Goal: Task Accomplishment & Management: Use online tool/utility

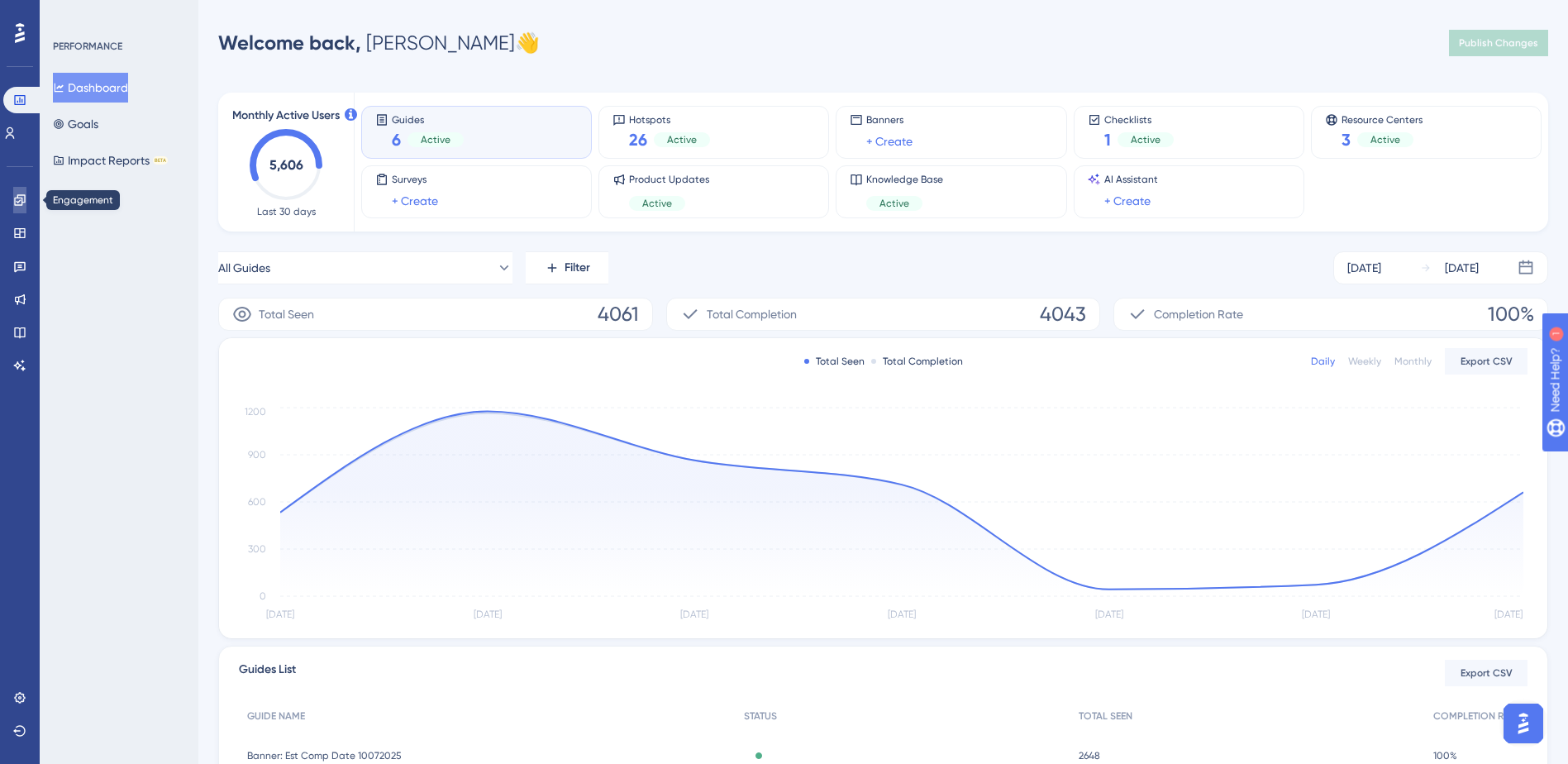
click at [13, 204] on link at bounding box center [20, 200] width 13 height 27
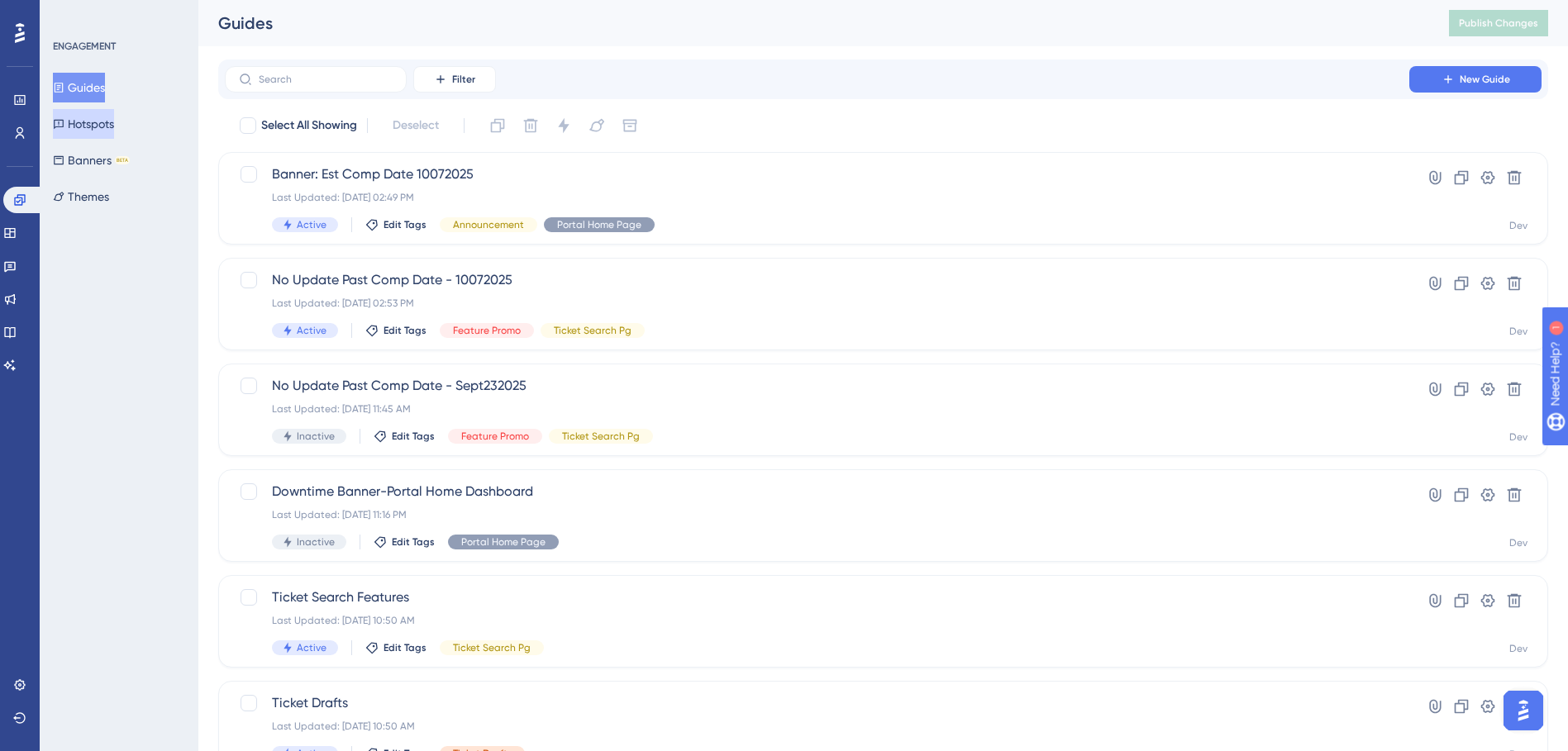
click at [98, 119] on button "Hotspots" at bounding box center [83, 123] width 61 height 30
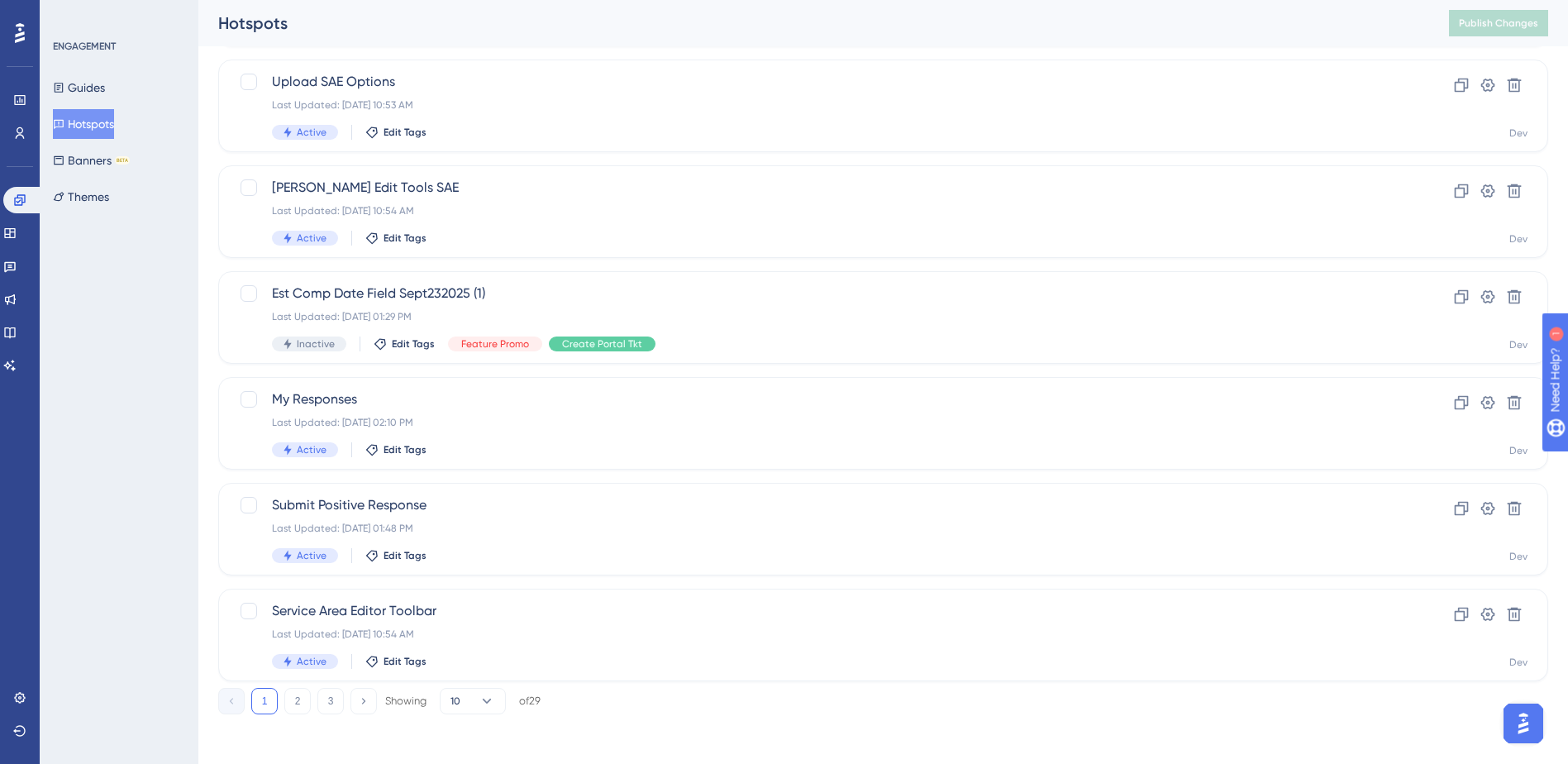
scroll to position [519, 0]
click at [303, 703] on button "2" at bounding box center [298, 698] width 27 height 27
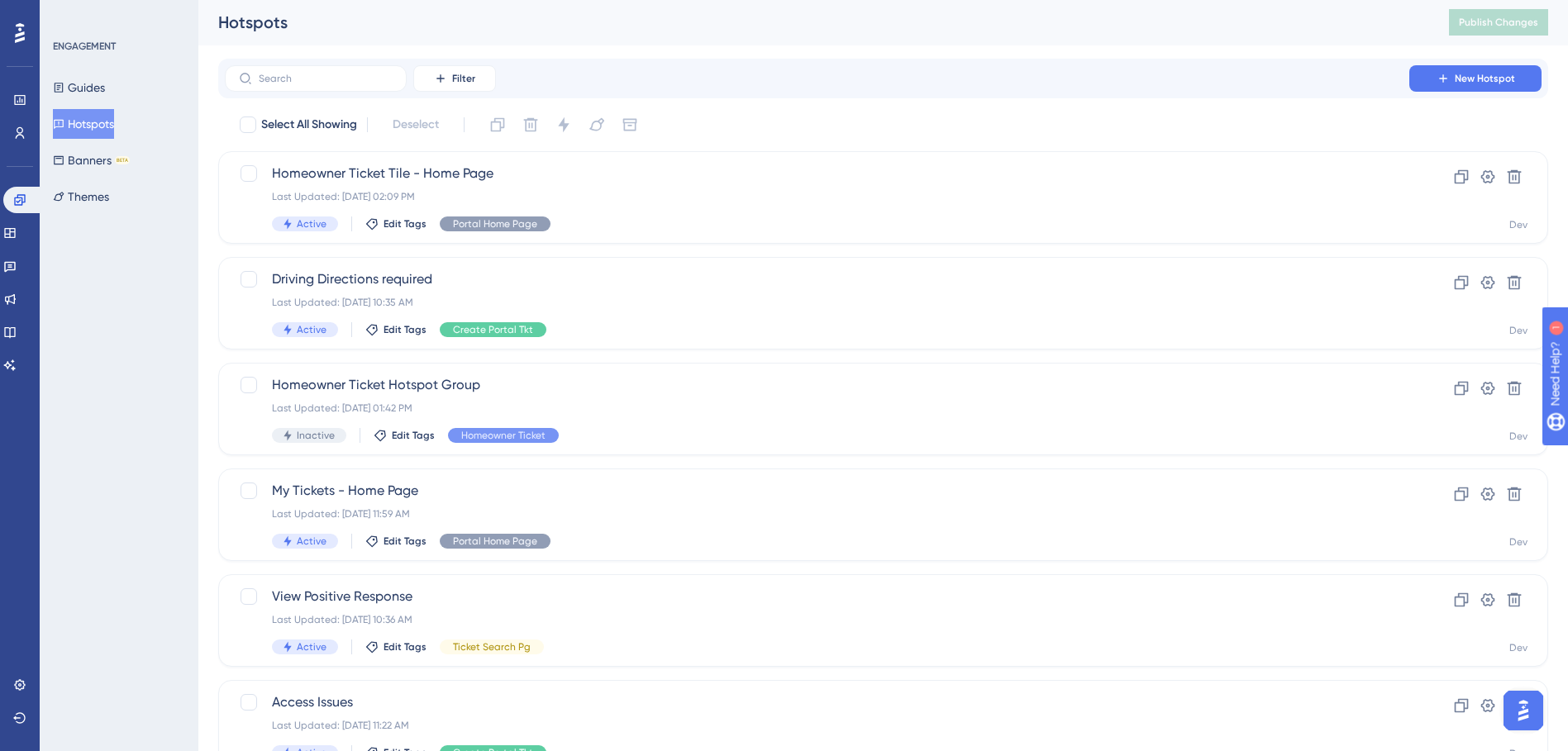
scroll to position [0, 0]
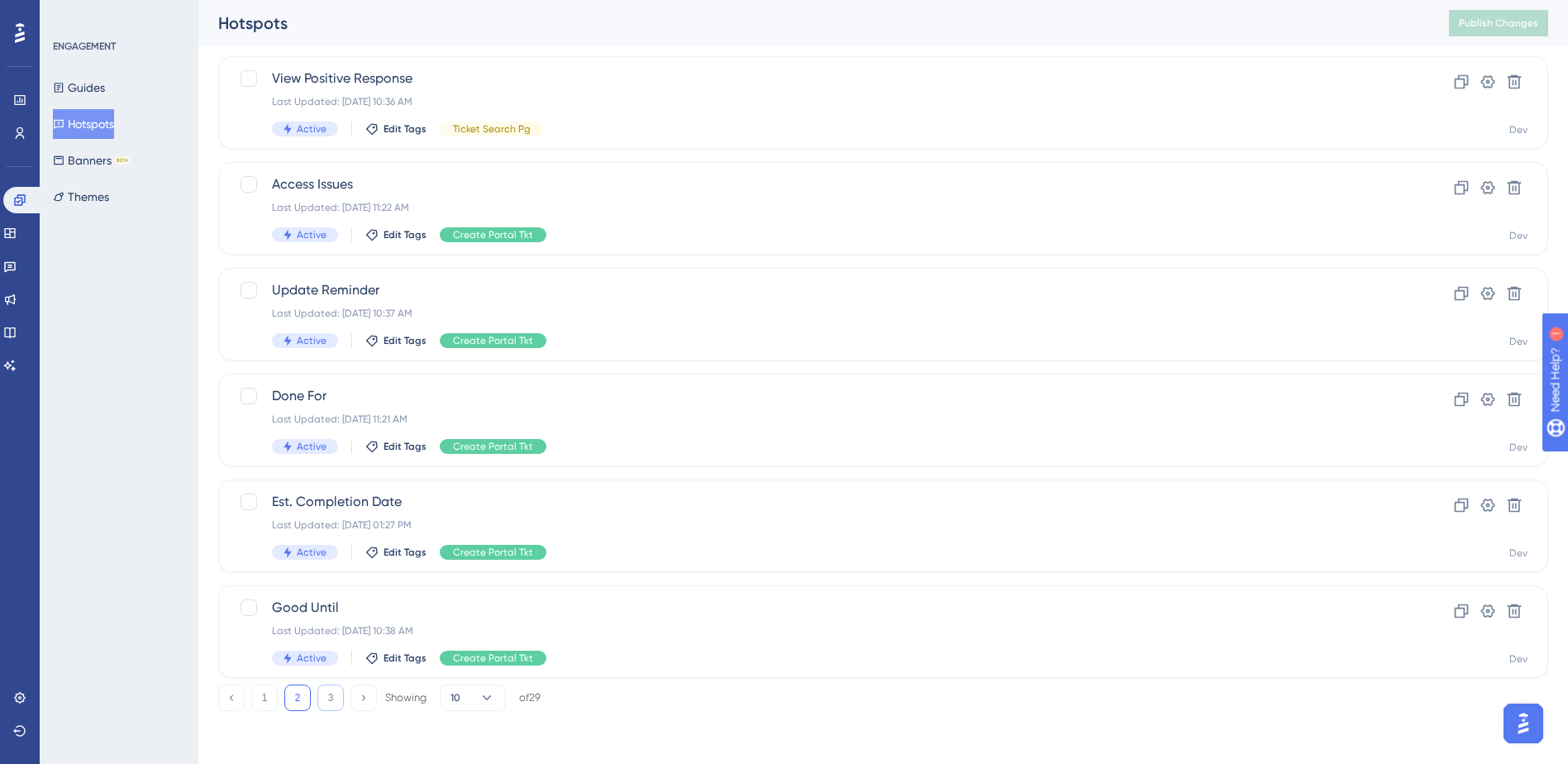
click at [330, 694] on button "3" at bounding box center [331, 698] width 27 height 27
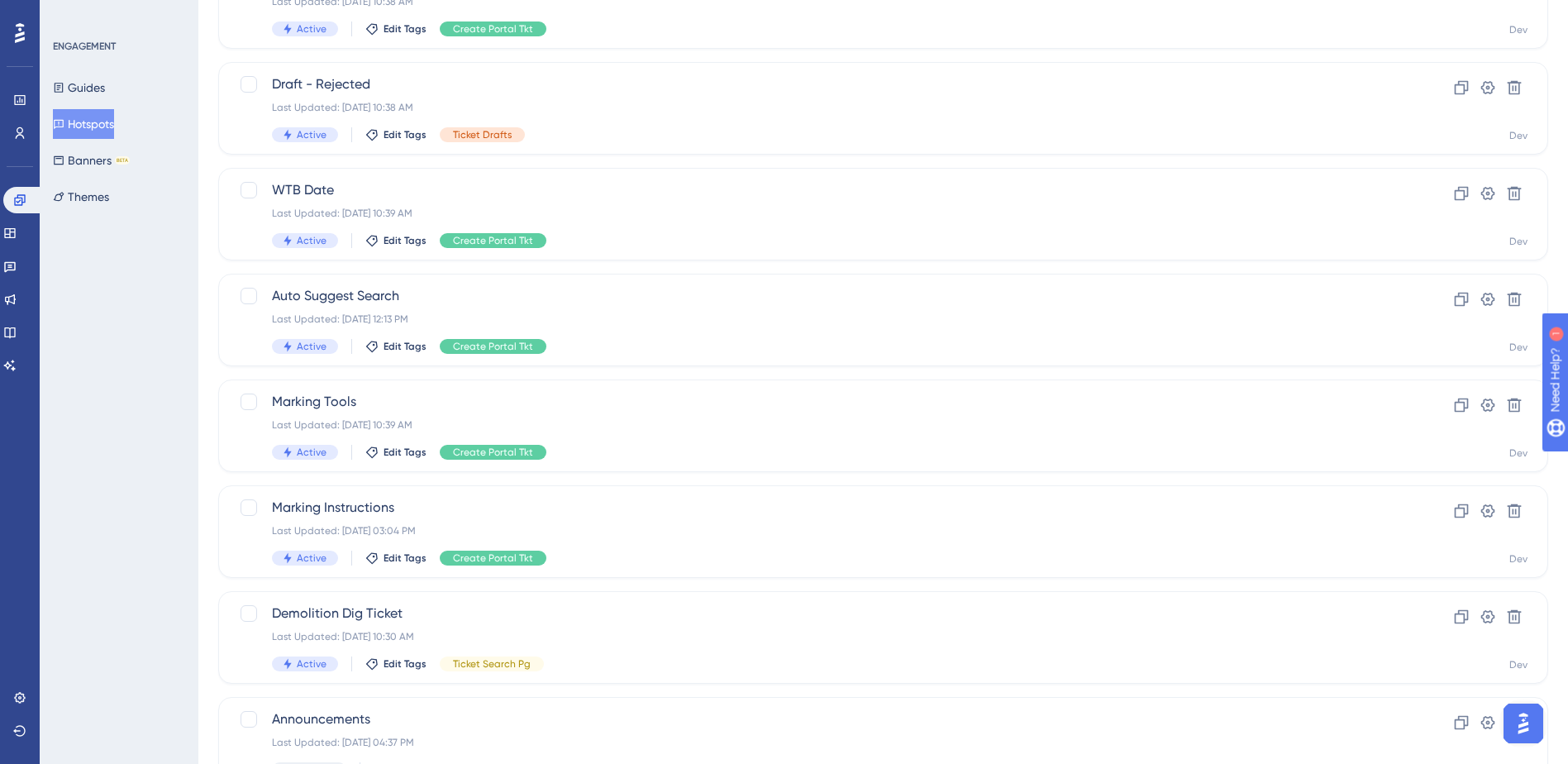
scroll to position [413, 0]
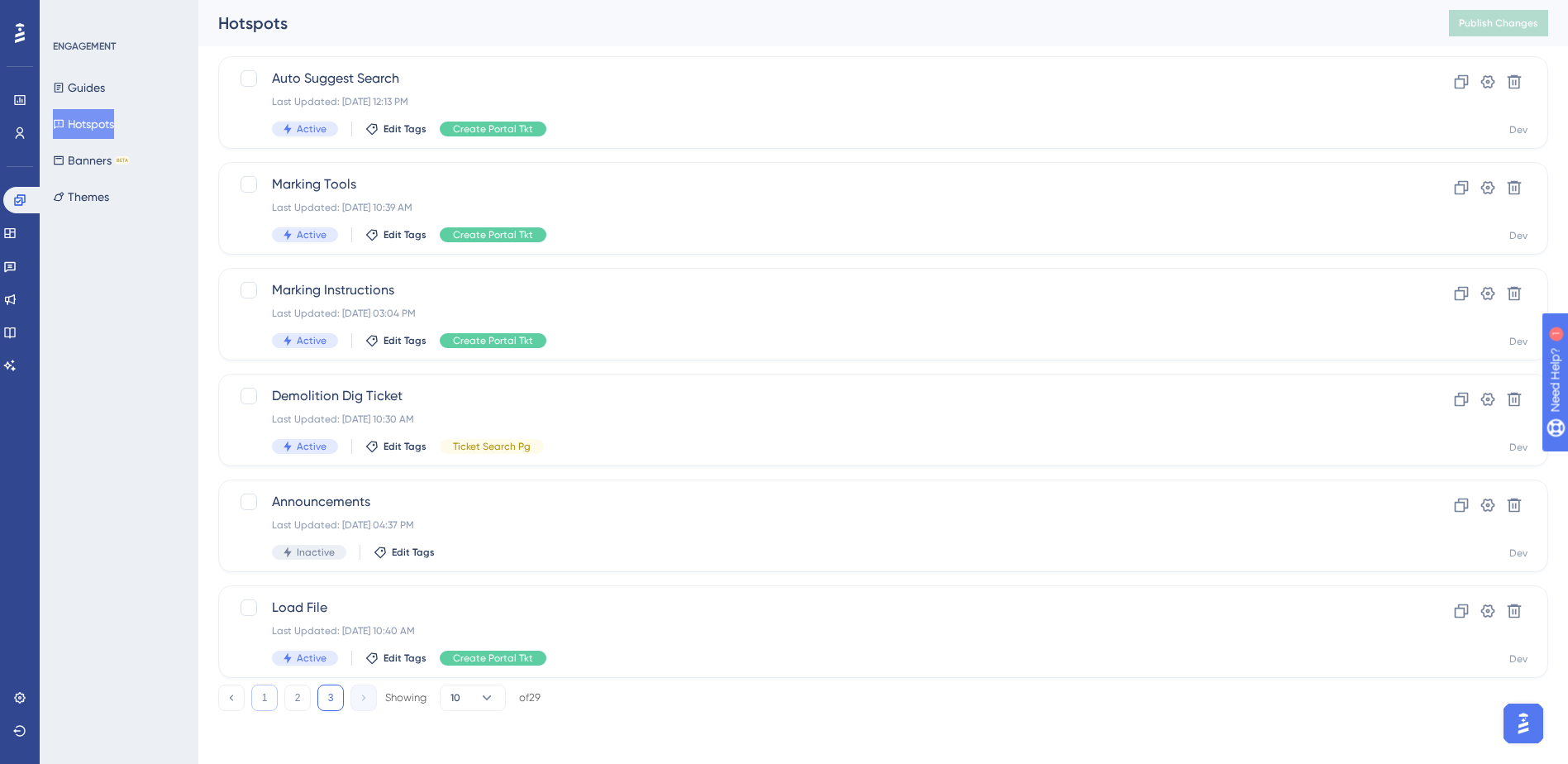
click at [260, 705] on button "1" at bounding box center [265, 698] width 27 height 27
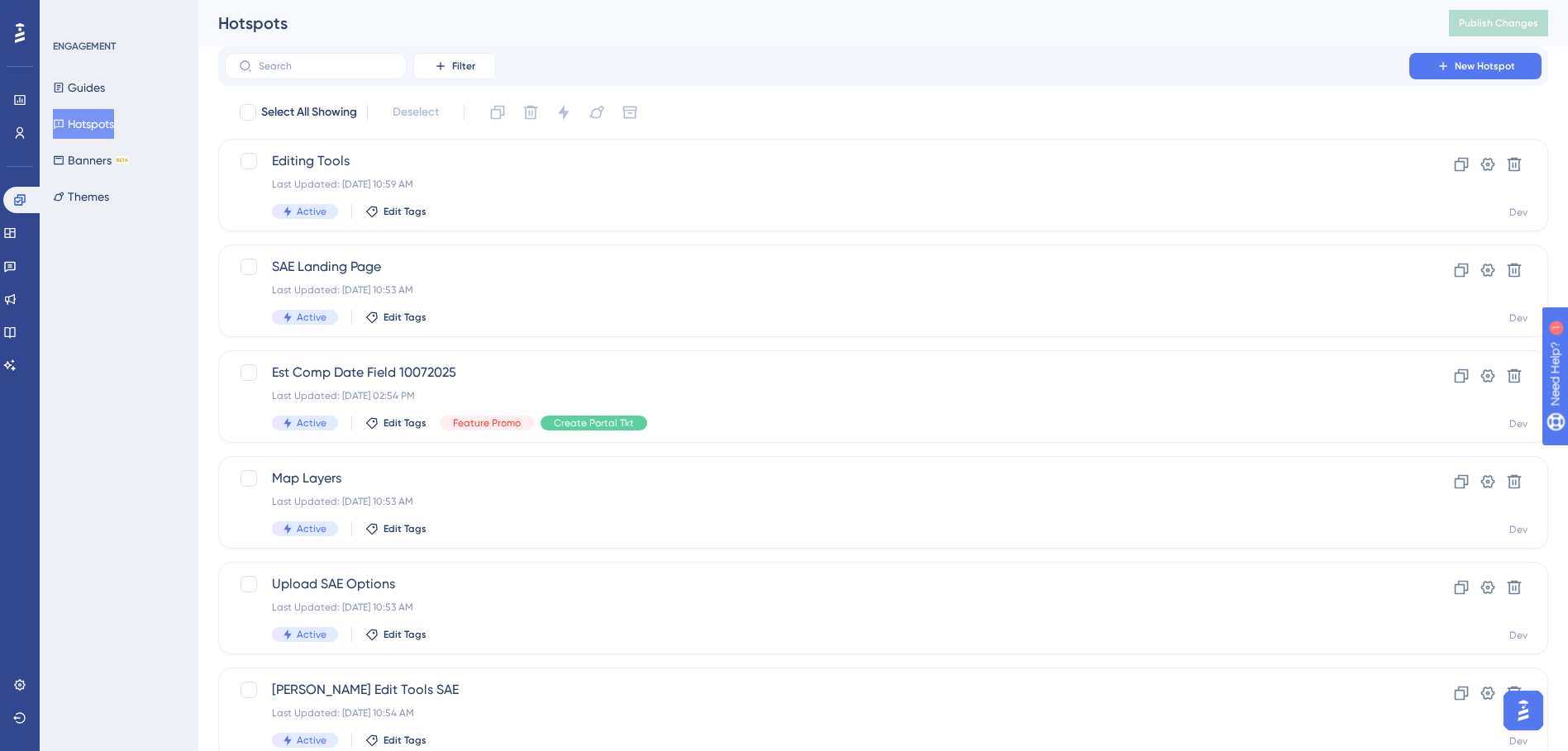
scroll to position [0, 0]
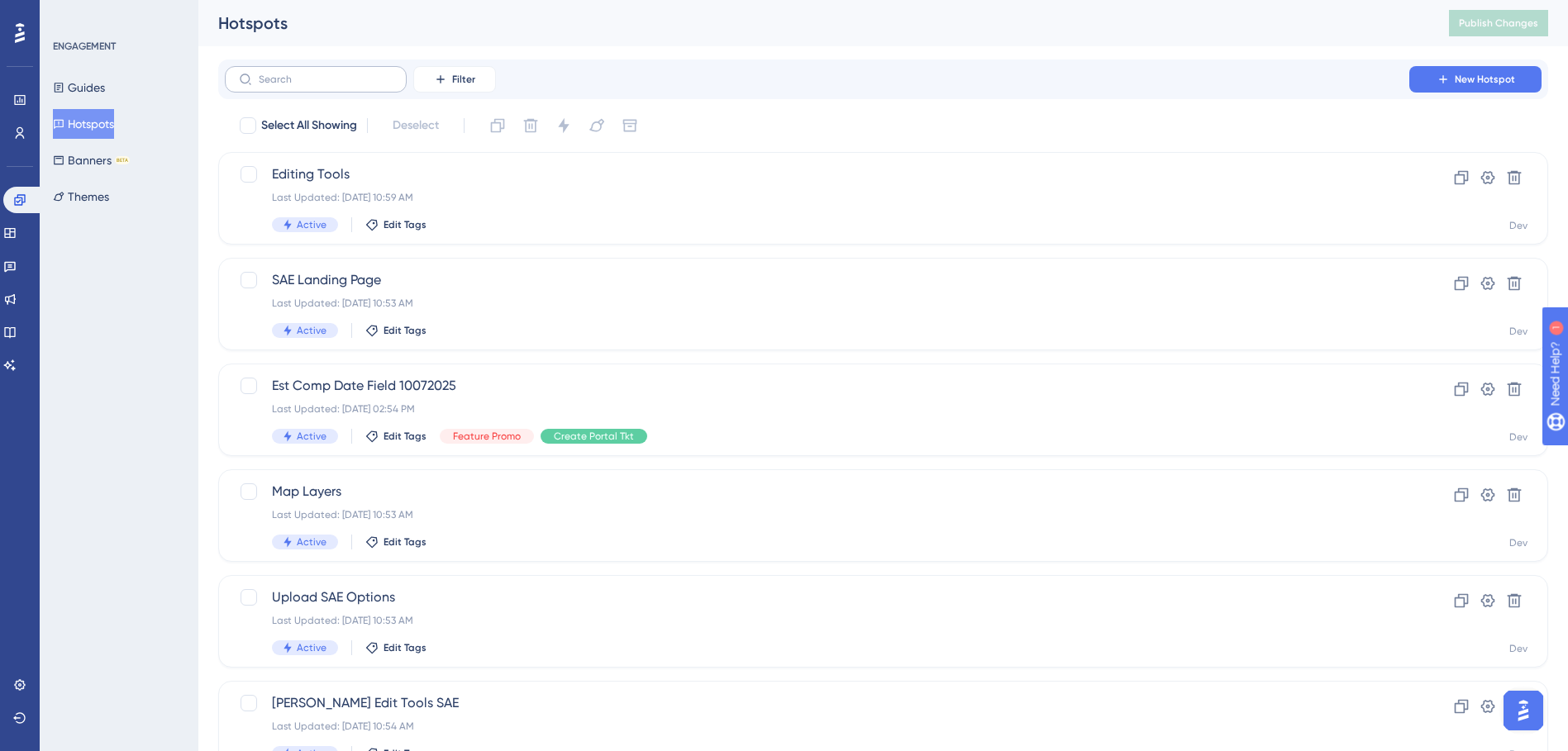
click at [331, 91] on label at bounding box center [315, 80] width 182 height 27
click at [331, 85] on input "text" at bounding box center [326, 79] width 134 height 12
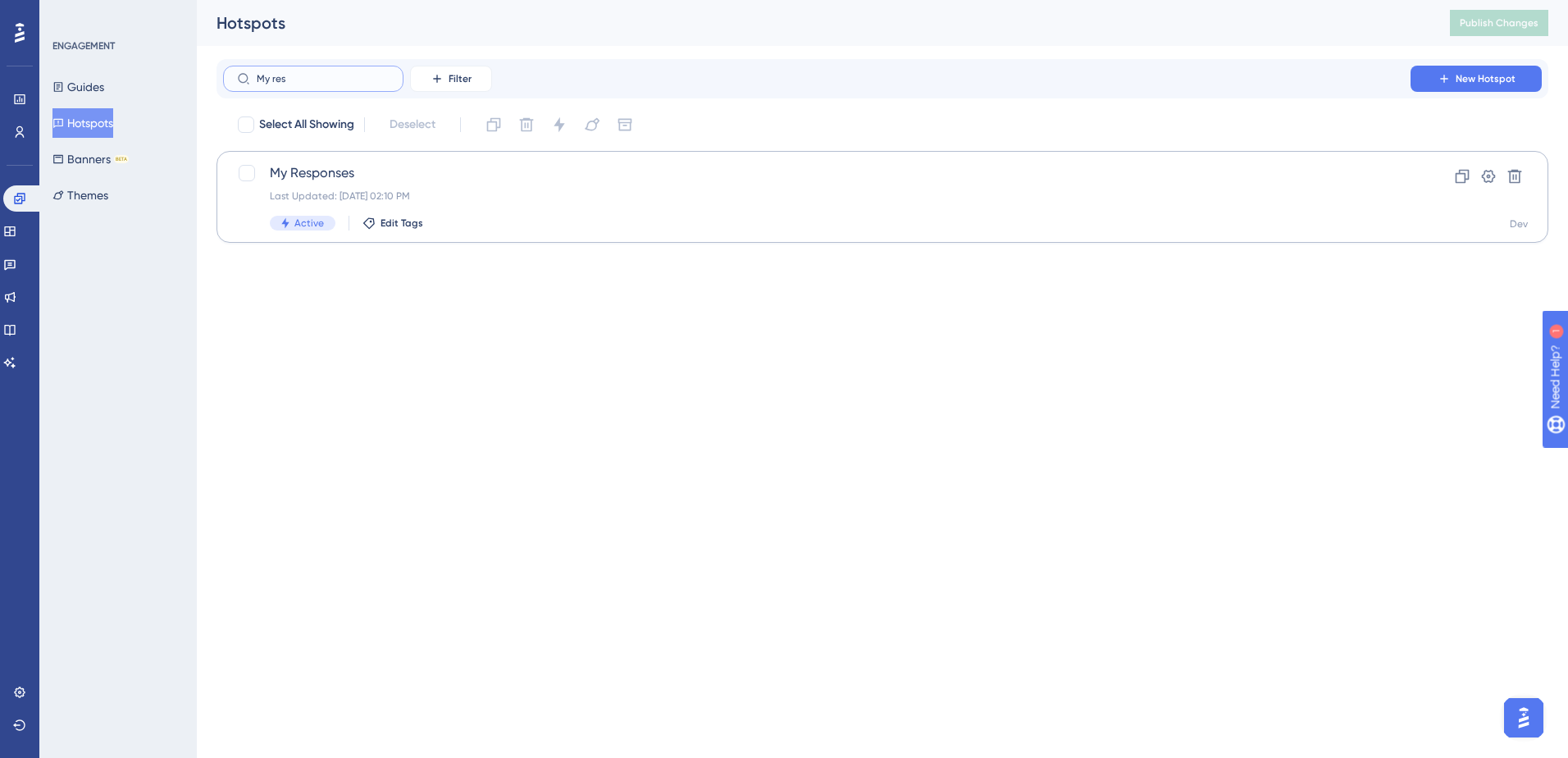
type input "My res"
click at [583, 192] on div "Last Updated: [DATE] 02:10 PM" at bounding box center [817, 195] width 1094 height 13
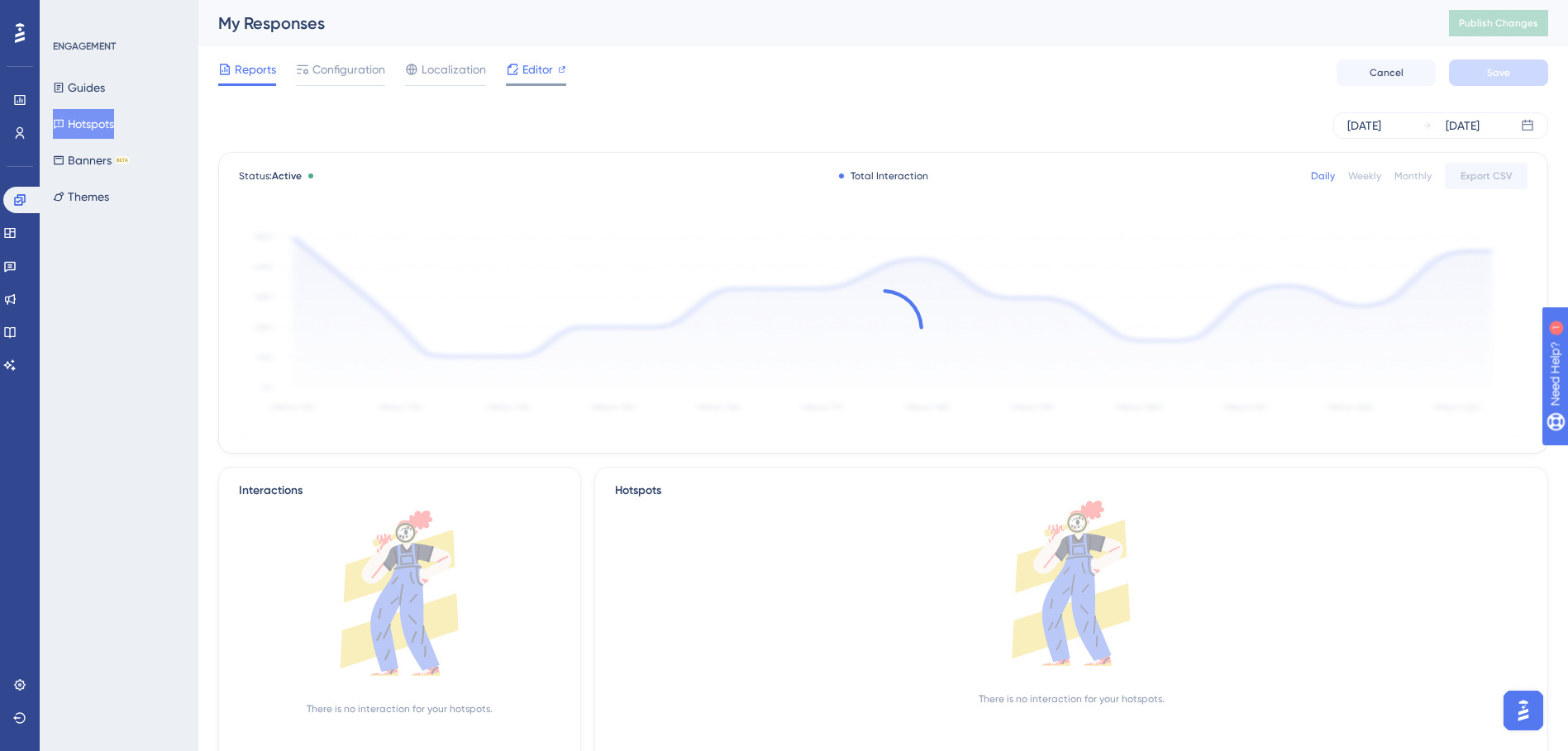
click at [533, 72] on span "Editor" at bounding box center [538, 70] width 30 height 20
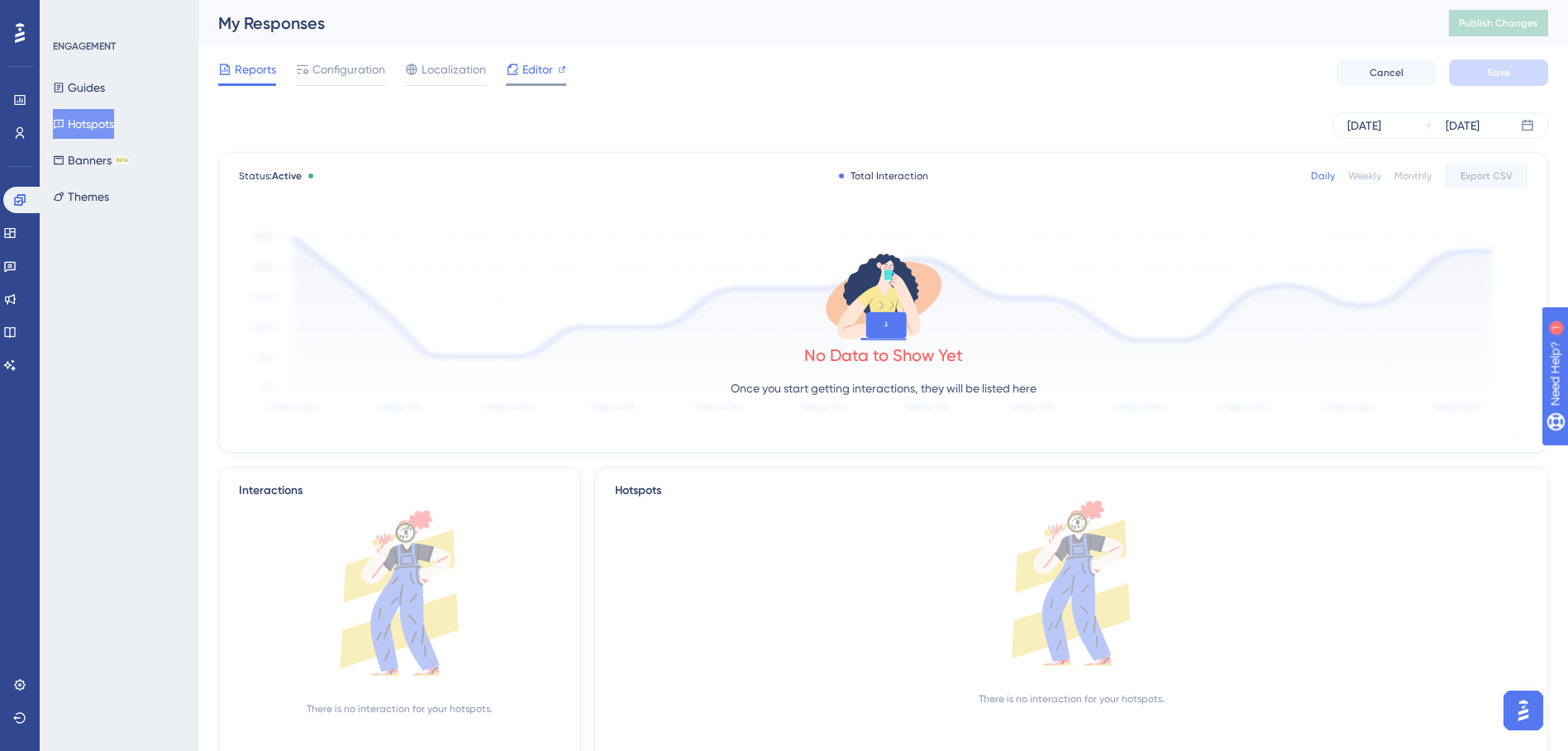
click at [526, 74] on span "Editor" at bounding box center [538, 70] width 30 height 20
click at [1518, 28] on span "Publish Changes" at bounding box center [1498, 22] width 80 height 13
click at [113, 125] on button "Hotspots" at bounding box center [83, 123] width 61 height 30
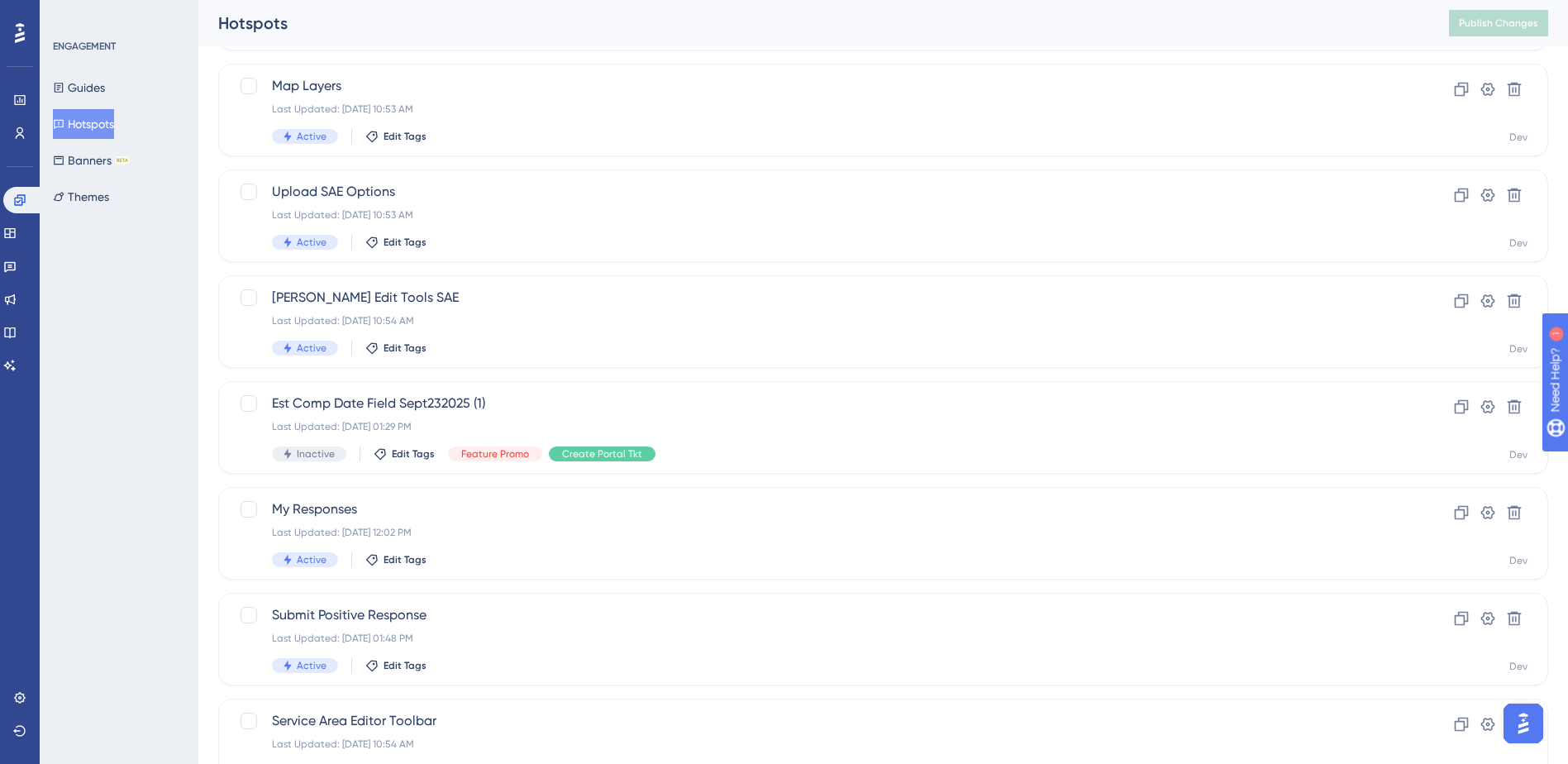
scroll to position [519, 0]
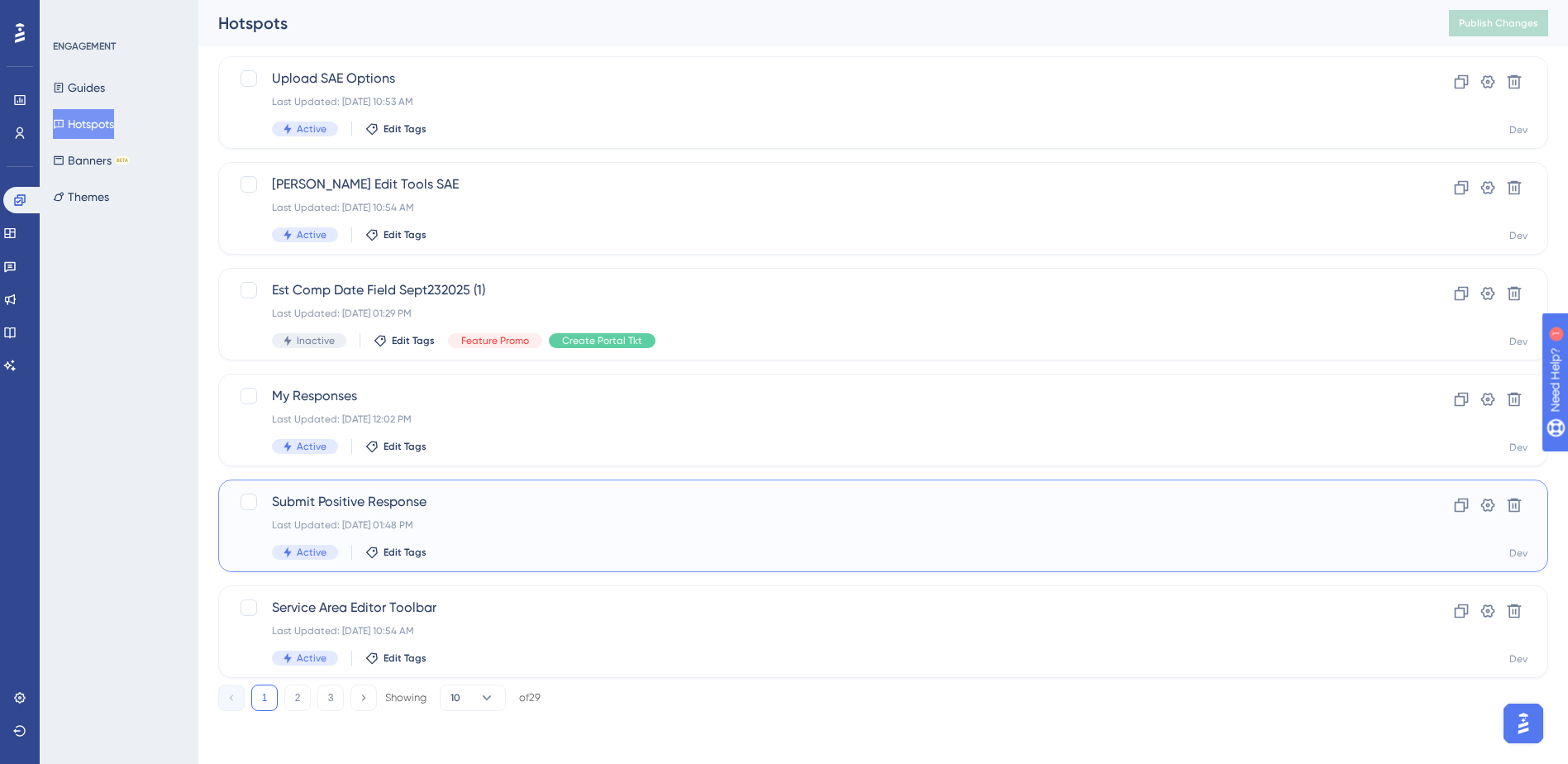
click at [519, 505] on span "Submit Positive Response" at bounding box center [817, 502] width 1090 height 20
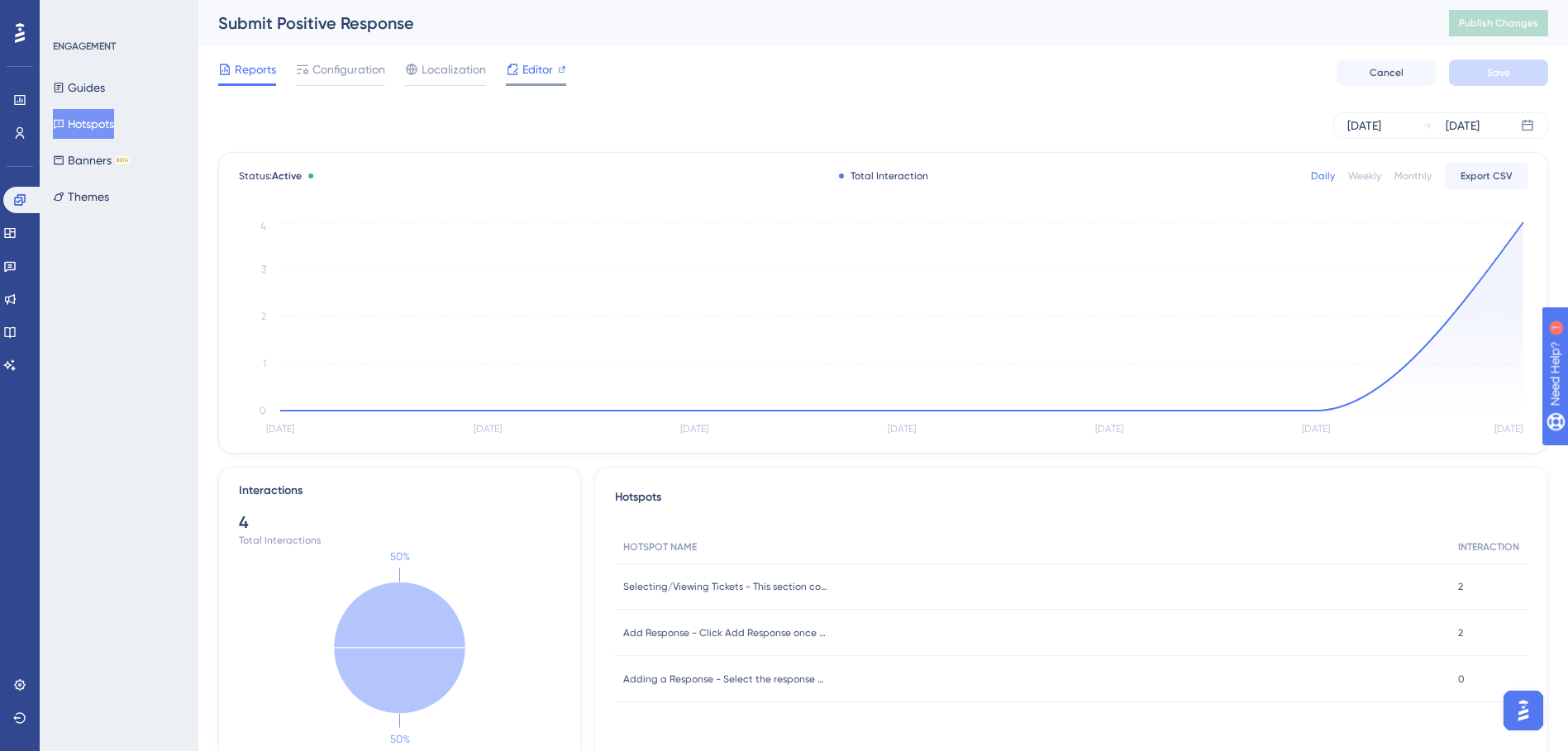
click at [528, 82] on div "Editor" at bounding box center [535, 73] width 60 height 27
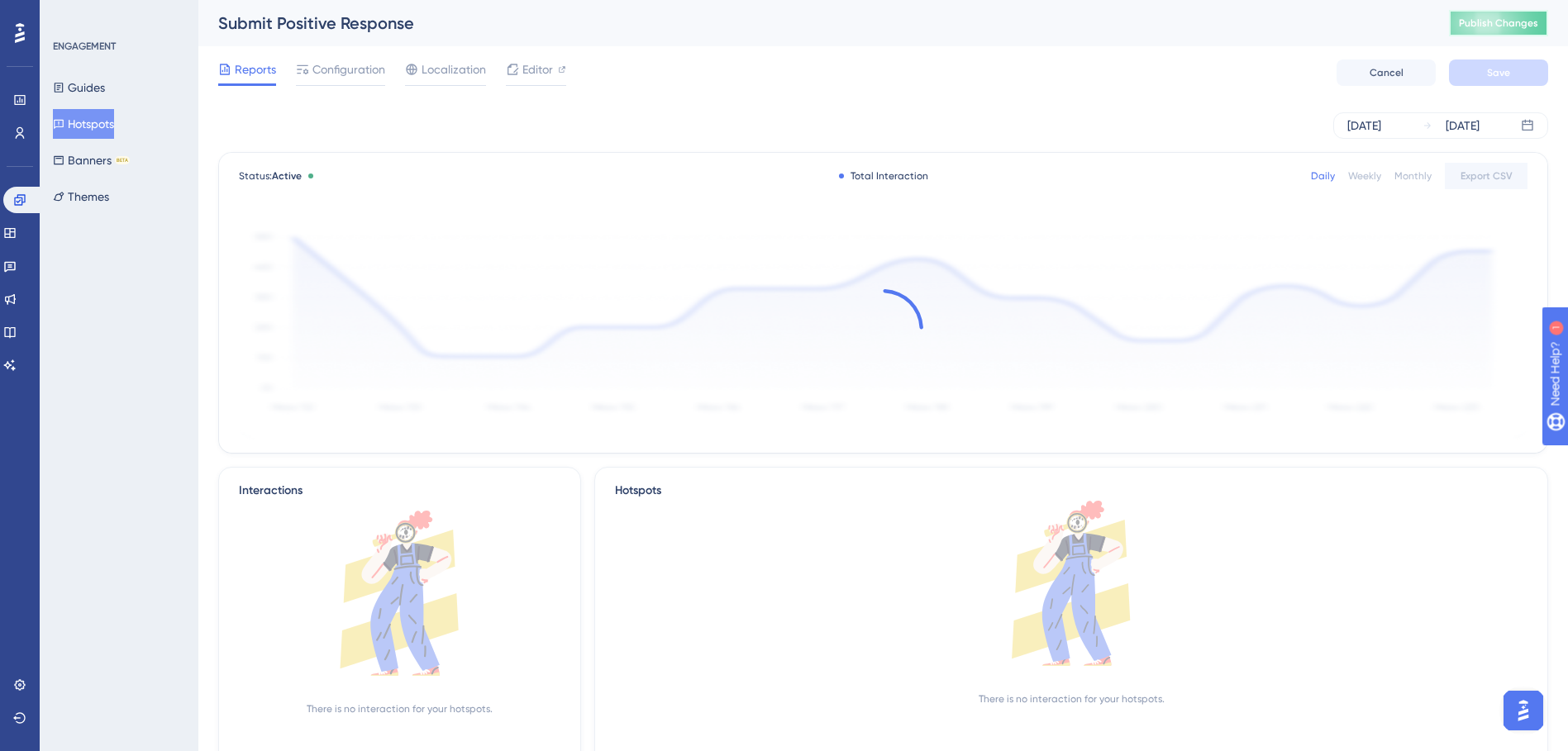
click at [1481, 21] on span "Publish Changes" at bounding box center [1498, 22] width 80 height 13
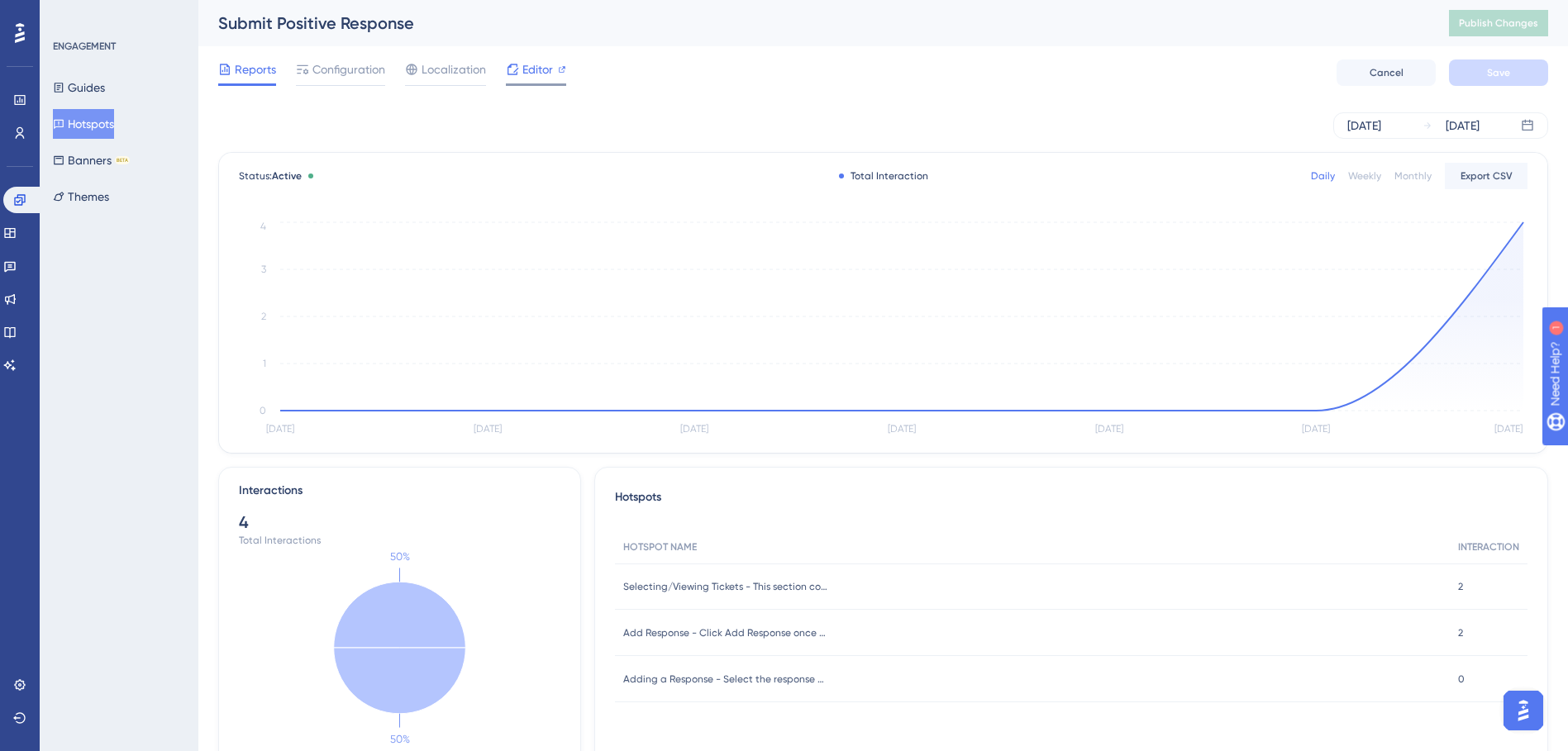
click at [529, 68] on span "Editor" at bounding box center [538, 70] width 30 height 20
click at [15, 228] on icon at bounding box center [10, 232] width 11 height 10
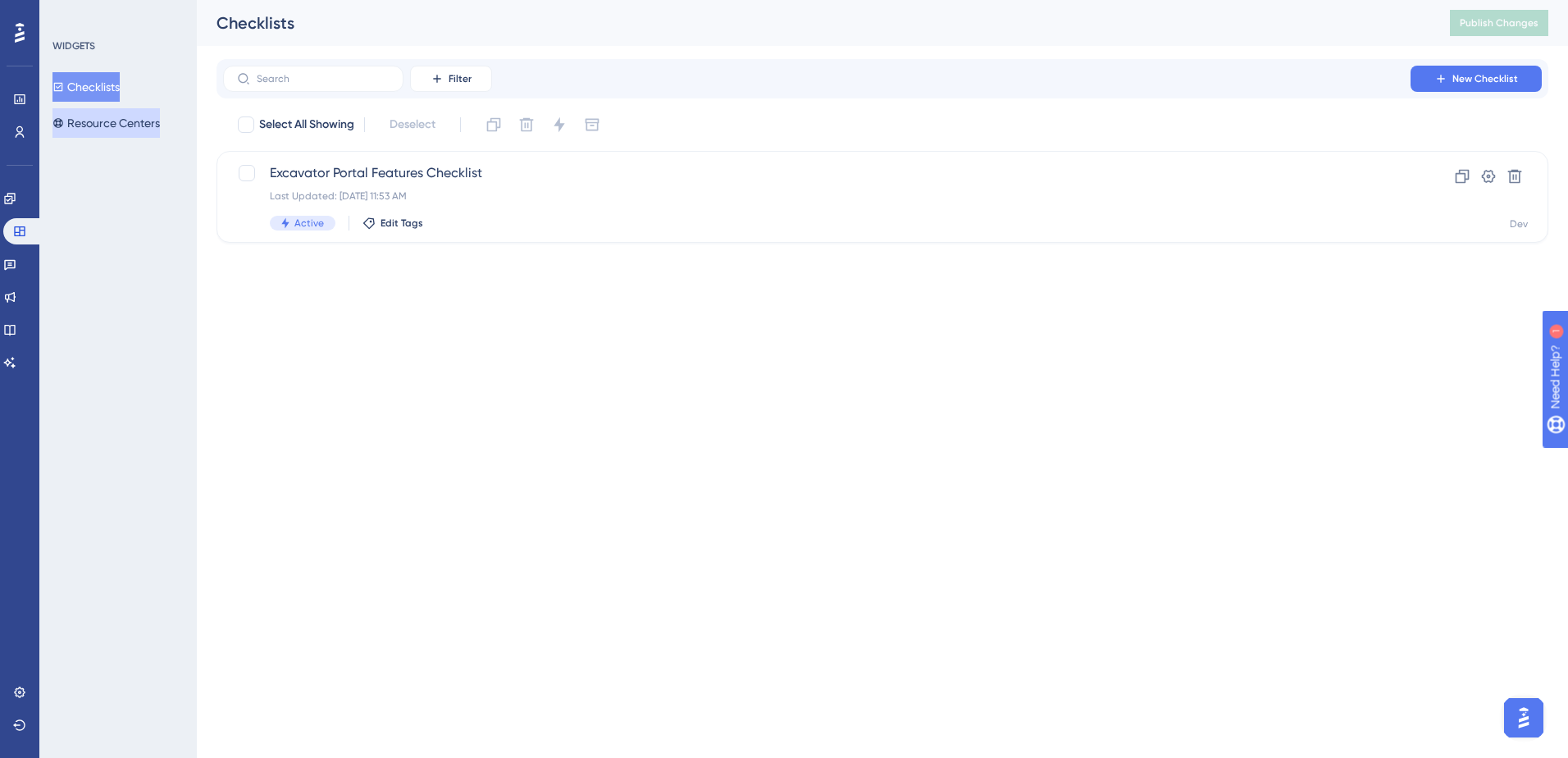
click at [140, 114] on button "Resource Centers" at bounding box center [106, 122] width 107 height 29
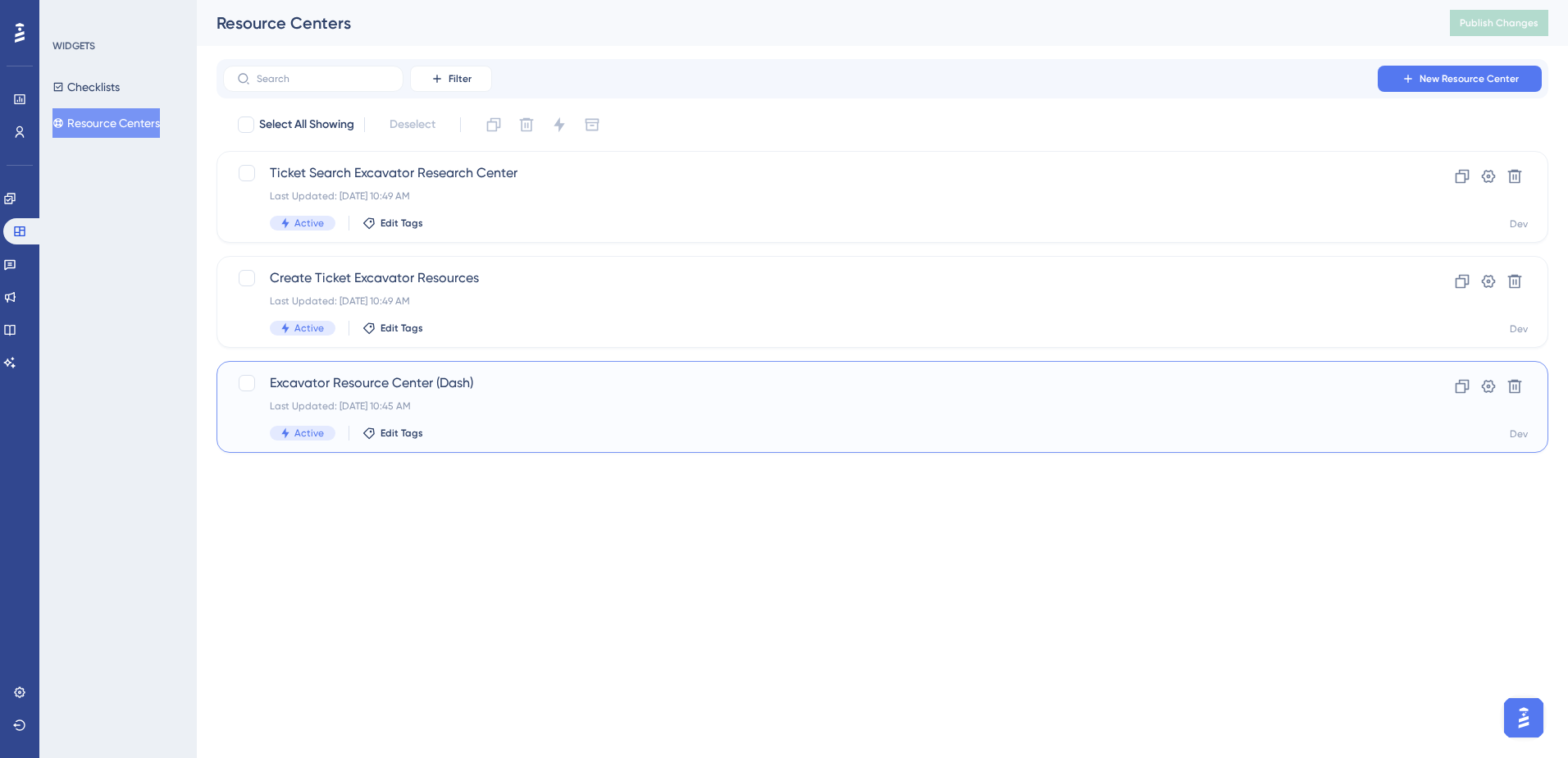
click at [522, 385] on span "Excavator Resource Center (Dash)" at bounding box center [817, 383] width 1094 height 20
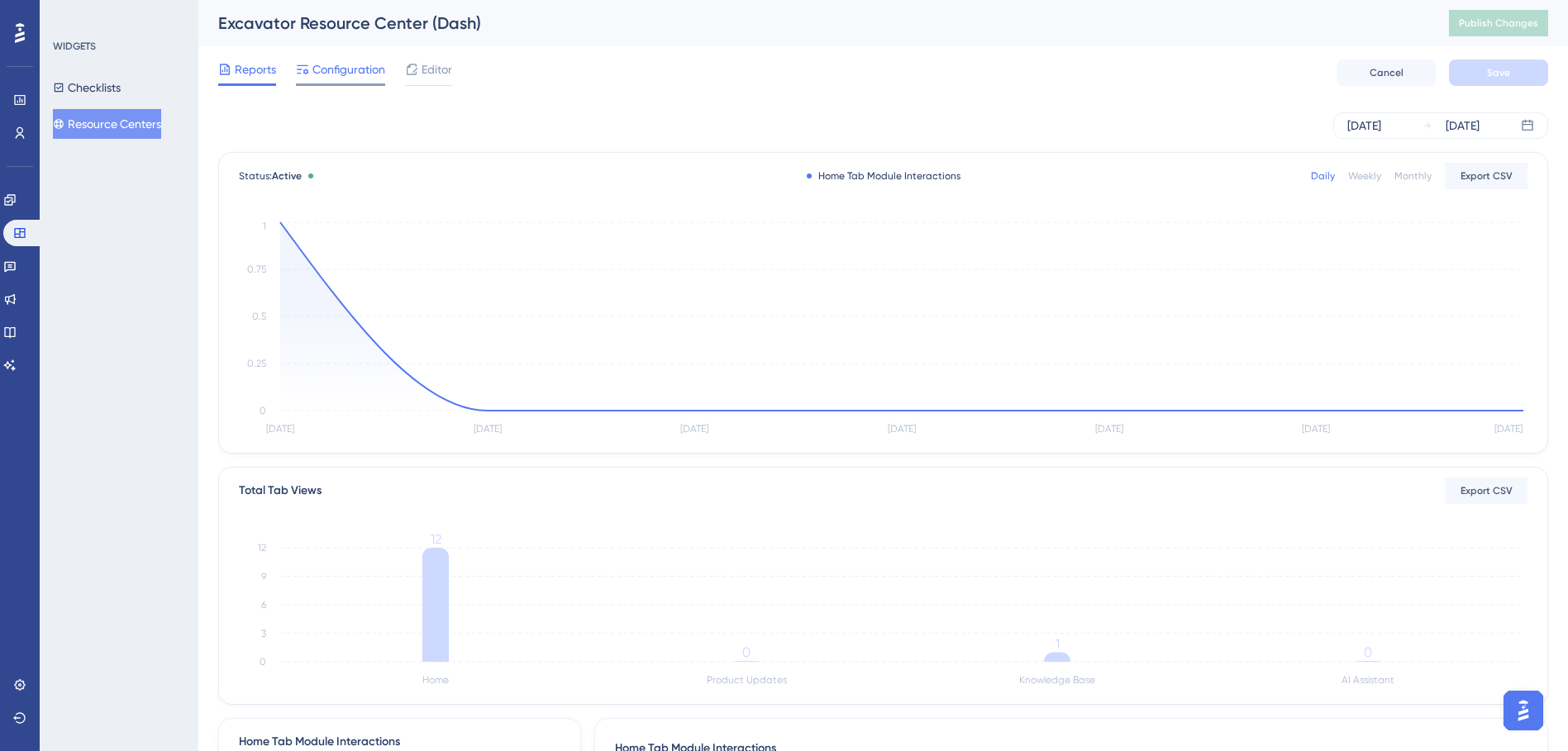
click at [343, 78] on span "Configuration" at bounding box center [348, 70] width 72 height 20
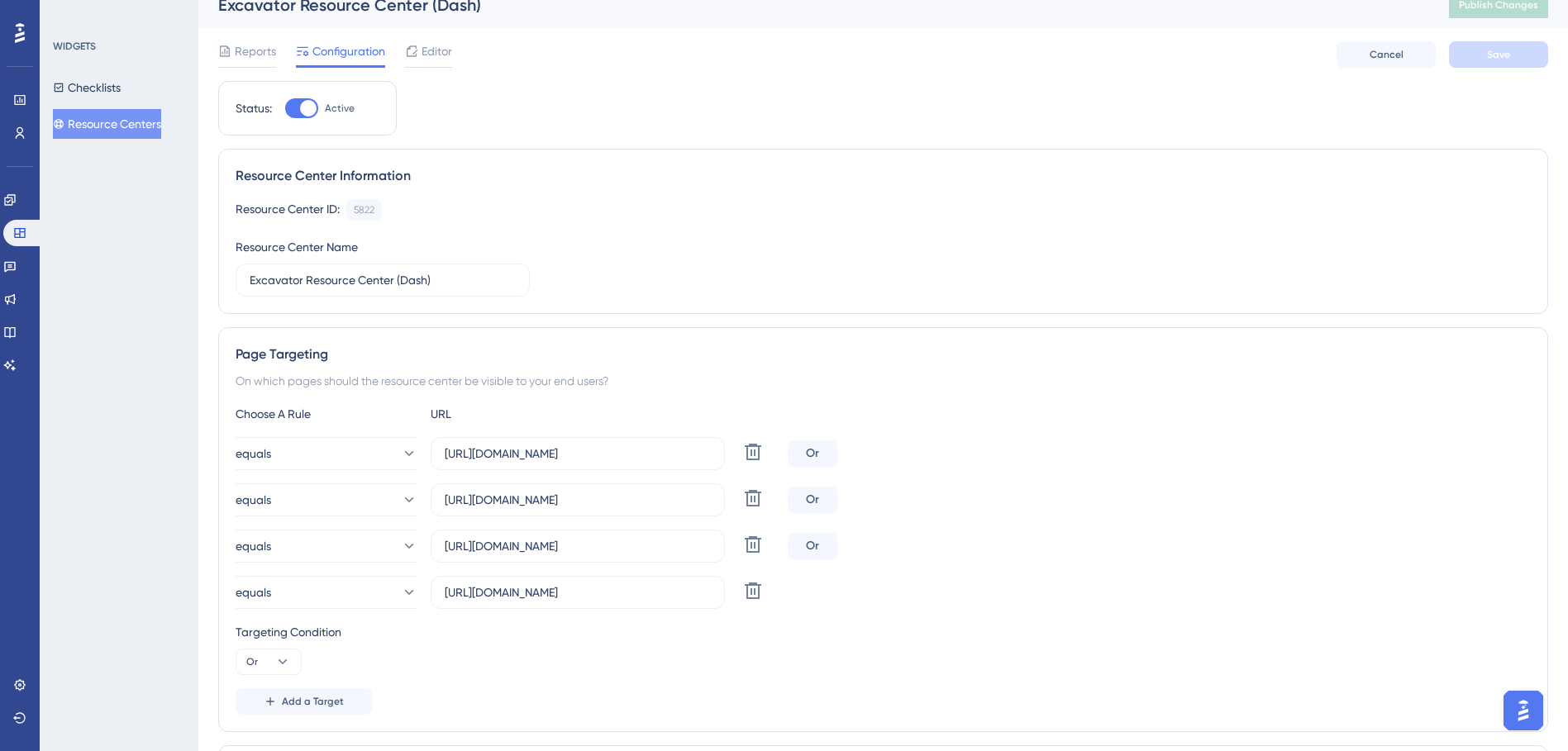
scroll to position [17, 0]
click at [64, 120] on icon at bounding box center [58, 123] width 10 height 10
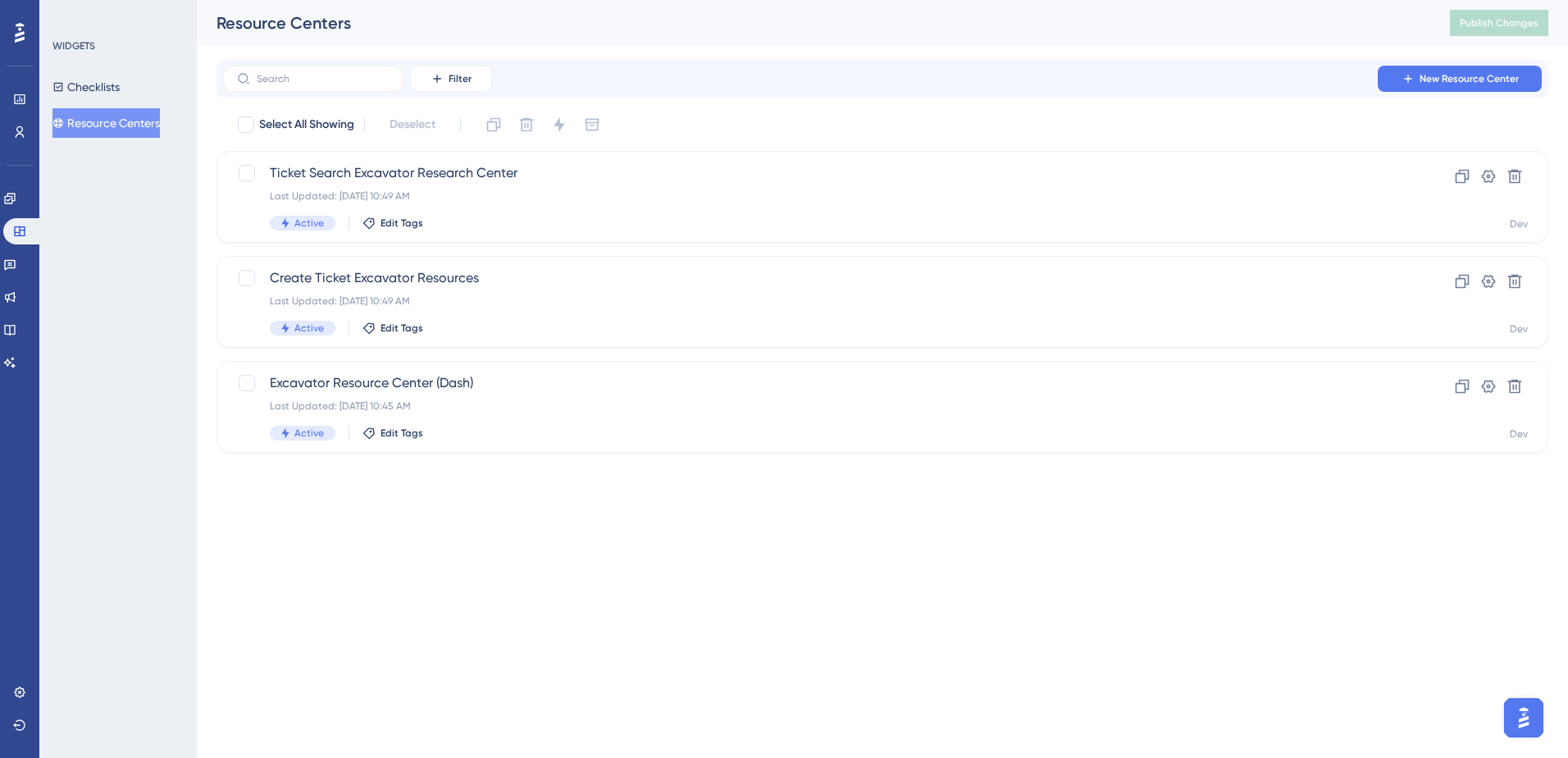
drag, startPoint x: 2994, startPoint y: 1403, endPoint x: 1532, endPoint y: 719, distance: 1614.1
click at [1533, 717] on img "Open AI Assistant Launcher" at bounding box center [1524, 717] width 29 height 29
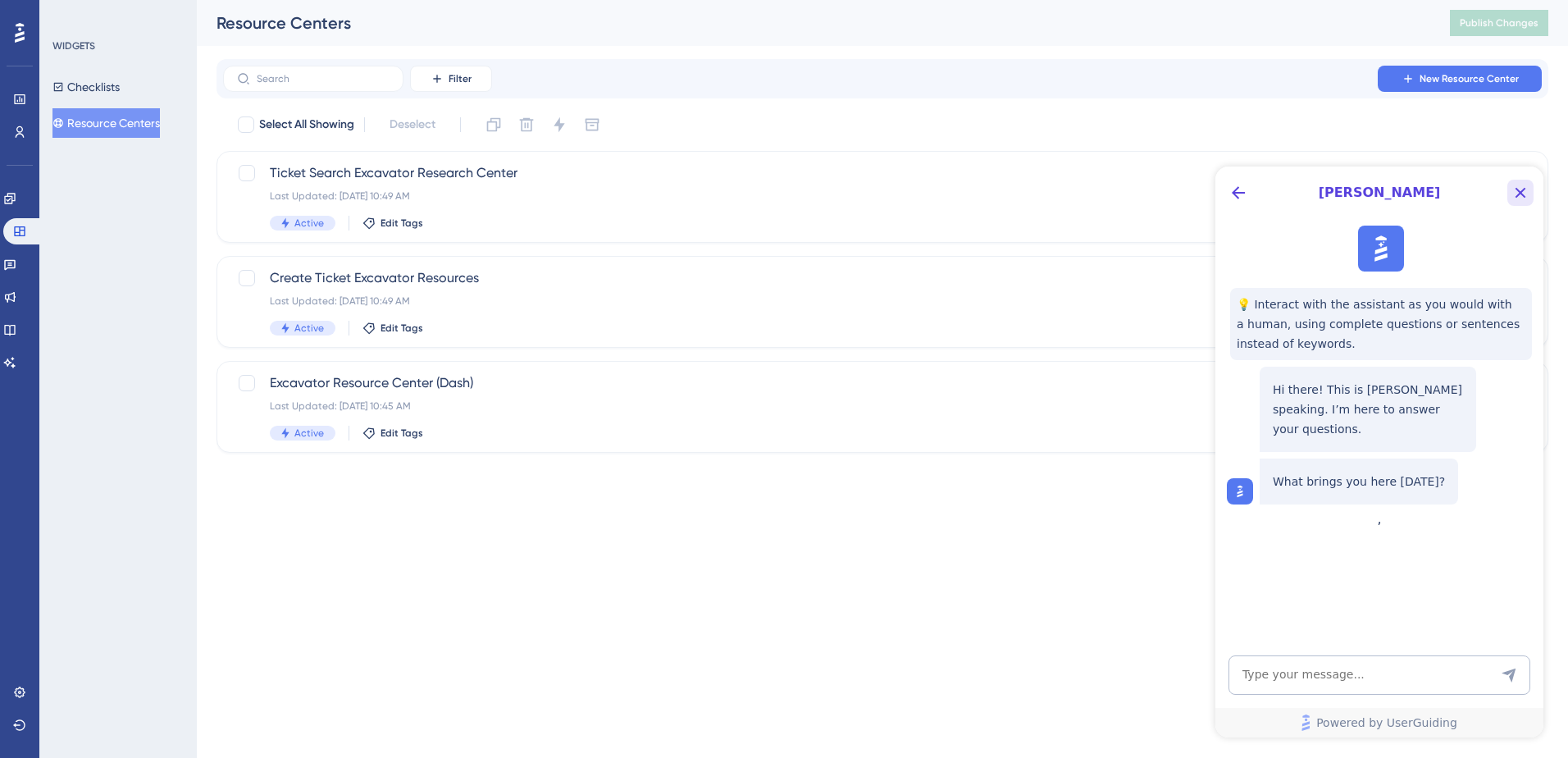
click at [1527, 182] on button "Close Button" at bounding box center [1521, 193] width 27 height 27
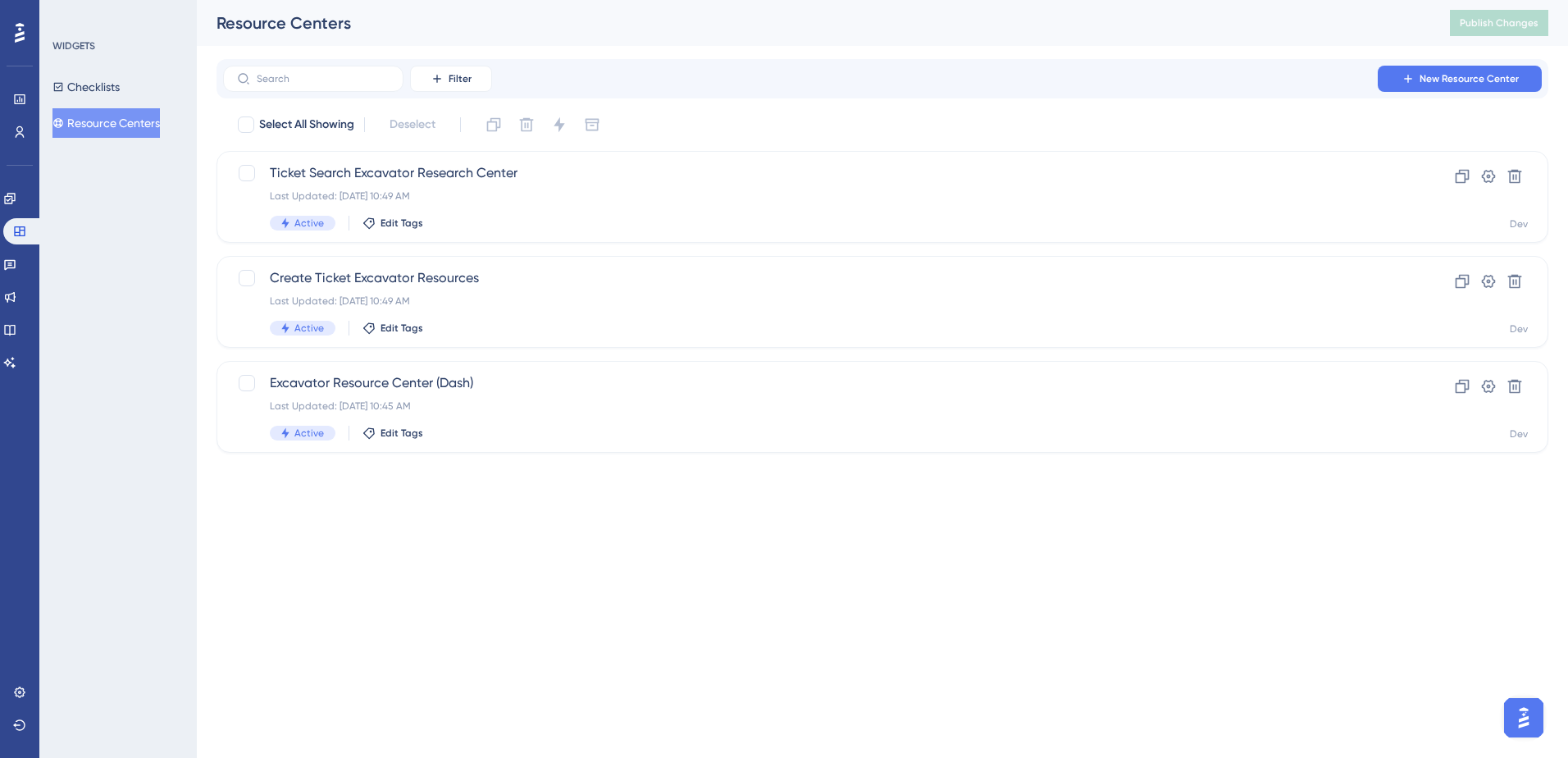
click at [14, 34] on div at bounding box center [20, 33] width 27 height 27
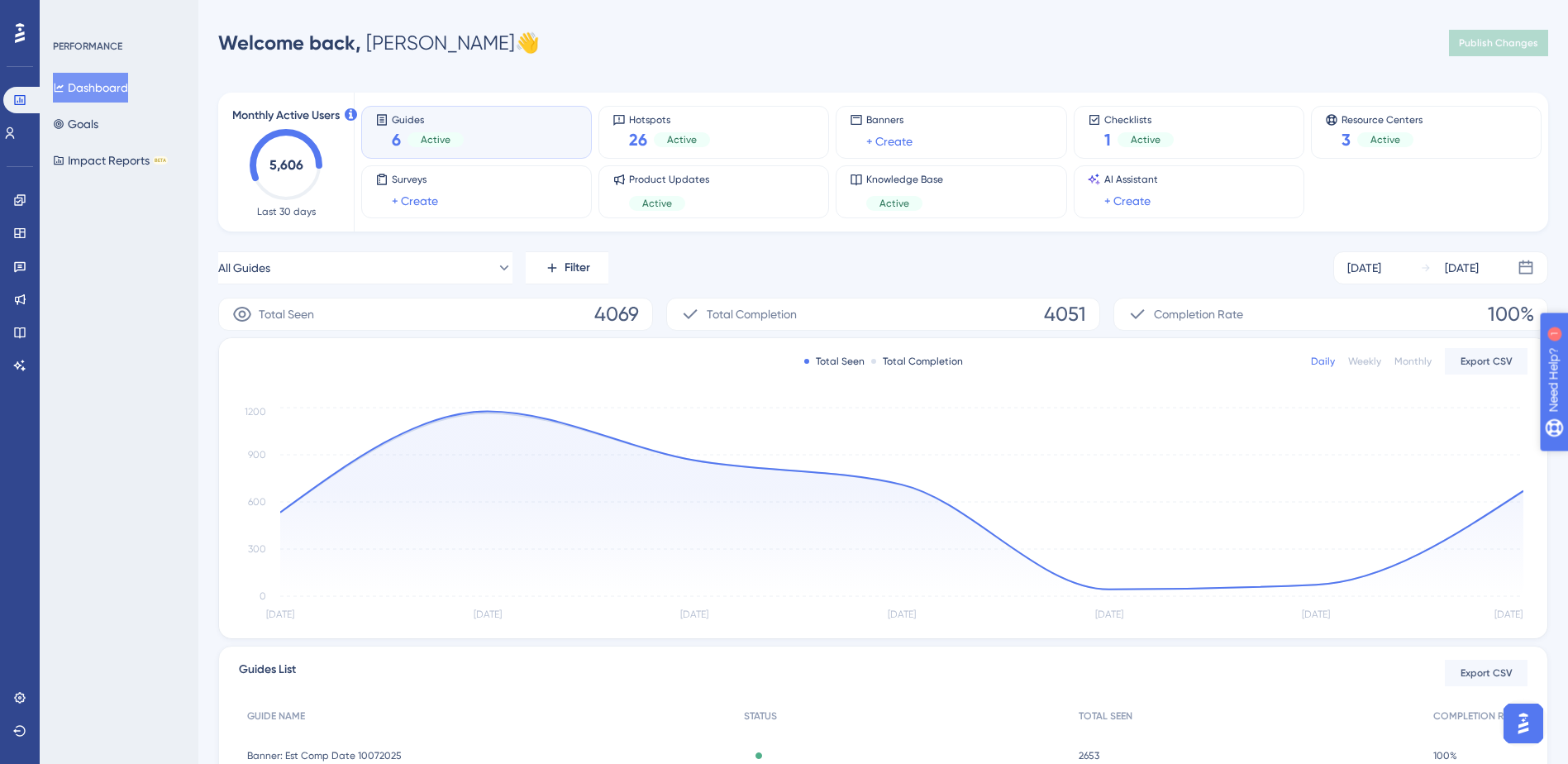
click at [1567, 463] on div "Need Help?" at bounding box center [1598, 464] width 89 height 20
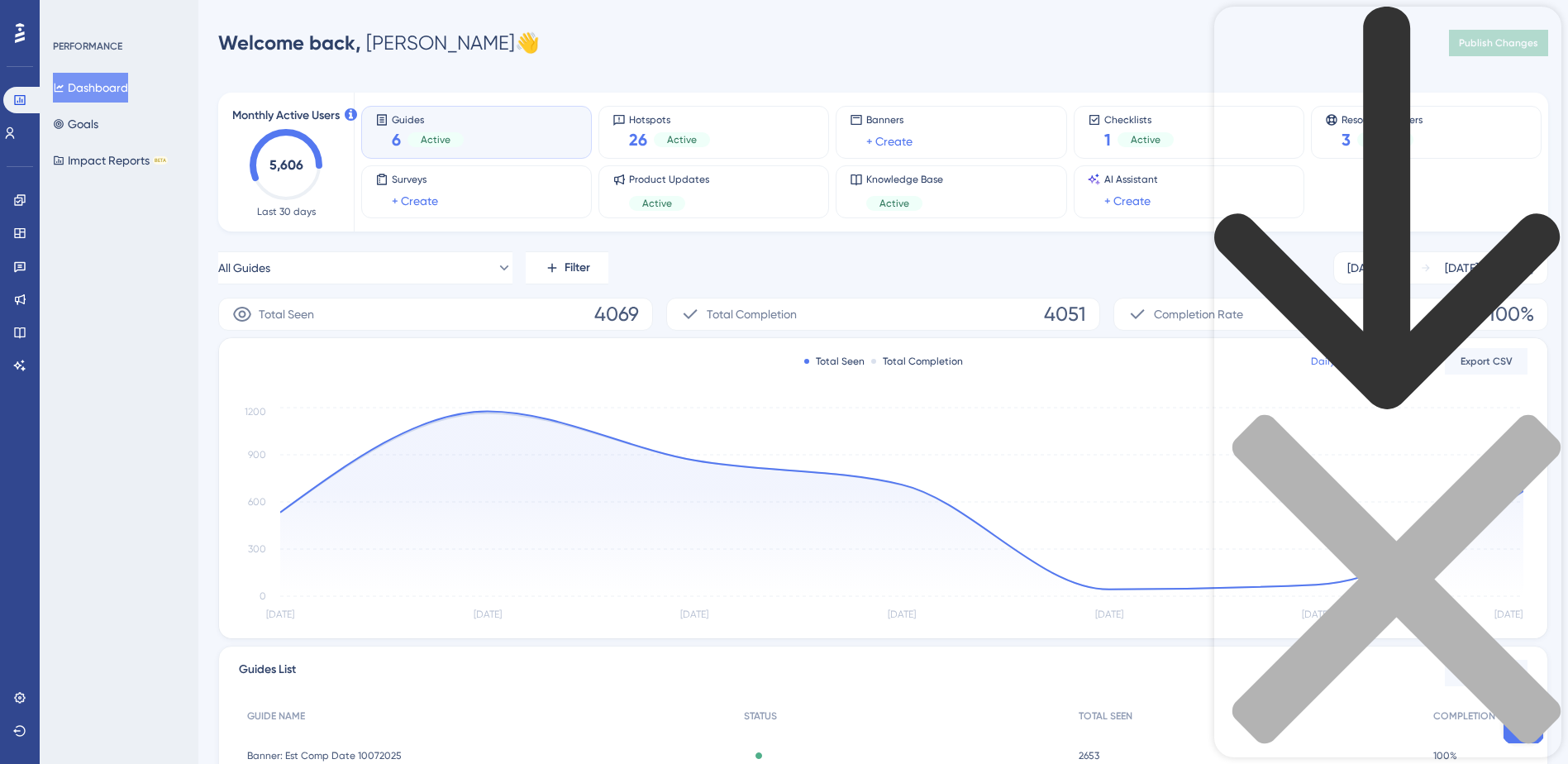
type input "Resource center"
drag, startPoint x: 1397, startPoint y: 380, endPoint x: 1297, endPoint y: 380, distance: 100.0
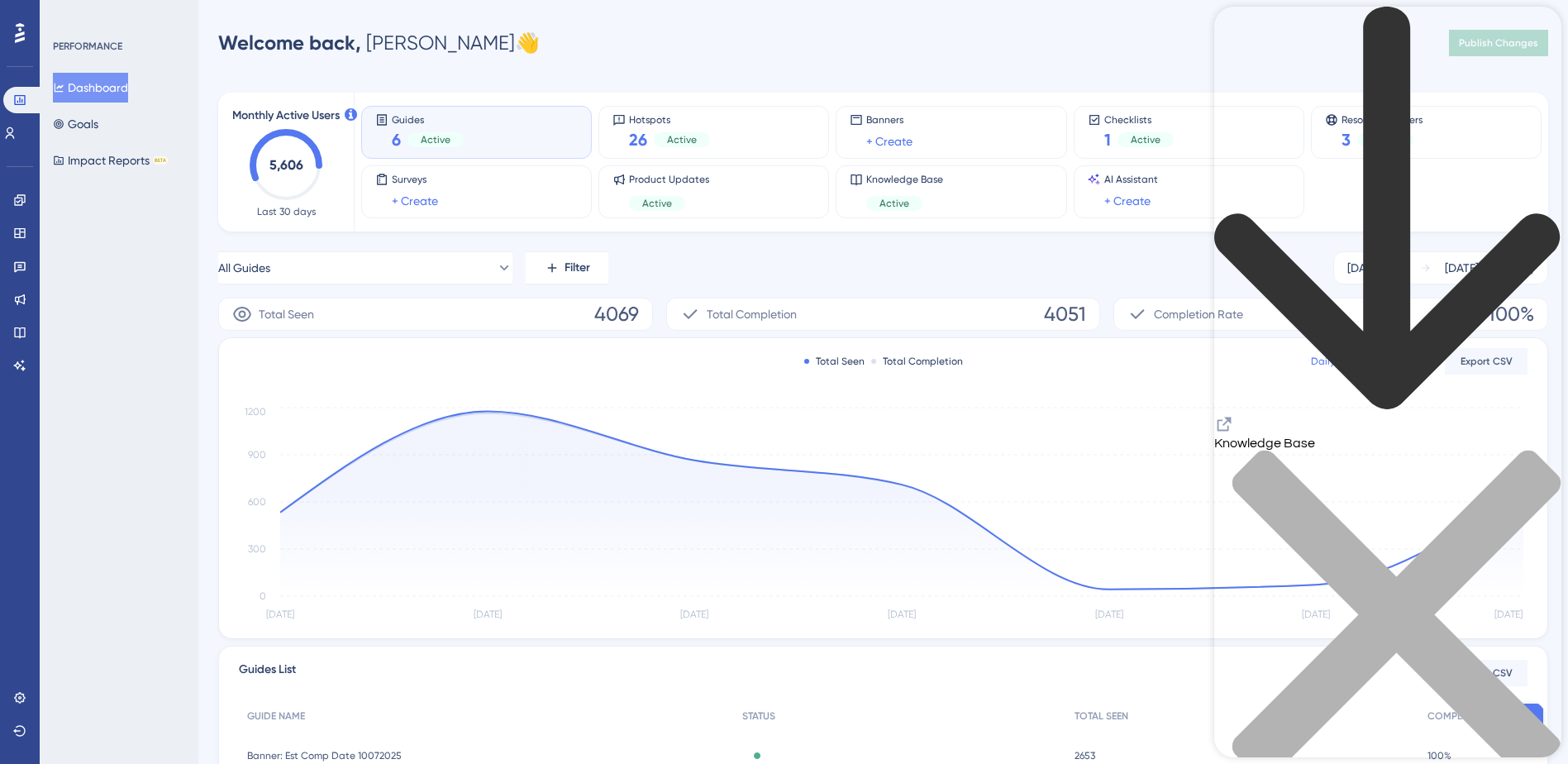
click at [1239, 50] on div "Knowledge Base" at bounding box center [1387, 403] width 347 height 793
click at [1239, 32] on icon "back to header" at bounding box center [1386, 208] width 345 height 403
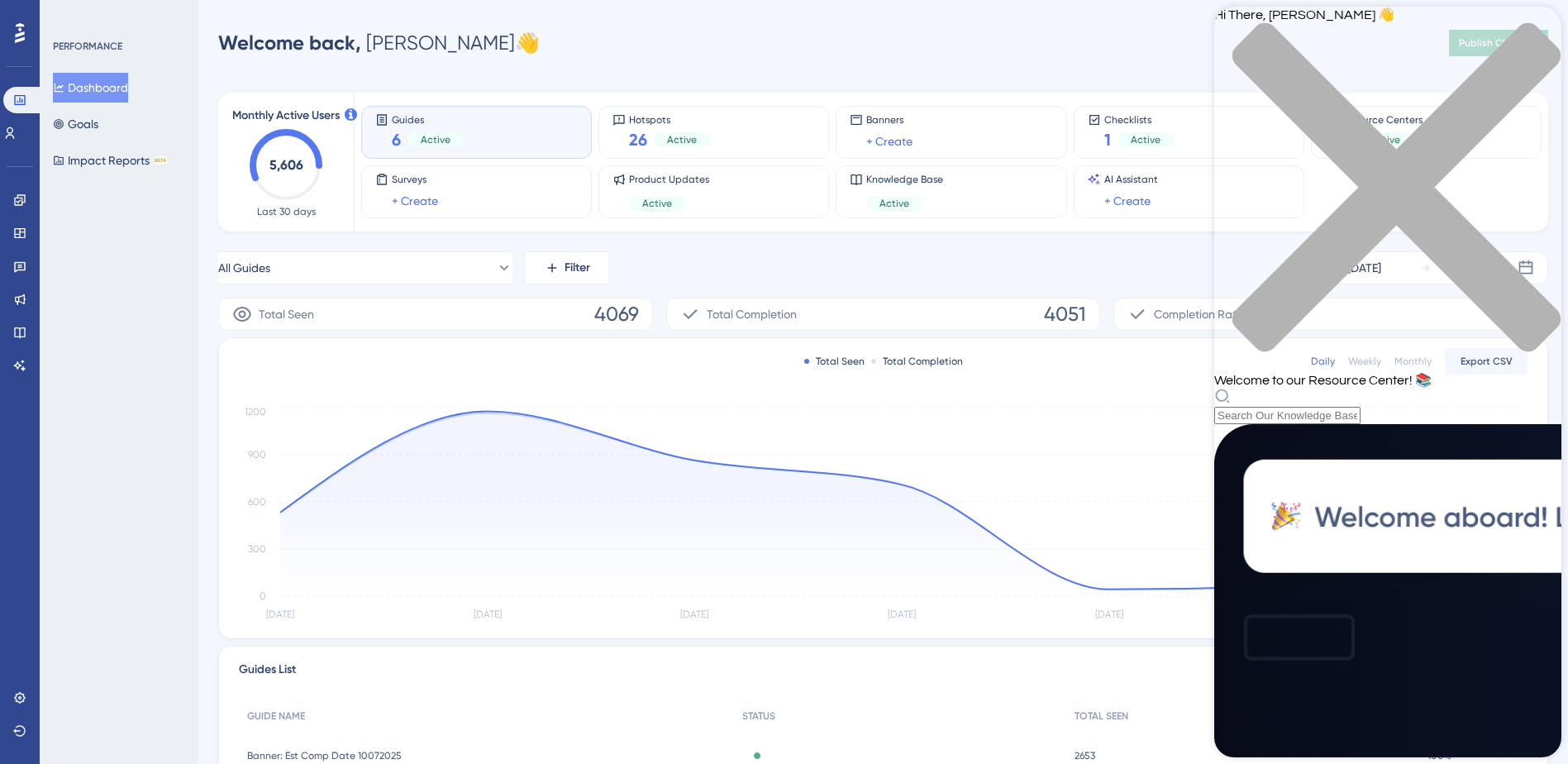
click at [1369, 387] on div "Resource Center Header" at bounding box center [1387, 405] width 347 height 37
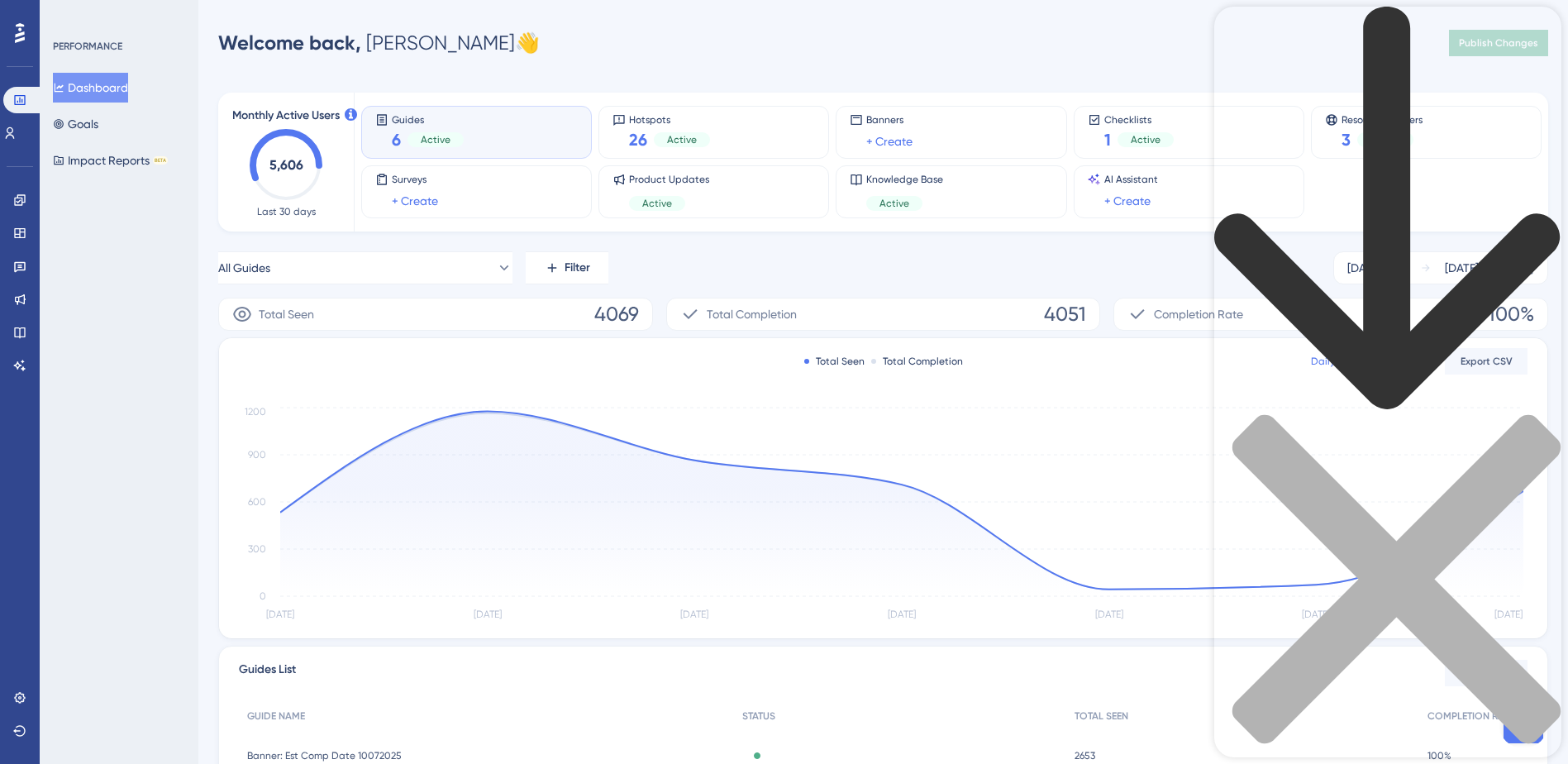
click at [1387, 97] on div "Resource Center Header" at bounding box center [1387, 403] width 347 height 794
type input "resource center"
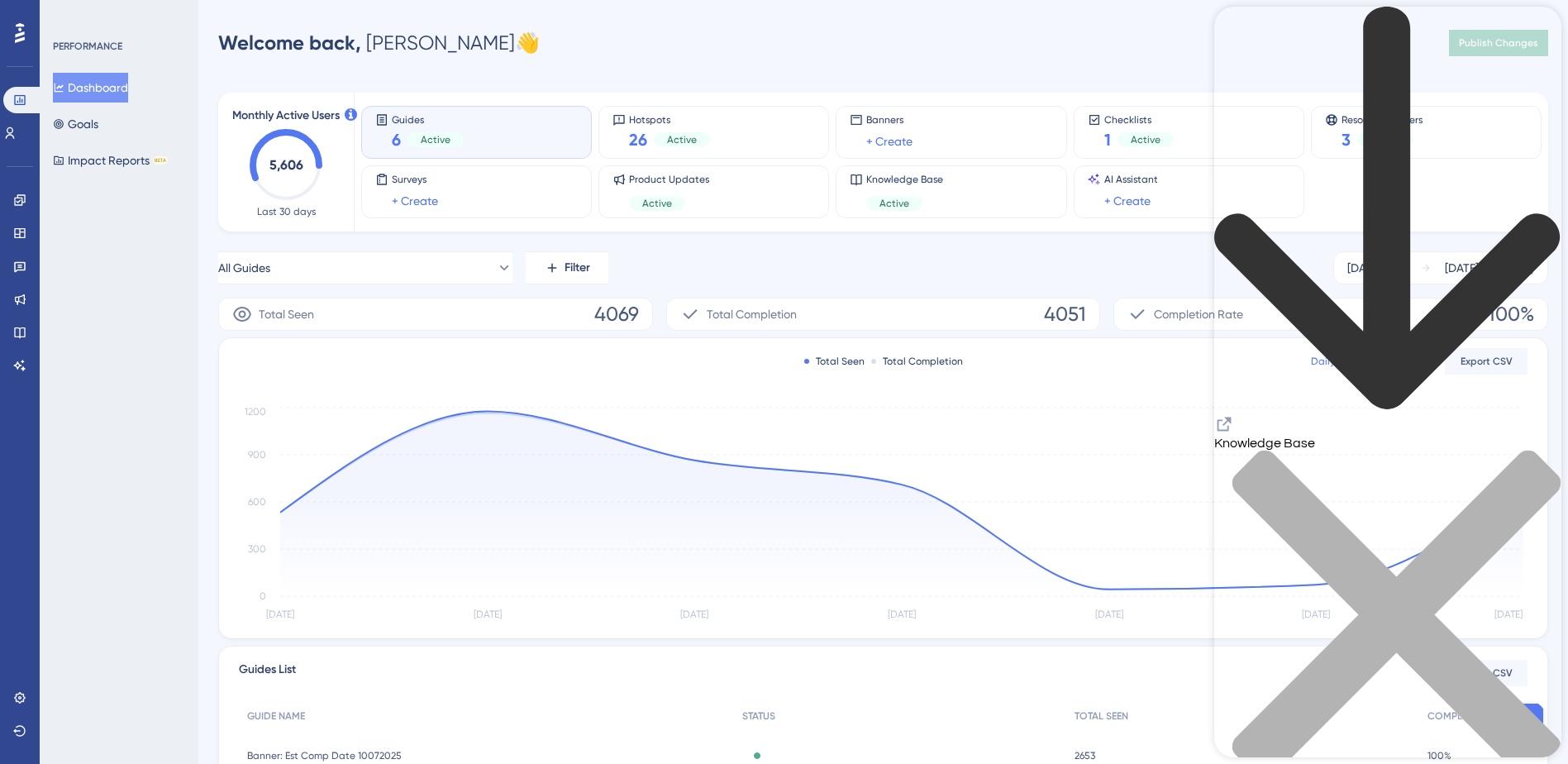
click at [1533, 450] on icon "close resource center" at bounding box center [1387, 624] width 347 height 347
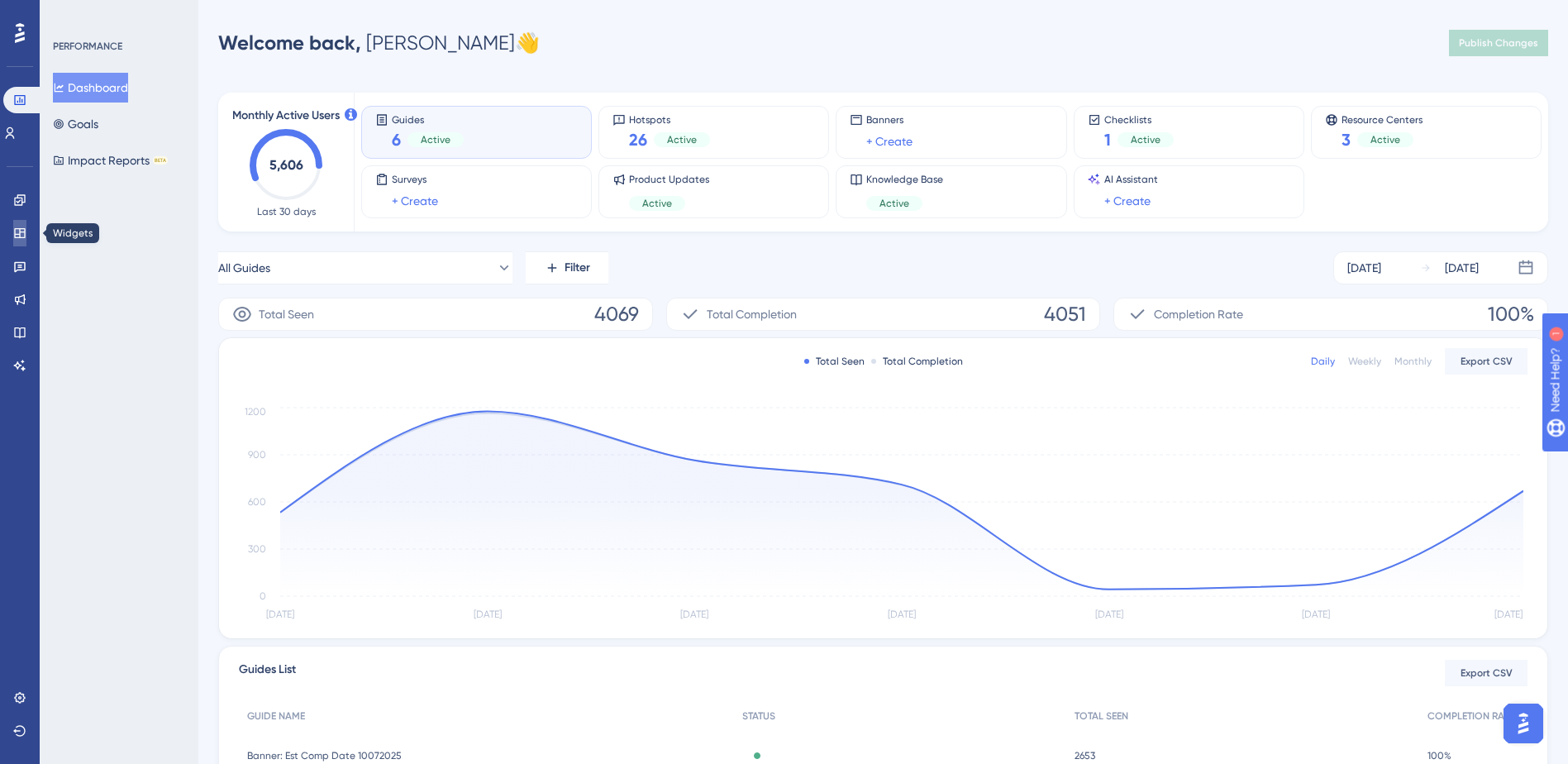
click at [16, 223] on link at bounding box center [20, 233] width 13 height 27
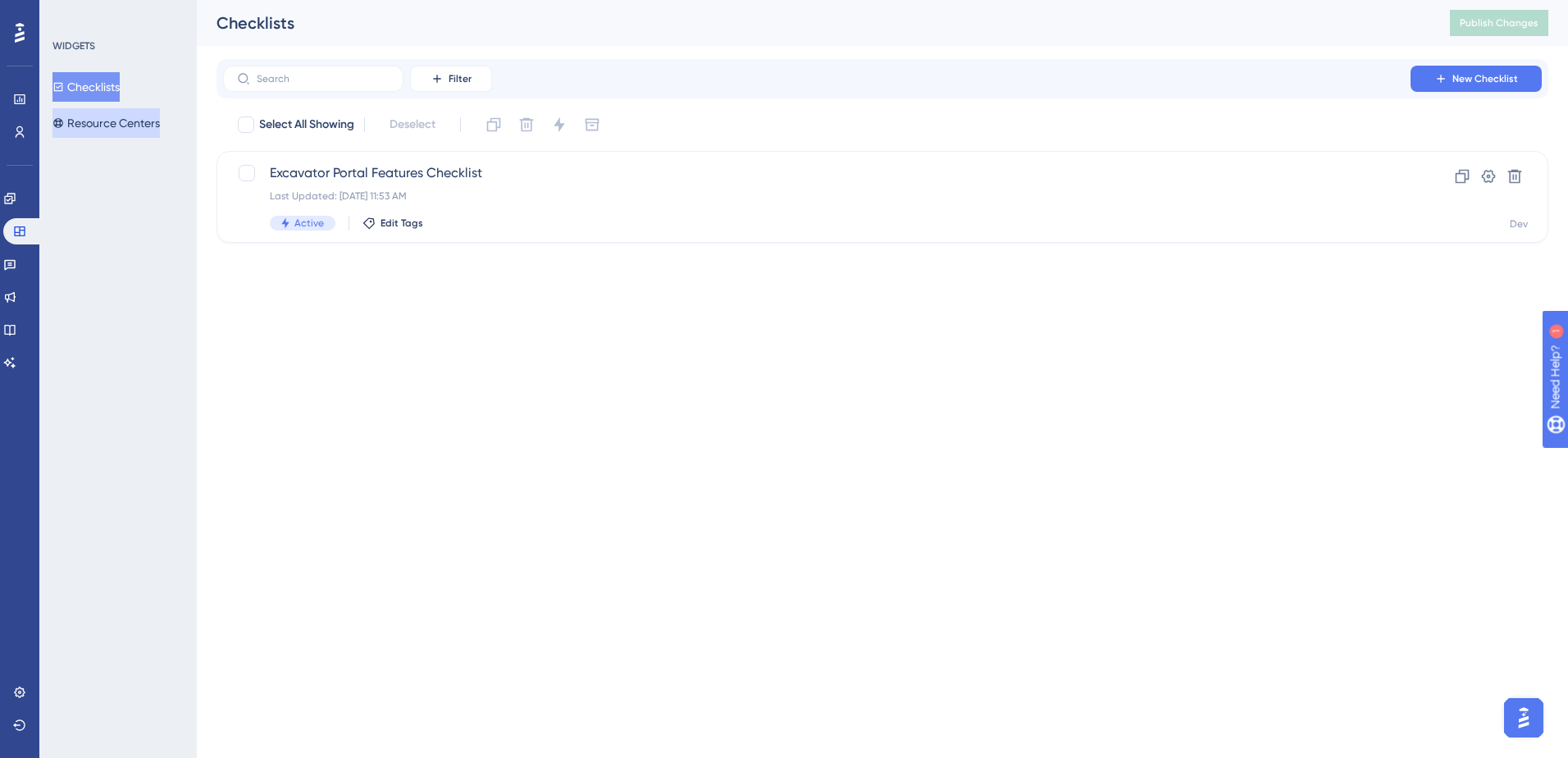
click at [135, 112] on button "Resource Centers" at bounding box center [106, 122] width 107 height 29
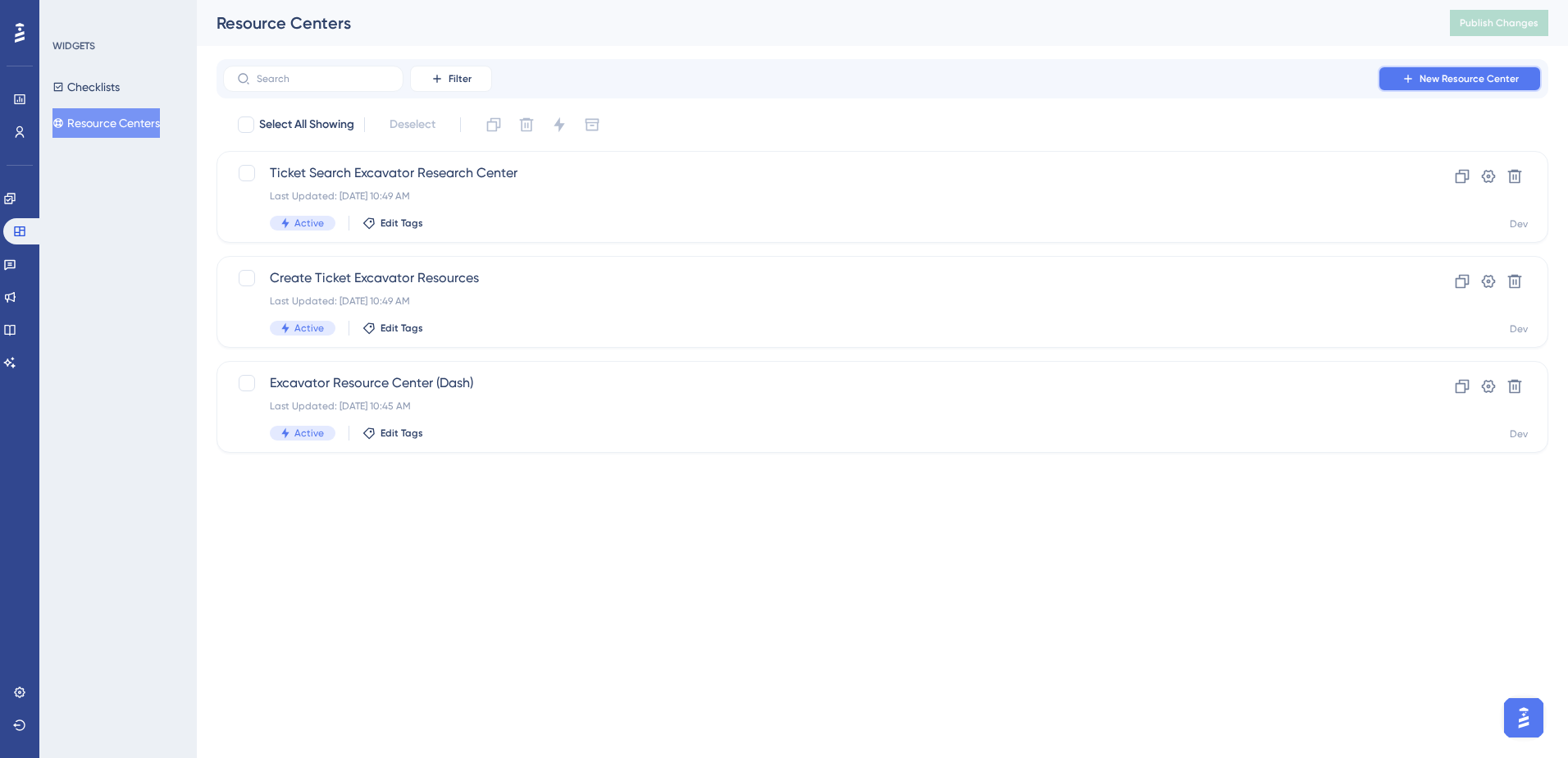
click at [1437, 72] on span "New Resource Center" at bounding box center [1469, 78] width 99 height 13
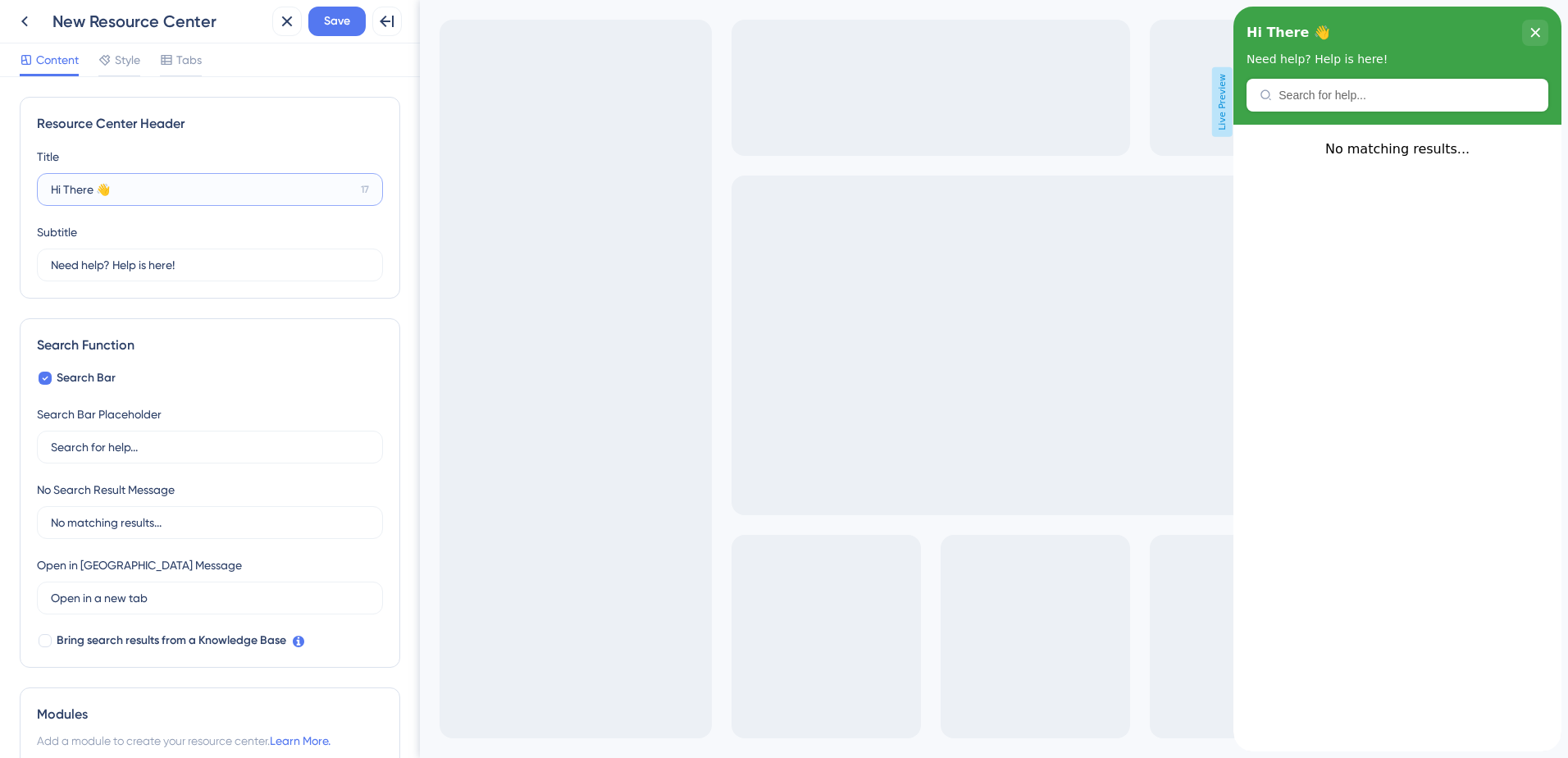
drag, startPoint x: 147, startPoint y: 192, endPoint x: 0, endPoint y: 226, distance: 150.9
click at [0, 190] on html "Back New Resource Center Close Save Full Screen Preview Content Style Tabs Reso…" at bounding box center [784, 379] width 1568 height 758
type input "Facility Operator Resources"
drag, startPoint x: 198, startPoint y: 265, endPoint x: -4, endPoint y: 258, distance: 202.1
click at [0, 258] on html "Back New Resource Center Close Save Full Screen Preview Content Style Tabs Reso…" at bounding box center [784, 379] width 1568 height 758
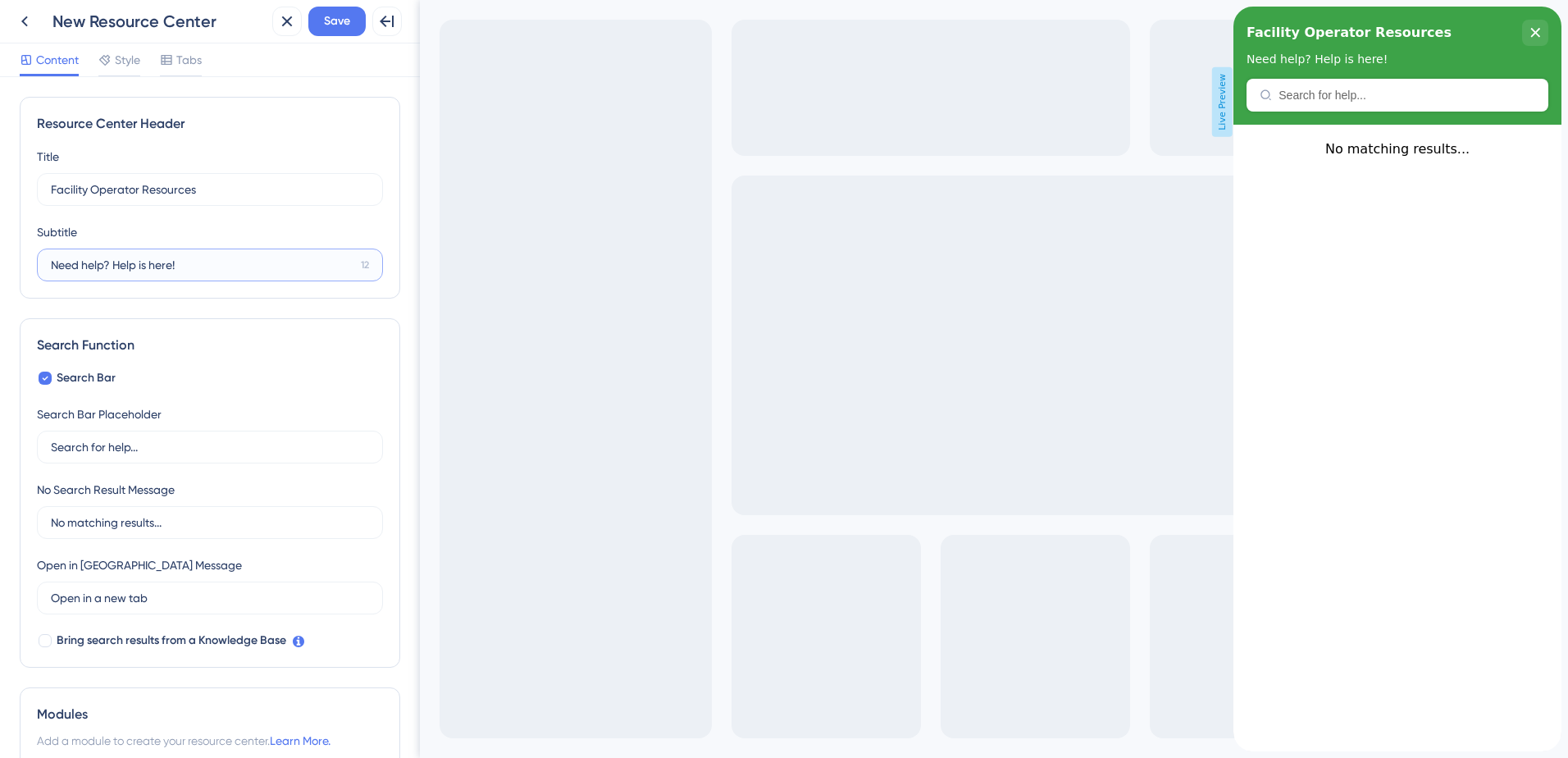
paste input "View our library of resources"
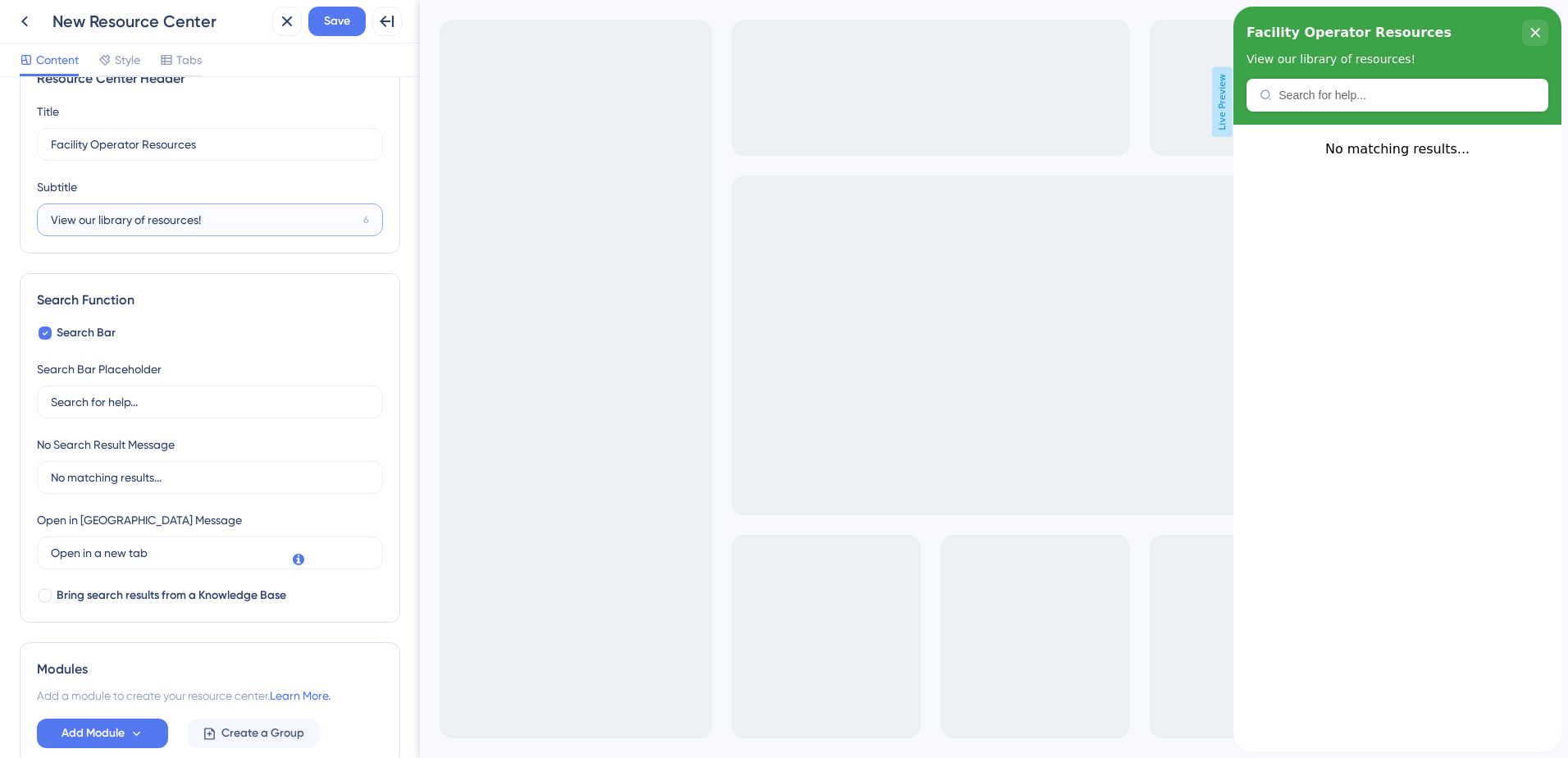
scroll to position [82, 0]
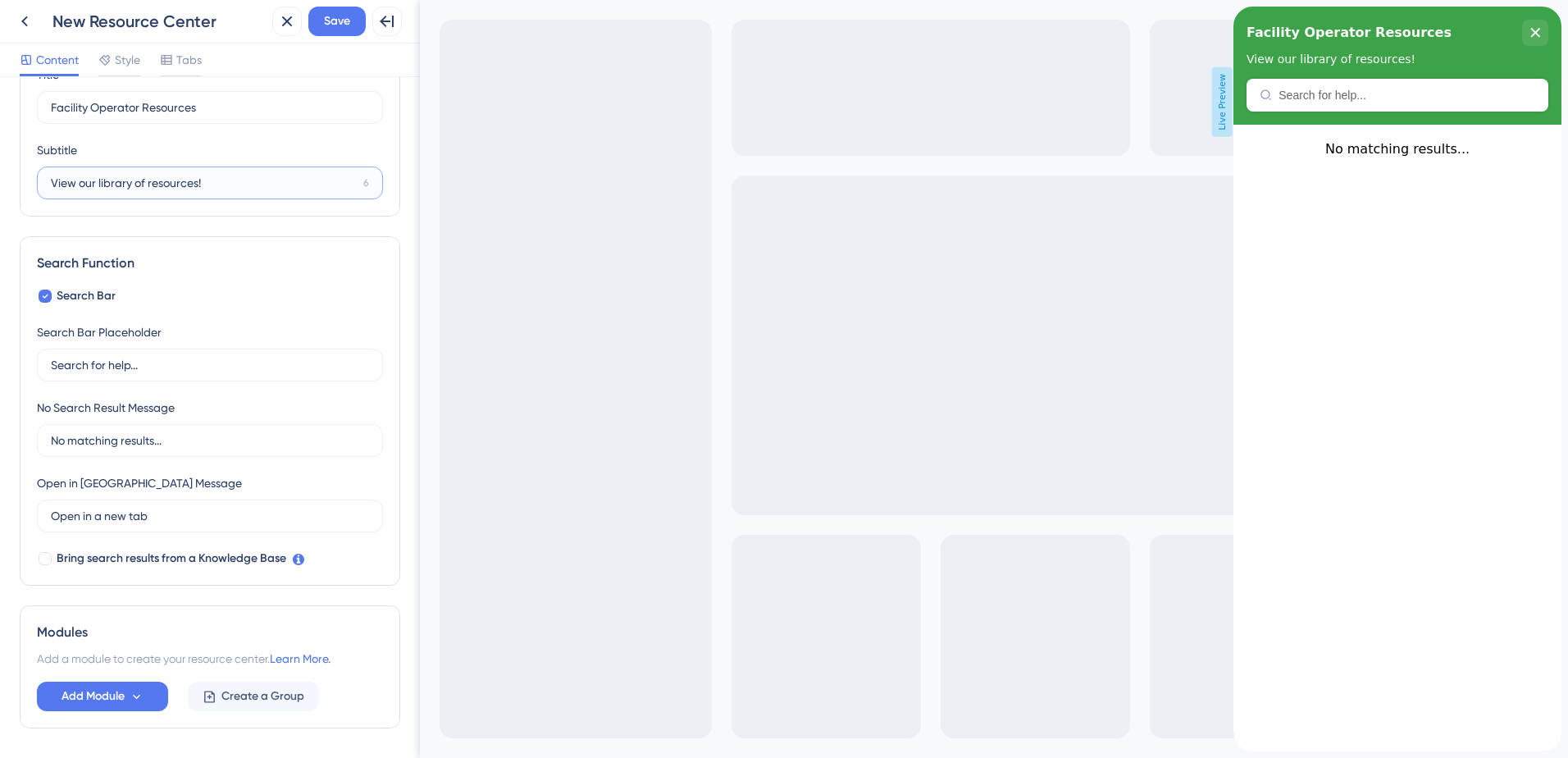
type input "View our library of resources!"
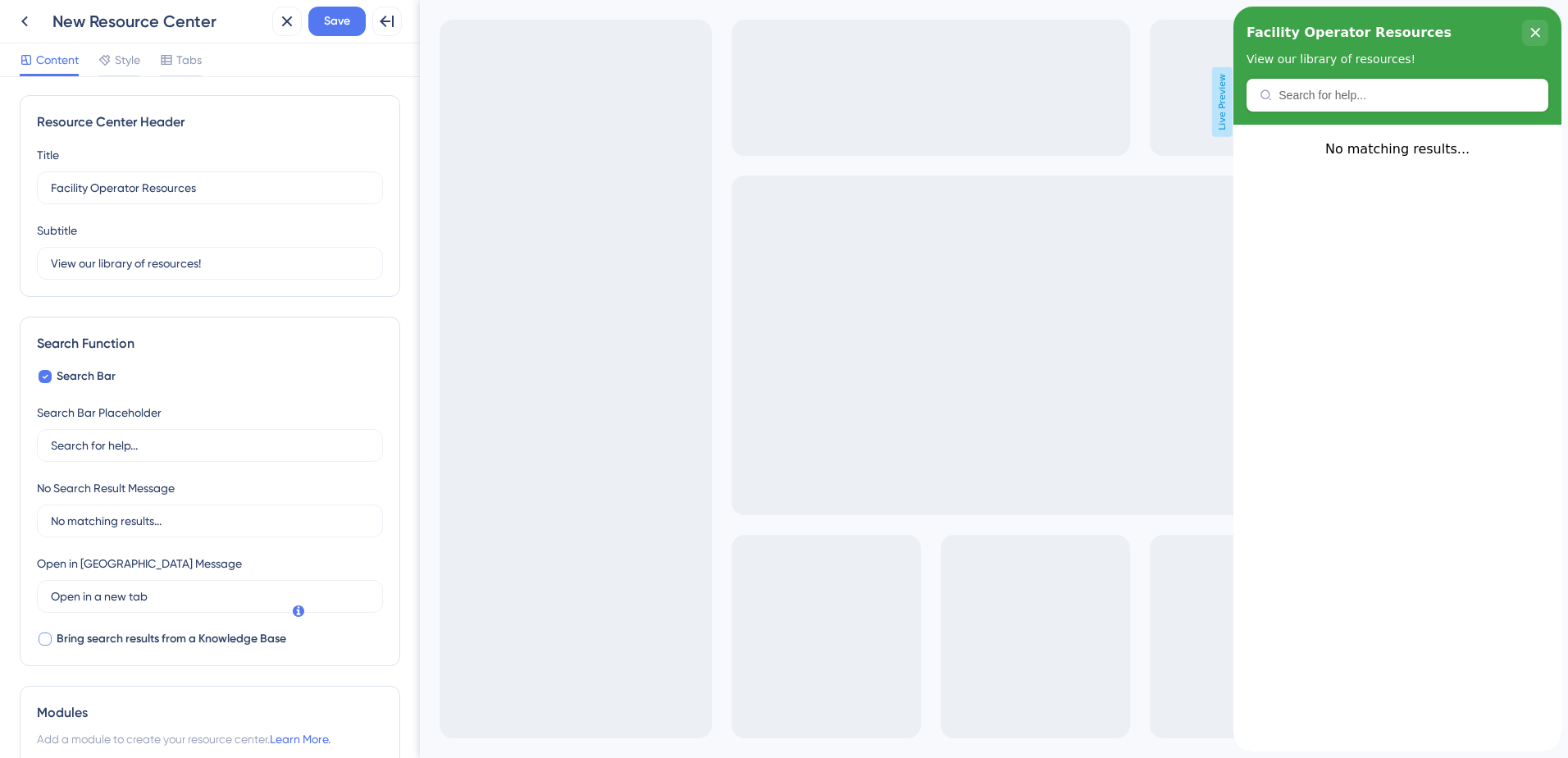
scroll to position [0, 0]
click at [107, 59] on icon at bounding box center [105, 59] width 13 height 13
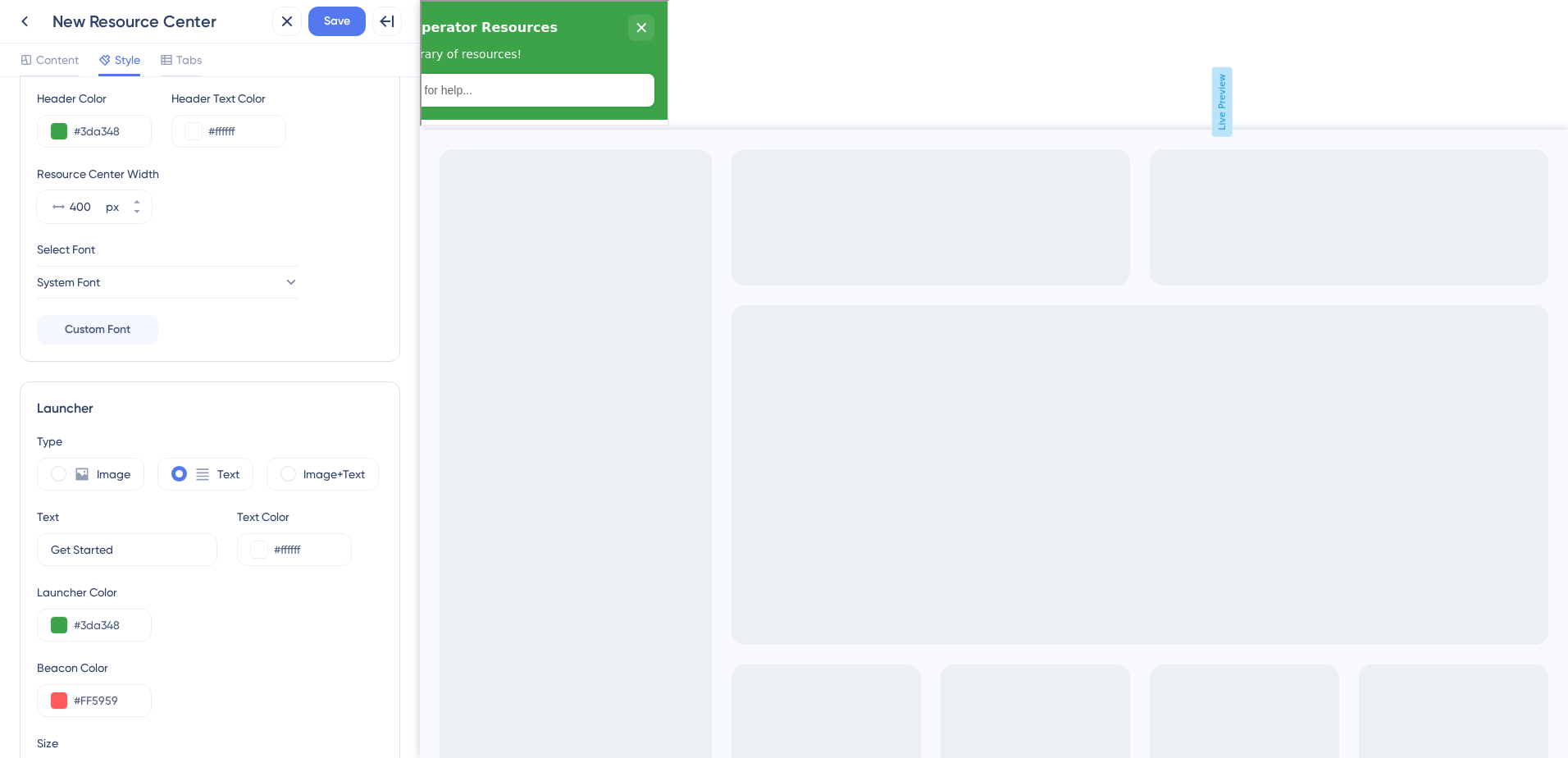
scroll to position [328, 0]
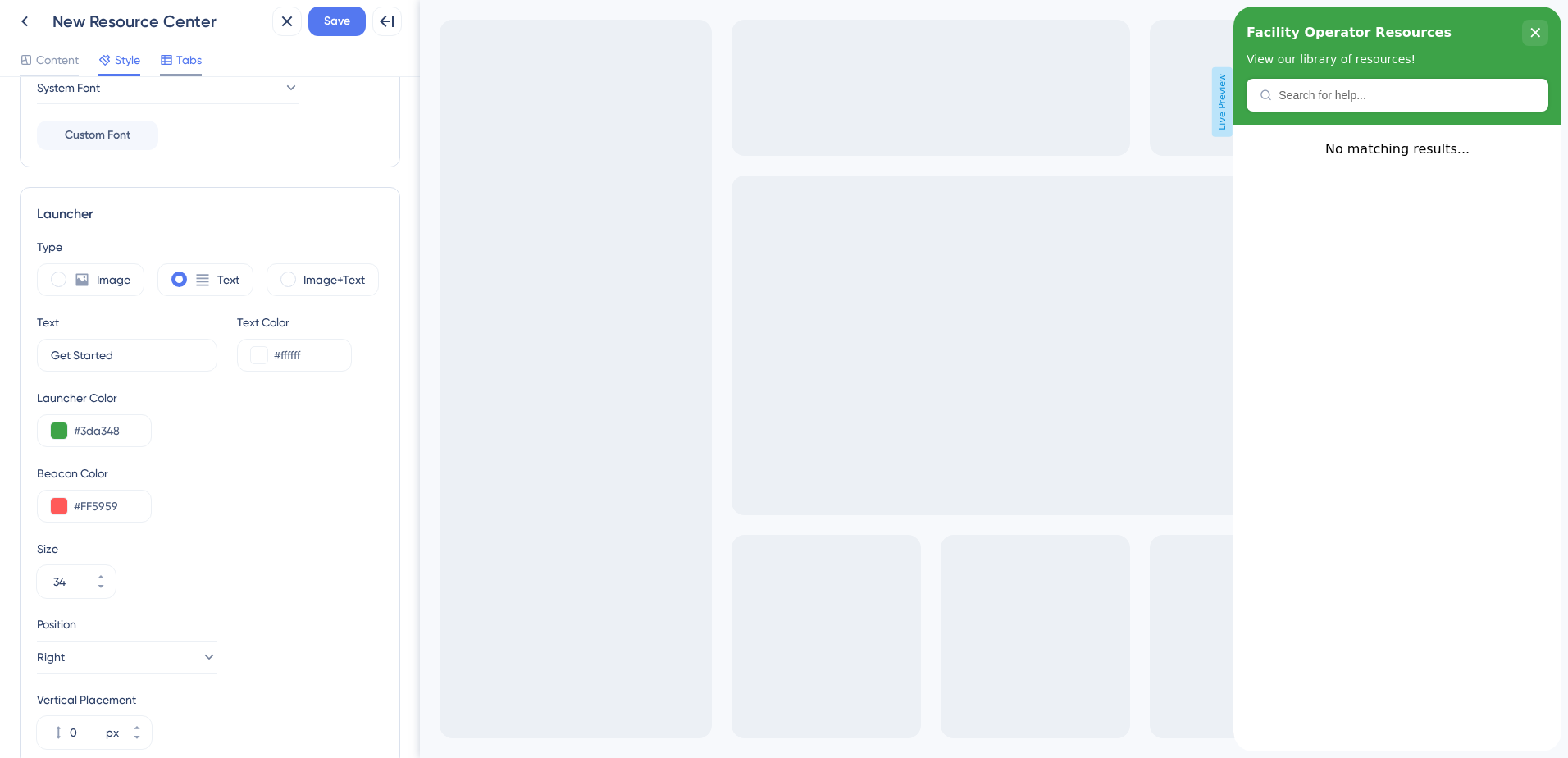
click at [197, 64] on span "Tabs" at bounding box center [189, 59] width 26 height 20
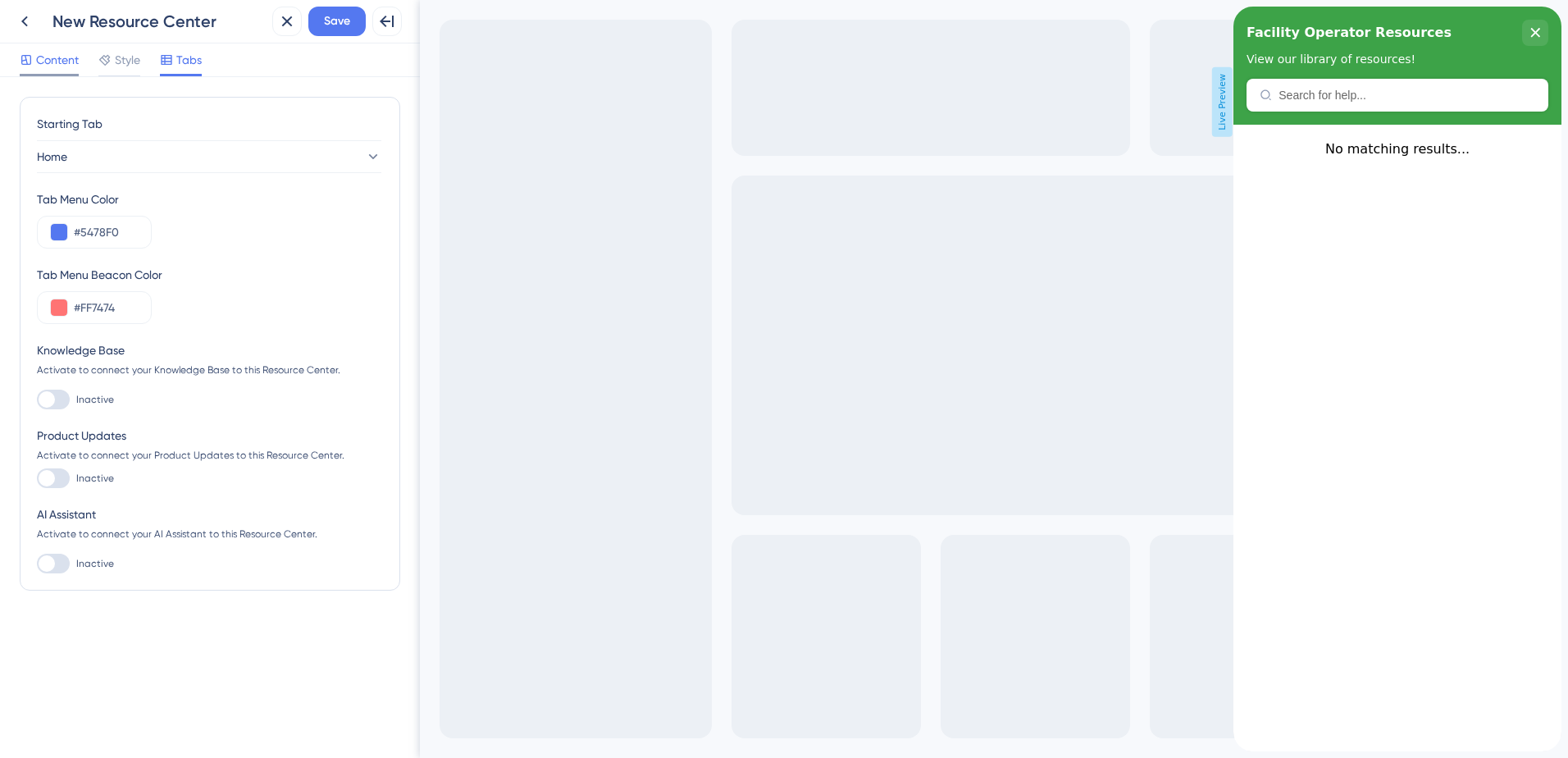
click at [57, 69] on span "Content" at bounding box center [58, 59] width 43 height 20
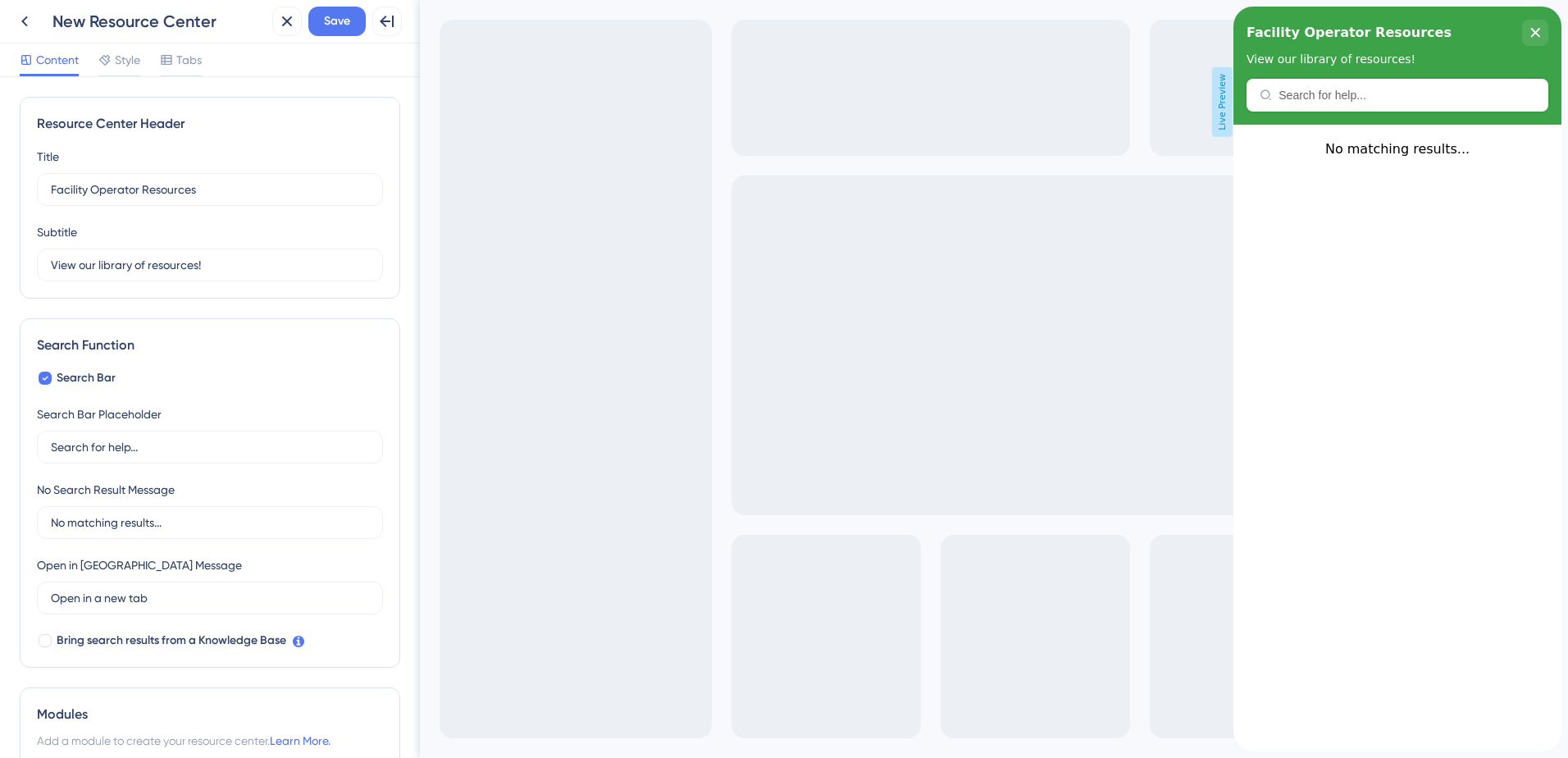
click at [117, 37] on div "Back New Resource Center Close Save Full Screen Preview" at bounding box center [210, 21] width 420 height 43
click at [117, 51] on span "Style" at bounding box center [127, 59] width 26 height 20
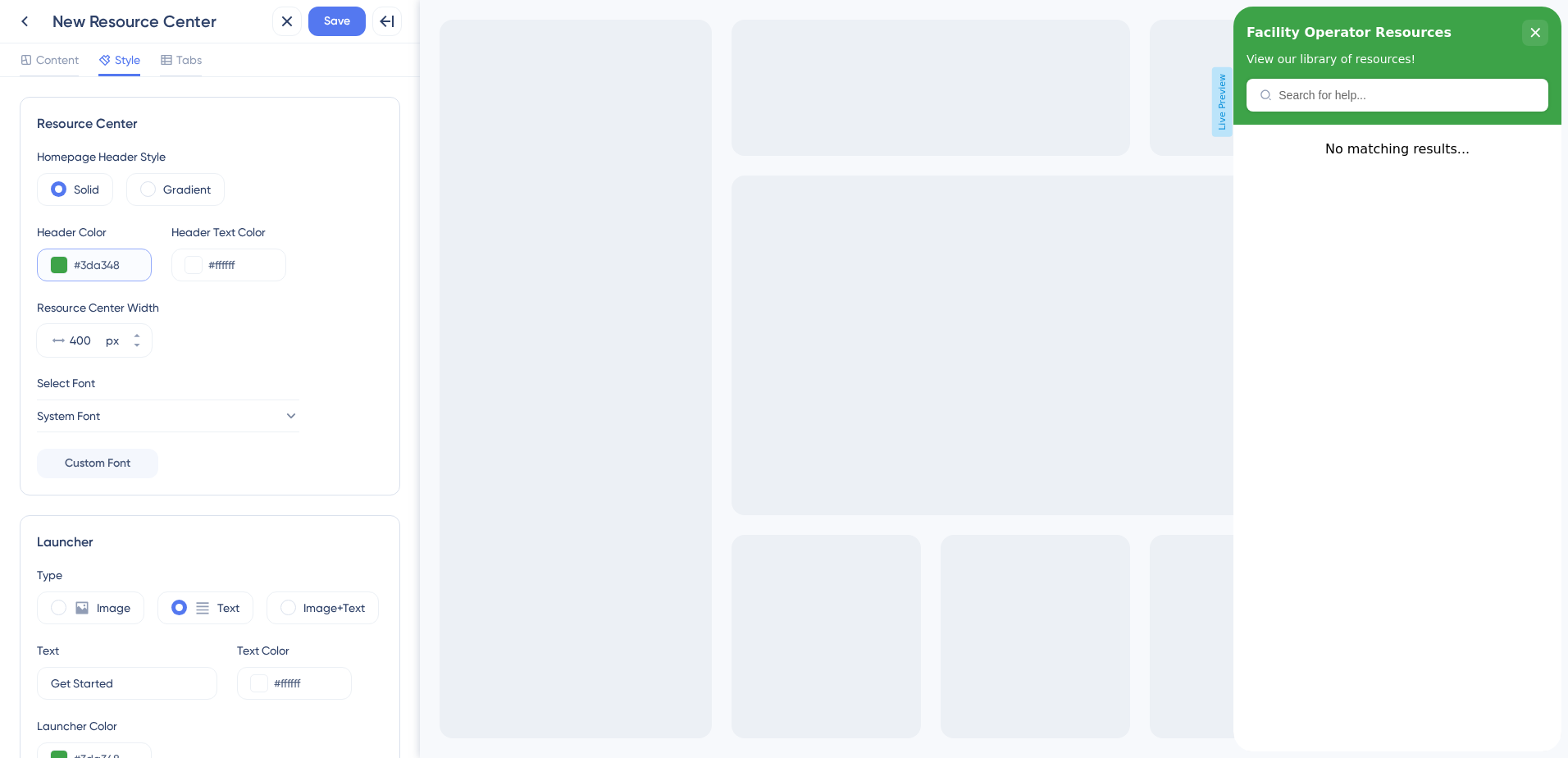
click at [59, 266] on button at bounding box center [59, 265] width 16 height 16
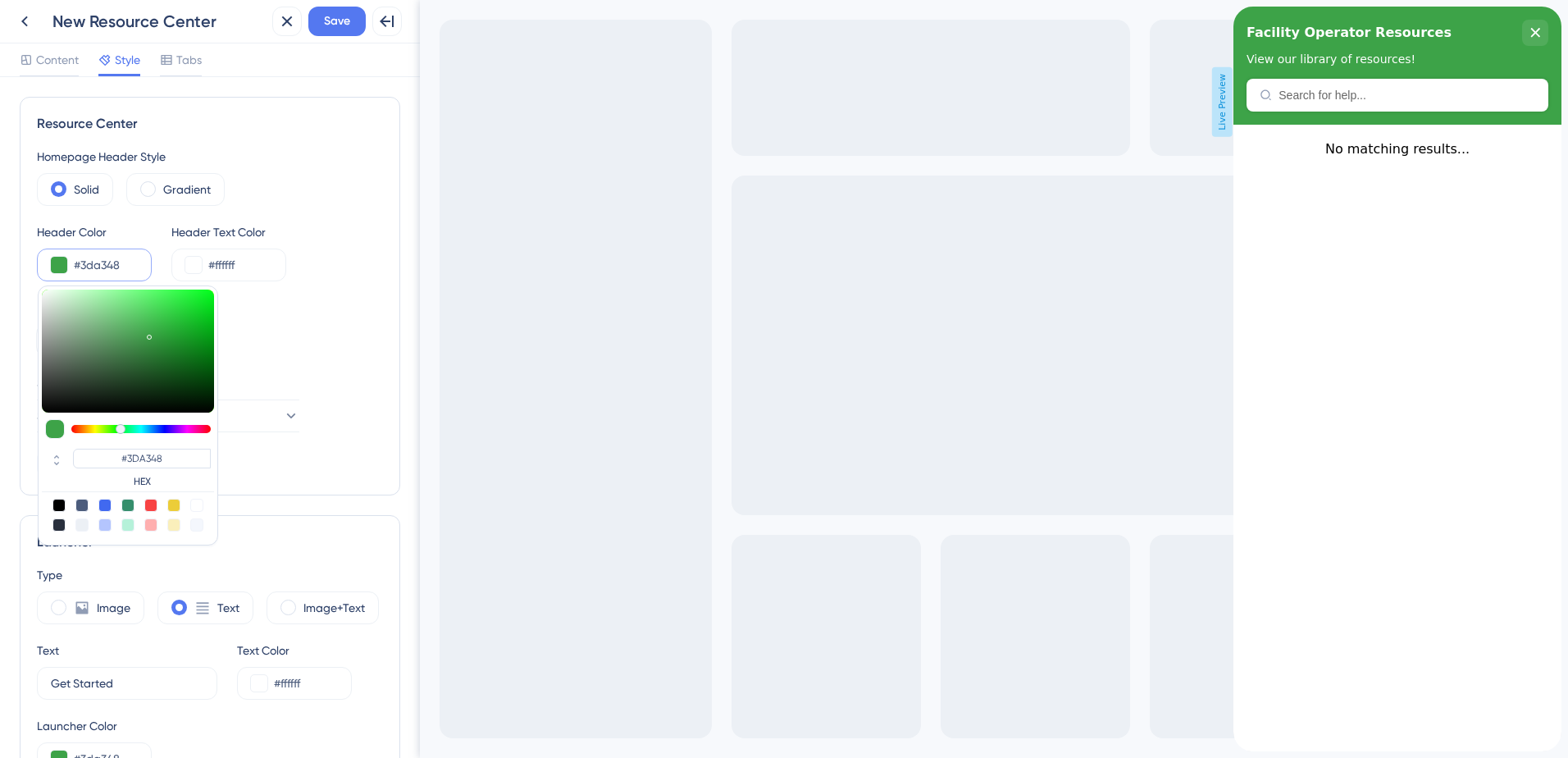
click at [102, 504] on div at bounding box center [105, 505] width 13 height 13
type input "#4169f0"
type input "#4169F0"
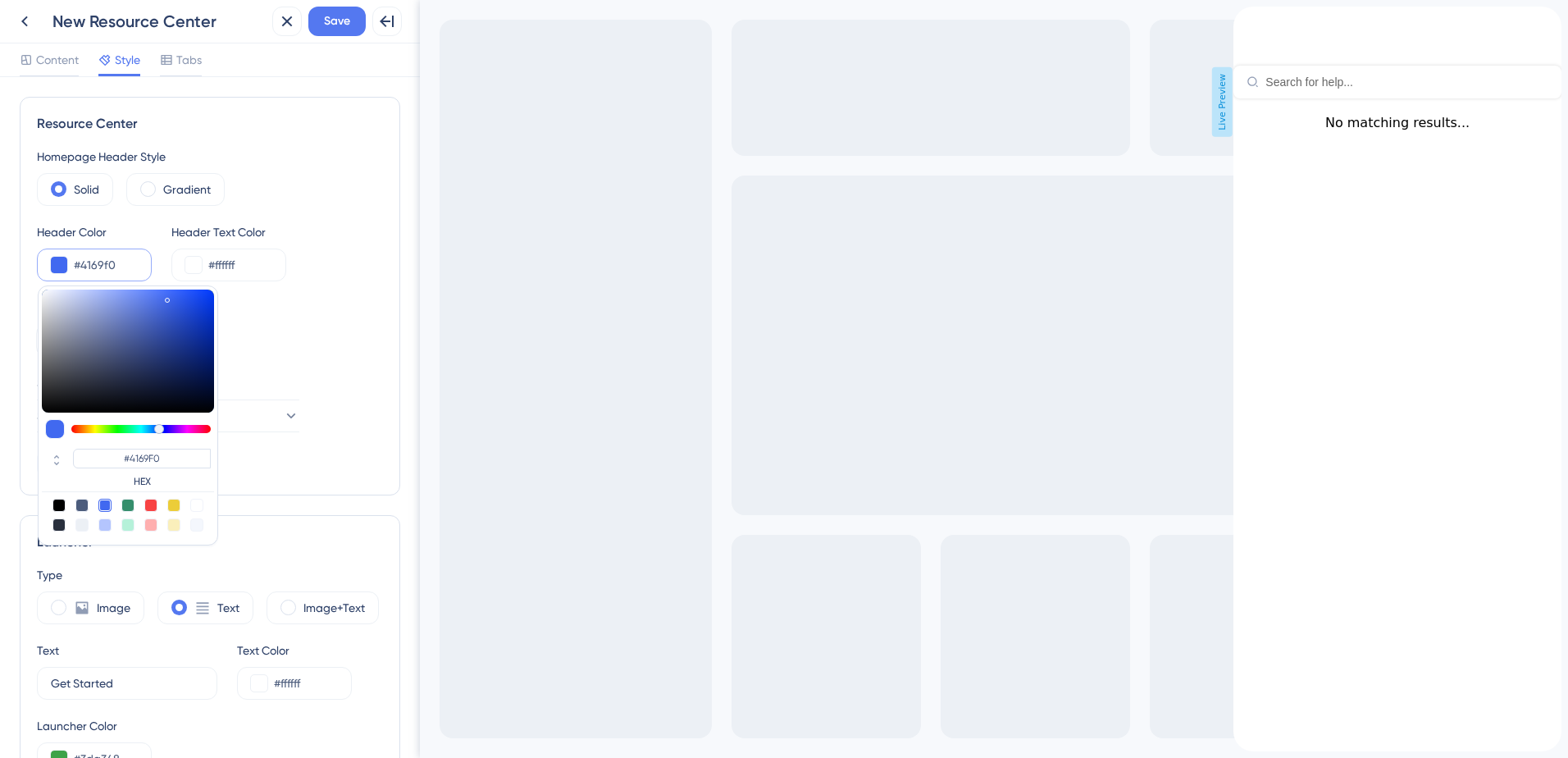
click at [102, 525] on div at bounding box center [105, 525] width 13 height 13
type input "#b4c5fe"
type input "#B4C5FE"
click at [102, 503] on div at bounding box center [105, 505] width 13 height 13
type input "#4169f0"
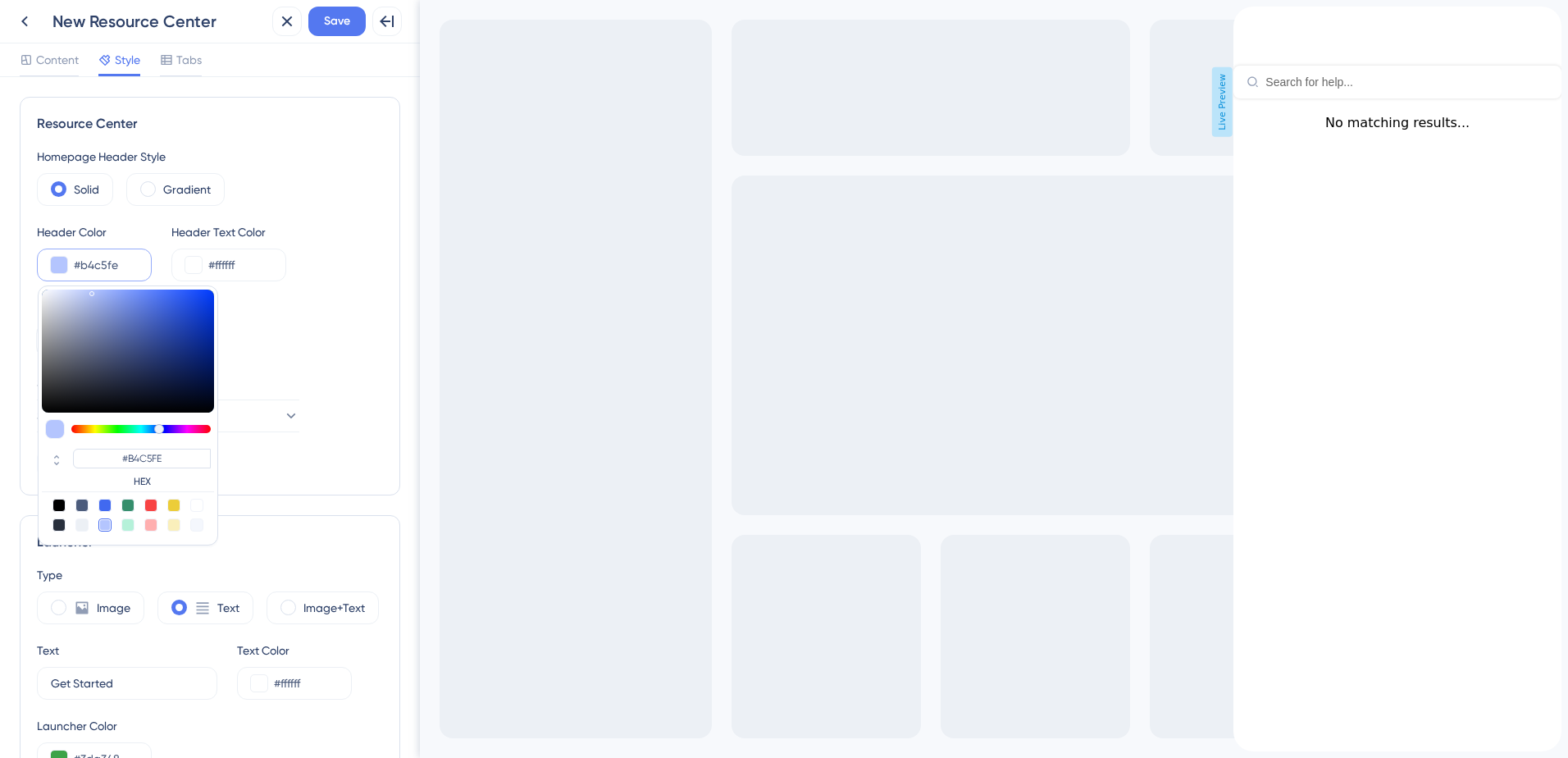
type input "#4169F0"
click at [337, 262] on div "Header Color #4169f0 #4169F0 HEX Header Text Color #ffffff" at bounding box center [210, 251] width 346 height 59
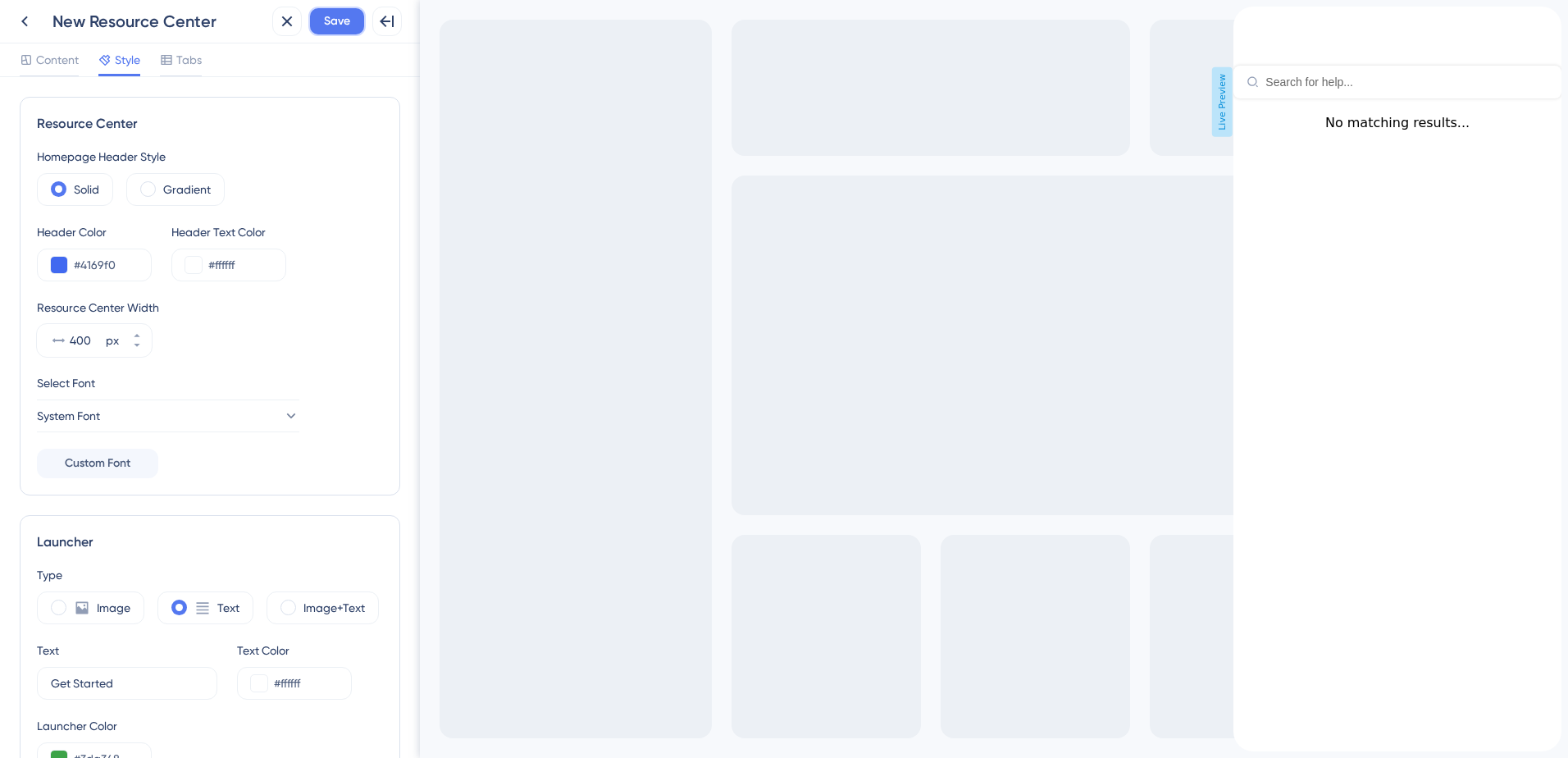
click at [332, 25] on span "Save" at bounding box center [337, 21] width 27 height 20
click at [66, 60] on span "Content" at bounding box center [58, 59] width 43 height 20
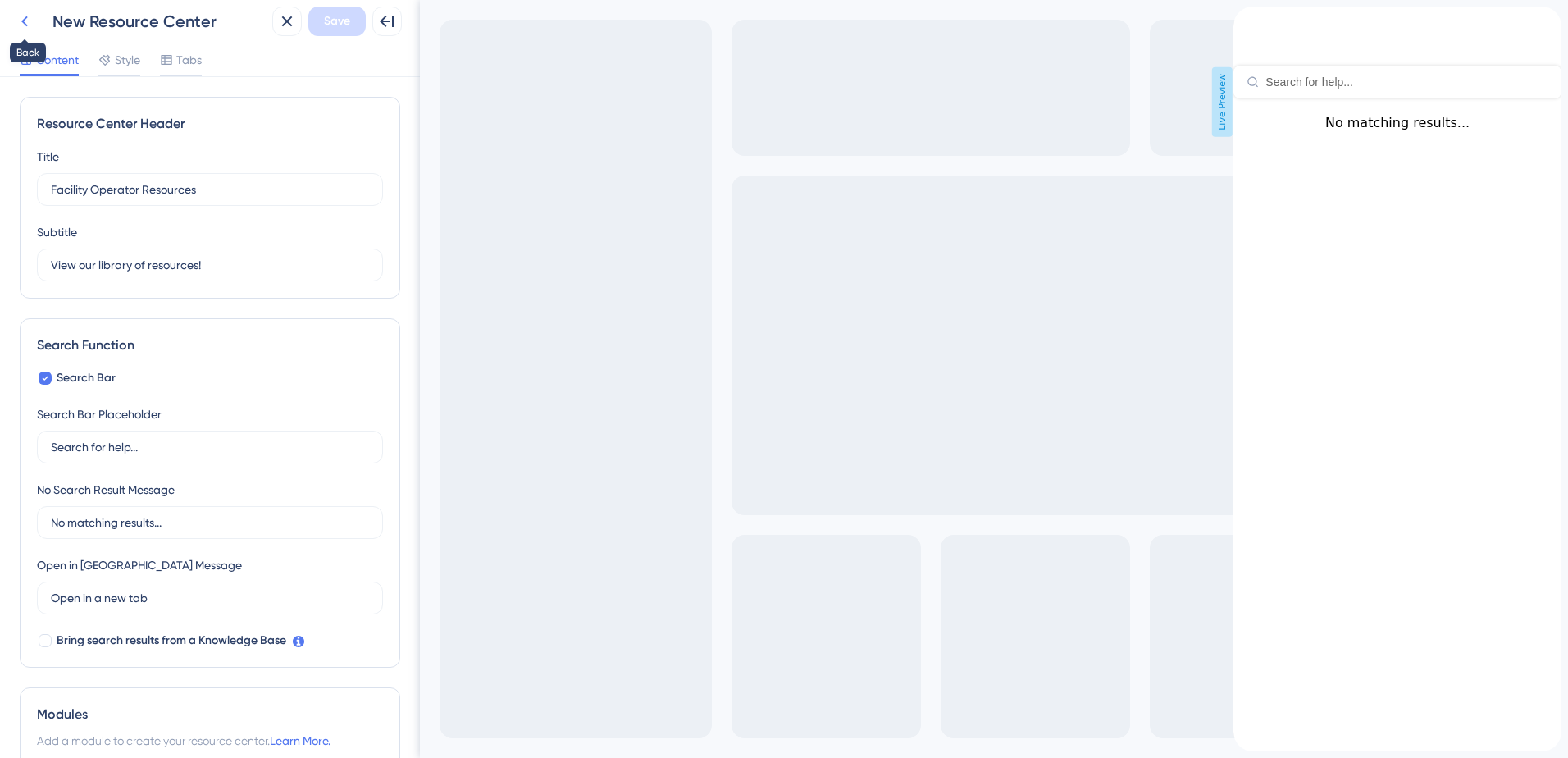
click at [22, 21] on icon at bounding box center [24, 21] width 6 height 11
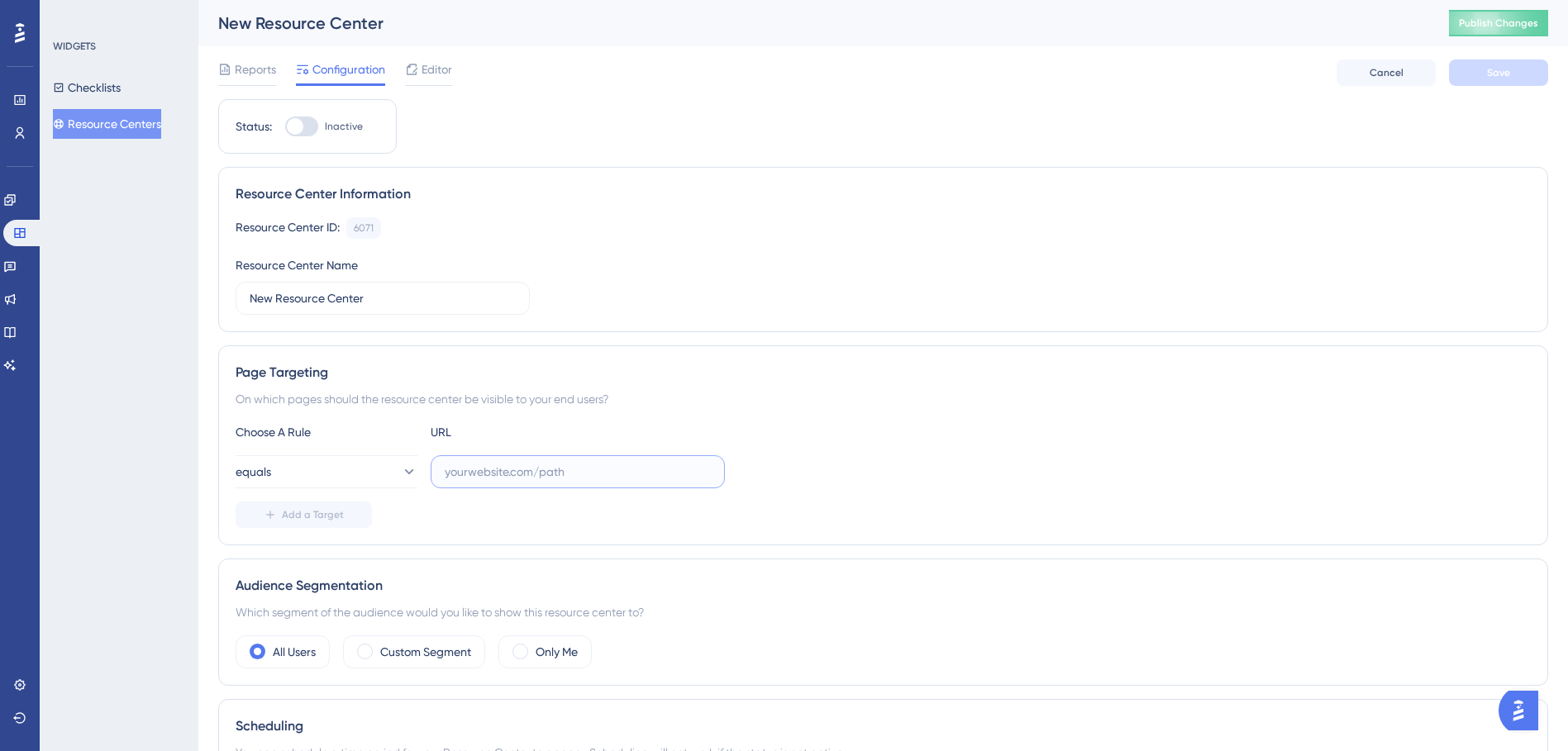
click at [509, 476] on input "text" at bounding box center [577, 471] width 266 height 18
paste input "[URL][DOMAIN_NAME]"
type input "[URL][DOMAIN_NAME]"
click at [309, 125] on div at bounding box center [301, 126] width 33 height 20
click at [285, 126] on input "Inactive" at bounding box center [284, 126] width 1 height 1
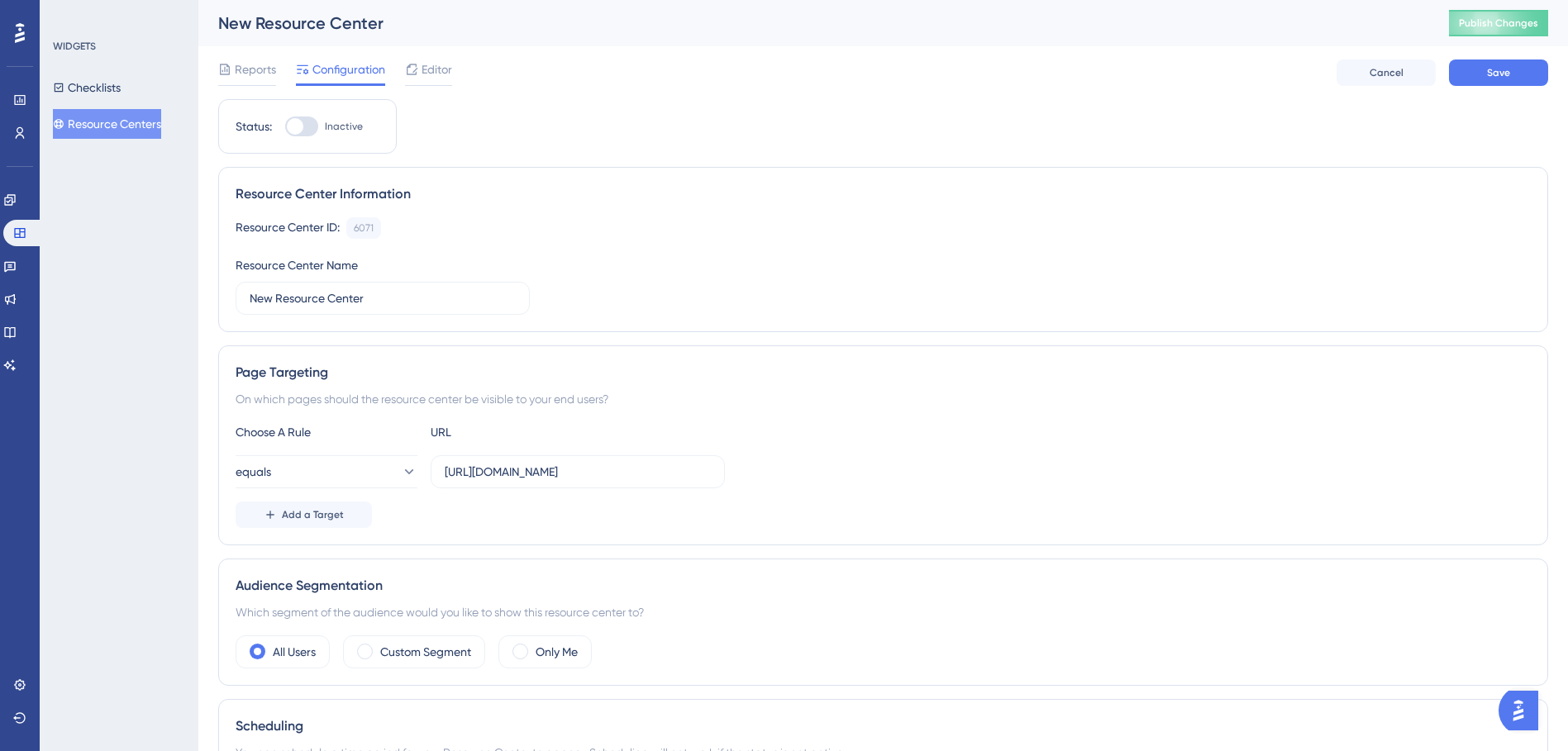
checkbox input "true"
click at [1482, 72] on button "Save" at bounding box center [1497, 73] width 99 height 27
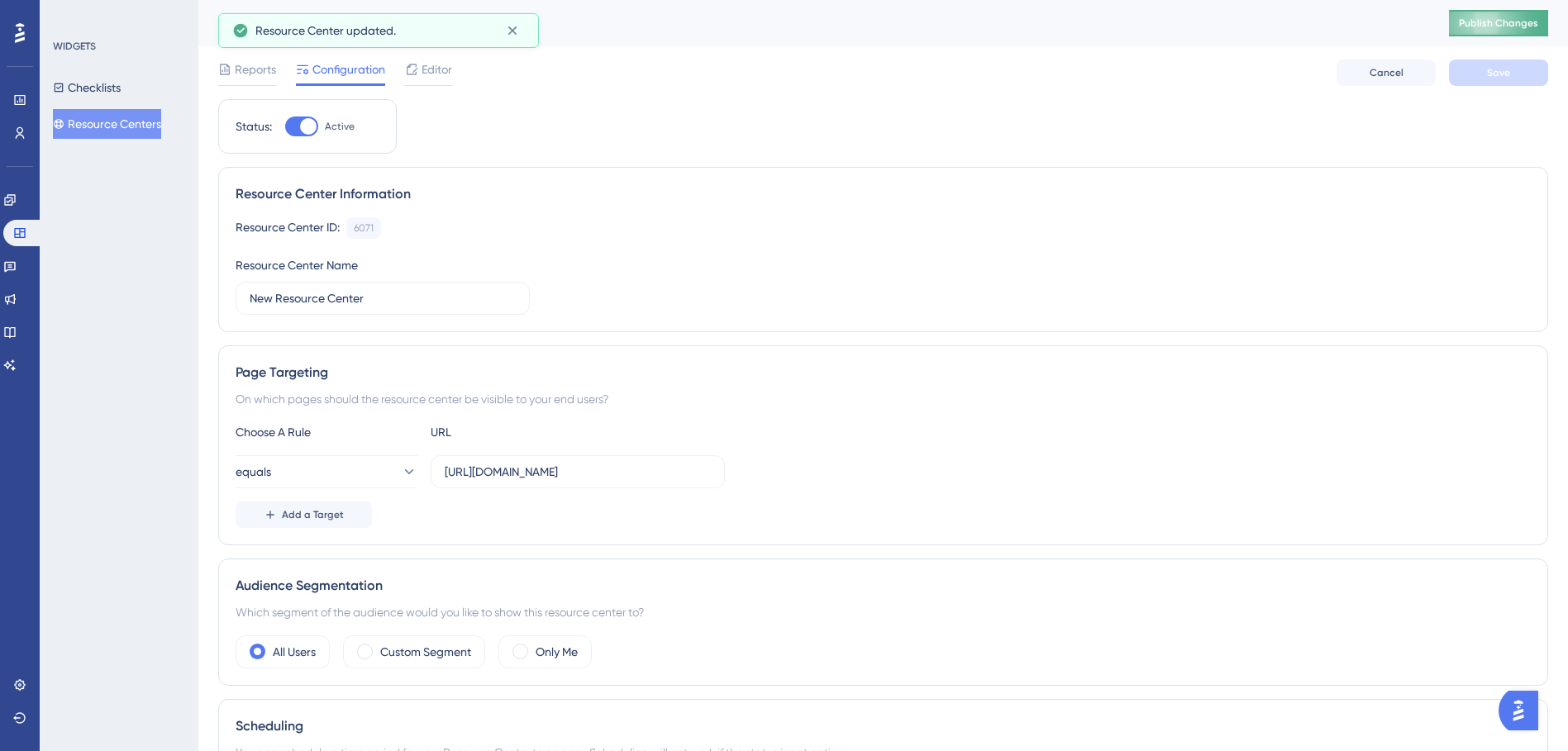
click at [1518, 27] on span "Publish Changes" at bounding box center [1498, 22] width 80 height 13
click at [421, 76] on span "Editor" at bounding box center [436, 70] width 30 height 20
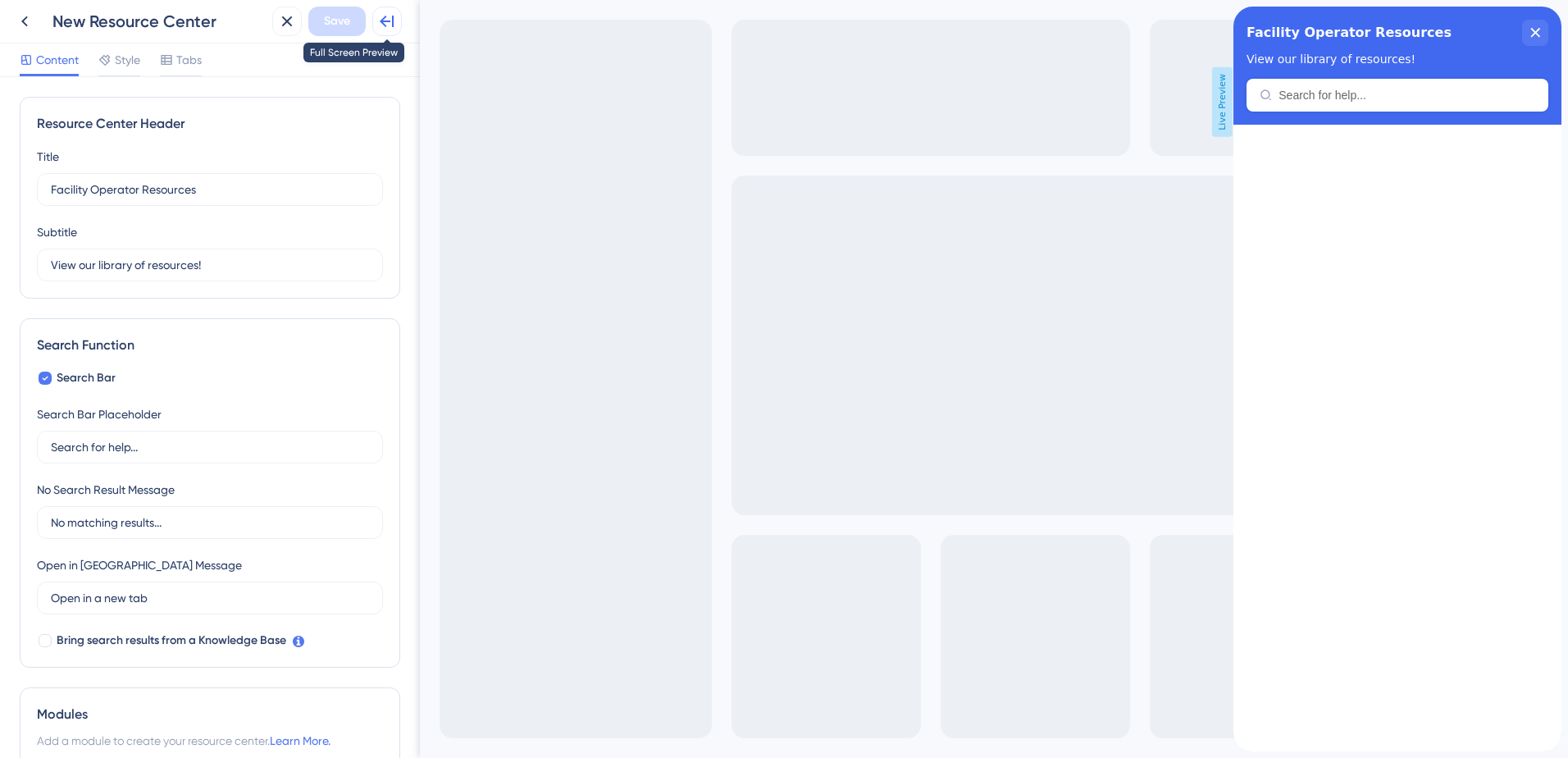
click at [389, 19] on icon at bounding box center [387, 21] width 20 height 20
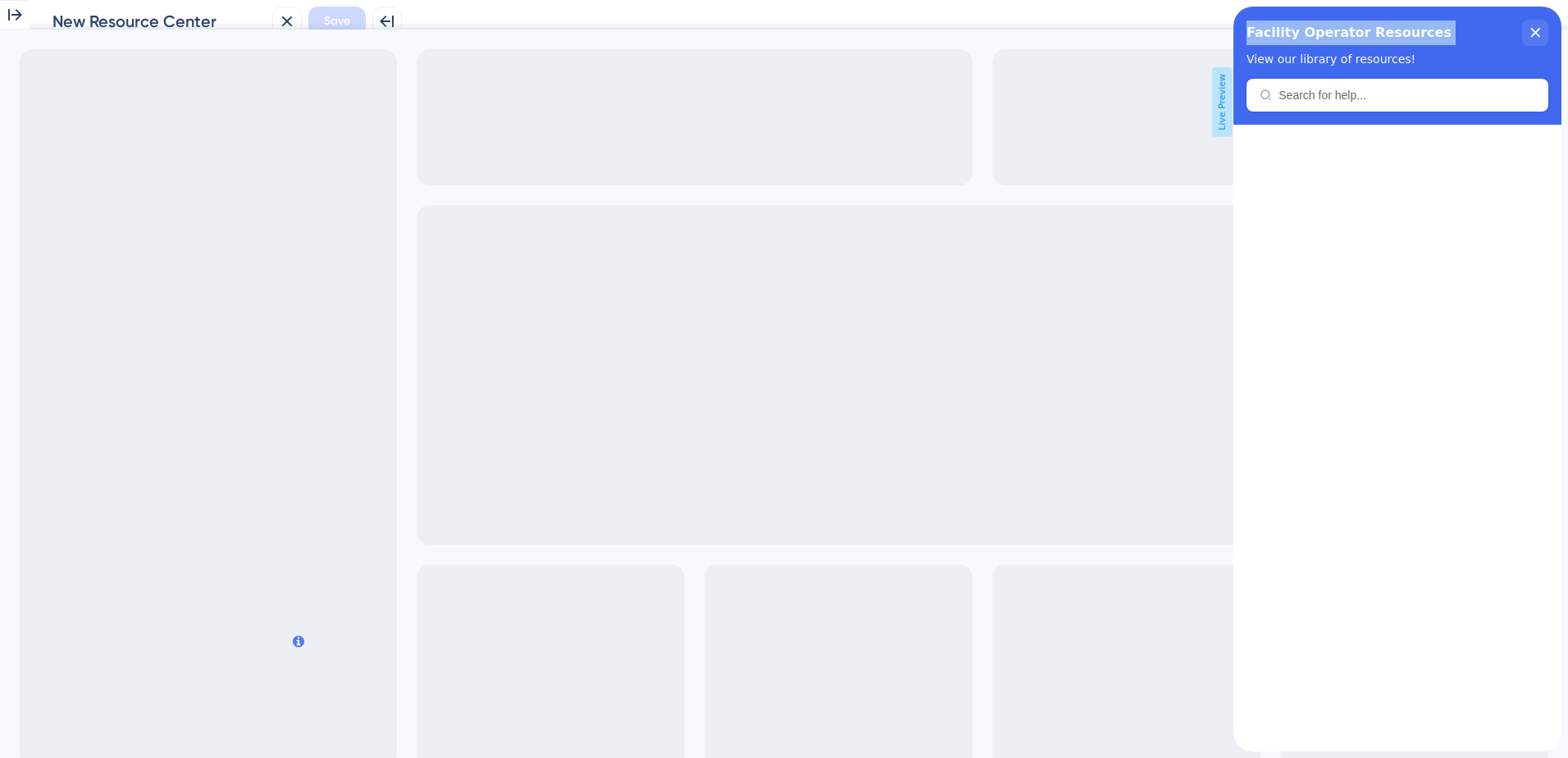
drag, startPoint x: 1478, startPoint y: 35, endPoint x: 397, endPoint y: 140, distance: 1086.1
click at [1233, 6] on html "Facility Operator Resources View our library of resources!" at bounding box center [1398, 6] width 329 height 0
click at [24, 20] on icon at bounding box center [15, 15] width 20 height 20
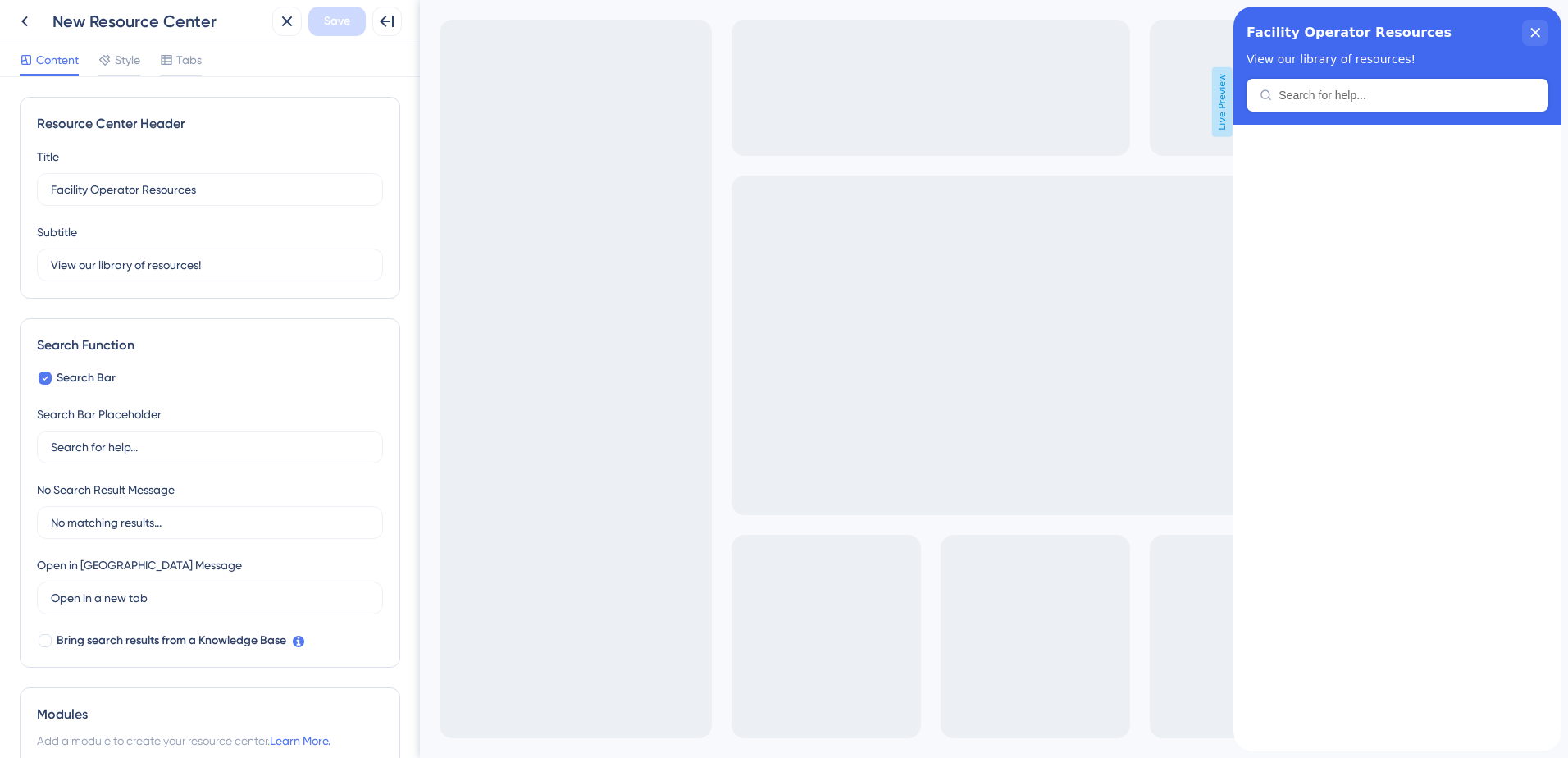
click at [209, 58] on div "Content Style Tabs" at bounding box center [210, 60] width 420 height 34
click at [192, 63] on span "Tabs" at bounding box center [189, 59] width 26 height 20
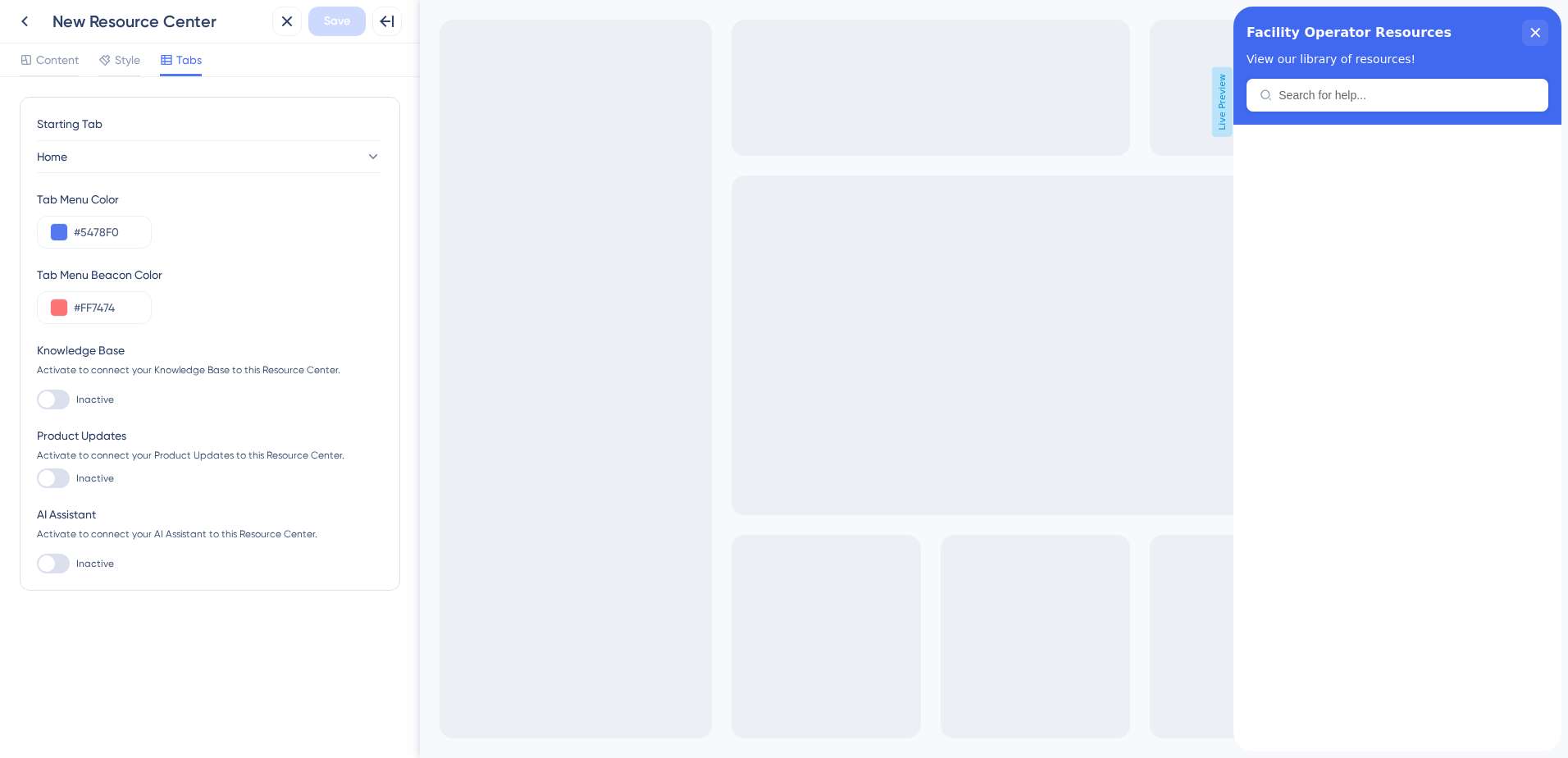
click at [58, 402] on div at bounding box center [53, 399] width 33 height 20
click at [37, 400] on input "Inactive" at bounding box center [36, 399] width 1 height 1
checkbox input "true"
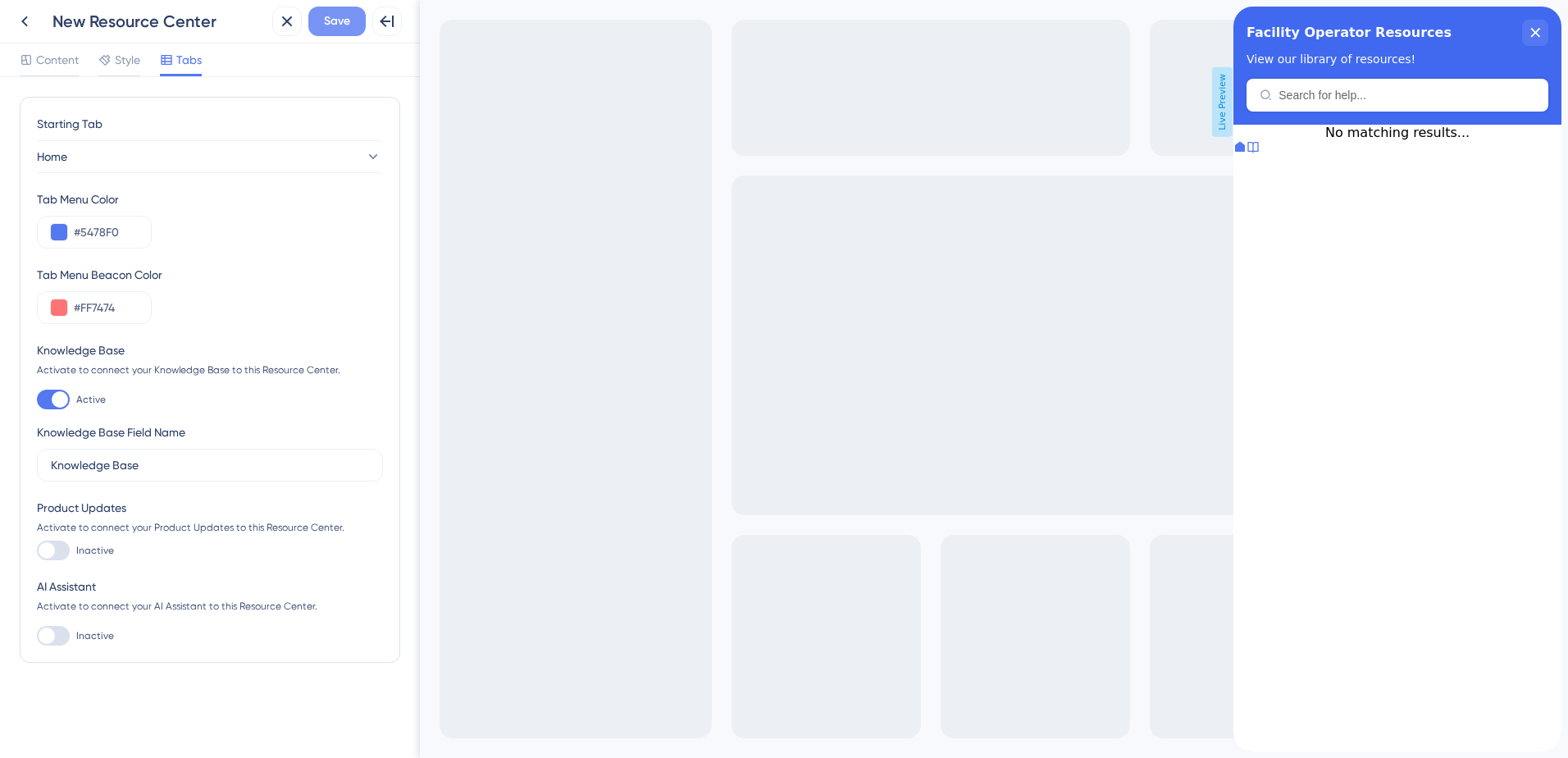
click at [324, 28] on span "Save" at bounding box center [337, 21] width 27 height 20
click at [127, 67] on span "Style" at bounding box center [127, 59] width 26 height 20
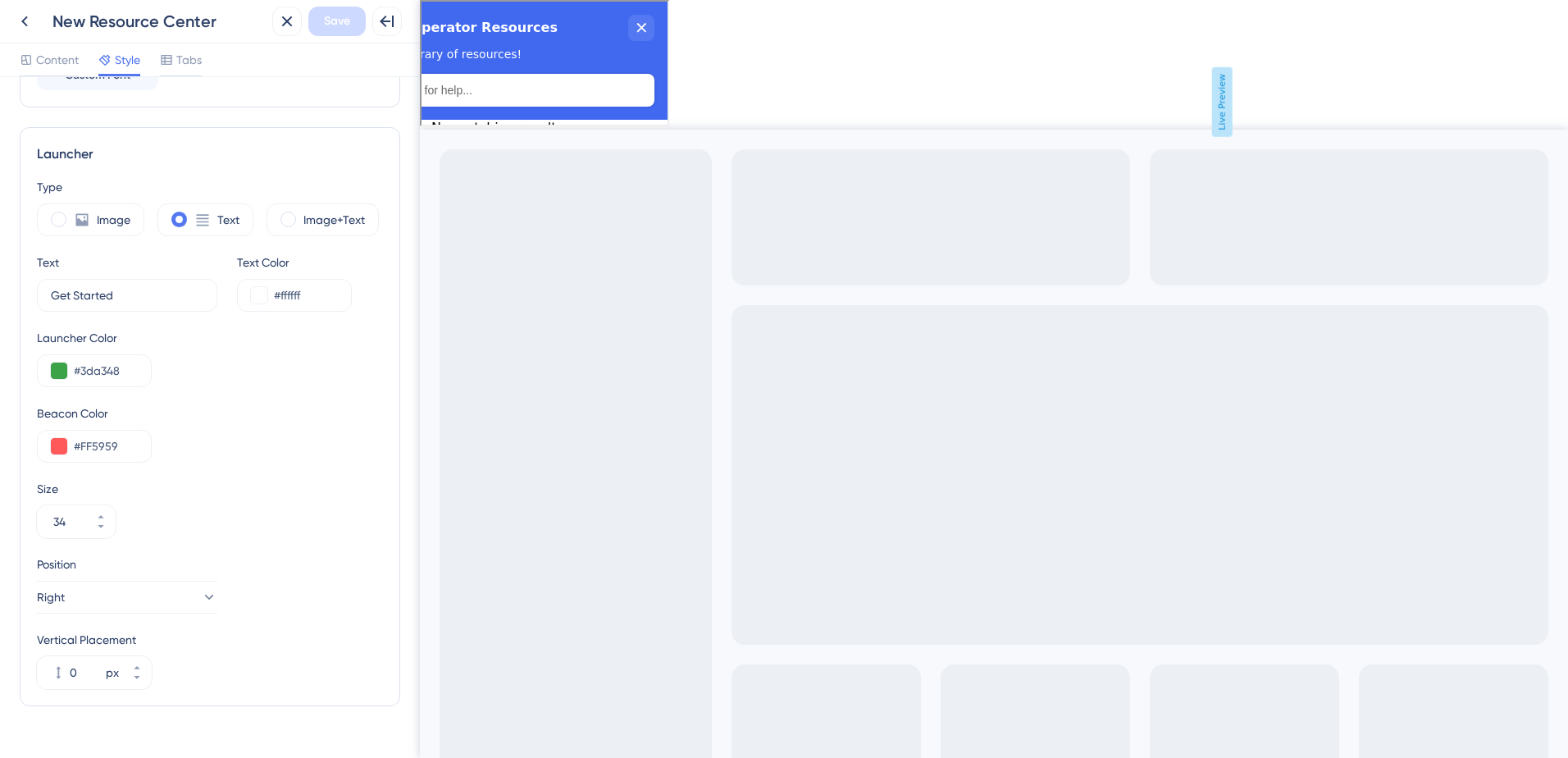
scroll to position [422, 0]
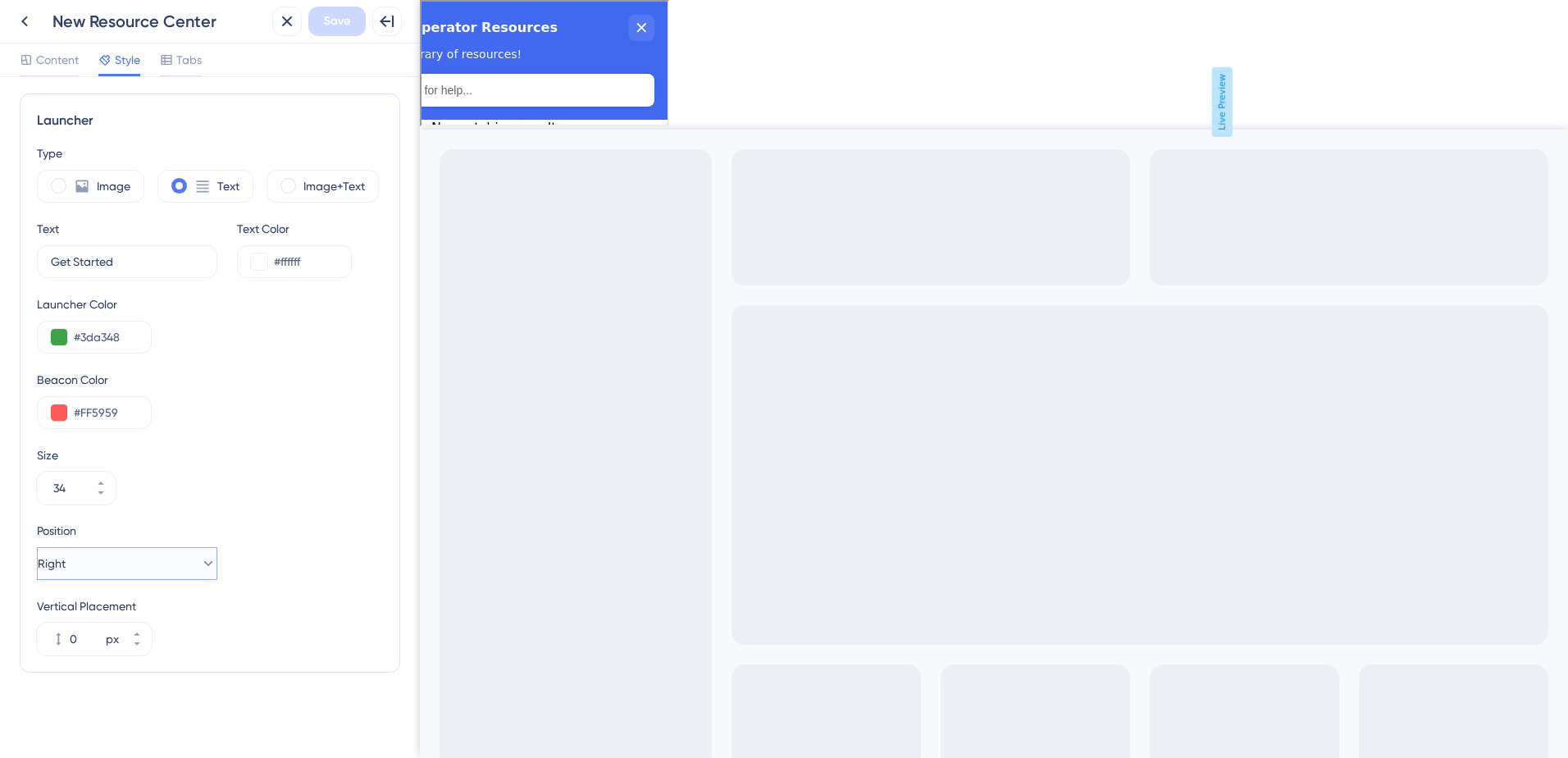
click at [193, 572] on button "Right" at bounding box center [127, 563] width 180 height 33
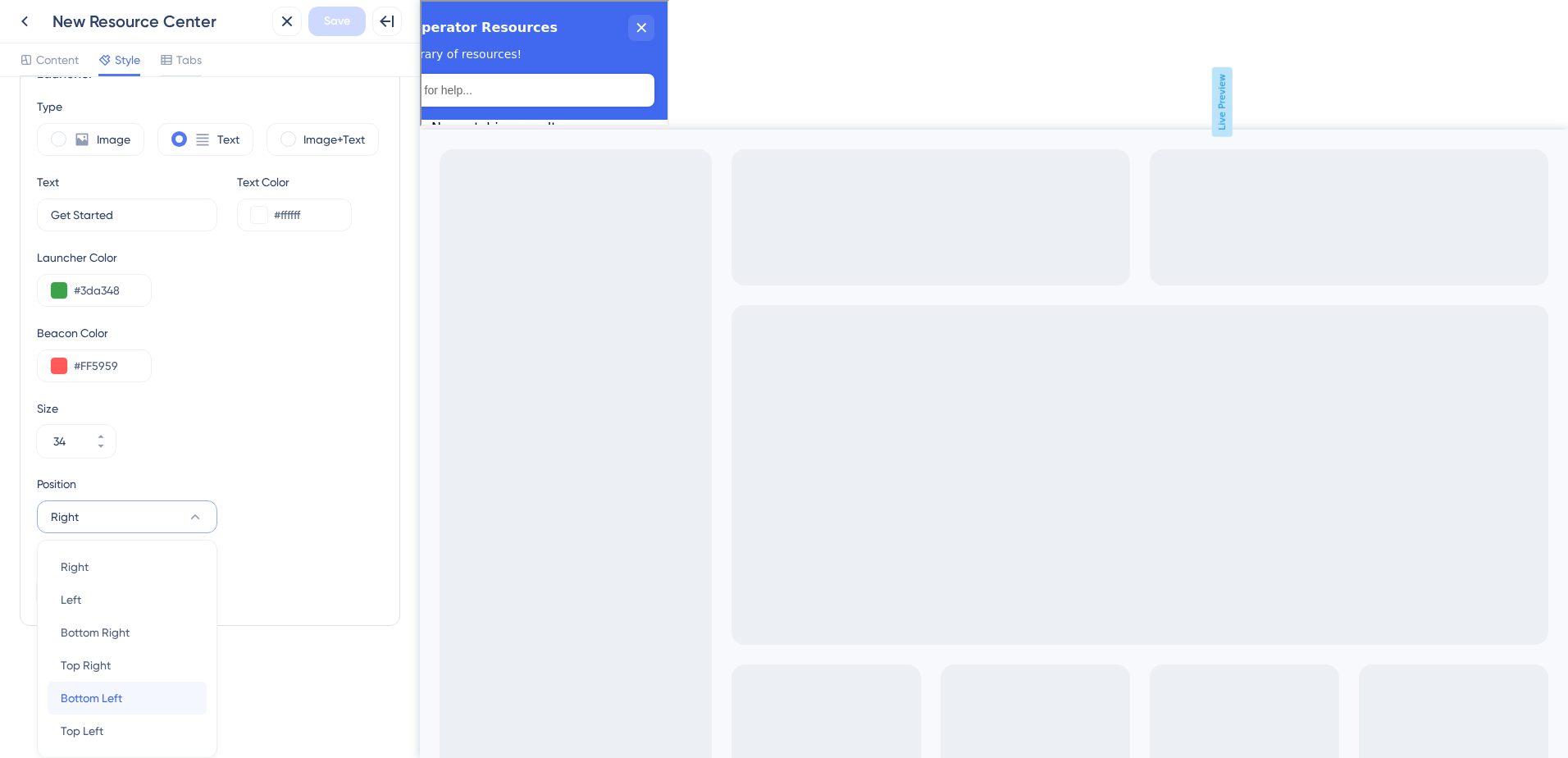
click at [134, 701] on div "Bottom Left Bottom Left" at bounding box center [127, 698] width 133 height 33
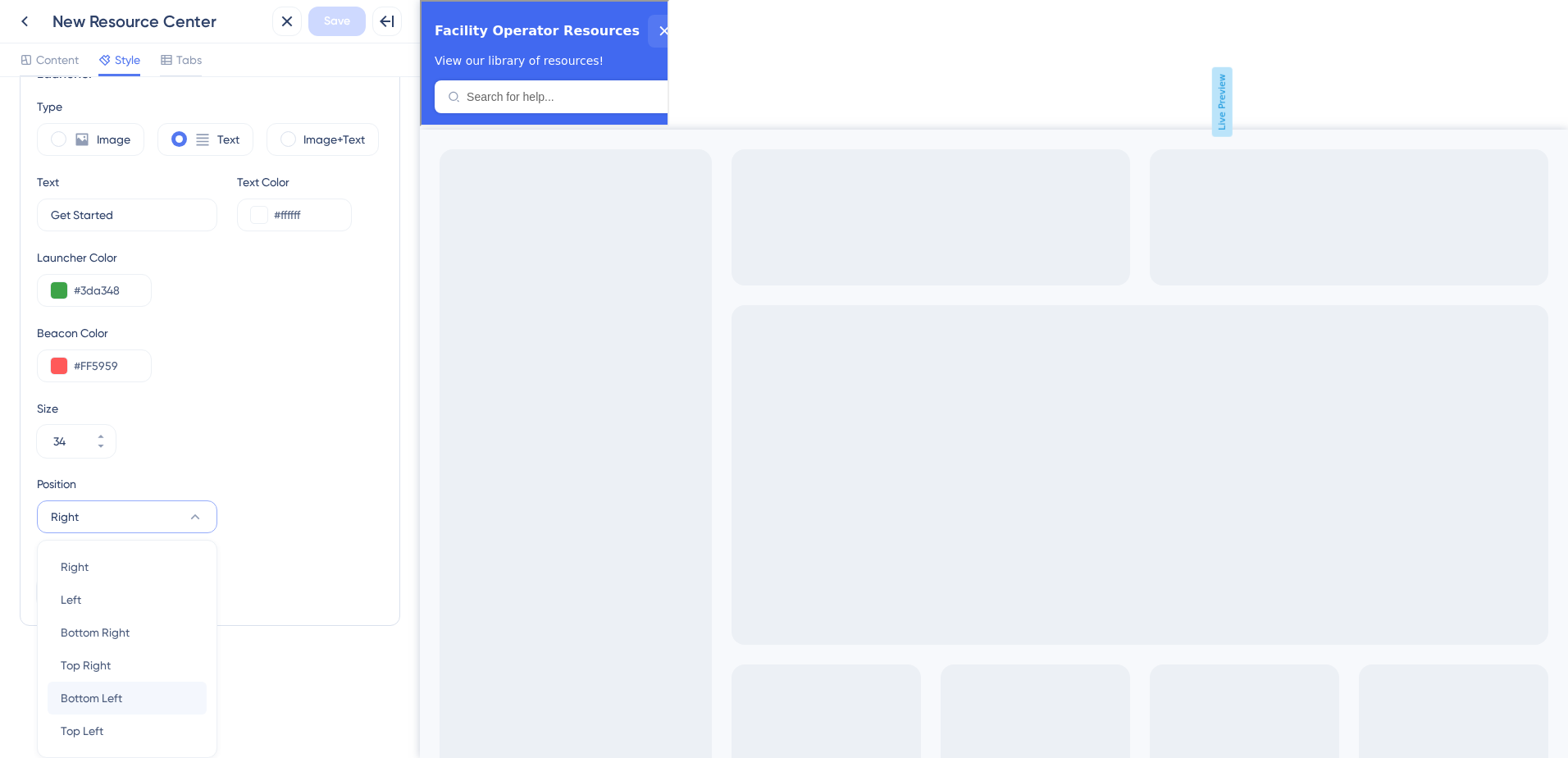
scroll to position [422, 0]
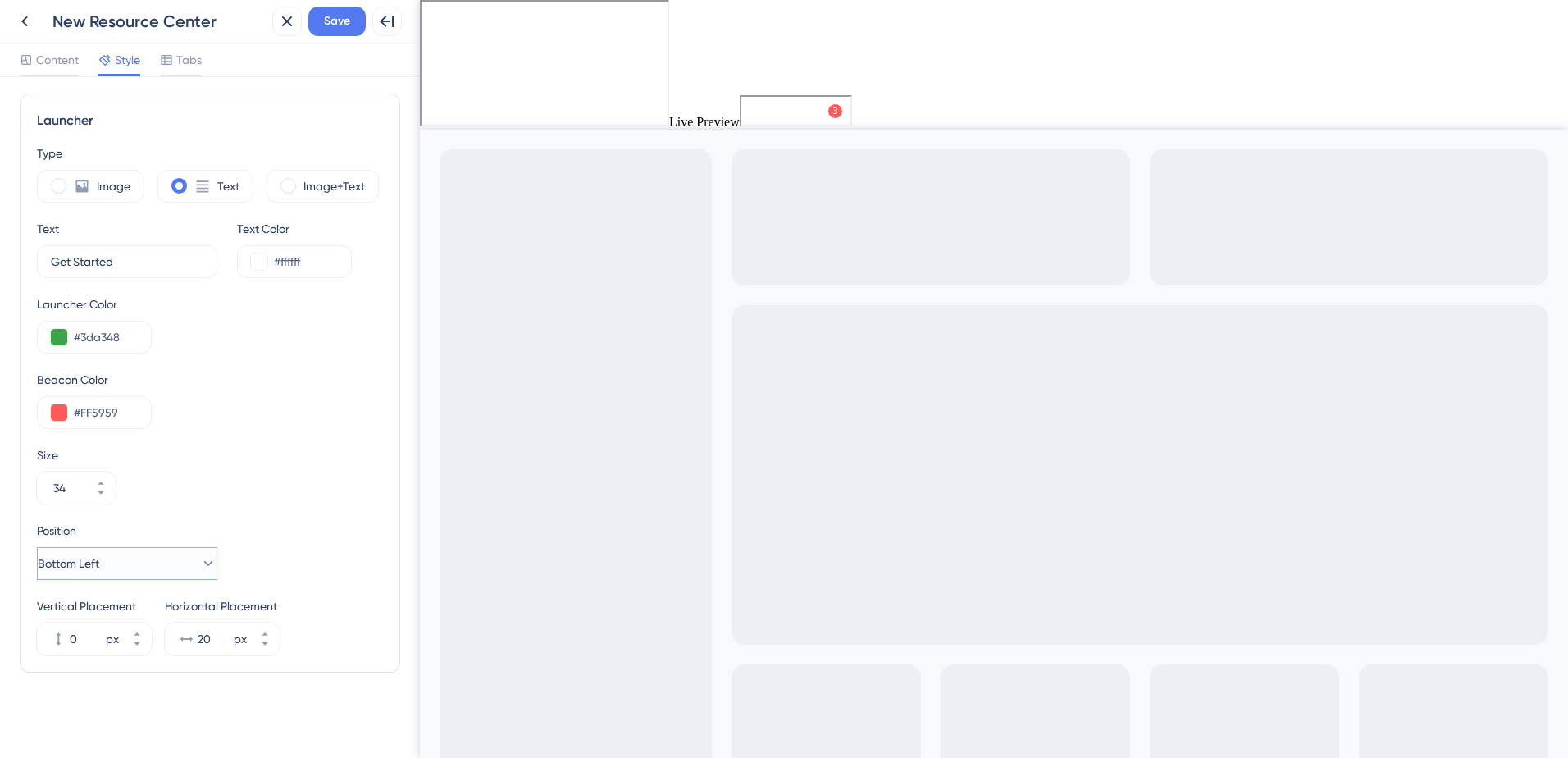
click at [200, 560] on icon at bounding box center [208, 563] width 16 height 16
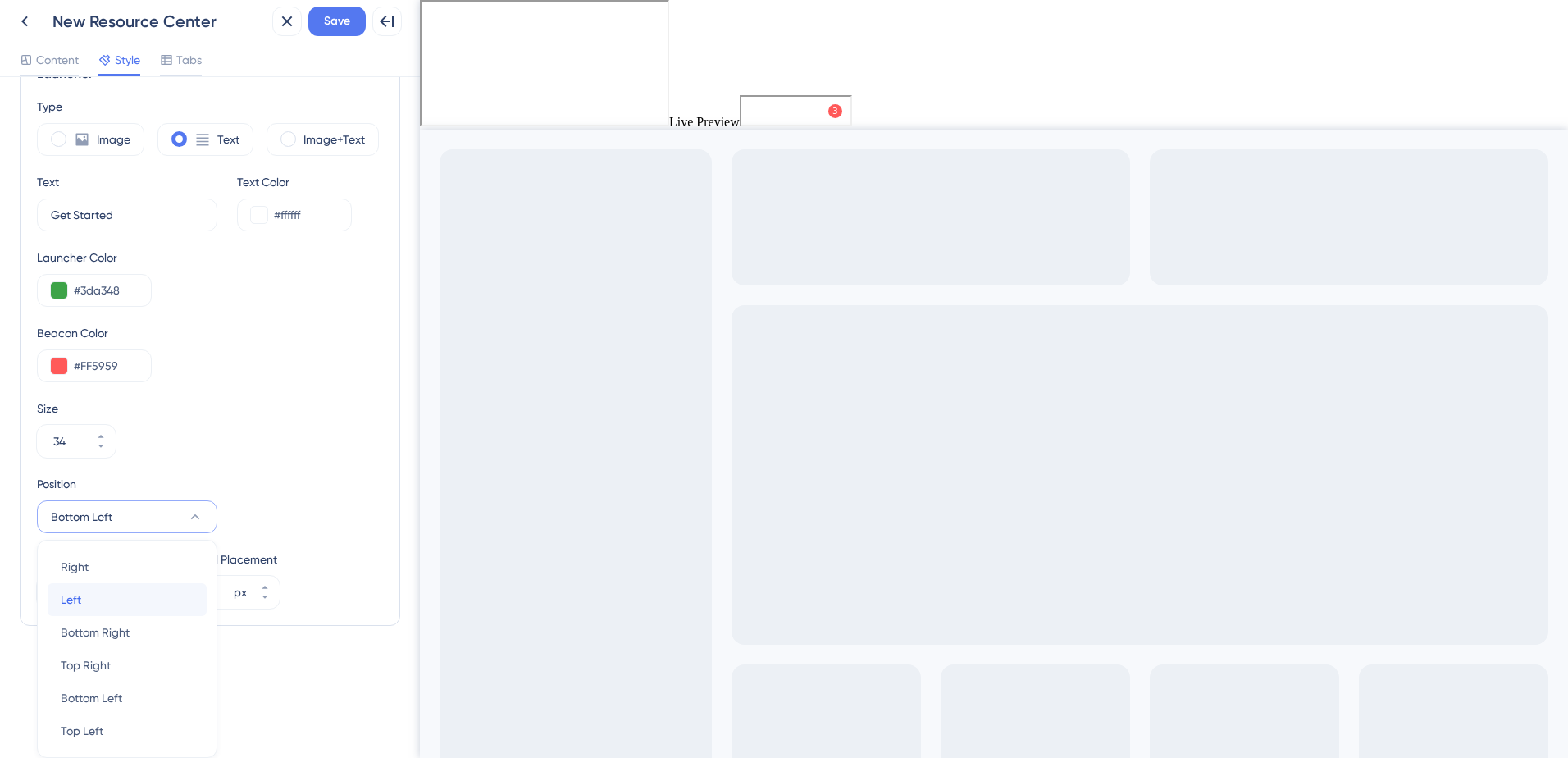
click at [107, 589] on div "Left Left" at bounding box center [127, 599] width 133 height 33
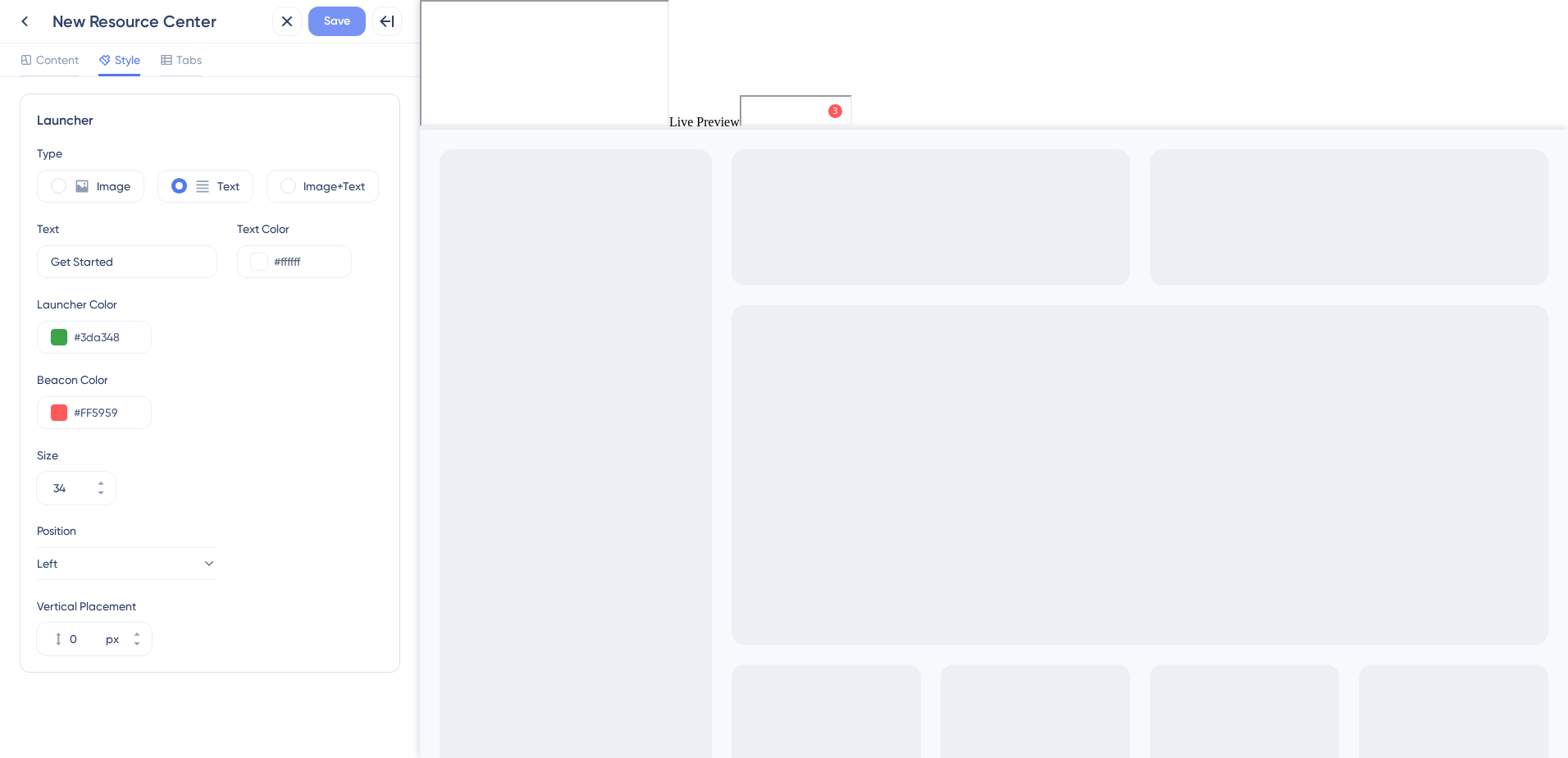
click at [345, 11] on button "Save" at bounding box center [337, 20] width 58 height 29
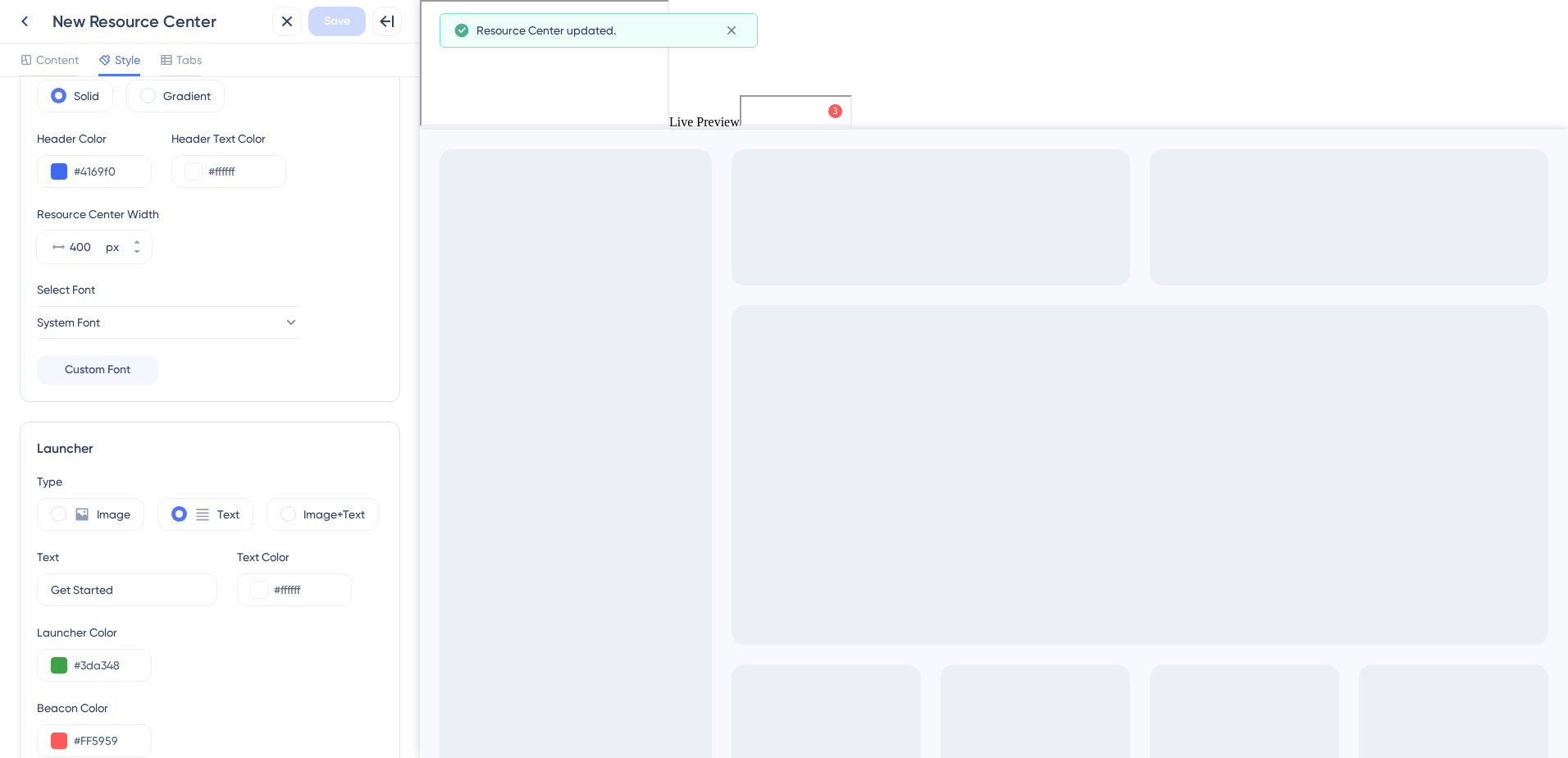
scroll to position [0, 0]
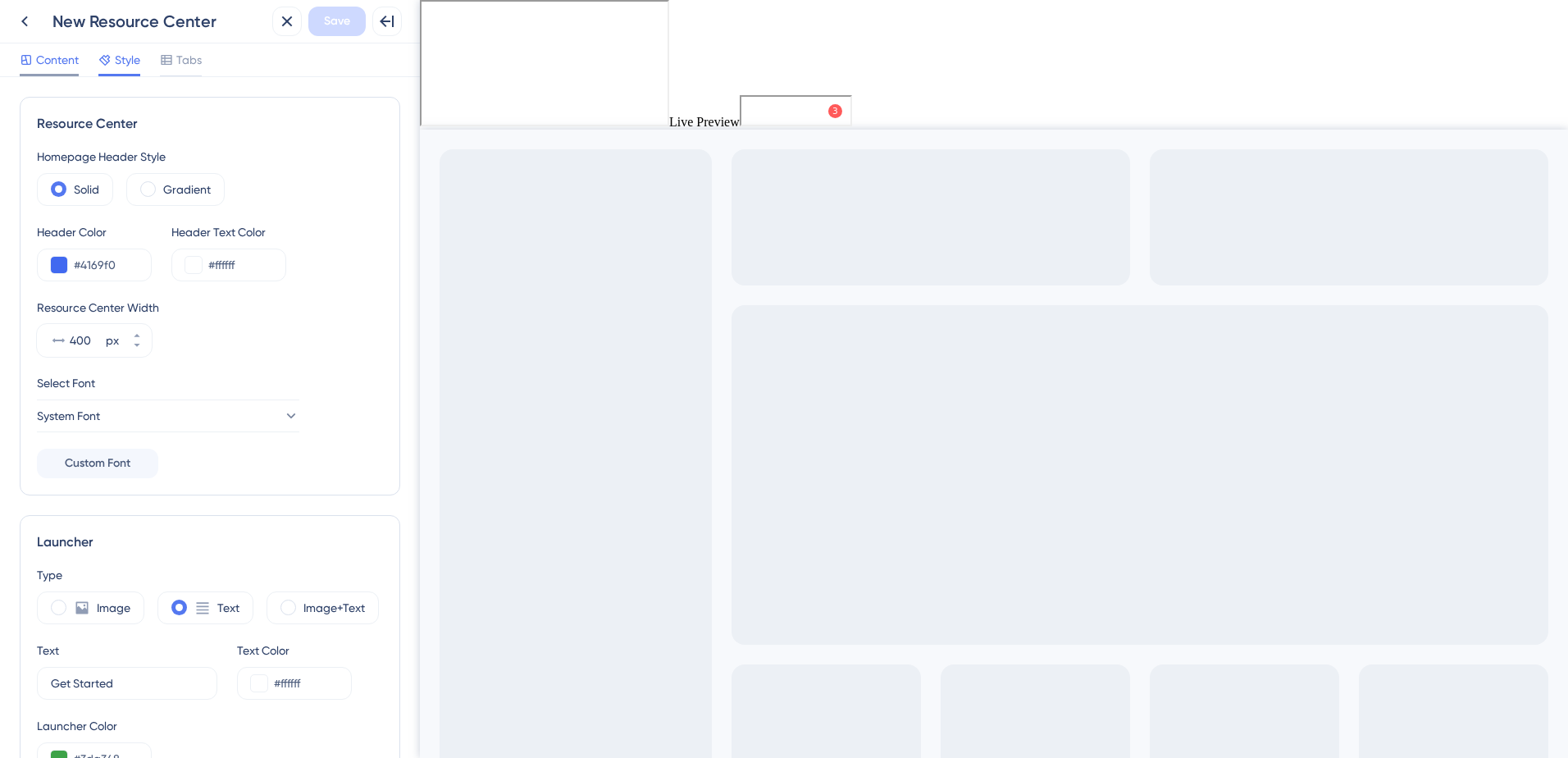
click at [68, 58] on span "Content" at bounding box center [58, 59] width 43 height 20
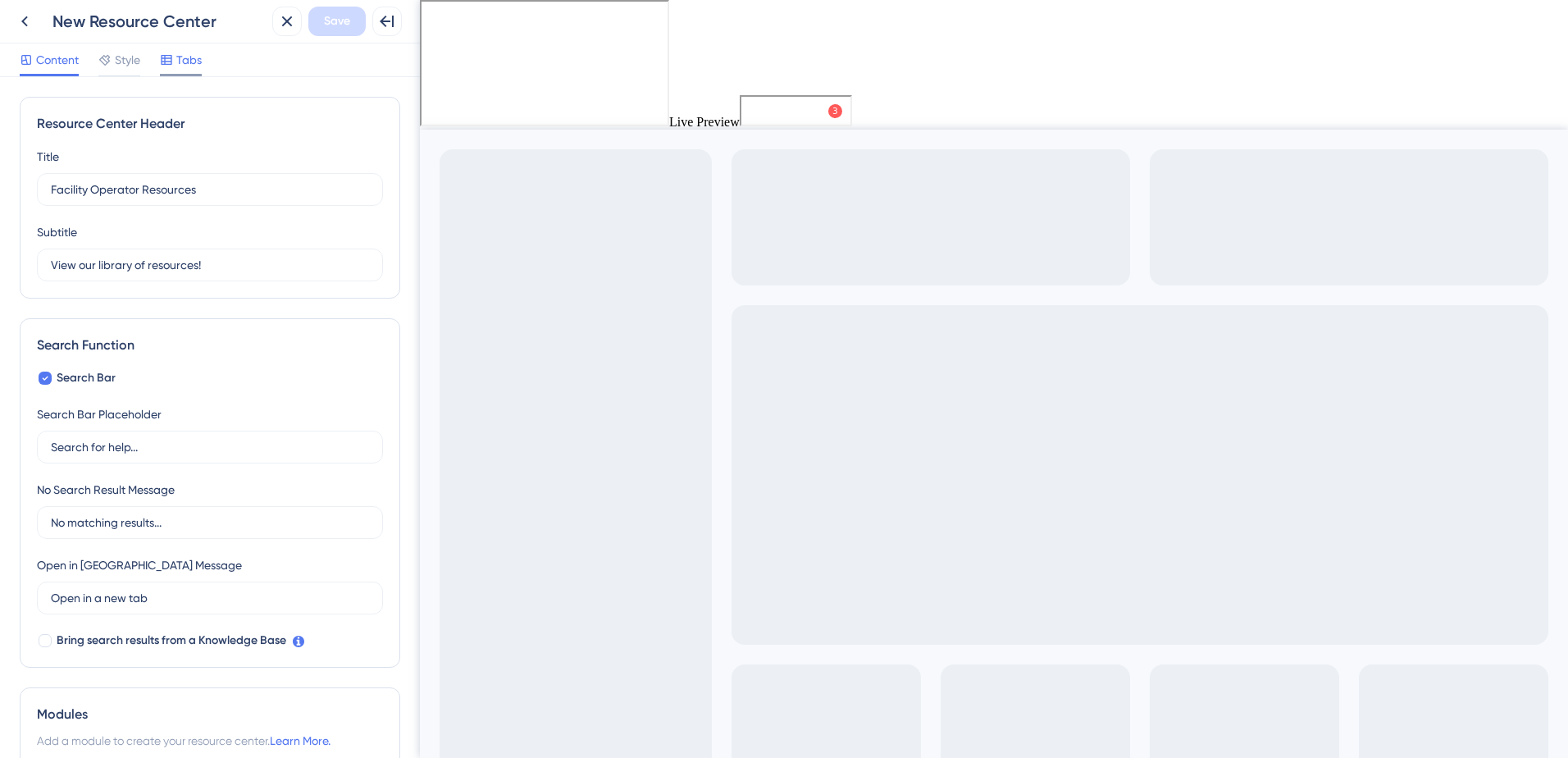
click at [184, 57] on span "Tabs" at bounding box center [189, 59] width 26 height 20
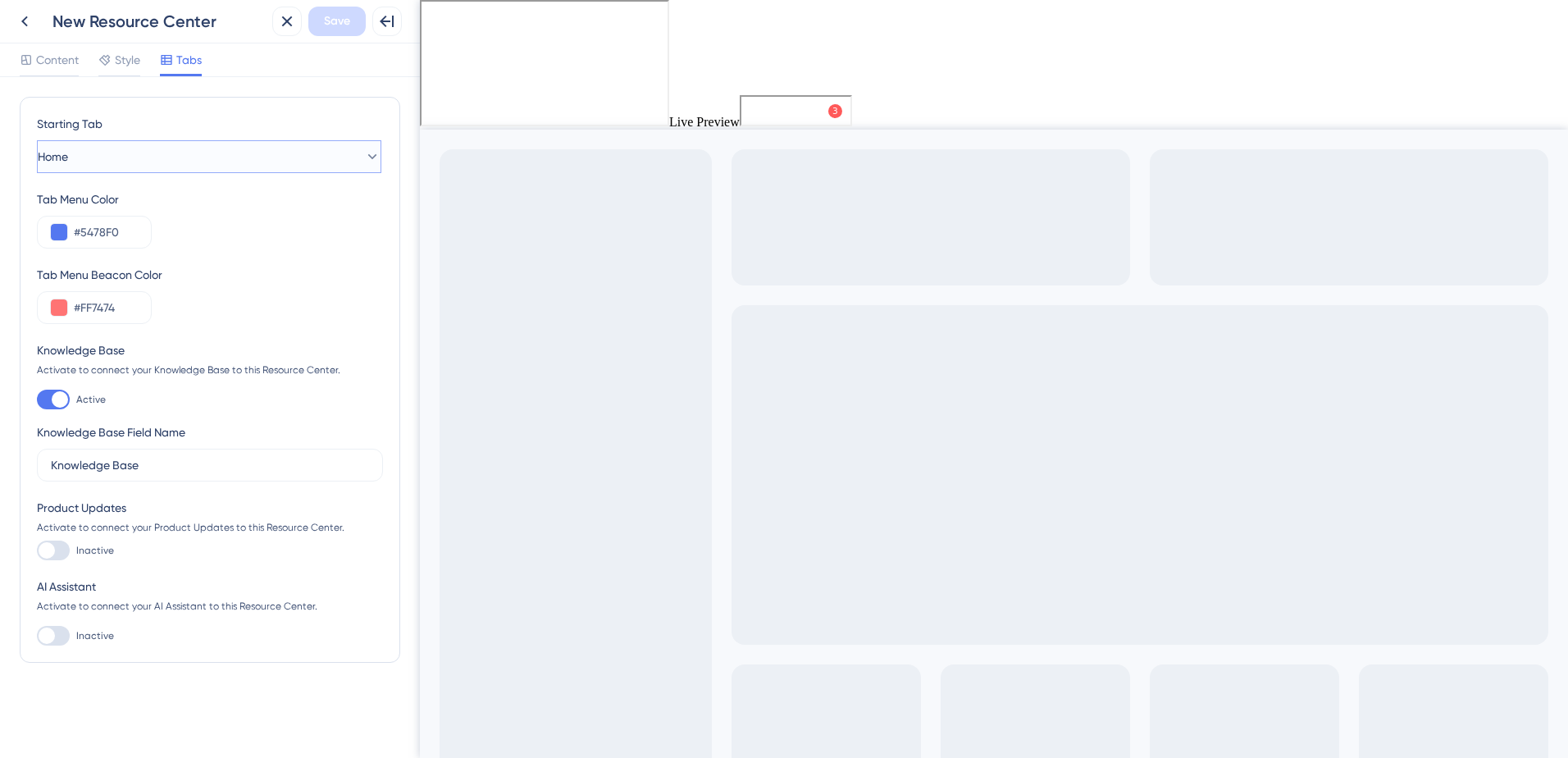
click at [169, 162] on button "Home" at bounding box center [210, 156] width 344 height 33
click at [110, 59] on icon at bounding box center [105, 60] width 11 height 11
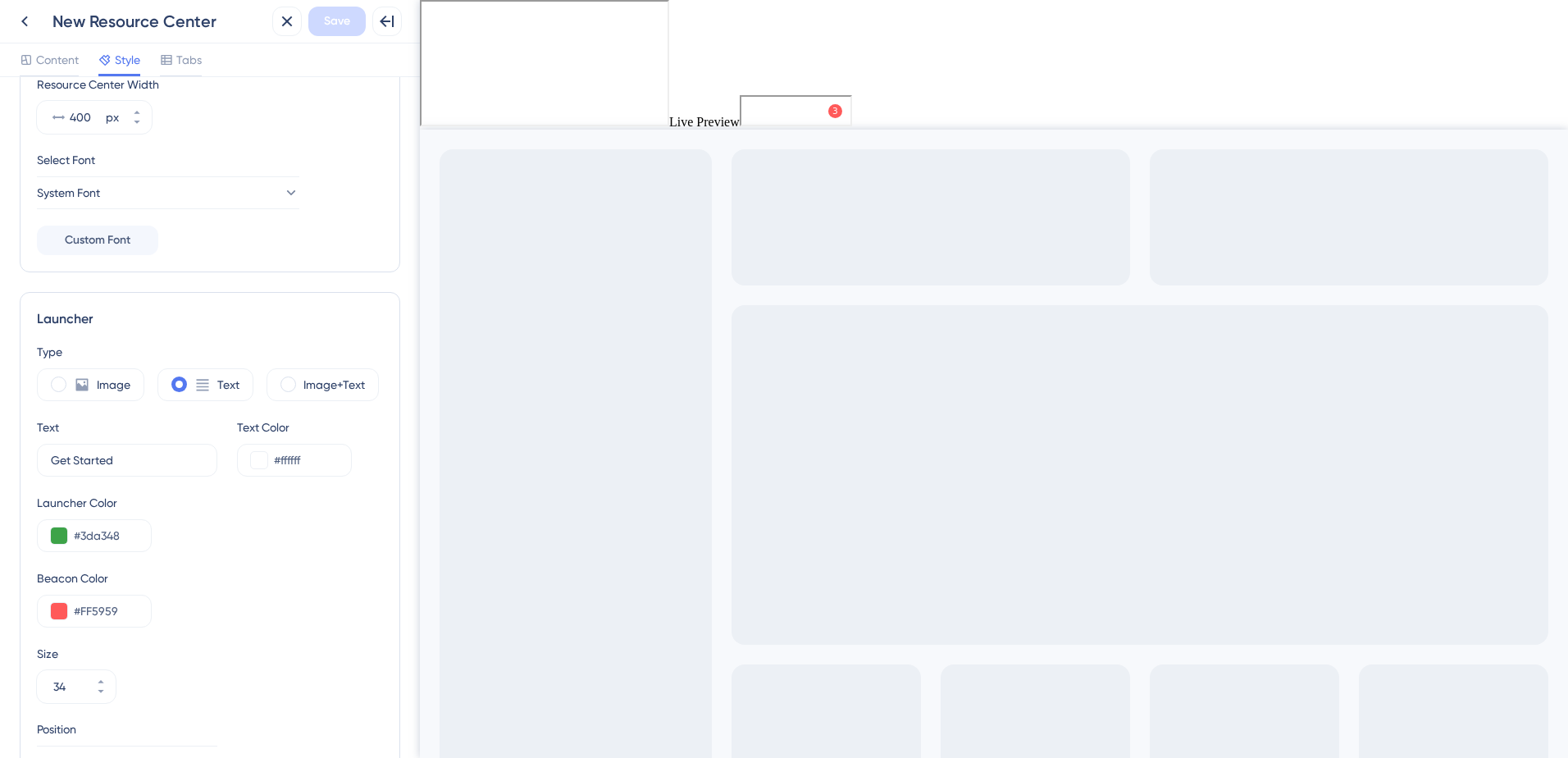
scroll to position [246, 0]
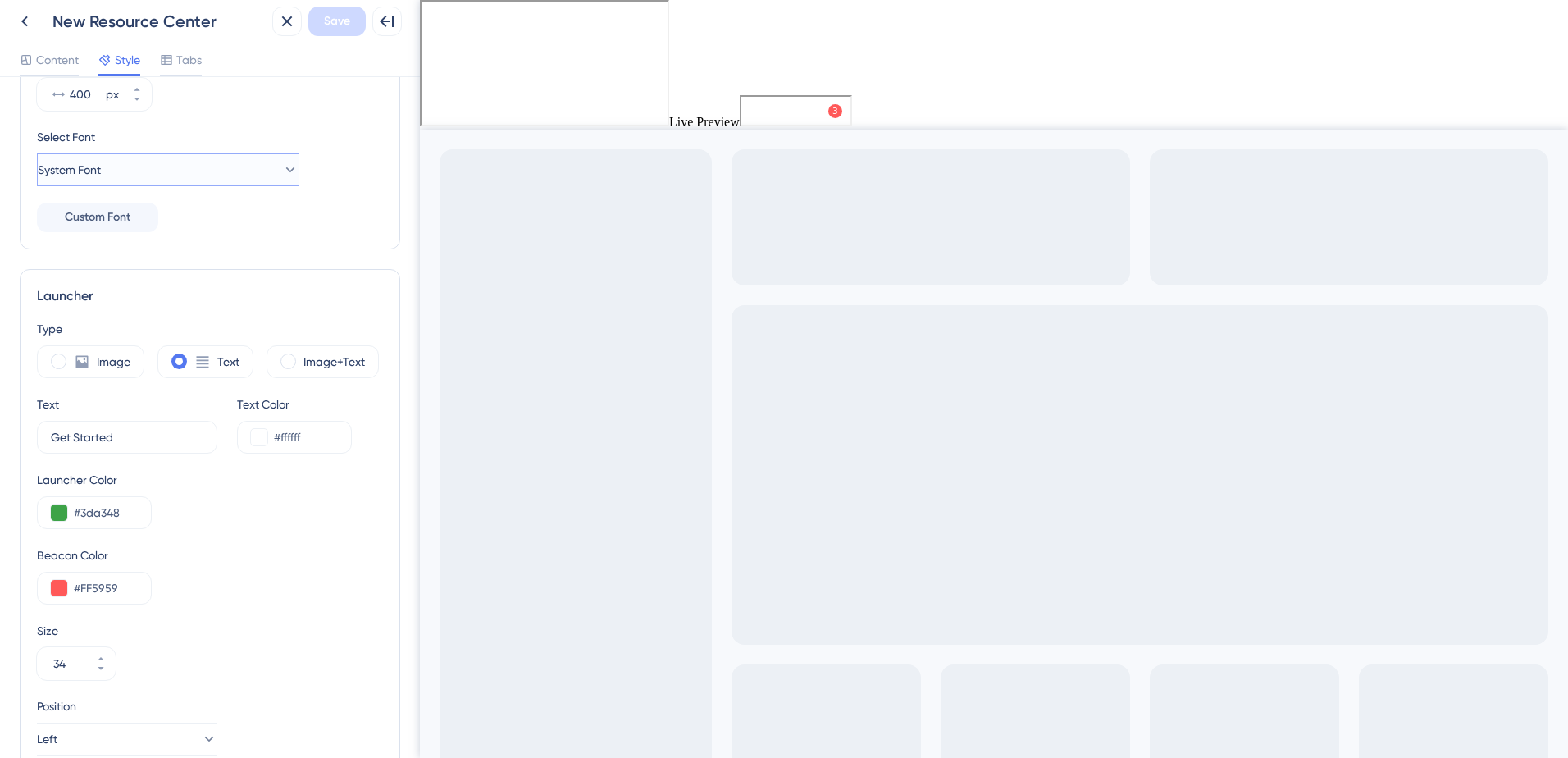
click at [278, 160] on button "System Font" at bounding box center [169, 170] width 263 height 33
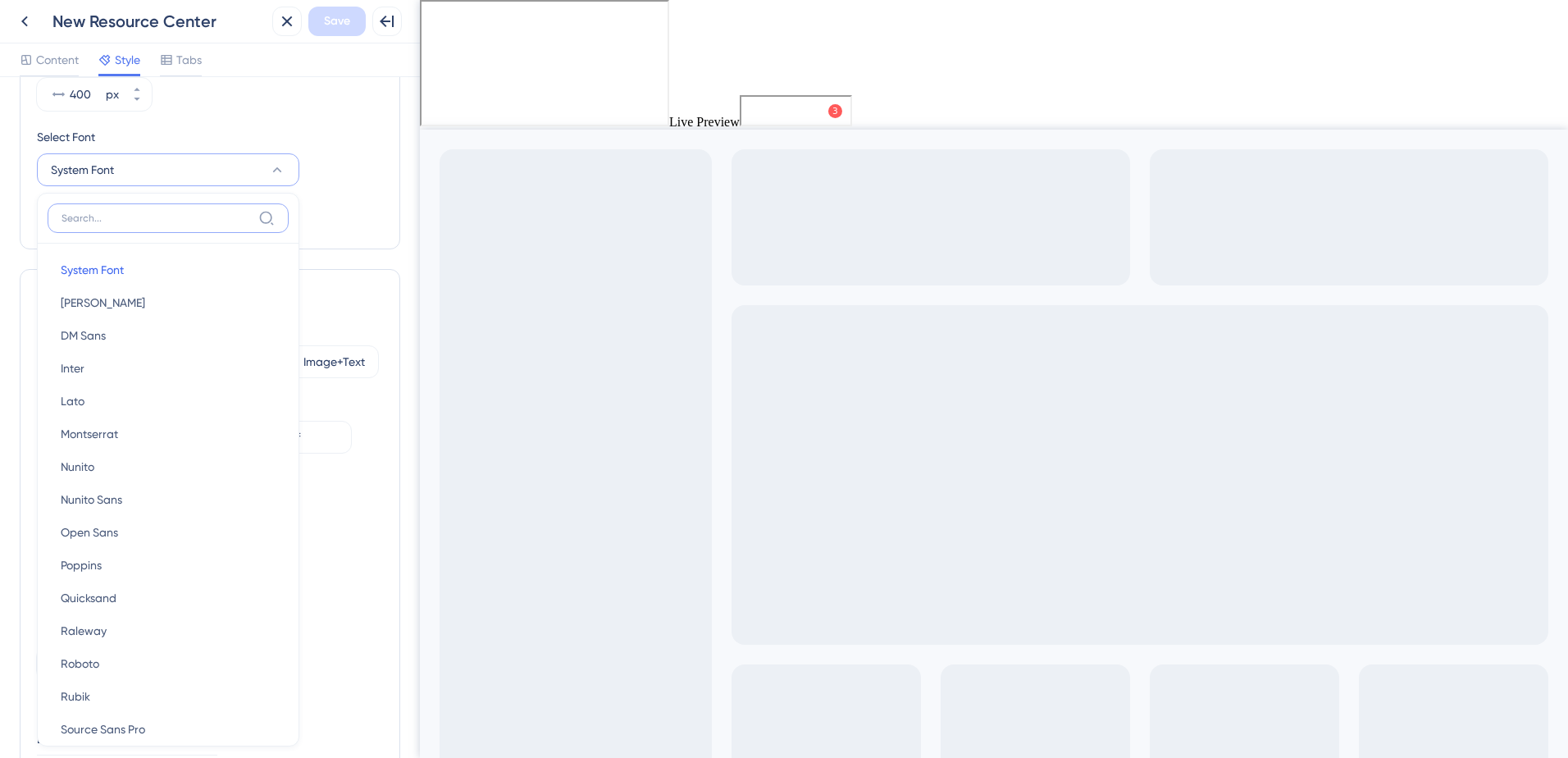
scroll to position [298, 0]
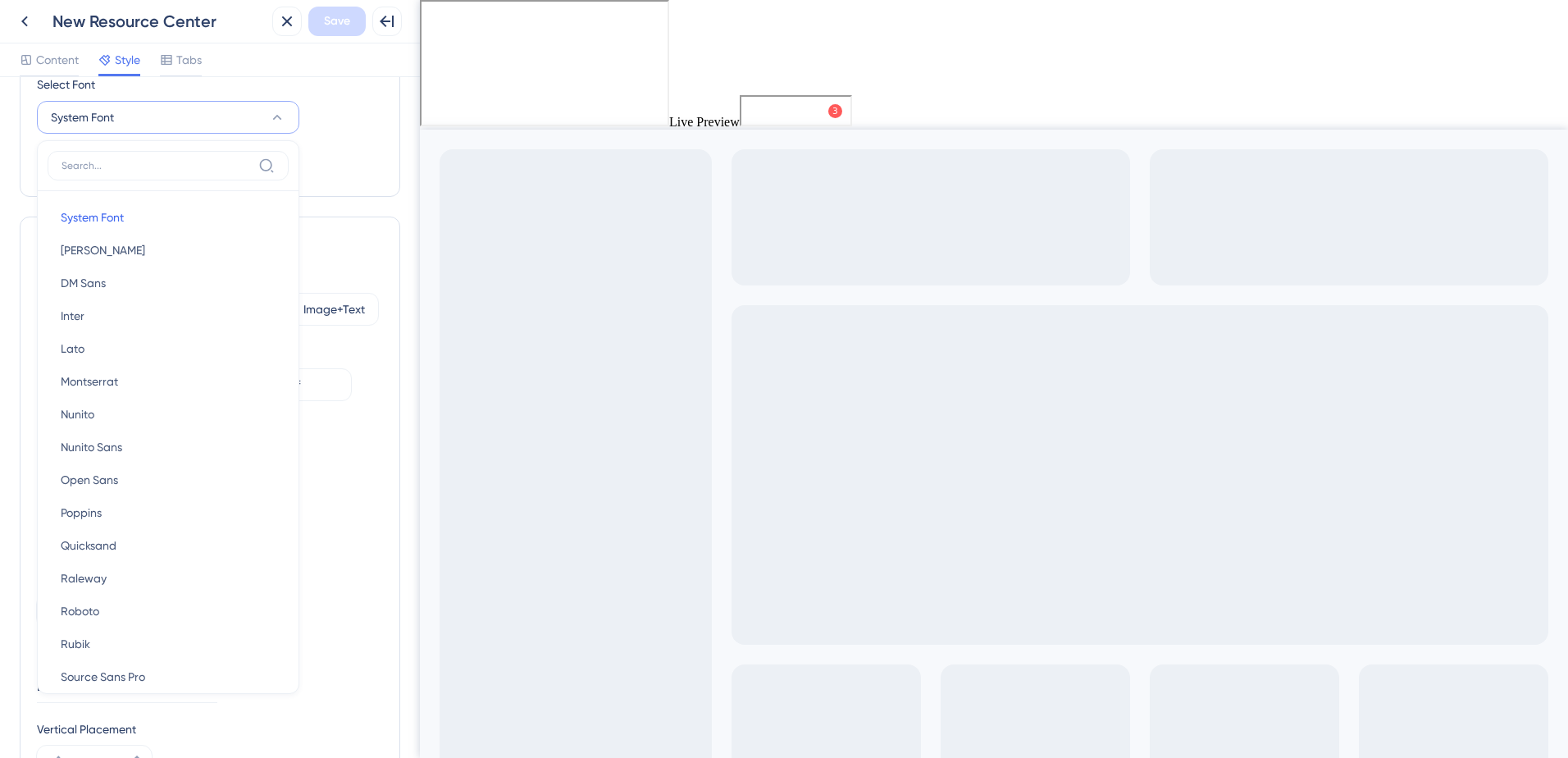
click at [278, 160] on label at bounding box center [169, 165] width 242 height 29
click at [252, 160] on input at bounding box center [156, 165] width 190 height 13
click at [363, 167] on div "Homepage Header Style Solid Gradient Header Color #4169f0 Header Text Color #ff…" at bounding box center [210, 13] width 346 height 331
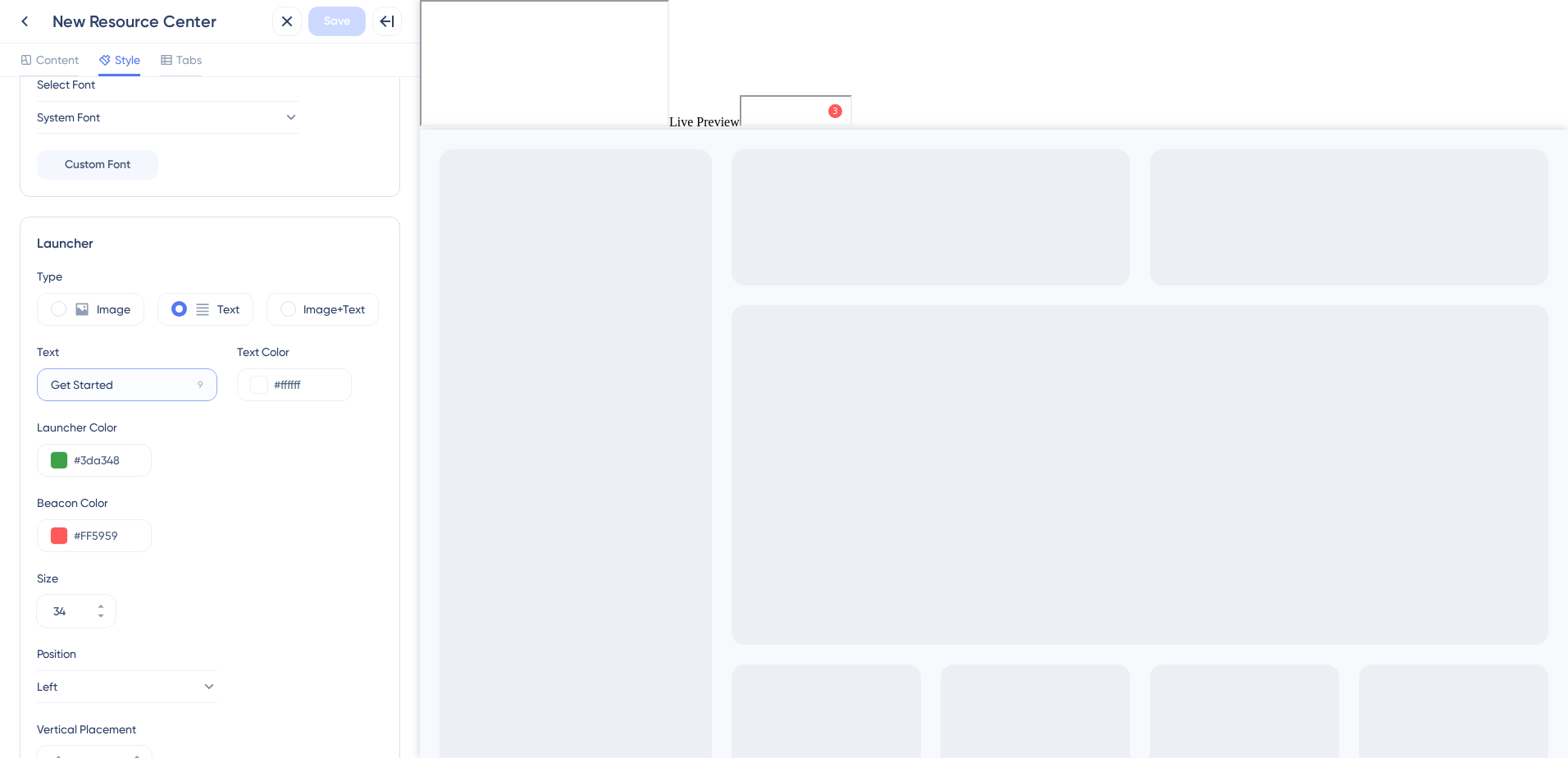
click at [148, 390] on input "Get Started" at bounding box center [121, 384] width 140 height 18
drag, startPoint x: 132, startPoint y: 381, endPoint x: -4, endPoint y: 381, distance: 136.0
click at [0, 381] on html "Back New Resource Center Close Save Full Screen Preview Content Style Tabs Reso…" at bounding box center [784, 379] width 1568 height 758
type input "Member Resources"
click at [87, 454] on input "#3da348" at bounding box center [106, 460] width 64 height 20
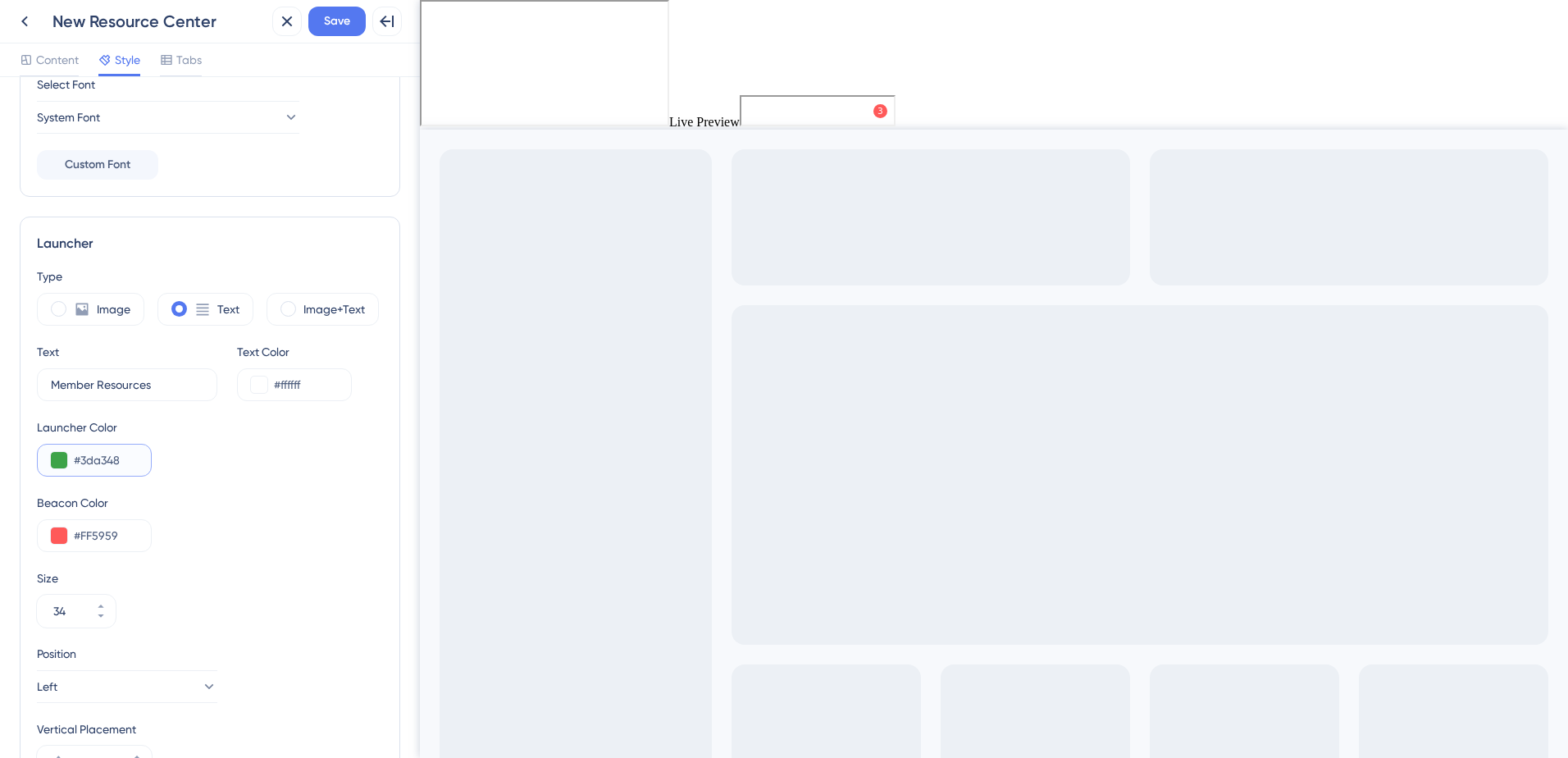
click at [59, 460] on button at bounding box center [59, 460] width 16 height 16
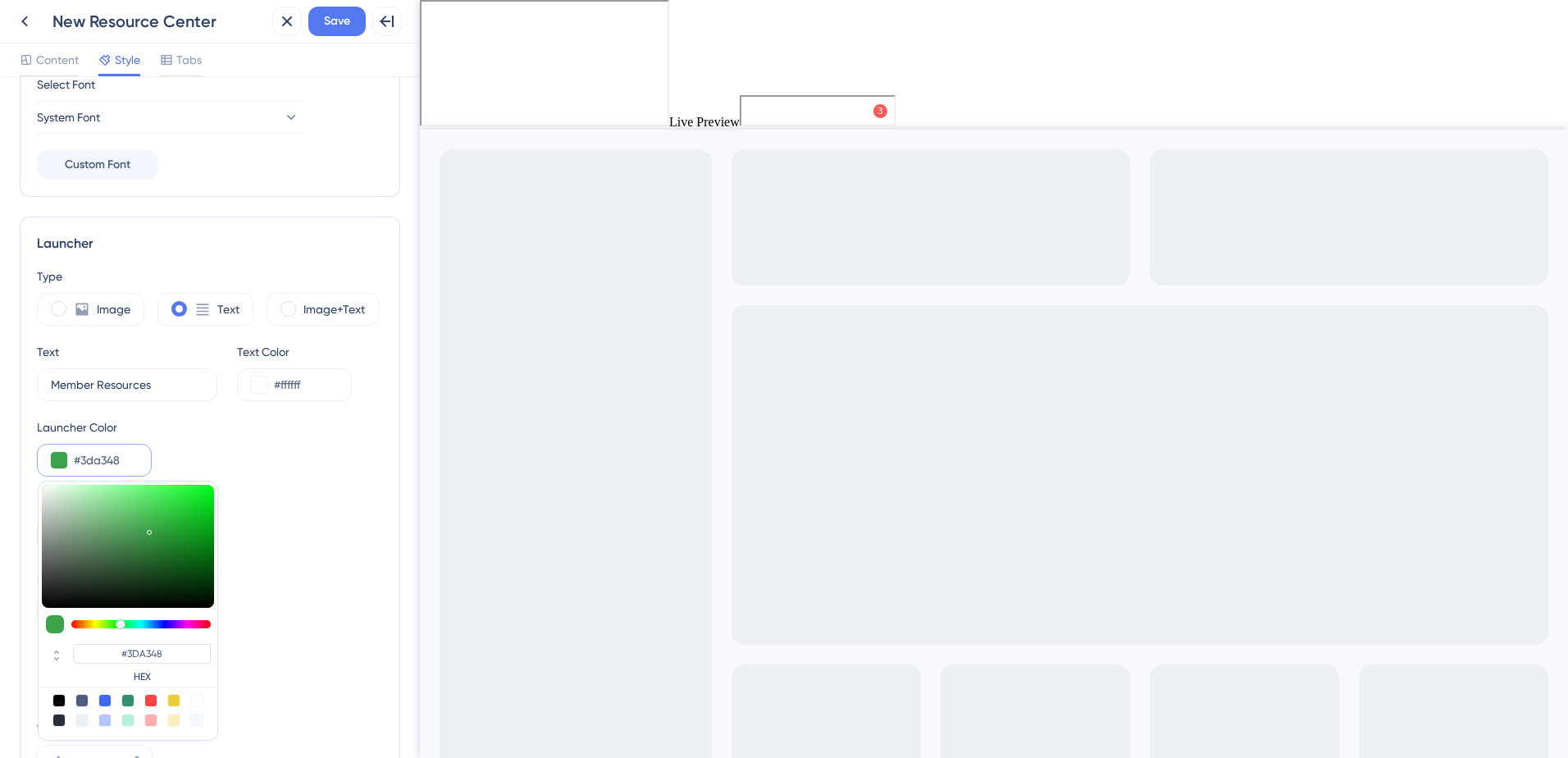
click at [99, 699] on div at bounding box center [105, 700] width 13 height 13
type input "#4169f0"
type input "#4169F0"
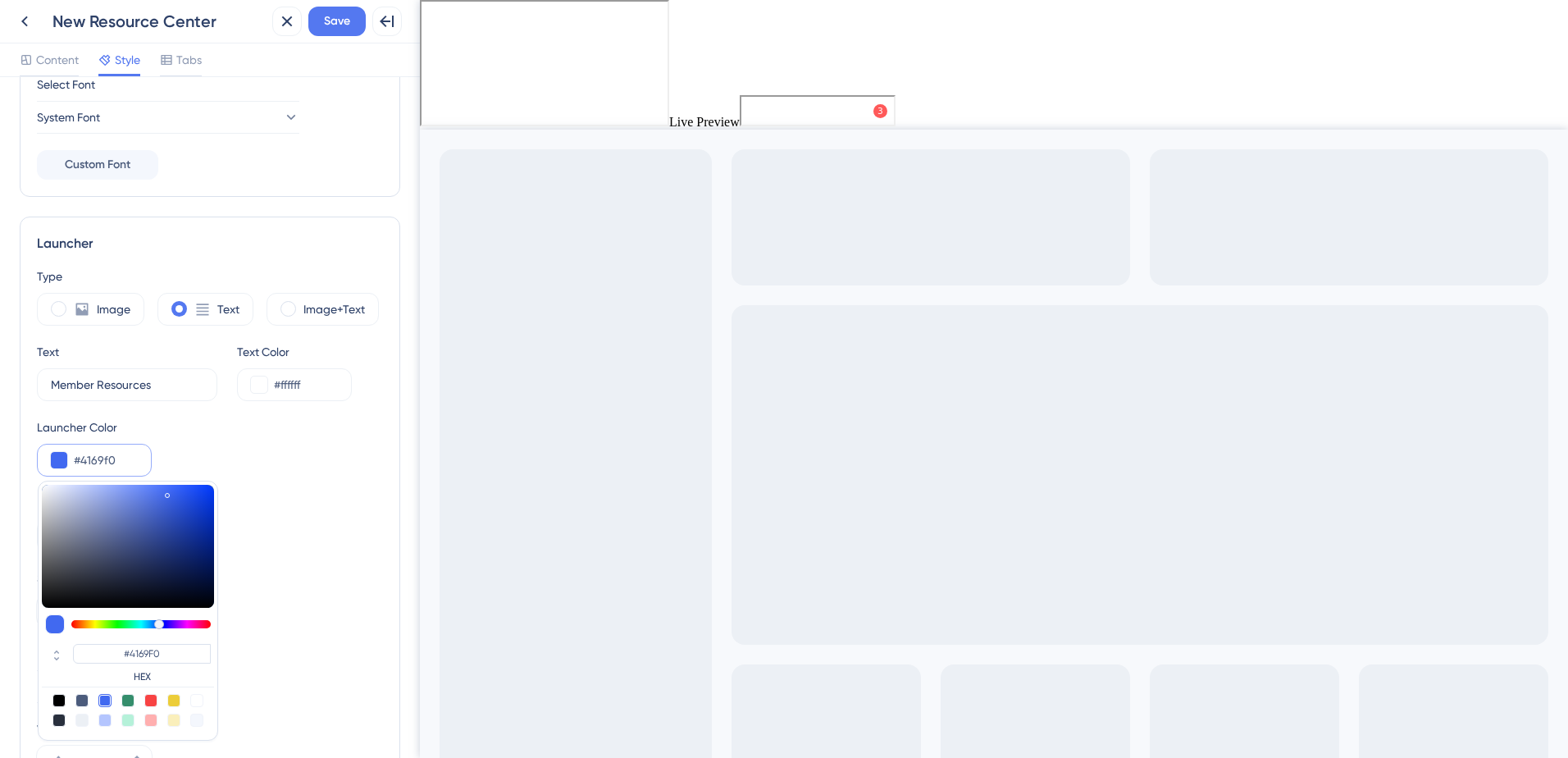
click at [242, 673] on div "Position Left" at bounding box center [210, 673] width 346 height 59
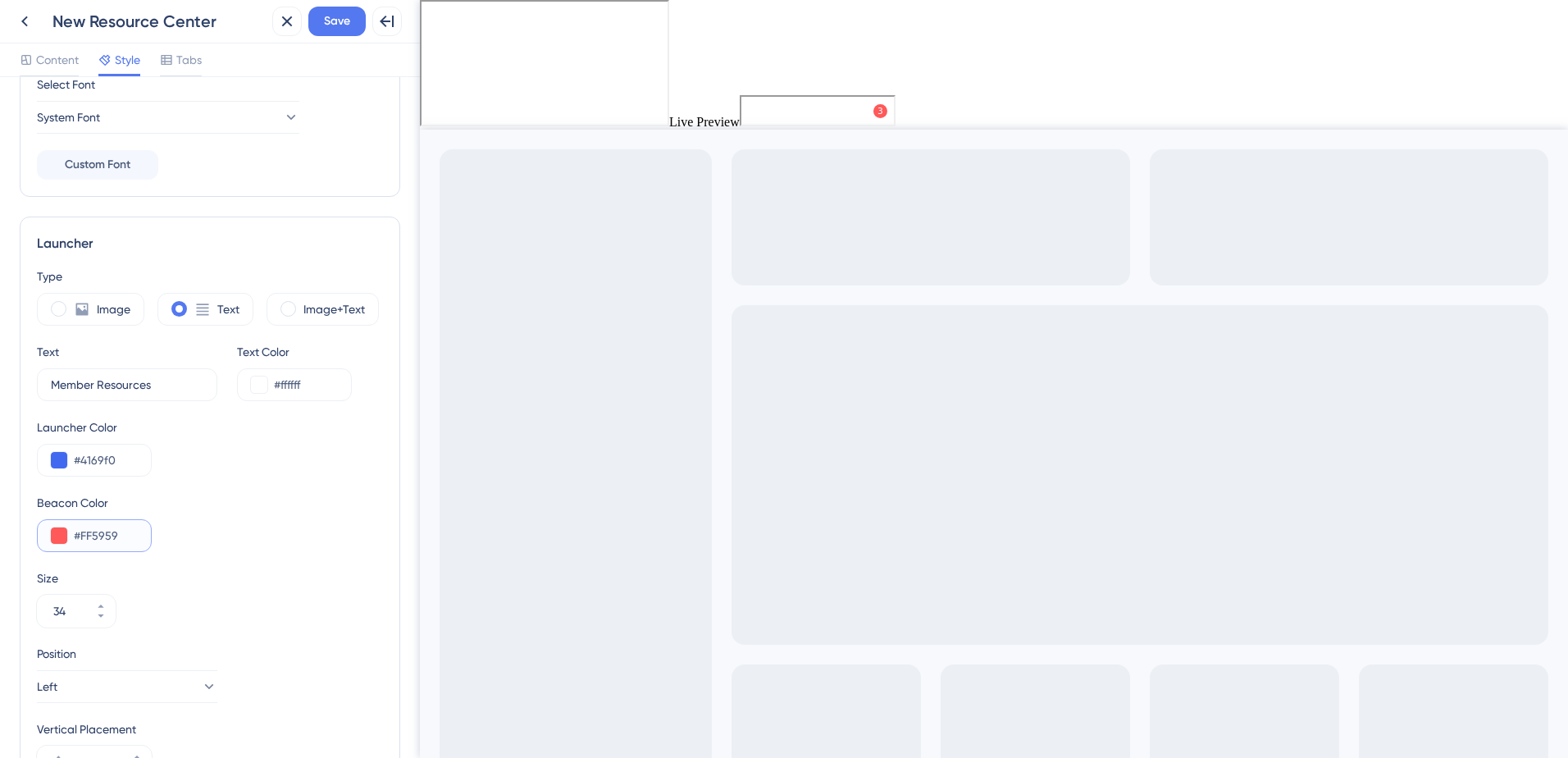
click at [59, 543] on button at bounding box center [59, 535] width 16 height 16
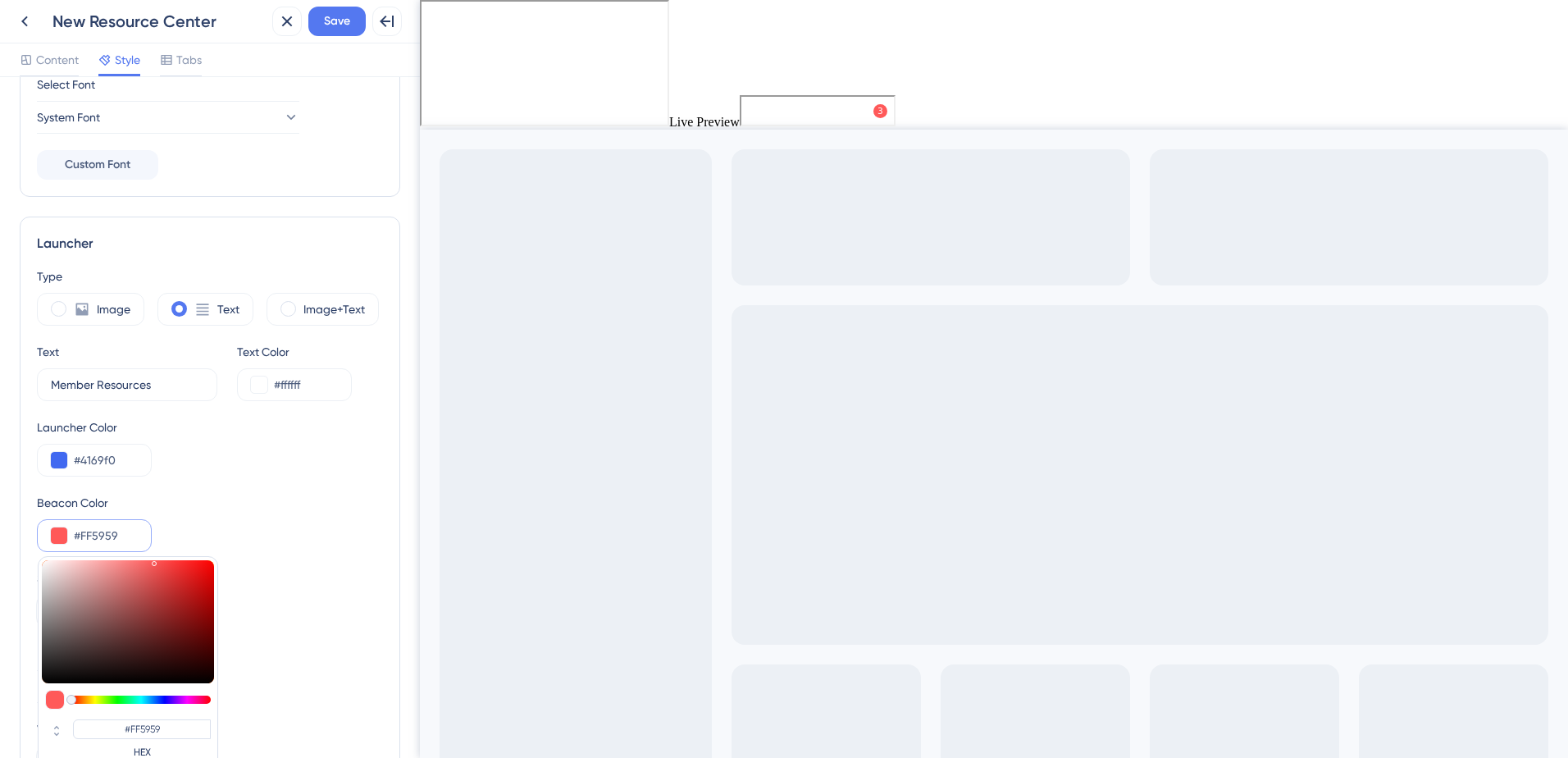
scroll to position [422, 0]
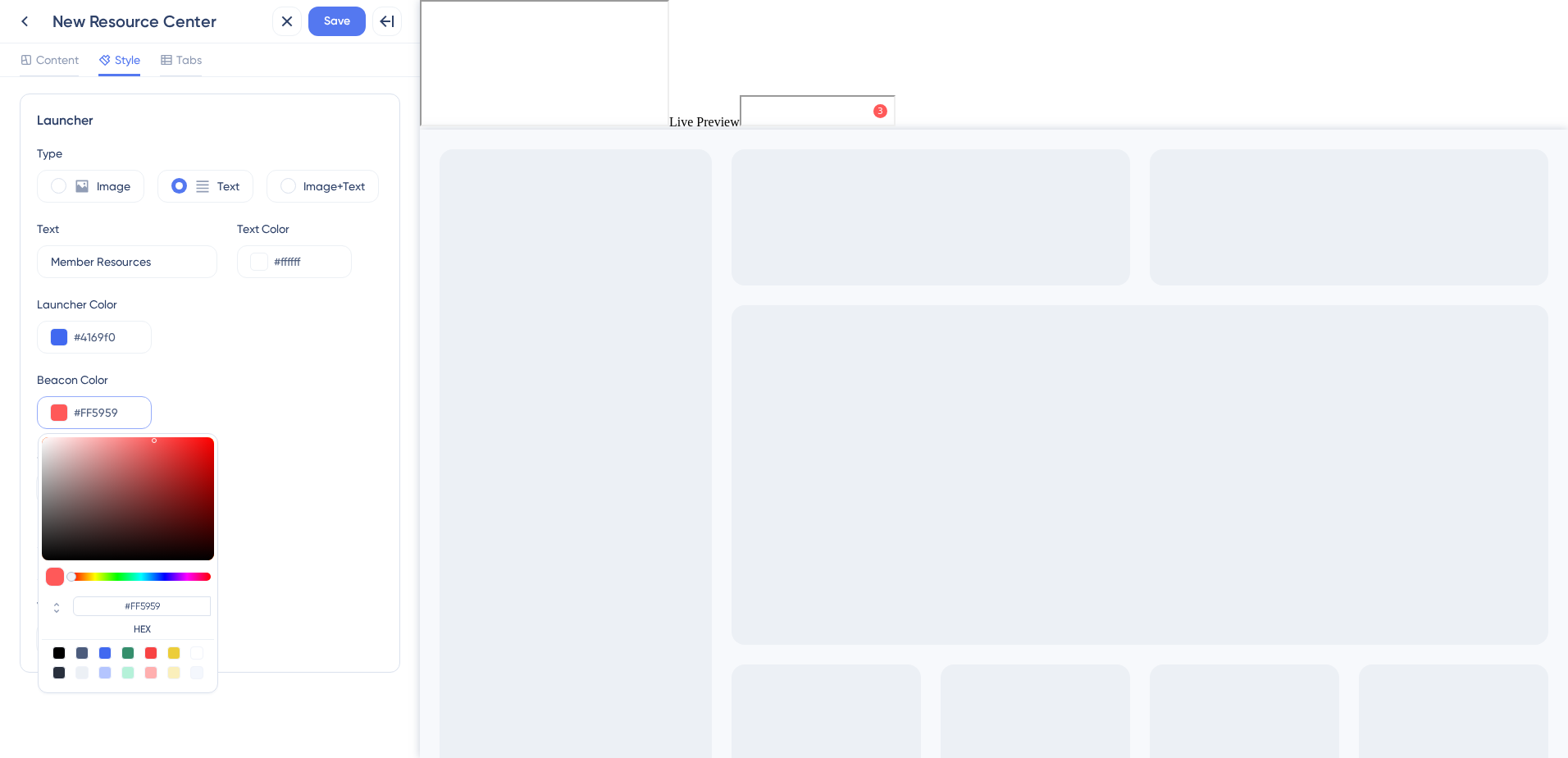
click at [82, 668] on div at bounding box center [82, 672] width 13 height 13
type input "#ecf0f5"
type input "#ECF0F5"
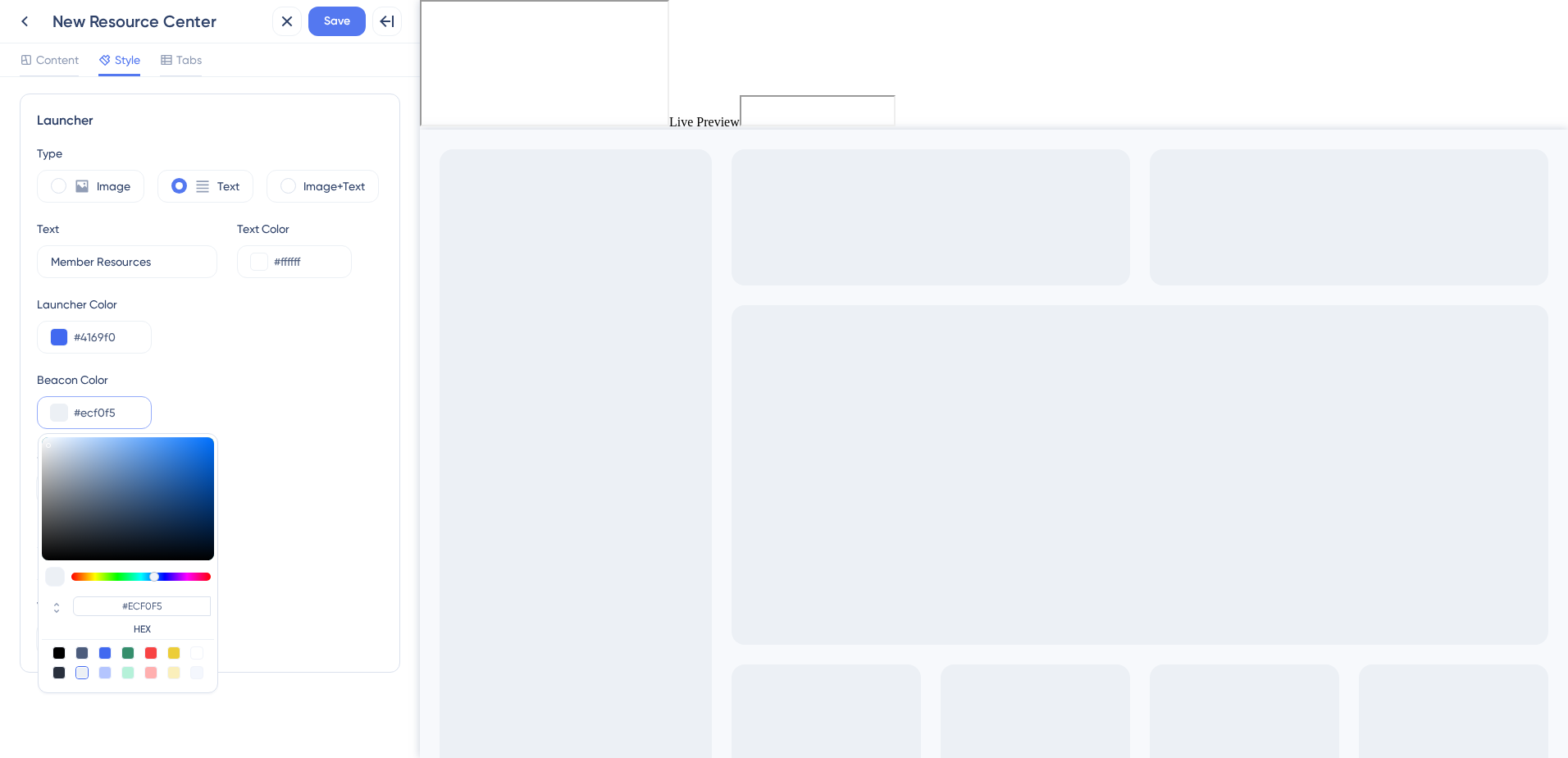
click at [123, 654] on div at bounding box center [128, 652] width 13 height 13
type input "#358e6c"
type input "#358E6C"
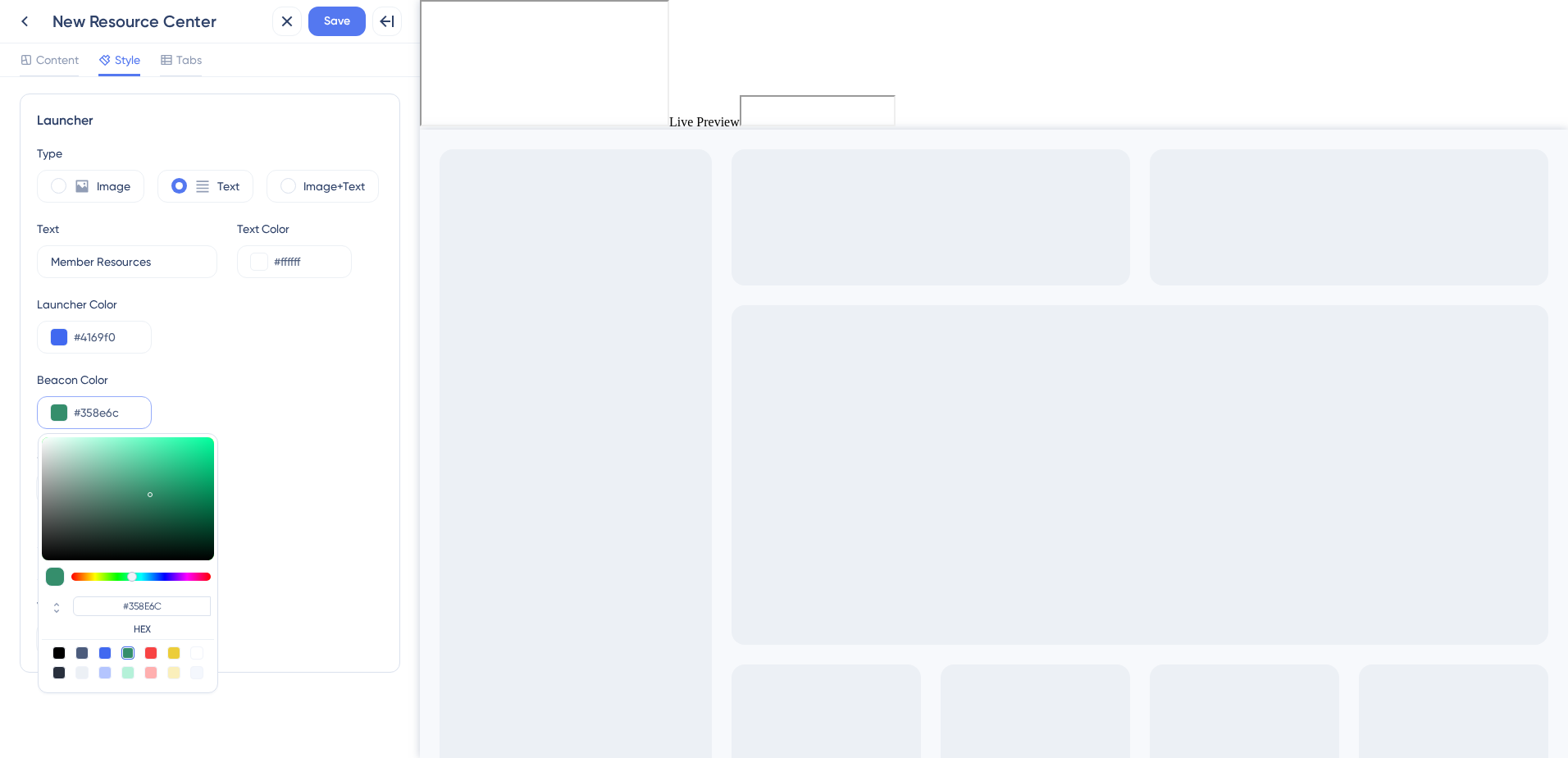
click at [194, 652] on div at bounding box center [196, 652] width 13 height 13
type input "#ffffff"
type input "#FFFFFF"
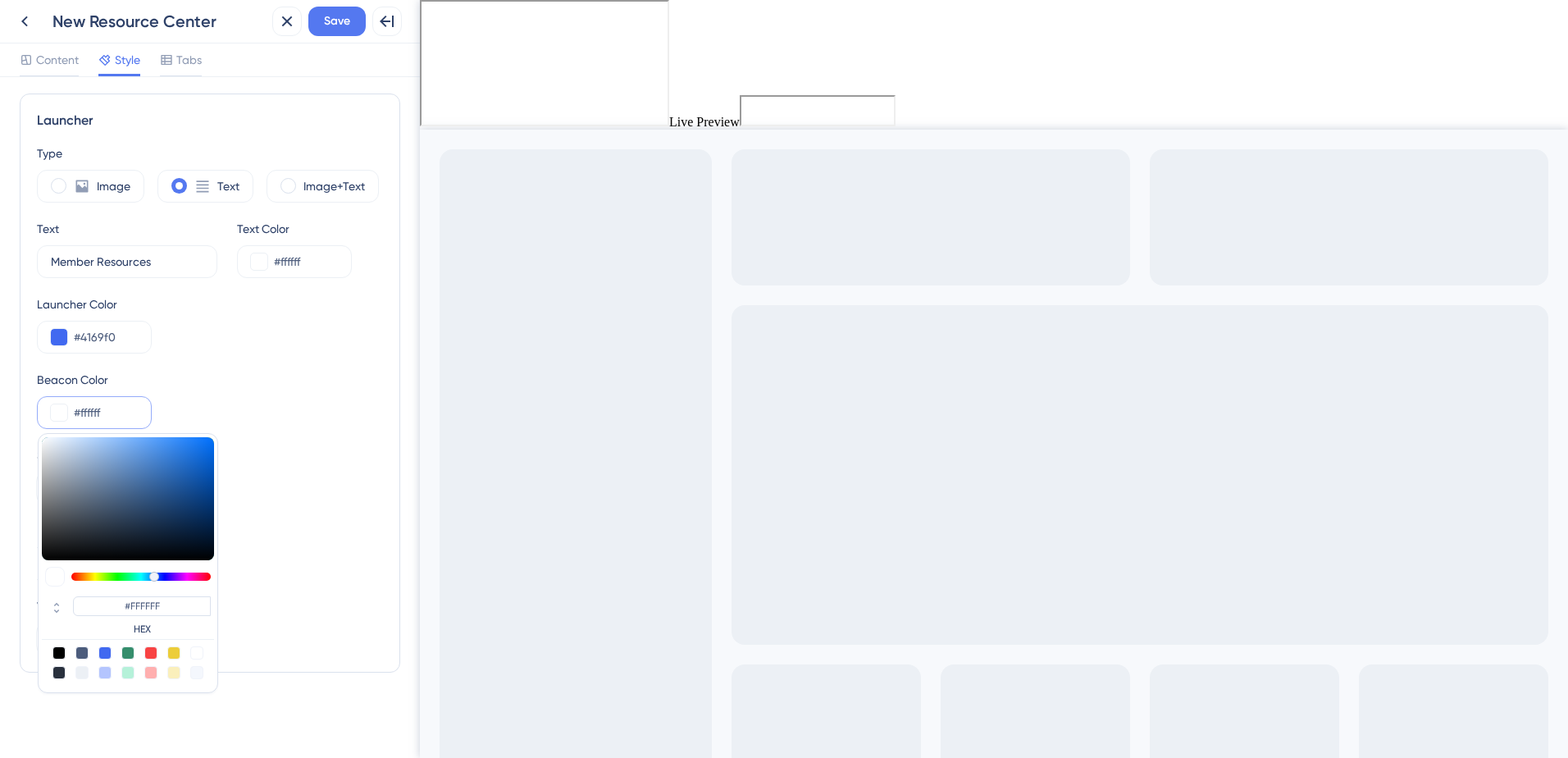
click at [197, 674] on div at bounding box center [196, 672] width 13 height 13
type input "#f4f7fd"
type input "#F4F7FD"
click at [56, 672] on div at bounding box center [59, 672] width 13 height 13
type input "#29303d"
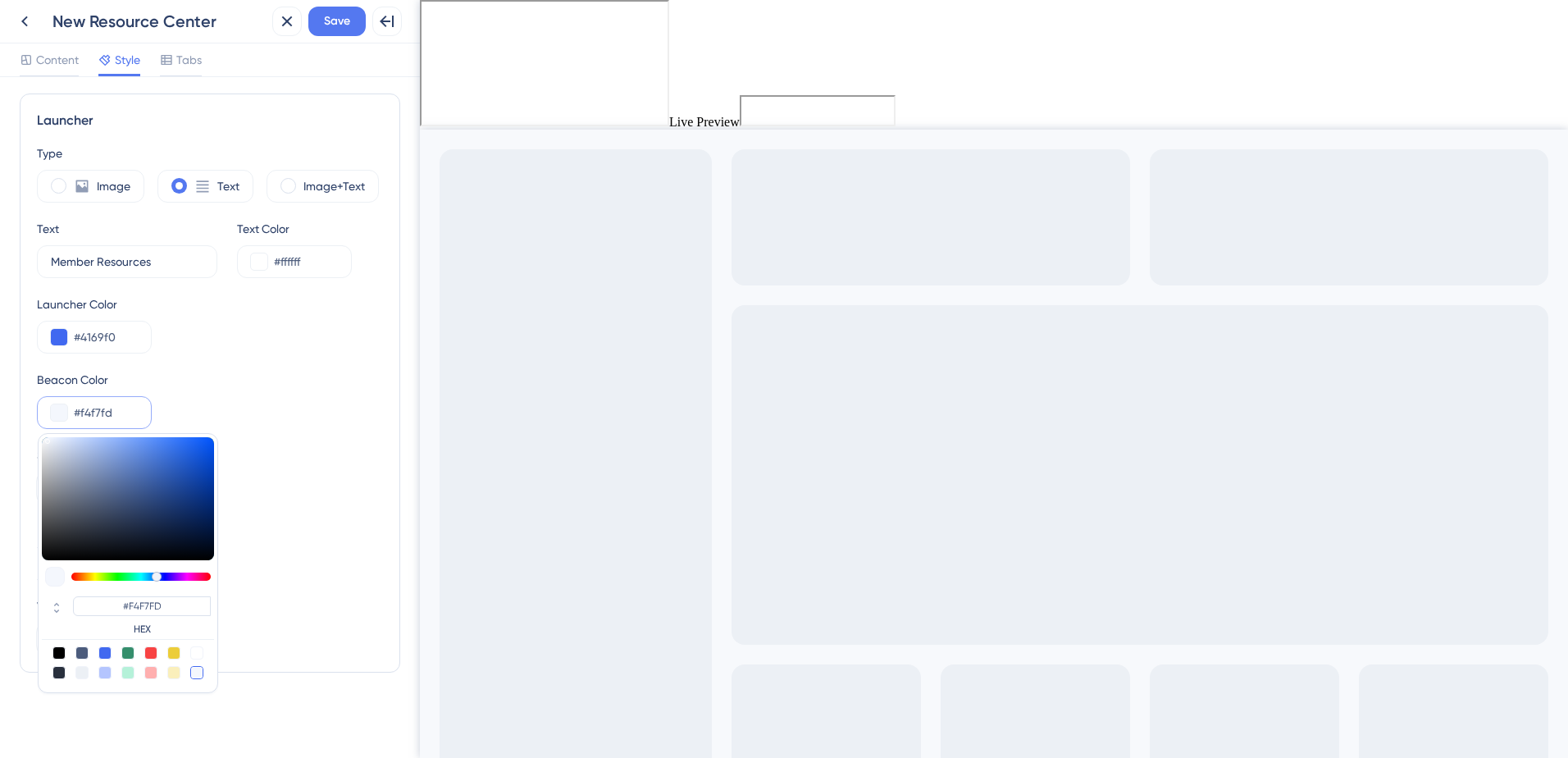
type input "#29303D"
click at [320, 636] on div "Vertical Placement 0 px" at bounding box center [210, 626] width 346 height 59
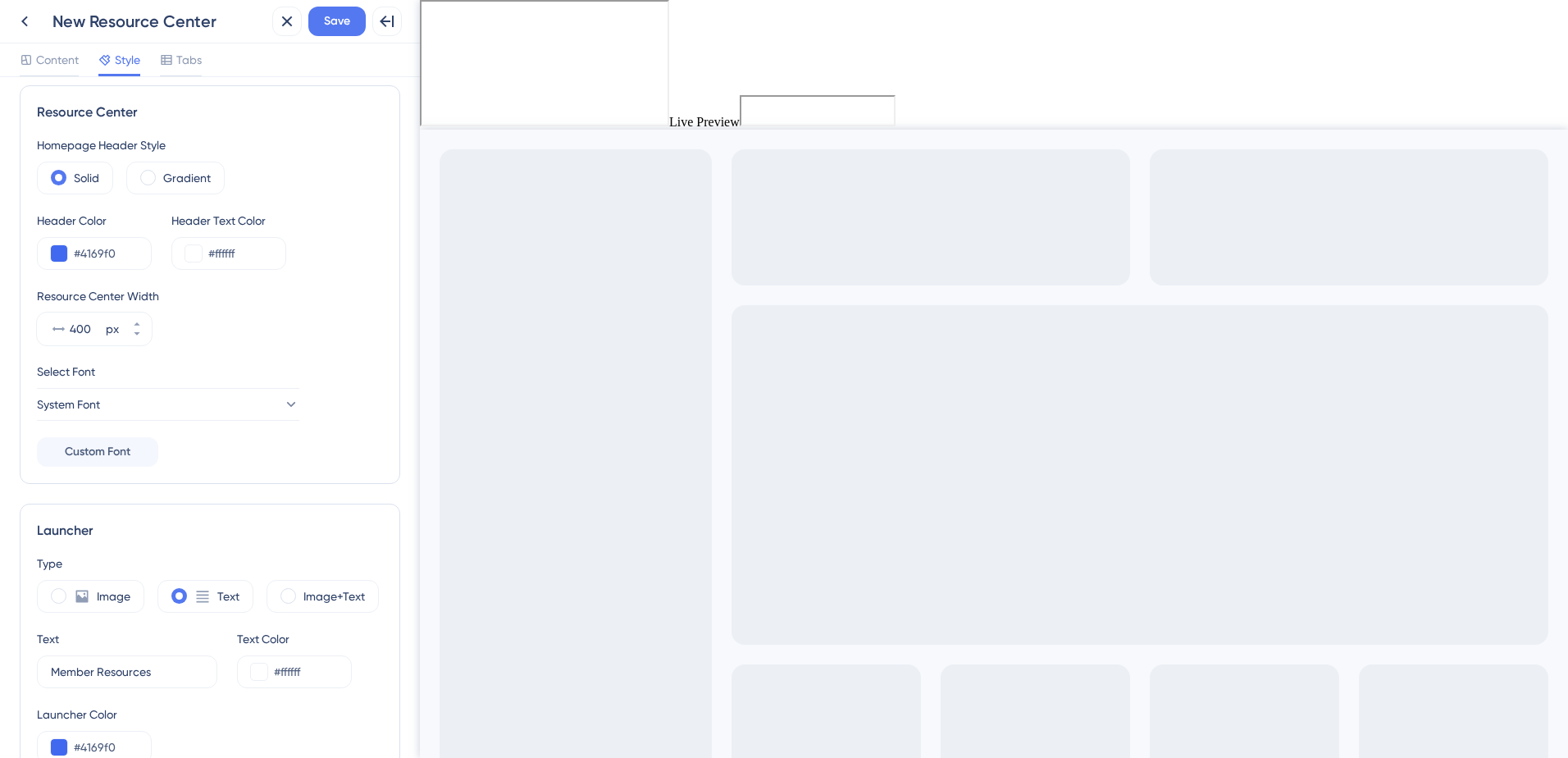
scroll to position [0, 0]
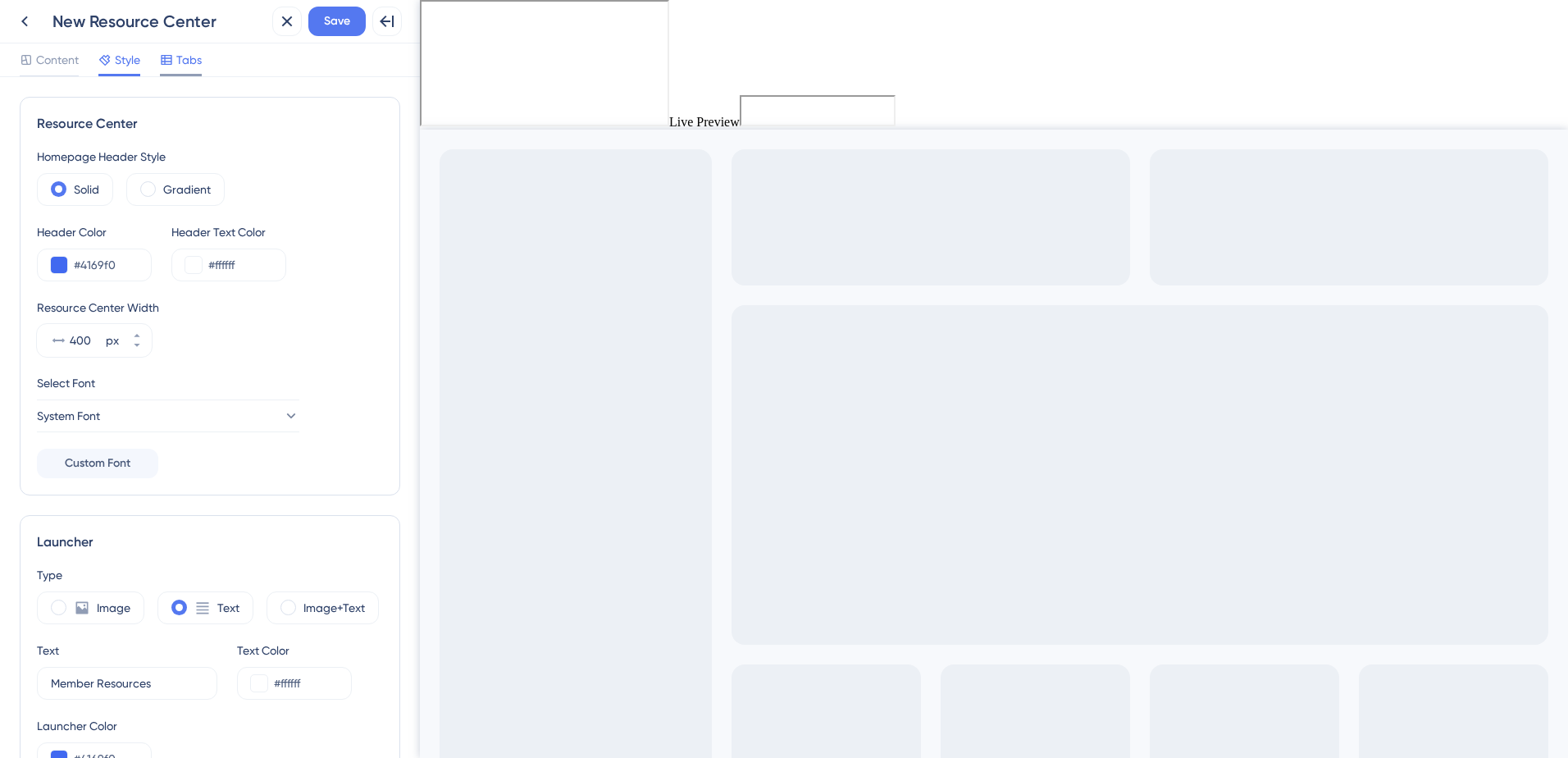
click at [193, 61] on span "Tabs" at bounding box center [189, 59] width 26 height 20
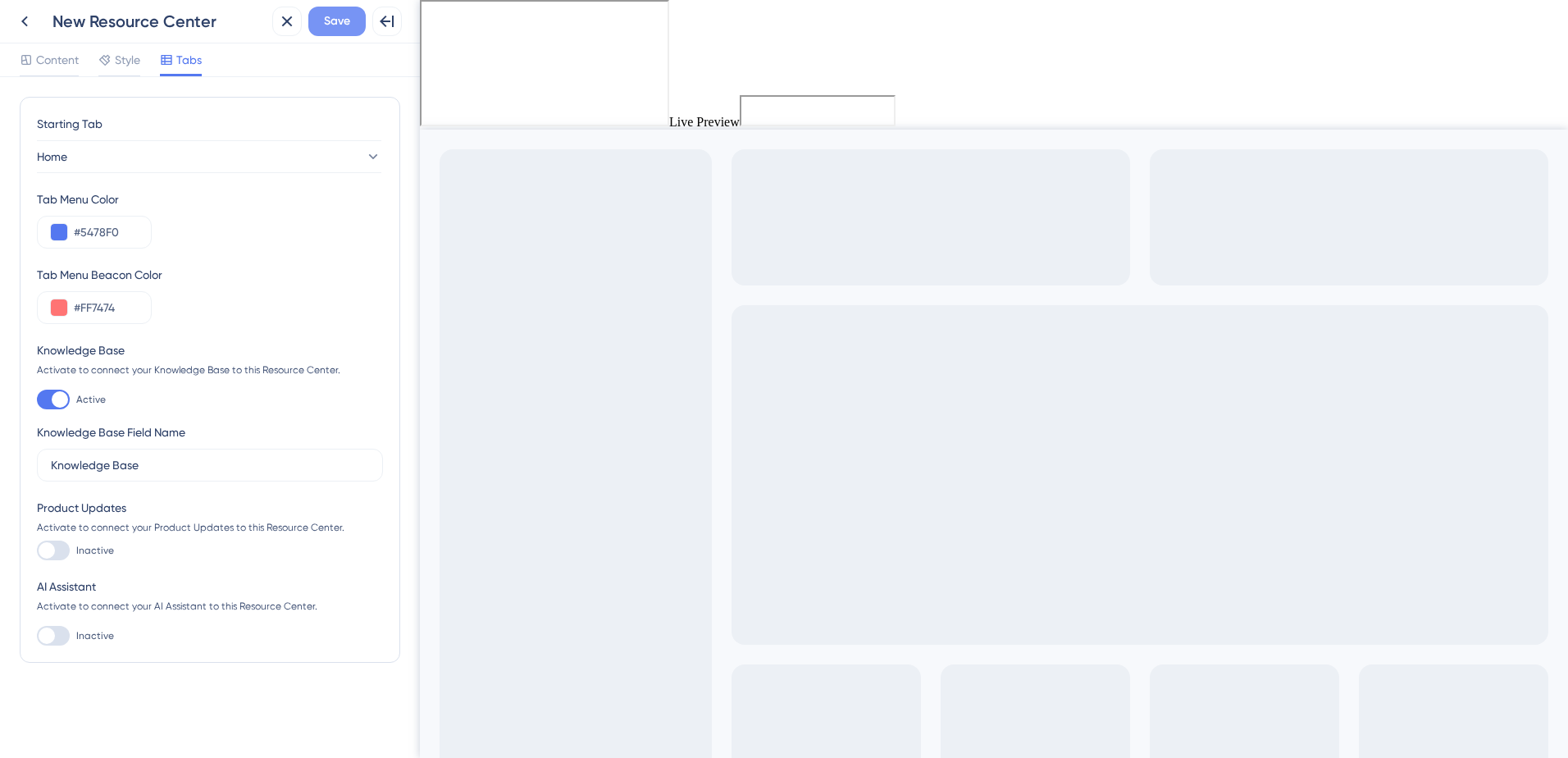
click at [332, 28] on span "Save" at bounding box center [337, 21] width 27 height 20
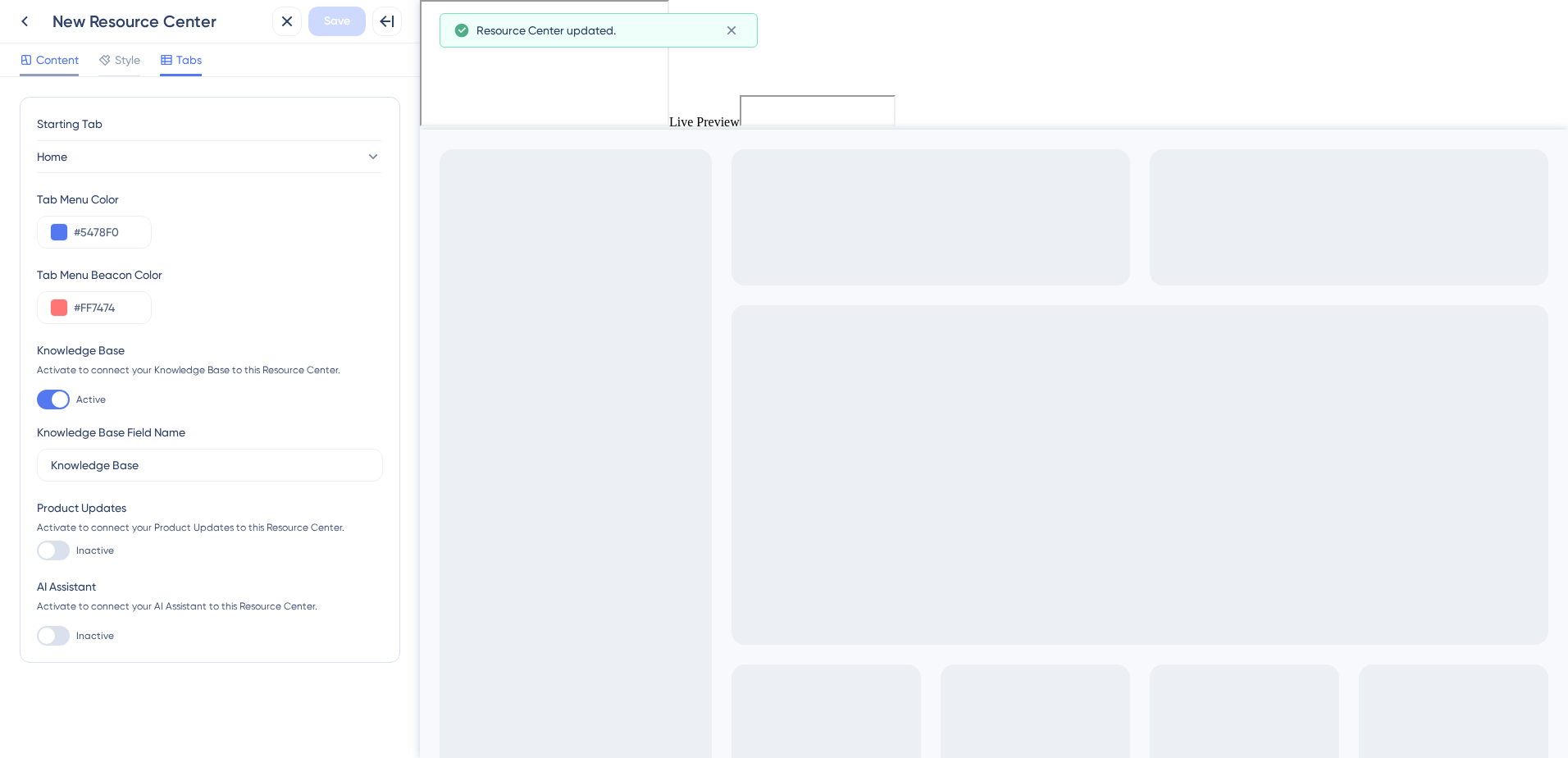
click at [44, 59] on span "Content" at bounding box center [58, 59] width 43 height 20
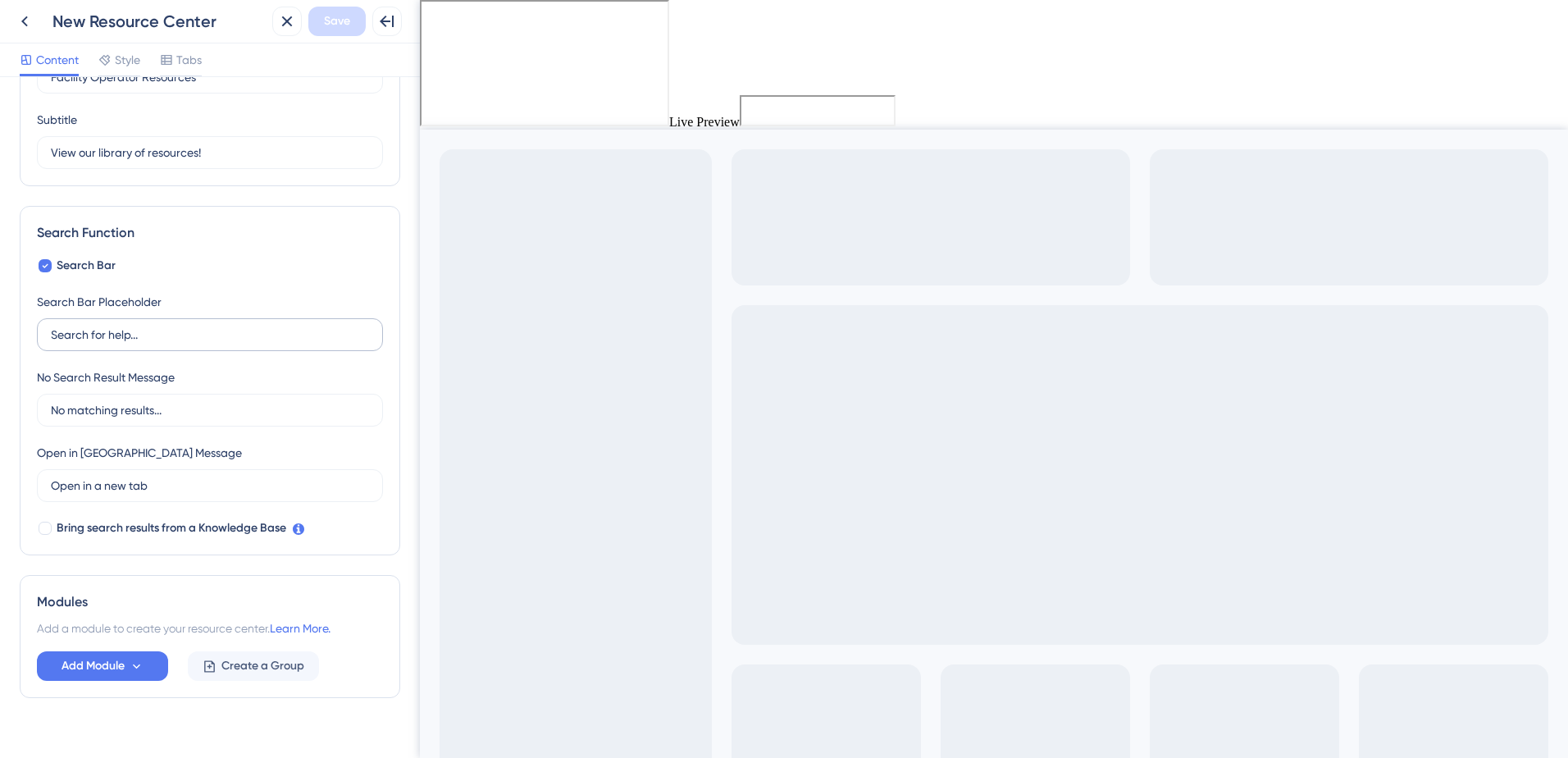
scroll to position [138, 0]
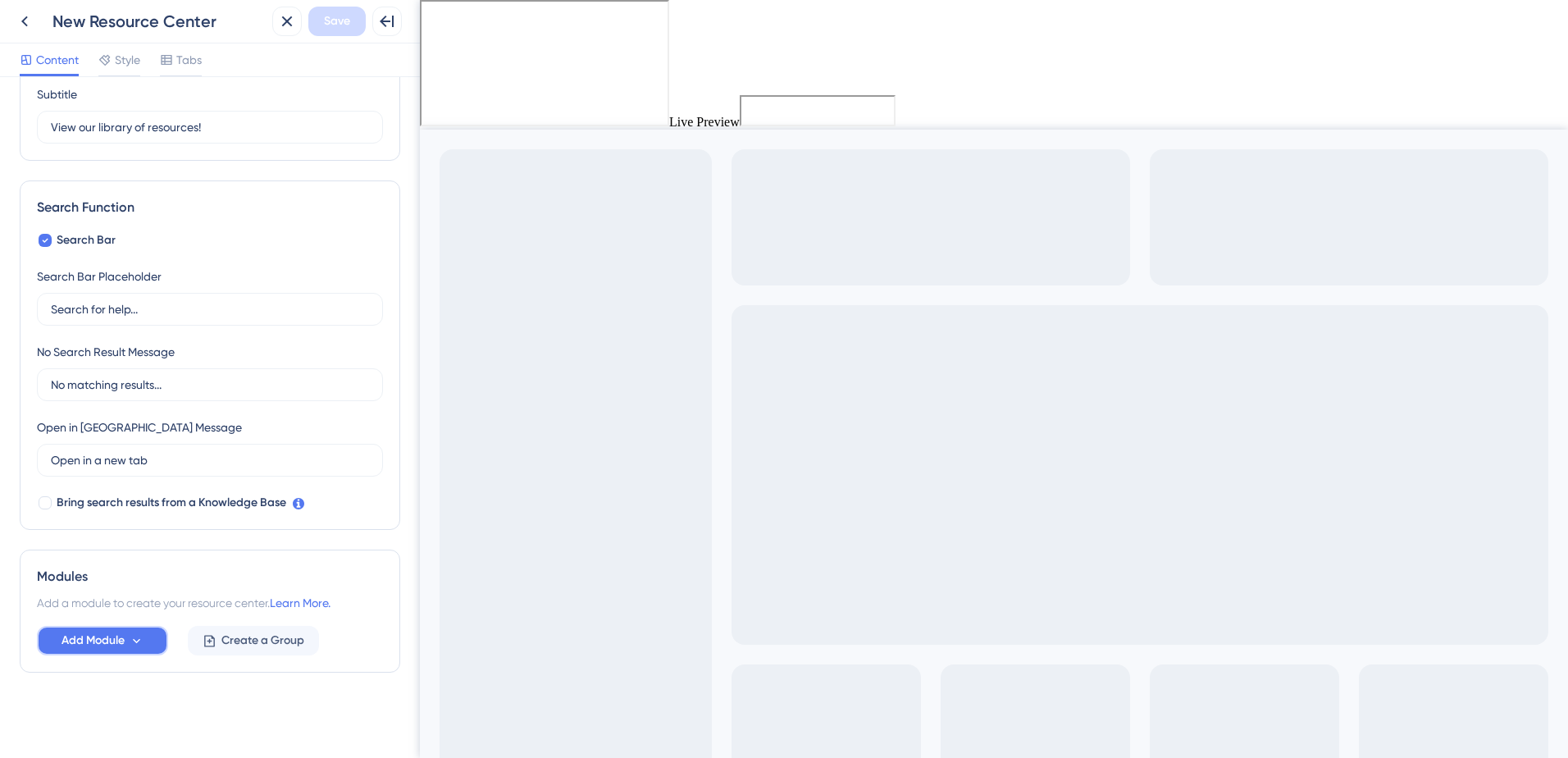
click at [85, 648] on span "Add Module" at bounding box center [92, 640] width 63 height 20
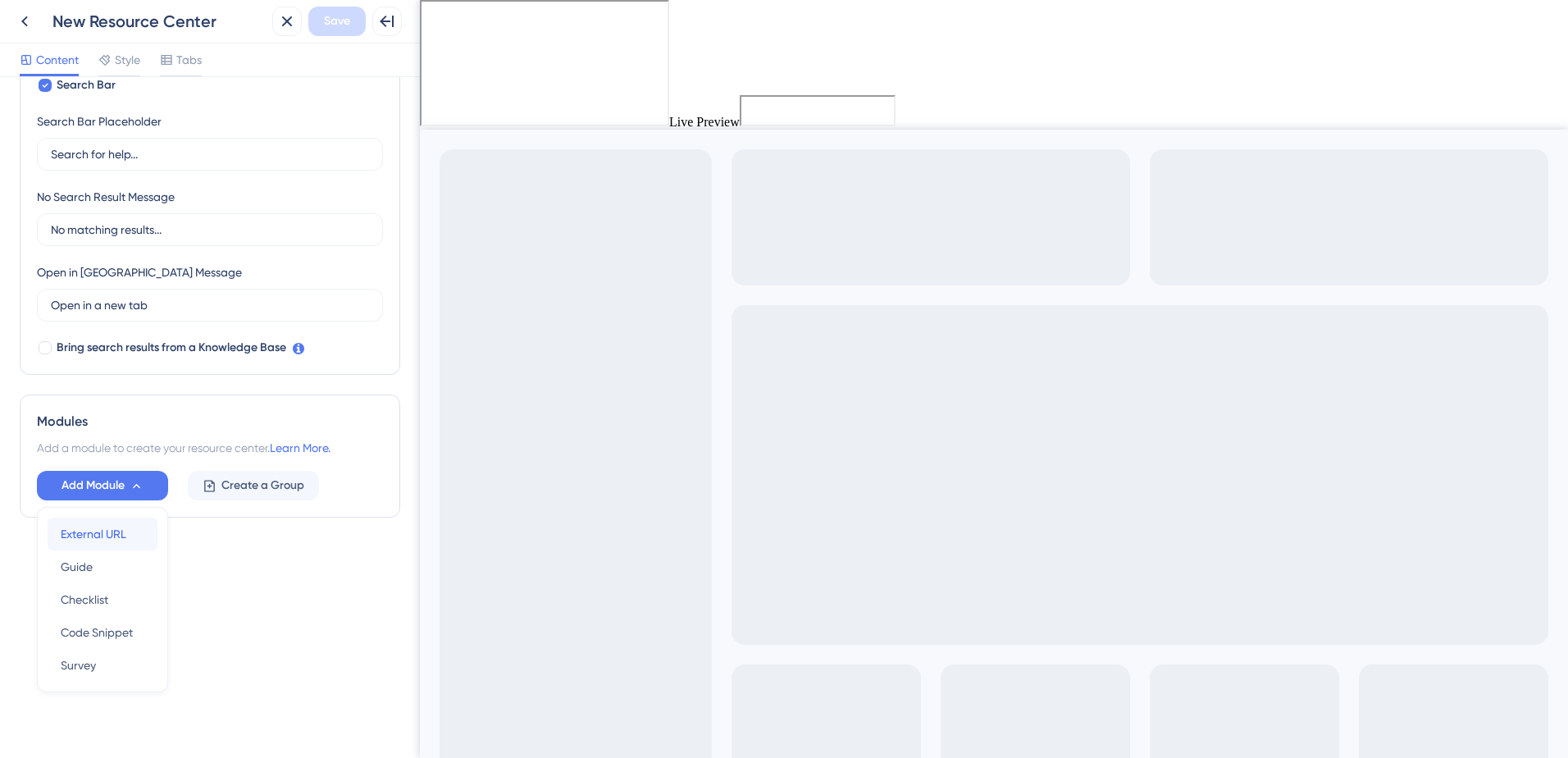
click at [102, 542] on span "External URL" at bounding box center [93, 533] width 66 height 20
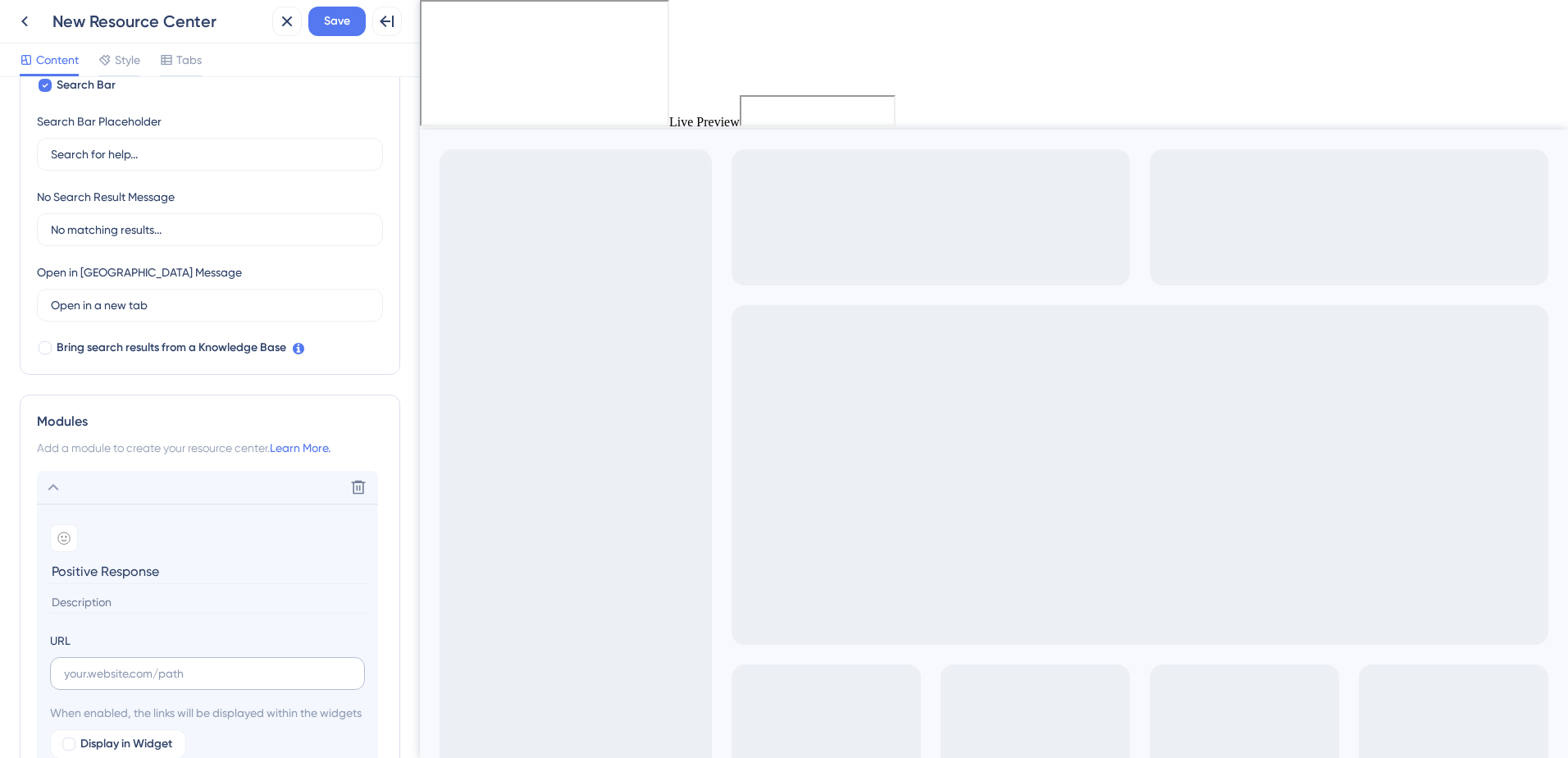
type input "Positive Response"
click at [91, 674] on input "text" at bounding box center [207, 673] width 287 height 18
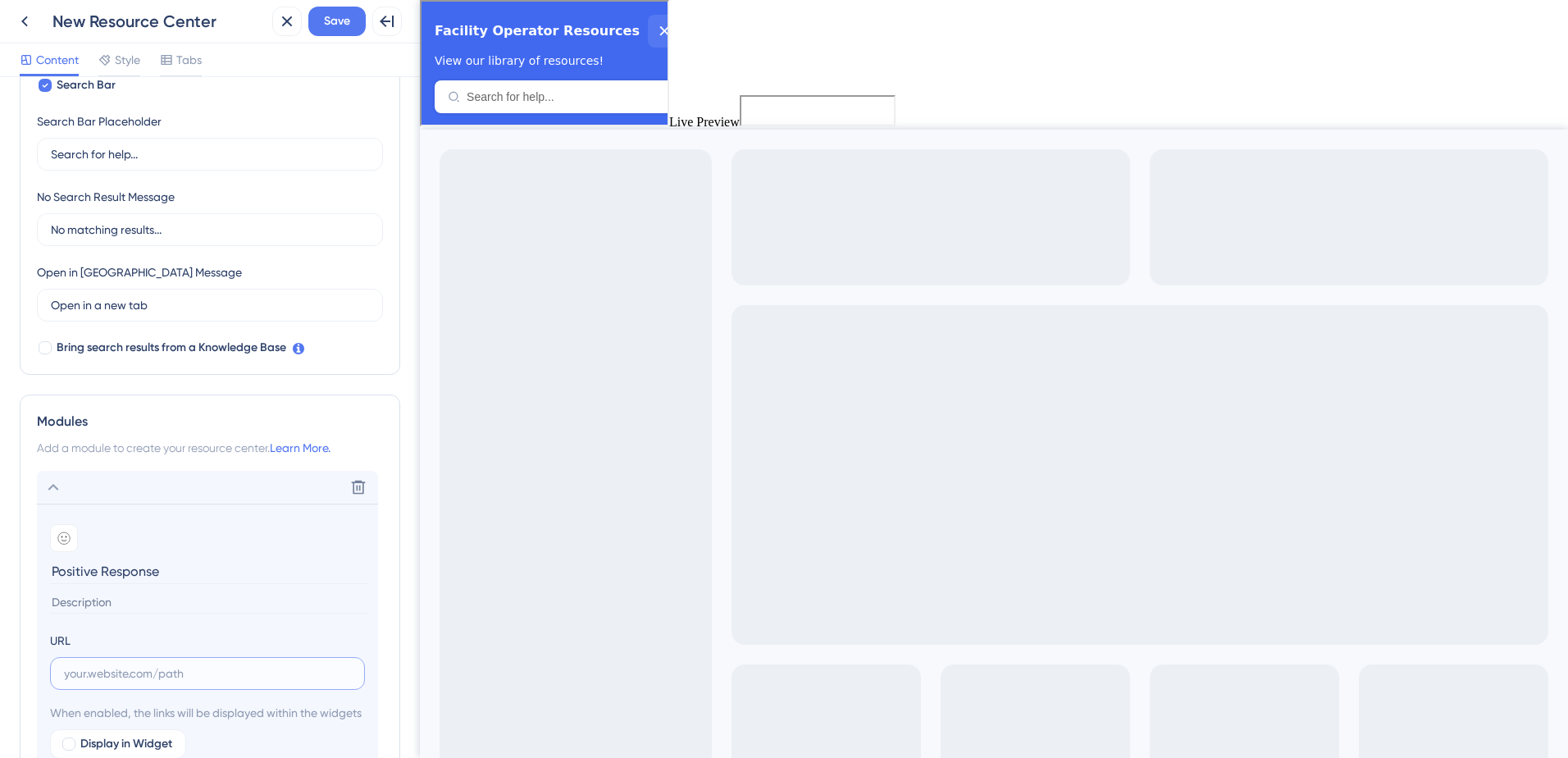
paste input "[URL][DOMAIN_NAME]"
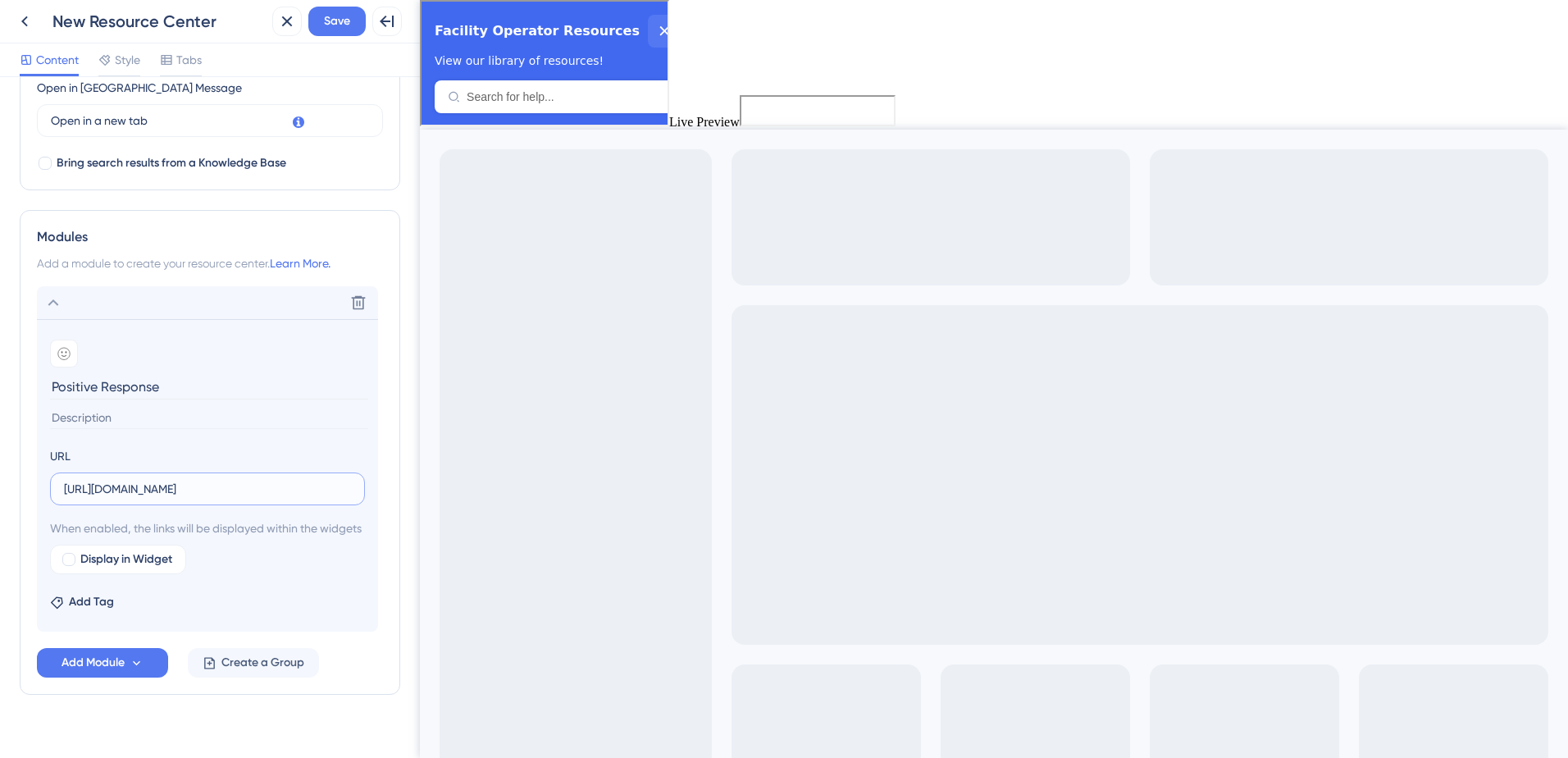
scroll to position [519, 0]
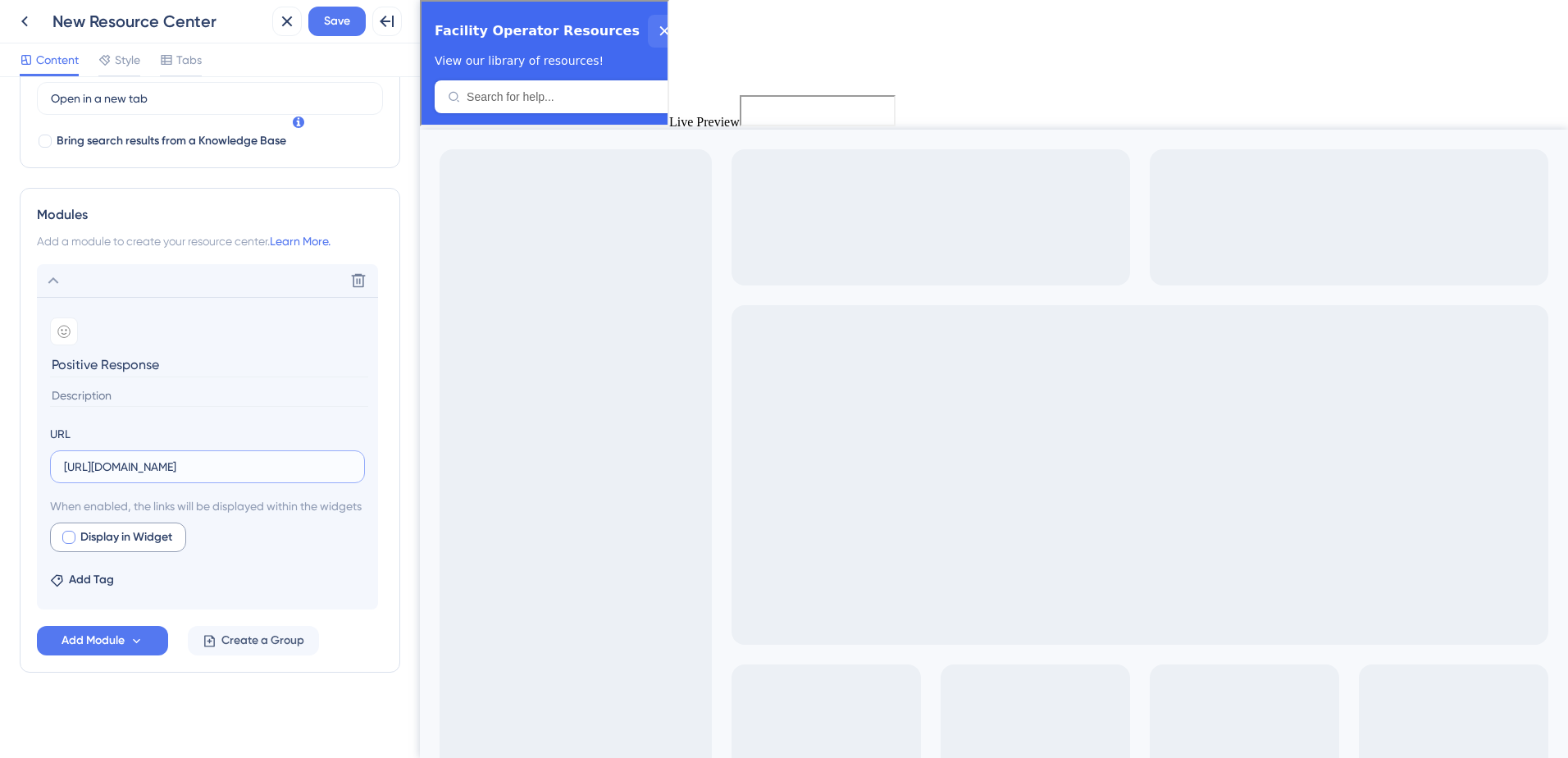
type input "[URL][DOMAIN_NAME]"
click at [64, 538] on div at bounding box center [68, 537] width 13 height 13
checkbox input "true"
click at [225, 533] on icon at bounding box center [218, 538] width 14 height 14
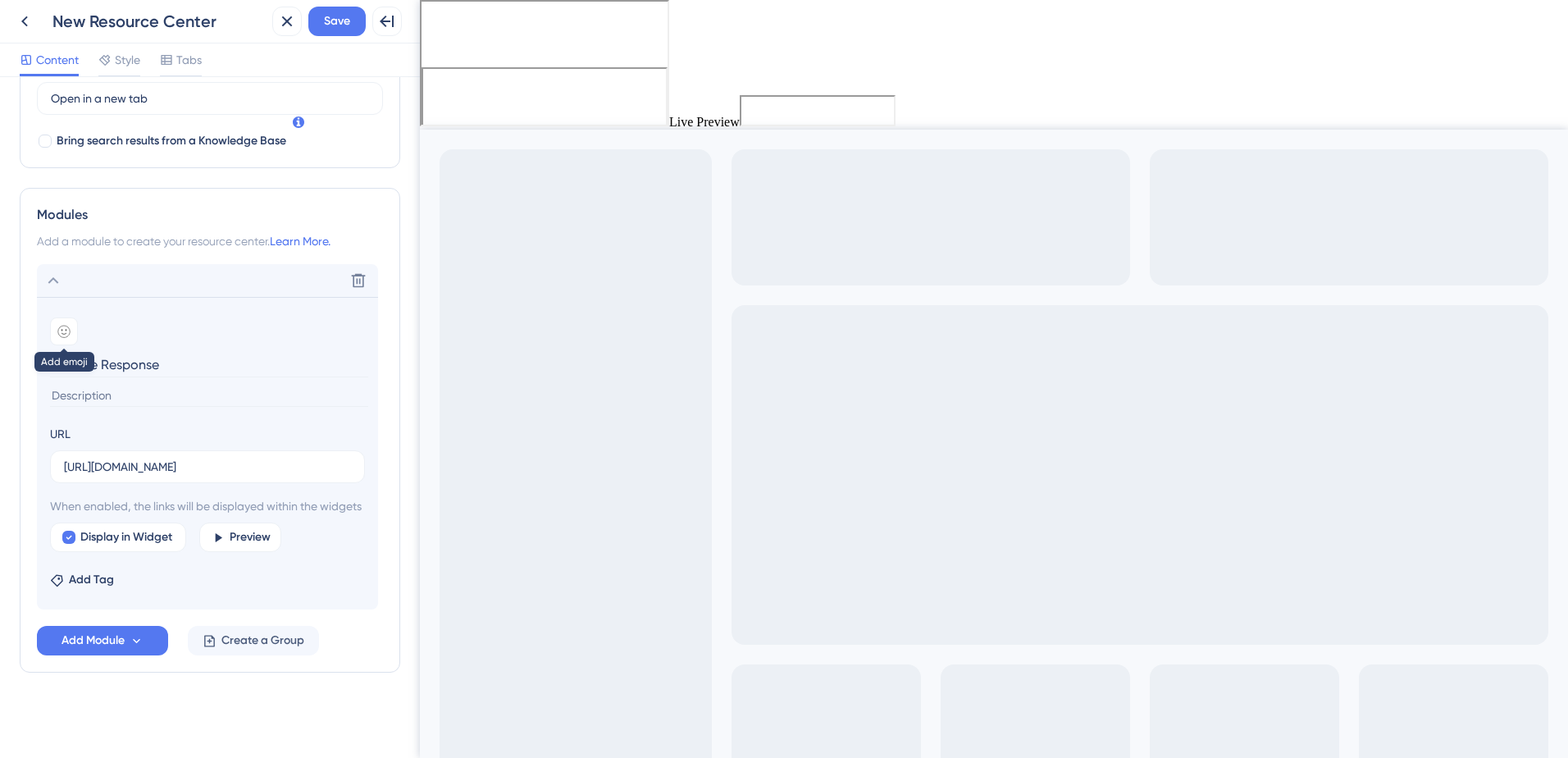
click at [73, 318] on div at bounding box center [63, 331] width 28 height 28
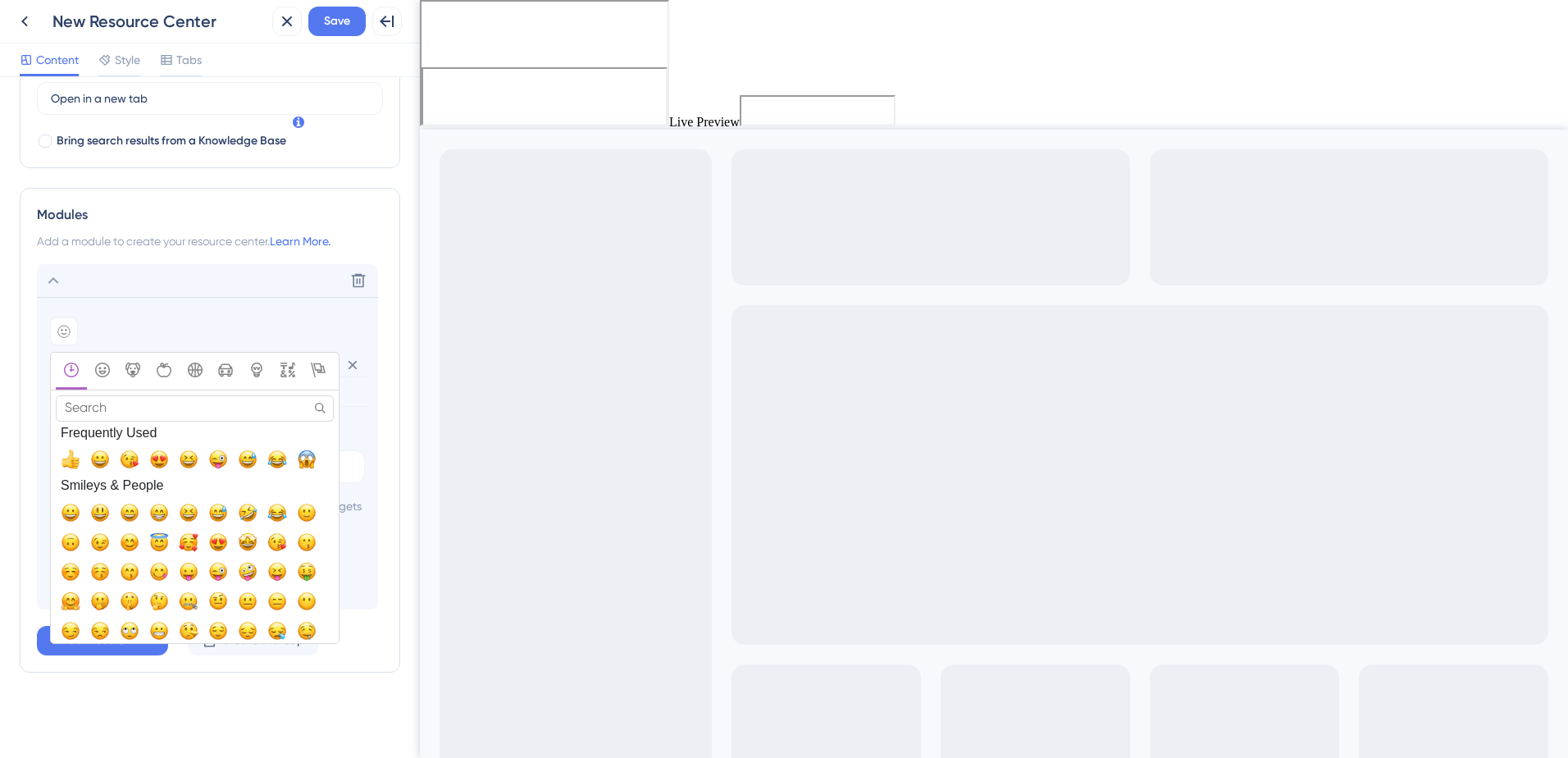
drag, startPoint x: 107, startPoint y: 378, endPoint x: 71, endPoint y: 371, distance: 36.7
click at [107, 395] on input "Search" at bounding box center [194, 407] width 278 height 26
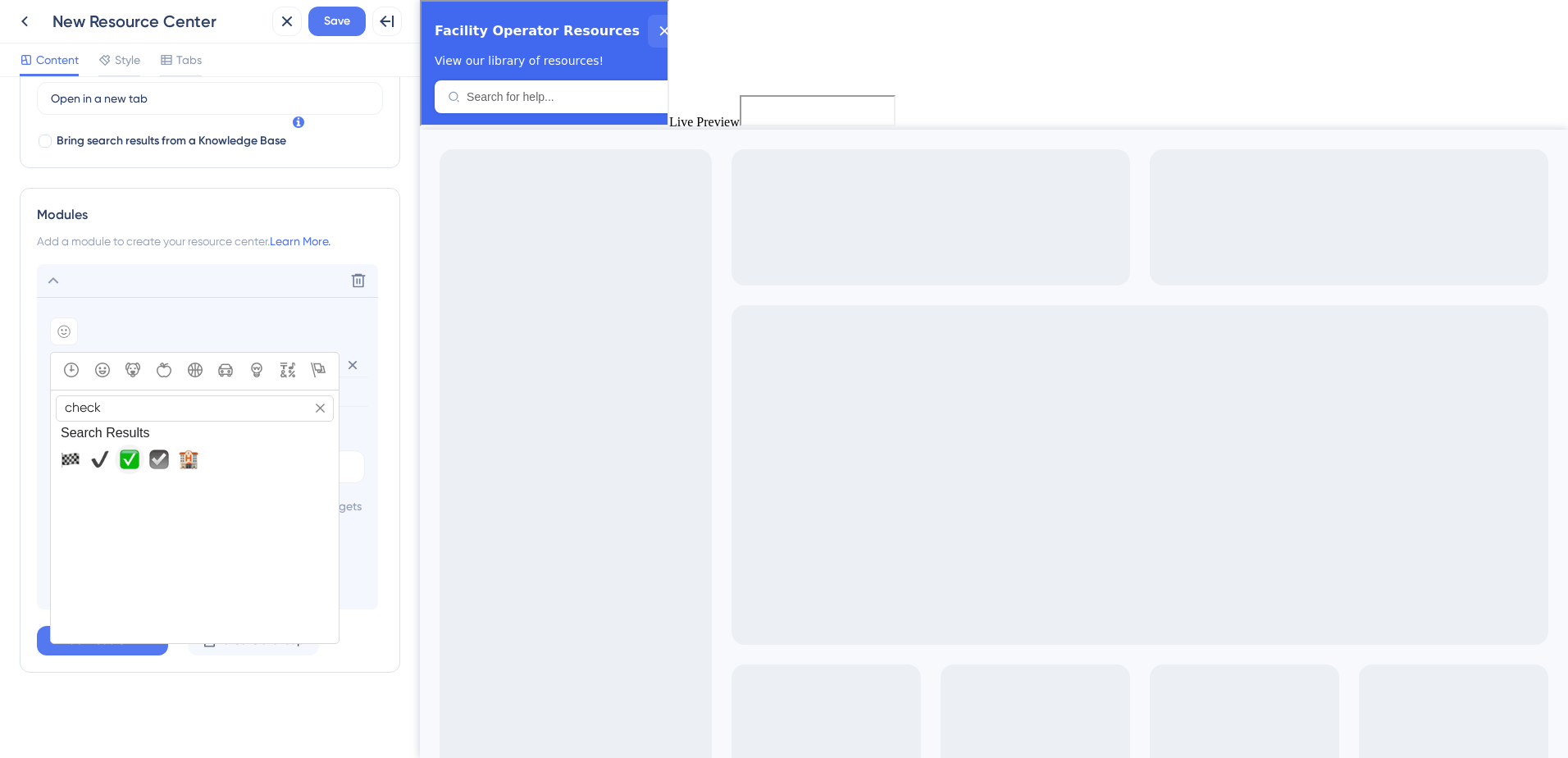
type input "check"
click at [122, 449] on span "✅, white_check_mark" at bounding box center [130, 459] width 20 height 20
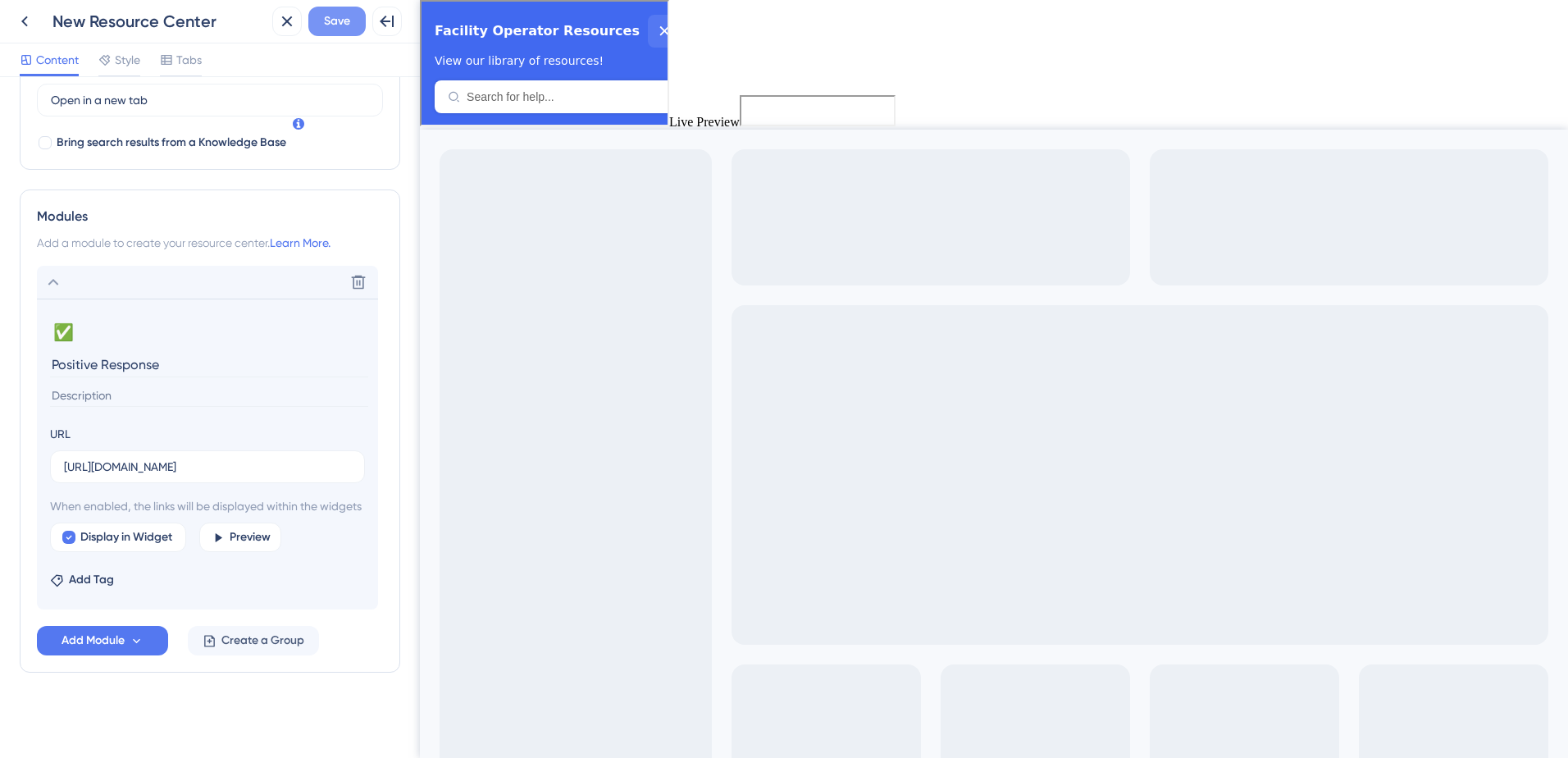
click at [337, 16] on span "Save" at bounding box center [337, 21] width 27 height 20
click at [110, 644] on span "Add Module" at bounding box center [92, 640] width 63 height 20
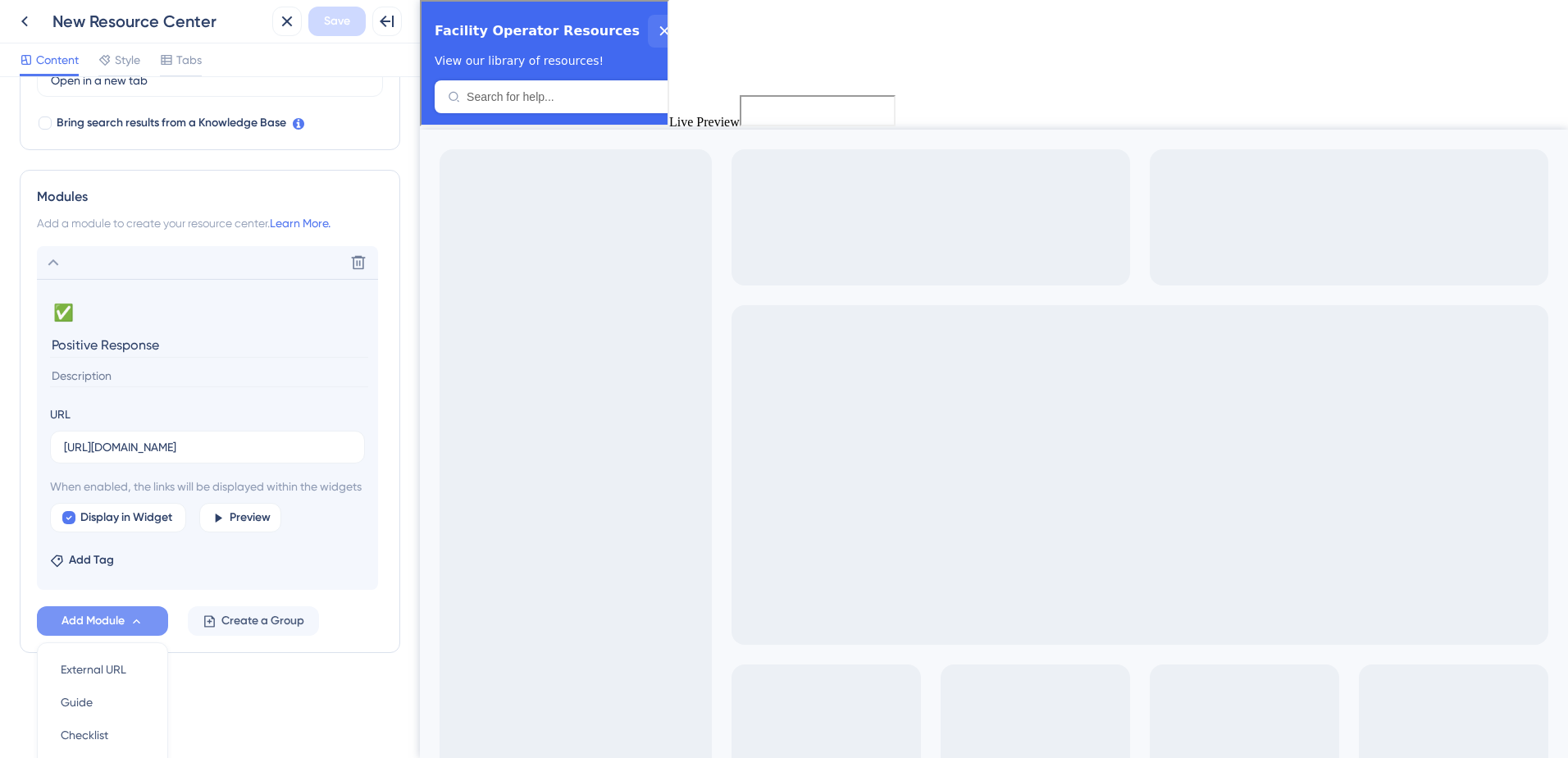
scroll to position [673, 0]
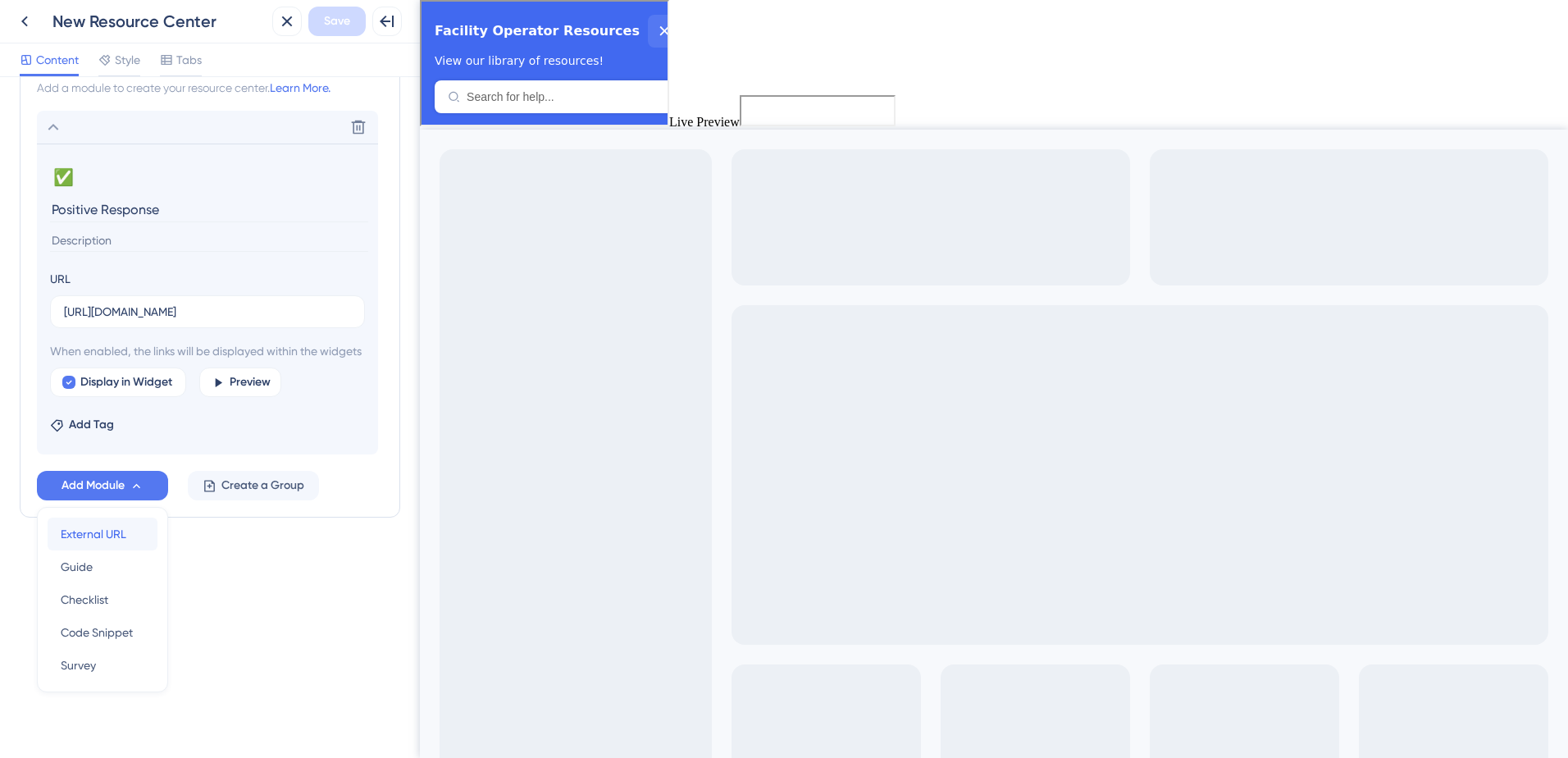
click at [102, 541] on span "External URL" at bounding box center [93, 533] width 66 height 20
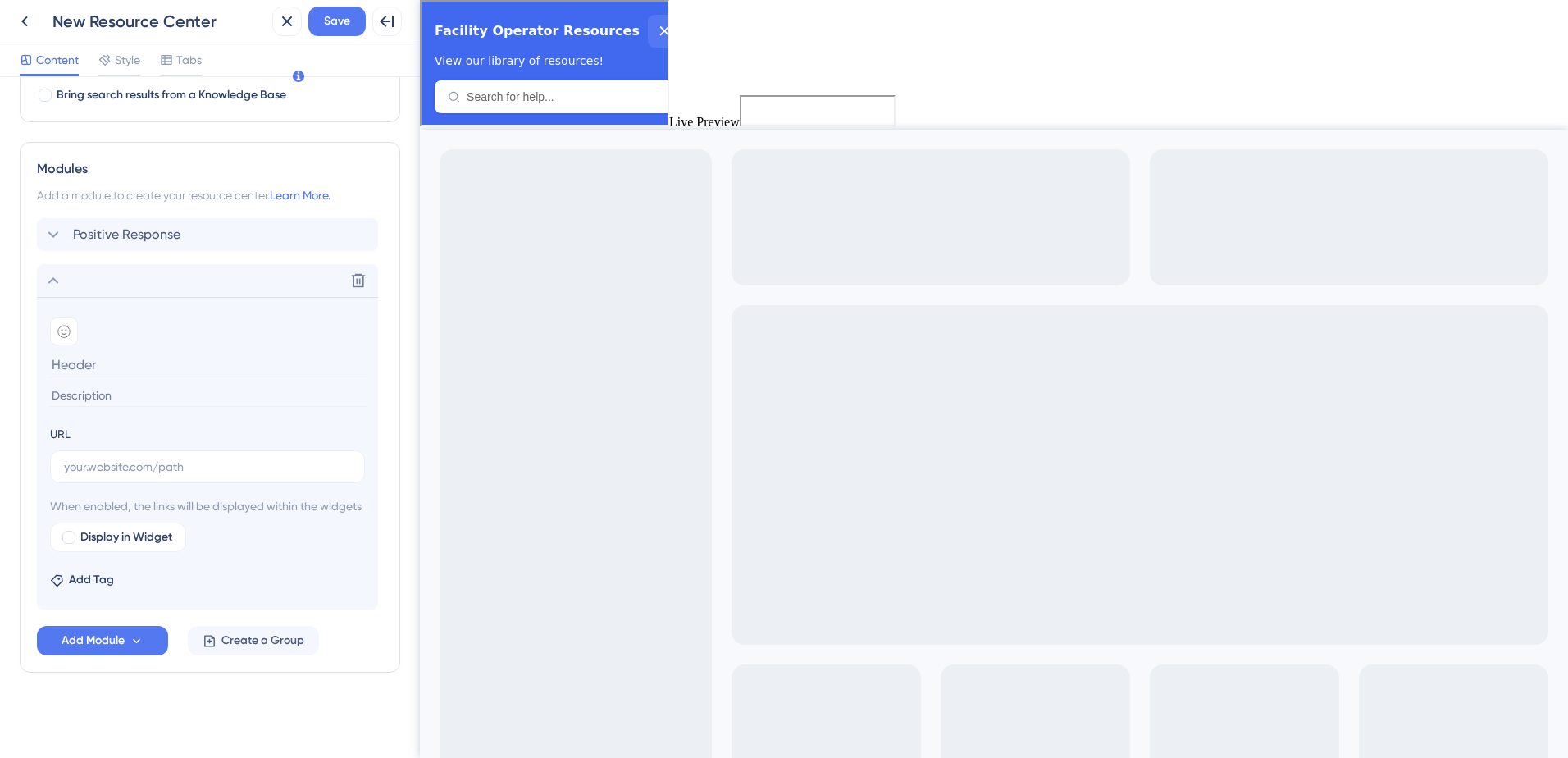
scroll to position [565, 0]
type input "Manually Add Service Areas"
click at [106, 458] on input "text" at bounding box center [207, 467] width 287 height 18
paste input "[URL][DOMAIN_NAME]"
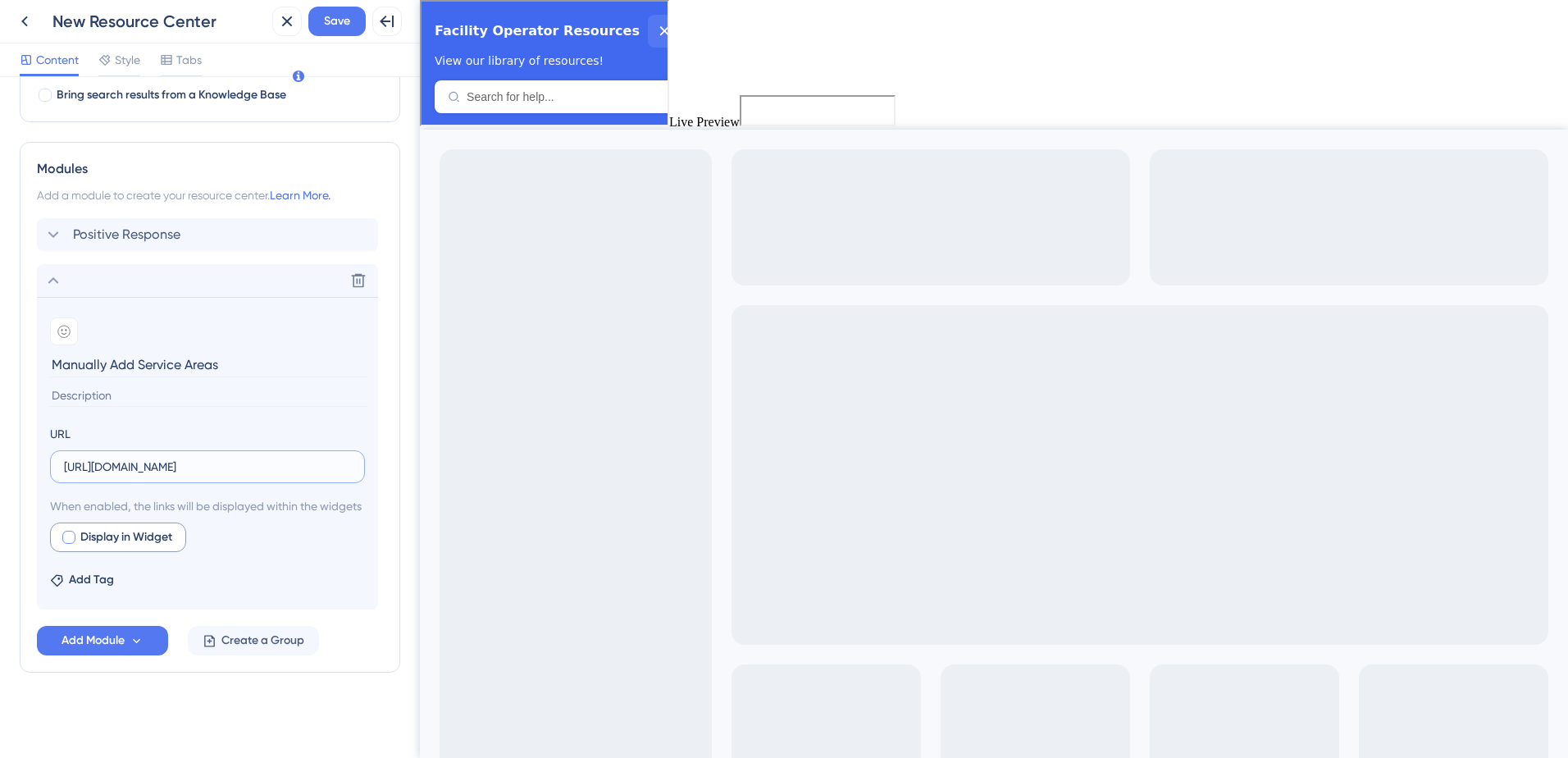
type input "[URL][DOMAIN_NAME]"
click at [71, 539] on div at bounding box center [68, 537] width 13 height 13
checkbox input "true"
click at [59, 325] on icon at bounding box center [64, 331] width 13 height 13
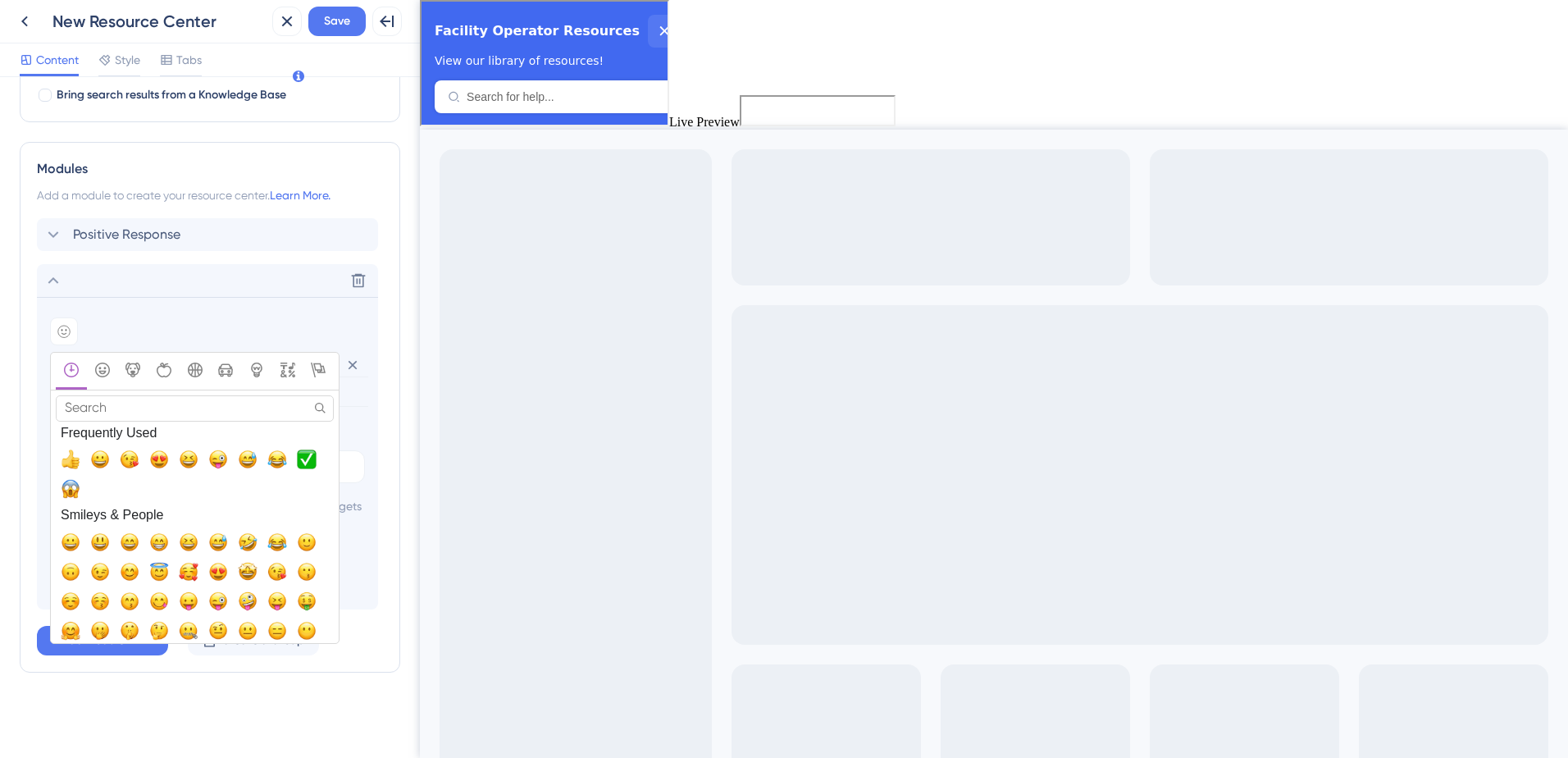
click at [147, 395] on input "Search" at bounding box center [194, 407] width 278 height 26
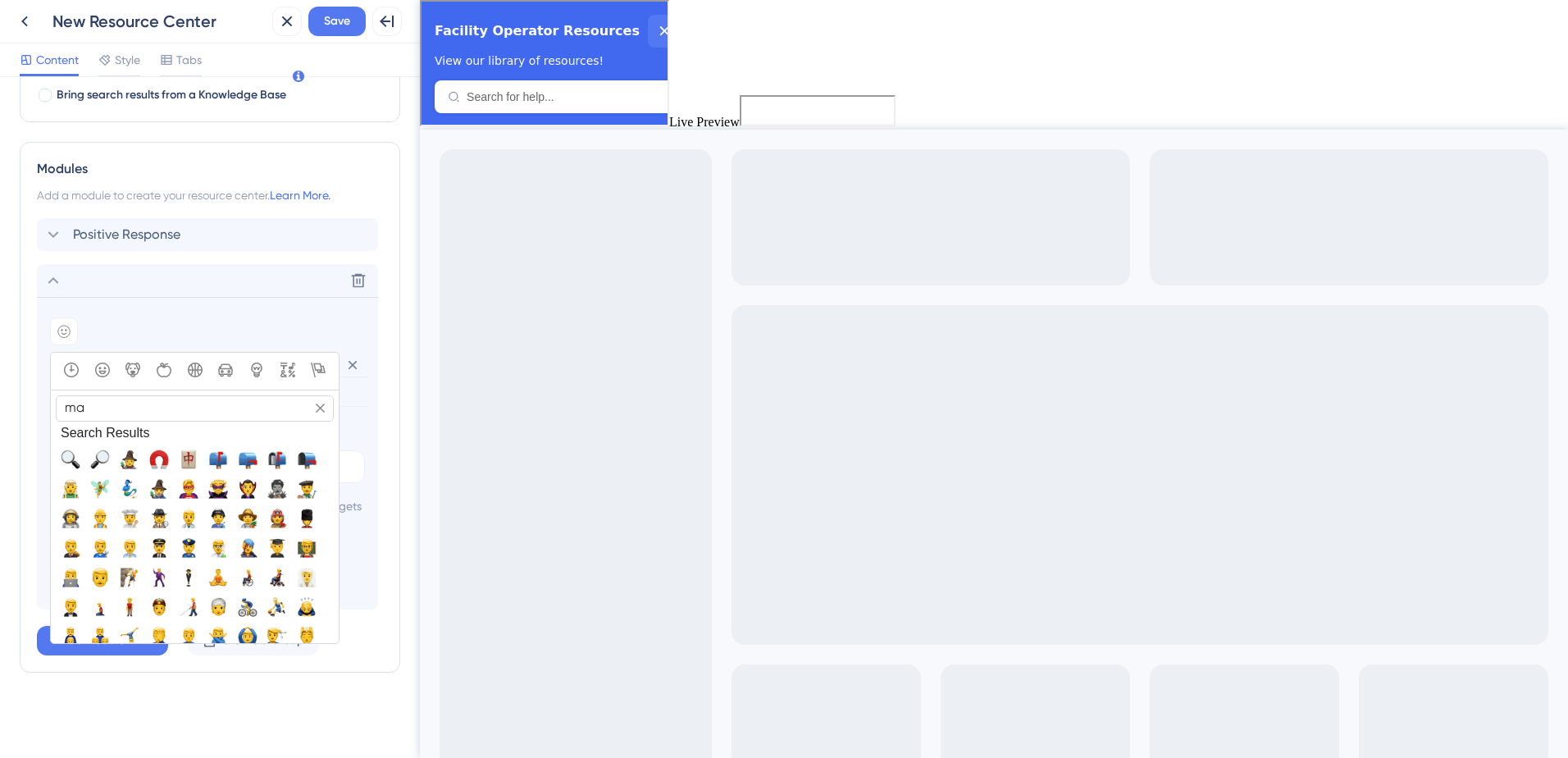
type input "map"
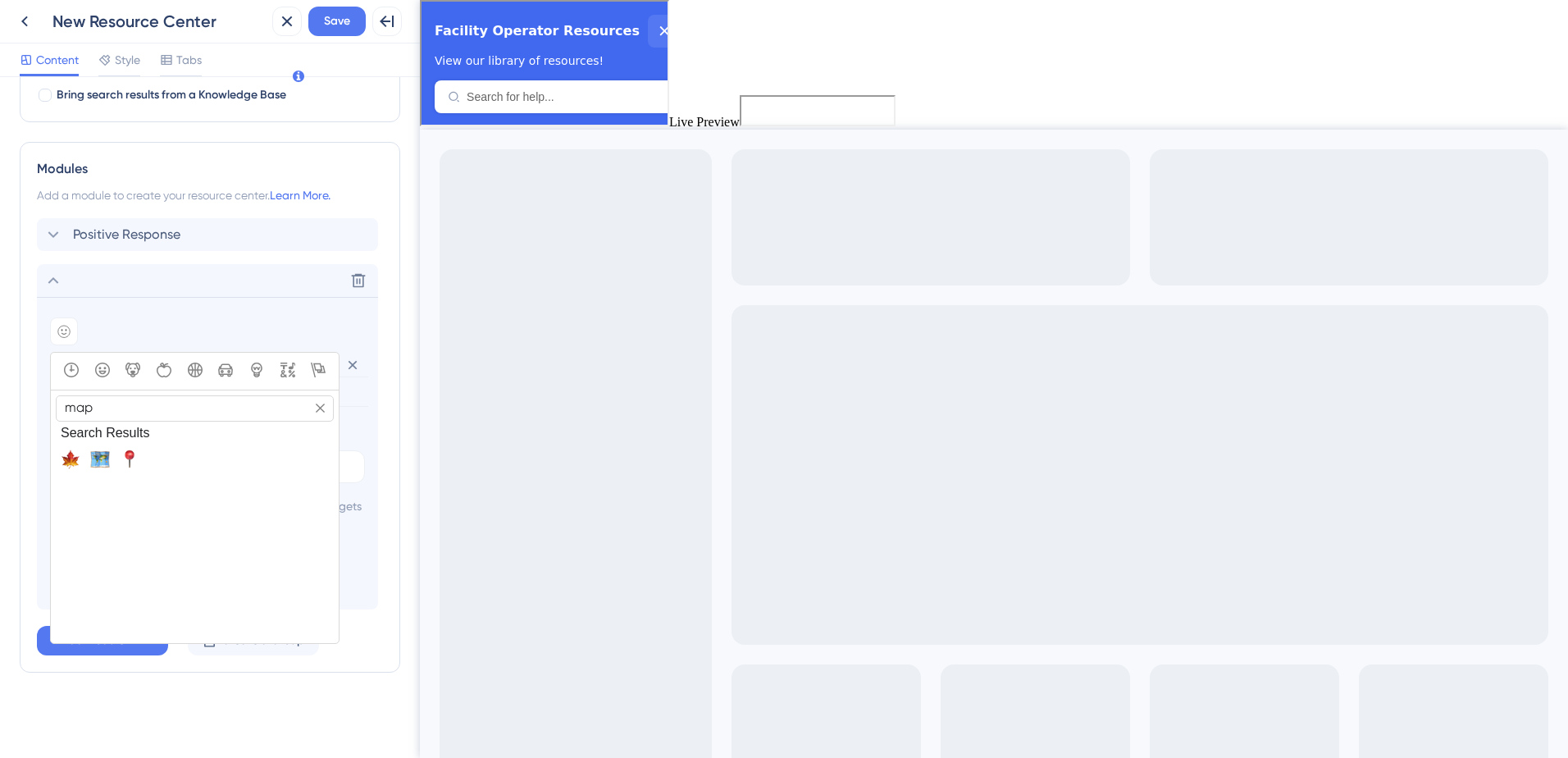
drag, startPoint x: 143, startPoint y: 389, endPoint x: 52, endPoint y: 376, distance: 91.9
click at [52, 395] on section "map Search" at bounding box center [194, 407] width 288 height 26
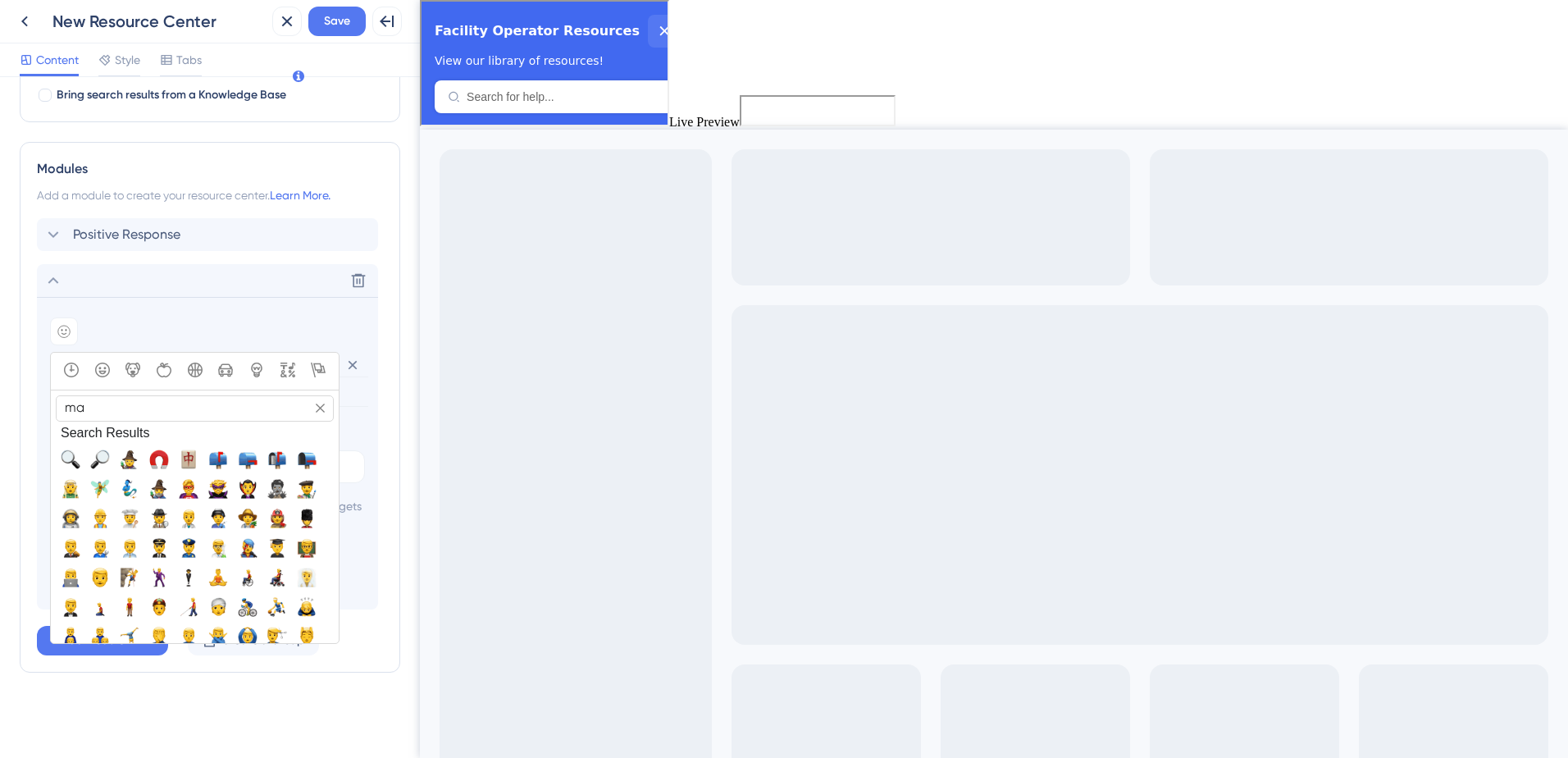
type input "m"
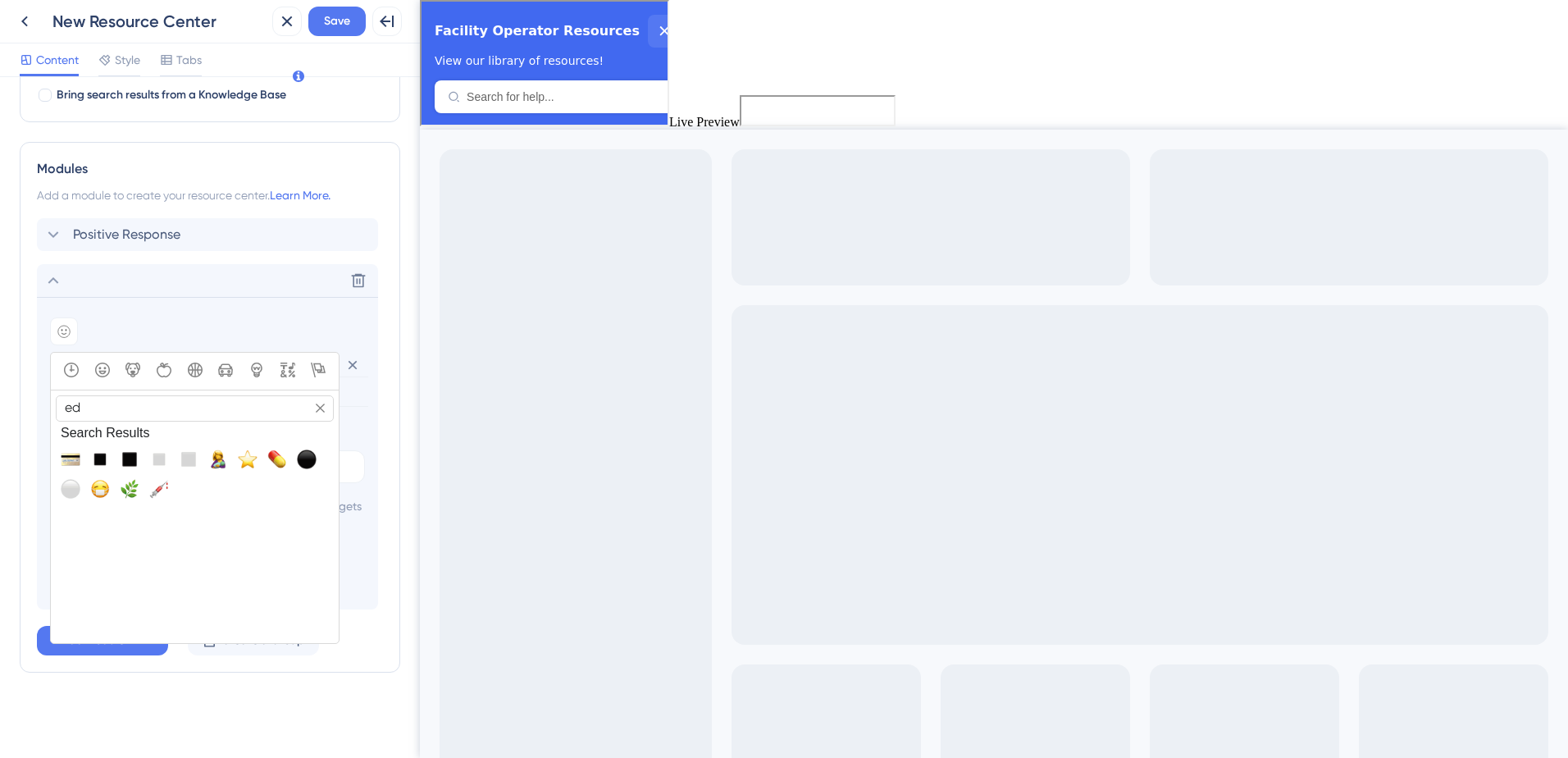
type input "e"
type input "add"
click at [160, 449] on span "➕, heavy_plus_sign" at bounding box center [159, 459] width 20 height 20
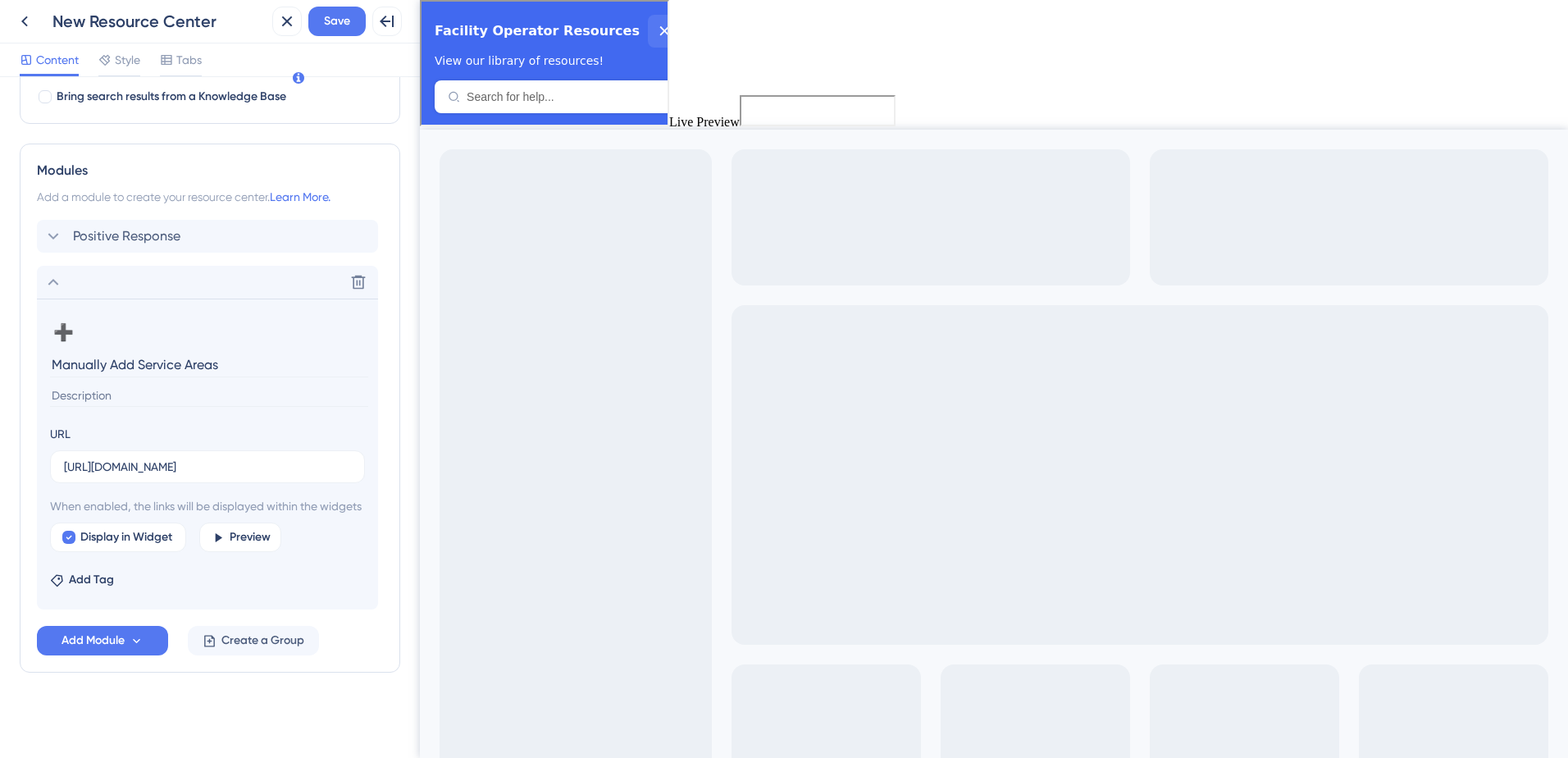
scroll to position [564, 0]
click at [340, 21] on span "Save" at bounding box center [337, 21] width 27 height 20
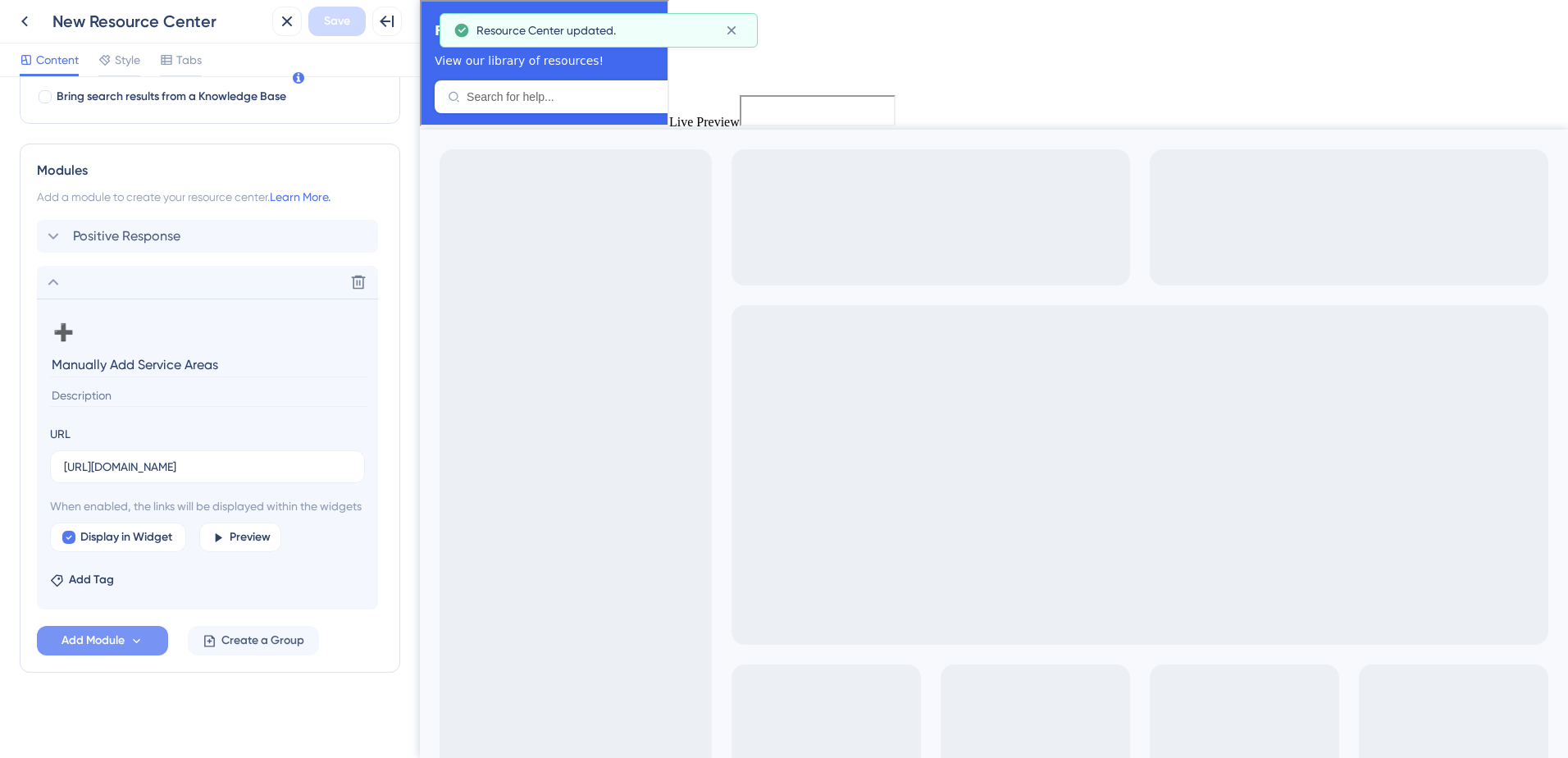
click at [124, 649] on span "Add Module" at bounding box center [92, 640] width 63 height 20
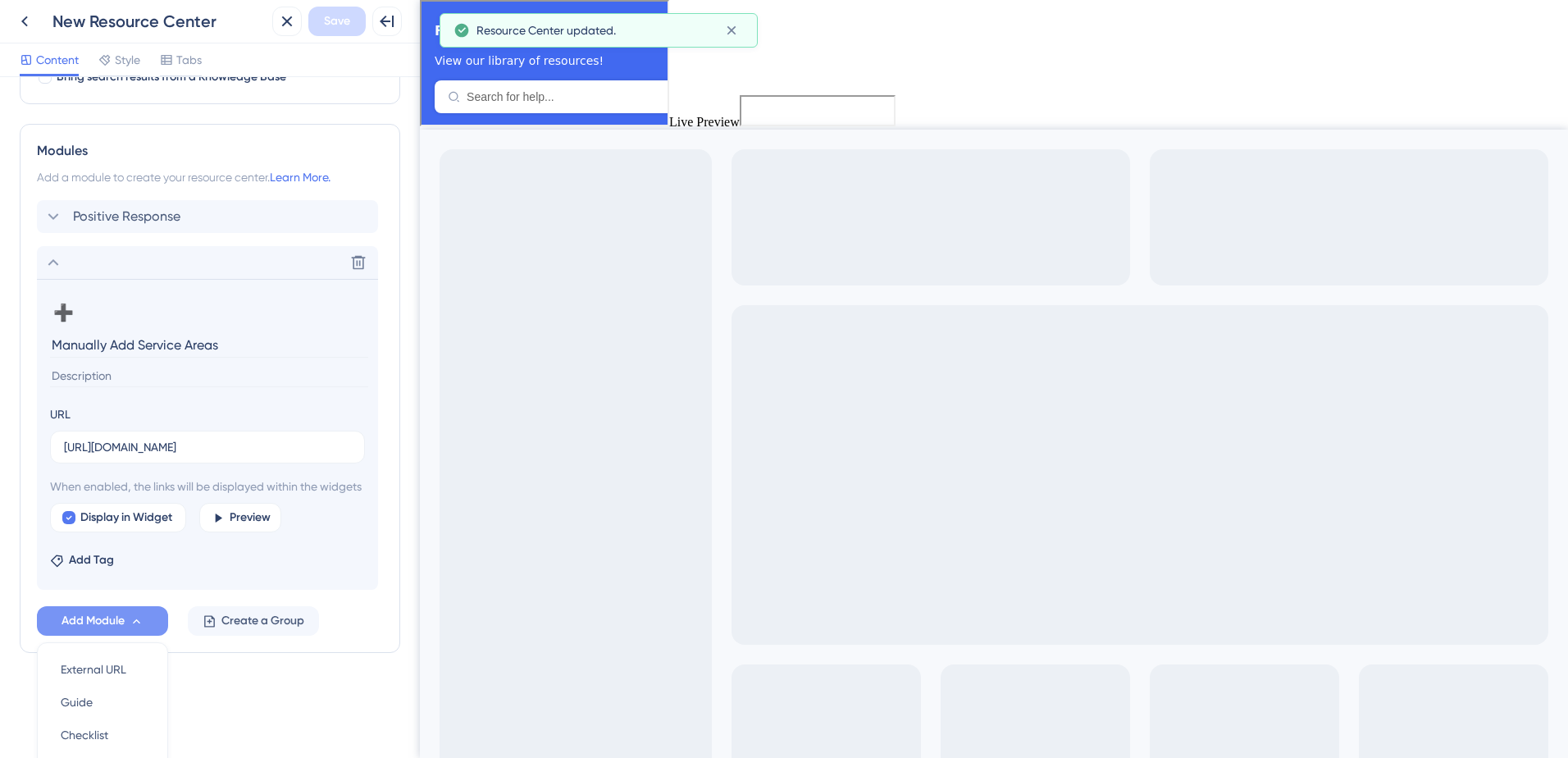
scroll to position [718, 0]
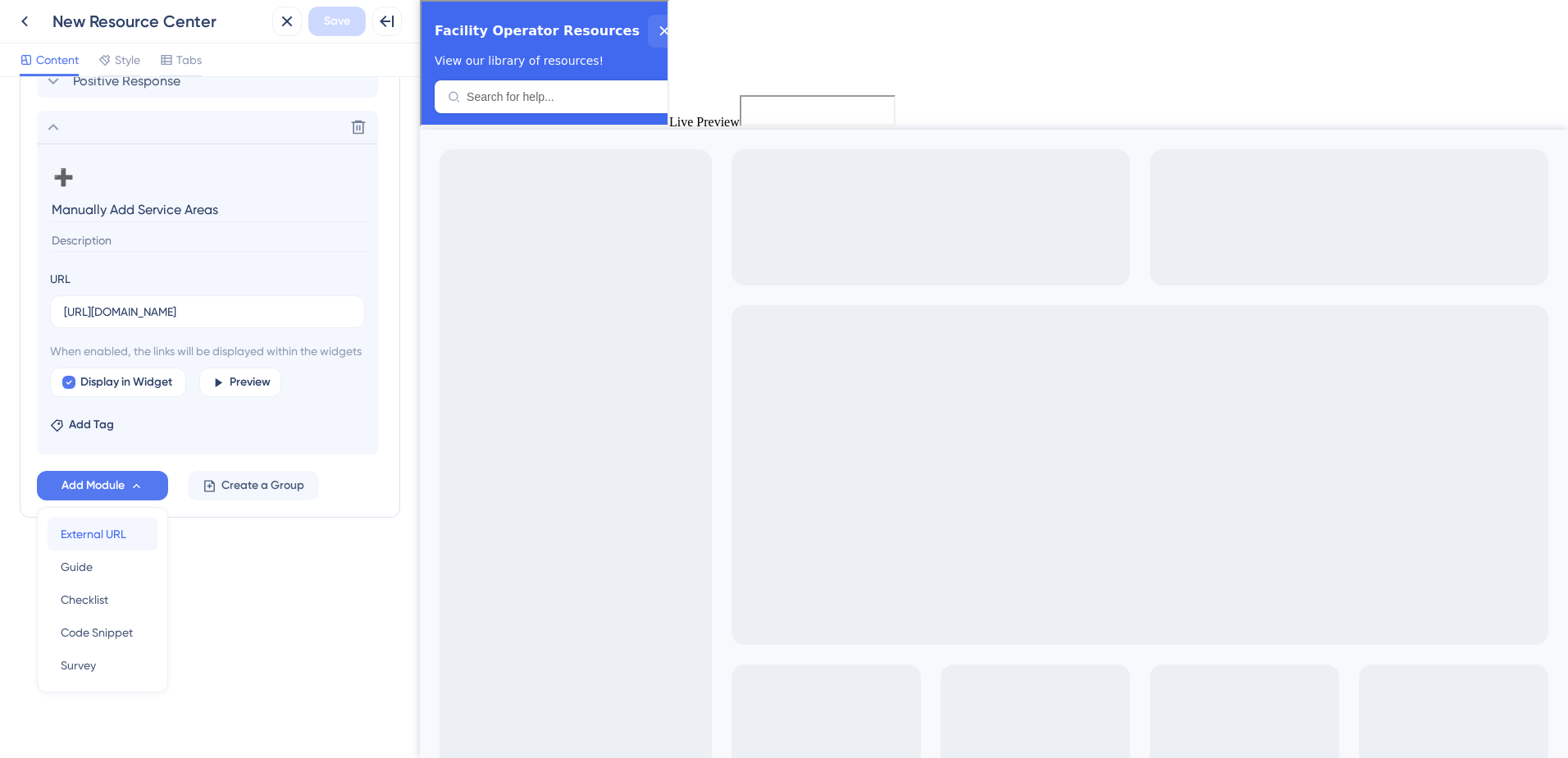
click at [102, 539] on span "External URL" at bounding box center [93, 533] width 66 height 20
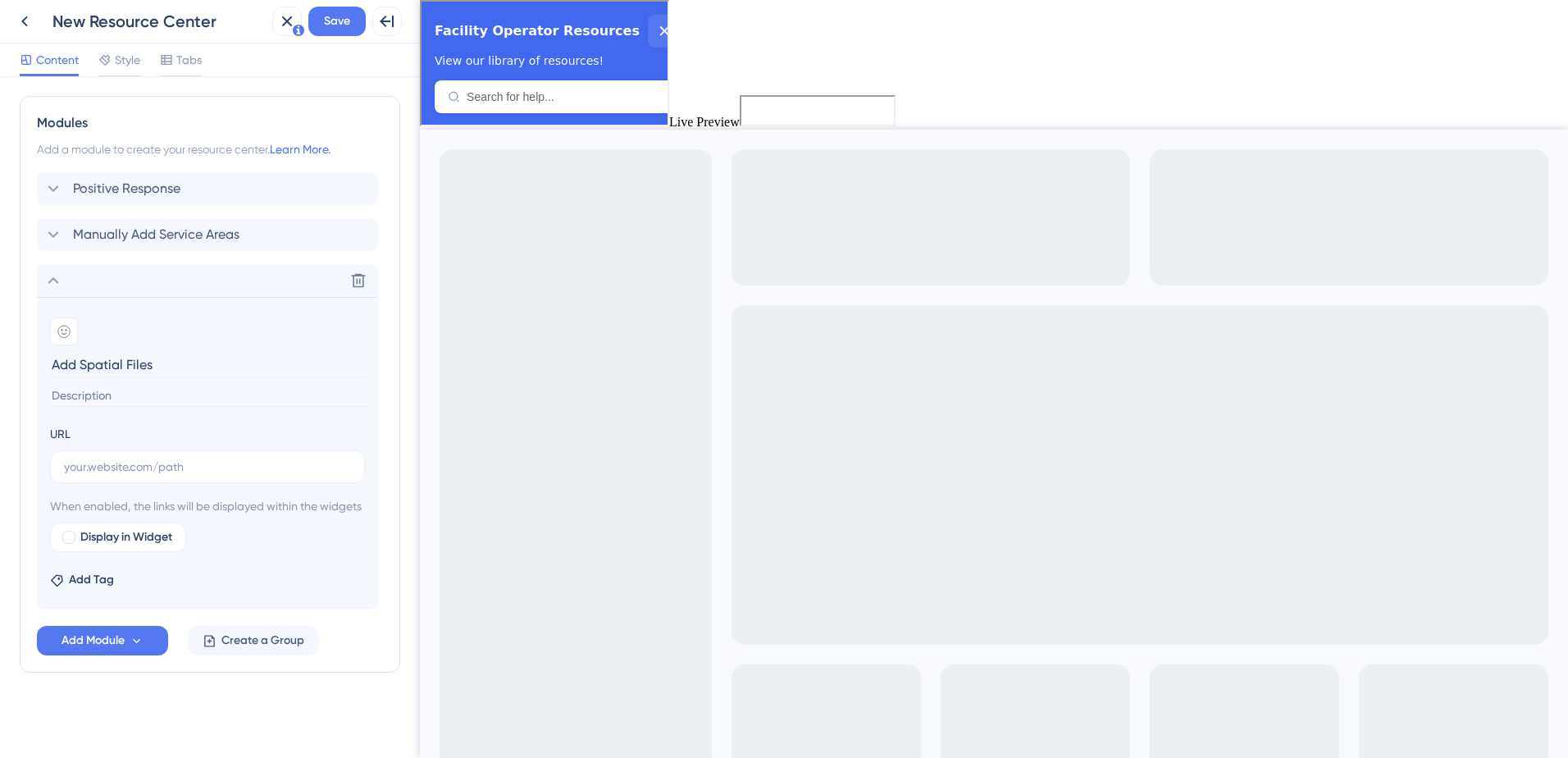
click at [123, 351] on input "Add Spatial Files" at bounding box center [209, 364] width 318 height 26
click at [49, 344] on section "Add emoji Add Spatial Mapping Files URL When enabled, the links will be display…" at bounding box center [208, 453] width 341 height 312
click at [58, 351] on input "Add Spatial Mapping Files" at bounding box center [209, 364] width 318 height 26
click at [56, 351] on input "Add Spatial Mapping Files" at bounding box center [209, 364] width 318 height 26
type input "SAE: Add Spatial Mapping Files"
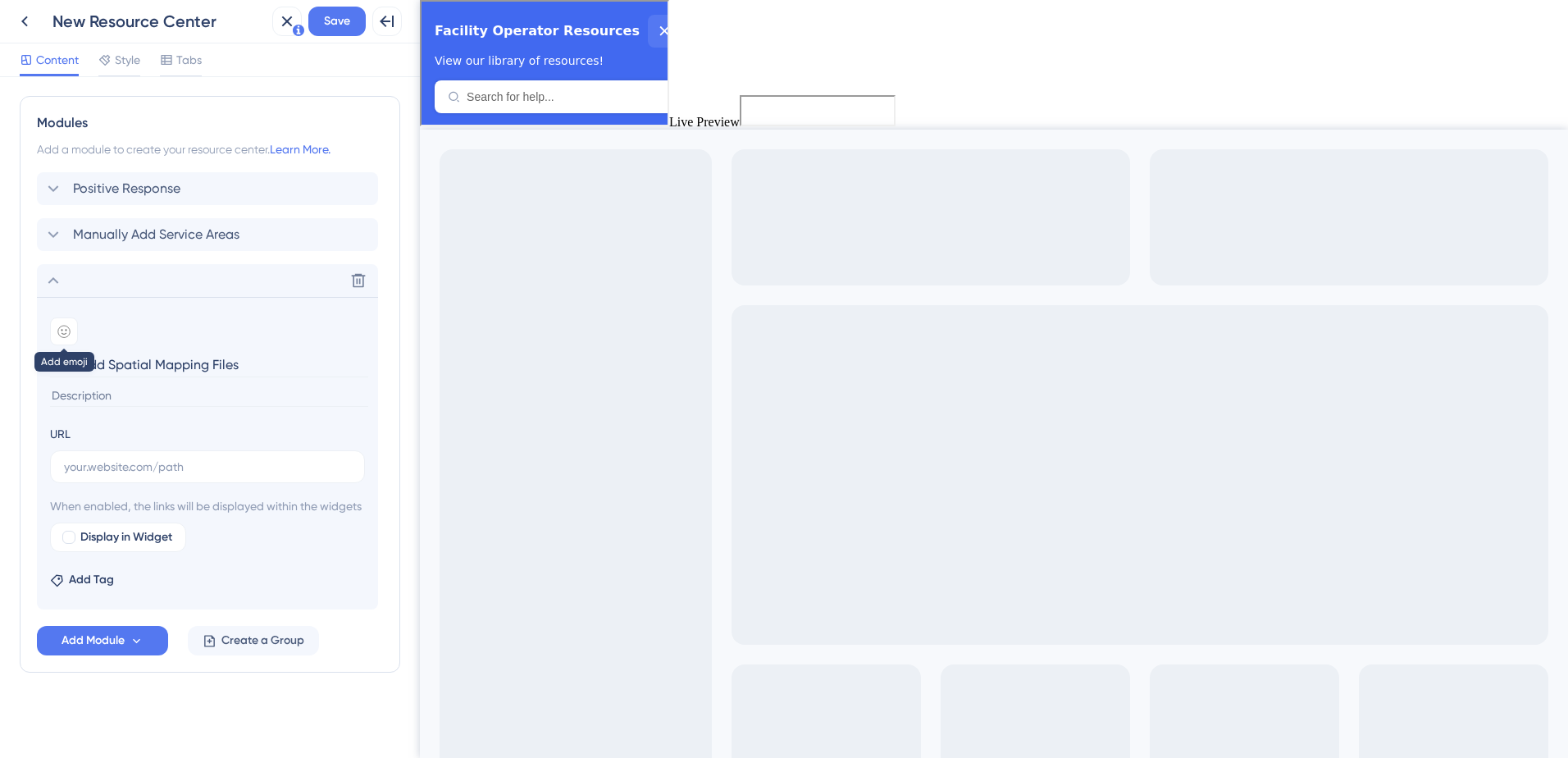
click at [59, 325] on icon at bounding box center [64, 331] width 13 height 13
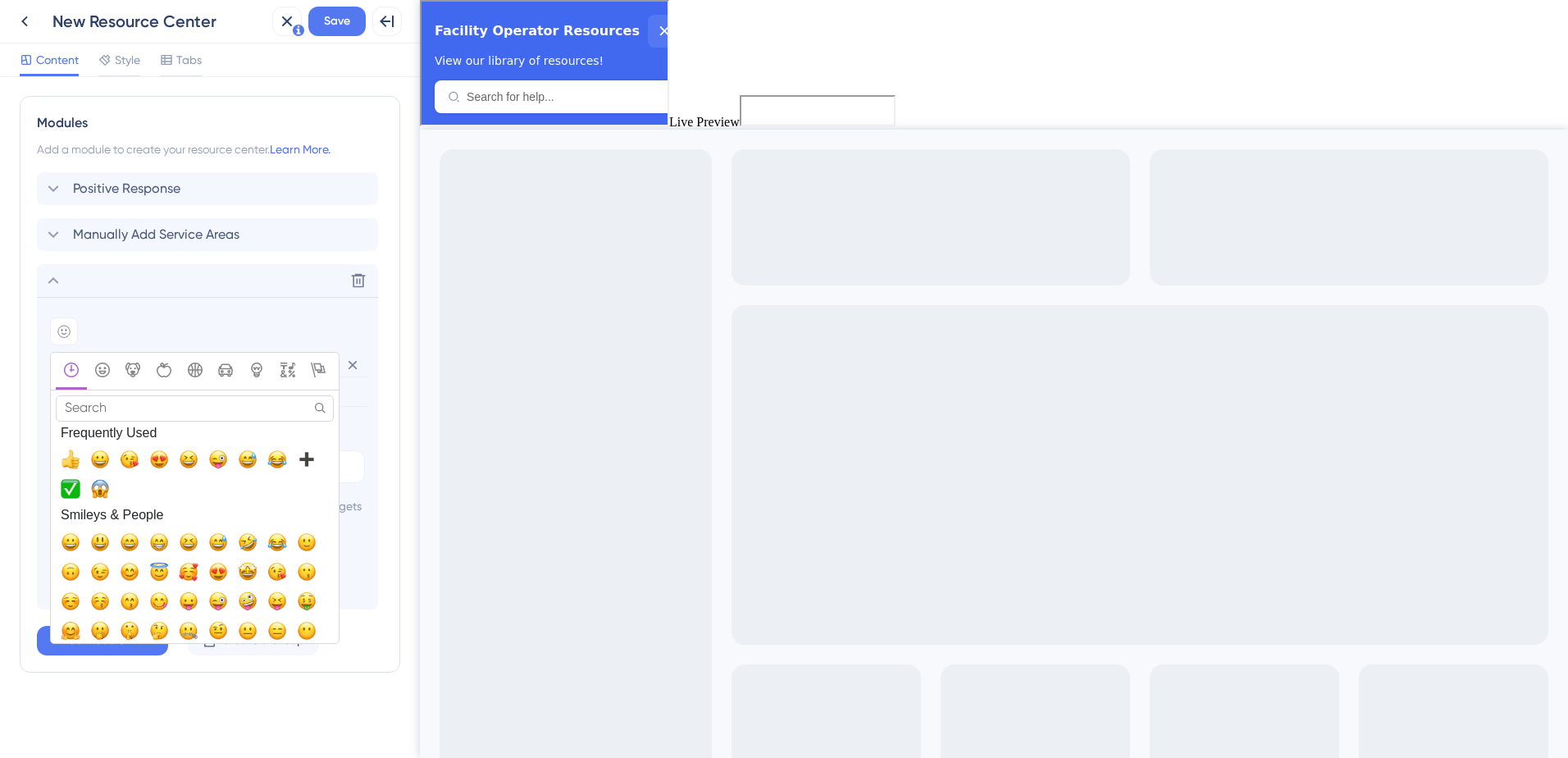
click at [101, 395] on input "Search" at bounding box center [194, 407] width 278 height 26
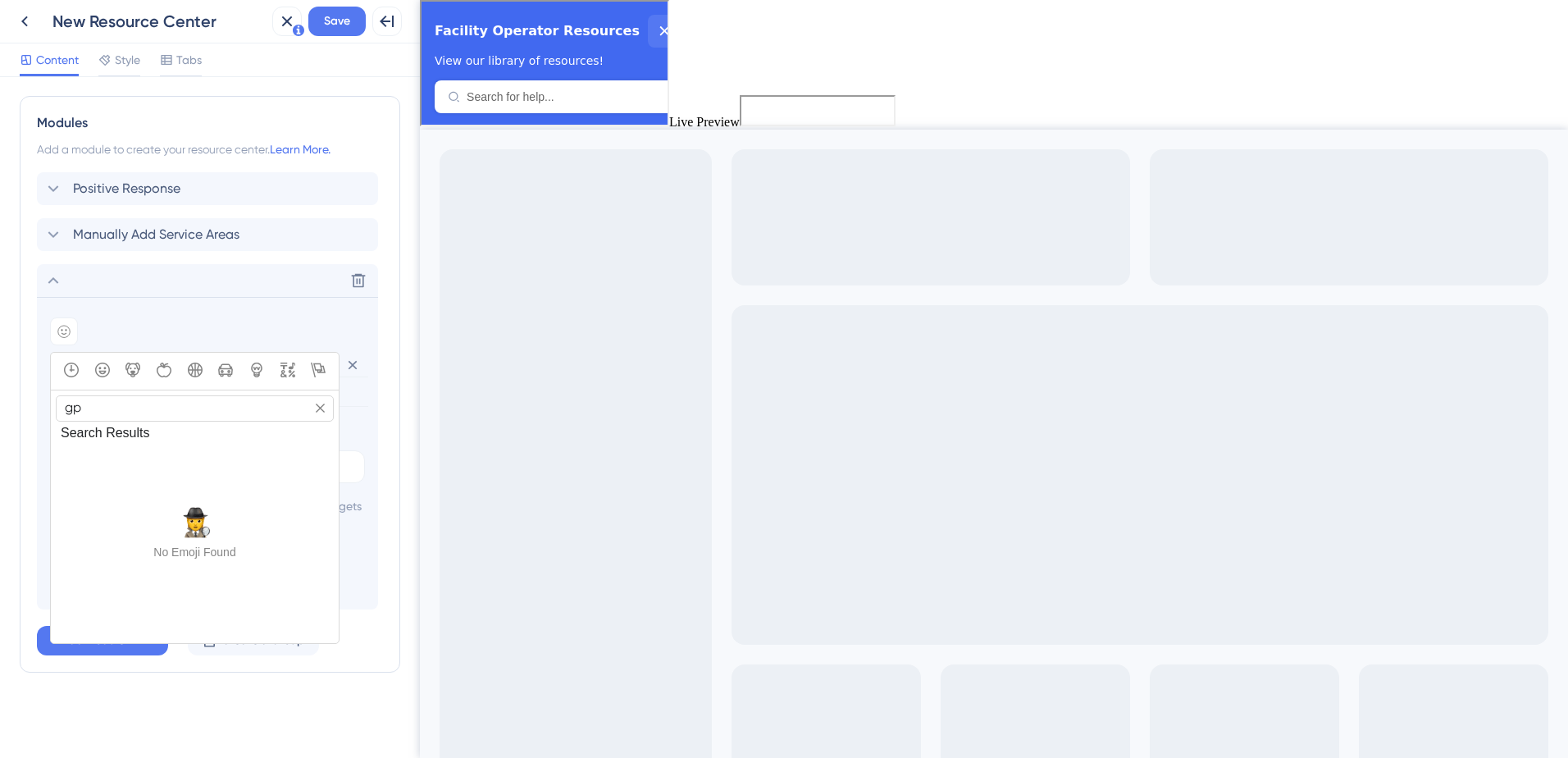
type input "g"
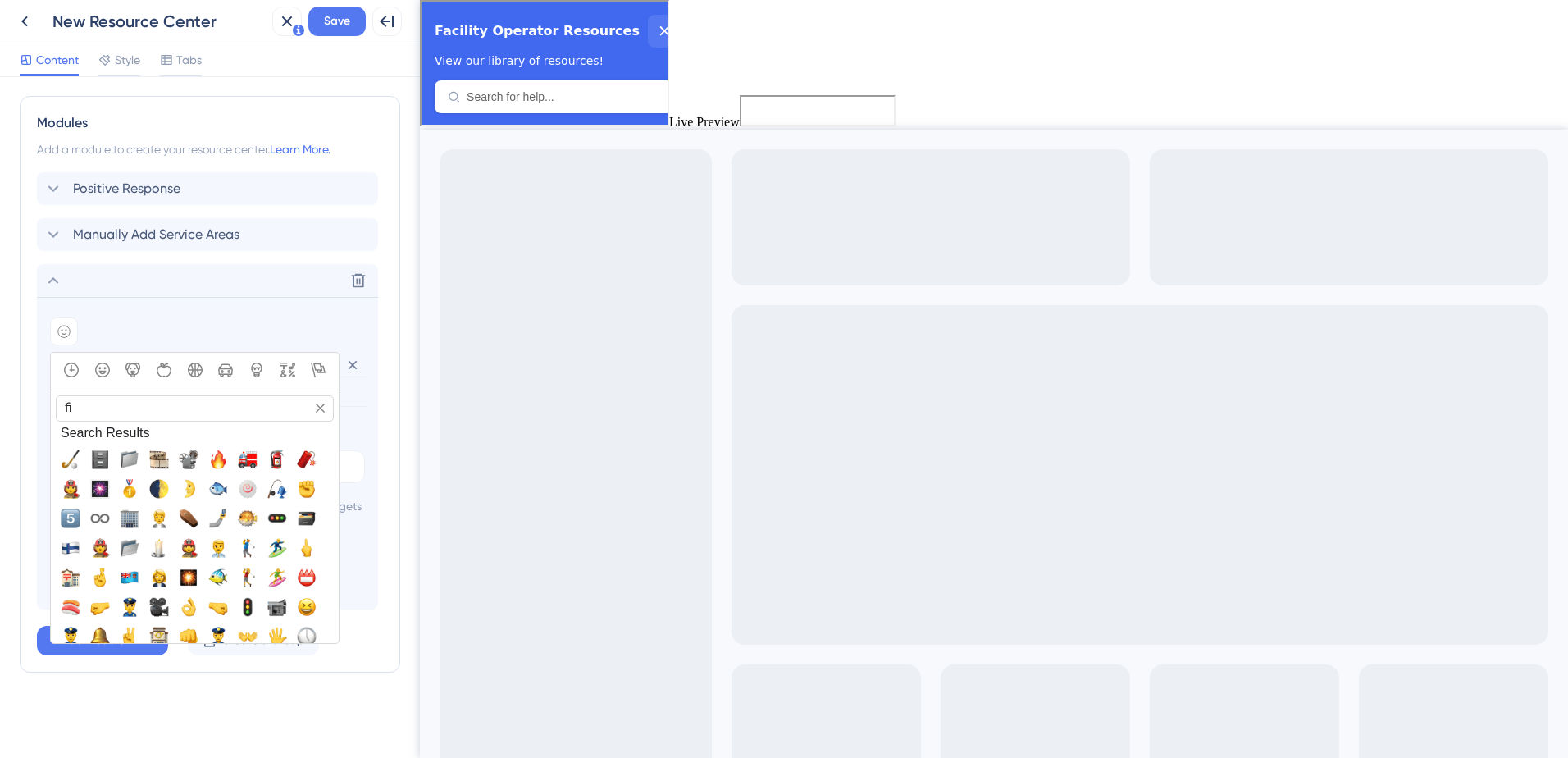
type input "f"
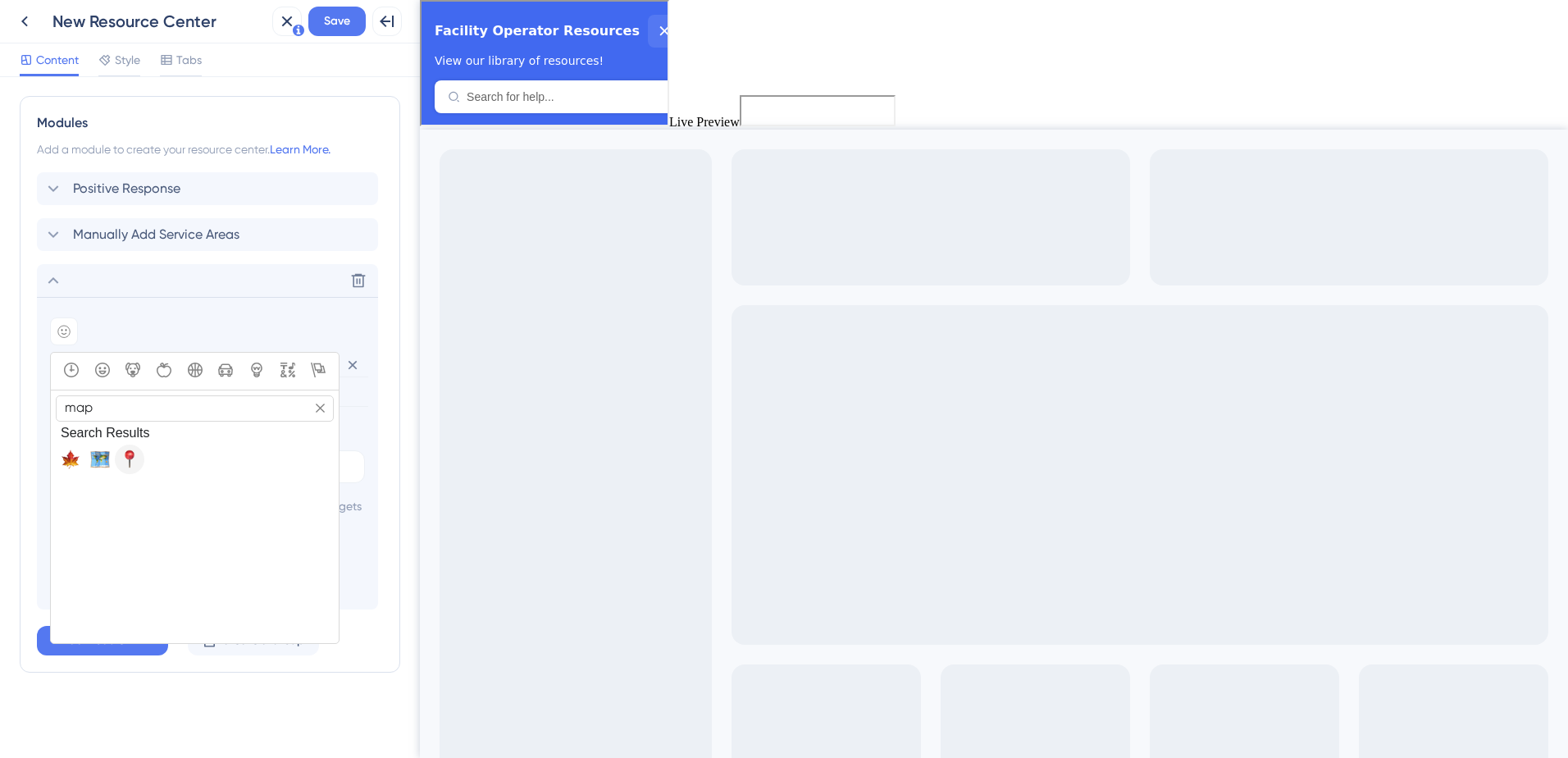
type input "map"
click at [128, 449] on span "📍, round_pushpin" at bounding box center [130, 459] width 20 height 20
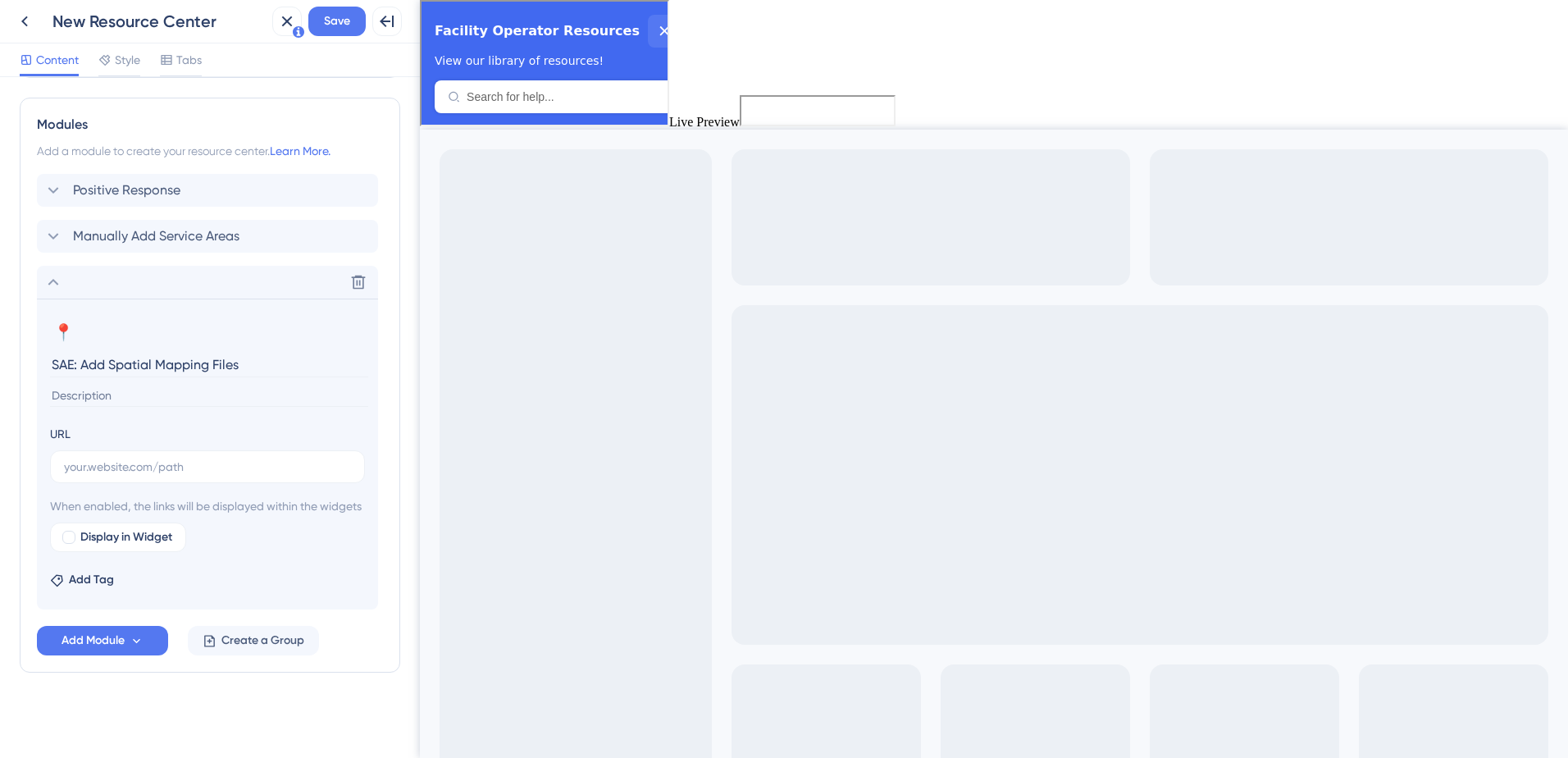
scroll to position [609, 0]
click at [60, 543] on label "Display in Widget" at bounding box center [117, 536] width 136 height 29
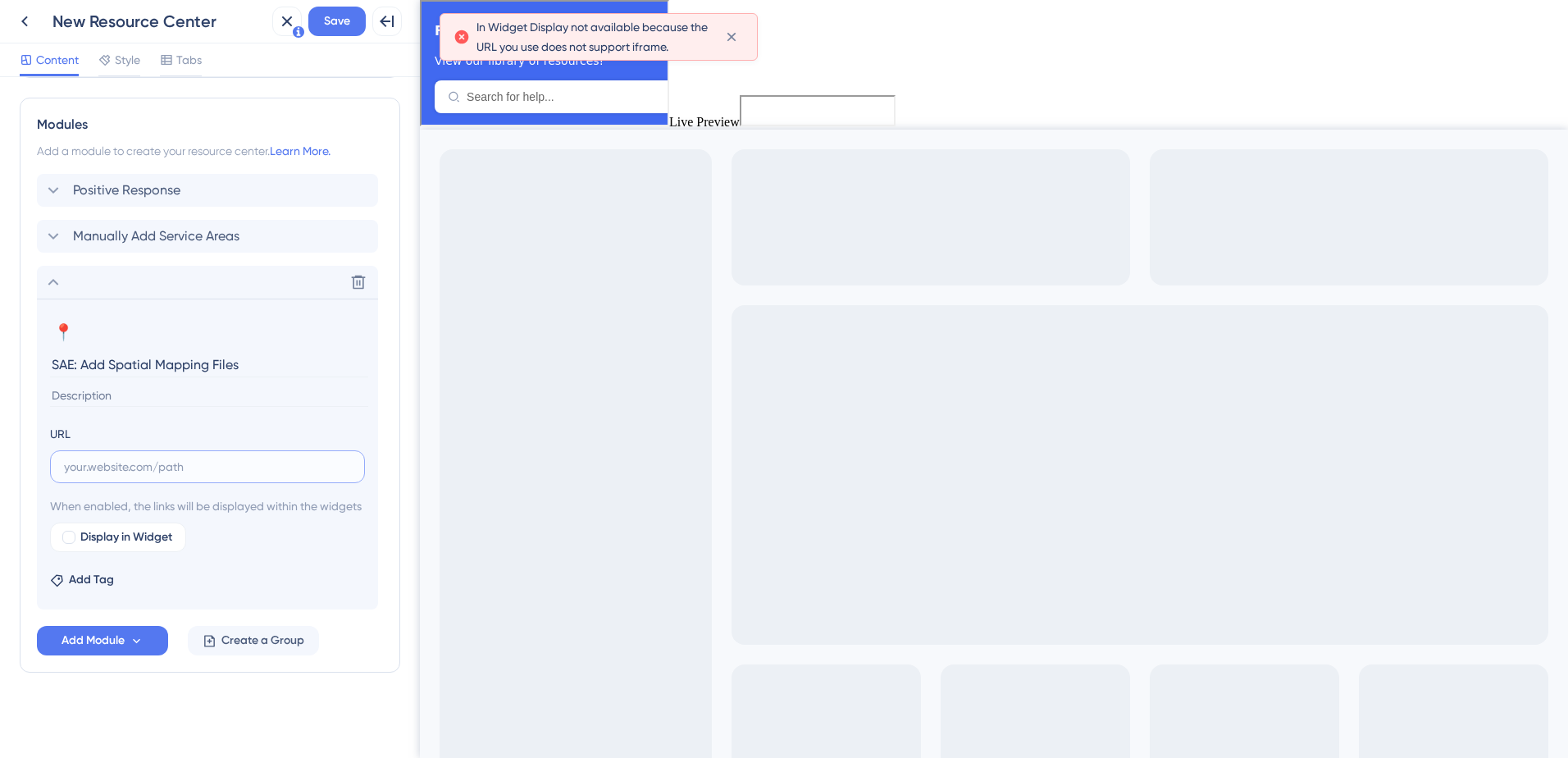
click at [97, 458] on input "text" at bounding box center [207, 467] width 287 height 18
paste input "[URL][DOMAIN_NAME]"
type input "[URL][DOMAIN_NAME]"
click at [69, 537] on div at bounding box center [68, 537] width 13 height 13
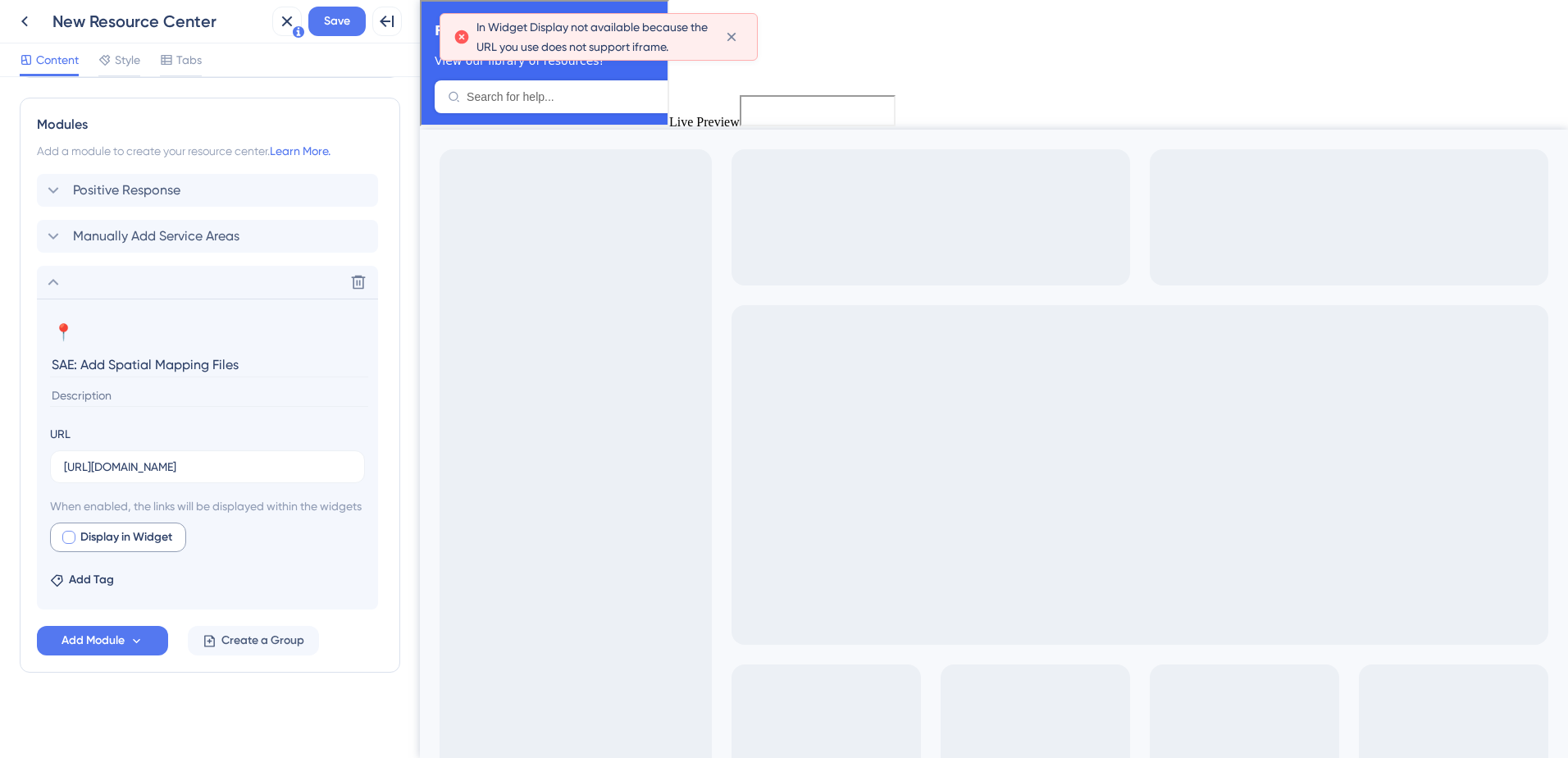
checkbox input "true"
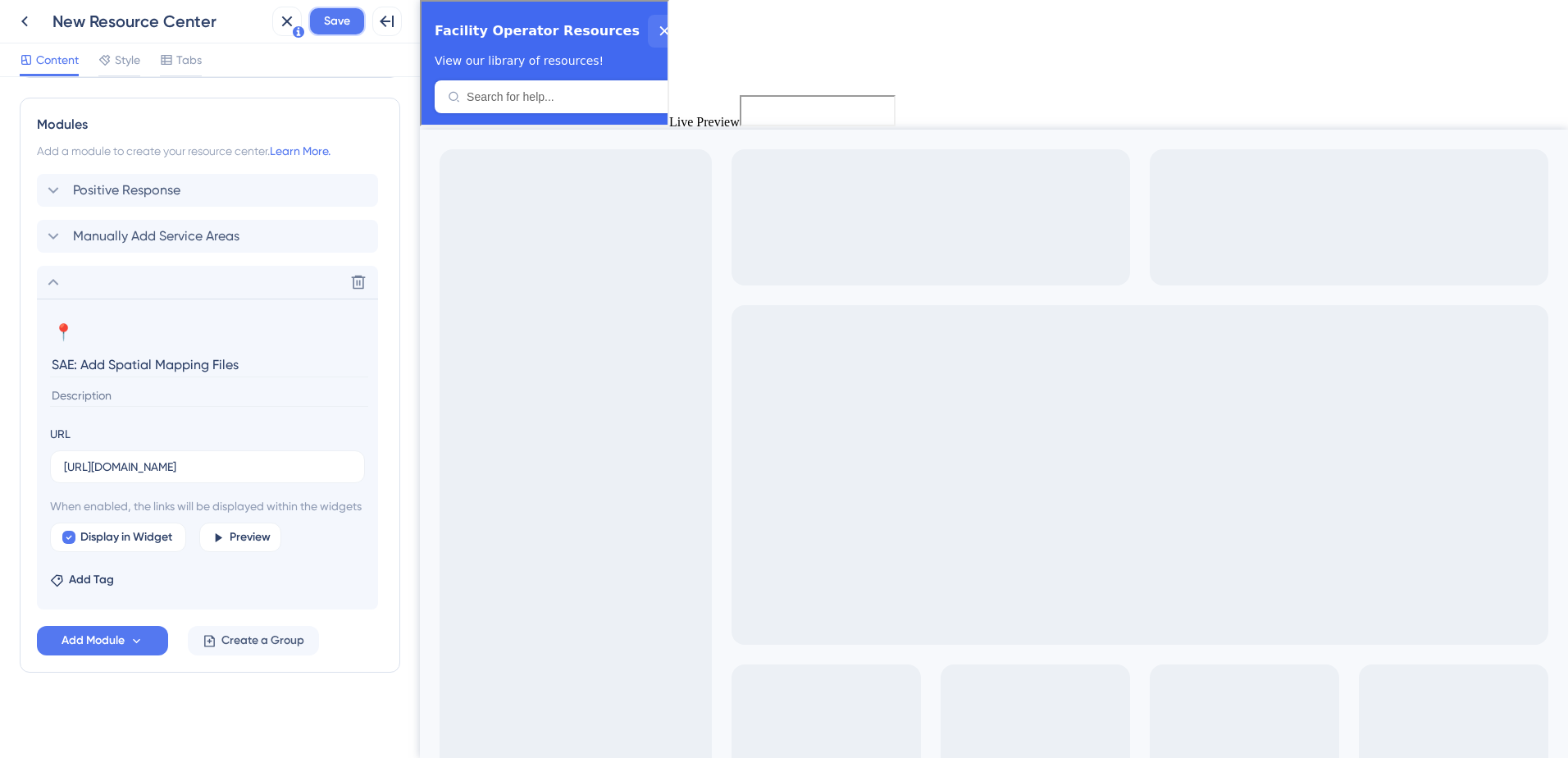
click at [350, 21] on span "Save" at bounding box center [337, 21] width 27 height 20
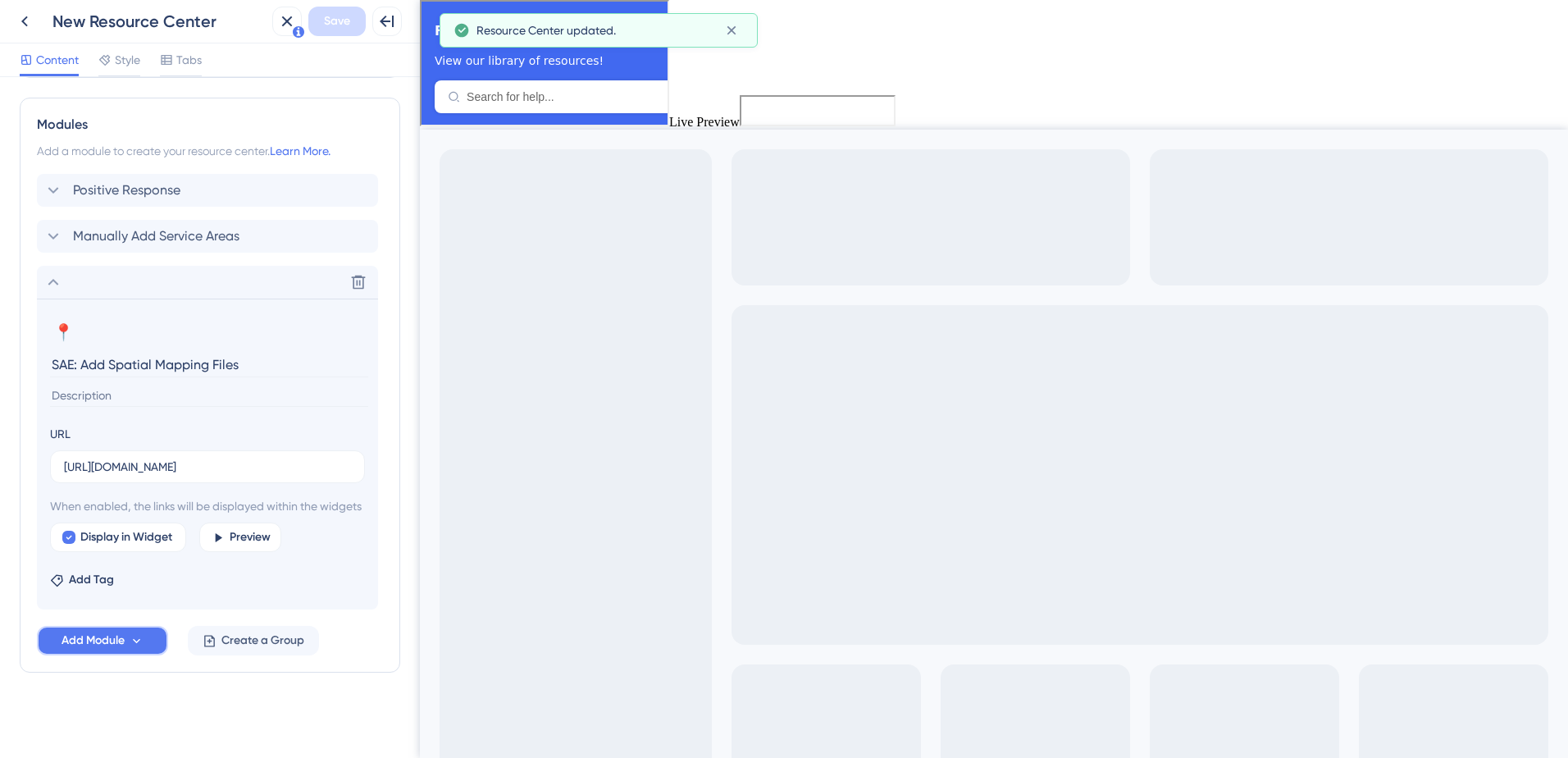
click at [102, 630] on span "Add Module" at bounding box center [92, 640] width 63 height 20
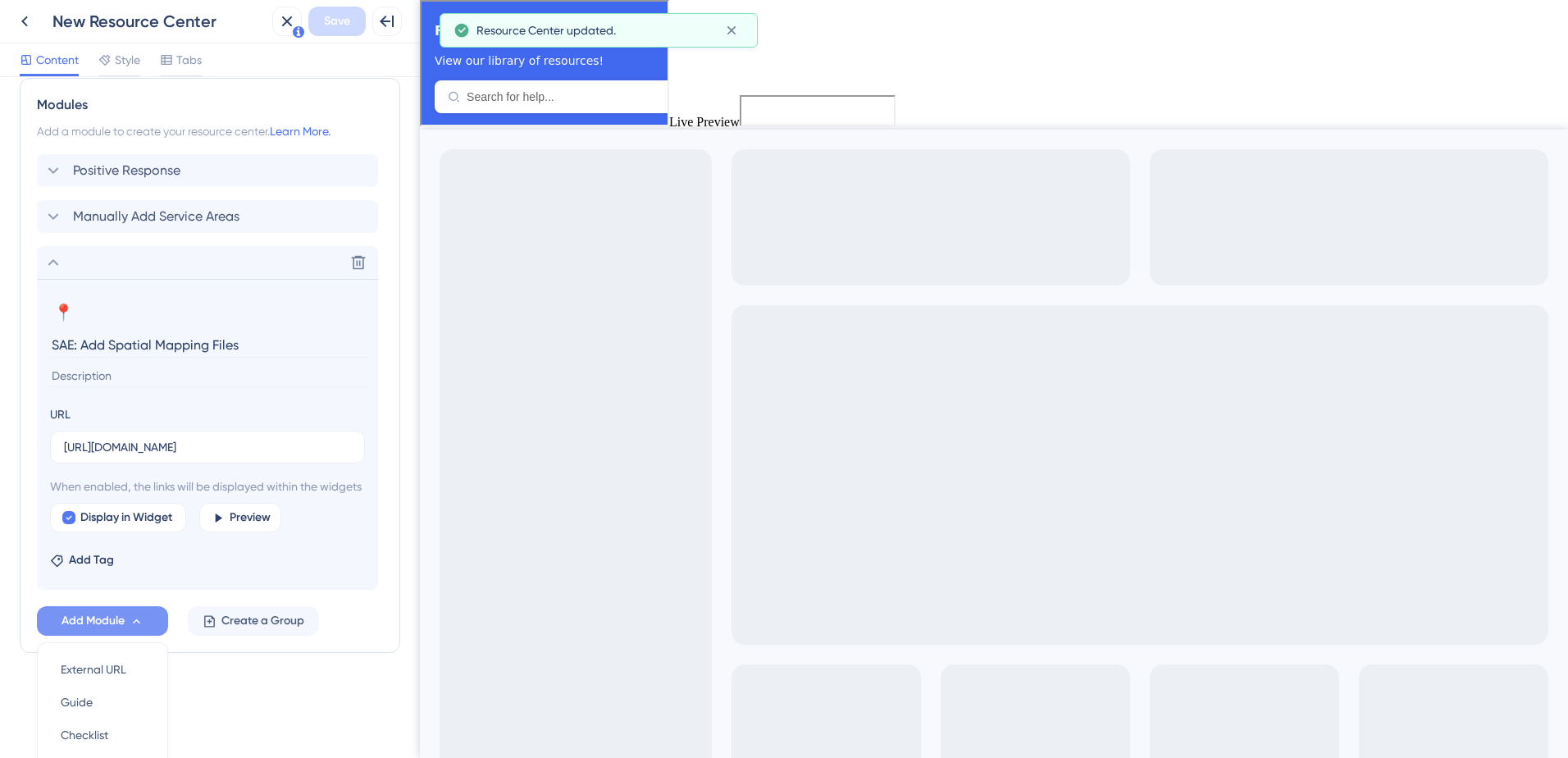
scroll to position [764, 0]
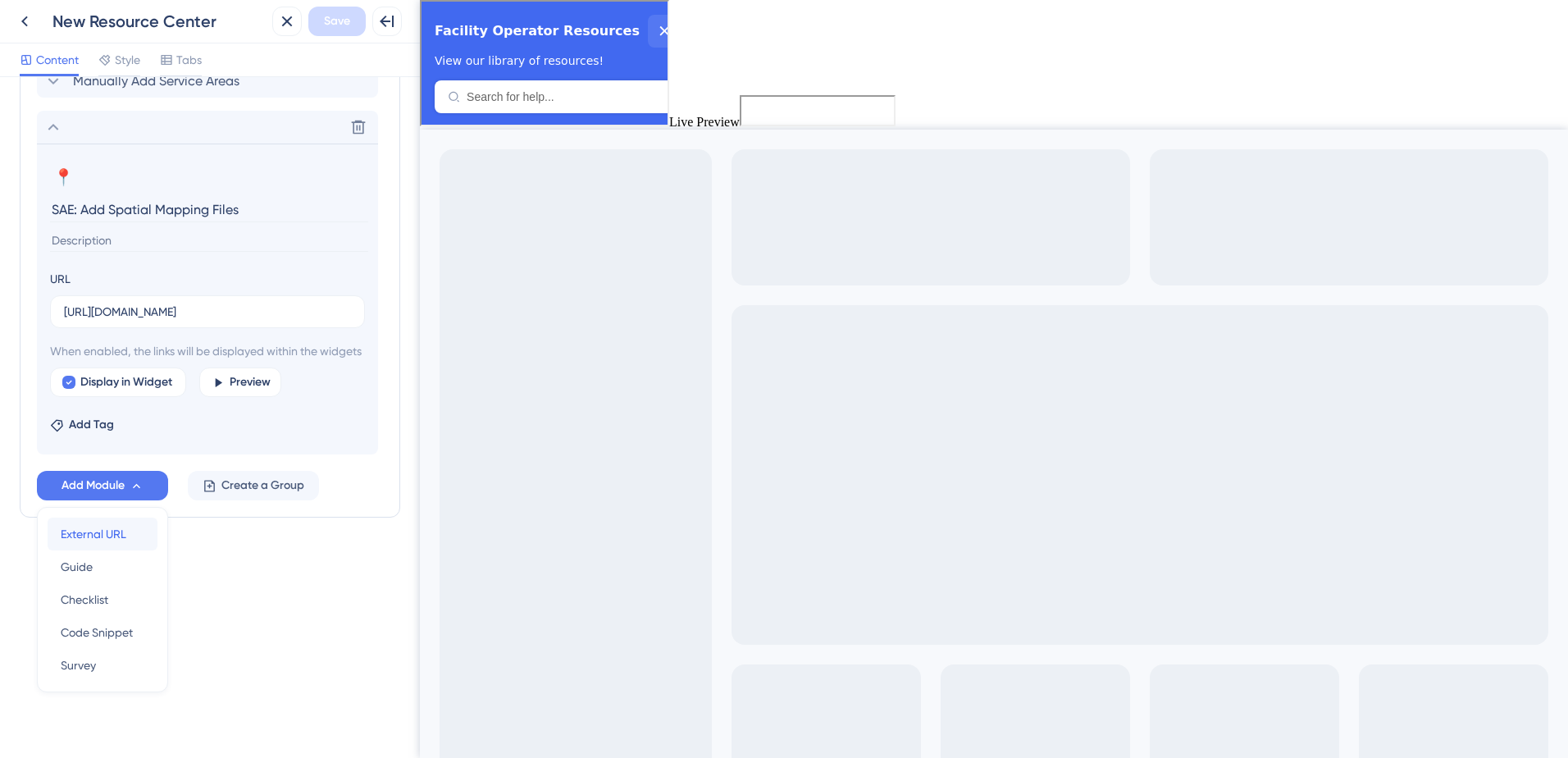
click at [94, 546] on div "External URL External URL" at bounding box center [102, 533] width 83 height 33
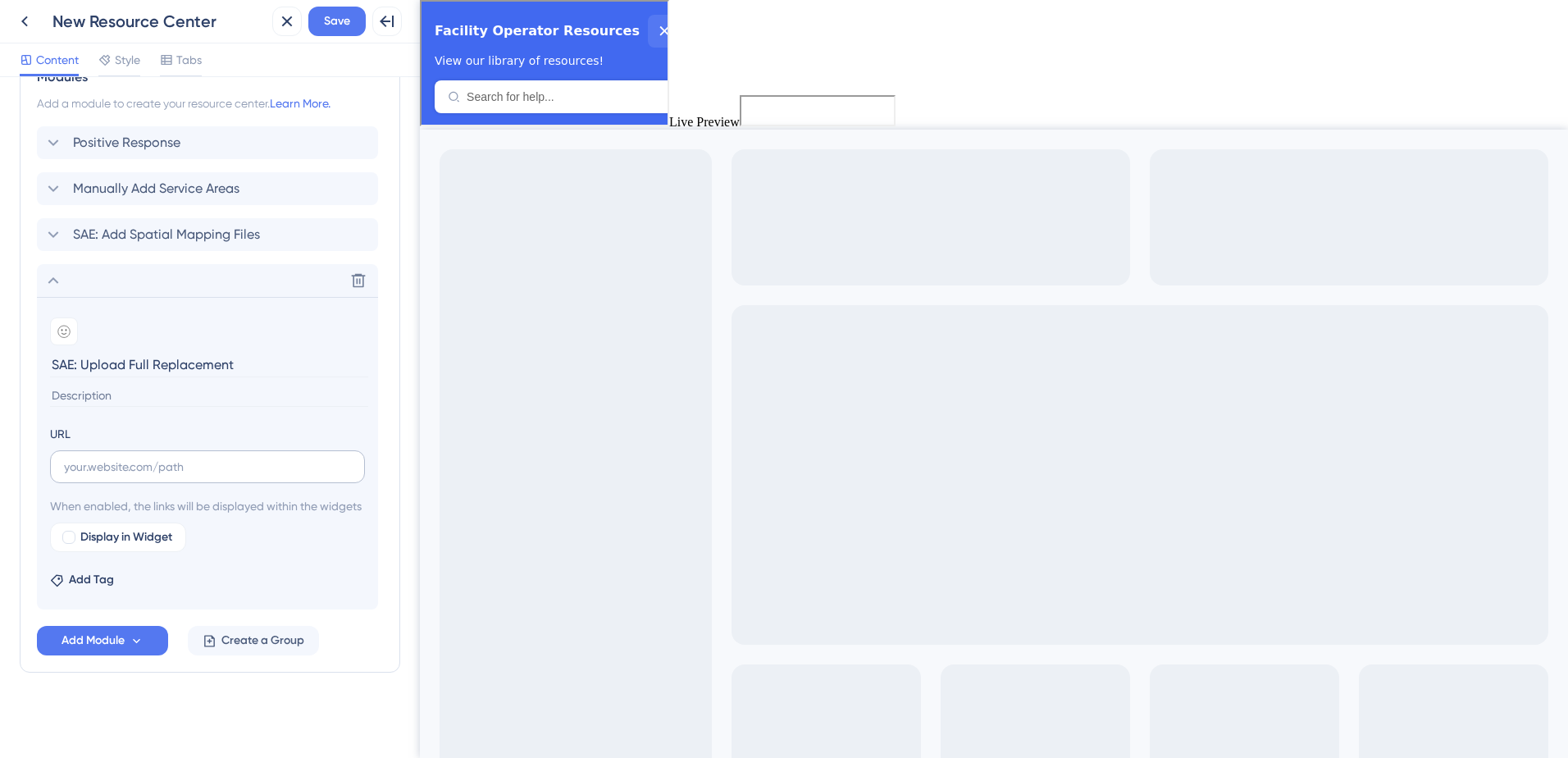
type input "SAE: Upload Full Replacement"
click at [95, 458] on input "text" at bounding box center [207, 467] width 287 height 18
paste input "[URL][DOMAIN_NAME][DOMAIN_NAME]"
type input "[URL][DOMAIN_NAME][DOMAIN_NAME]"
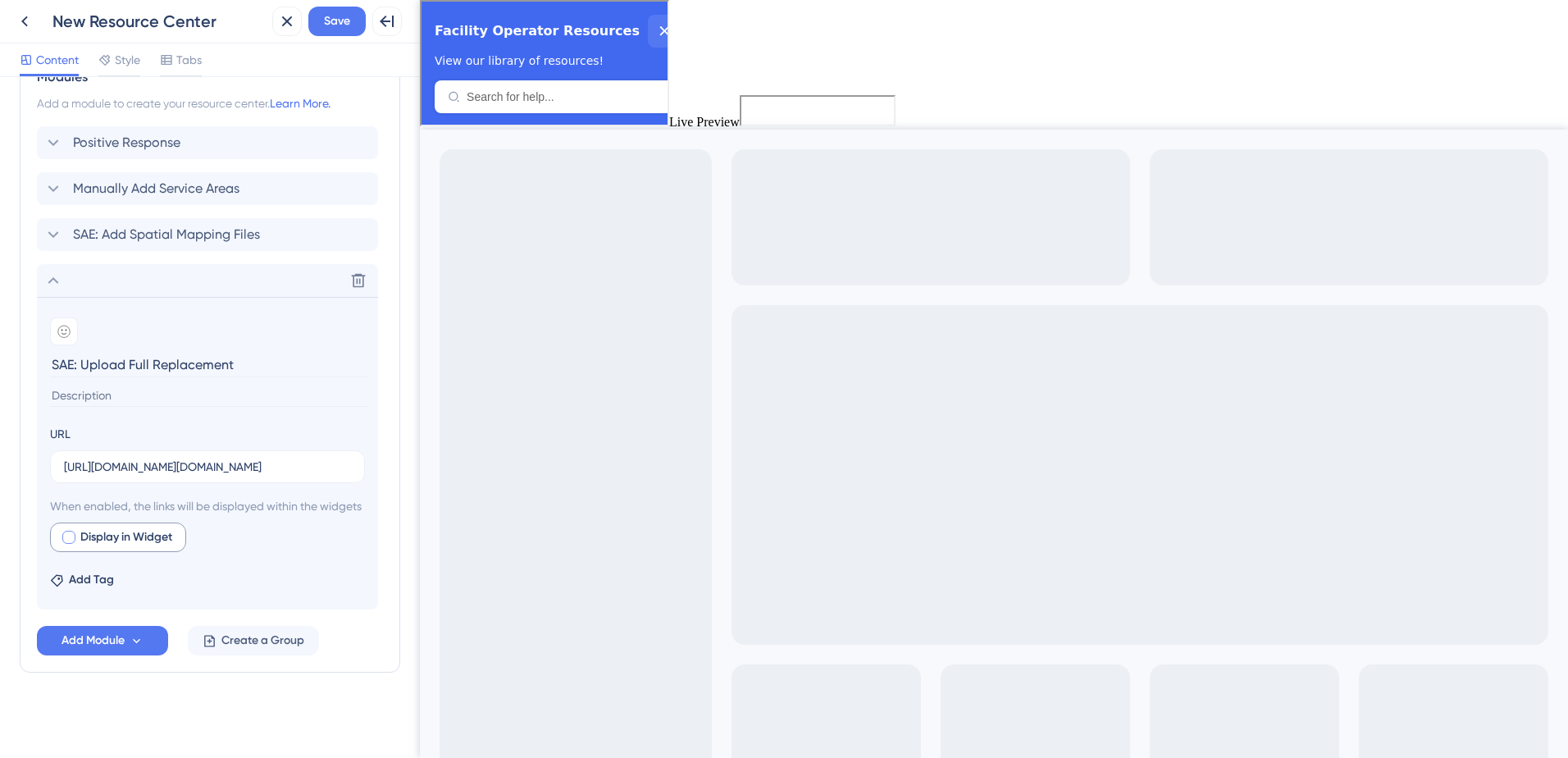
click at [71, 536] on div at bounding box center [68, 537] width 13 height 13
checkbox input "true"
click at [58, 318] on div at bounding box center [63, 331] width 28 height 28
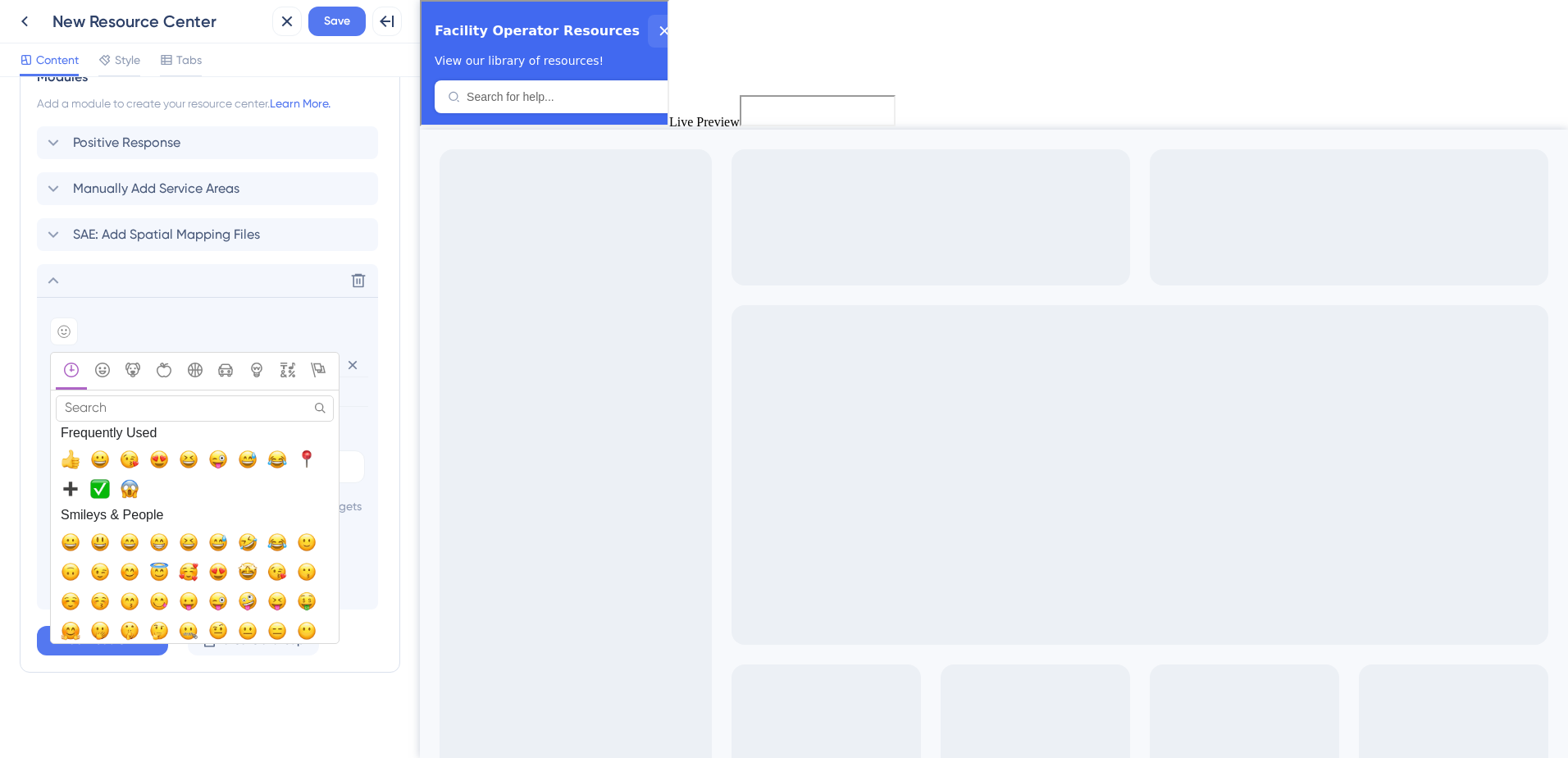
click at [104, 395] on input "Search" at bounding box center [194, 407] width 278 height 26
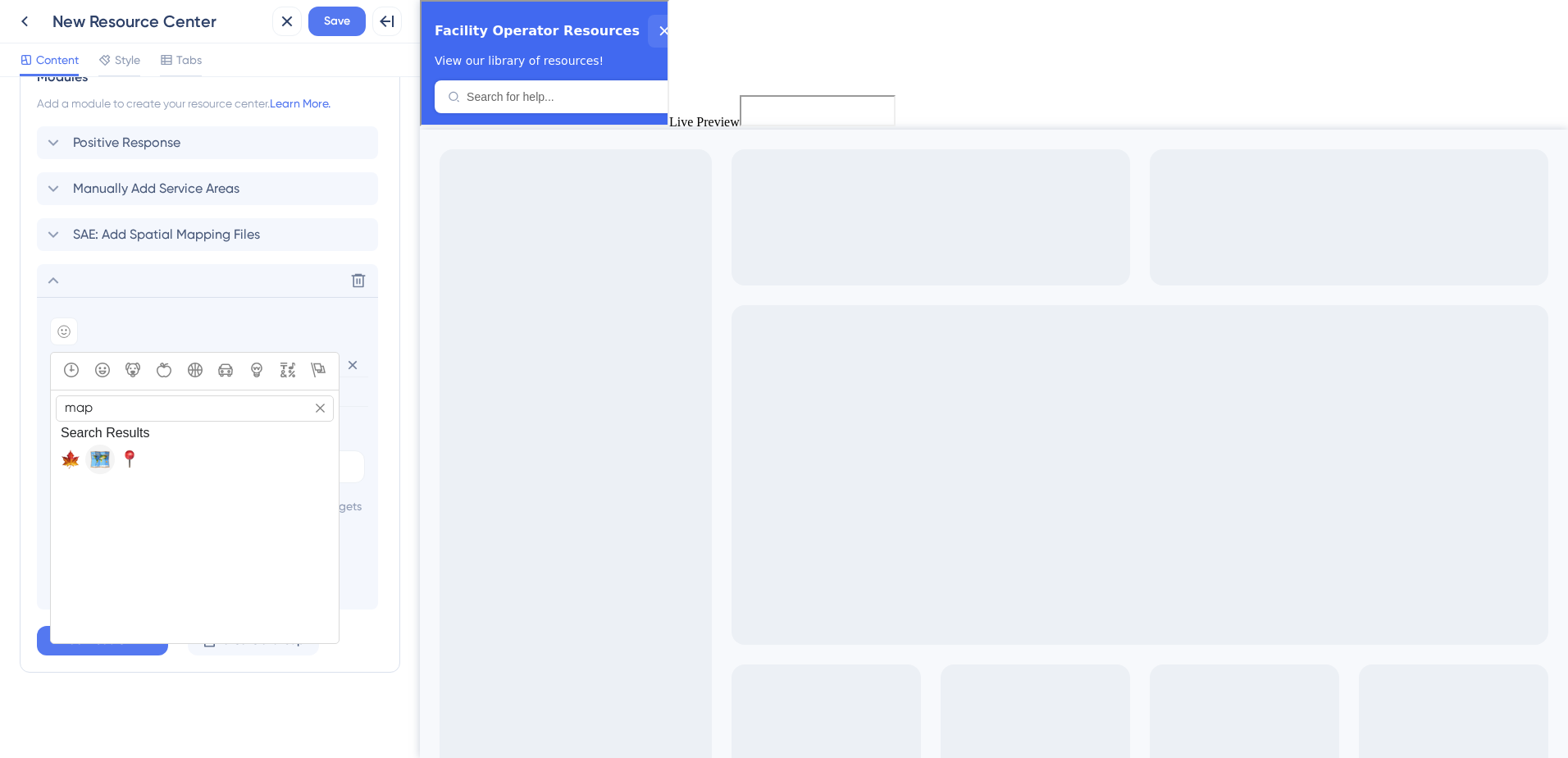
type input "map"
click at [105, 449] on span "🗺️, world_map" at bounding box center [100, 459] width 20 height 20
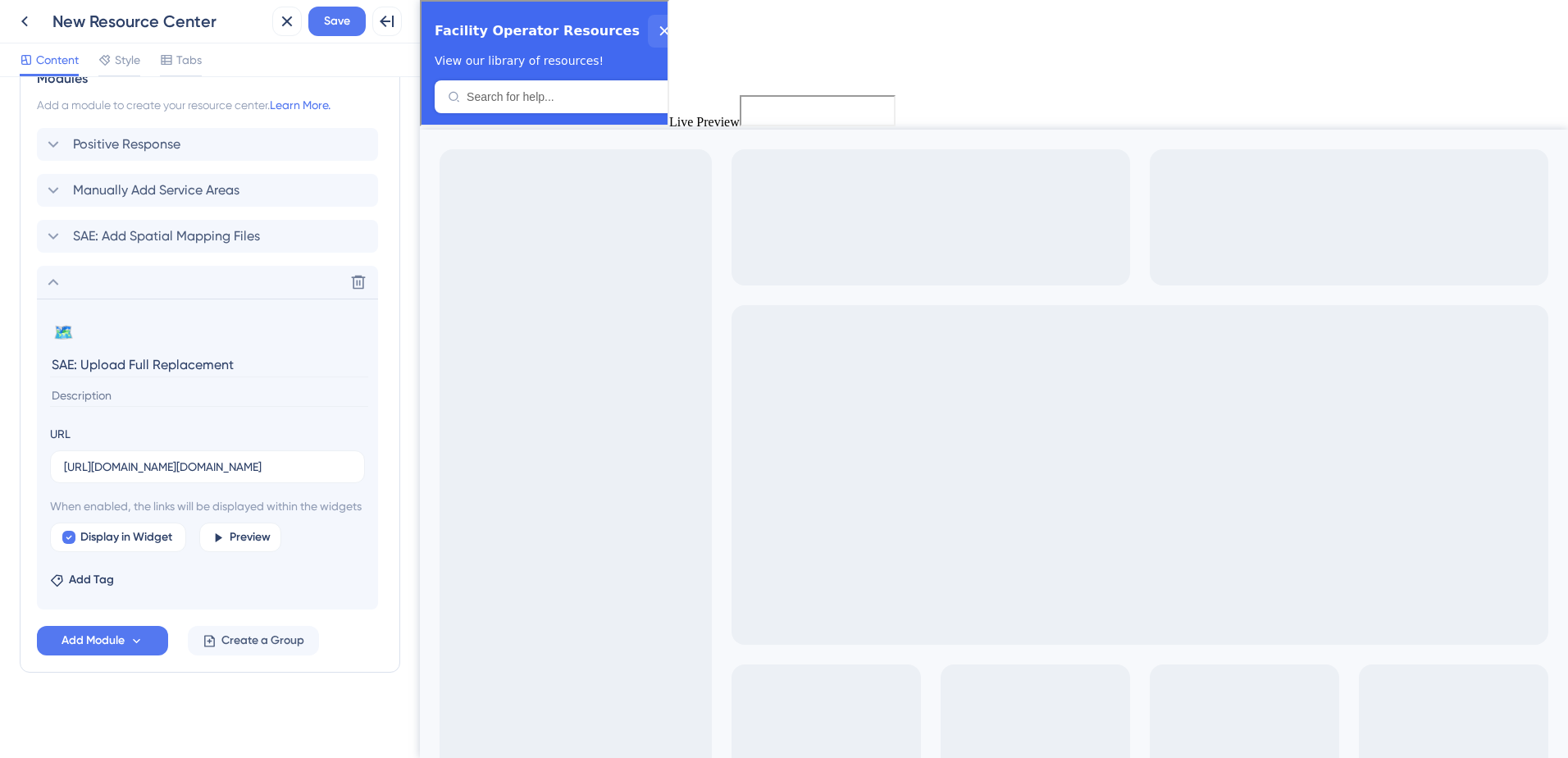
scroll to position [655, 0]
click at [333, 22] on span "Save" at bounding box center [337, 21] width 27 height 20
click at [99, 647] on span "Add Module" at bounding box center [92, 640] width 63 height 20
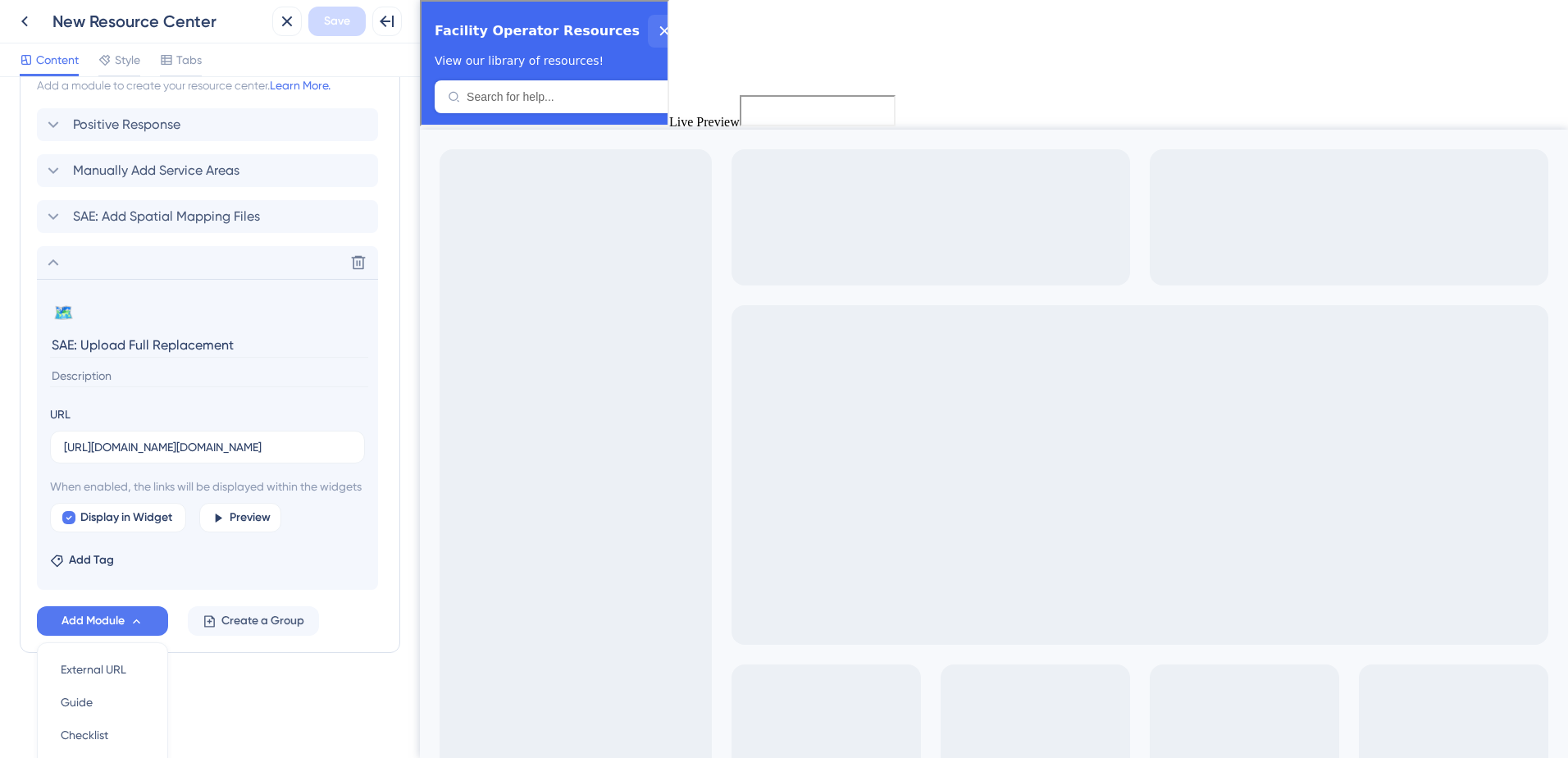
scroll to position [810, 0]
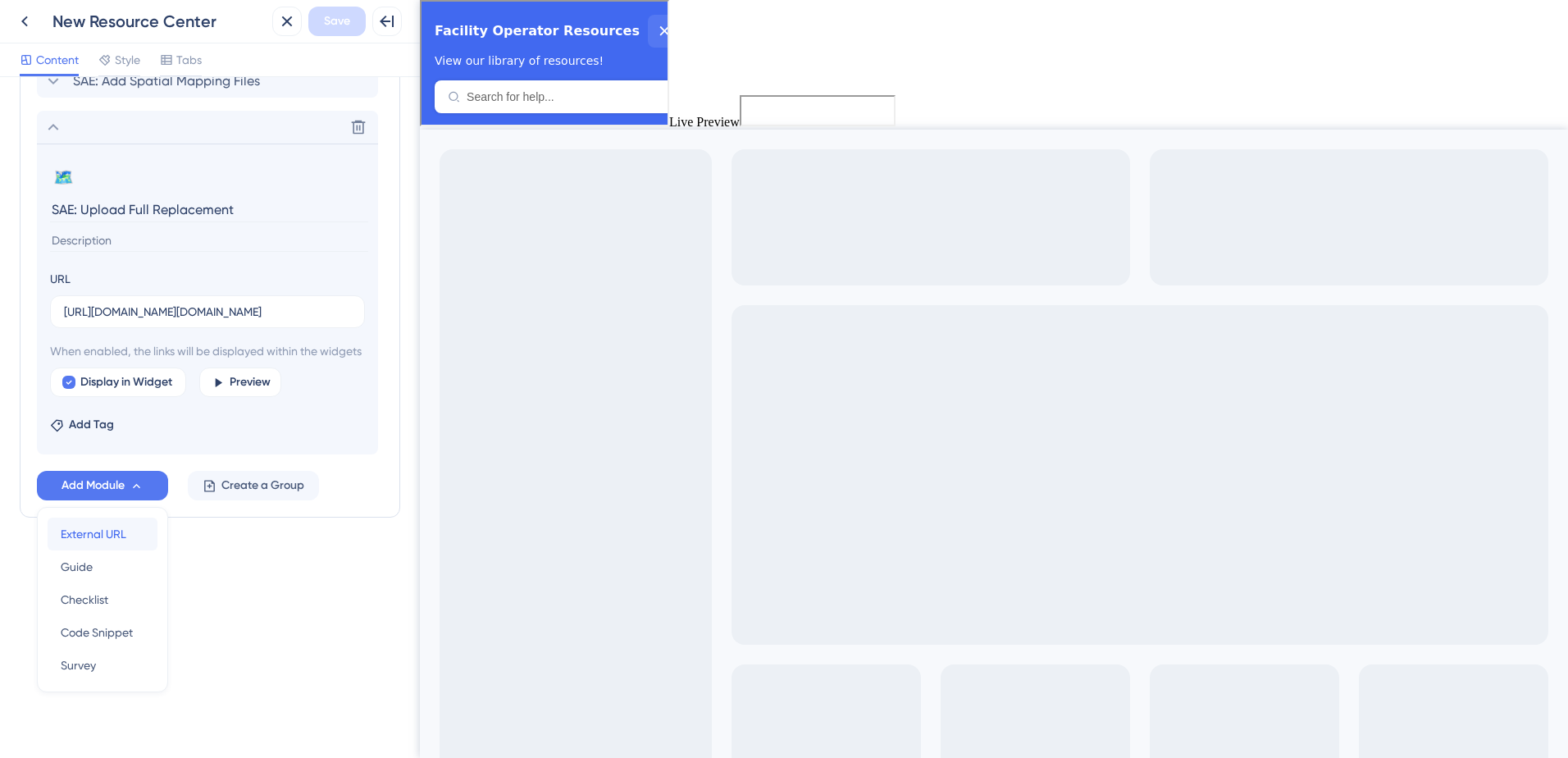
click at [105, 539] on span "External URL" at bounding box center [93, 533] width 66 height 20
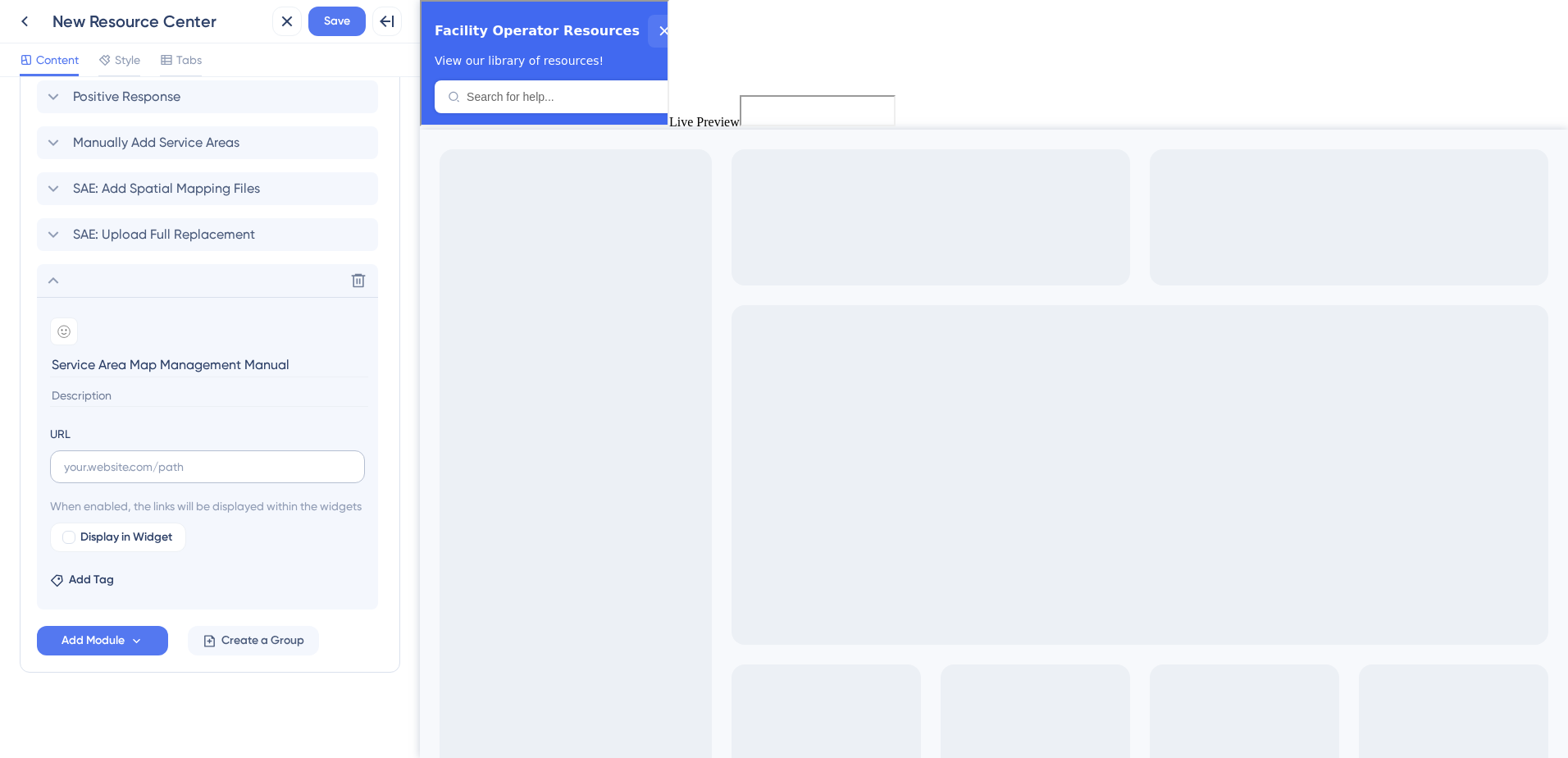
type input "Service Area Map Management Manual"
click at [166, 458] on input "text" at bounding box center [207, 467] width 287 height 18
paste input "[URL][DOMAIN_NAME]"
type input "[URL][DOMAIN_NAME]"
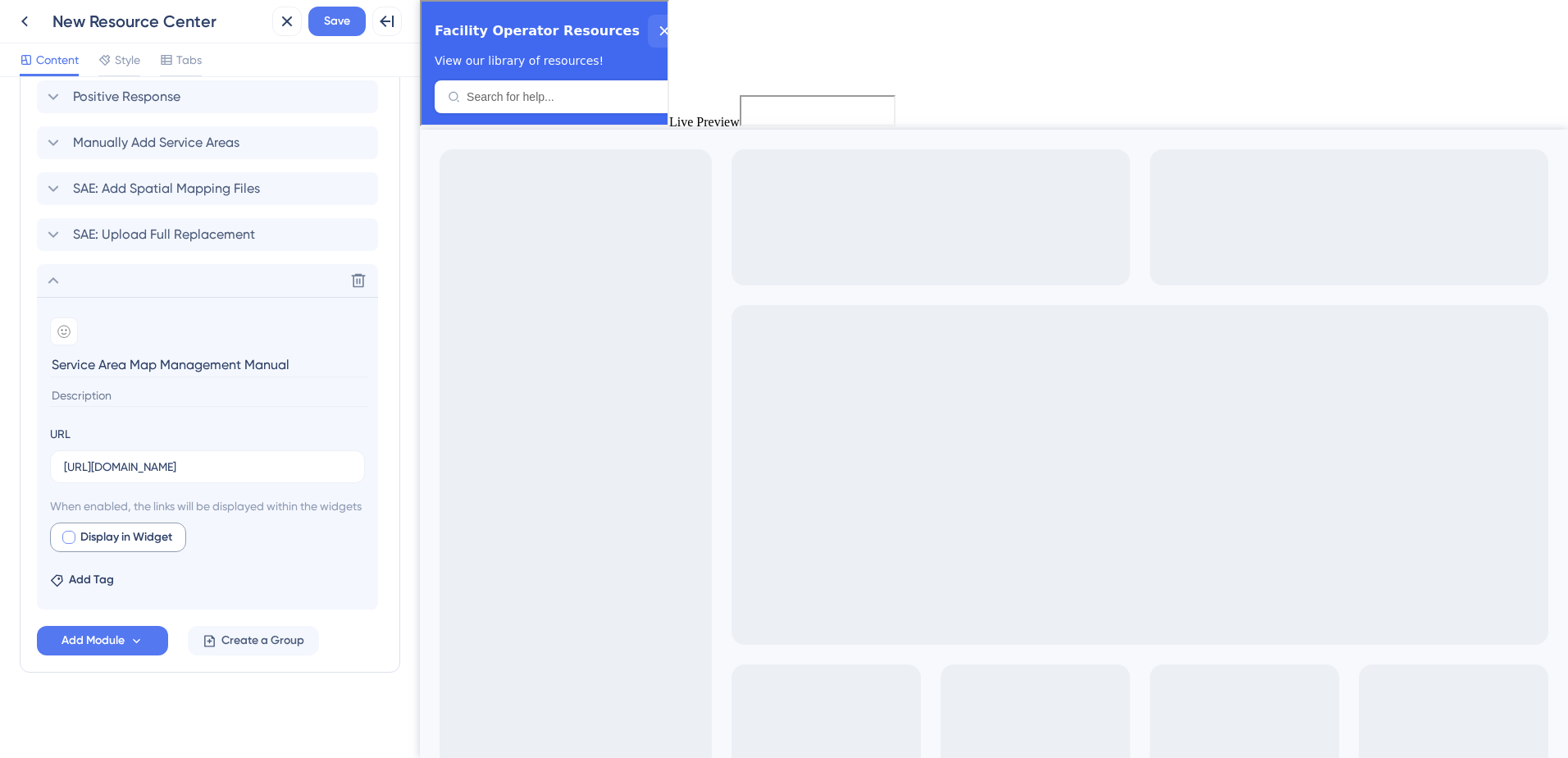
click at [67, 541] on div at bounding box center [68, 537] width 13 height 13
checkbox input "true"
click at [67, 325] on icon at bounding box center [64, 331] width 13 height 13
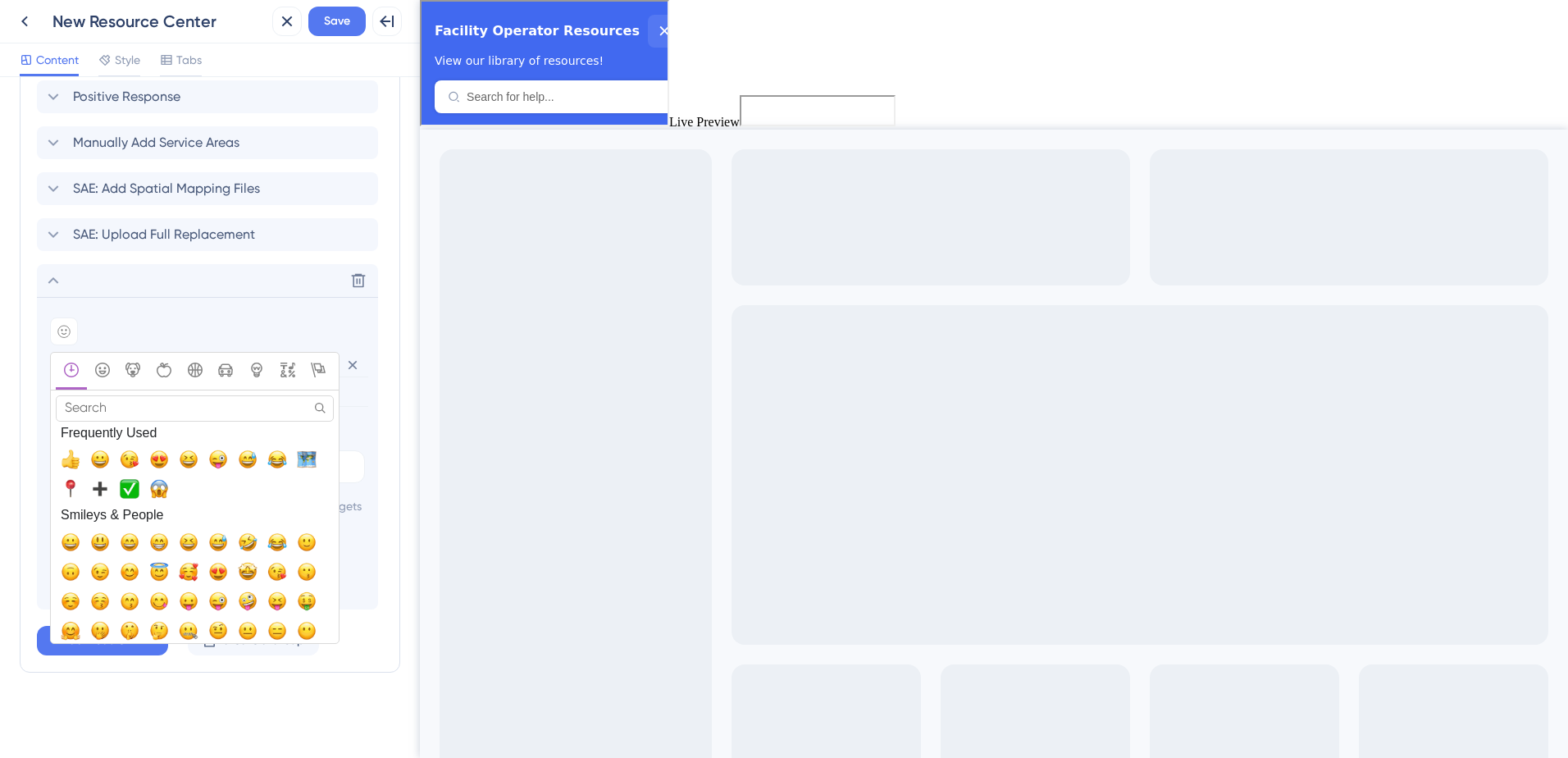
click at [91, 395] on input "Search" at bounding box center [194, 407] width 278 height 26
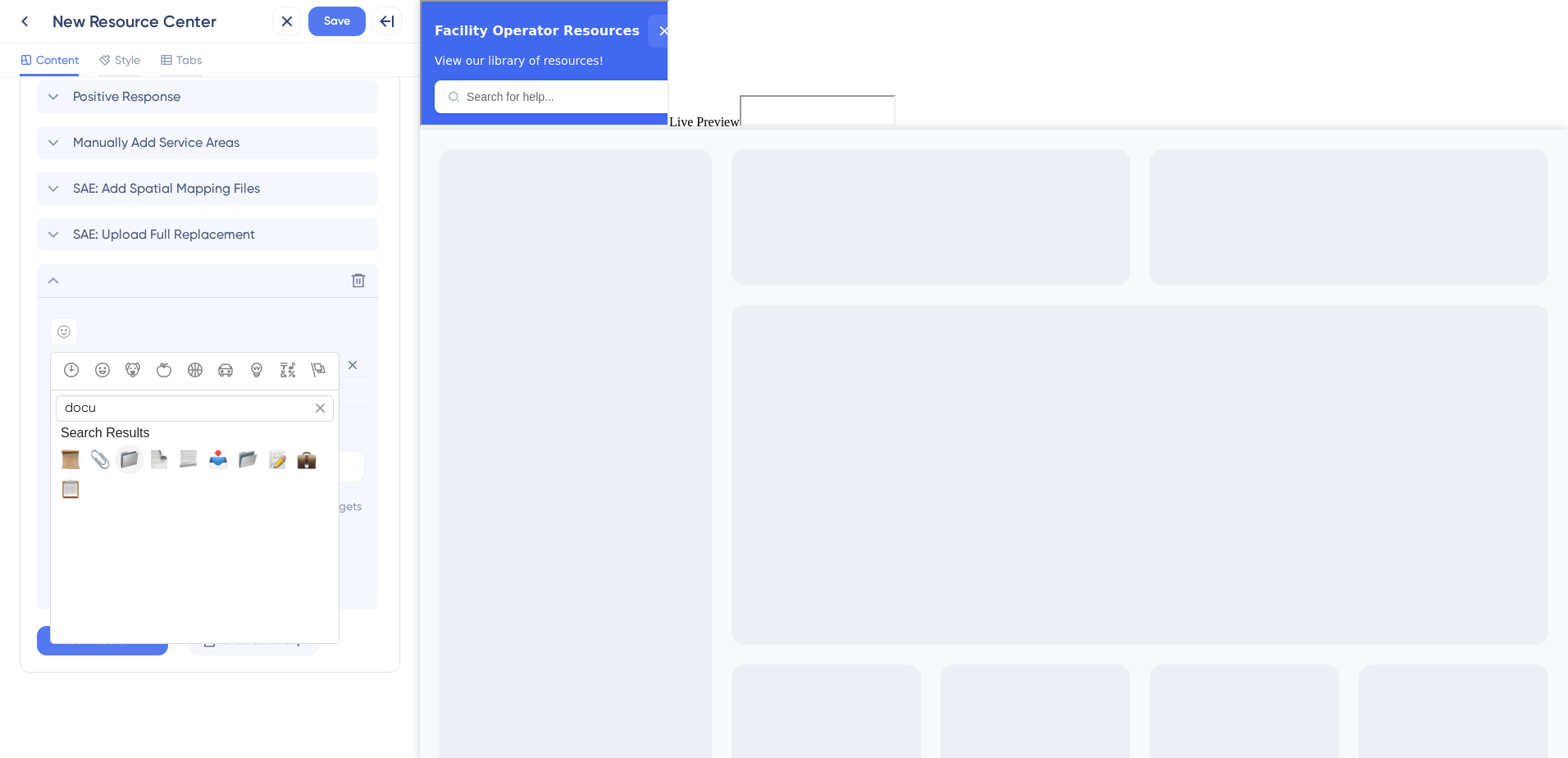
type input "docu"
click at [138, 449] on span "📁, file_folder" at bounding box center [130, 459] width 20 height 20
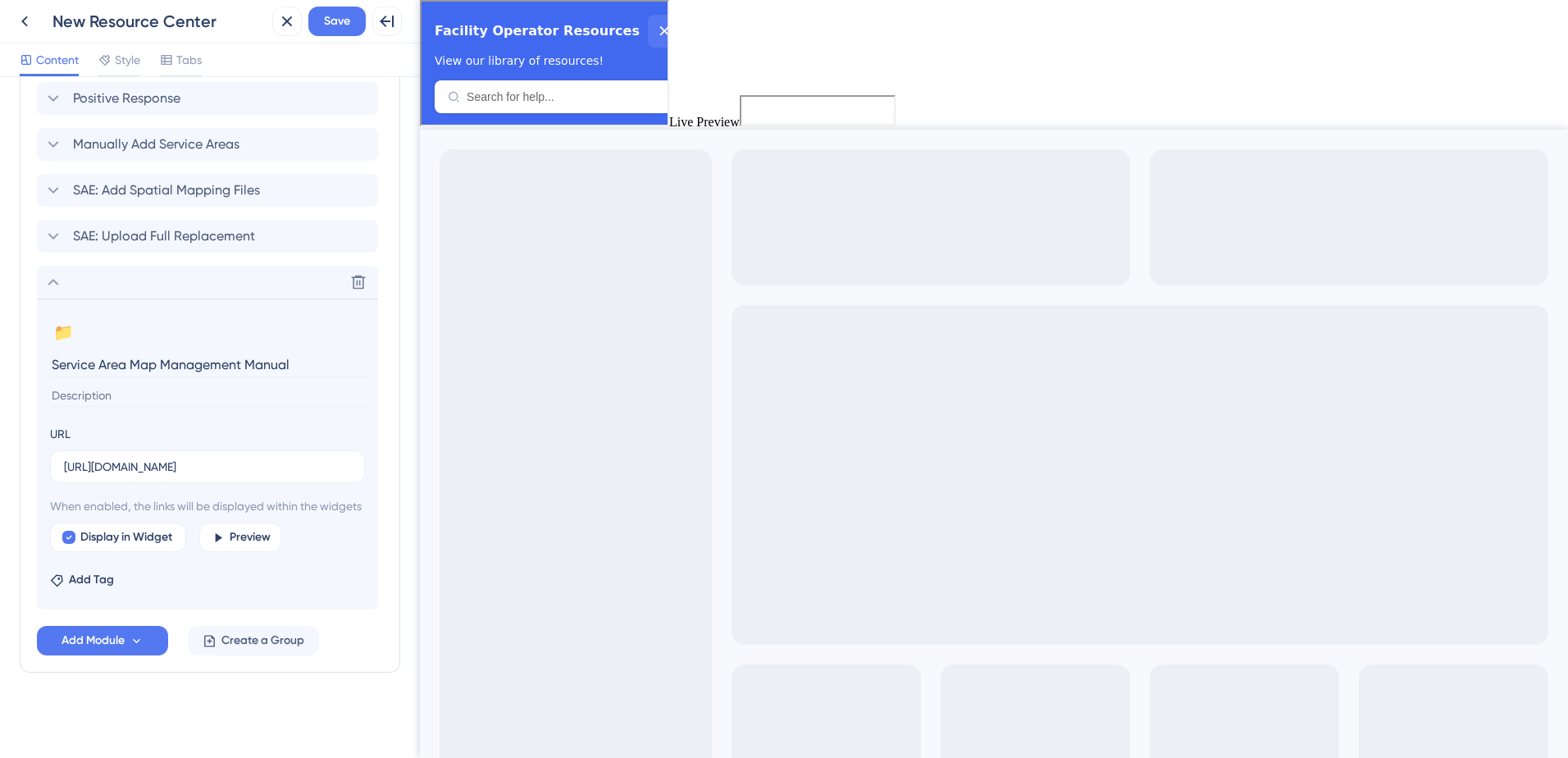
scroll to position [701, 0]
click at [96, 646] on span "Add Module" at bounding box center [92, 640] width 63 height 20
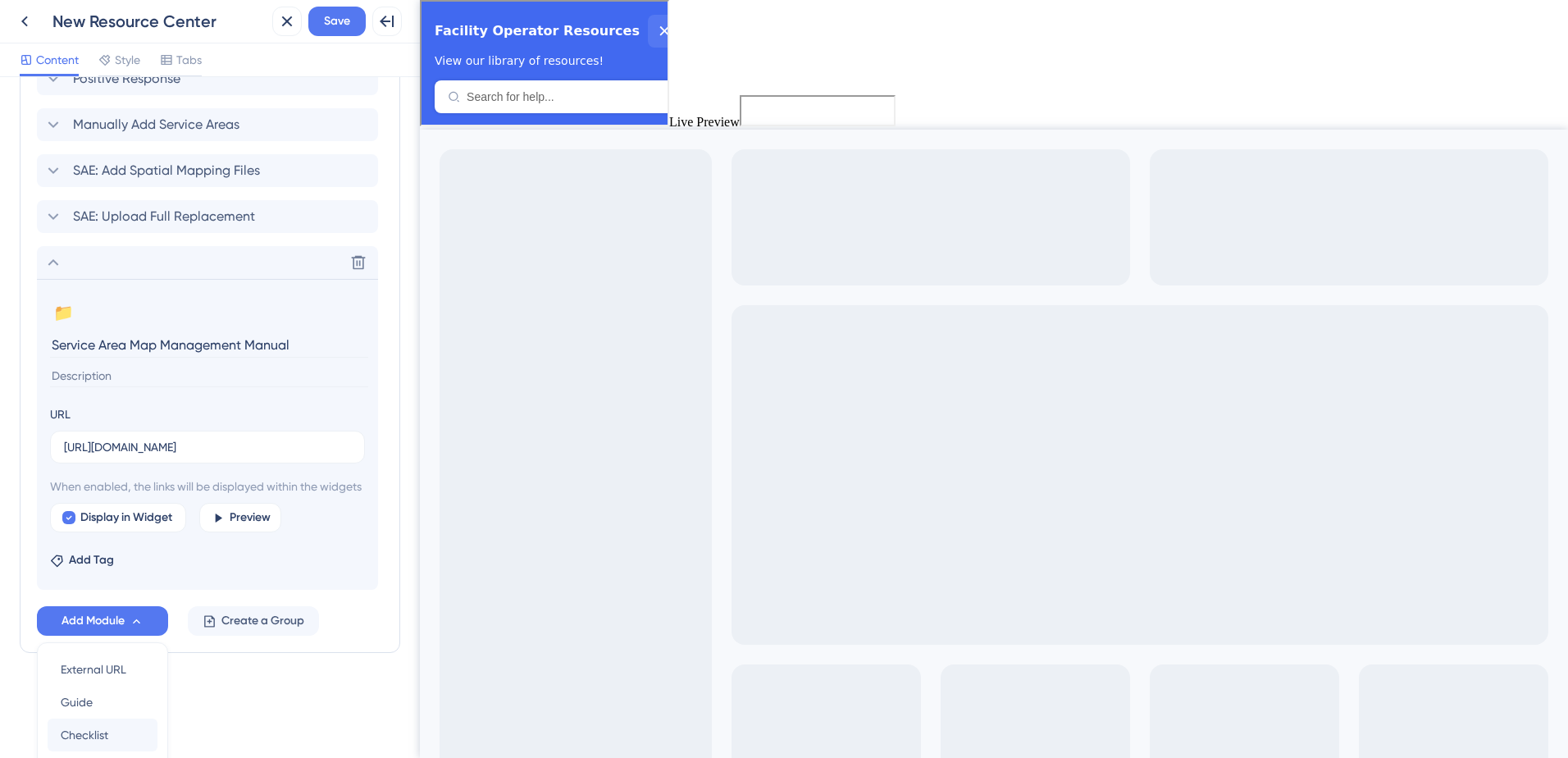
scroll to position [856, 0]
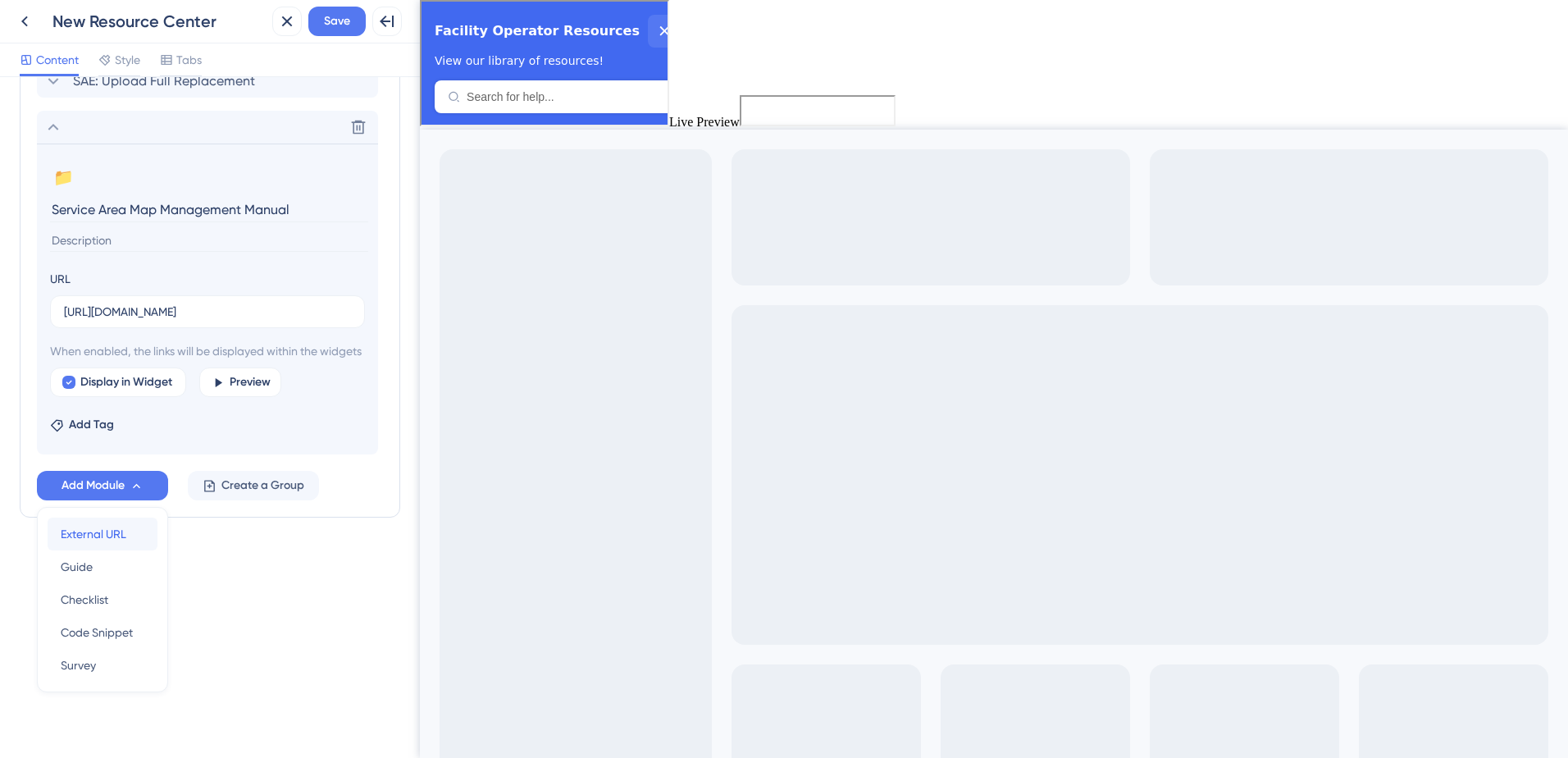
click at [107, 538] on span "External URL" at bounding box center [93, 533] width 66 height 20
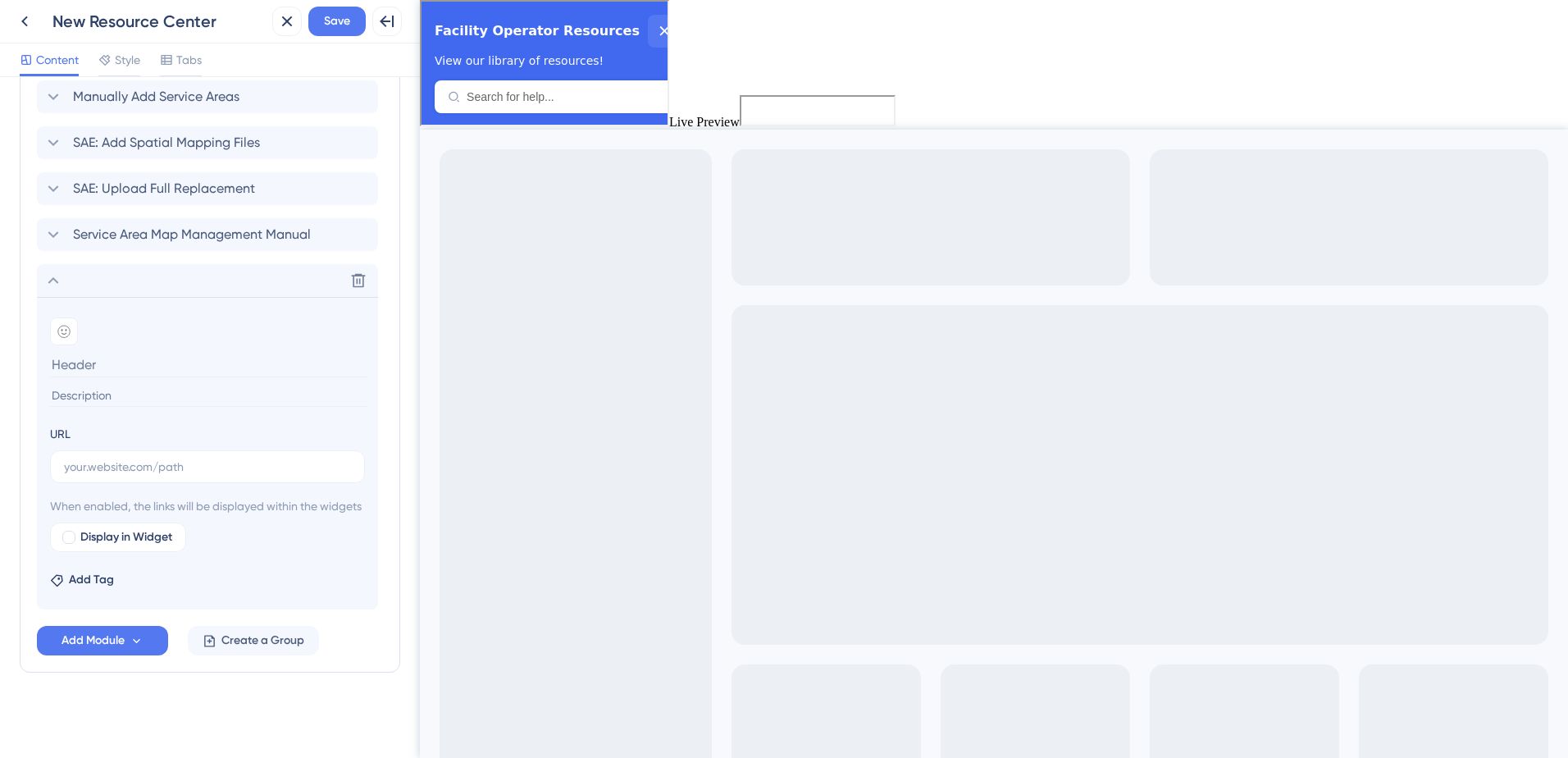
scroll to position [748, 0]
type input ""How To" video for Service Area Editor"
click at [70, 458] on input "text" at bounding box center [207, 467] width 287 height 18
paste input "[URL][DOMAIN_NAME]"
type input "[URL][DOMAIN_NAME]"
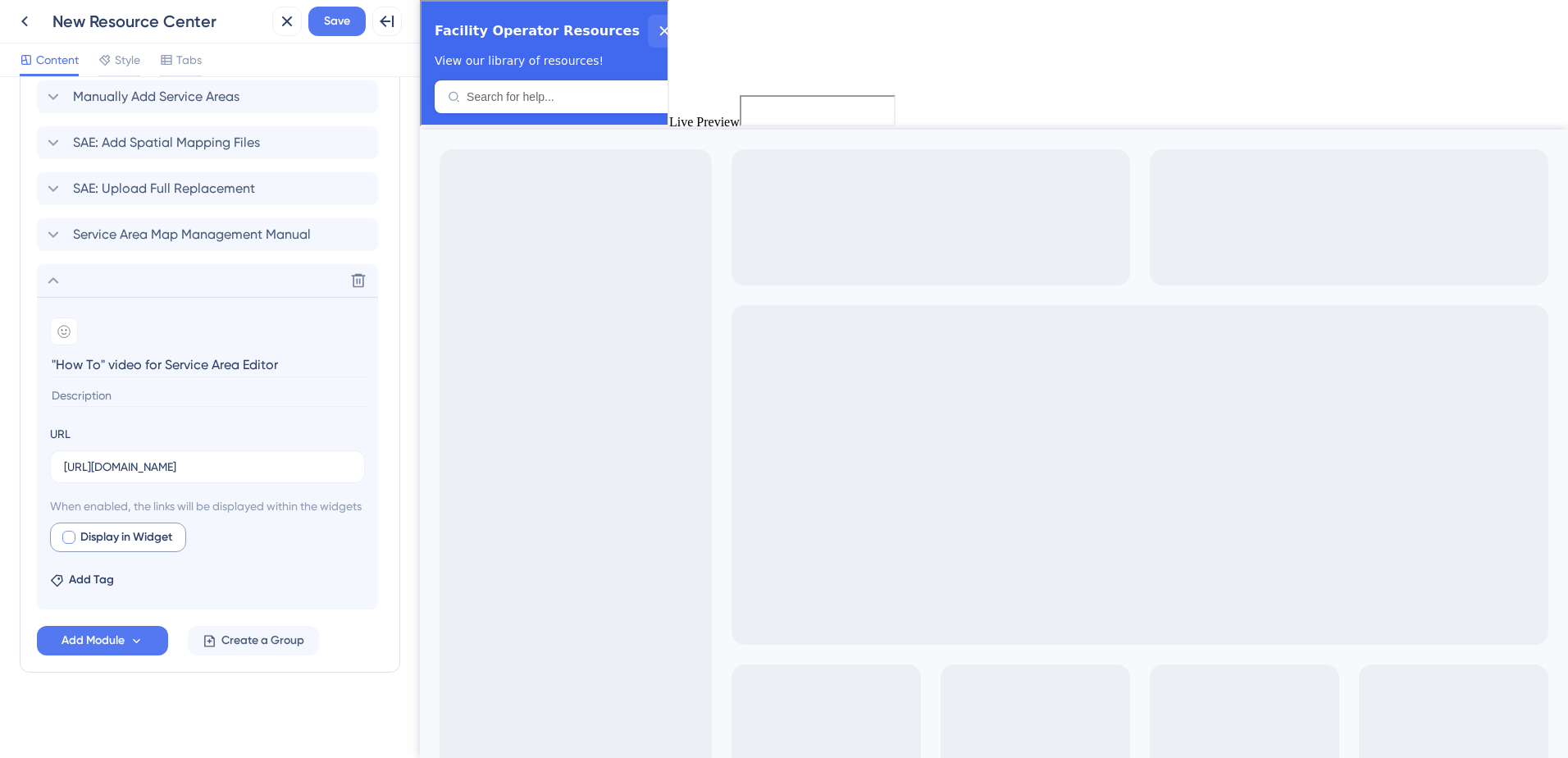
click at [62, 539] on div at bounding box center [68, 537] width 13 height 13
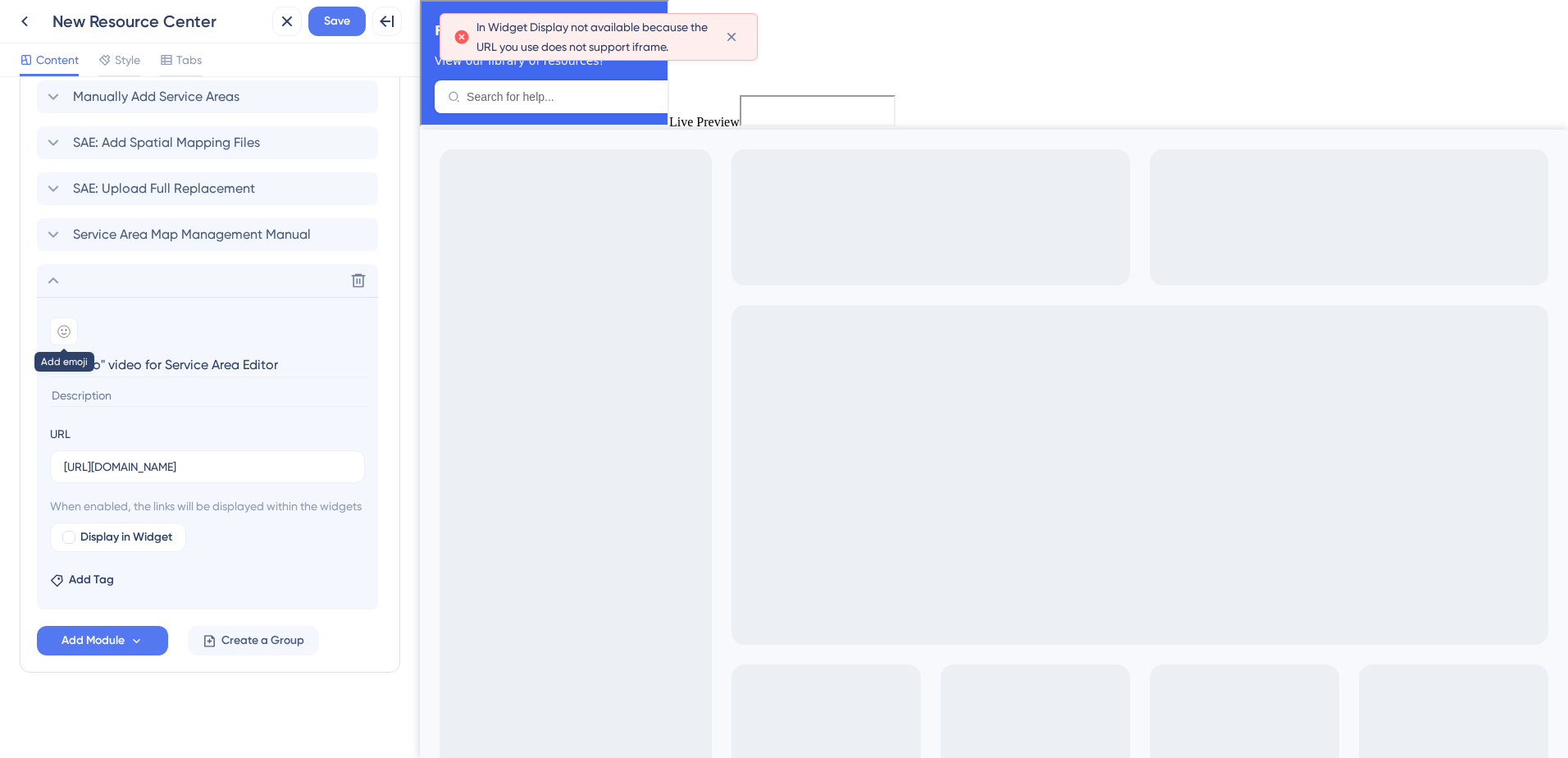
click at [68, 325] on icon at bounding box center [64, 331] width 13 height 13
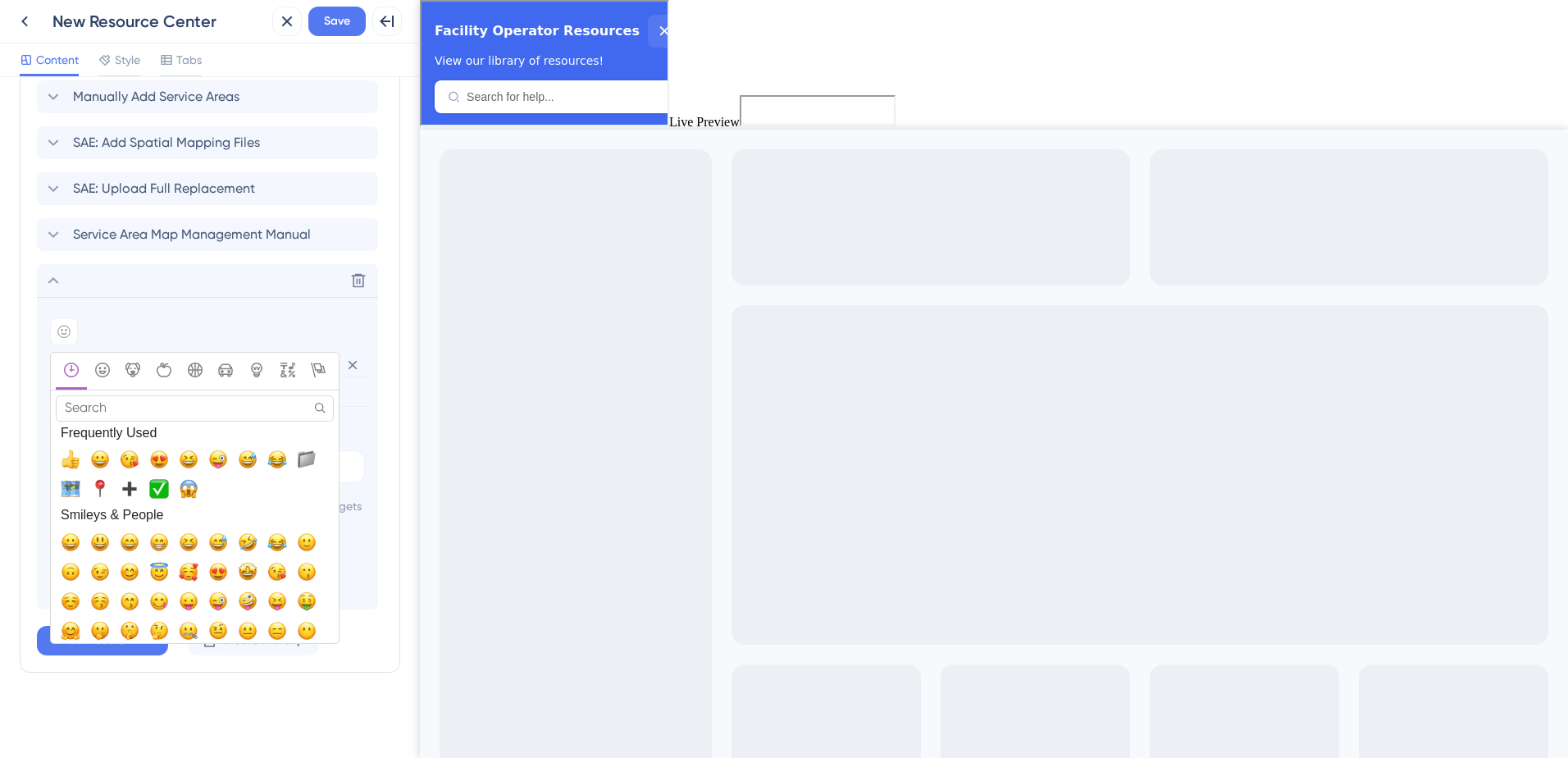
click at [114, 395] on input "Search" at bounding box center [194, 407] width 278 height 26
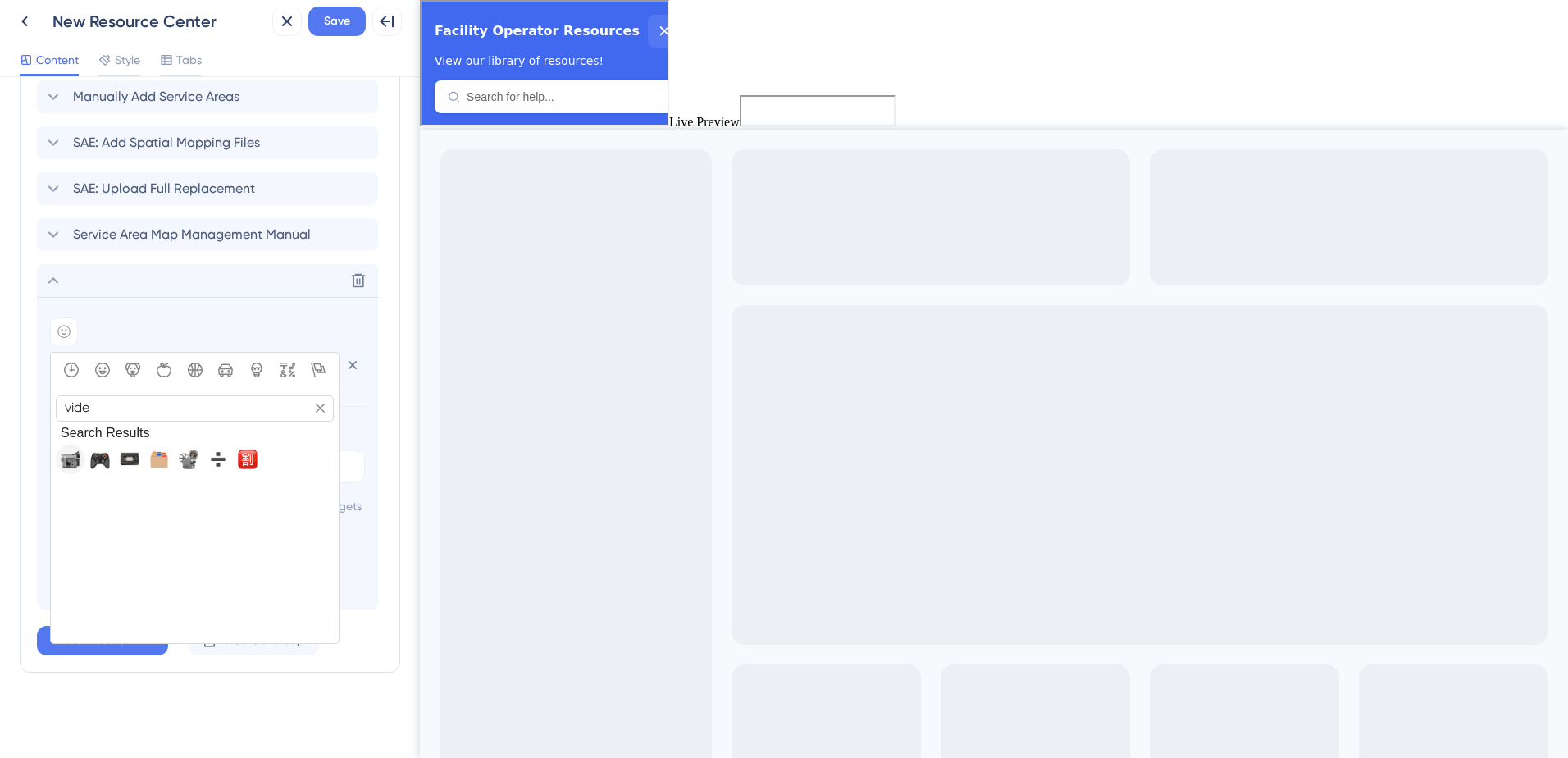
type input "vide"
click at [79, 449] on span "📹, video_camera" at bounding box center [70, 459] width 20 height 20
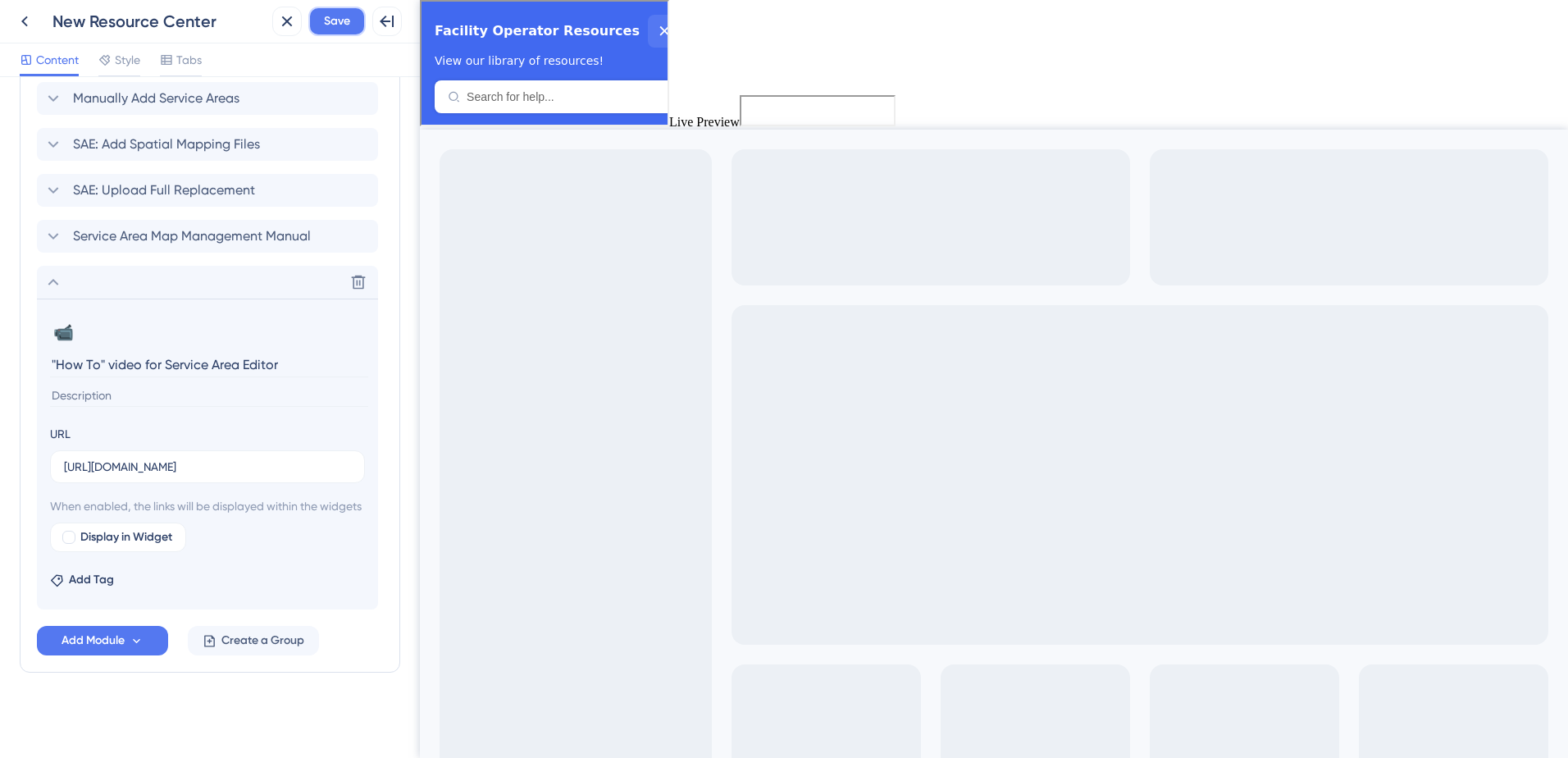
click at [327, 20] on span "Save" at bounding box center [337, 21] width 27 height 20
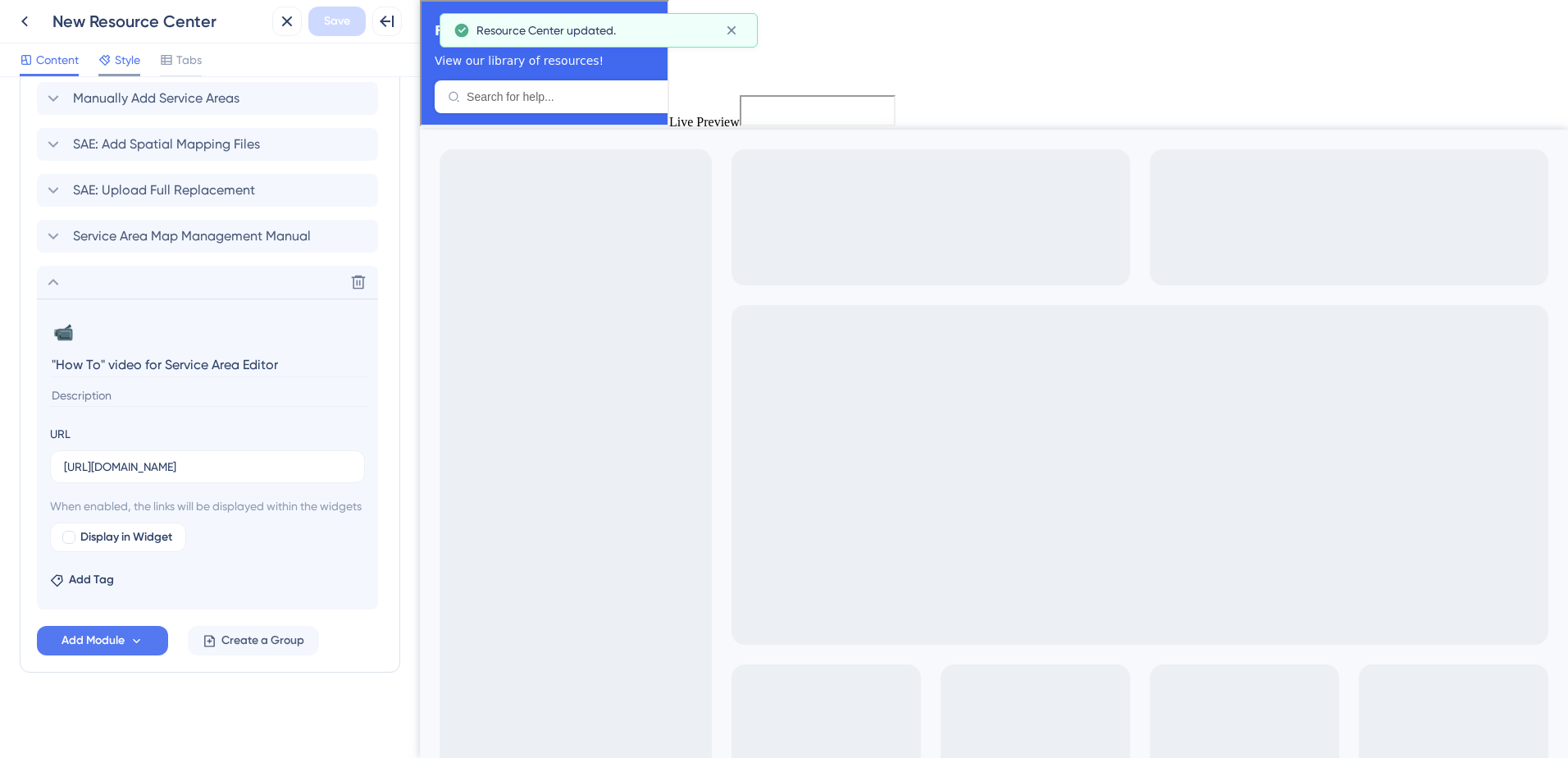
click at [129, 68] on span "Style" at bounding box center [127, 59] width 26 height 20
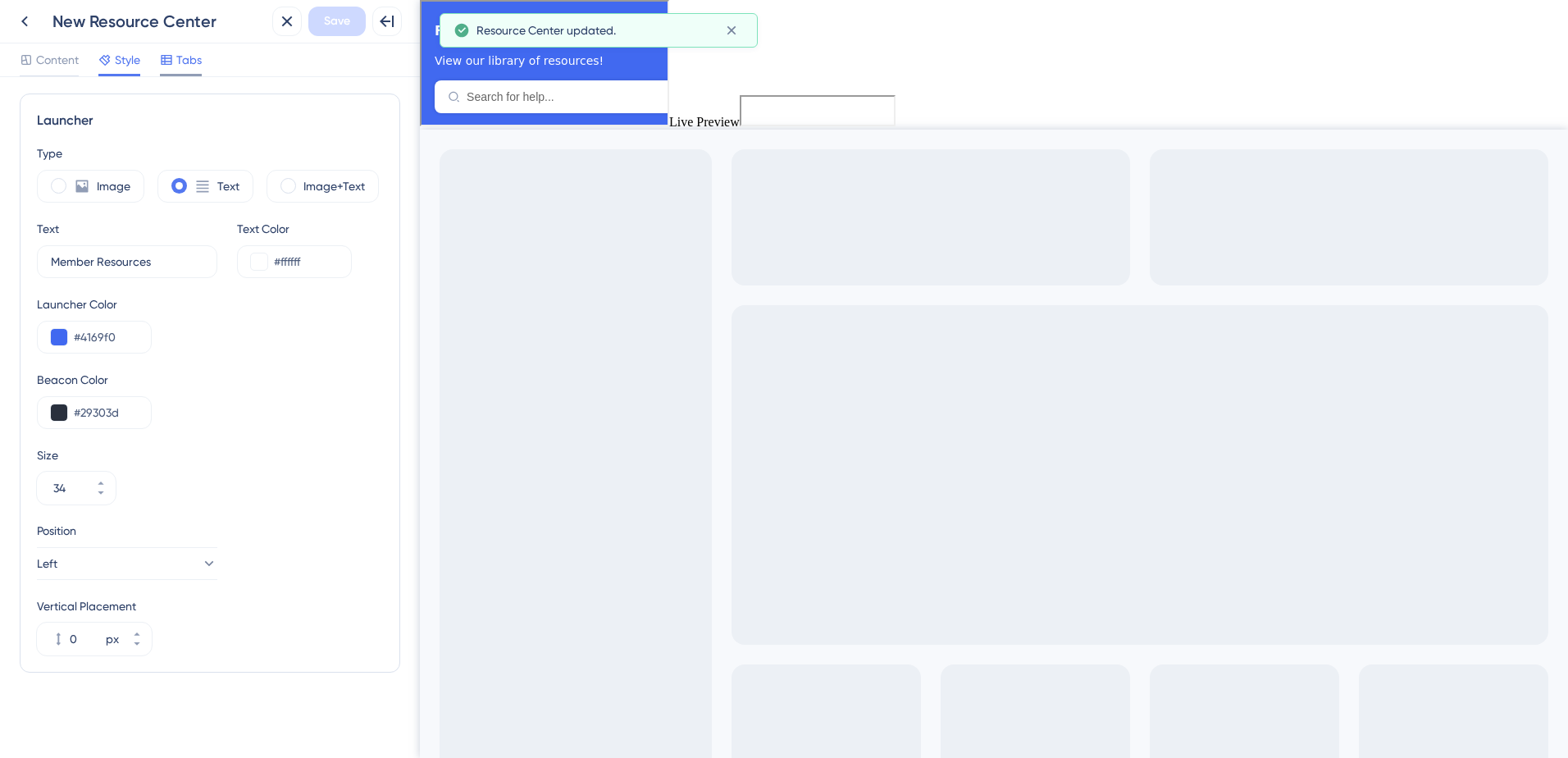
click at [197, 63] on span "Tabs" at bounding box center [189, 59] width 26 height 20
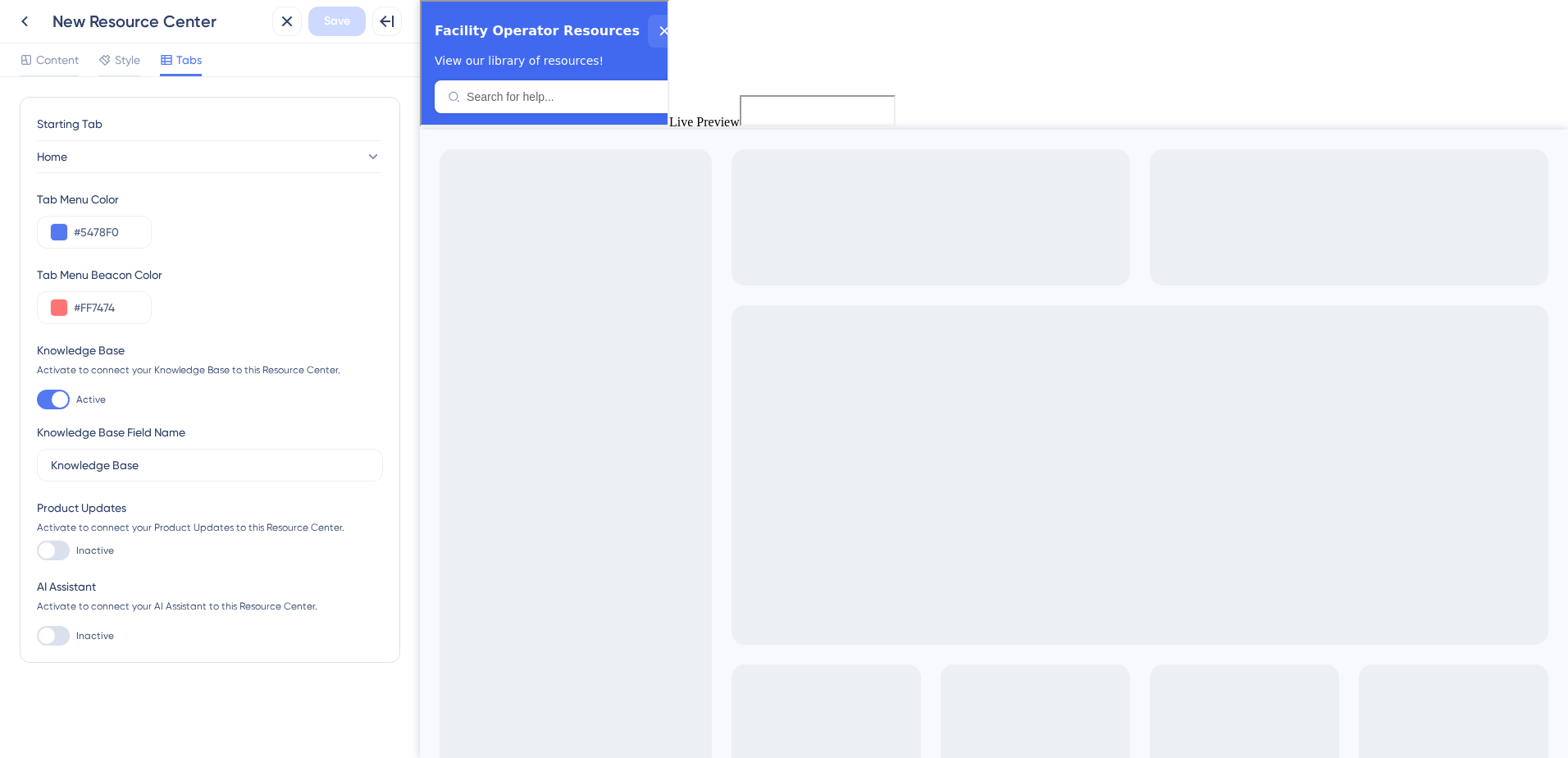
click at [447, 414] on icon at bounding box center [440, 407] width 13 height 13
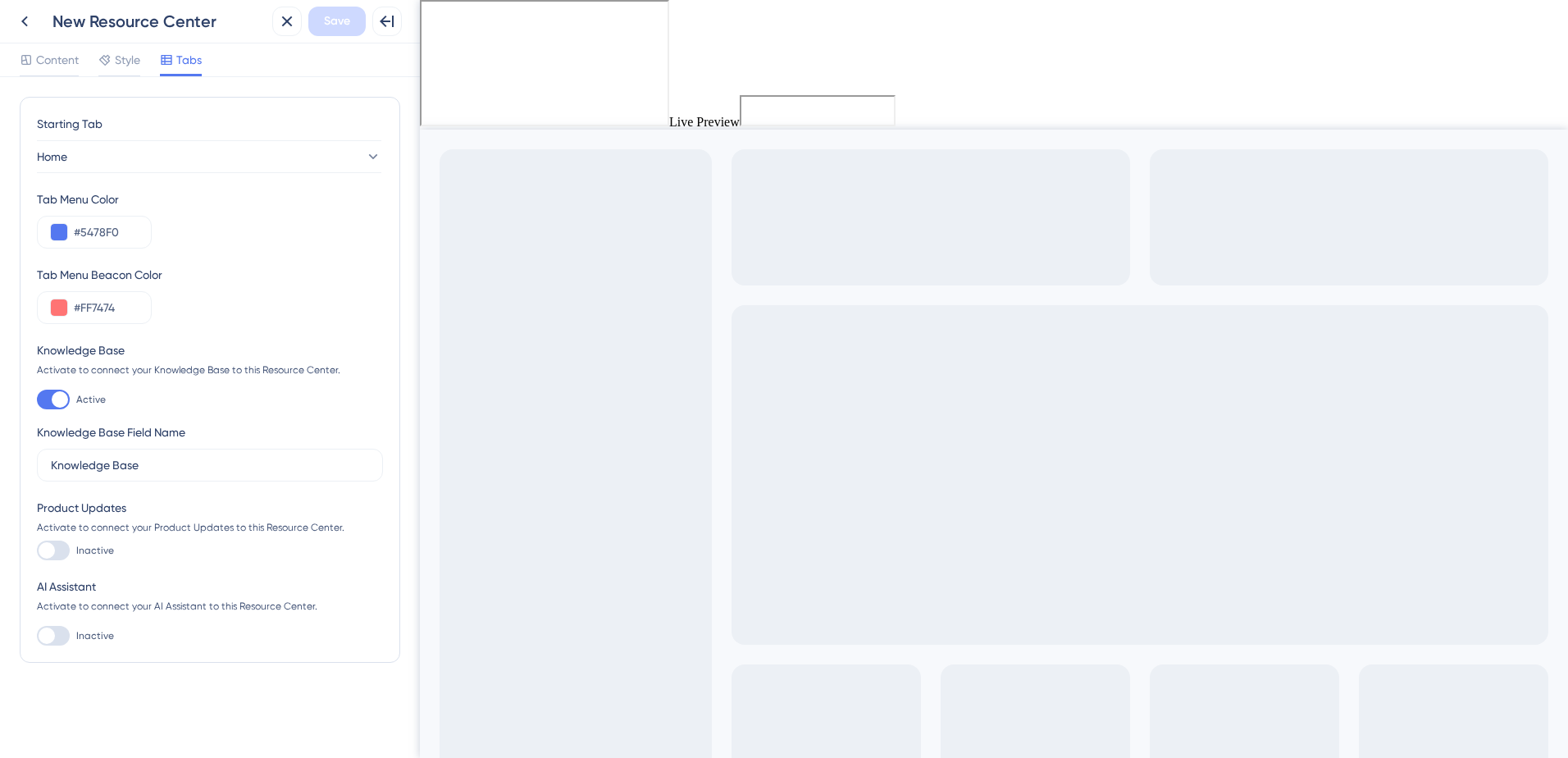
click at [432, 219] on icon at bounding box center [426, 214] width 10 height 10
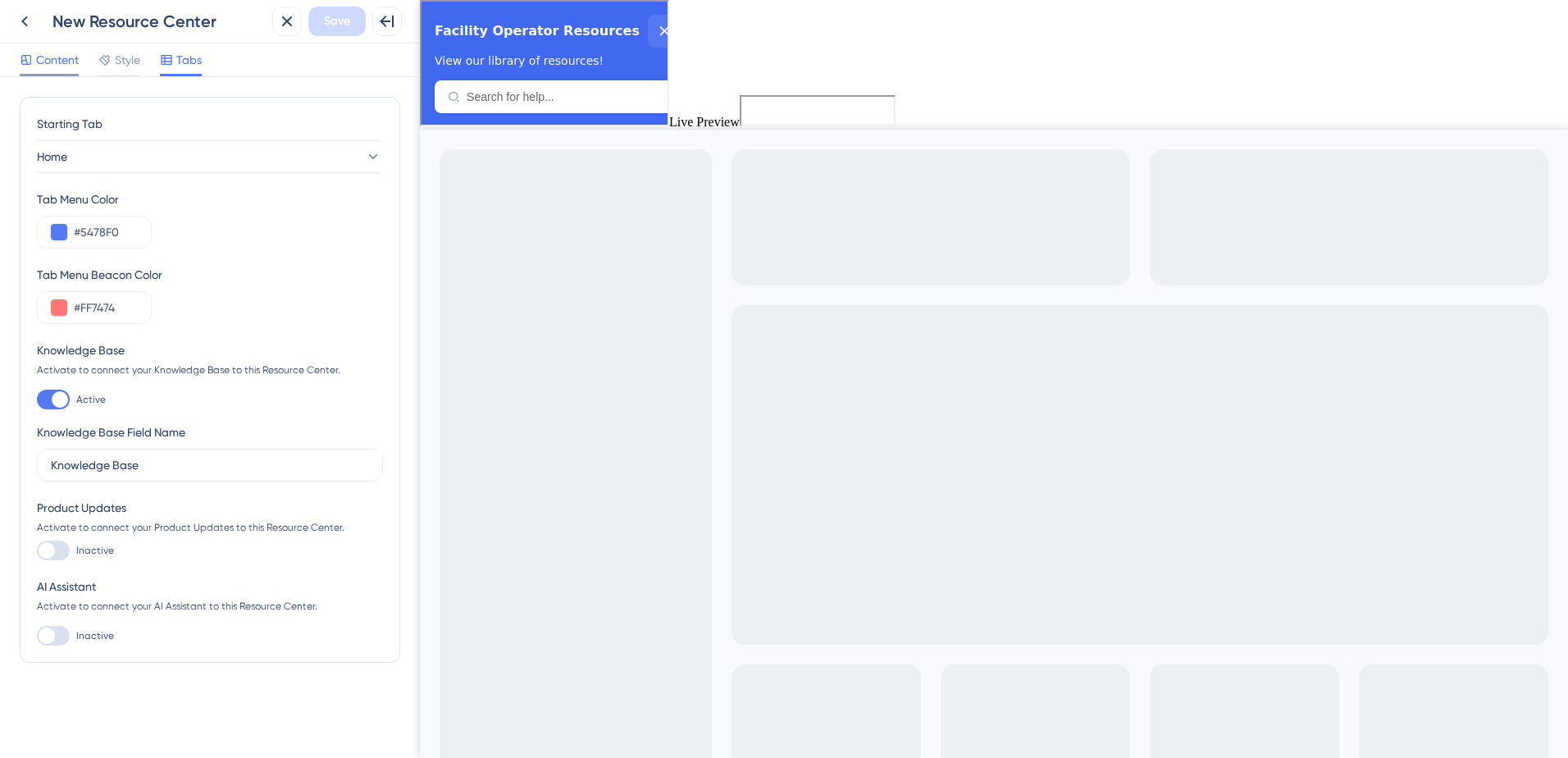
click at [61, 66] on span "Content" at bounding box center [58, 59] width 43 height 20
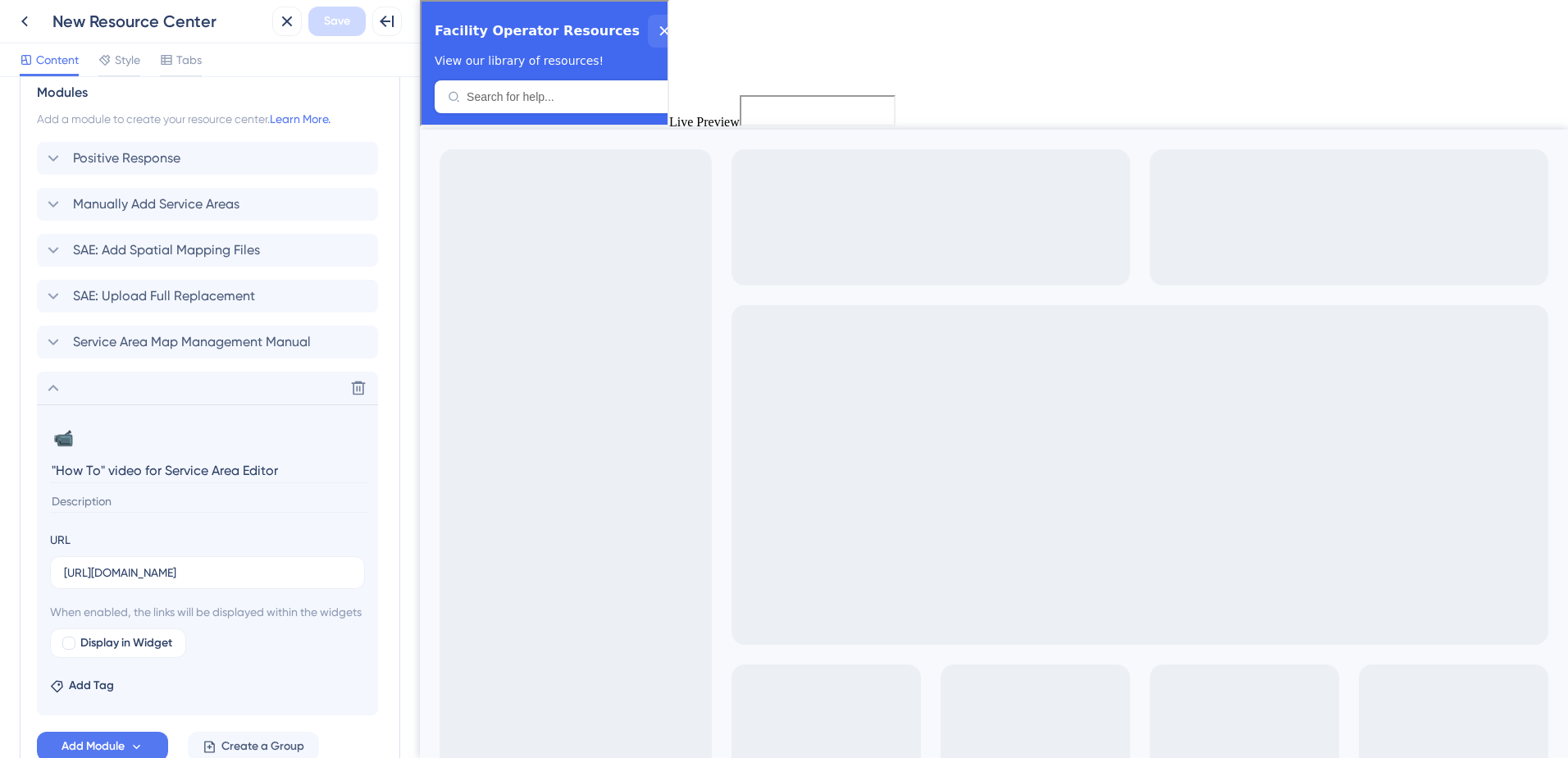
scroll to position [747, 0]
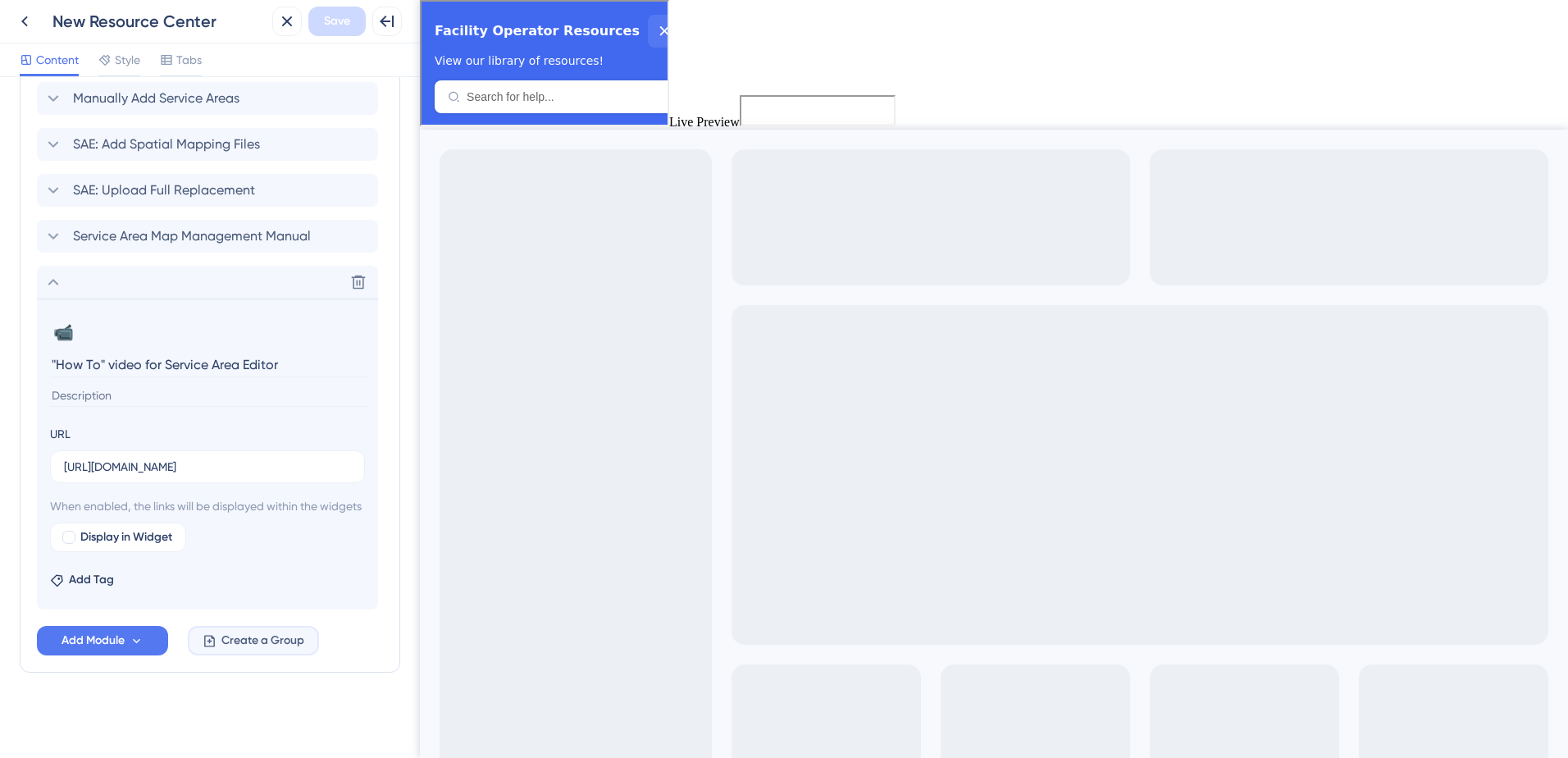
click at [256, 651] on button "Create a Group" at bounding box center [254, 640] width 131 height 29
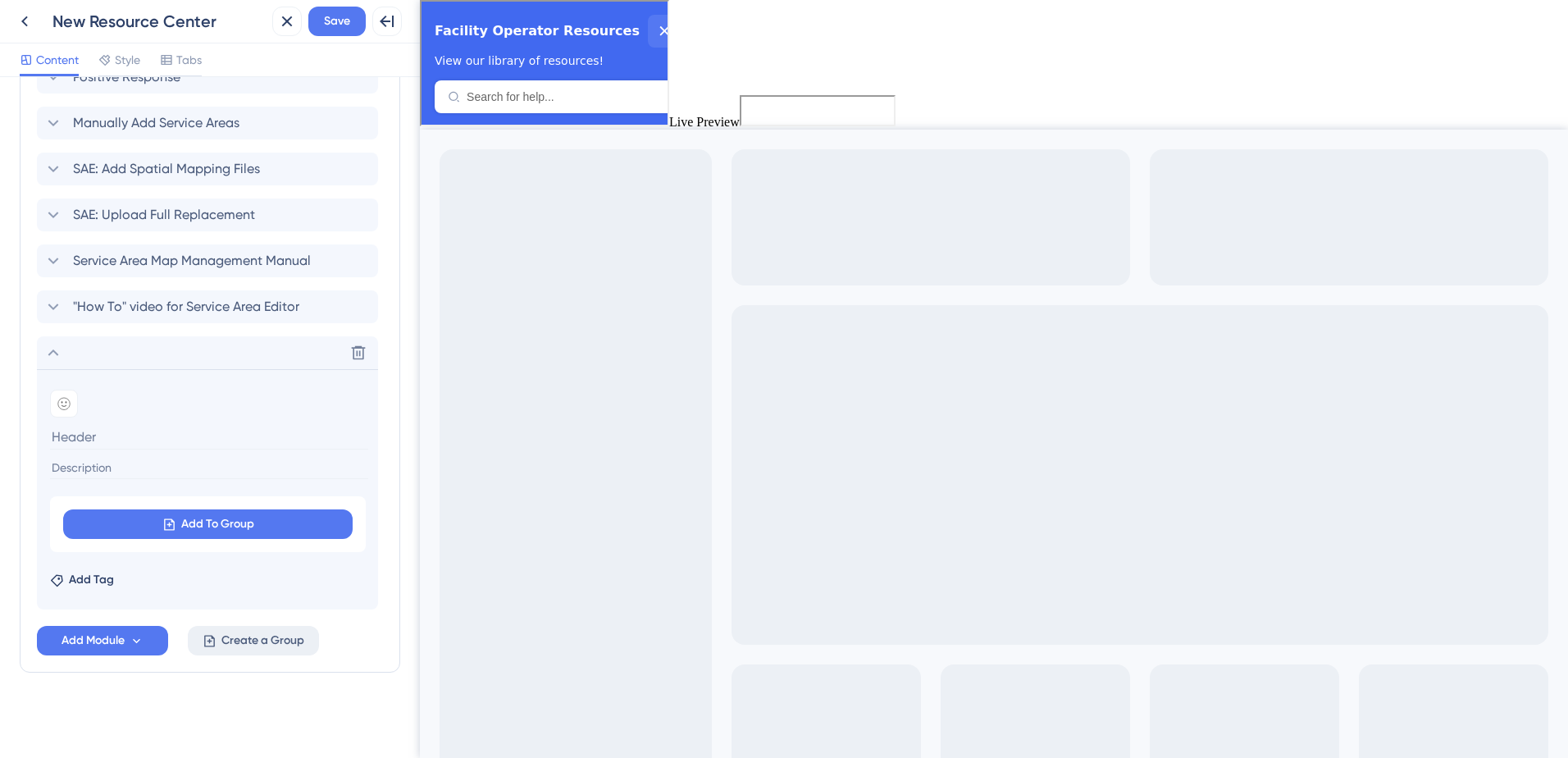
scroll to position [703, 0]
click at [360, 355] on icon at bounding box center [358, 352] width 16 height 16
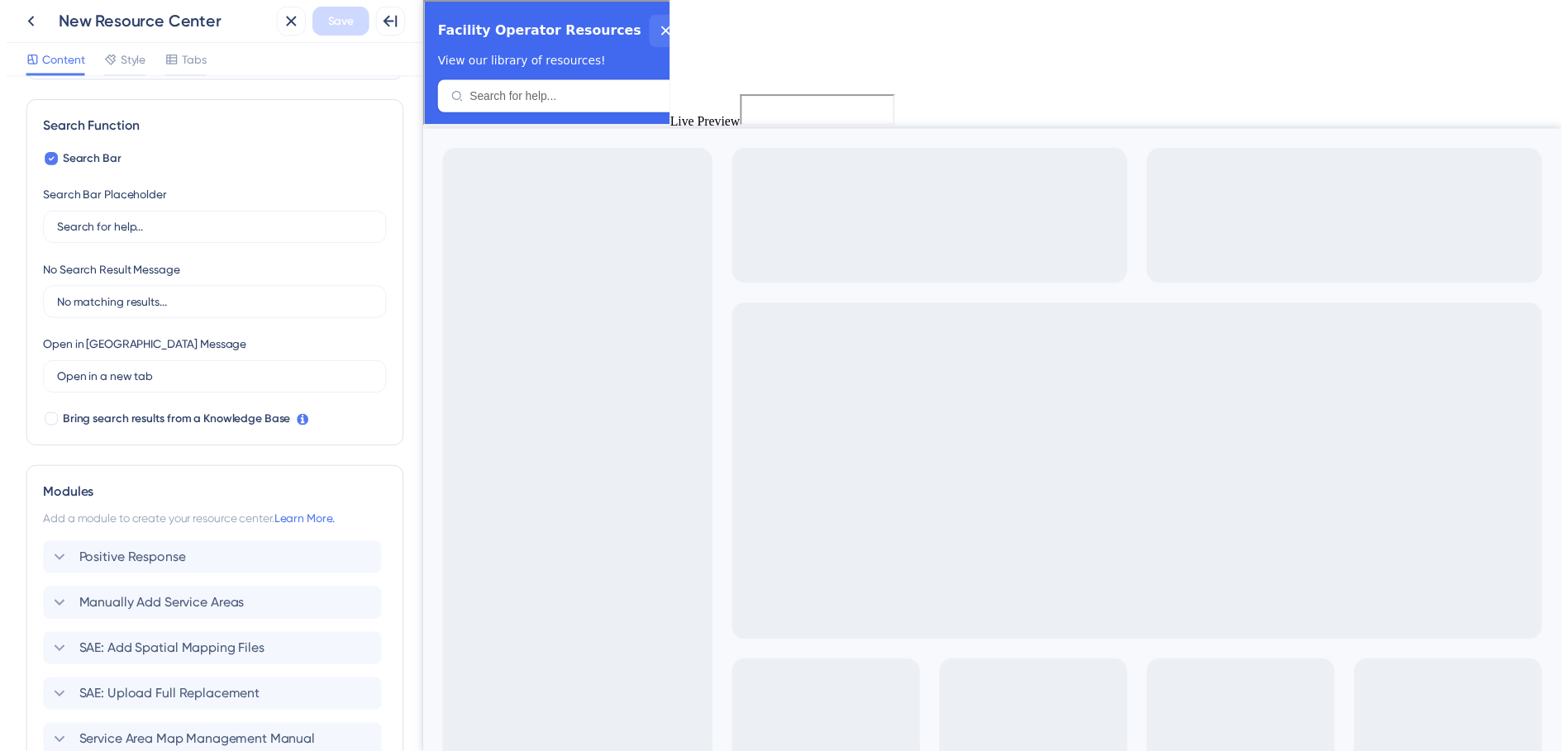
scroll to position [0, 0]
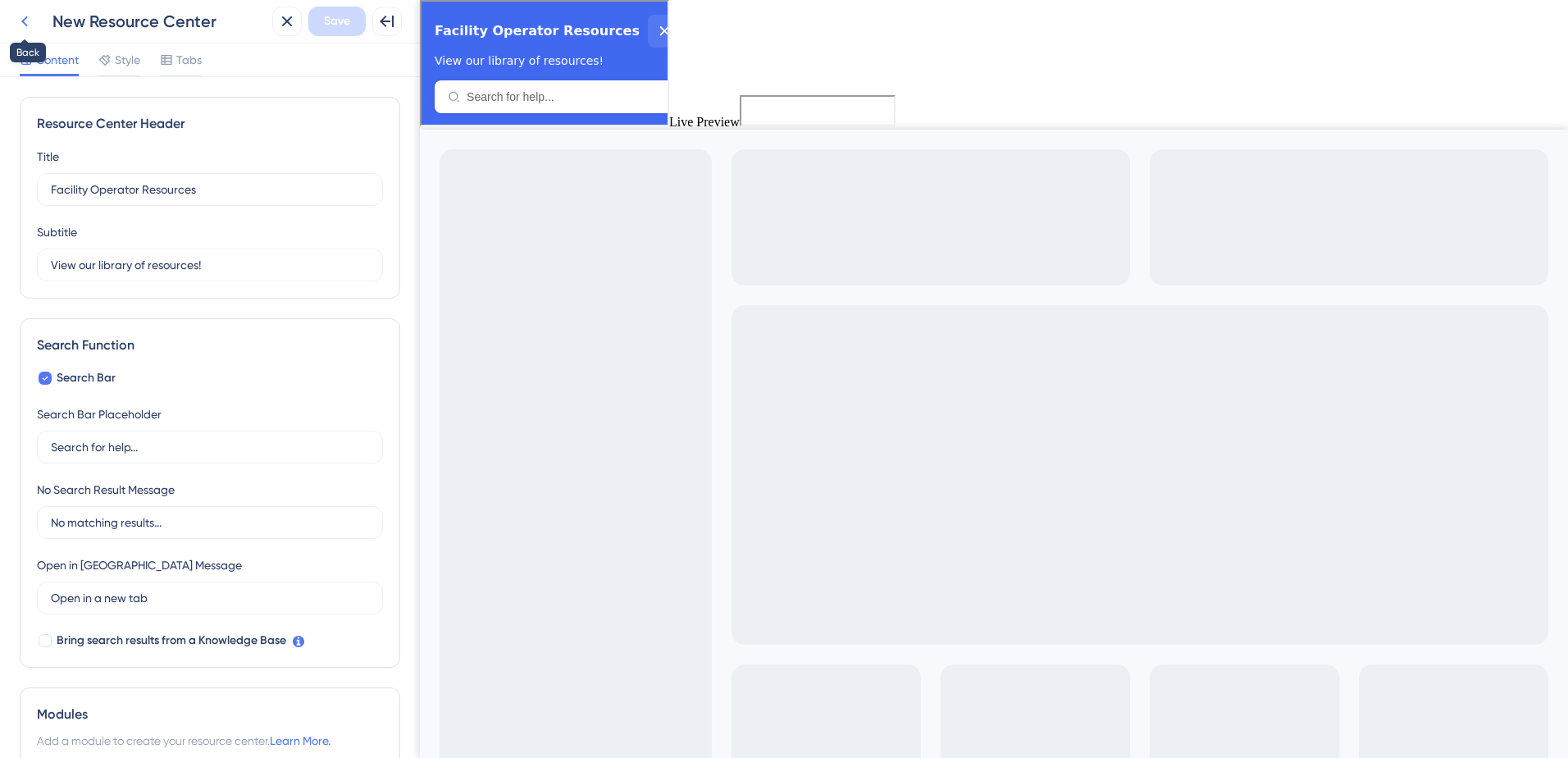
click at [23, 16] on icon at bounding box center [25, 21] width 20 height 20
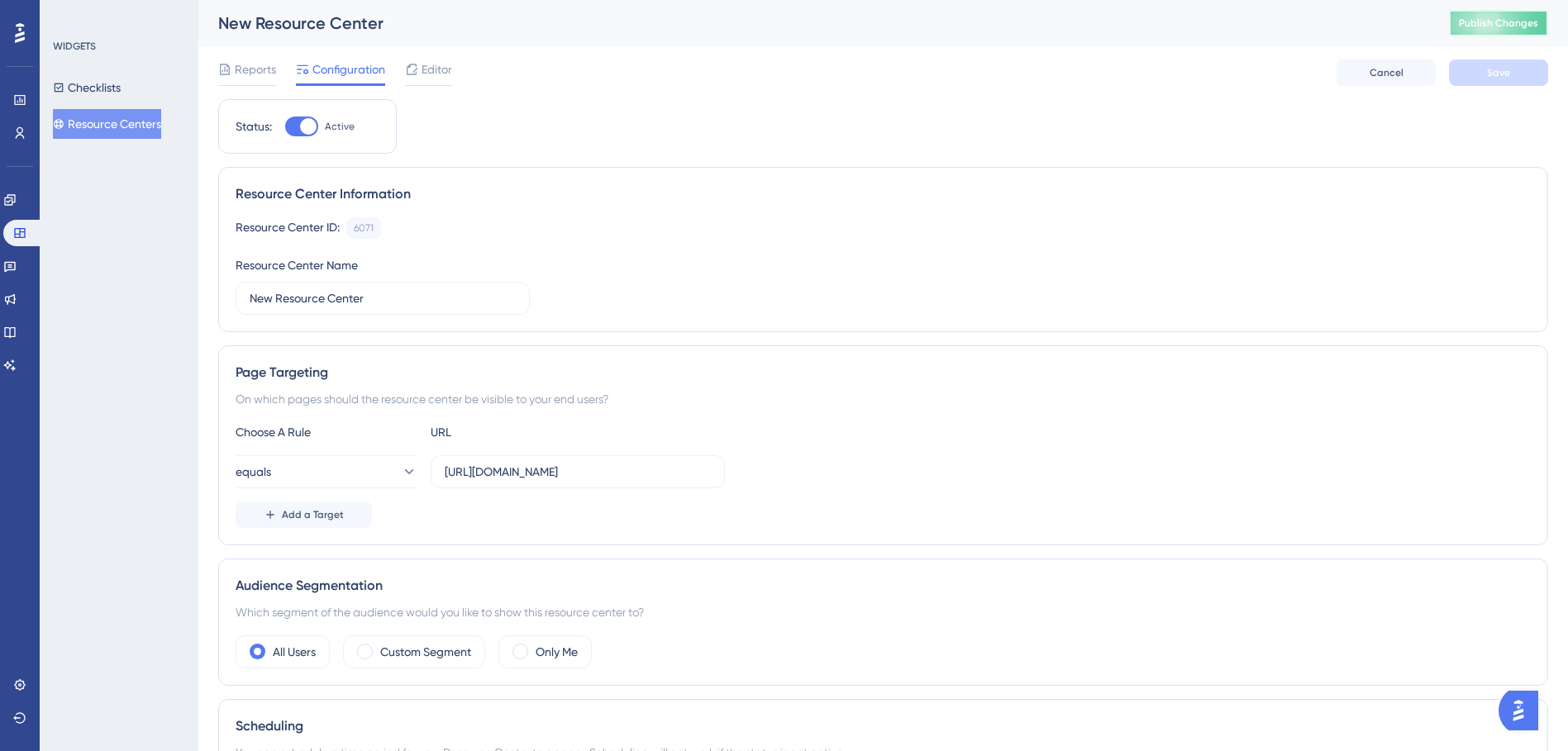
click at [1492, 27] on button "Publish Changes" at bounding box center [1497, 23] width 99 height 27
click at [287, 520] on span "Add a Target" at bounding box center [312, 514] width 62 height 13
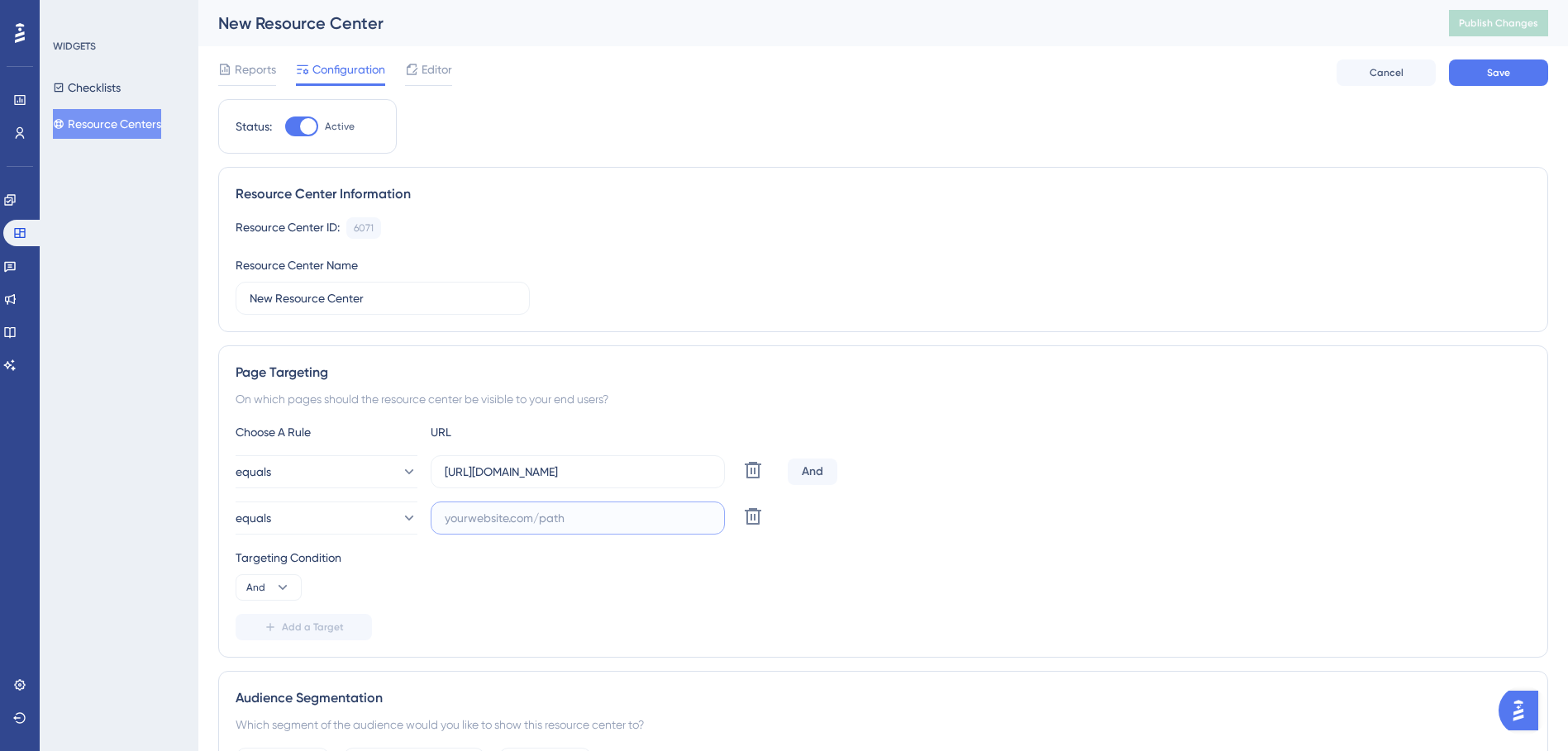
click at [548, 526] on input "text" at bounding box center [577, 518] width 266 height 18
paste input "[URL][DOMAIN_NAME]"
type input "[URL][DOMAIN_NAME]"
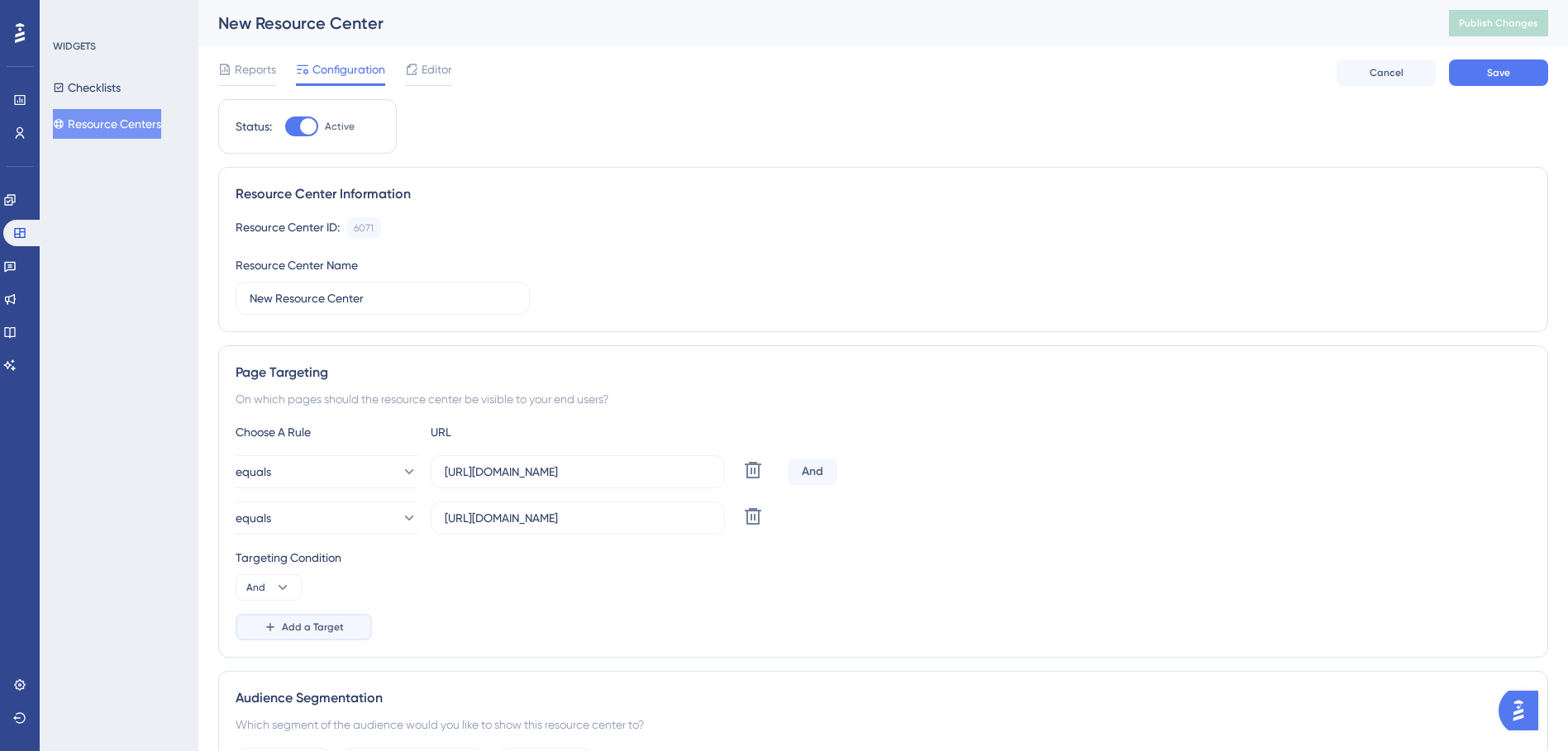
click at [284, 629] on span "Add a Target" at bounding box center [312, 627] width 62 height 13
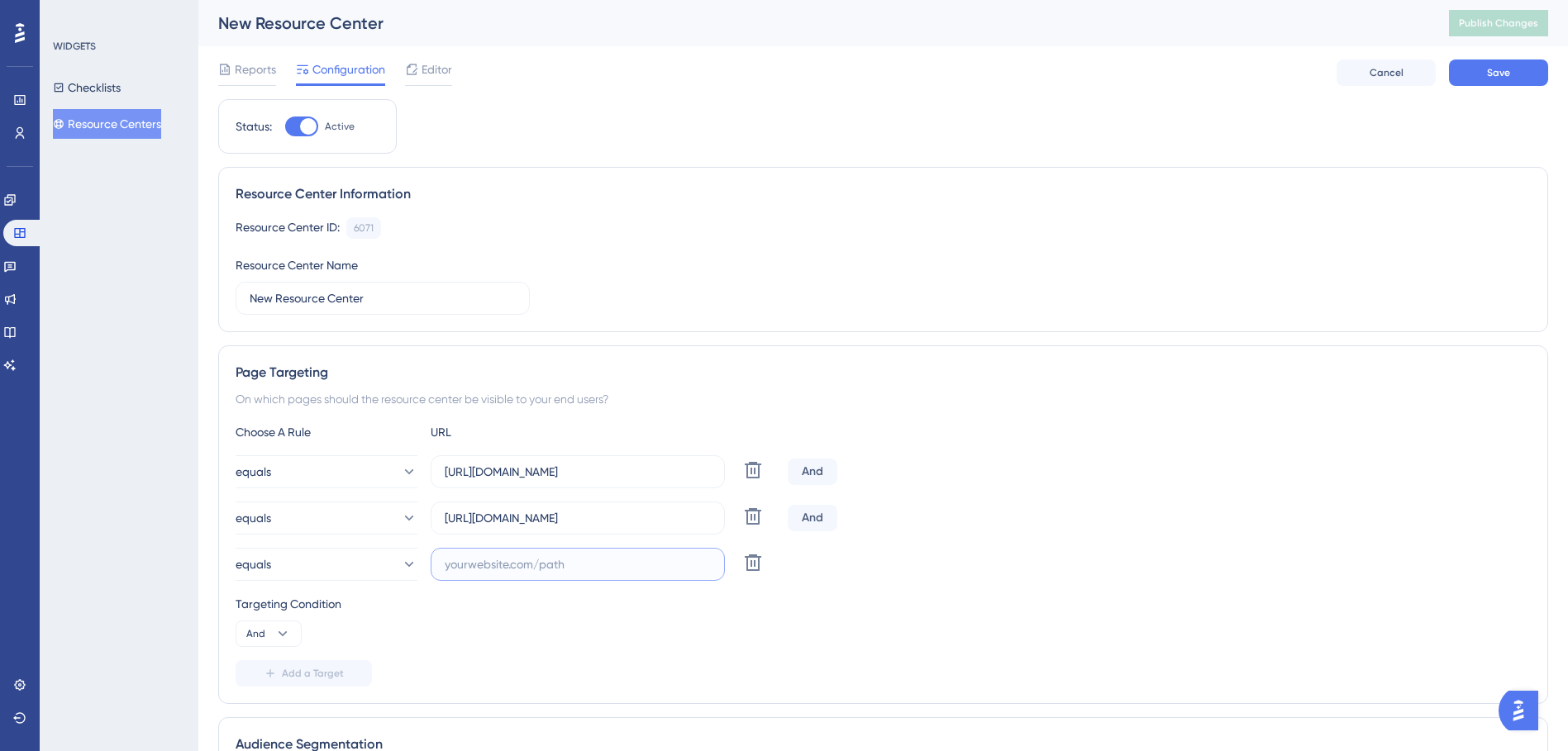
click at [479, 564] on input "text" at bounding box center [577, 564] width 266 height 18
paste input "[URL][DOMAIN_NAME]"
type input "[URL][DOMAIN_NAME]"
click at [1491, 54] on div "Reports Configuration Editor Cancel Save" at bounding box center [883, 72] width 1329 height 53
click at [1491, 63] on button "Save" at bounding box center [1497, 73] width 99 height 27
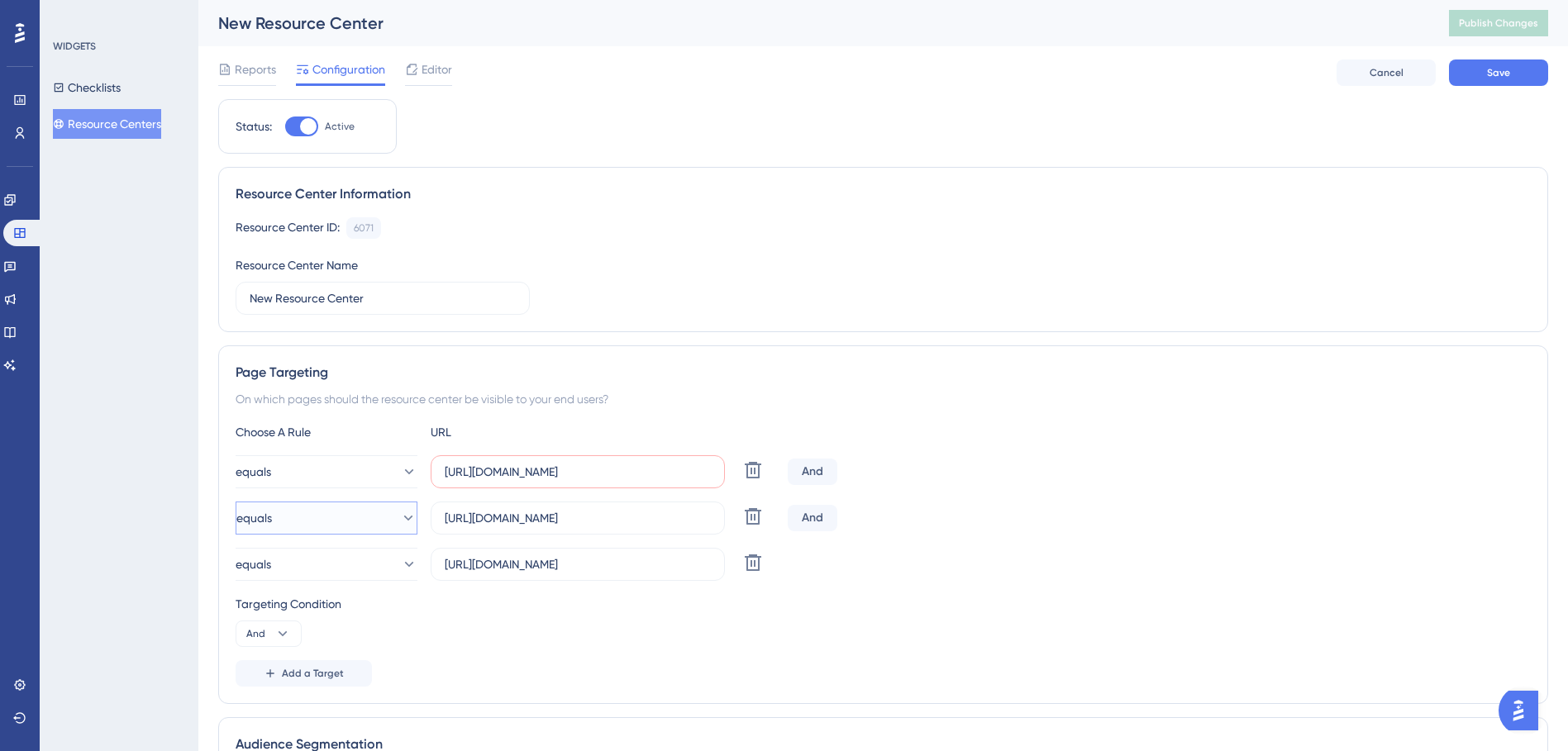
click at [405, 518] on button "equals" at bounding box center [326, 518] width 182 height 33
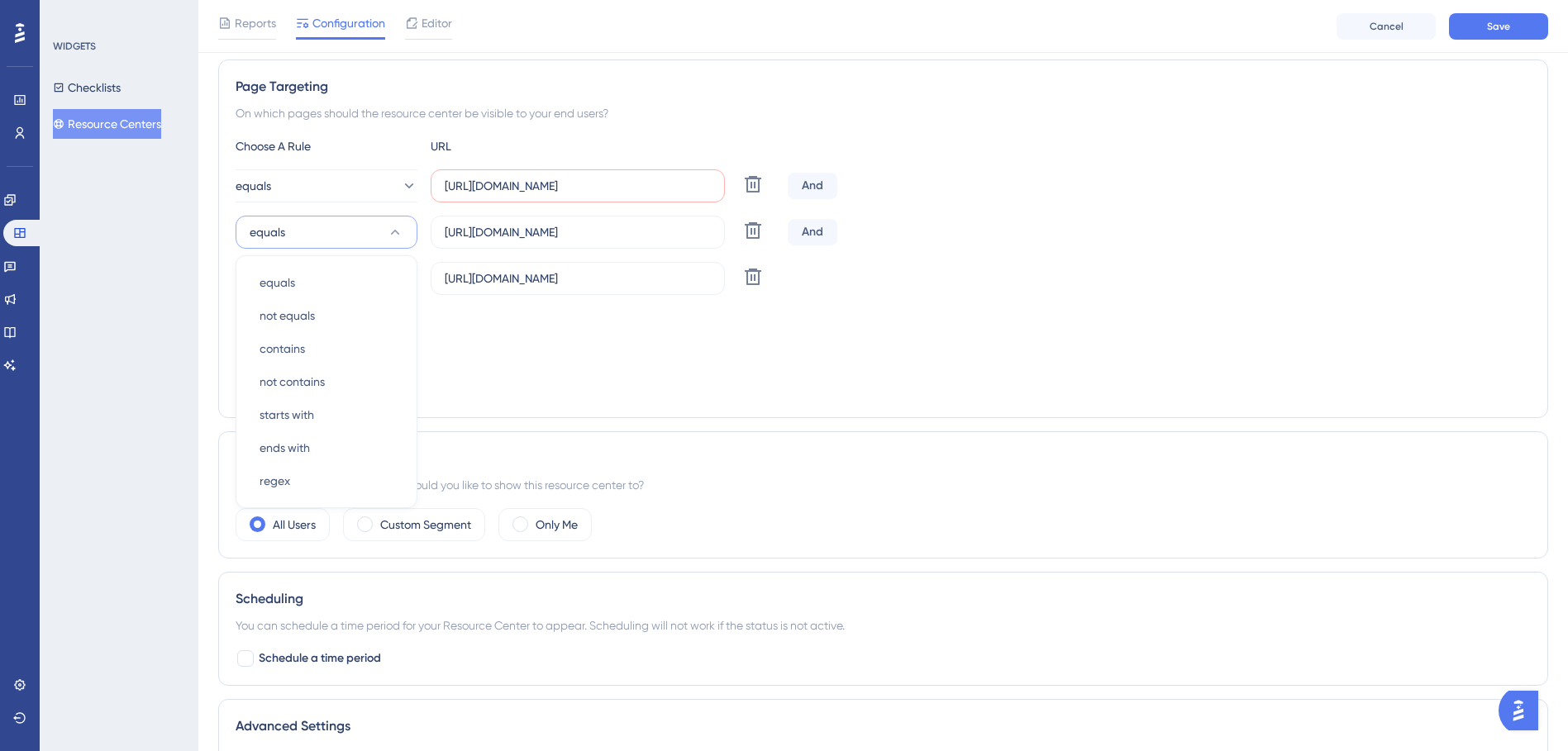
click at [604, 354] on div "Targeting Condition And" at bounding box center [883, 334] width 1295 height 53
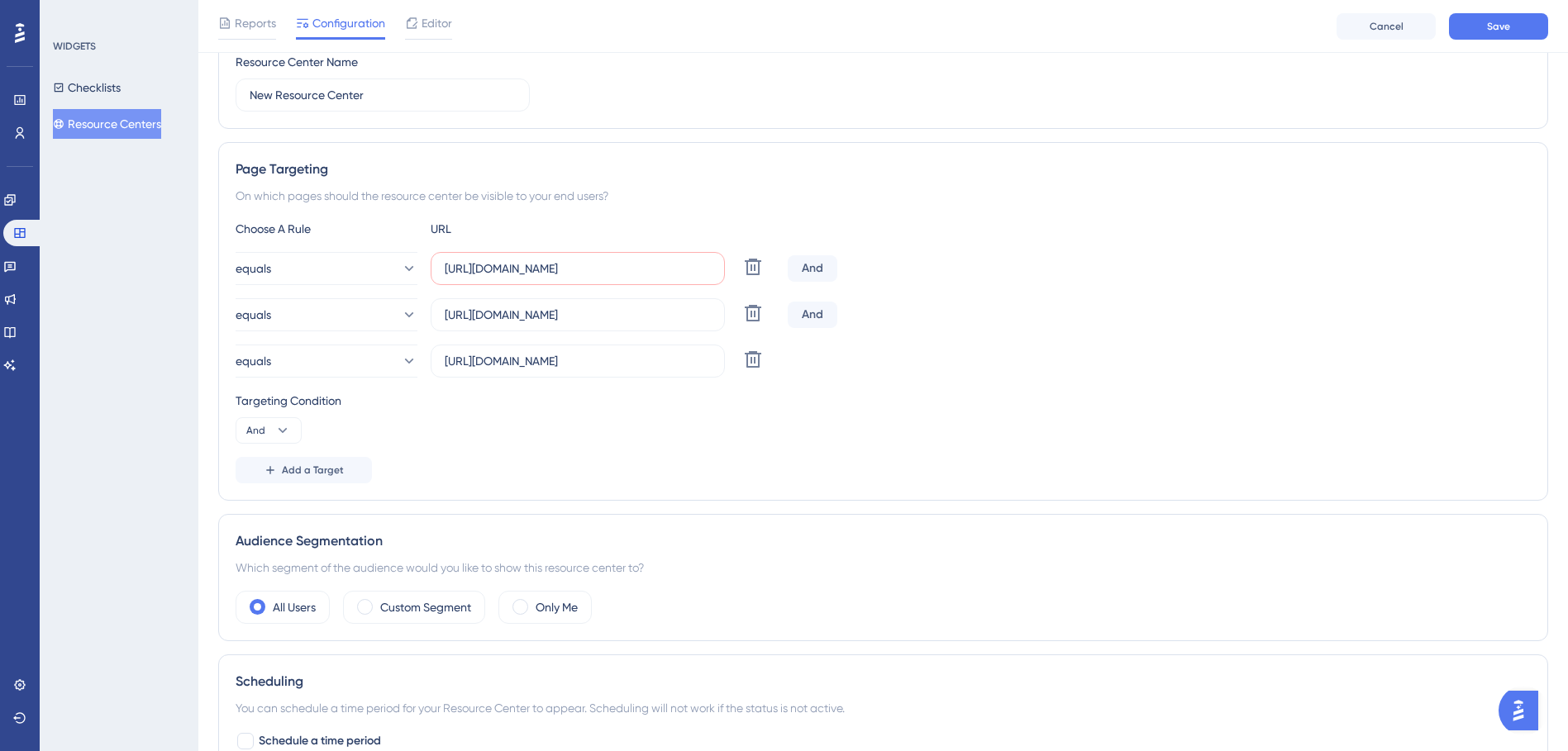
scroll to position [127, 0]
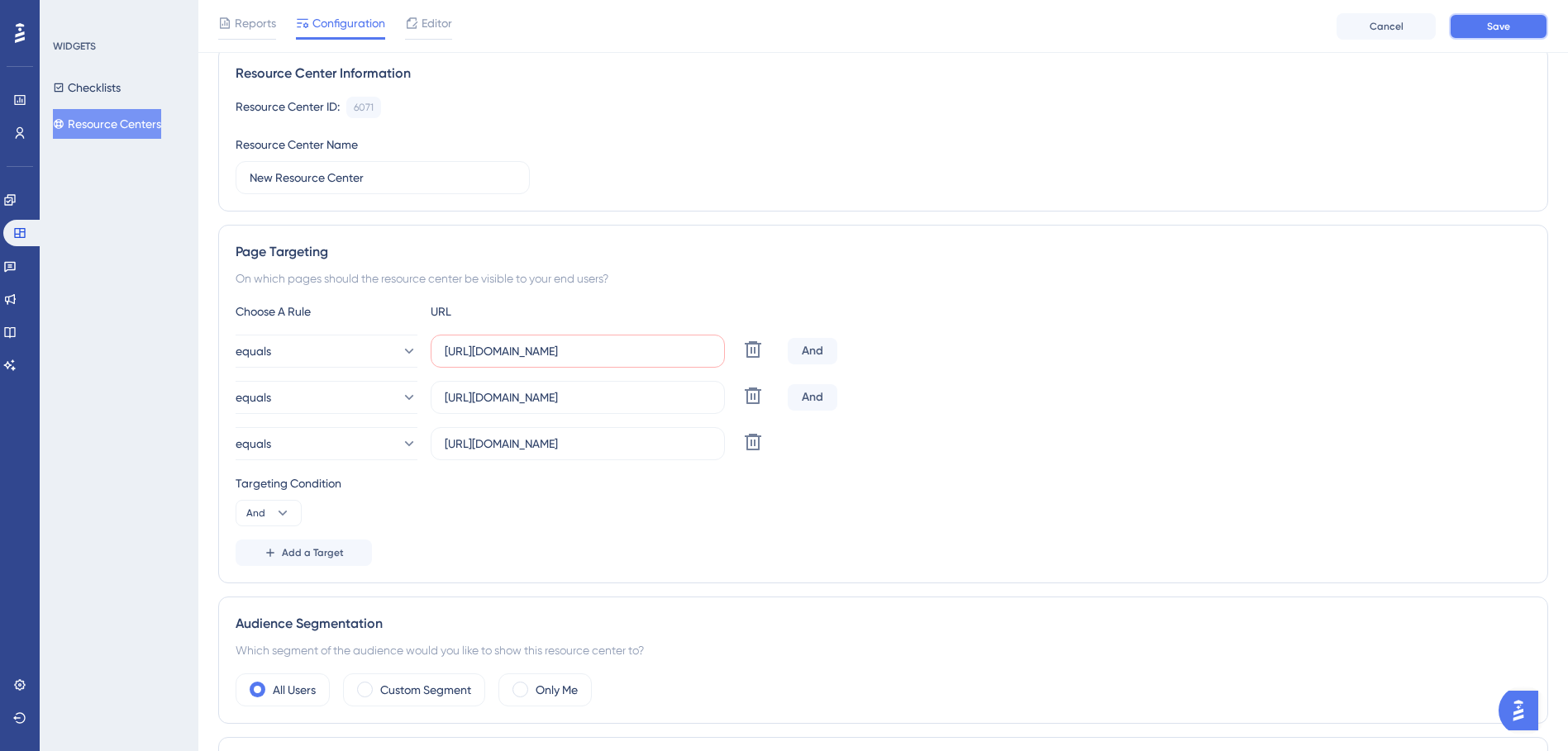
click at [1490, 30] on span "Save" at bounding box center [1498, 26] width 23 height 13
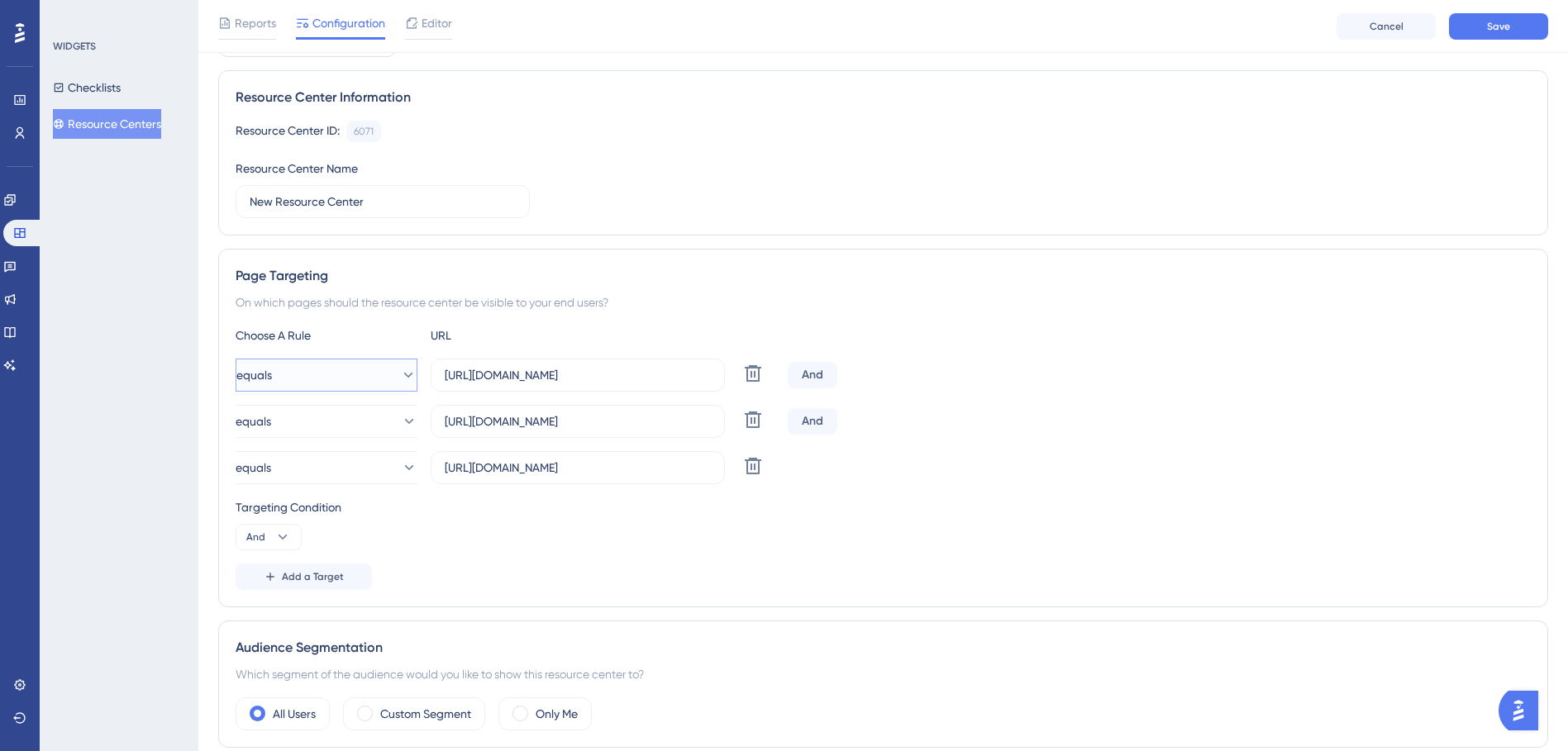
click at [400, 382] on icon at bounding box center [408, 375] width 16 height 16
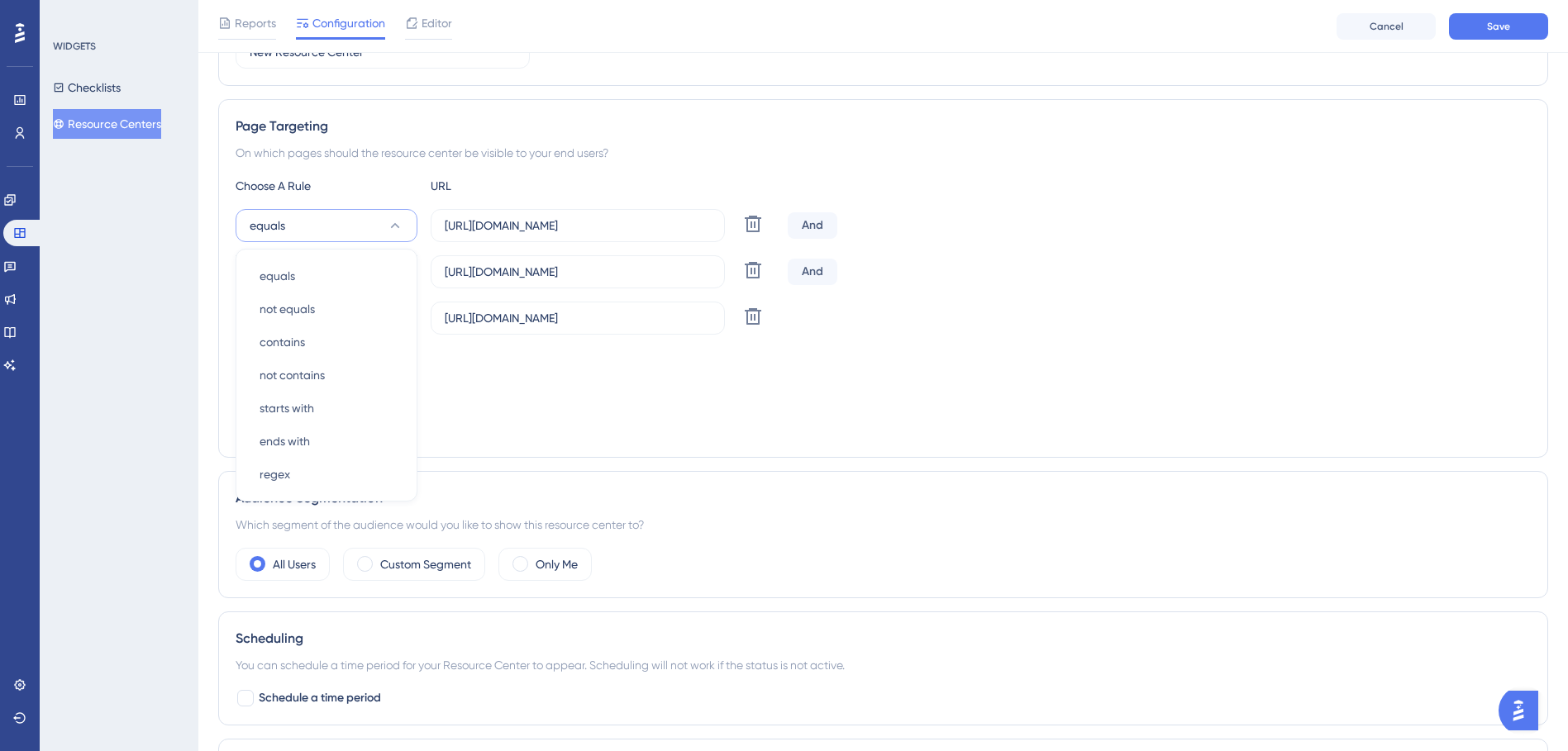
click at [555, 407] on div "Choose A Rule URL equals equals equals not equals not equals contains contains …" at bounding box center [883, 308] width 1295 height 265
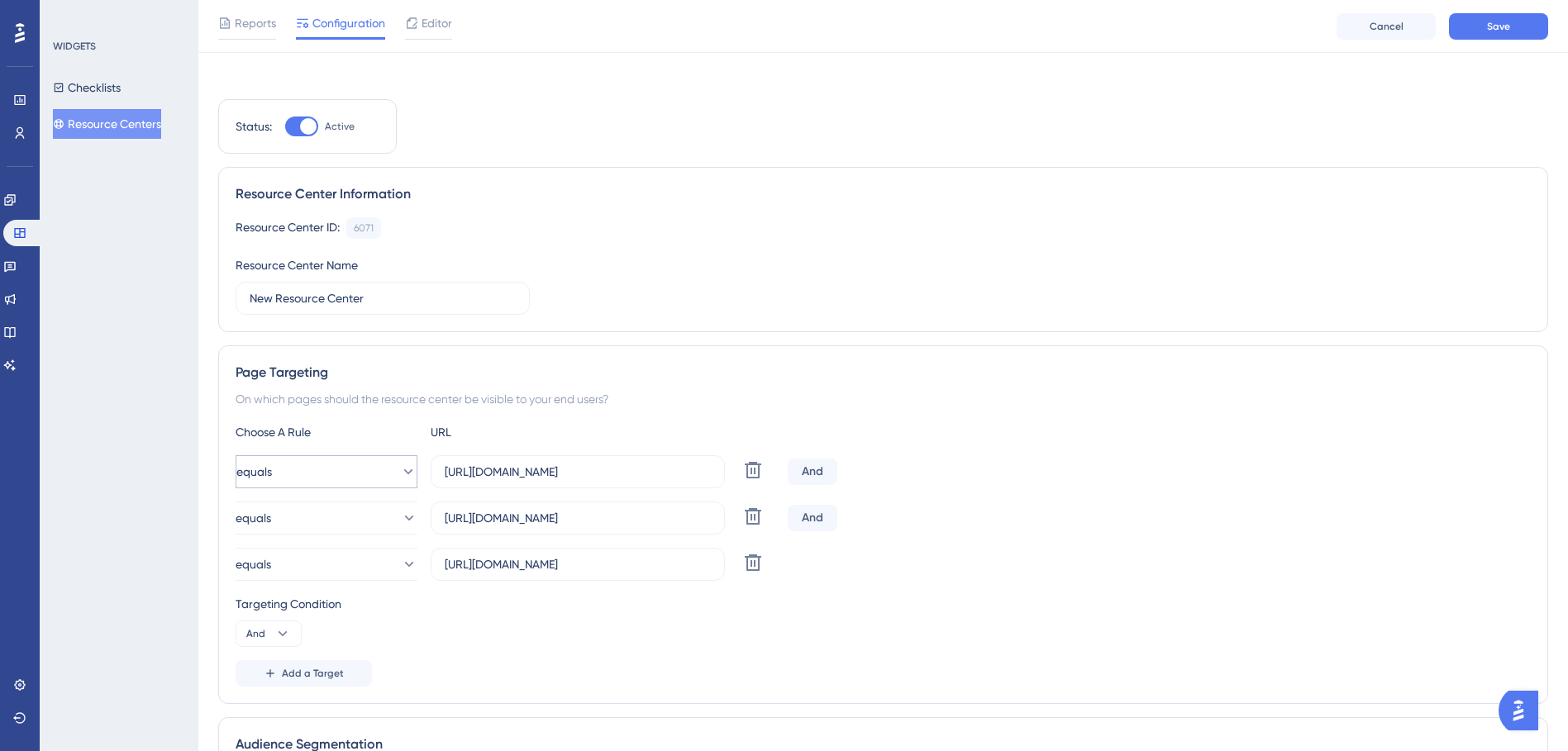
scroll to position [5, 0]
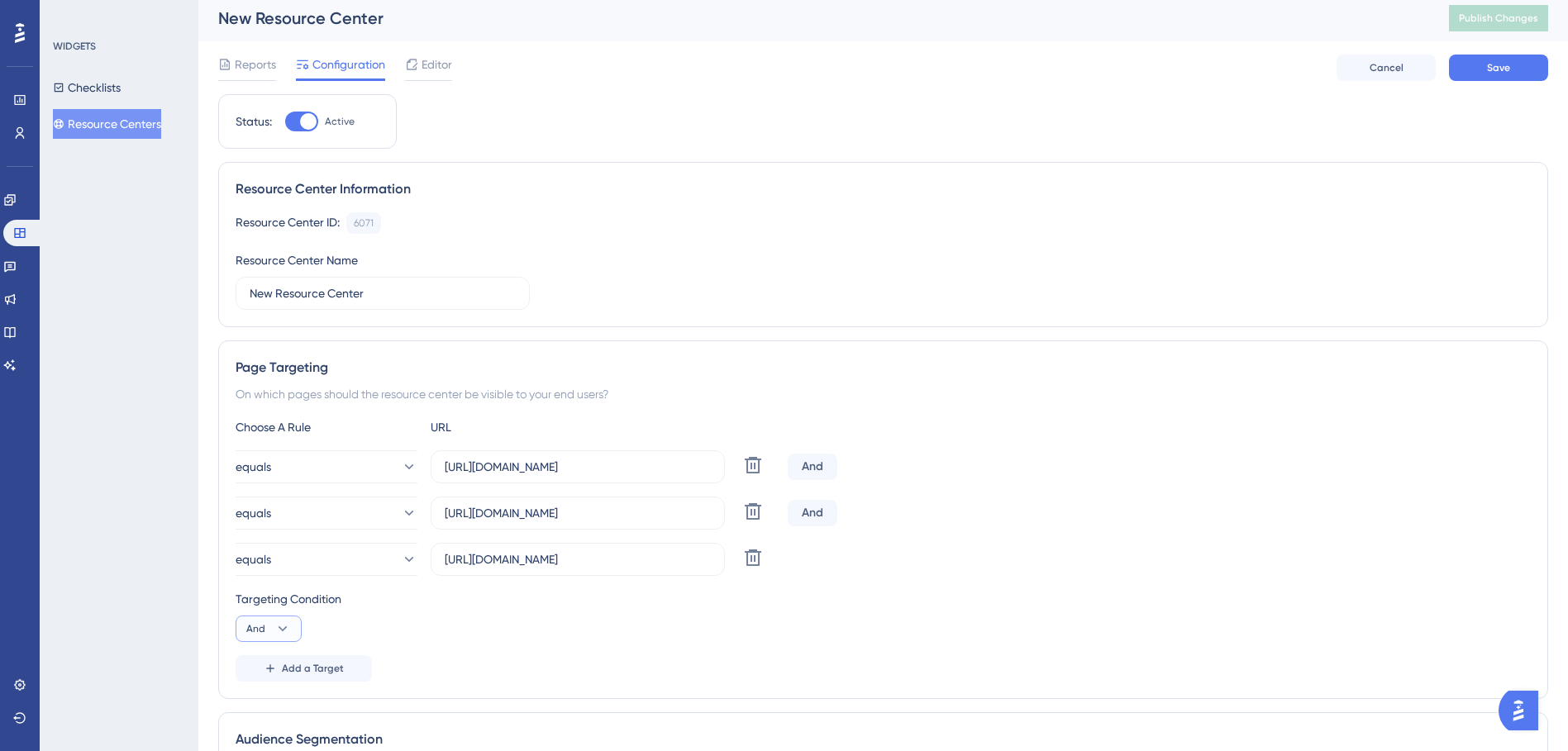
click at [292, 634] on button "And" at bounding box center [268, 629] width 66 height 27
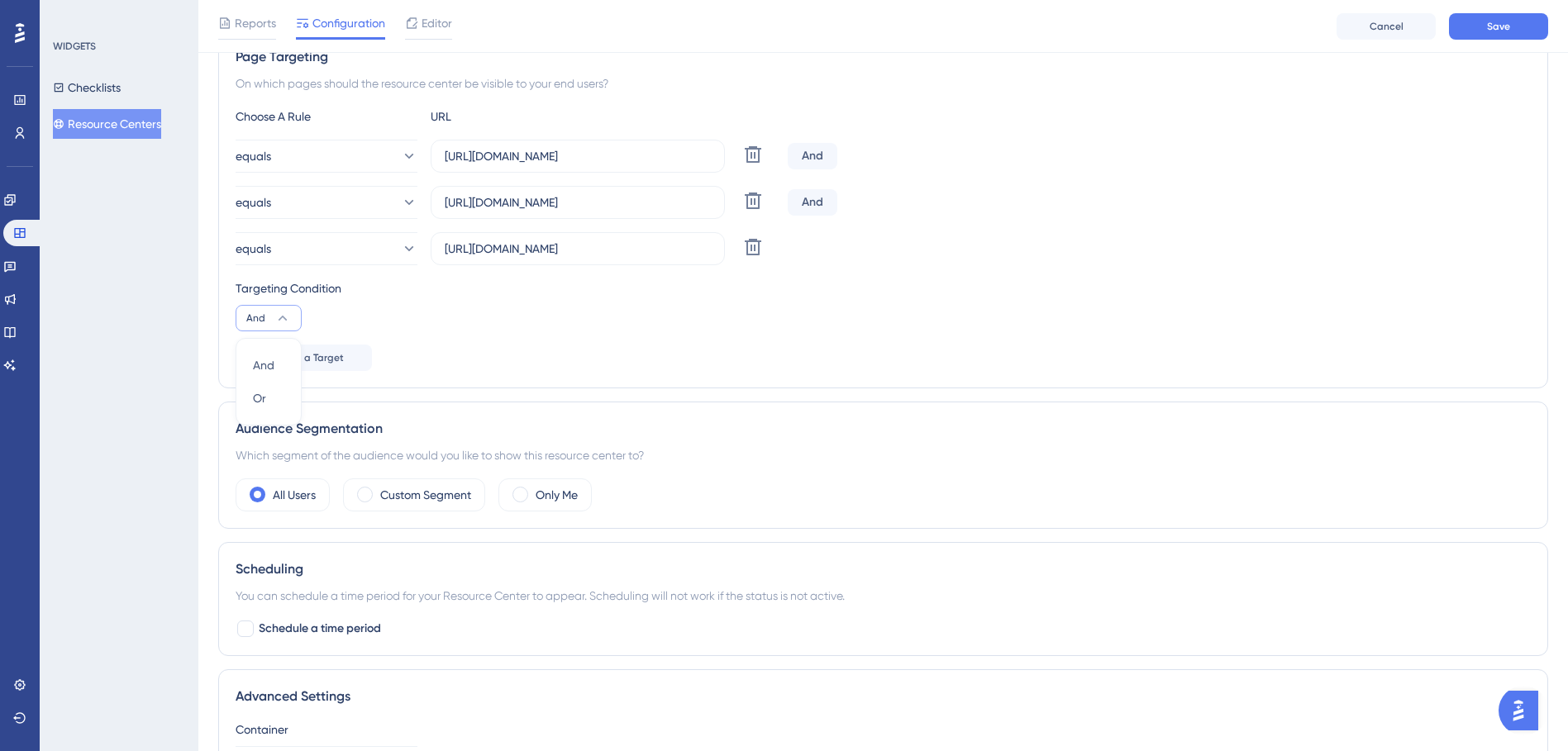
click at [449, 296] on div "Targeting Condition" at bounding box center [883, 288] width 1295 height 20
click at [819, 203] on div "And" at bounding box center [811, 203] width 49 height 27
click at [753, 202] on icon at bounding box center [753, 200] width 20 height 20
type input "[URL][DOMAIN_NAME]"
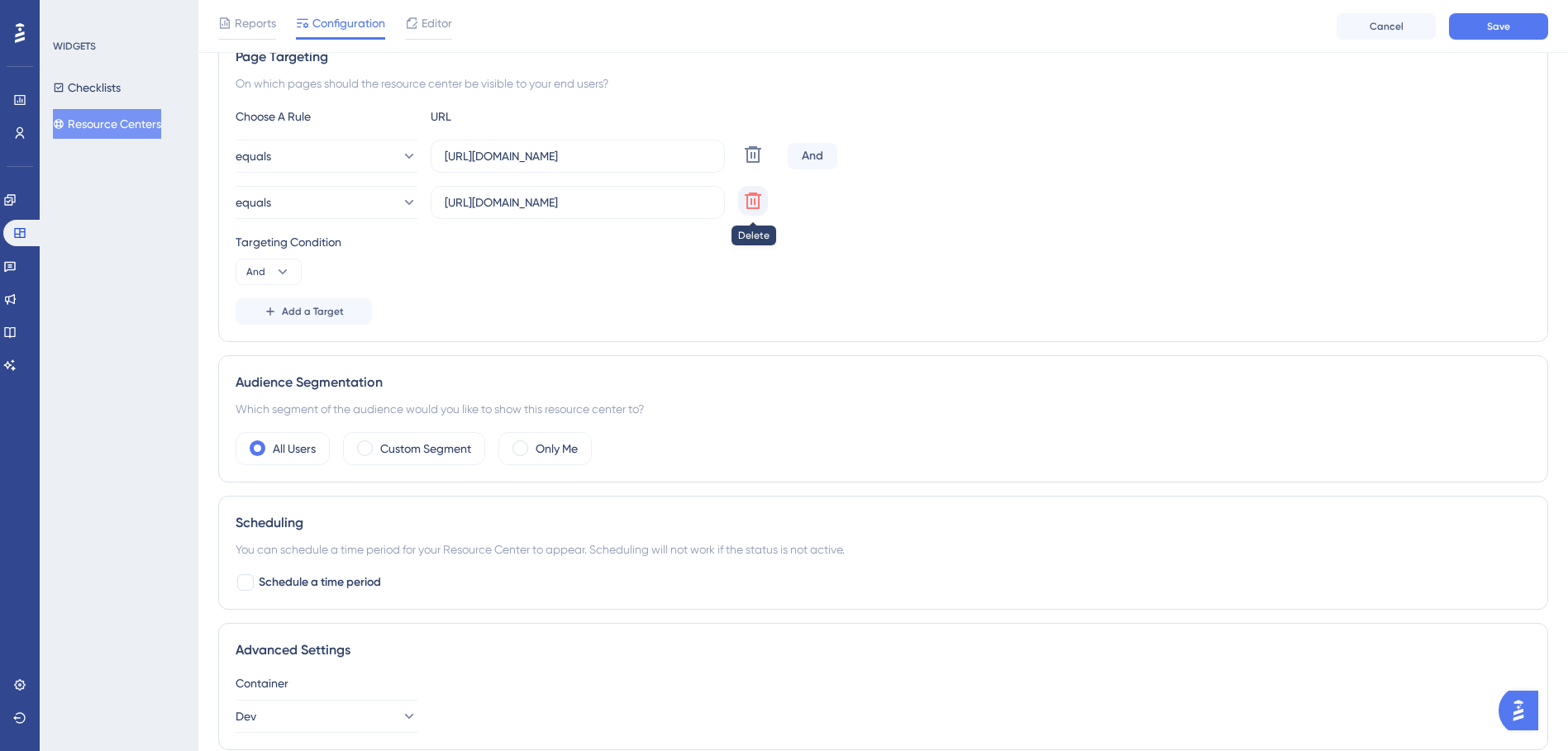
click at [748, 194] on icon at bounding box center [752, 200] width 16 height 16
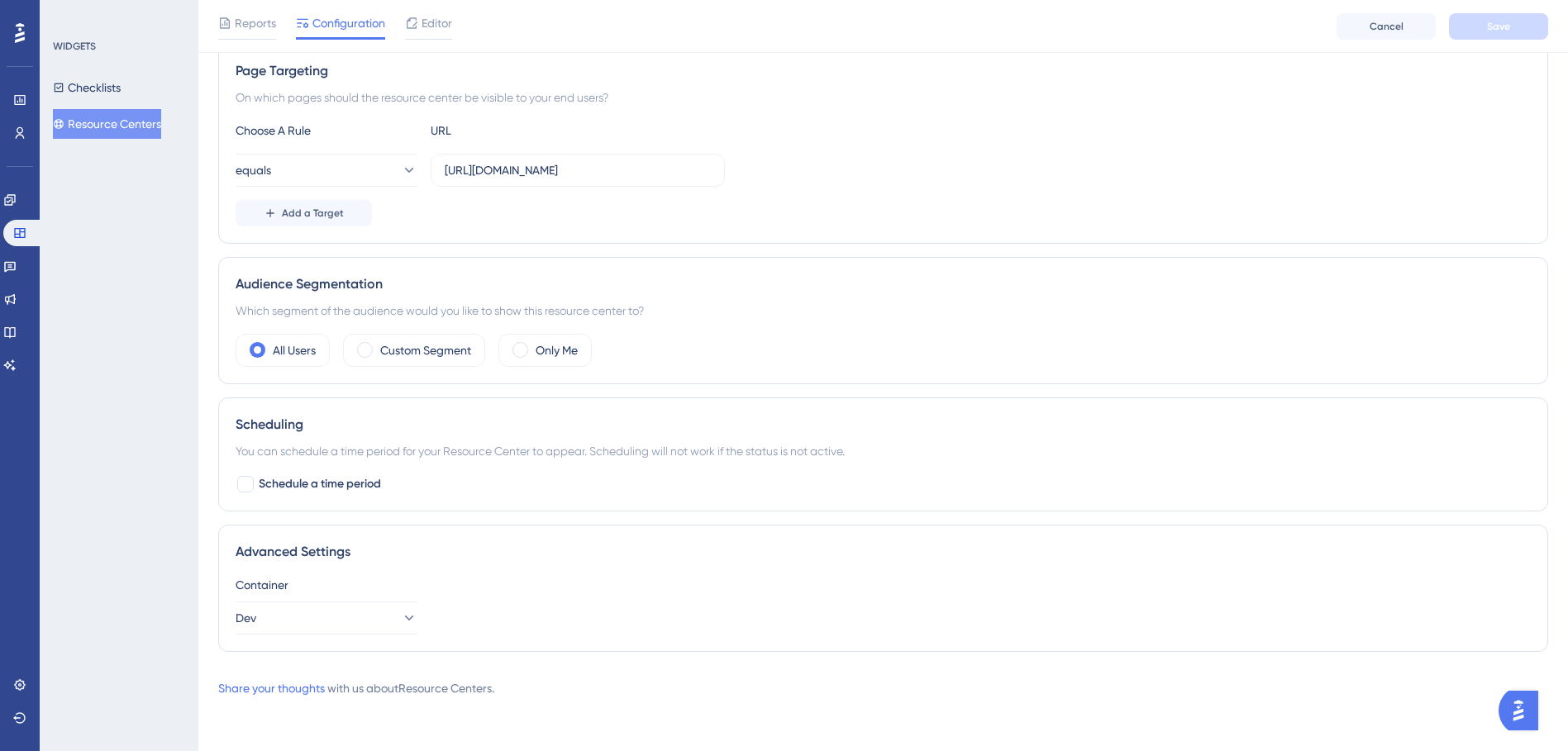
scroll to position [143, 0]
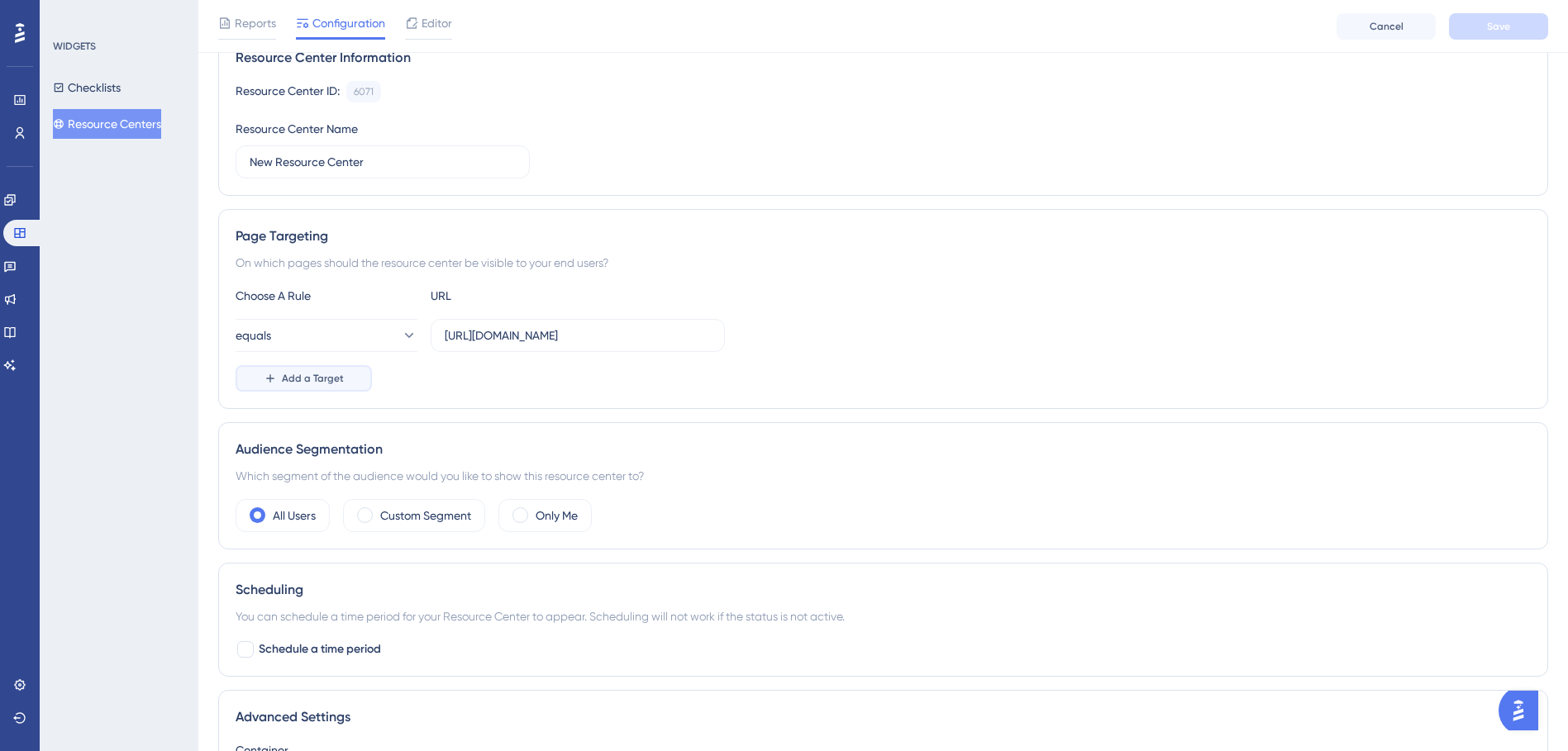
click at [292, 376] on span "Add a Target" at bounding box center [312, 378] width 62 height 13
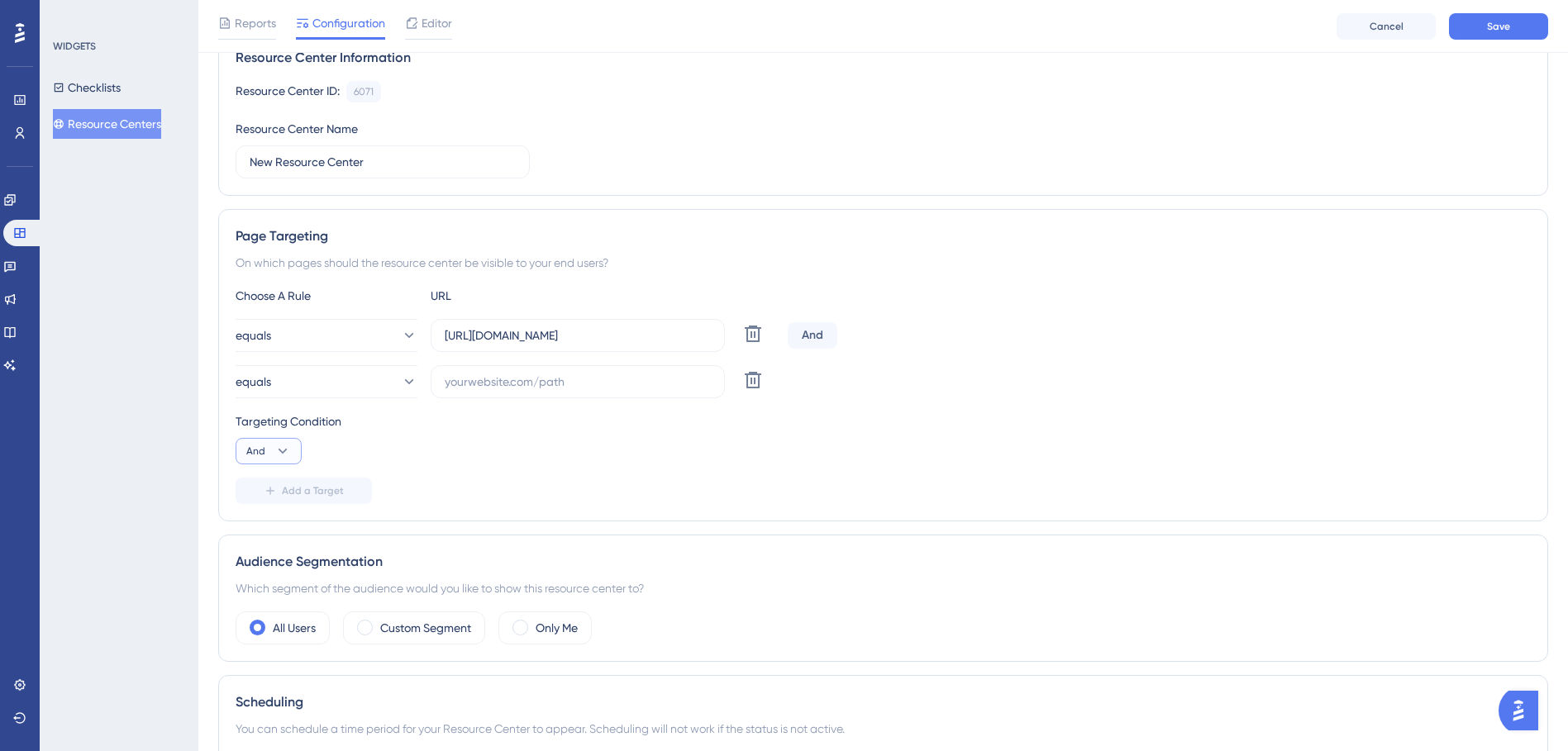
click at [276, 449] on icon at bounding box center [283, 451] width 16 height 16
click at [253, 533] on span "Or" at bounding box center [259, 531] width 13 height 20
click at [538, 380] on input "text" at bounding box center [577, 382] width 266 height 18
paste input "[URL][DOMAIN_NAME]"
type input "[URL][DOMAIN_NAME]"
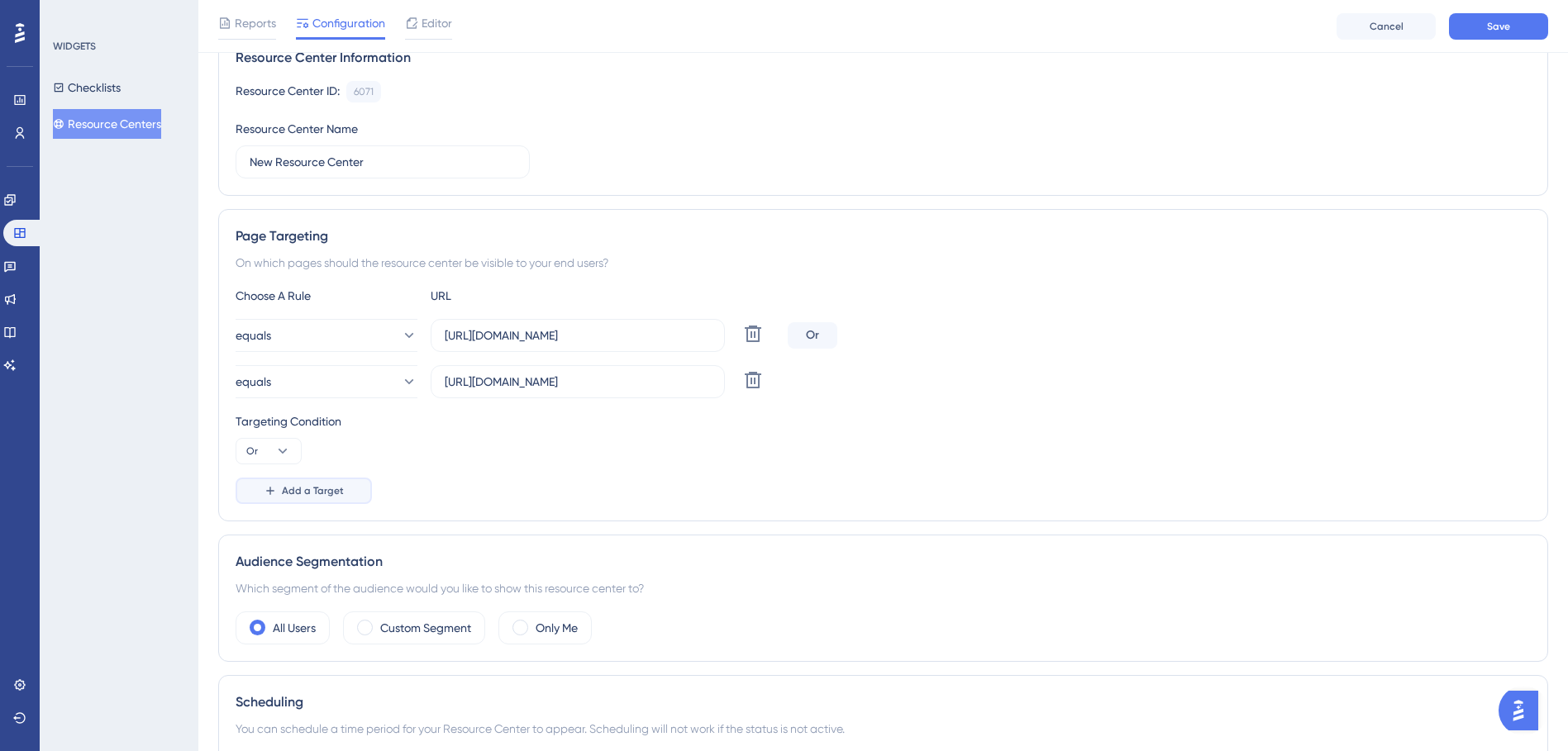
click at [331, 488] on span "Add a Target" at bounding box center [312, 490] width 62 height 13
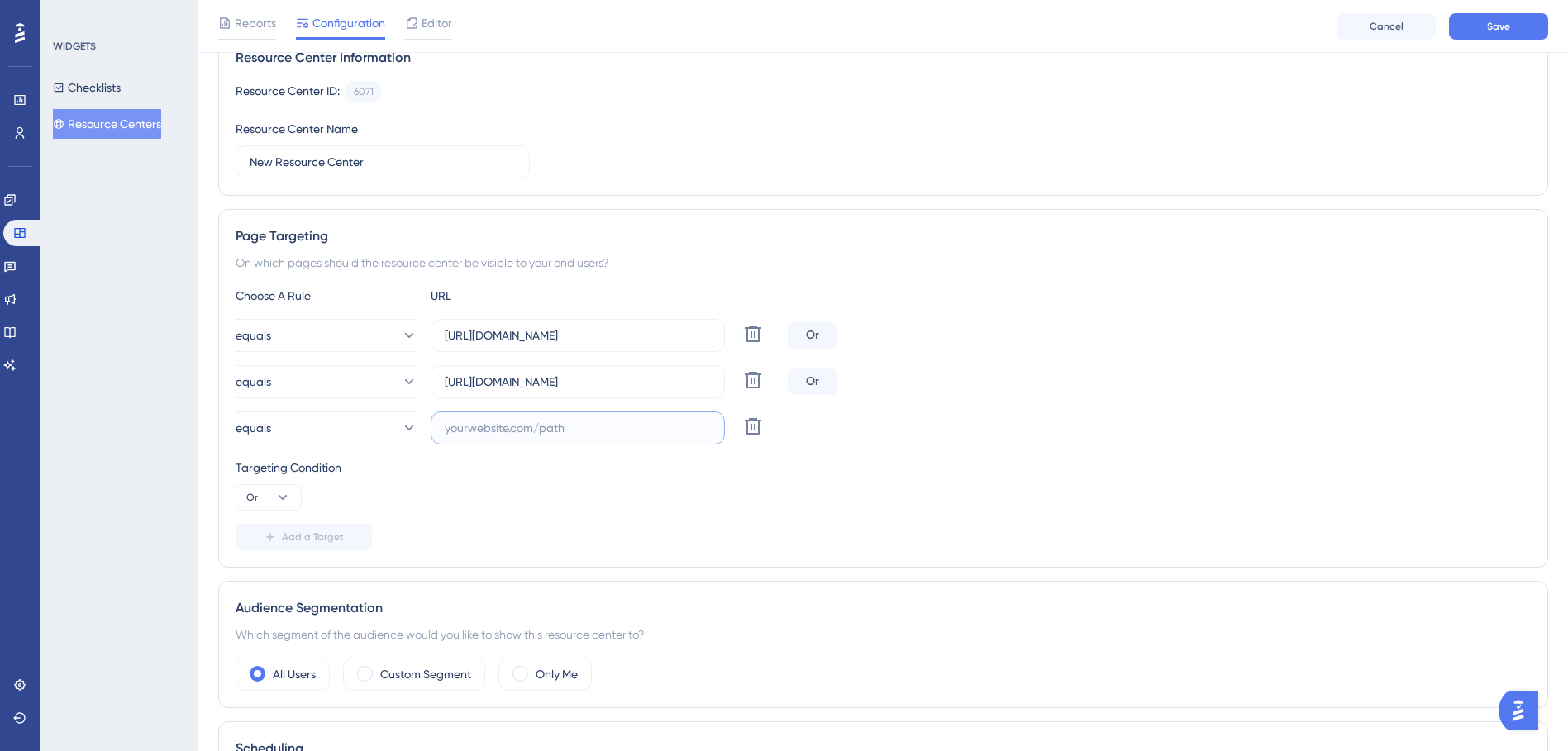
click at [515, 425] on input "text" at bounding box center [577, 427] width 266 height 18
paste input "[URL][DOMAIN_NAME]"
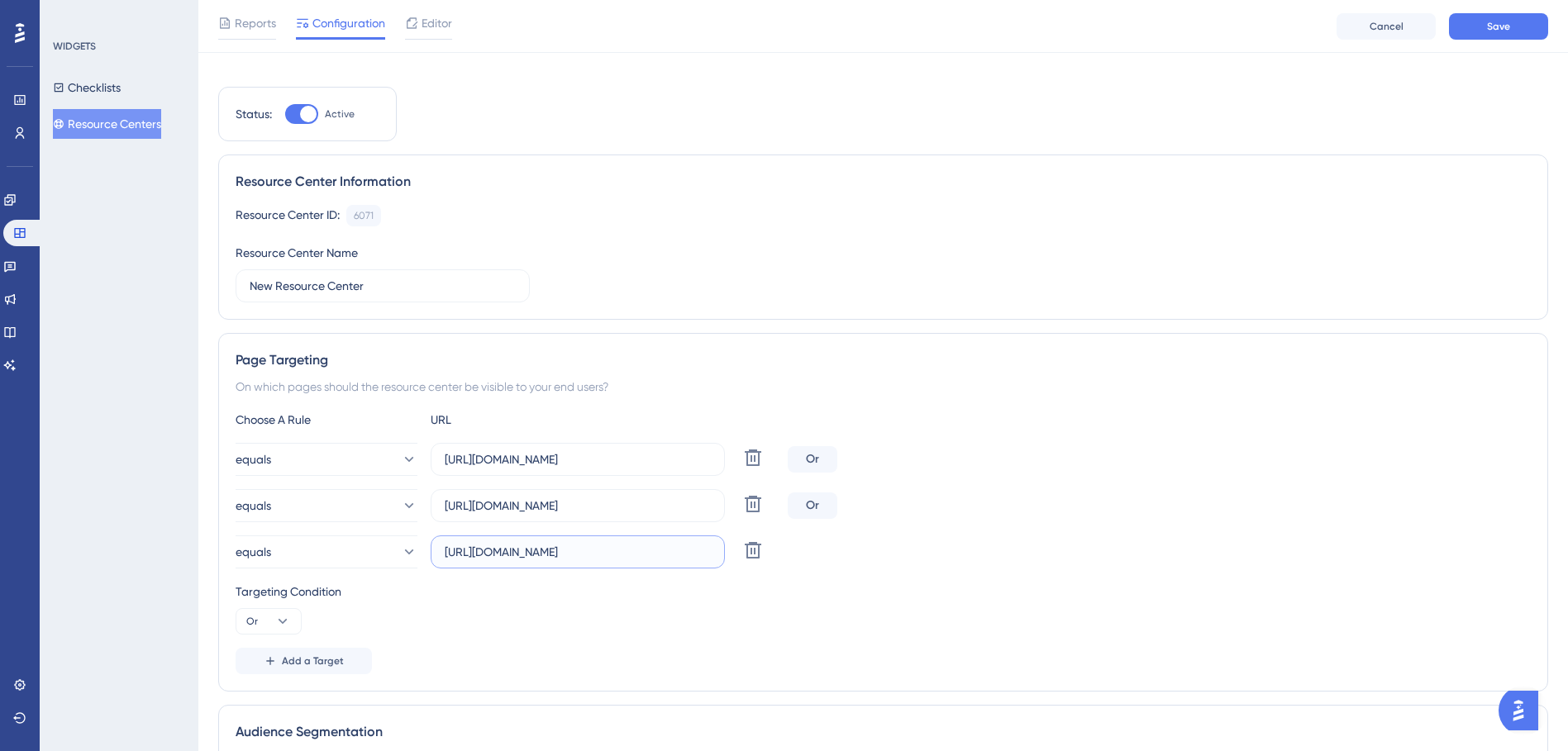
scroll to position [0, 0]
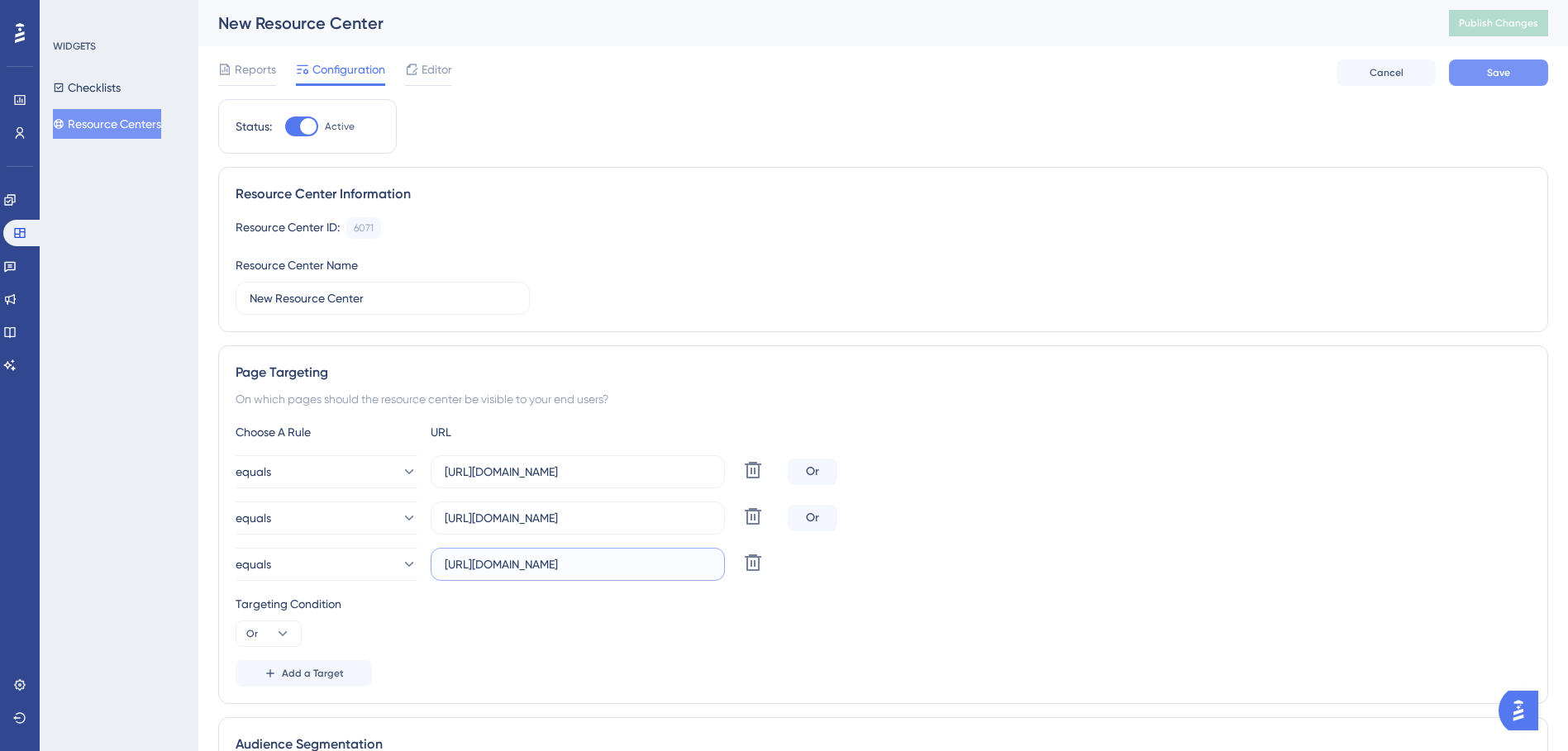
type input "[URL][DOMAIN_NAME]"
click at [1507, 77] on span "Save" at bounding box center [1498, 72] width 23 height 13
click at [1528, 29] on span "Publish Changes" at bounding box center [1498, 22] width 80 height 13
click at [143, 117] on button "Resource Centers" at bounding box center [106, 123] width 108 height 30
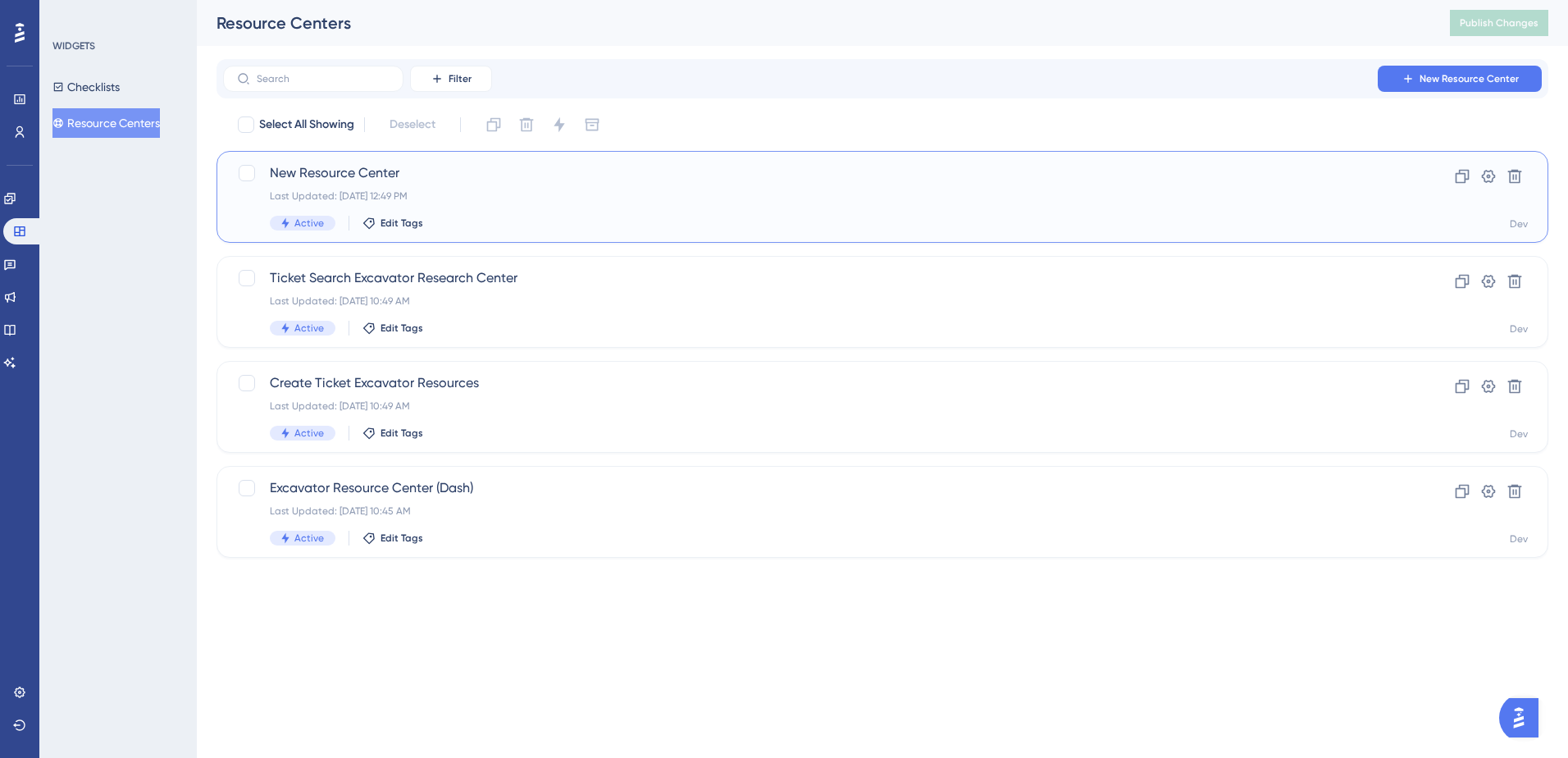
click at [489, 174] on span "New Resource Center" at bounding box center [817, 173] width 1094 height 20
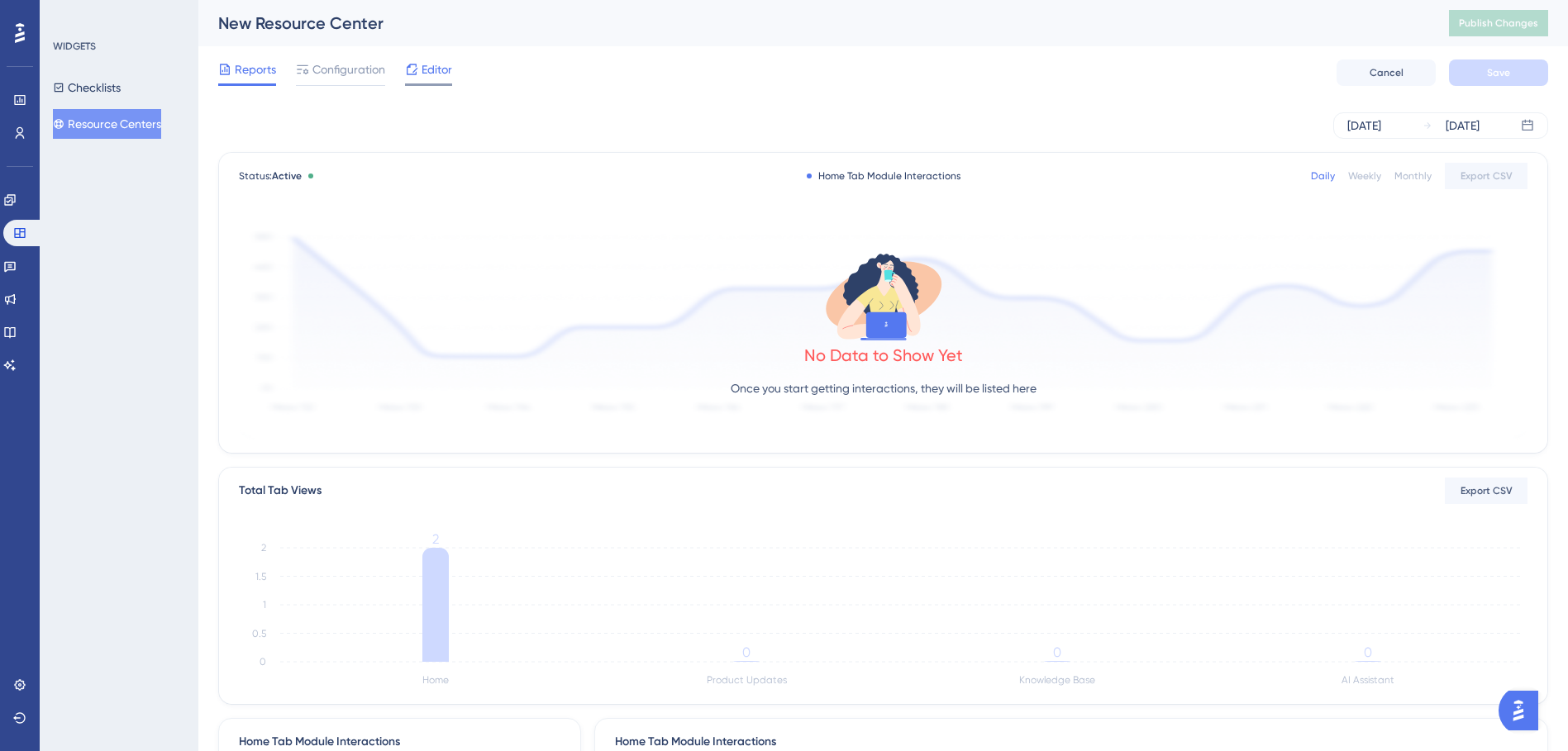
click at [425, 79] on span "Editor" at bounding box center [436, 70] width 30 height 20
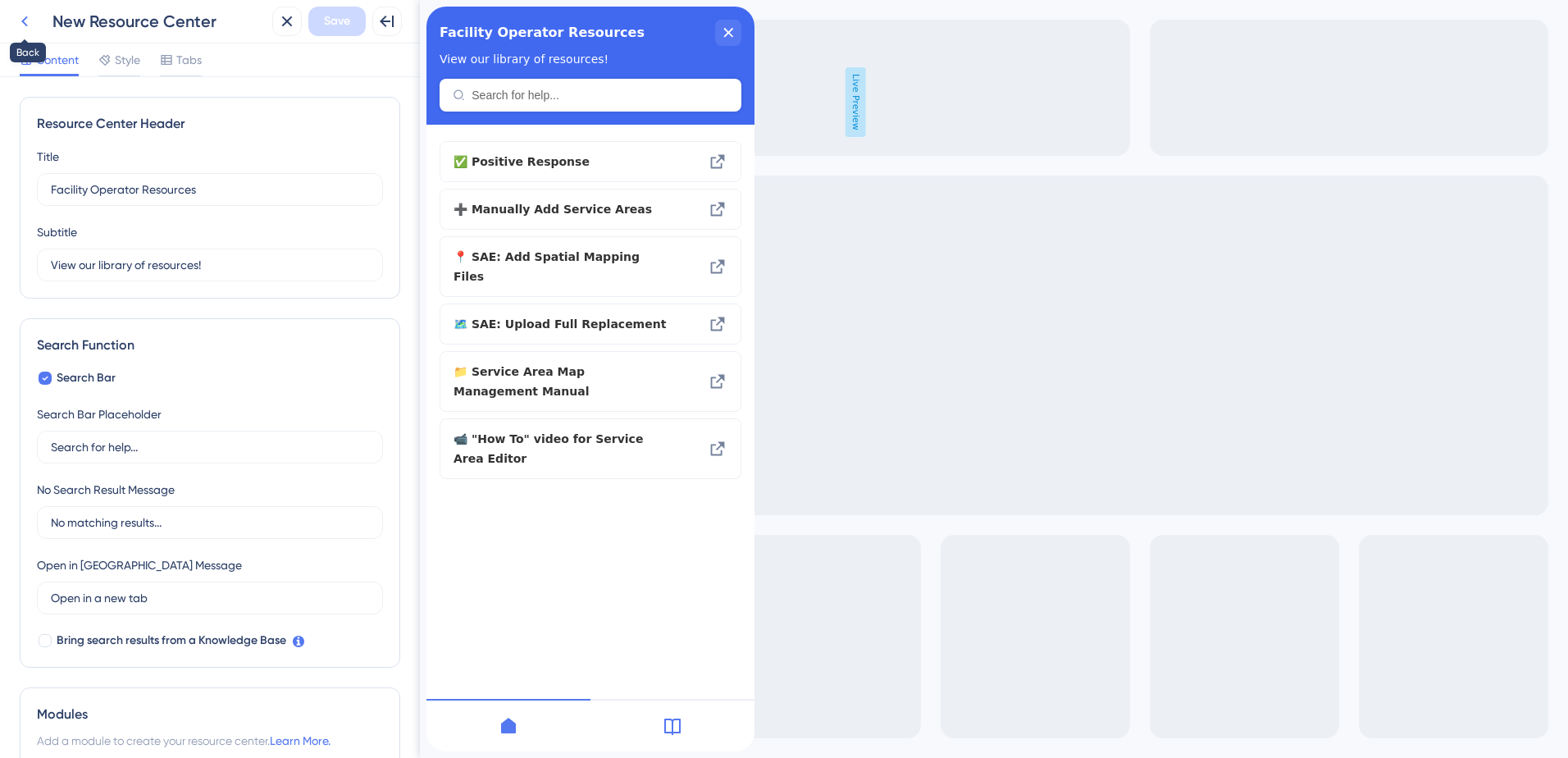
click at [30, 29] on icon at bounding box center [25, 21] width 20 height 20
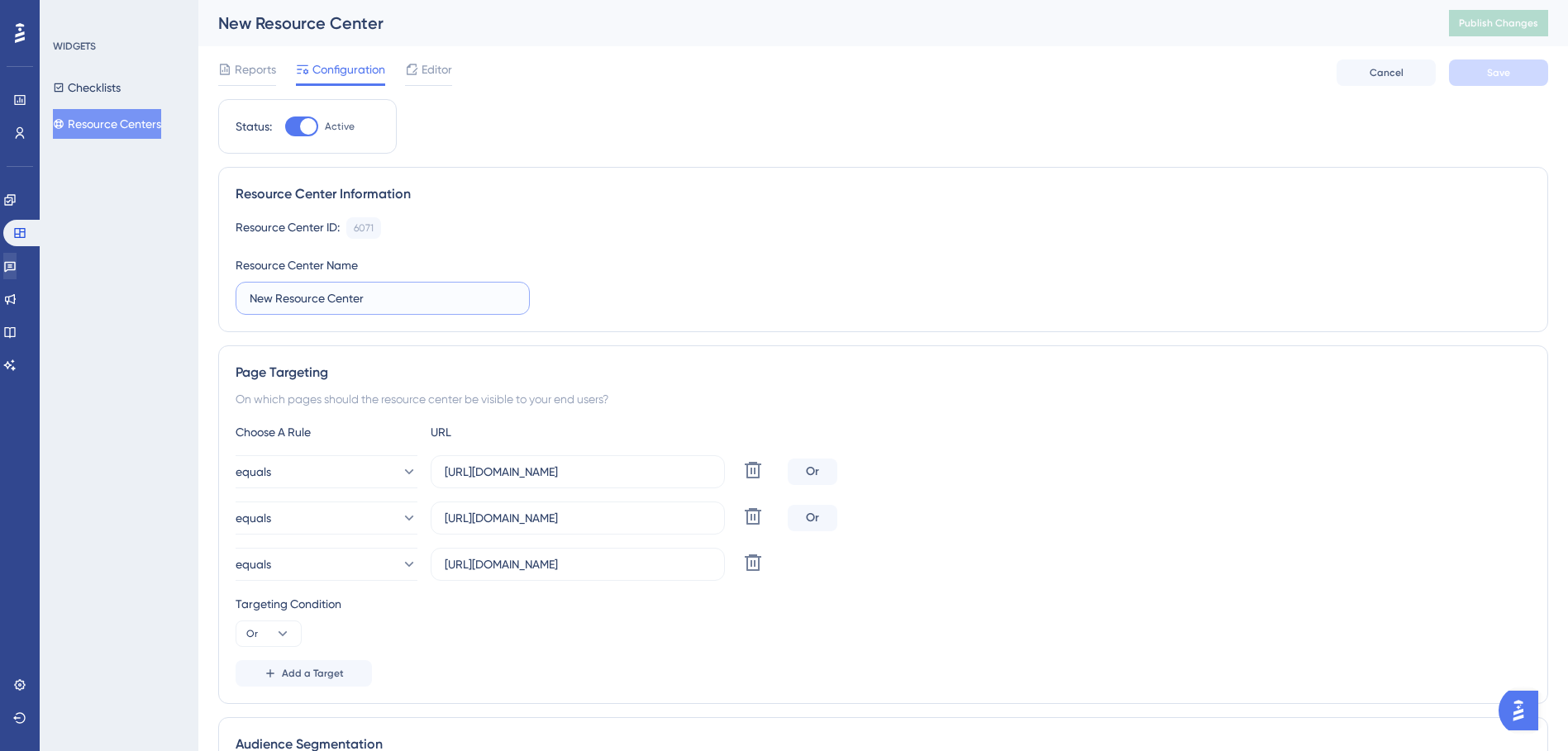
drag, startPoint x: 382, startPoint y: 299, endPoint x: 36, endPoint y: 264, distance: 347.8
click at [199, 233] on div "Performance Users Engagement Widgets Feedback Product Updates Knowledge Base AI…" at bounding box center [883, 592] width 1369 height 1185
type input "Facility Operator Resource Center"
click at [1523, 72] on button "Save" at bounding box center [1497, 73] width 99 height 27
click at [1521, 10] on button "Publish Changes" at bounding box center [1497, 23] width 99 height 27
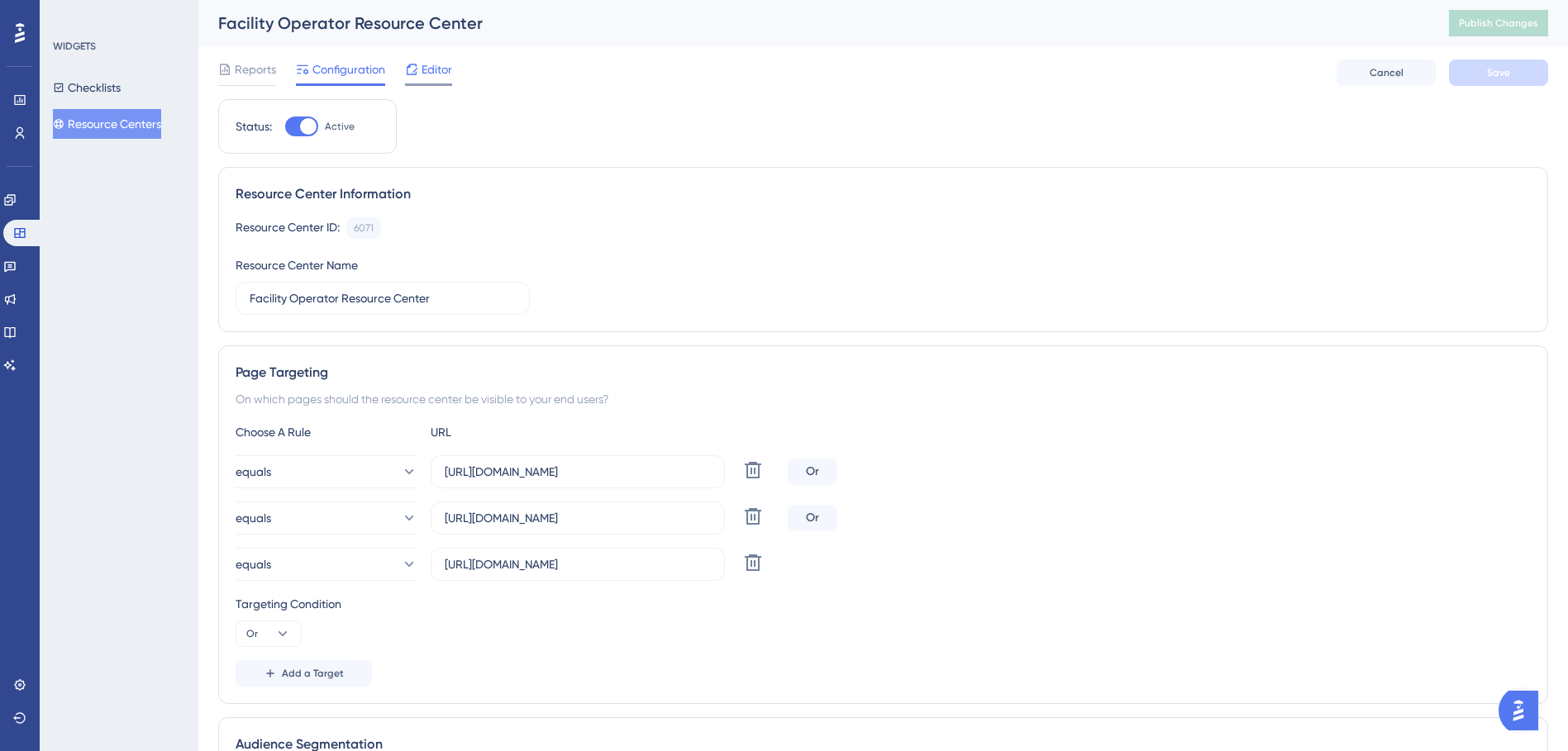
click at [428, 75] on span "Editor" at bounding box center [436, 70] width 30 height 20
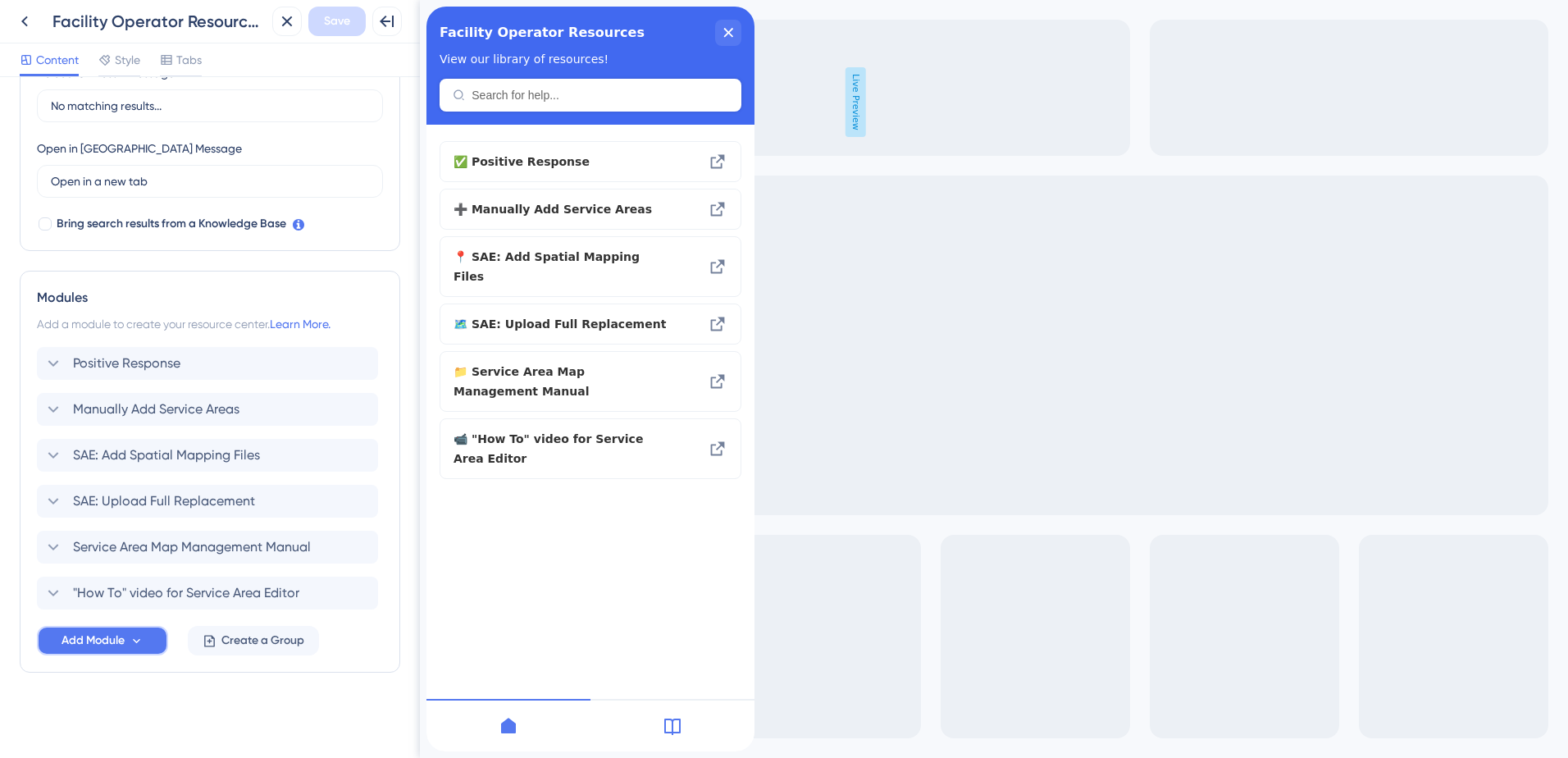
click at [111, 641] on span "Add Module" at bounding box center [92, 640] width 63 height 20
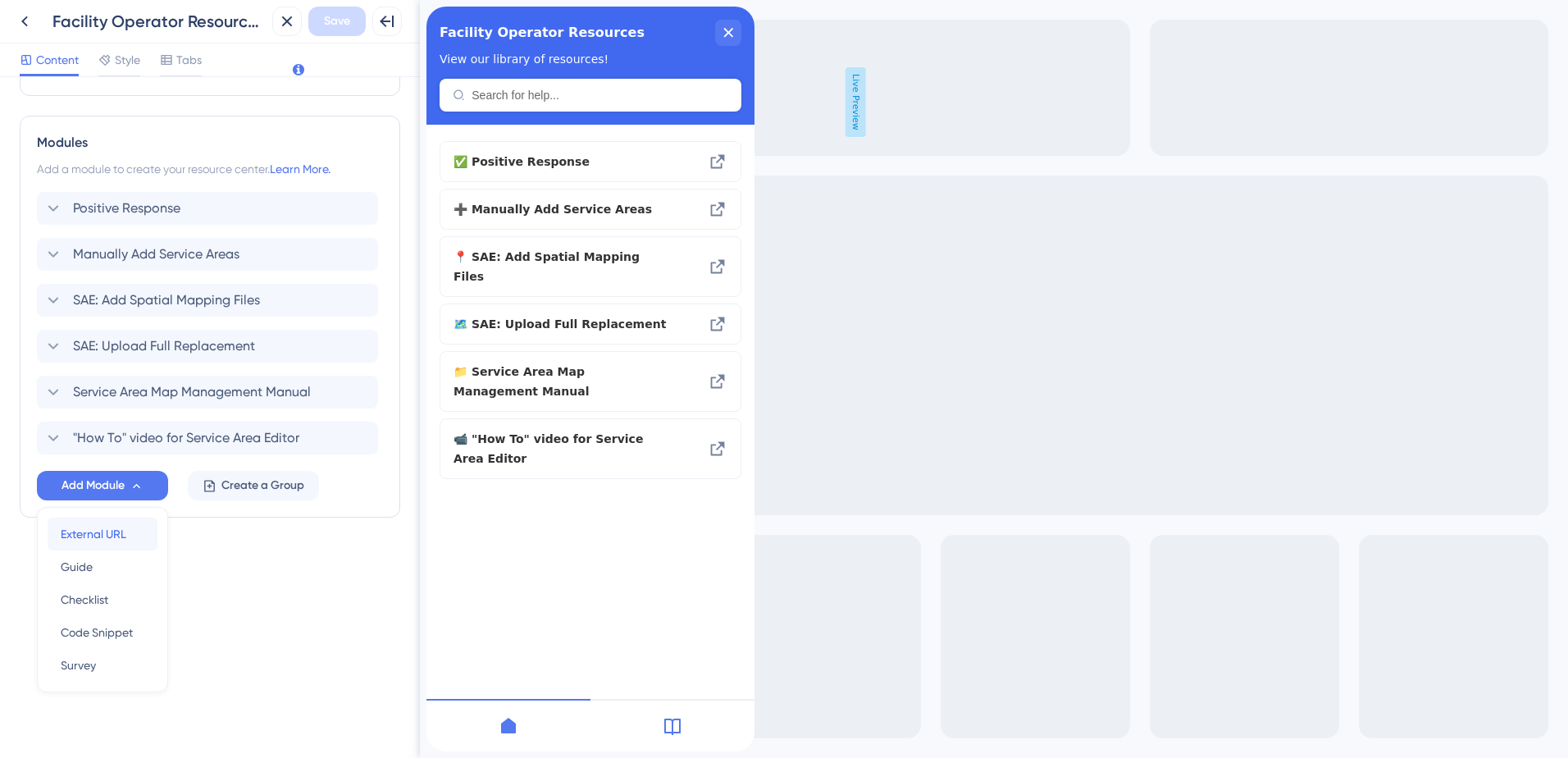
click at [124, 533] on span "External URL" at bounding box center [93, 533] width 66 height 20
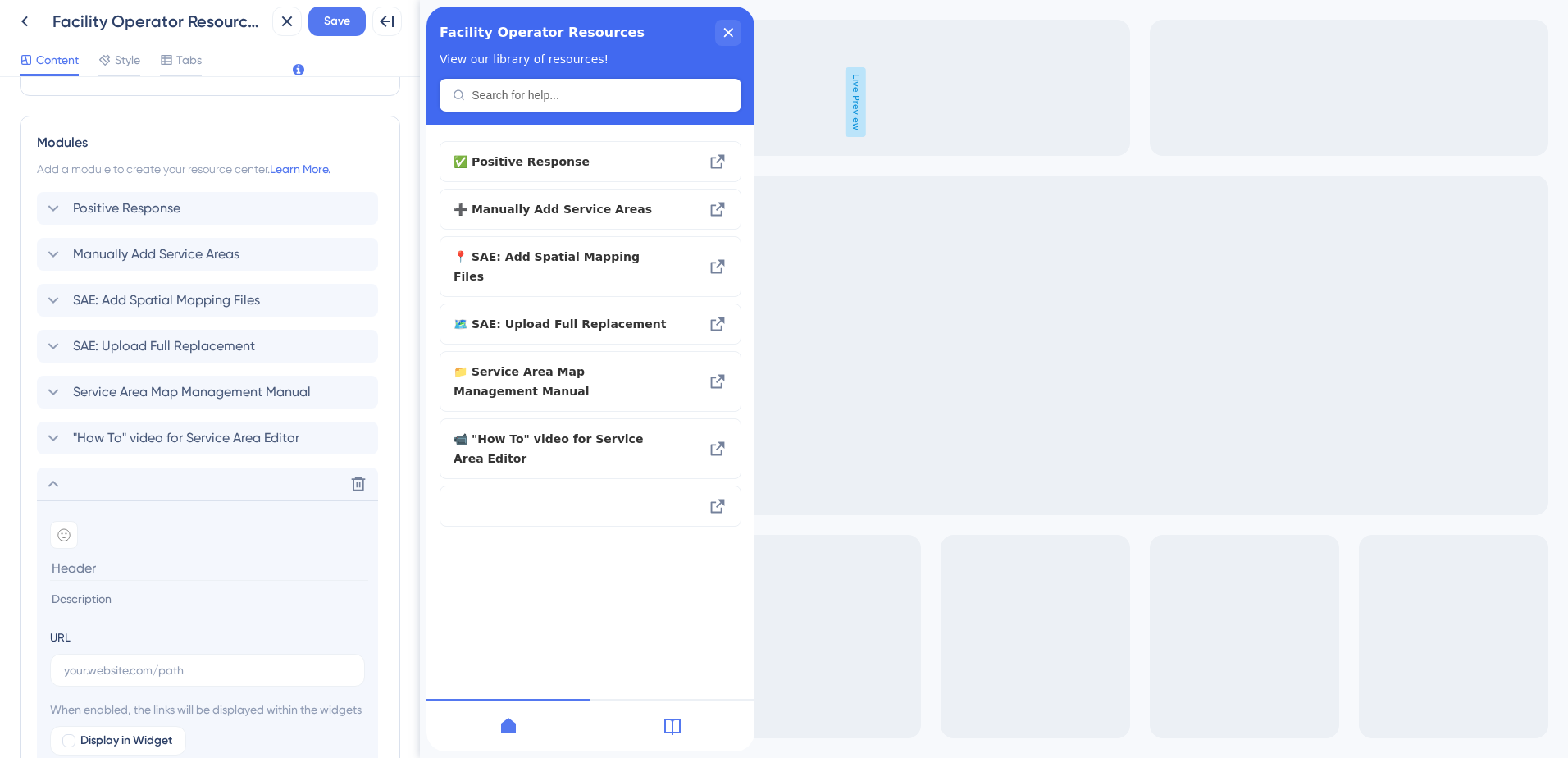
type input "[URL][DOMAIN_NAME]"
click at [150, 669] on input "text" at bounding box center [207, 670] width 287 height 18
paste input "[URL][DOMAIN_NAME]"
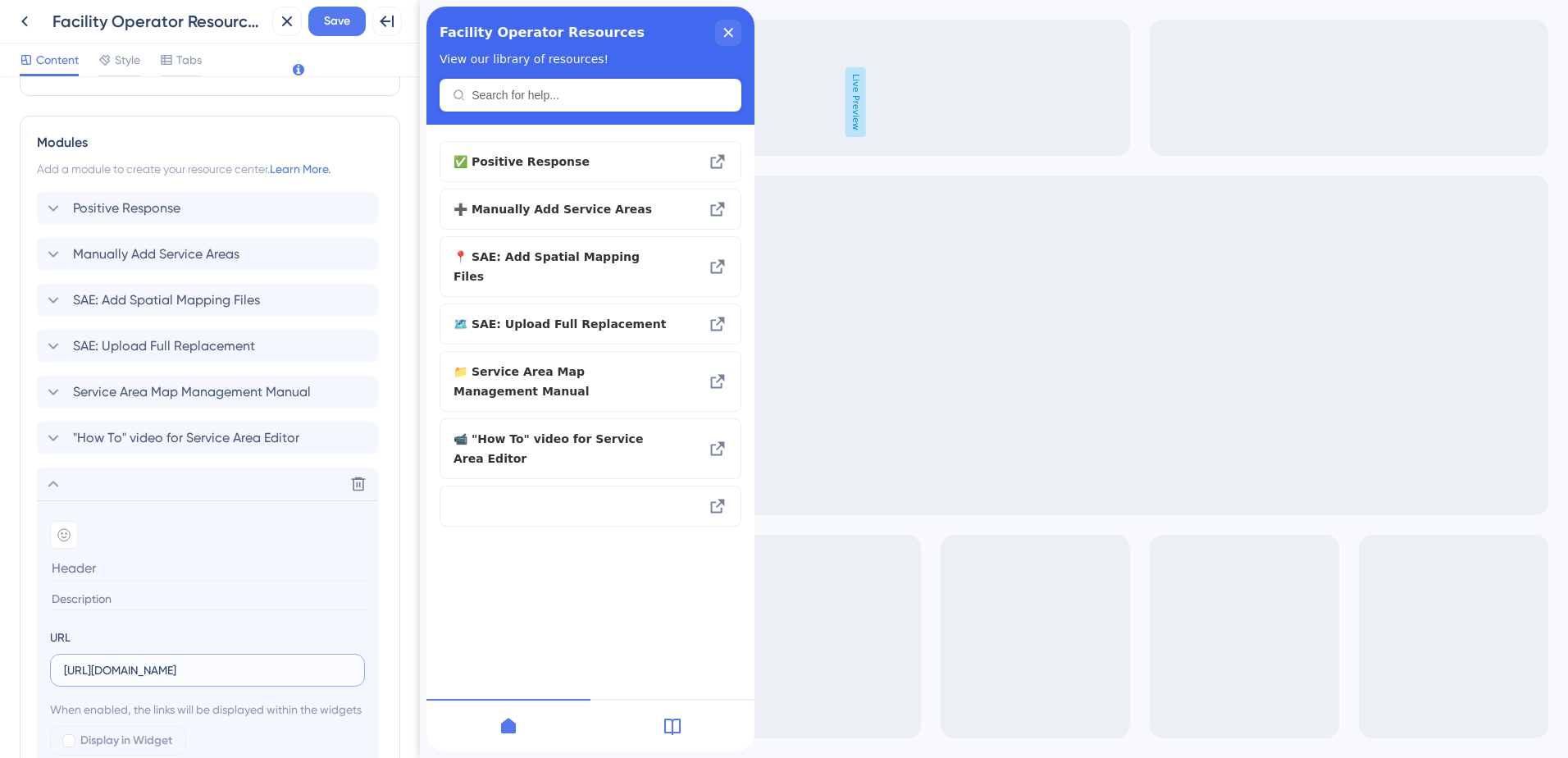
type input "[URL][DOMAIN_NAME]"
click at [119, 565] on input at bounding box center [209, 567] width 318 height 26
type input "P"
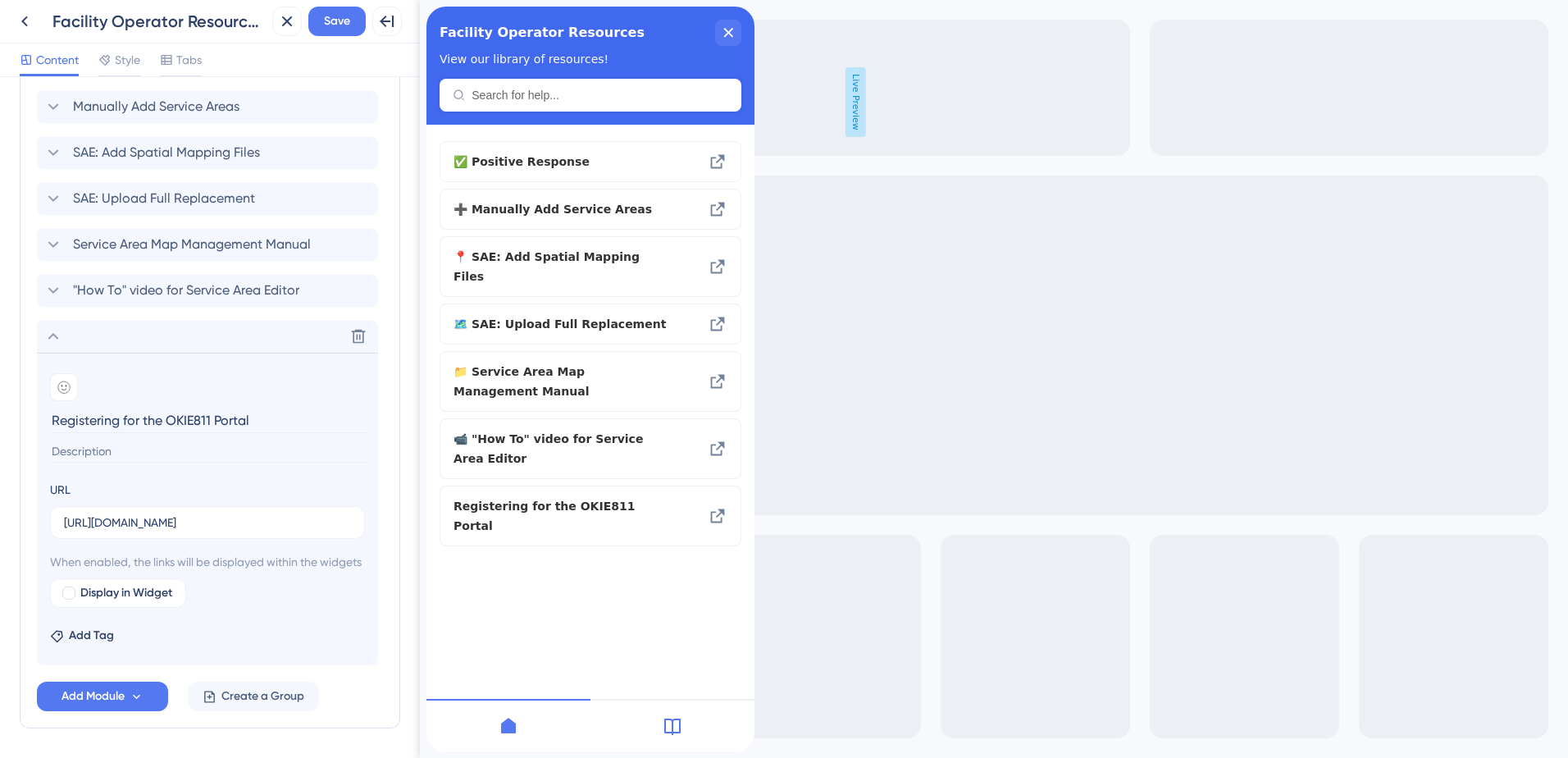
scroll to position [736, 0]
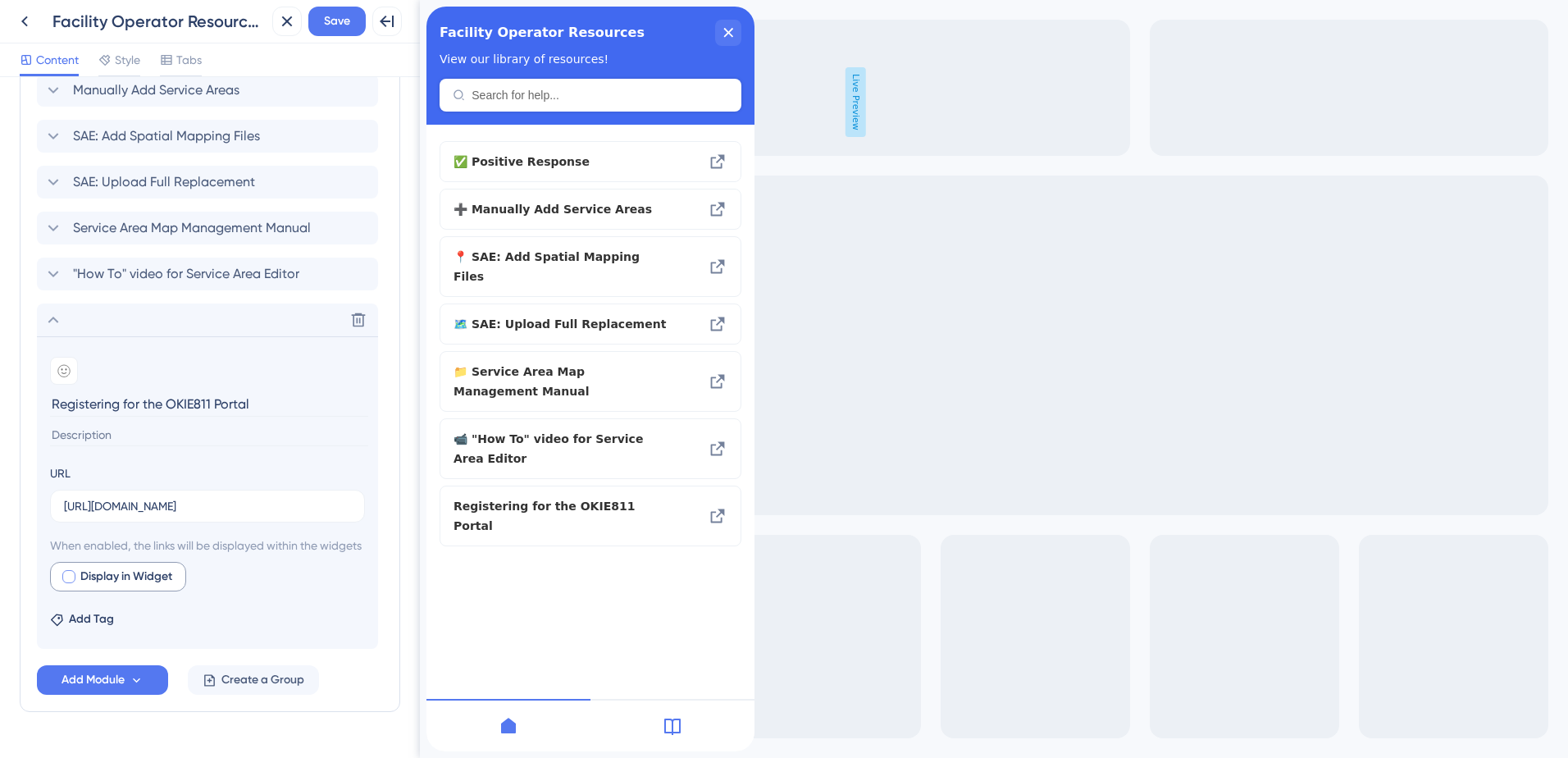
type input "Registering for the OKIE811 Portal"
click at [66, 585] on div at bounding box center [68, 576] width 16 height 16
checkbox input "true"
click at [59, 383] on div at bounding box center [63, 370] width 28 height 28
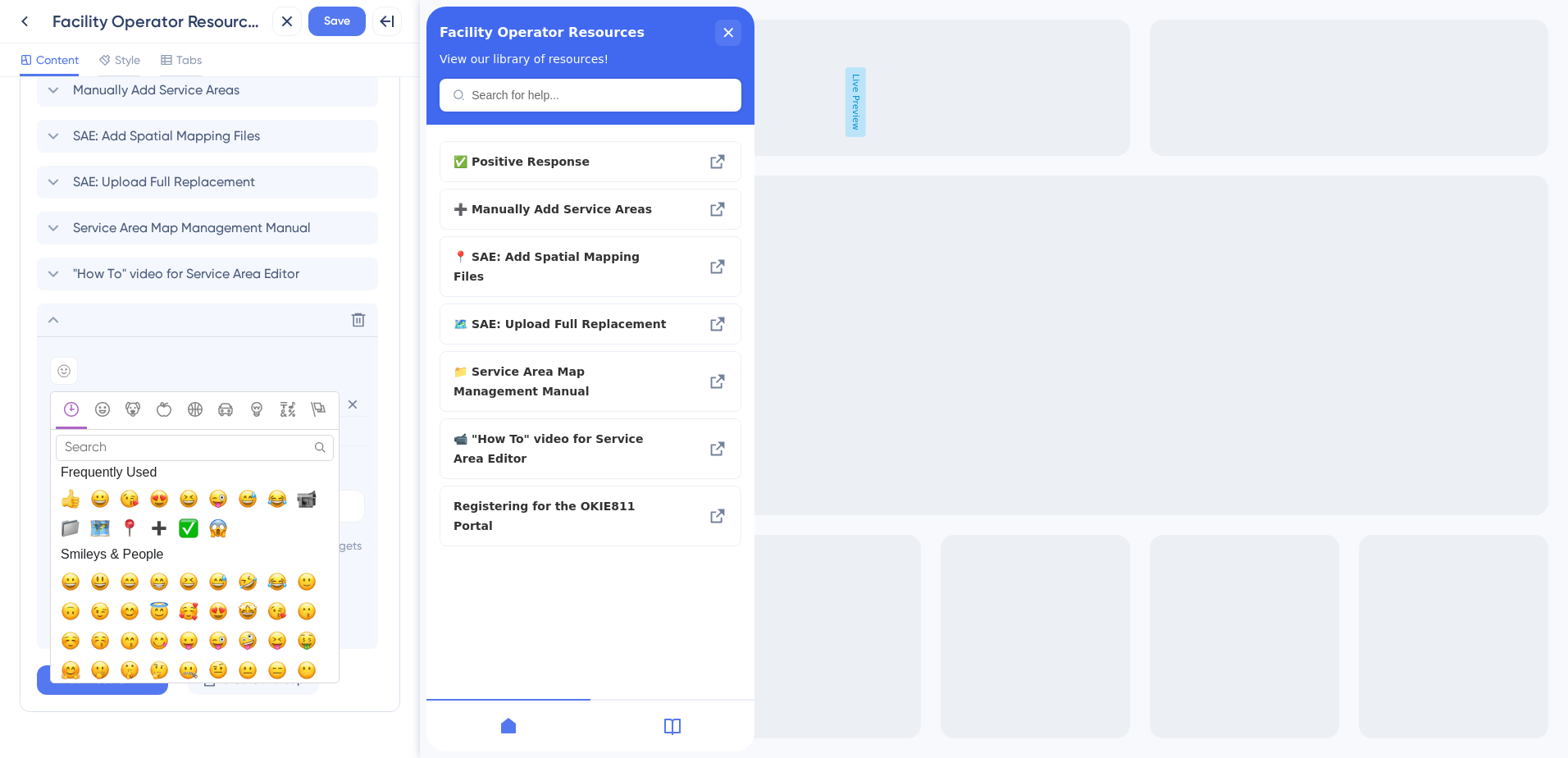
click at [106, 454] on input "Search" at bounding box center [194, 447] width 278 height 26
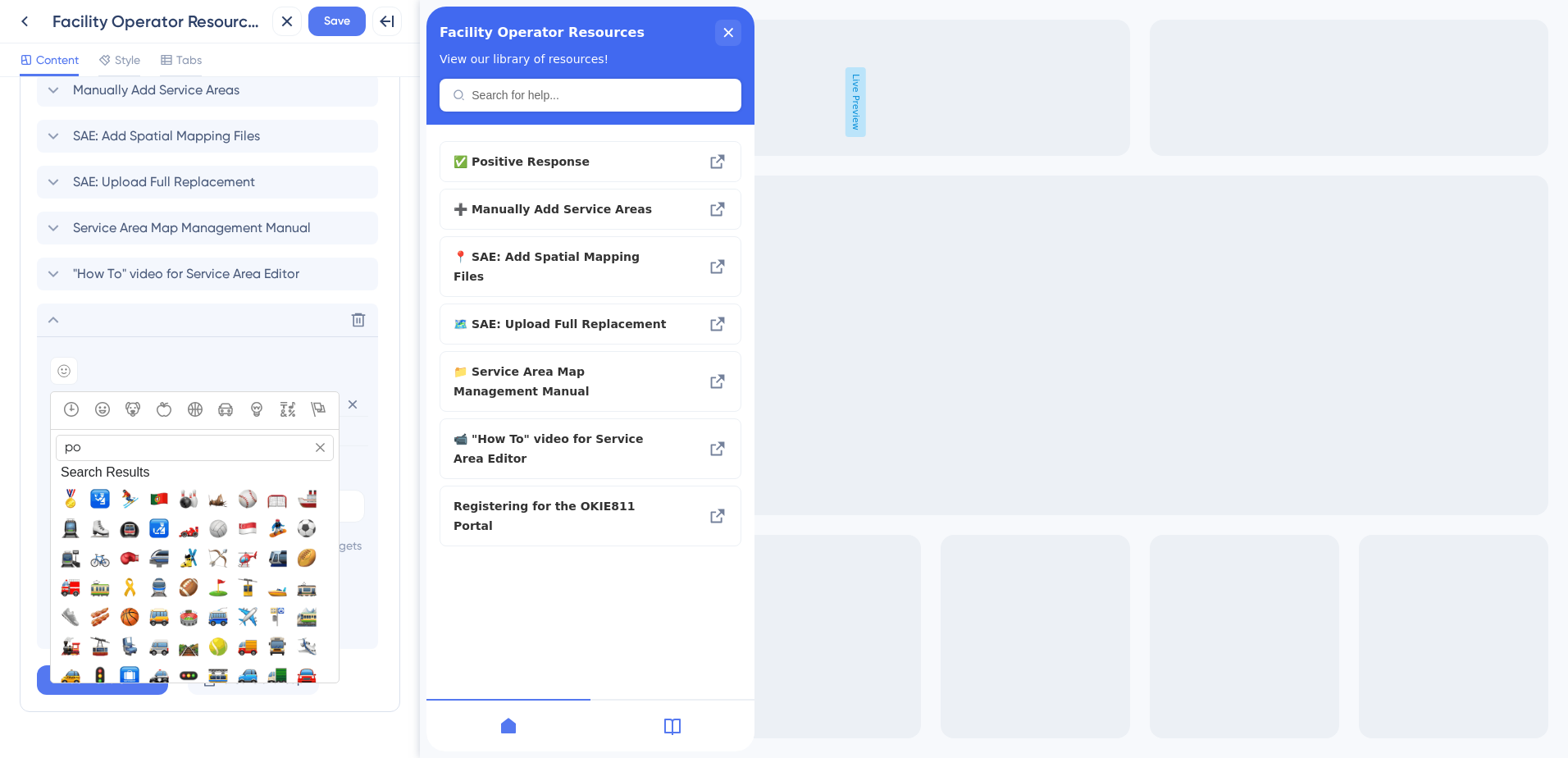
type input "p"
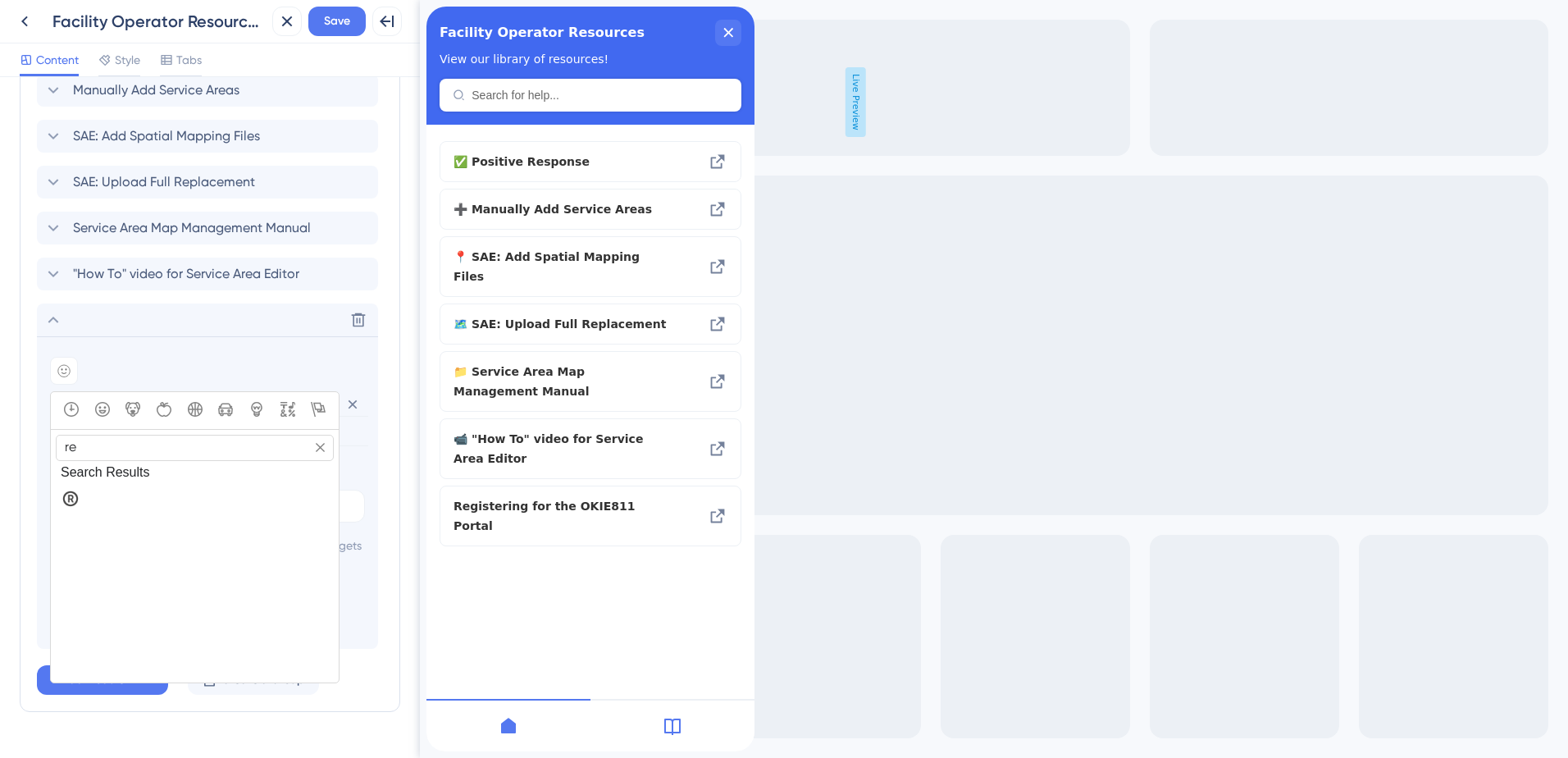
type input "r"
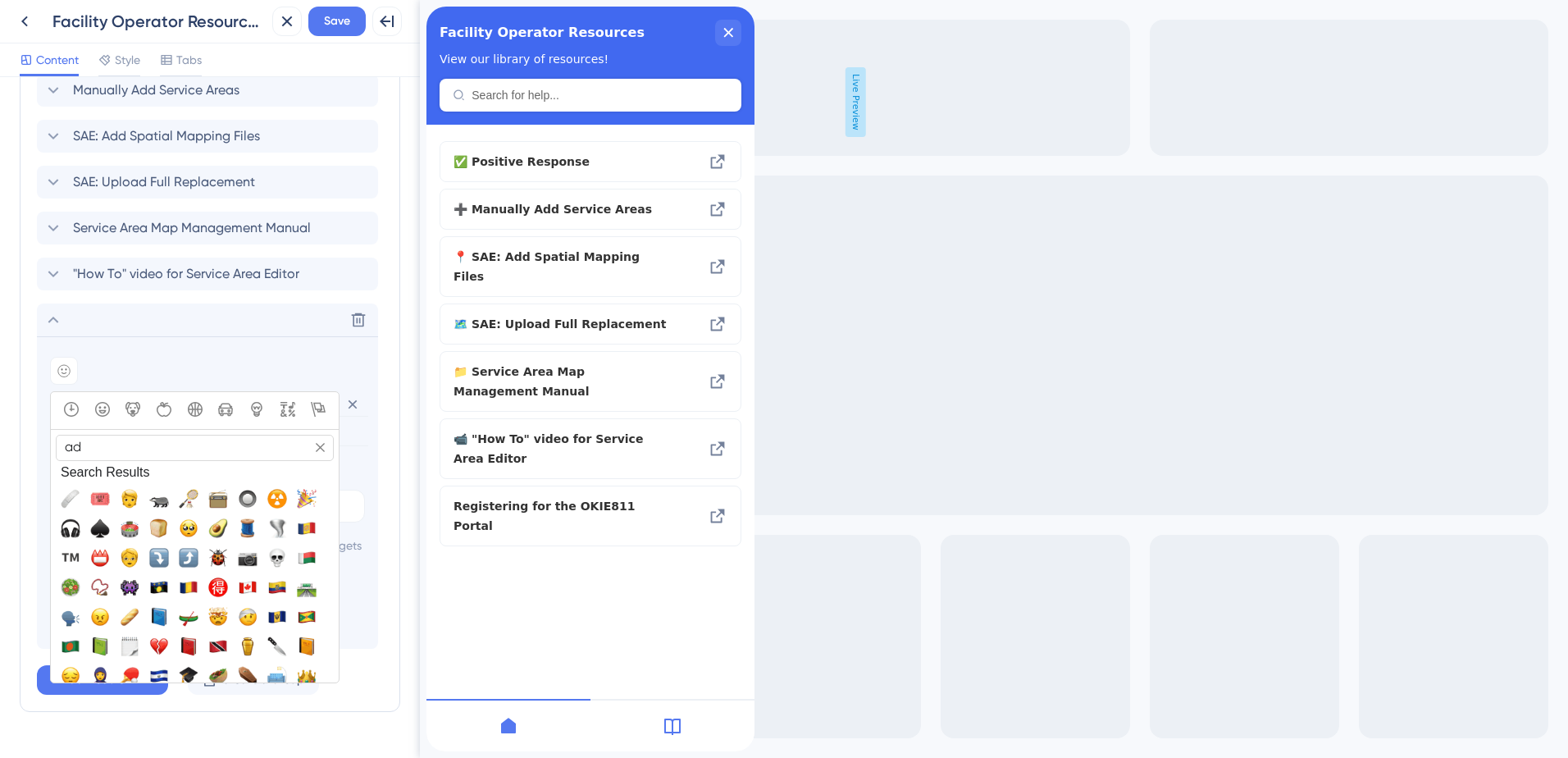
type input "a"
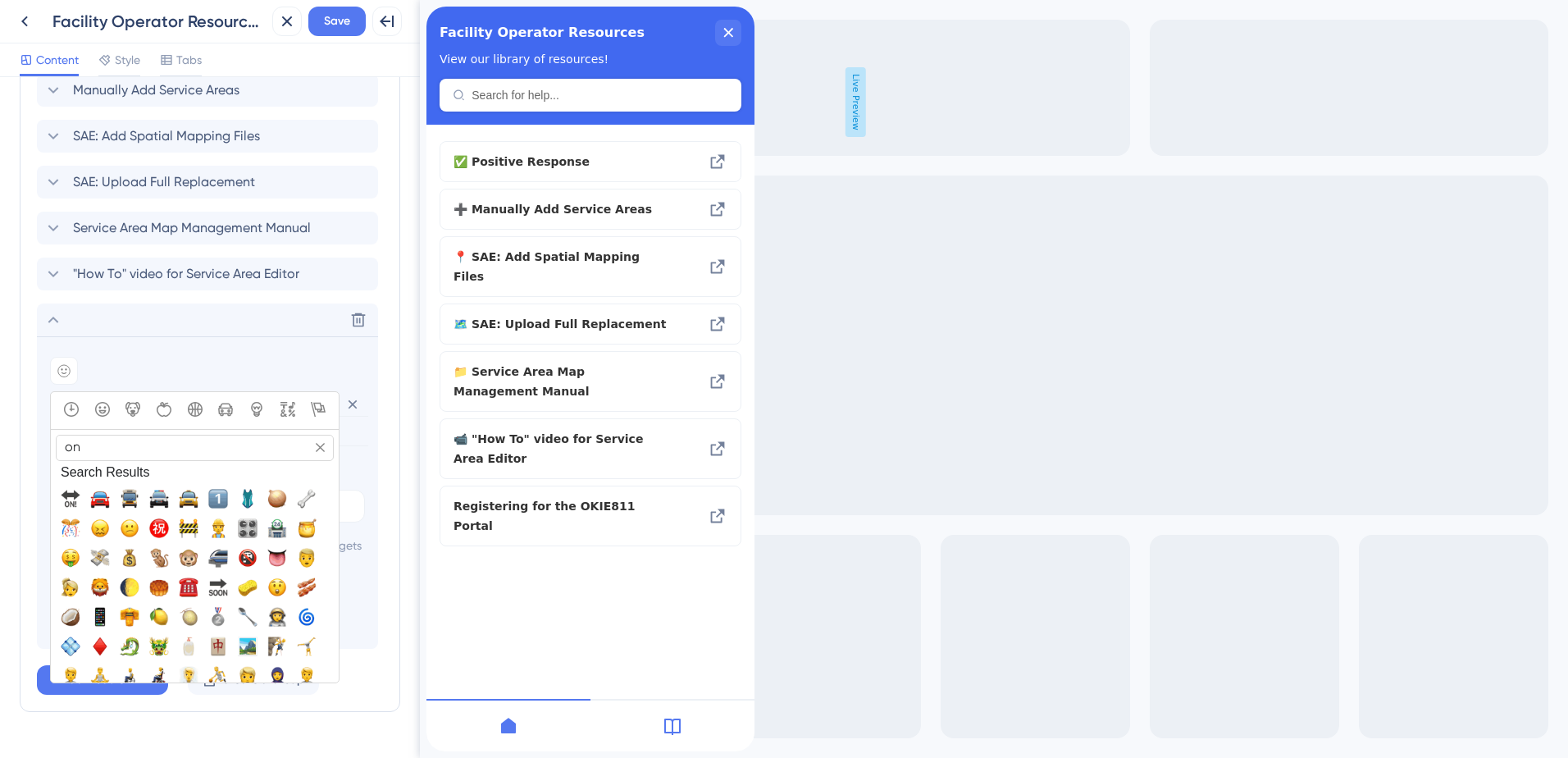
type input "o"
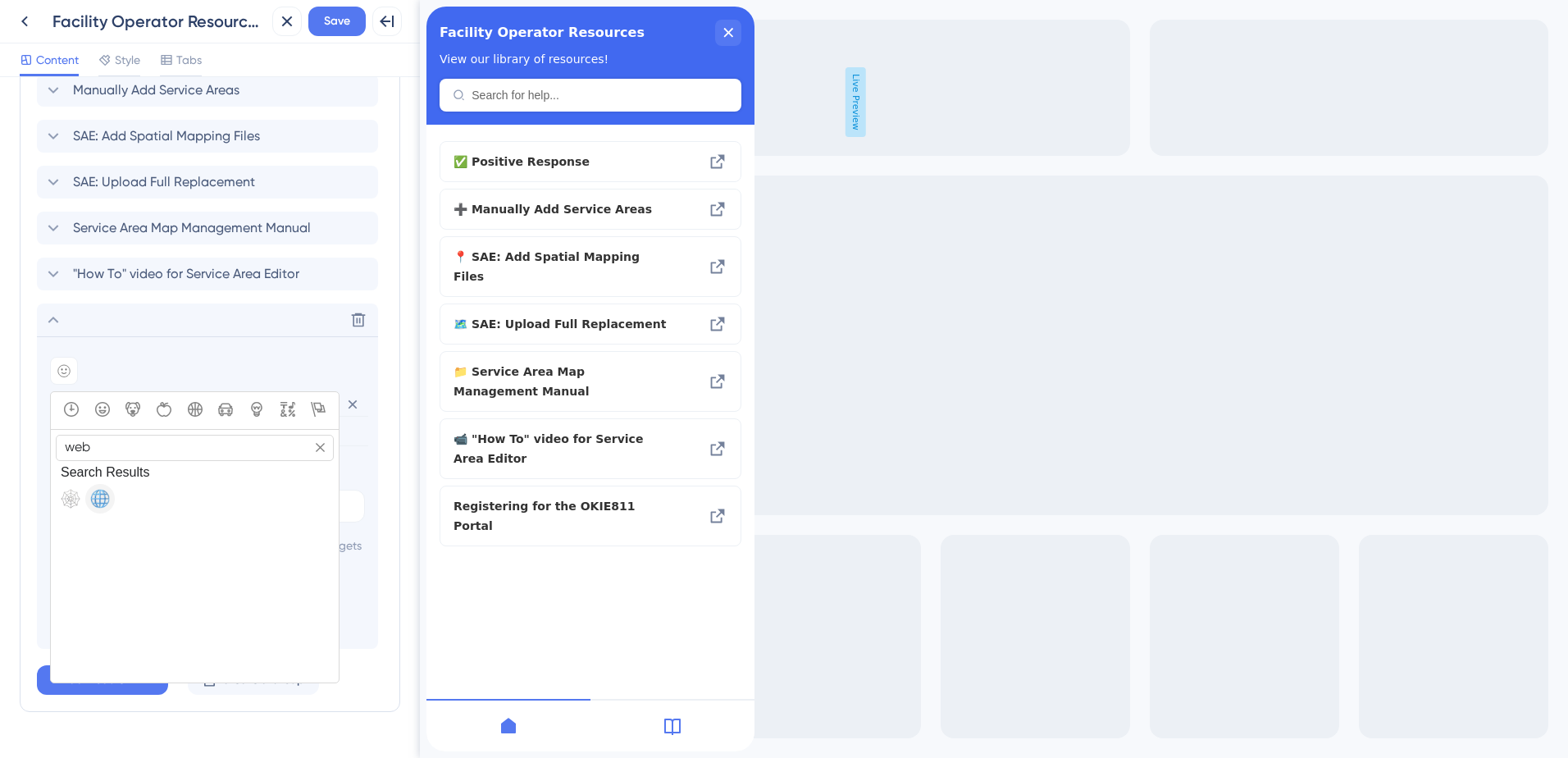
type input "web"
click at [101, 498] on span "🌐, globe_with_meridians" at bounding box center [100, 499] width 20 height 20
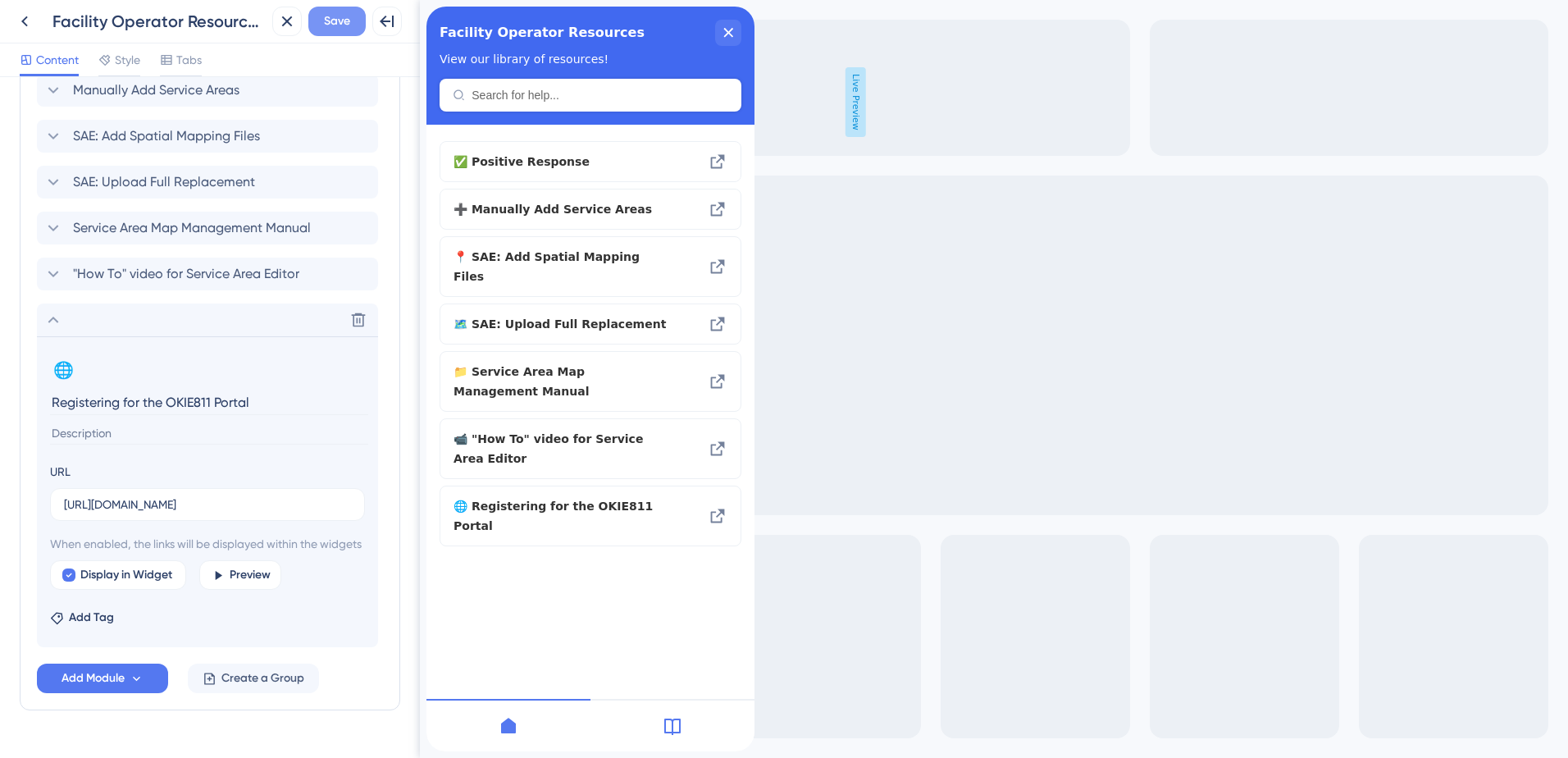
click at [334, 35] on button "Save" at bounding box center [337, 20] width 58 height 29
click at [123, 688] on span "Add Module" at bounding box center [92, 678] width 63 height 20
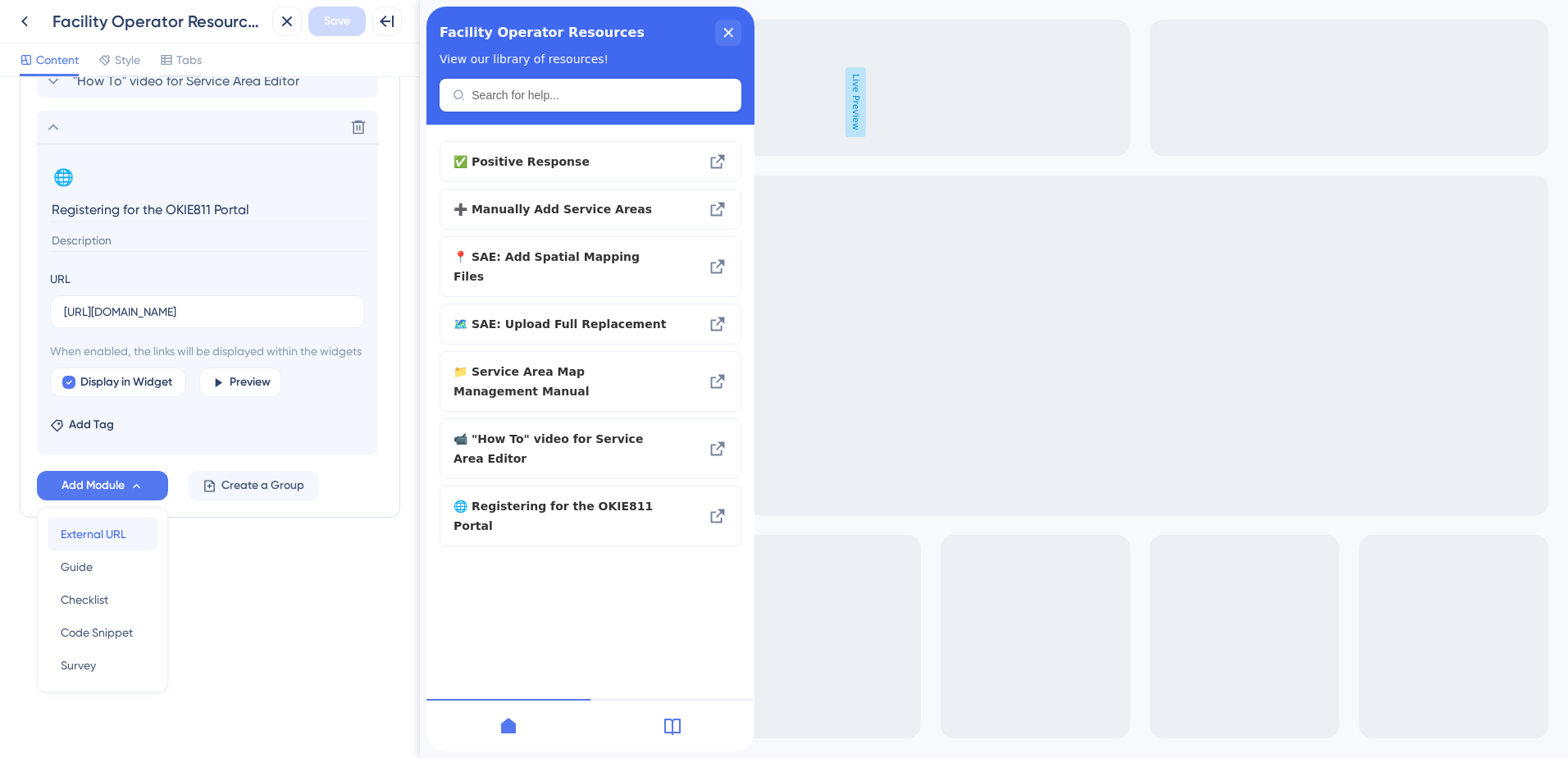
click at [106, 549] on div "External URL External URL" at bounding box center [102, 533] width 83 height 33
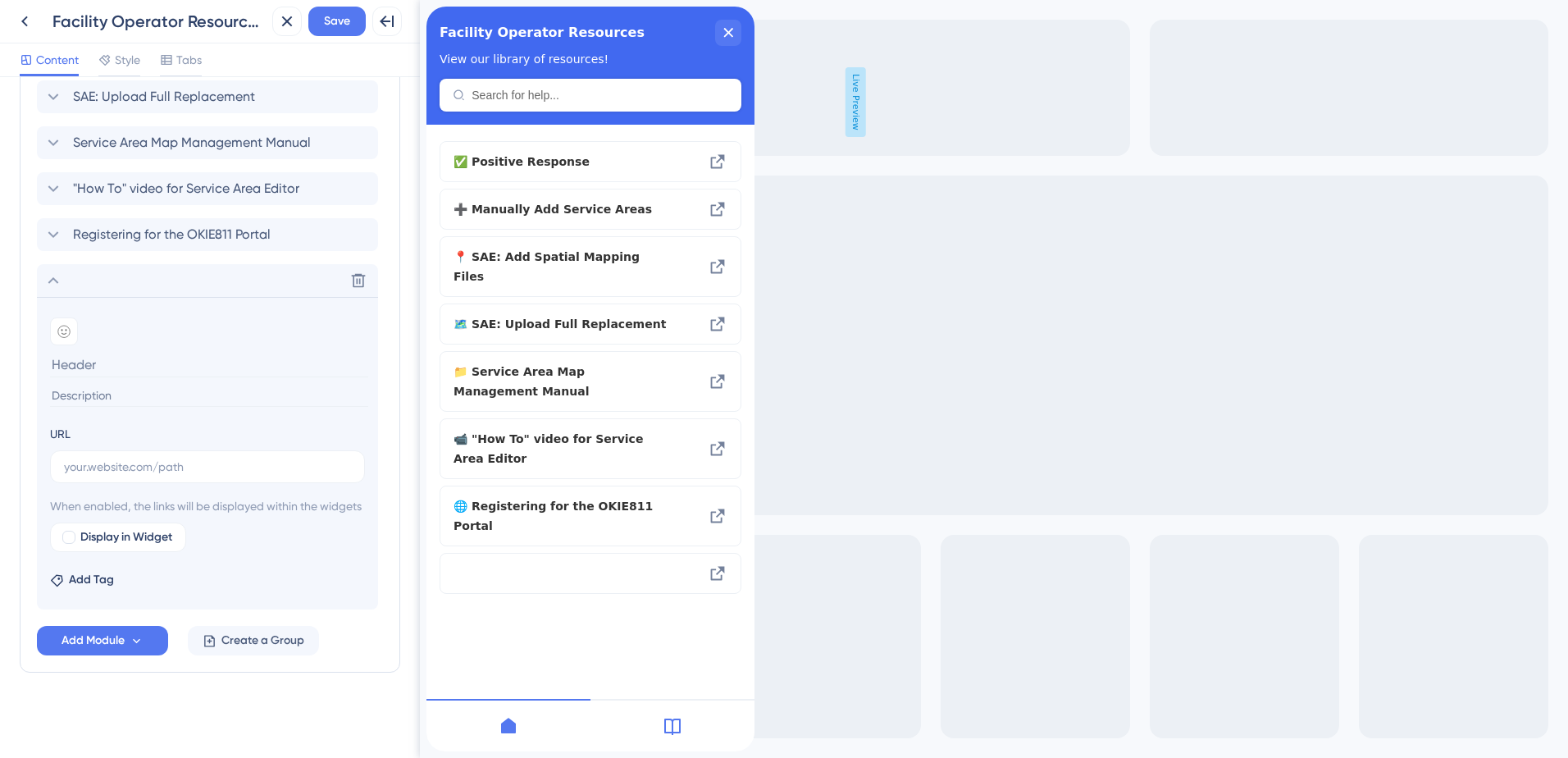
scroll to position [841, 0]
type input "L"
type input "OKIE811 Learning Hub"
click at [117, 458] on input "text" at bounding box center [207, 467] width 287 height 18
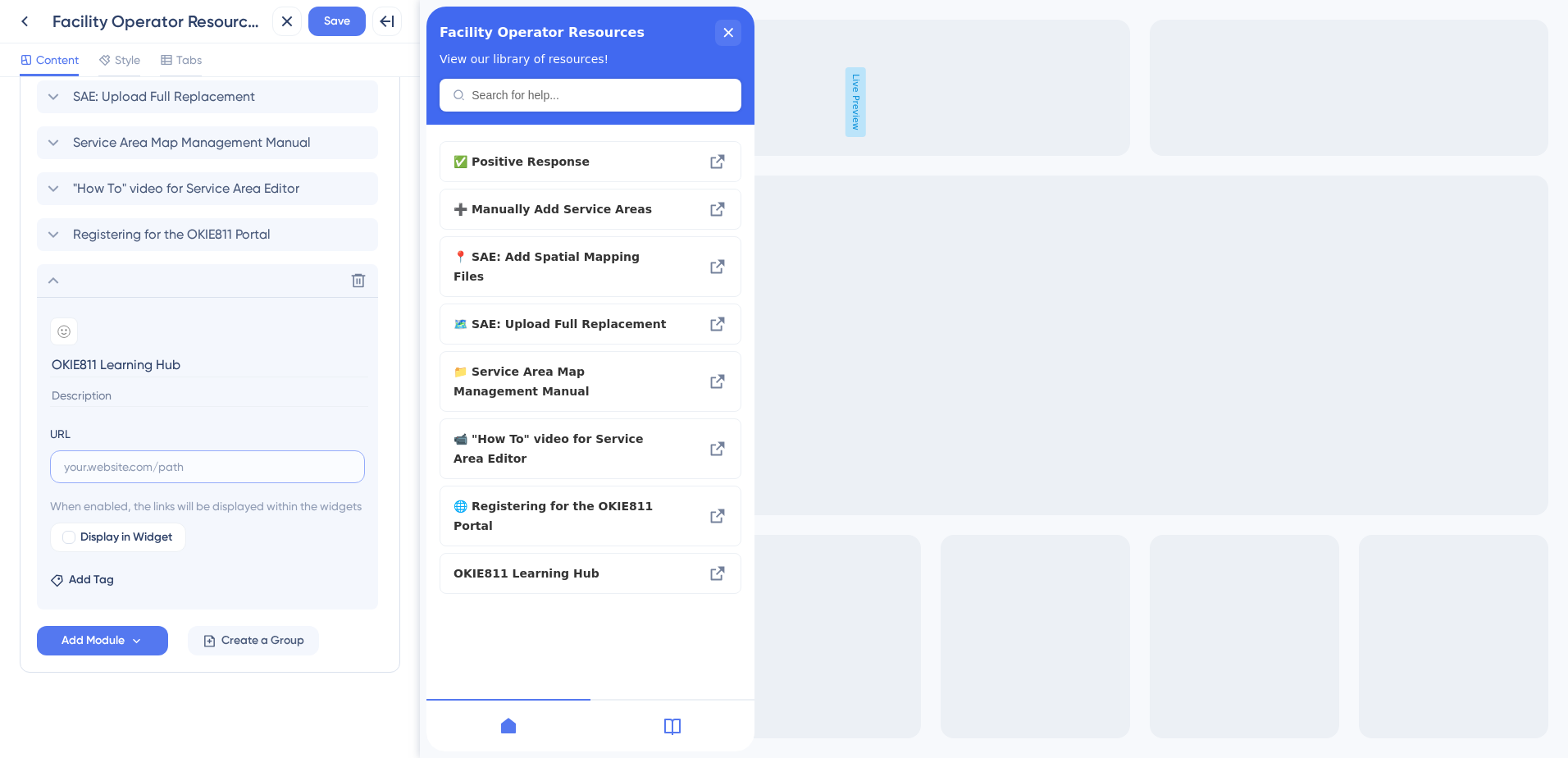
paste input "[URL][DOMAIN_NAME]"
type input "[URL][DOMAIN_NAME]"
click at [57, 318] on div at bounding box center [63, 331] width 28 height 28
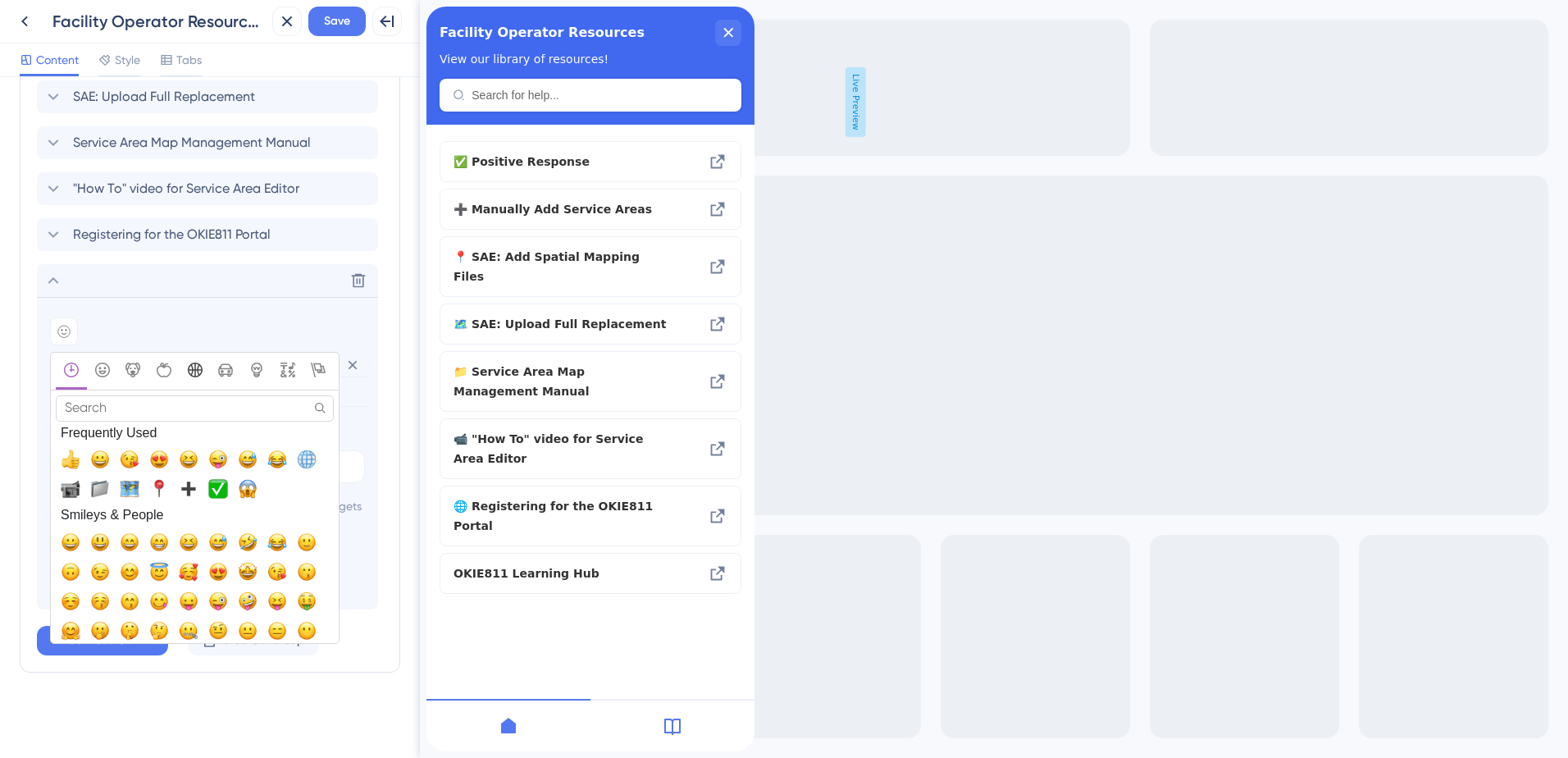
click at [191, 362] on icon "Activity" at bounding box center [195, 369] width 15 height 15
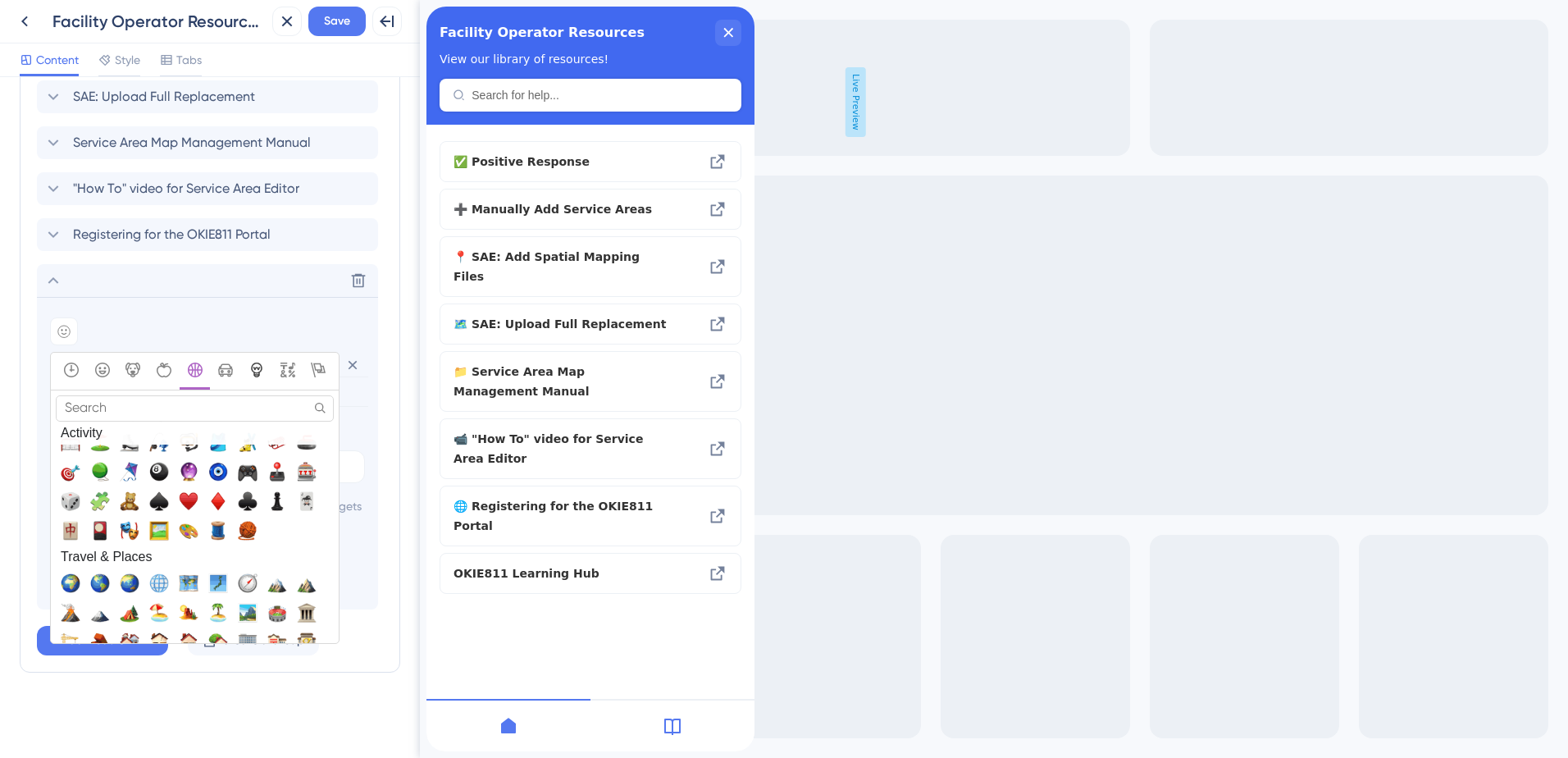
click at [260, 362] on icon "Objects" at bounding box center [257, 369] width 15 height 15
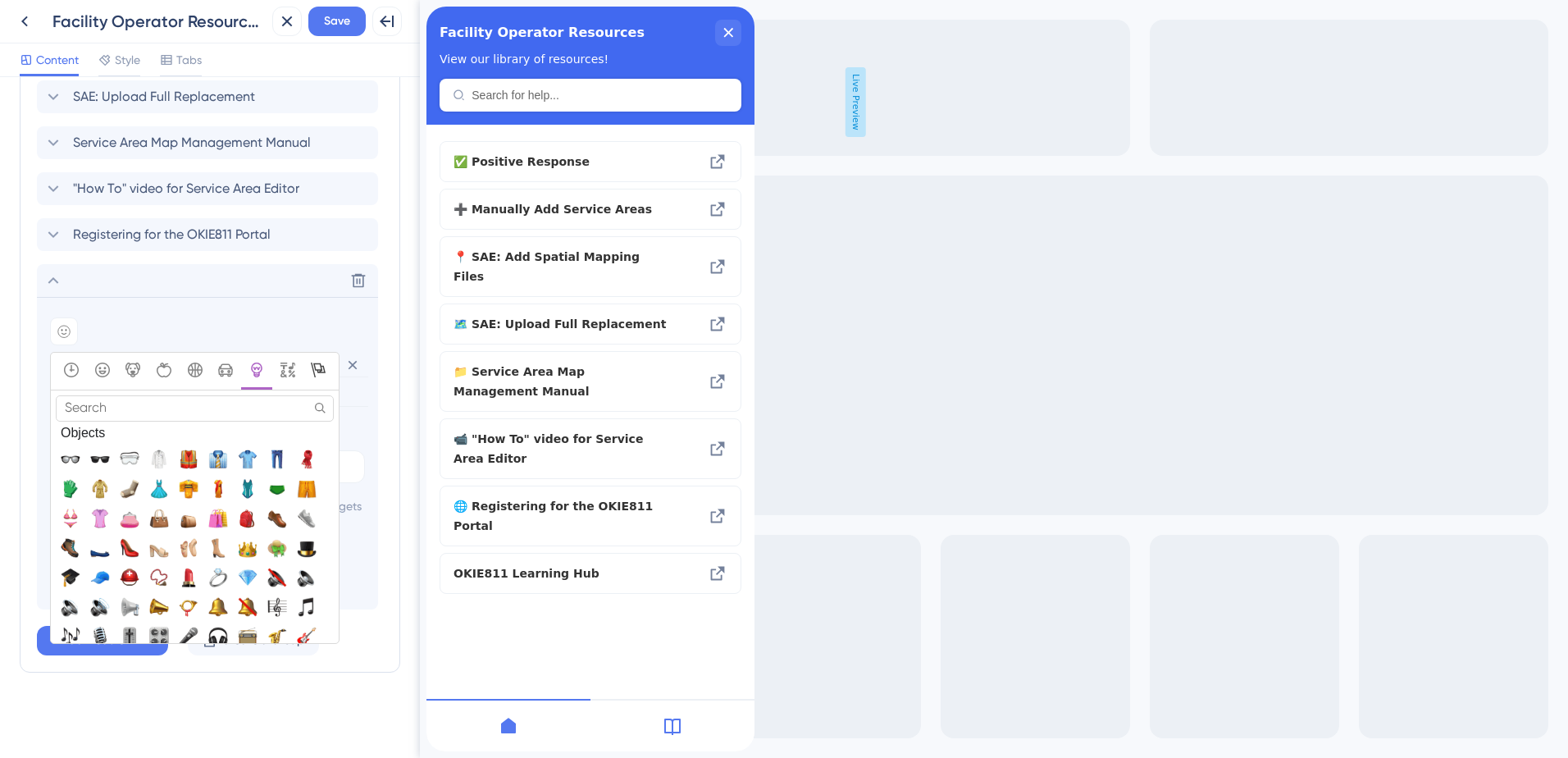
click at [311, 362] on icon "Flags" at bounding box center [318, 369] width 15 height 15
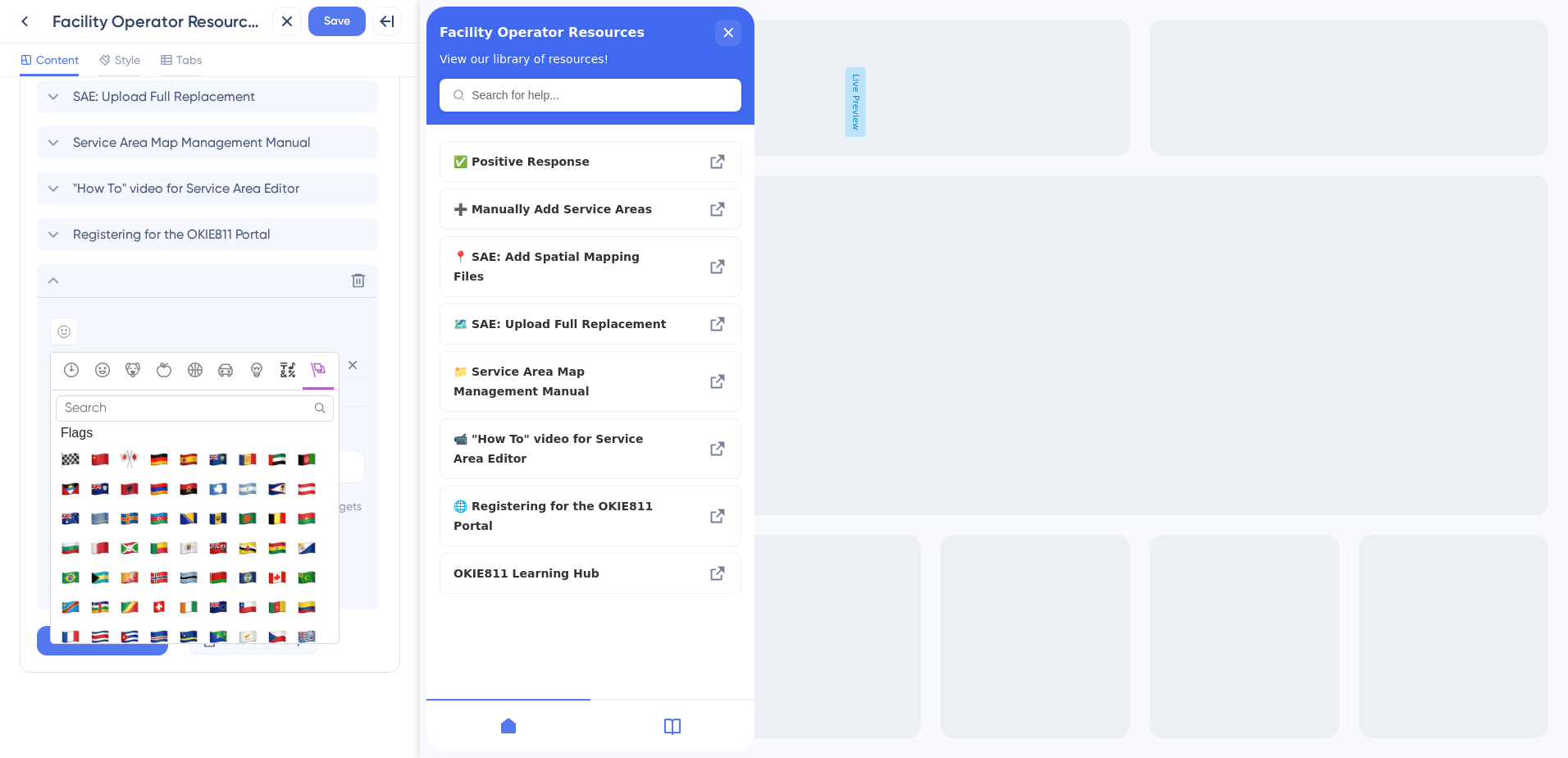
click at [287, 362] on icon "Symbols" at bounding box center [288, 369] width 15 height 15
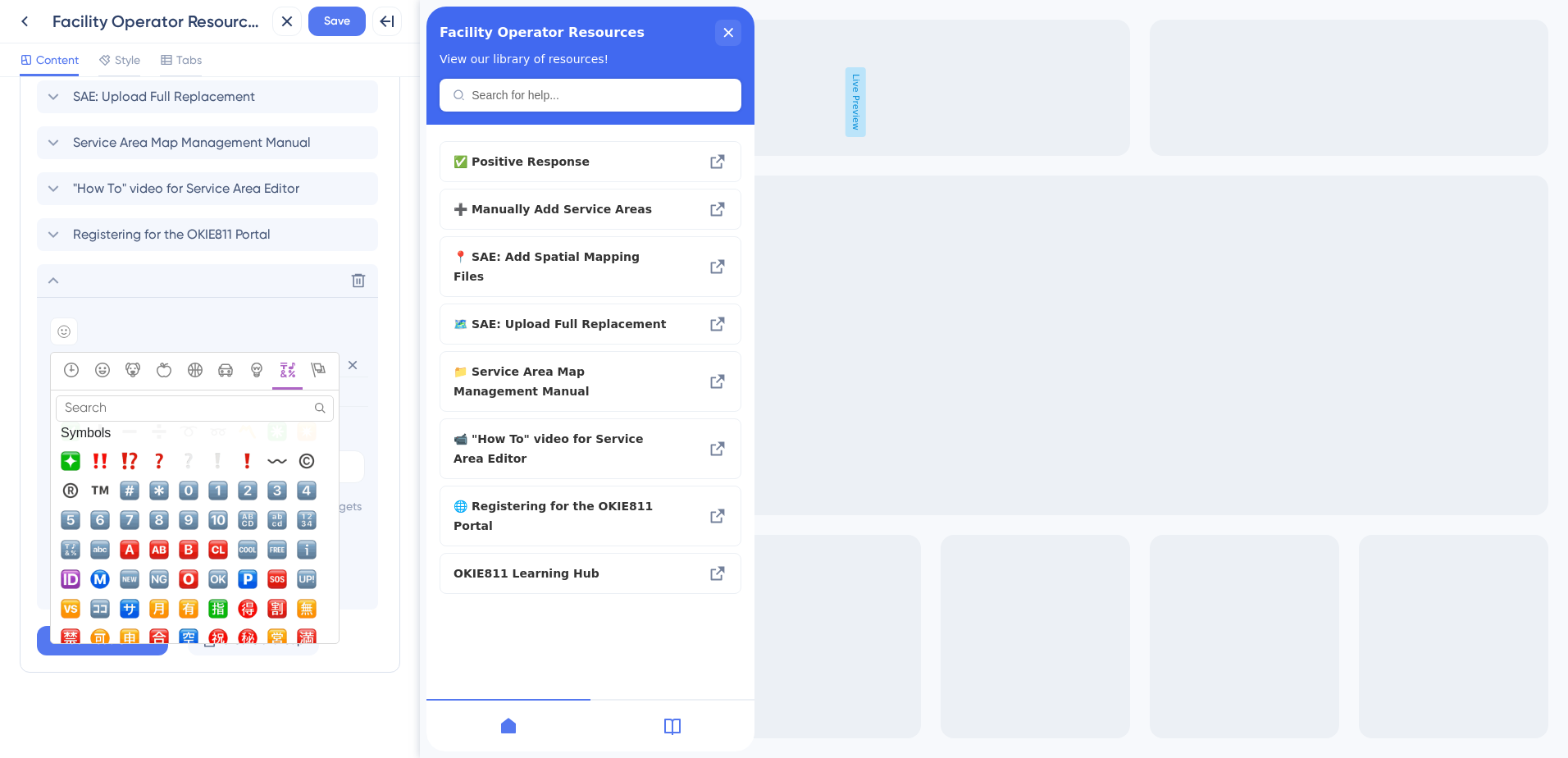
scroll to position [4825, 0]
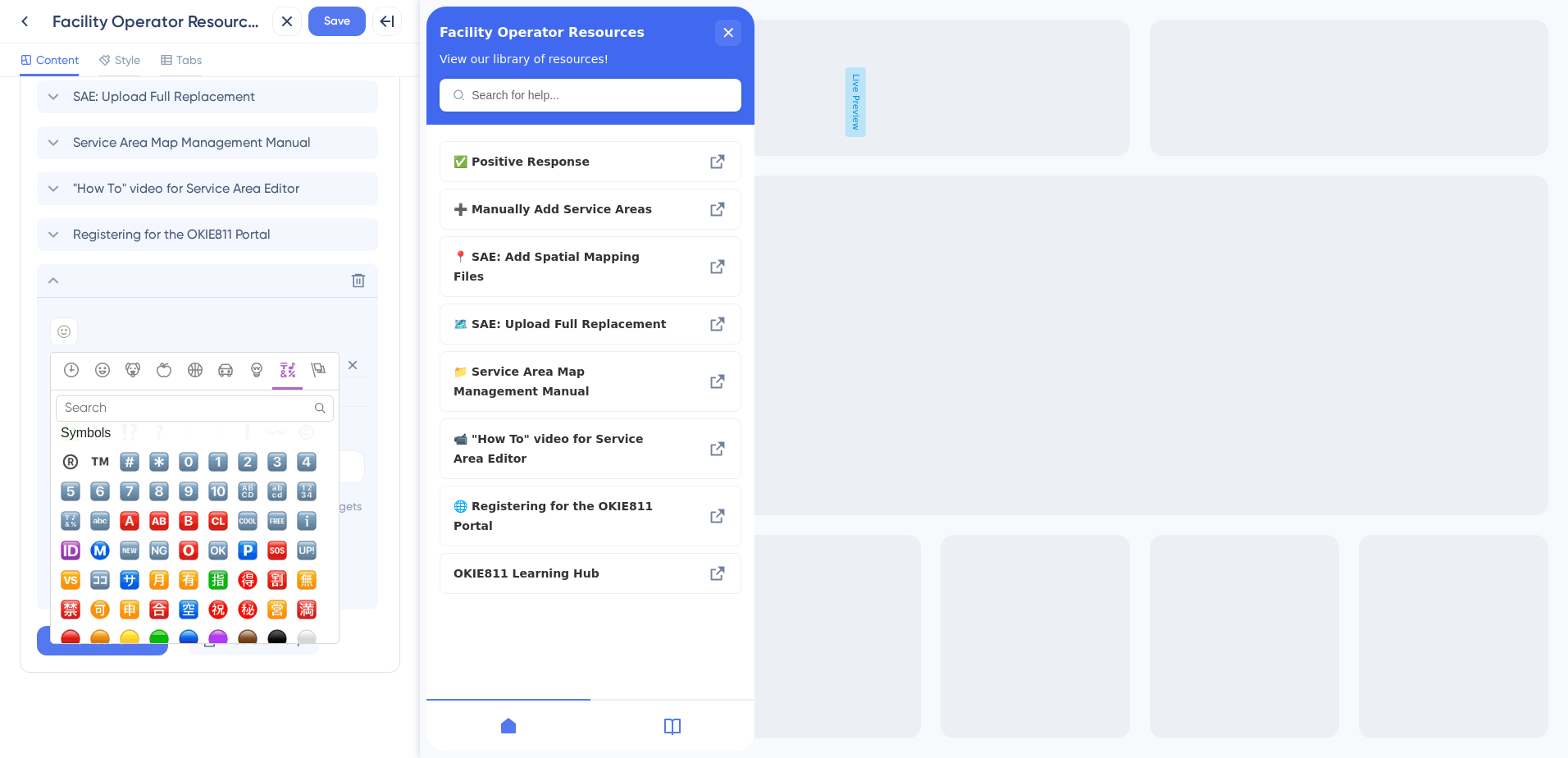
click at [101, 395] on input "Search" at bounding box center [194, 407] width 278 height 26
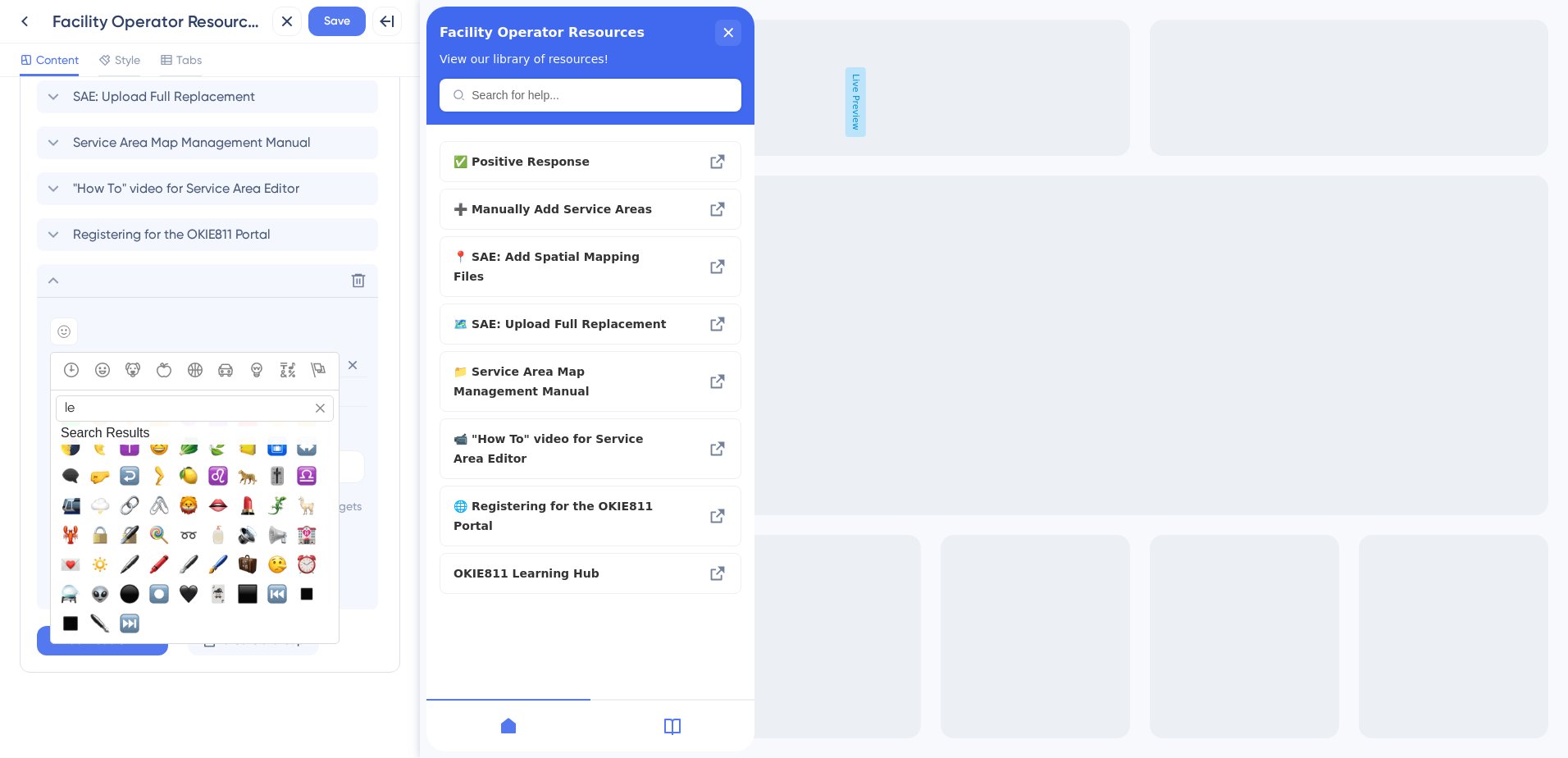
scroll to position [0, 0]
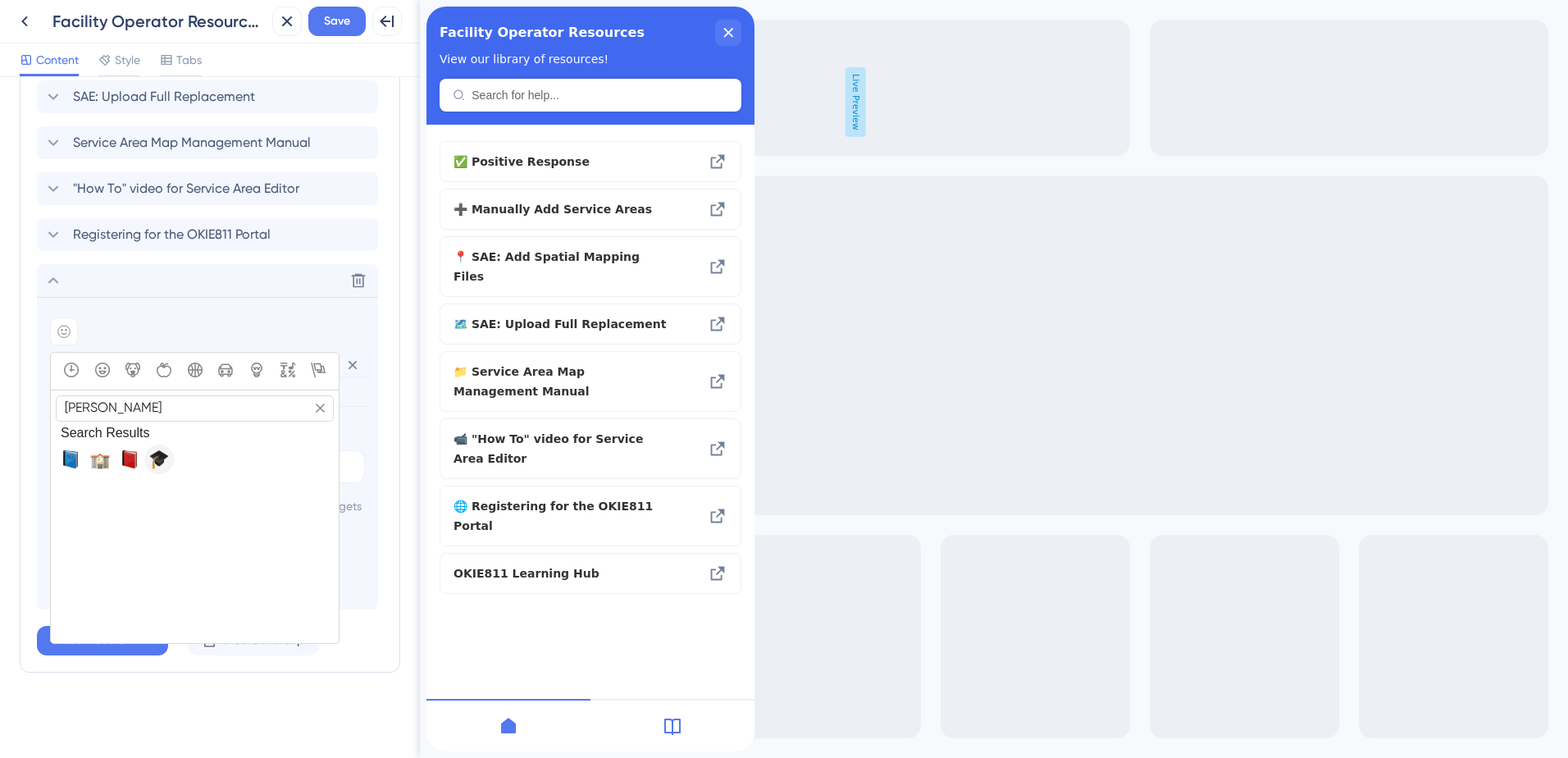
type input "[PERSON_NAME]"
click at [153, 449] on span "🎓, mortar_board" at bounding box center [159, 459] width 20 height 20
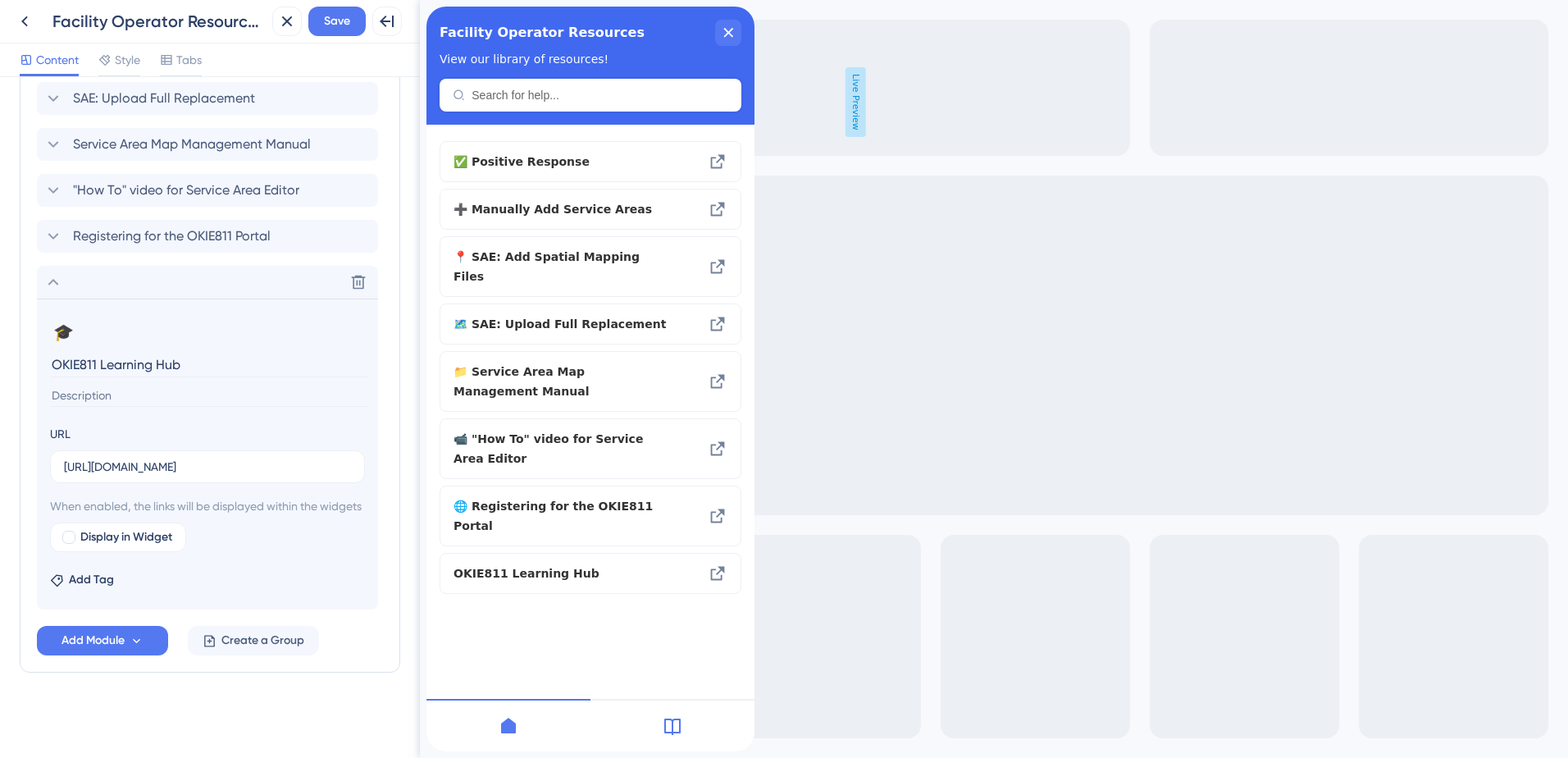
scroll to position [839, 0]
click at [315, 32] on button "Save" at bounding box center [337, 20] width 58 height 29
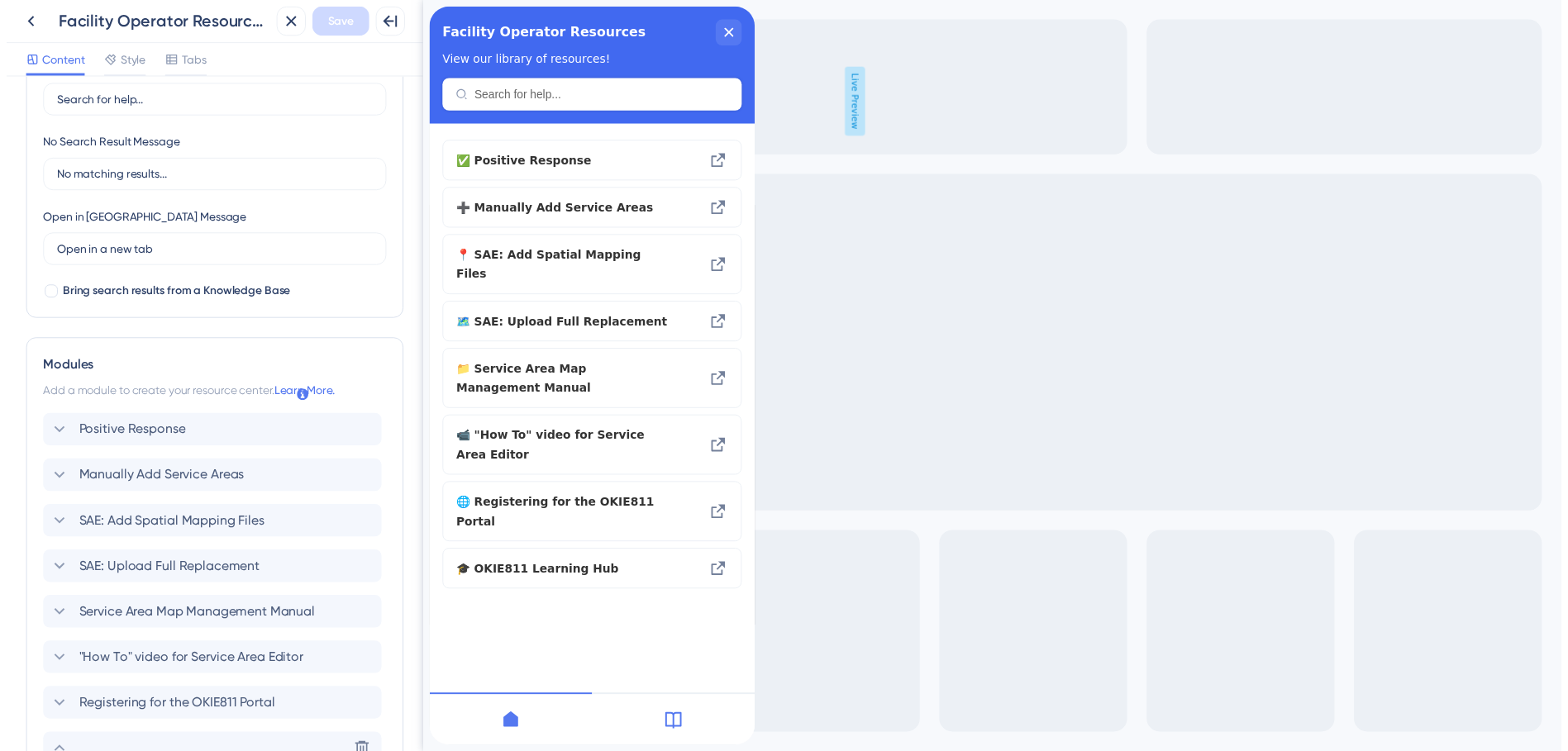
scroll to position [0, 0]
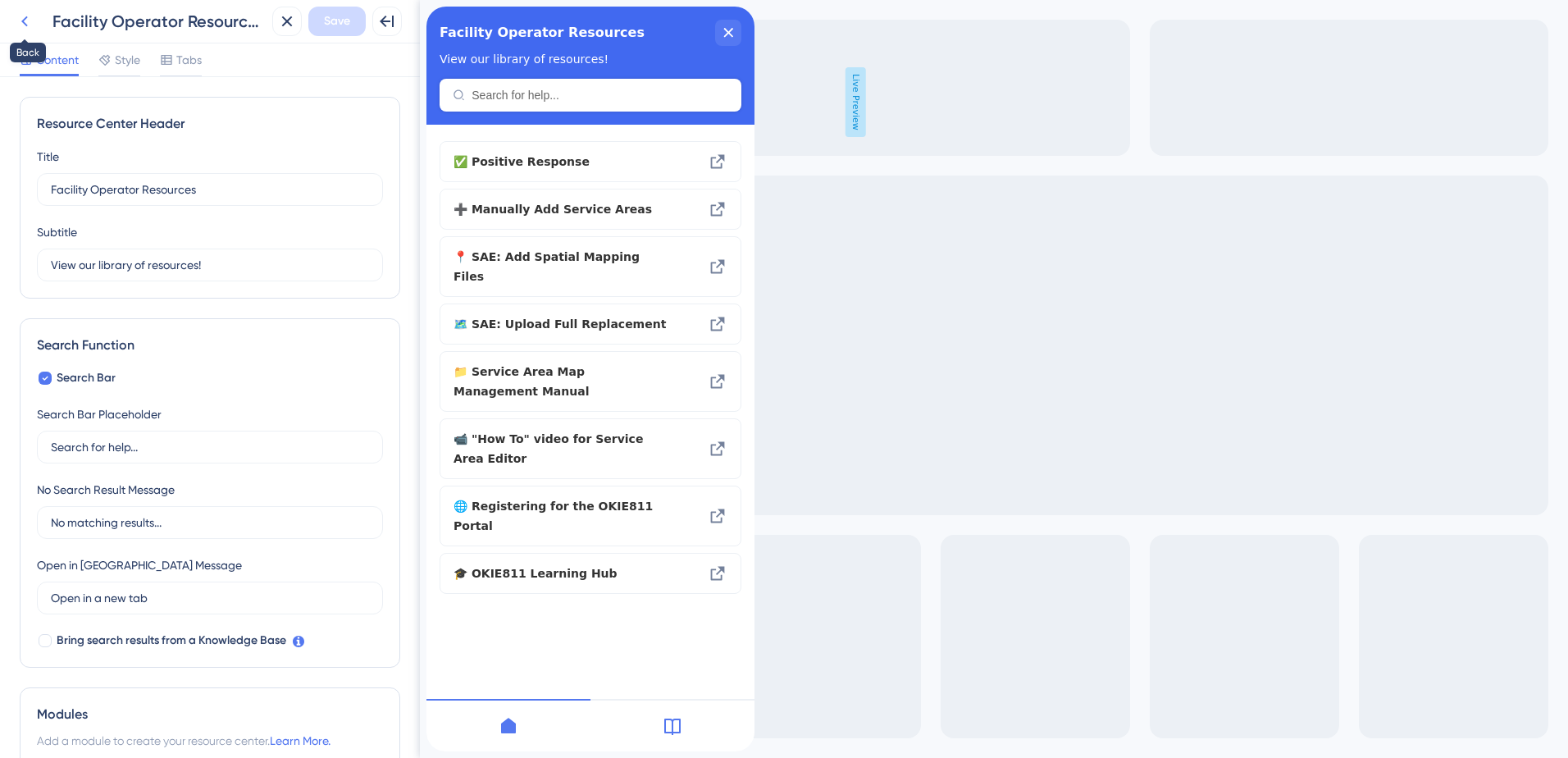
click at [30, 17] on icon at bounding box center [25, 21] width 20 height 20
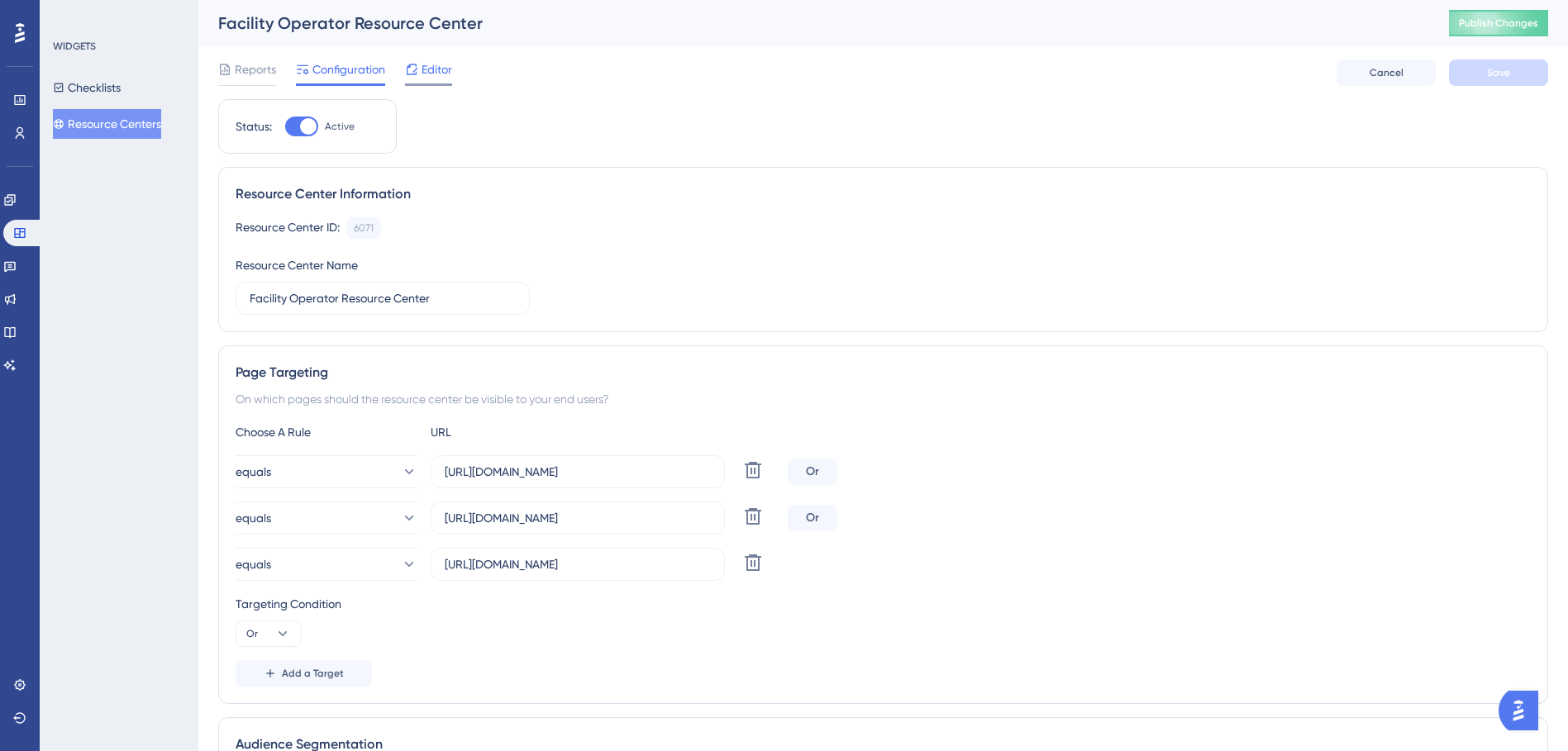
click at [436, 77] on span "Editor" at bounding box center [436, 70] width 30 height 20
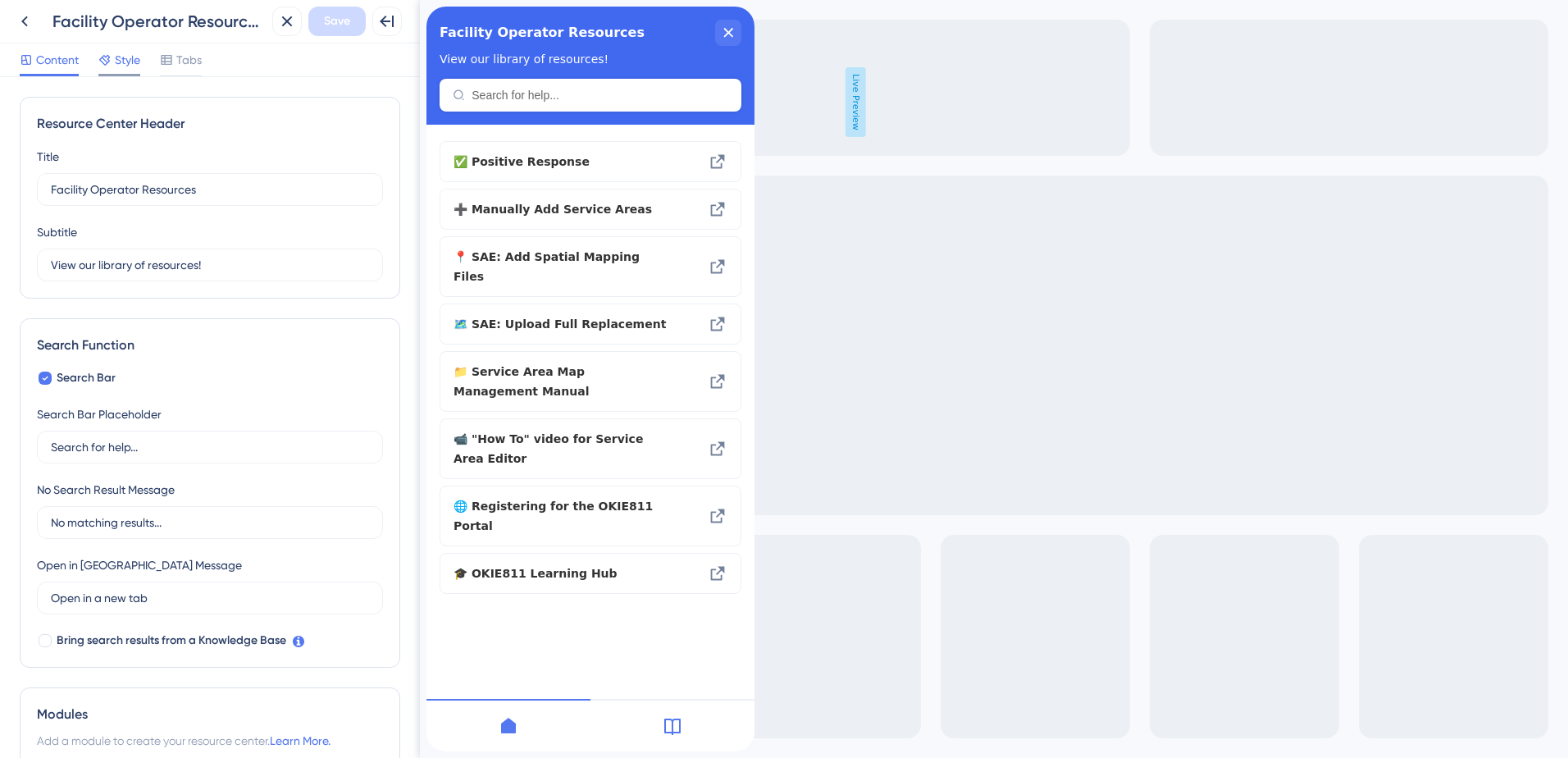
click at [110, 55] on icon at bounding box center [105, 59] width 13 height 13
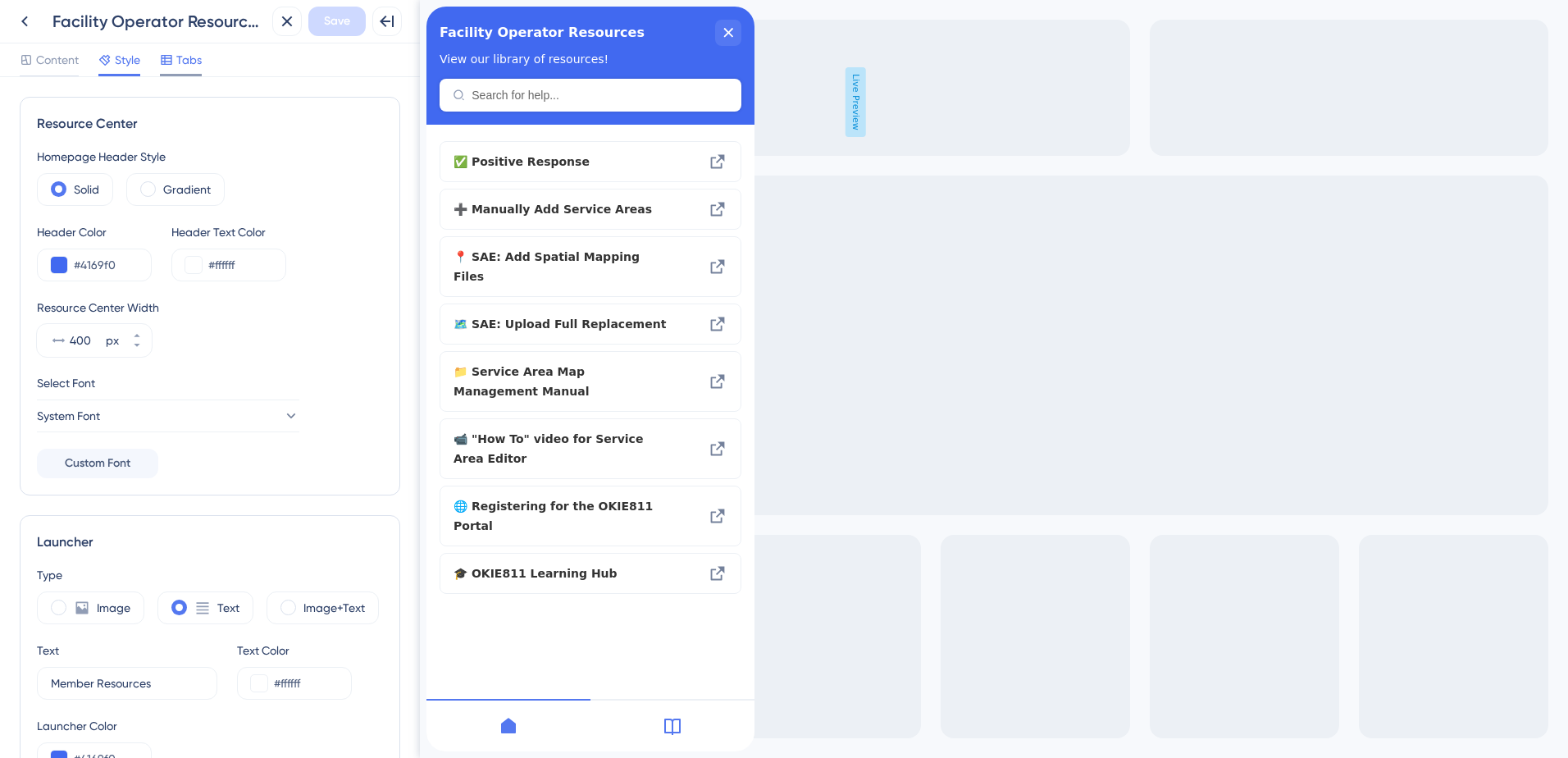
click at [188, 59] on span "Tabs" at bounding box center [189, 59] width 26 height 20
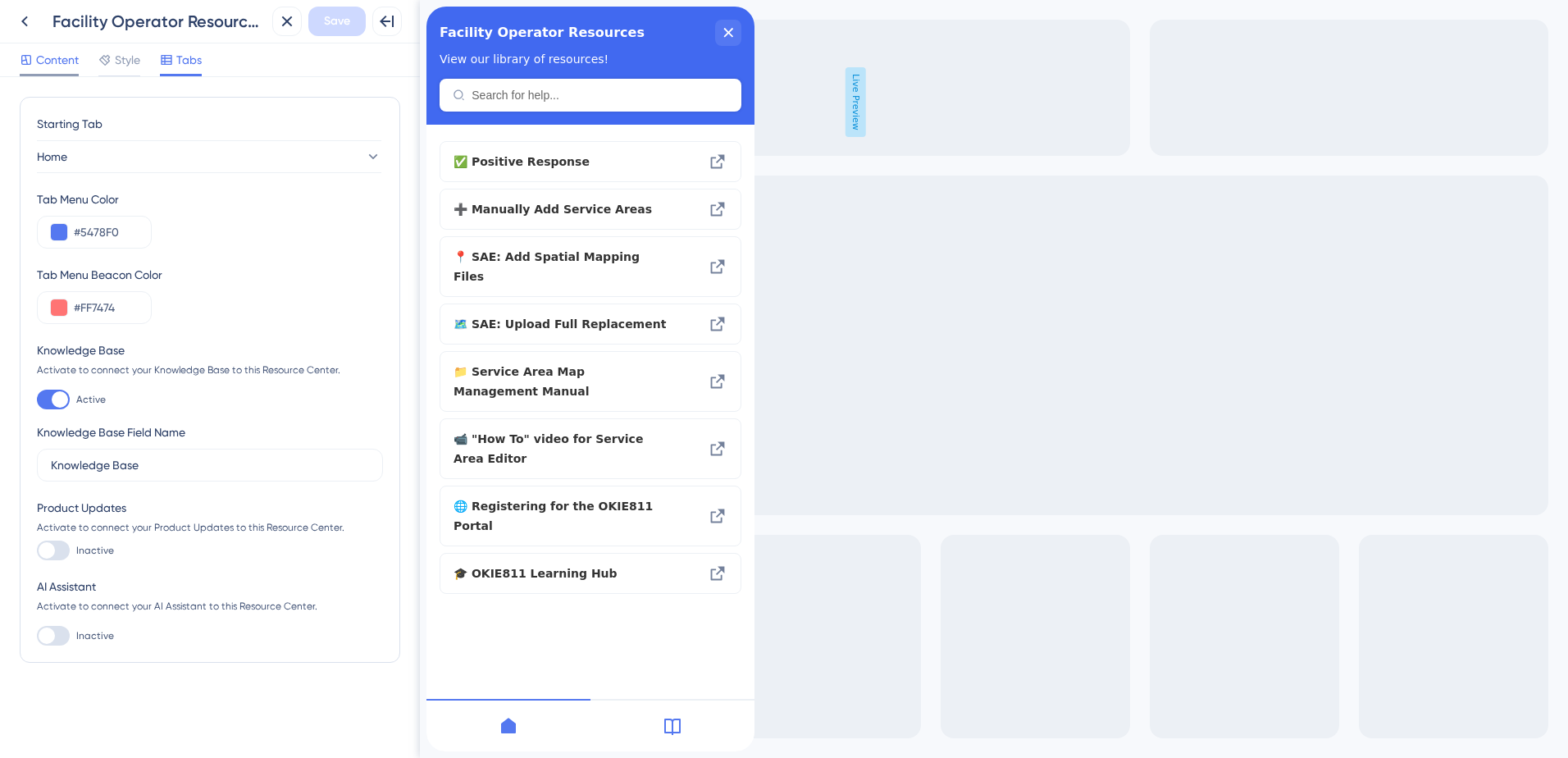
click at [50, 61] on span "Content" at bounding box center [58, 59] width 43 height 20
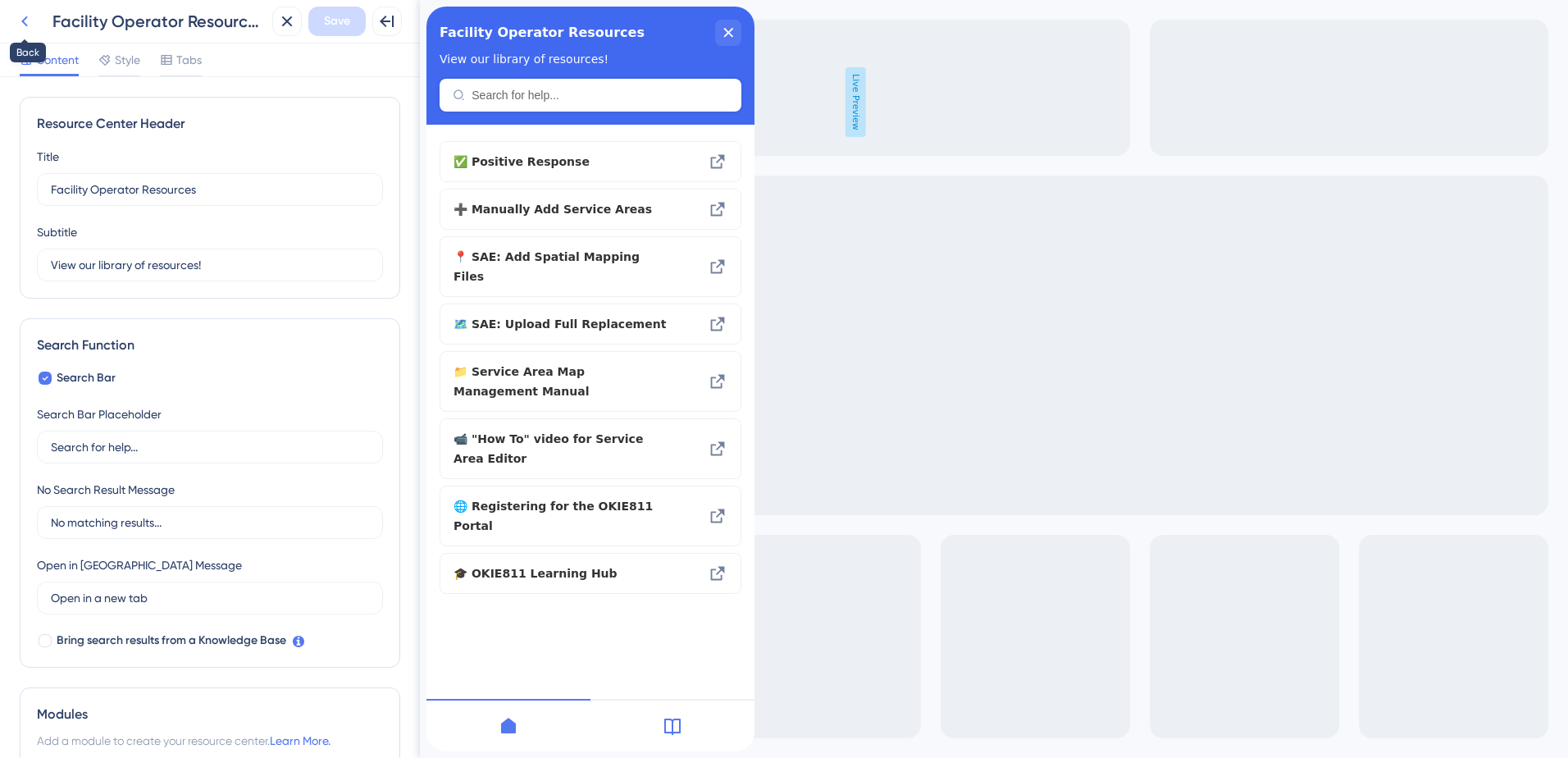
click at [26, 30] on icon at bounding box center [25, 21] width 20 height 20
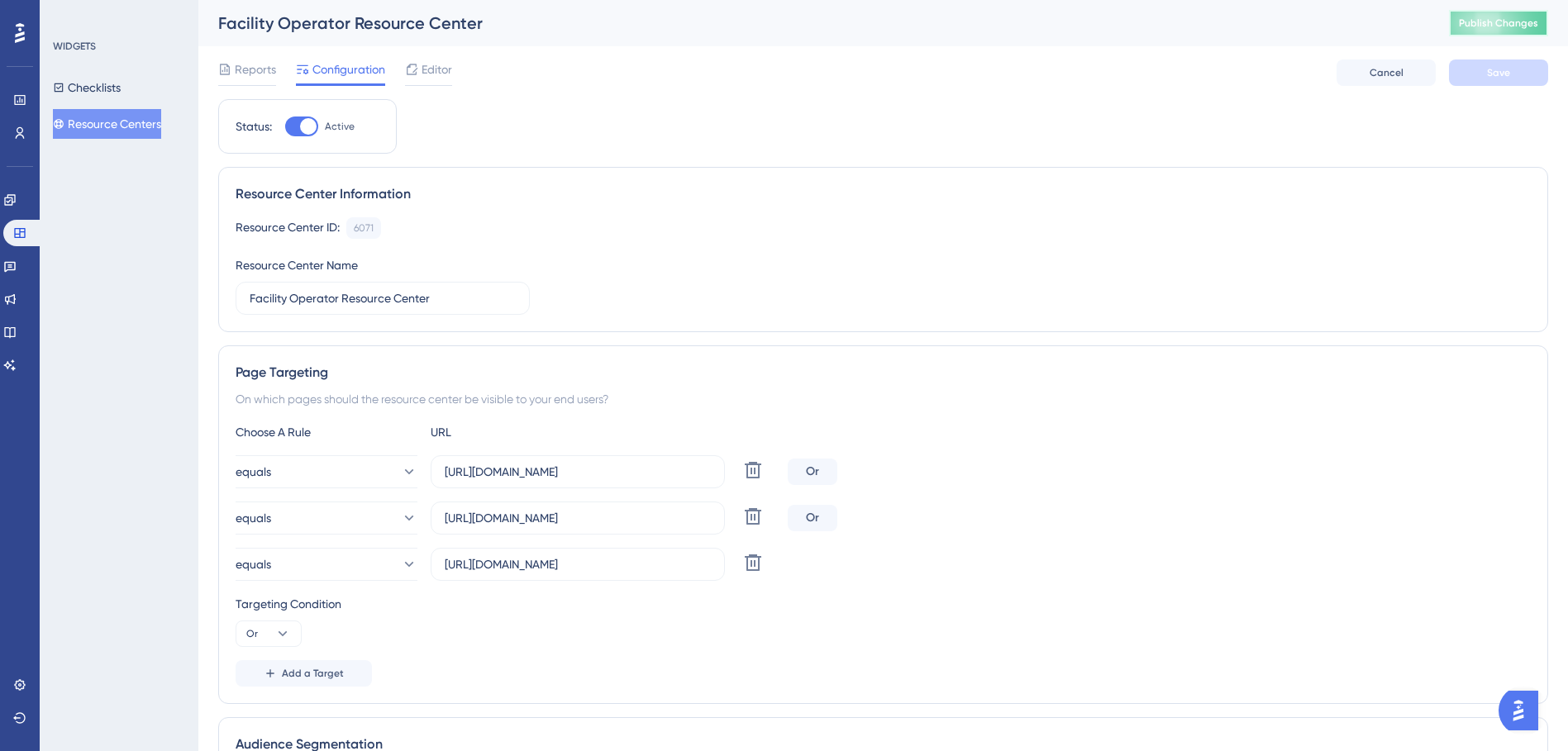
click at [1515, 22] on span "Publish Changes" at bounding box center [1498, 22] width 80 height 13
click at [240, 71] on span "Reports" at bounding box center [255, 70] width 41 height 20
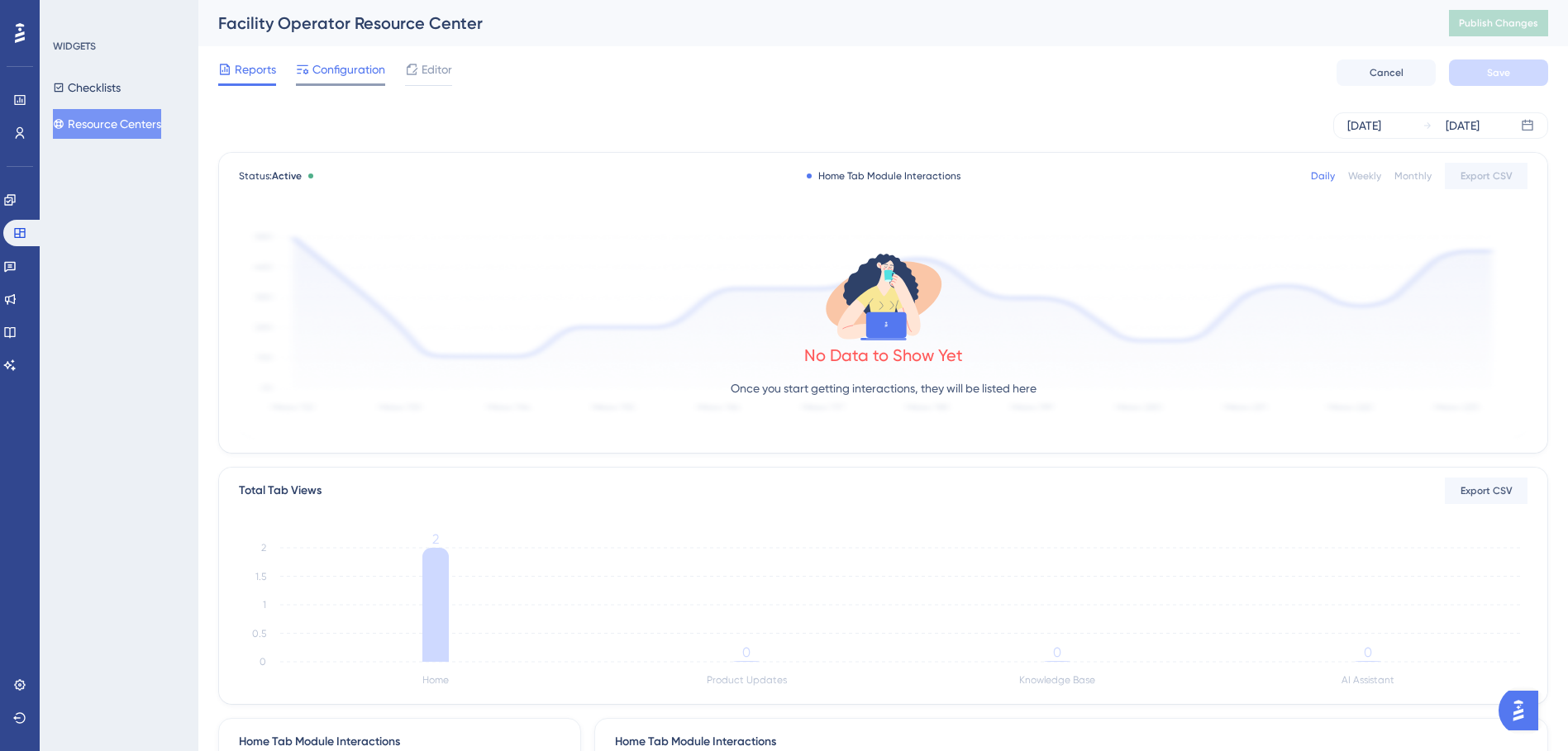
click at [338, 71] on span "Configuration" at bounding box center [348, 70] width 72 height 20
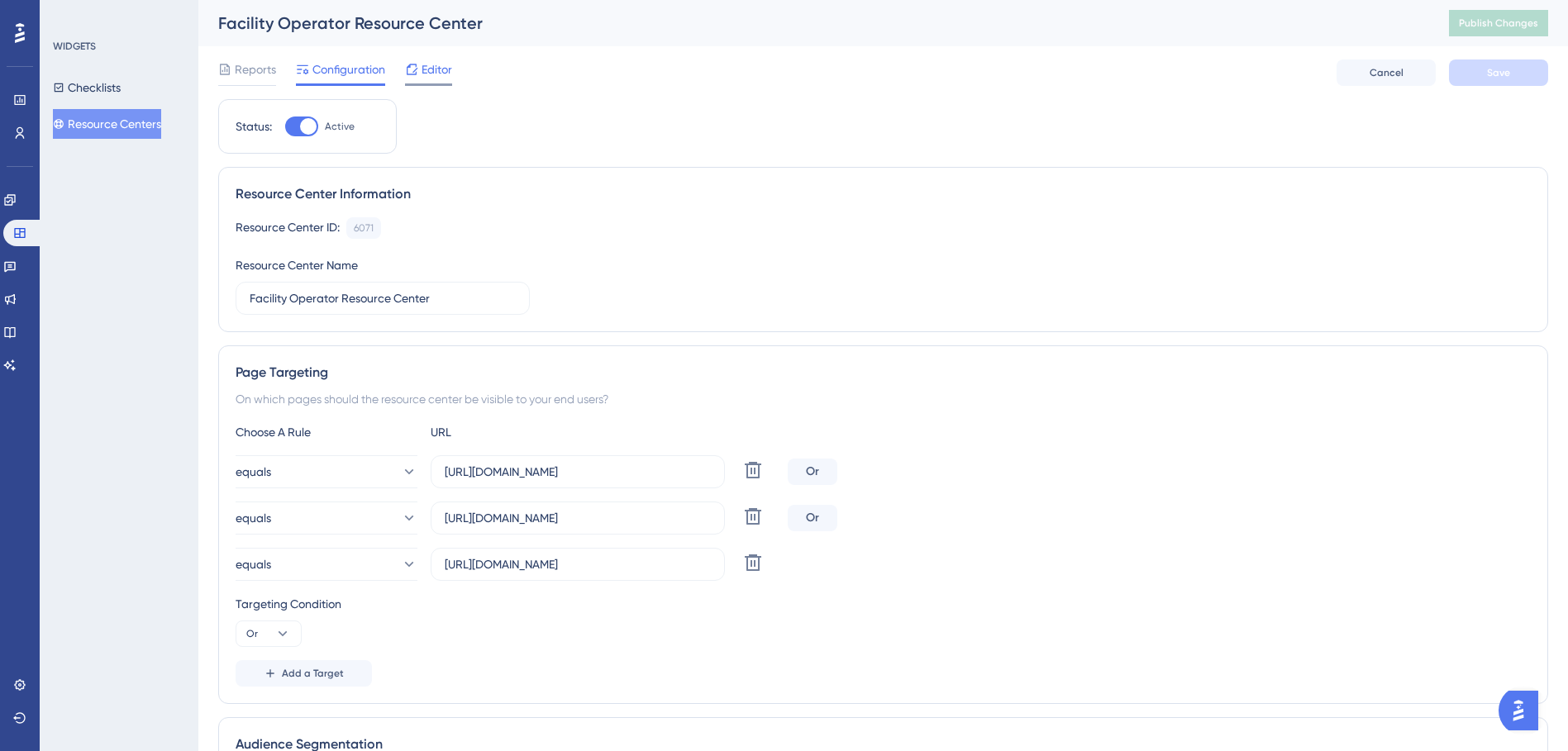
click at [446, 68] on span "Editor" at bounding box center [436, 70] width 30 height 20
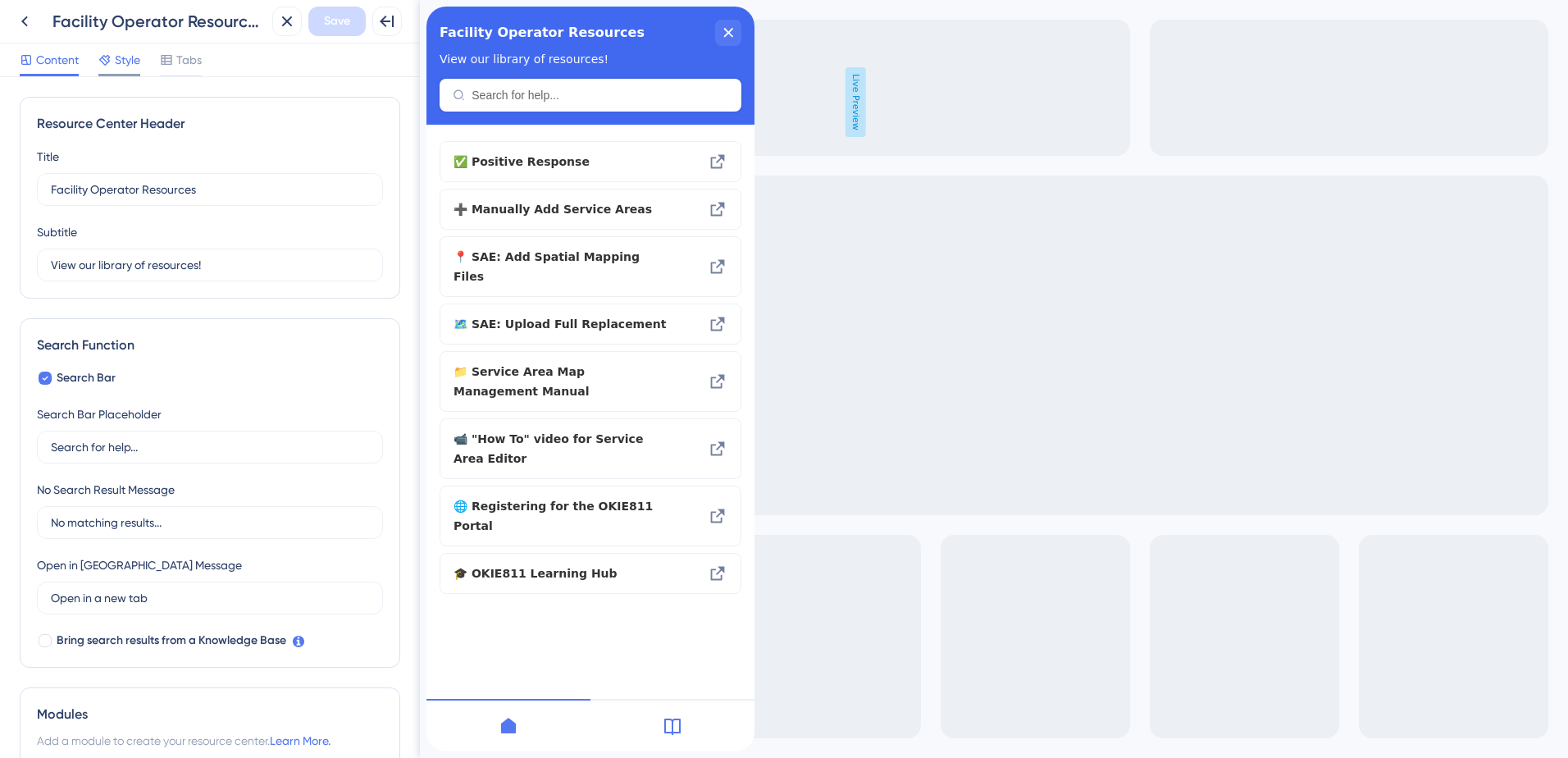
click at [122, 67] on span "Style" at bounding box center [127, 59] width 26 height 20
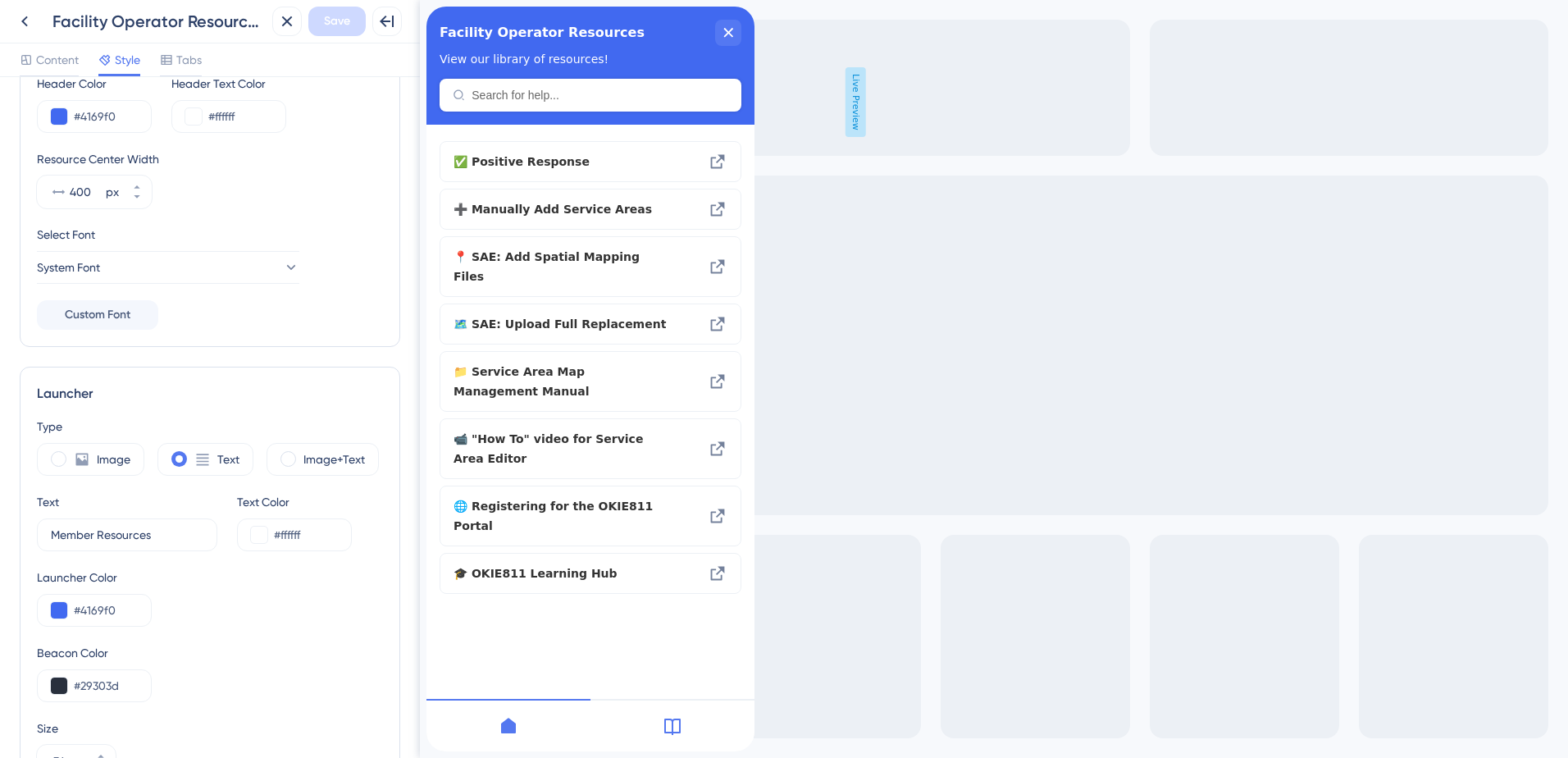
scroll to position [164, 0]
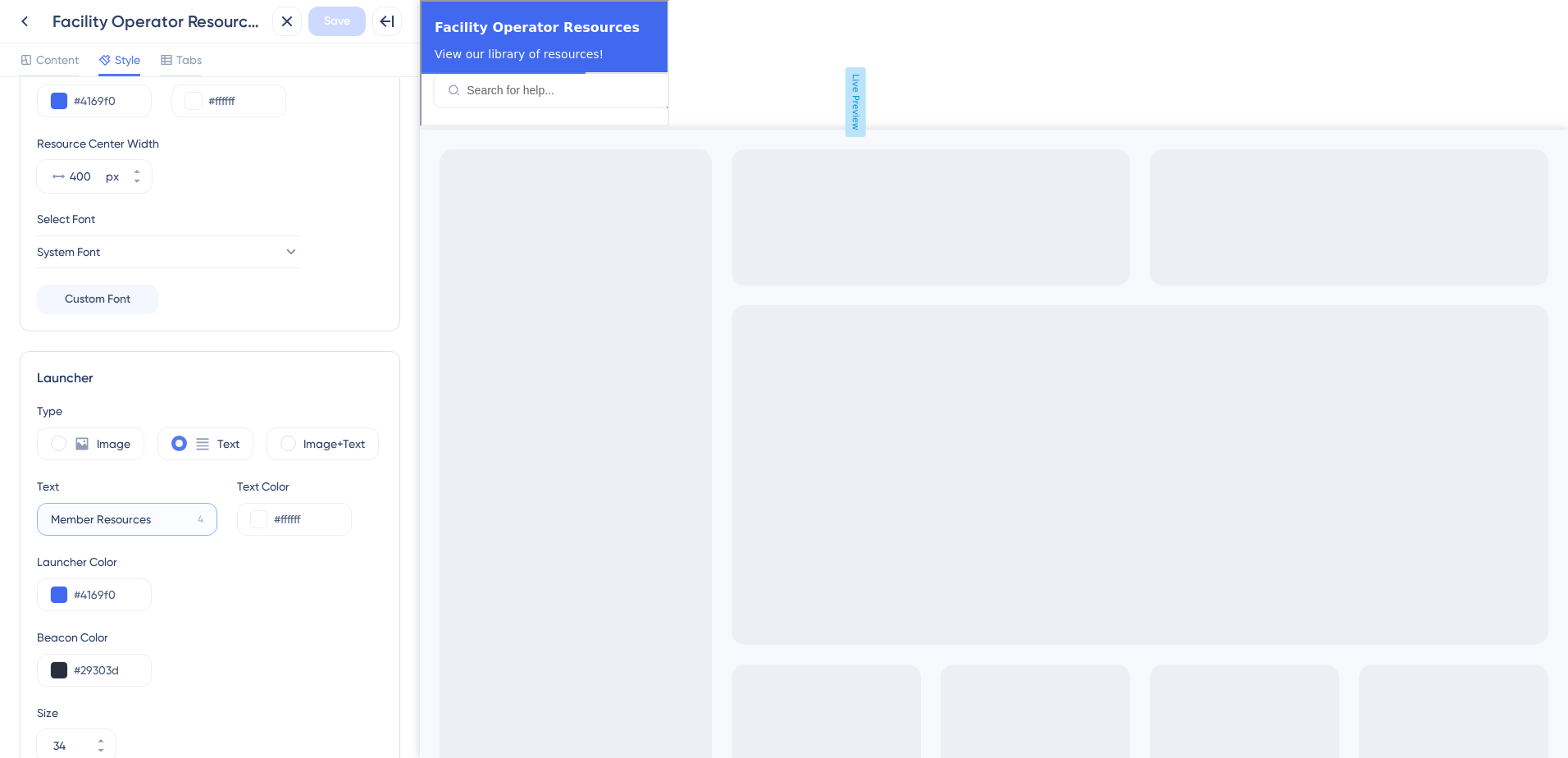
click at [51, 523] on input "Member Resources" at bounding box center [121, 519] width 140 height 18
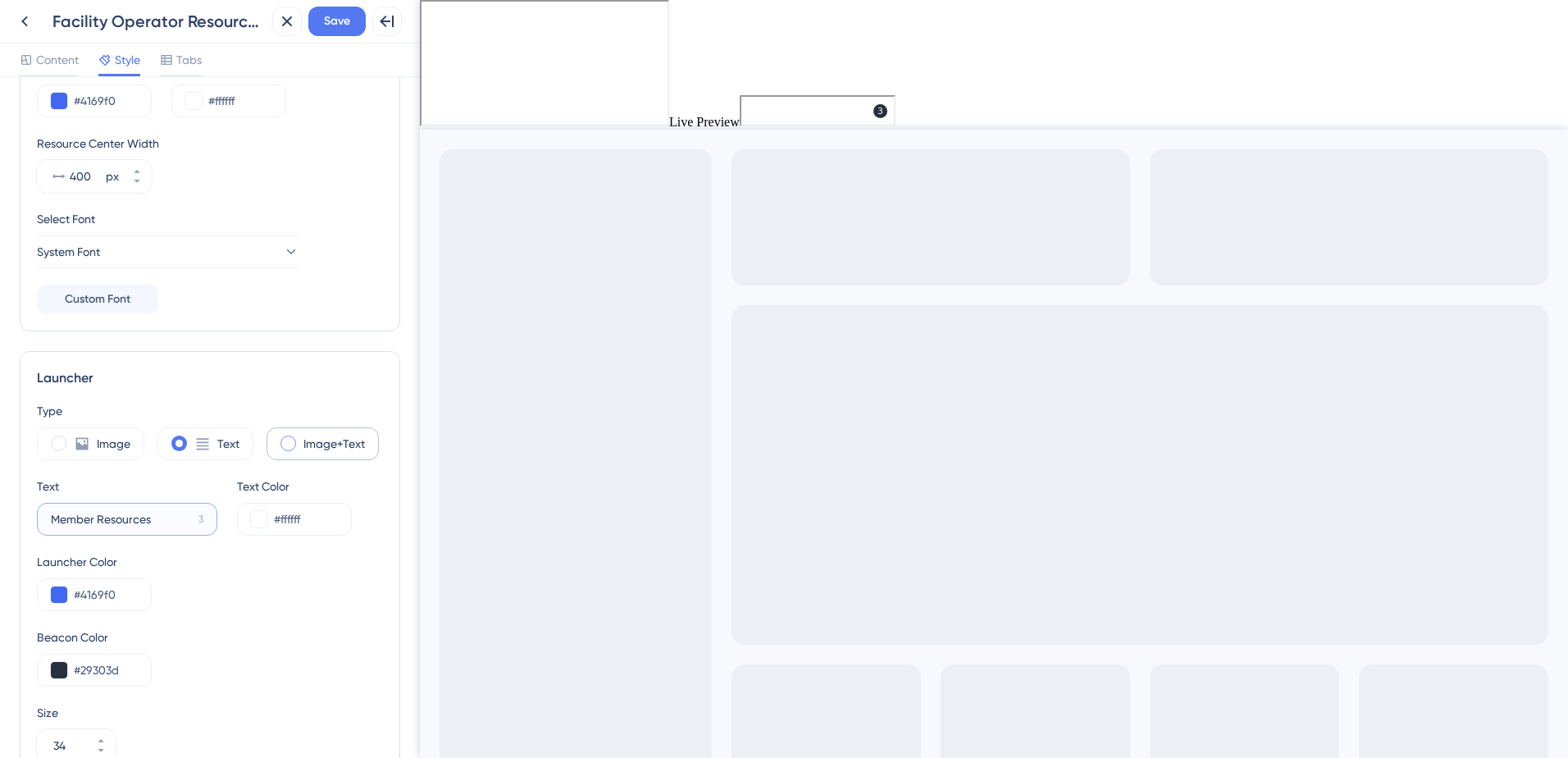
type input "Member Resources"
click at [289, 441] on span at bounding box center [289, 444] width 16 height 16
click at [301, 438] on input "radio" at bounding box center [301, 438] width 0 height 0
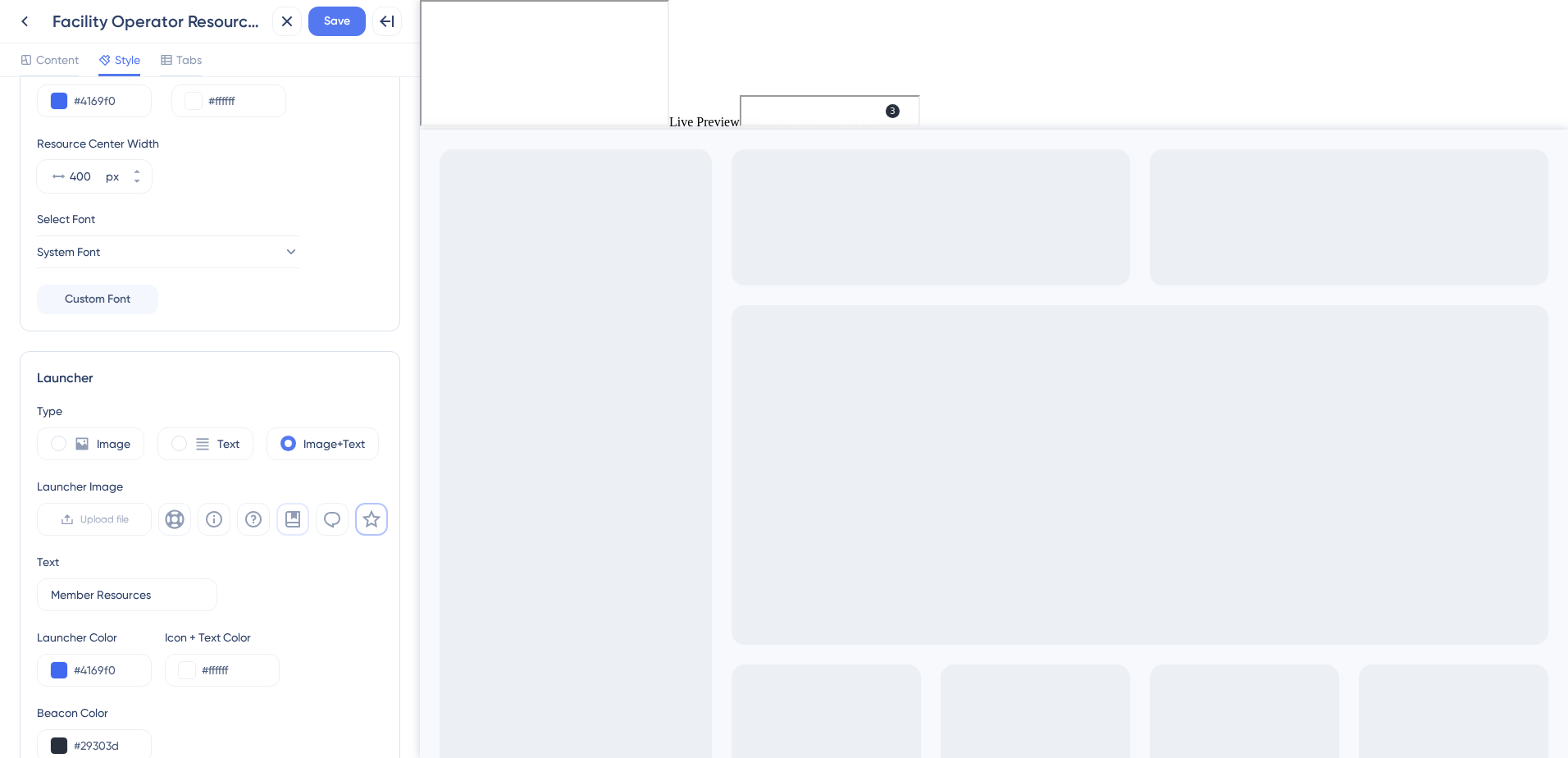
click at [300, 511] on icon at bounding box center [292, 519] width 15 height 16
click at [249, 511] on icon at bounding box center [253, 519] width 20 height 20
click at [223, 515] on icon at bounding box center [214, 519] width 20 height 20
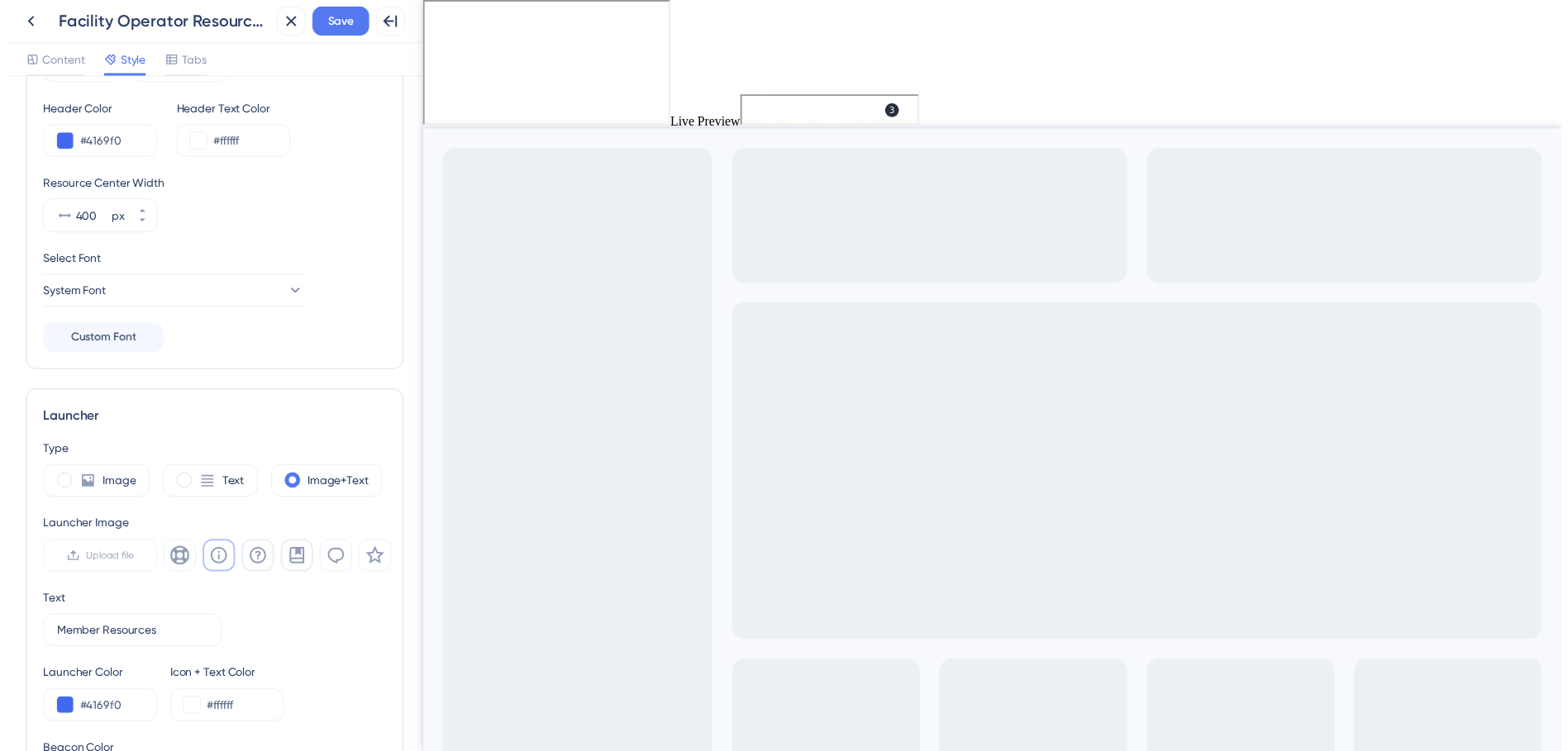
scroll to position [88, 0]
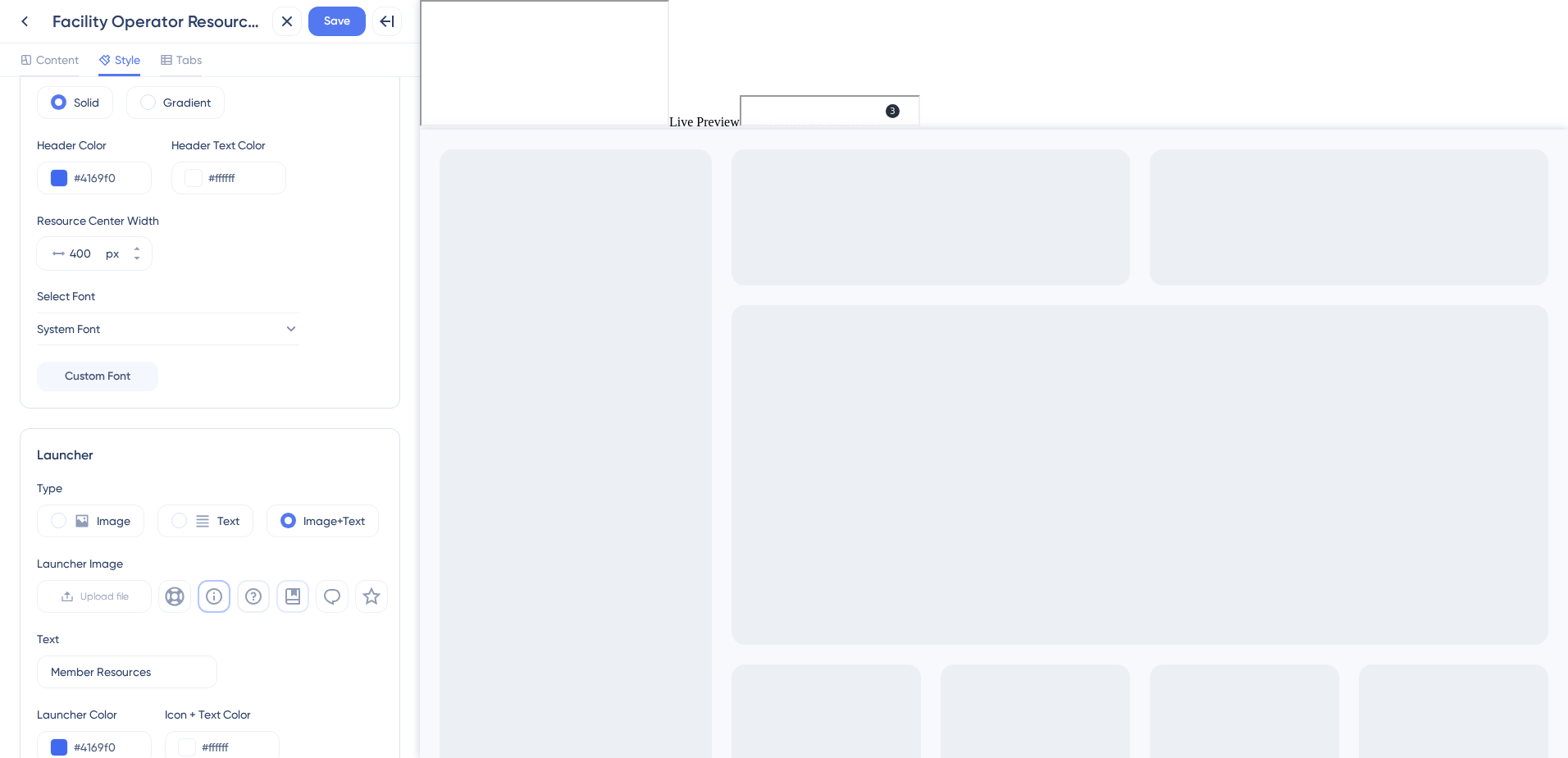
click at [282, 604] on button at bounding box center [292, 596] width 33 height 33
click at [331, 15] on span "Save" at bounding box center [337, 21] width 27 height 20
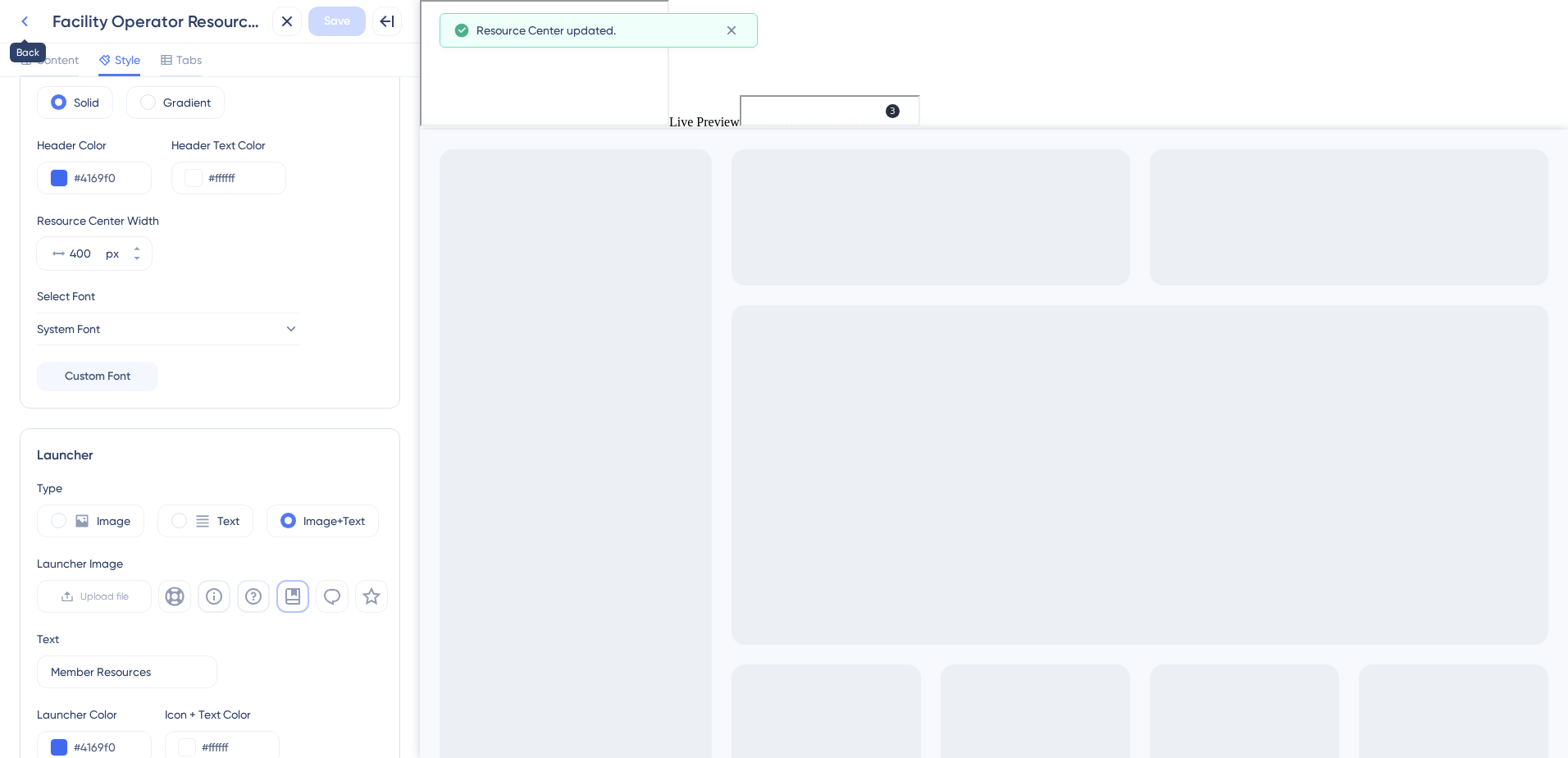
click at [30, 18] on icon at bounding box center [25, 21] width 20 height 20
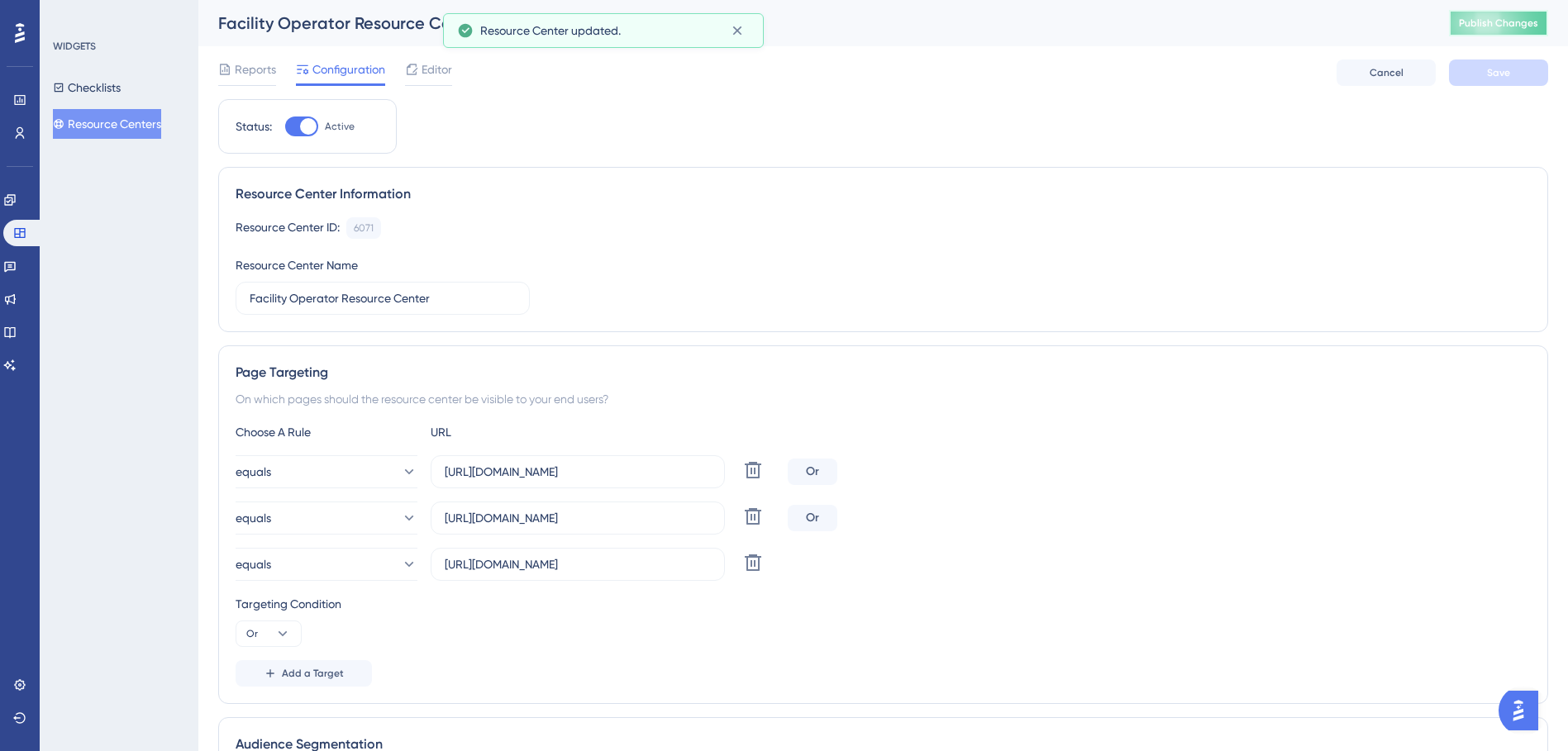
click at [1487, 21] on span "Publish Changes" at bounding box center [1498, 22] width 80 height 13
click at [436, 64] on span "Editor" at bounding box center [436, 70] width 30 height 20
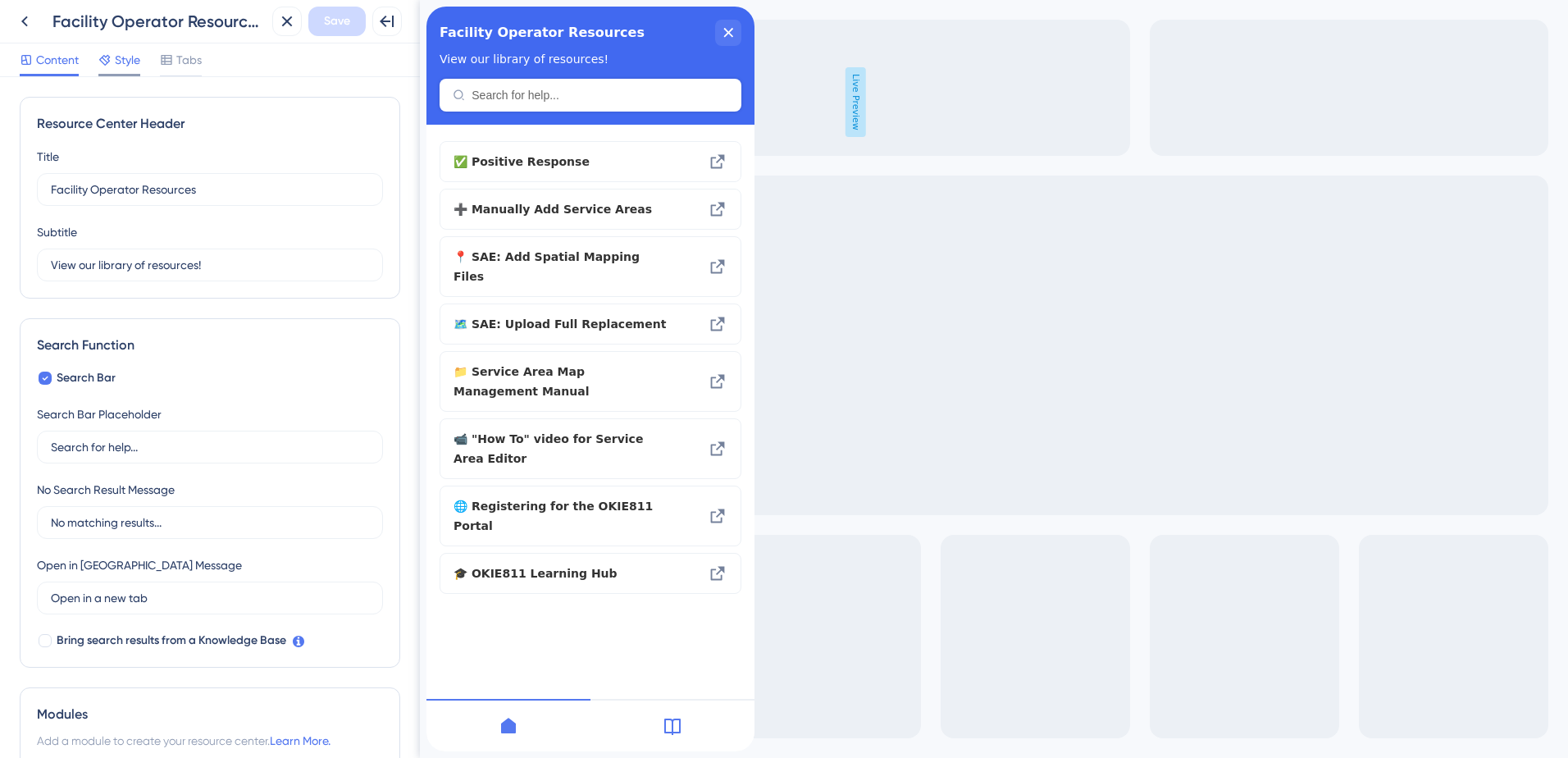
click at [121, 57] on span "Style" at bounding box center [127, 59] width 26 height 20
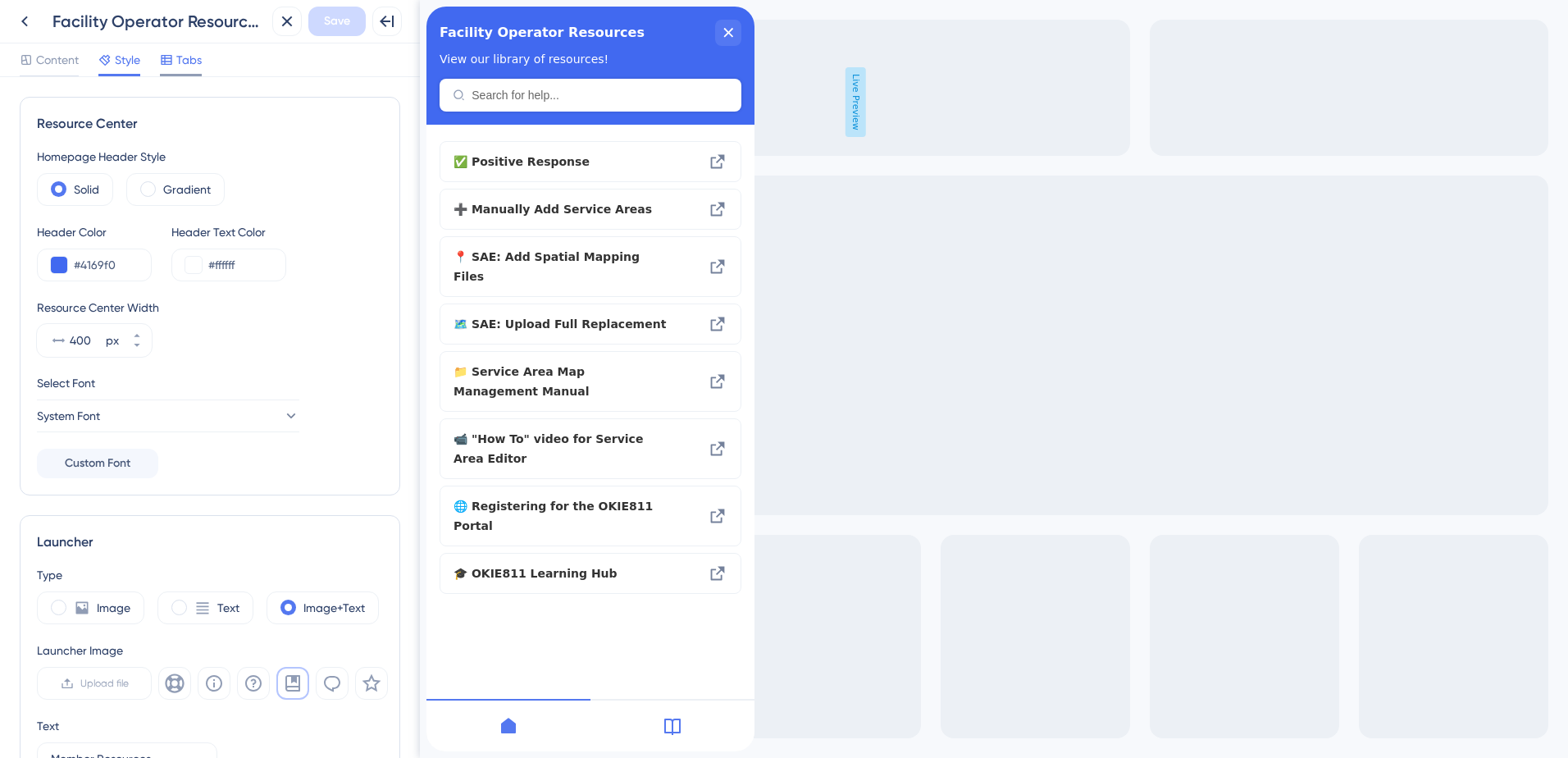
click at [191, 63] on span "Tabs" at bounding box center [189, 59] width 26 height 20
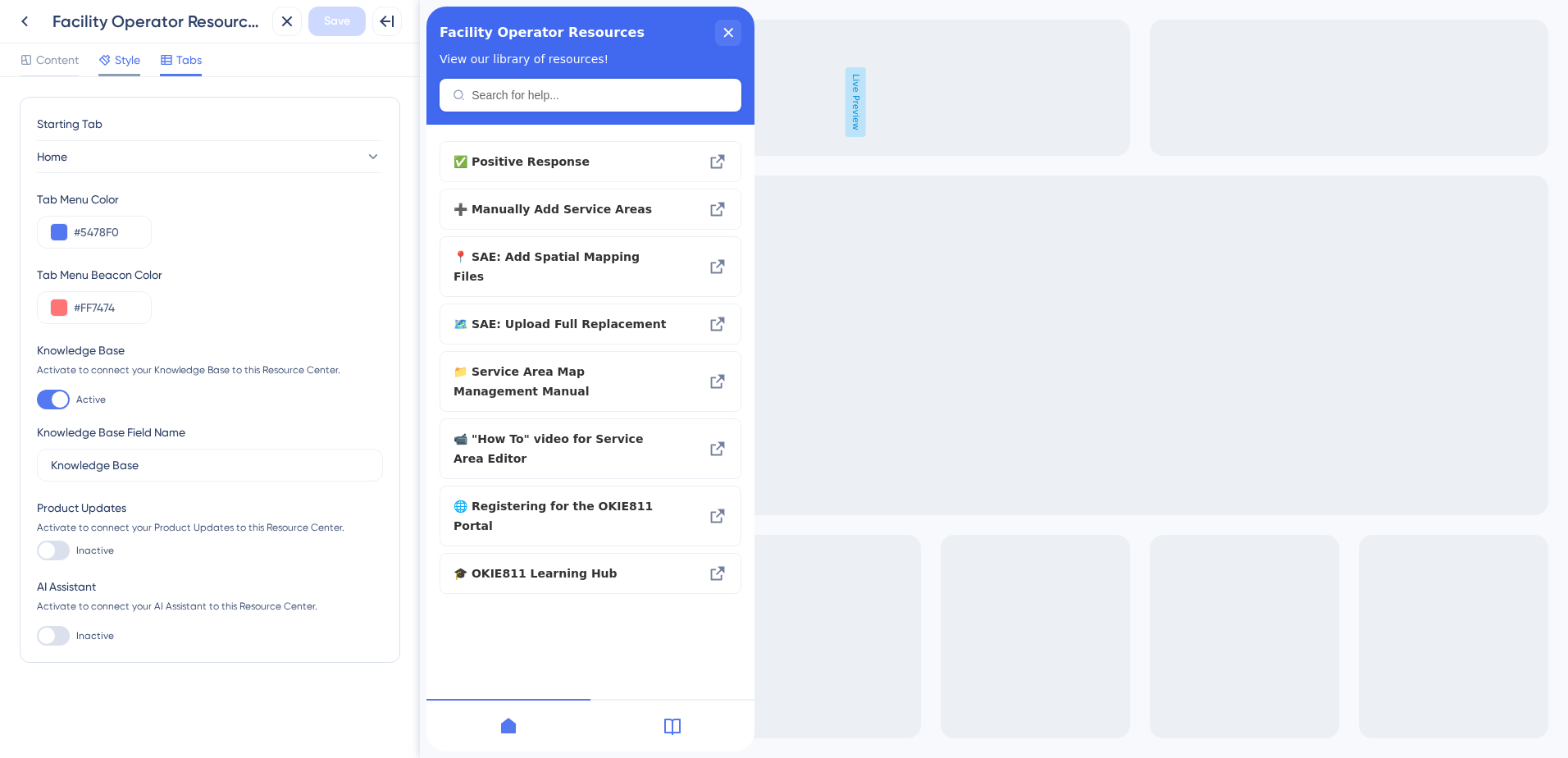
click at [121, 65] on span "Style" at bounding box center [127, 59] width 26 height 20
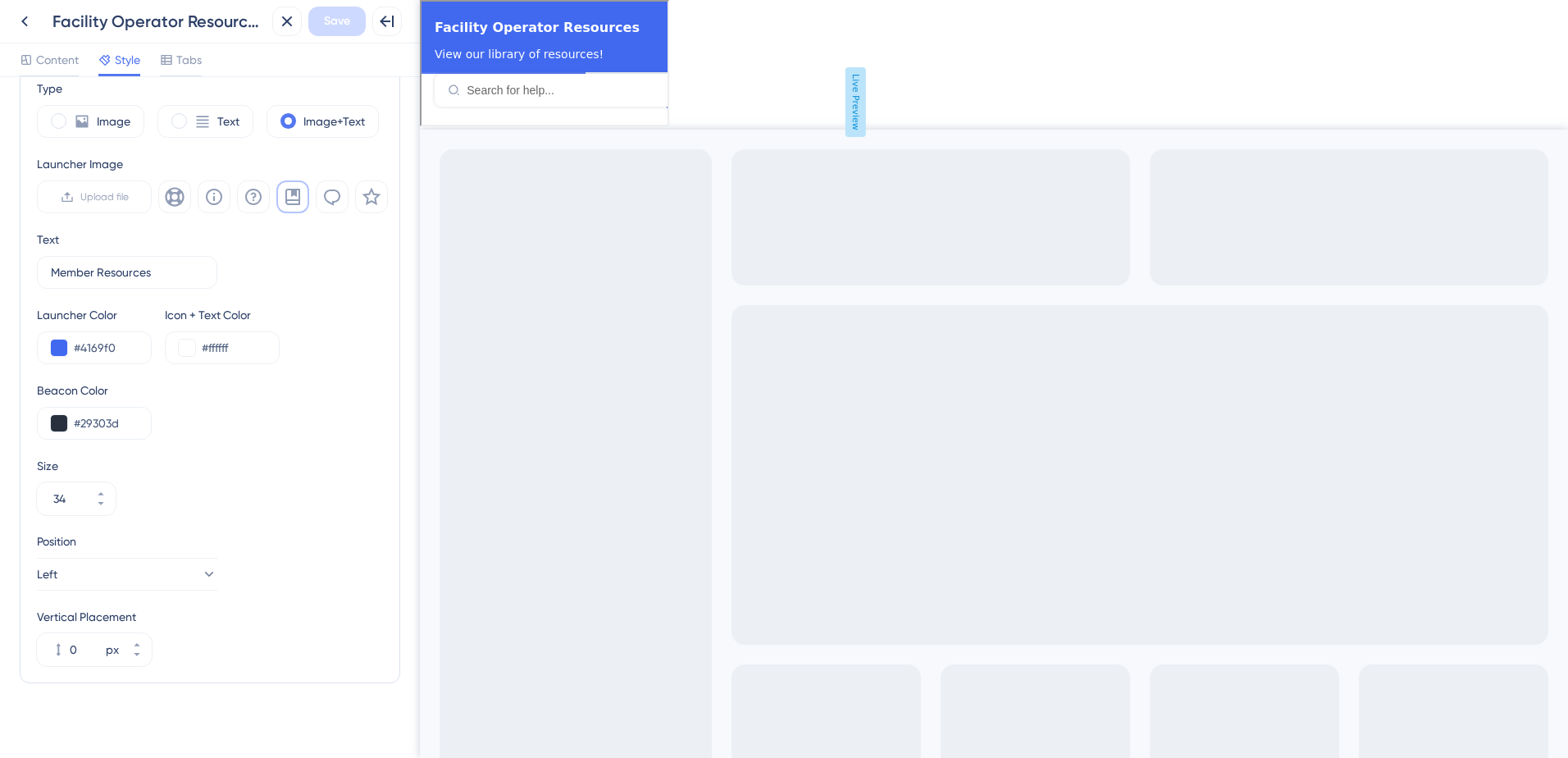
scroll to position [492, 0]
click at [142, 637] on button "0 px" at bounding box center [137, 636] width 29 height 16
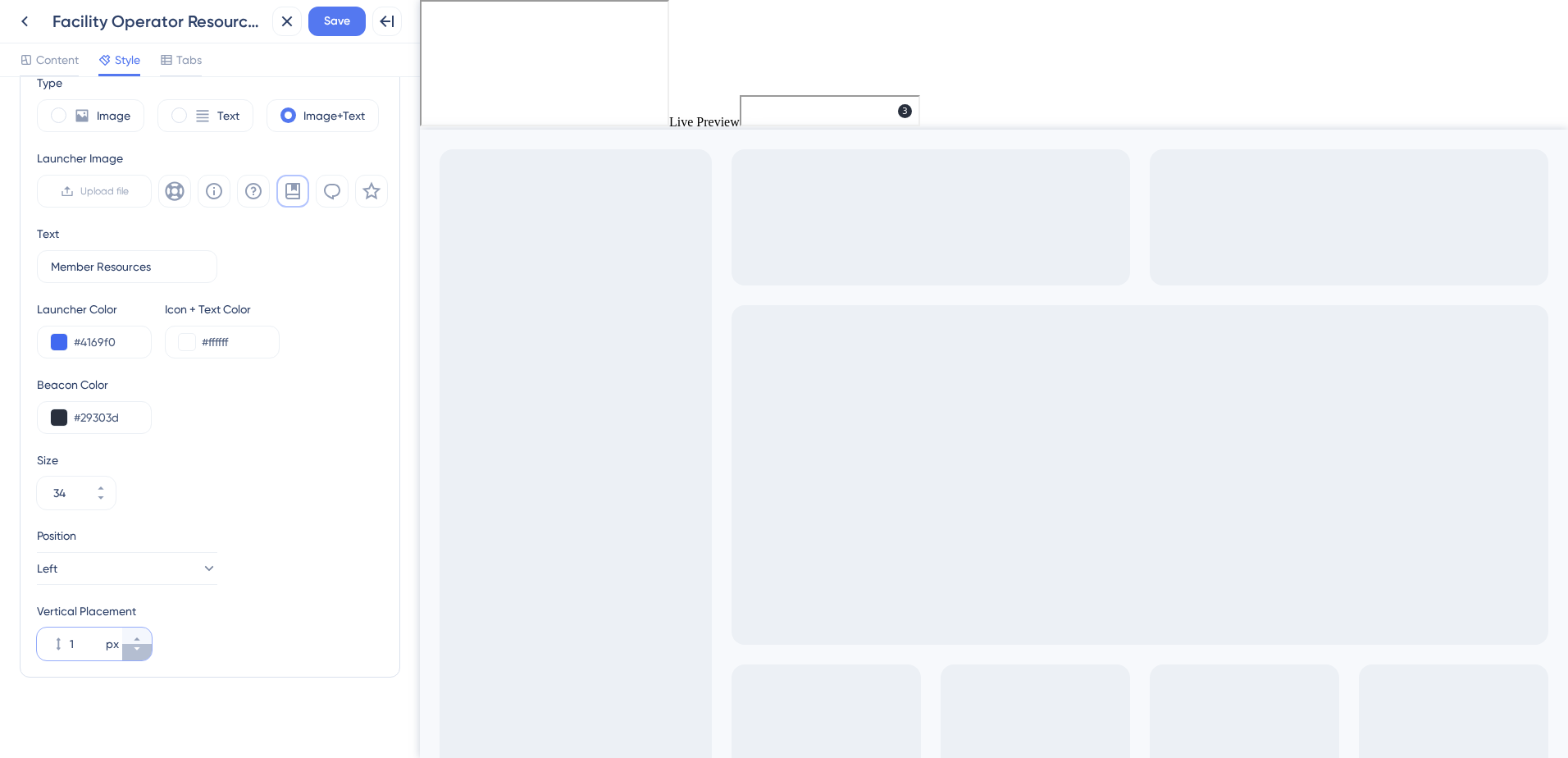
click at [141, 653] on button "1 px" at bounding box center [137, 651] width 29 height 16
click at [138, 640] on icon at bounding box center [137, 639] width 5 height 4
click at [139, 638] on icon at bounding box center [137, 638] width 10 height 10
type input "3"
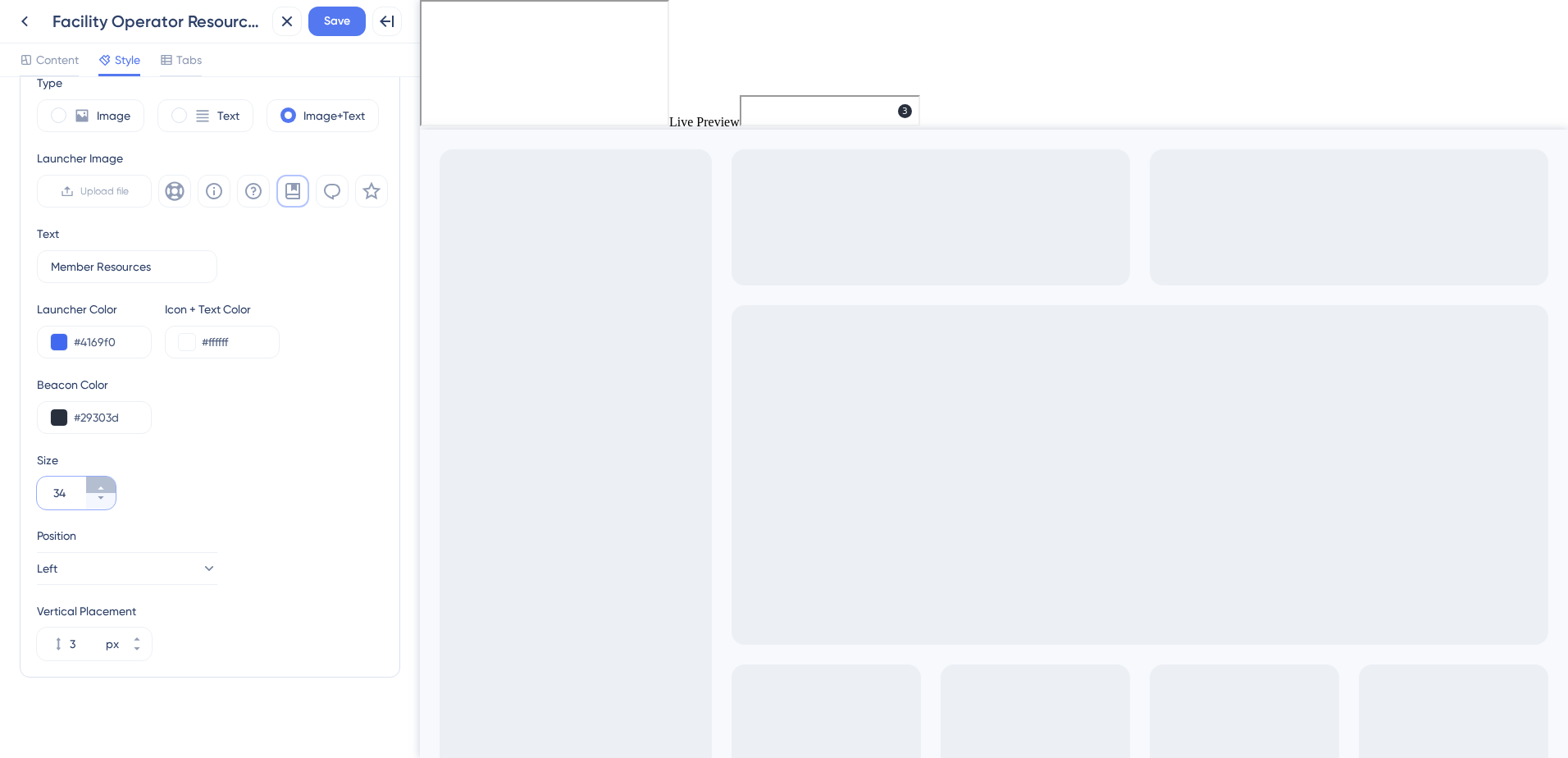
click at [99, 486] on icon at bounding box center [100, 487] width 10 height 10
click at [102, 509] on div "Type Image Text Image+Text Launcher Image Upload file Text Member Resources 3 L…" at bounding box center [210, 366] width 346 height 587
click at [102, 502] on button "35" at bounding box center [100, 501] width 29 height 16
type input "34"
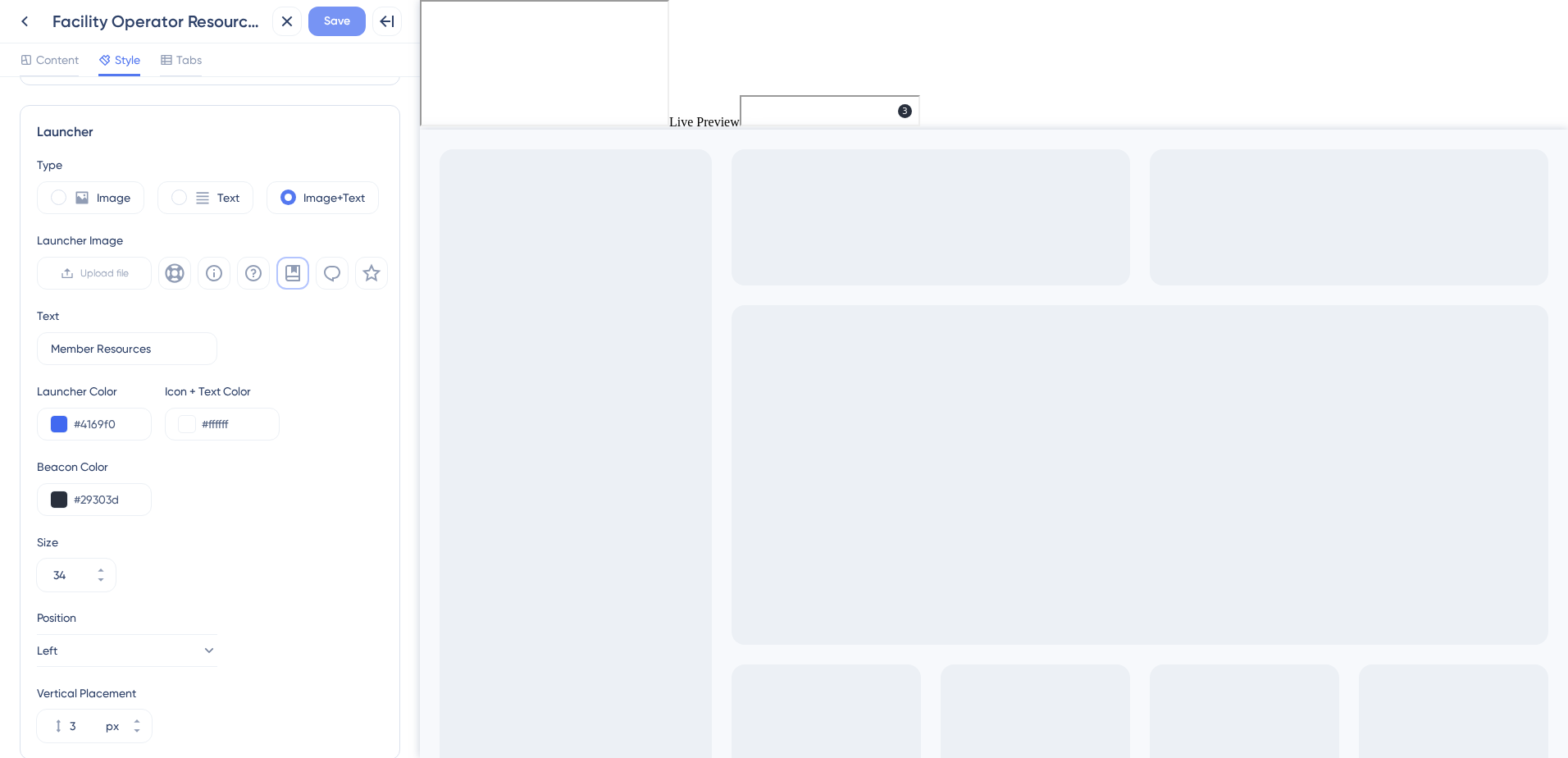
click at [337, 16] on span "Save" at bounding box center [337, 21] width 27 height 20
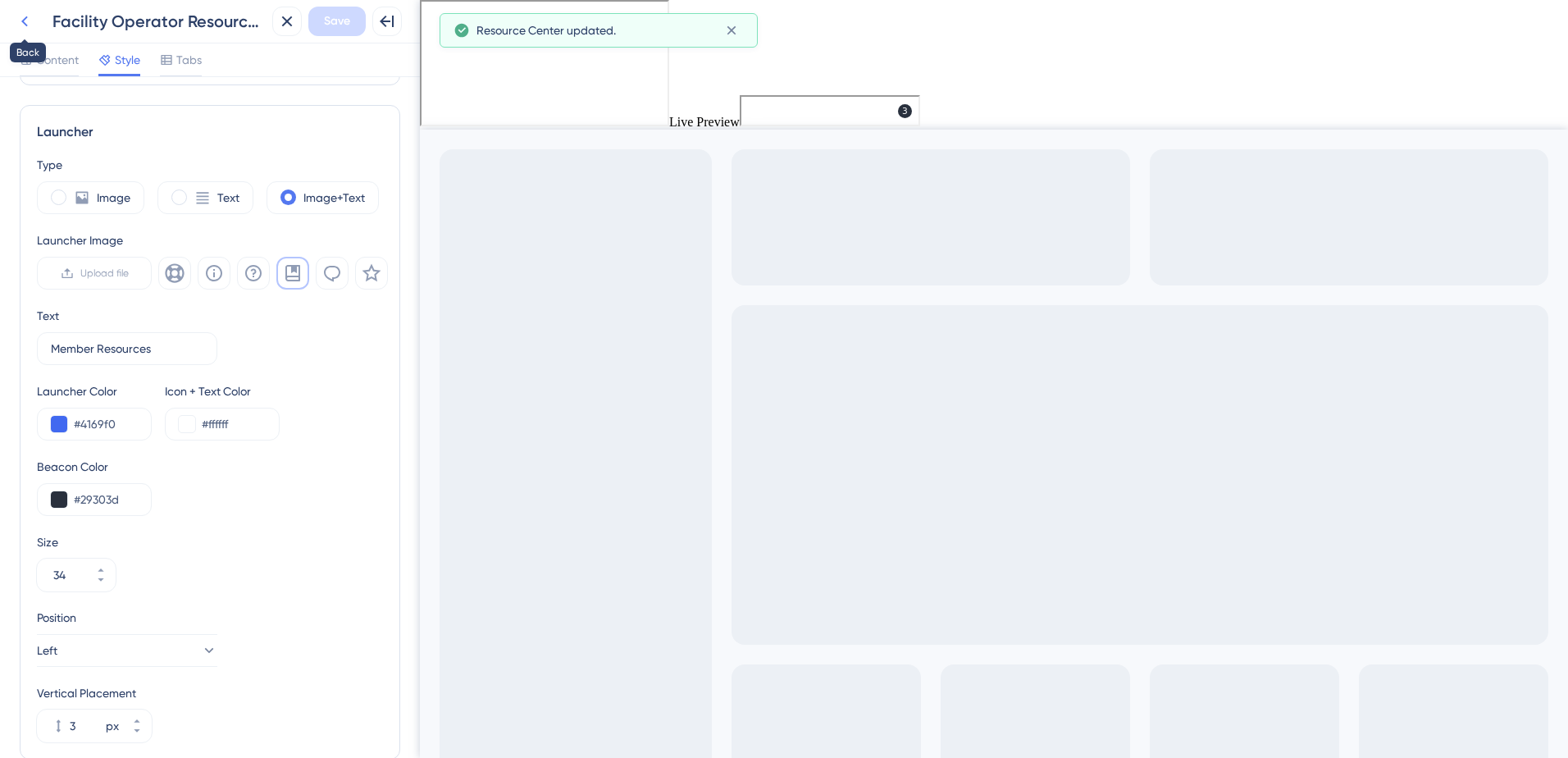
click at [17, 28] on icon at bounding box center [25, 21] width 20 height 20
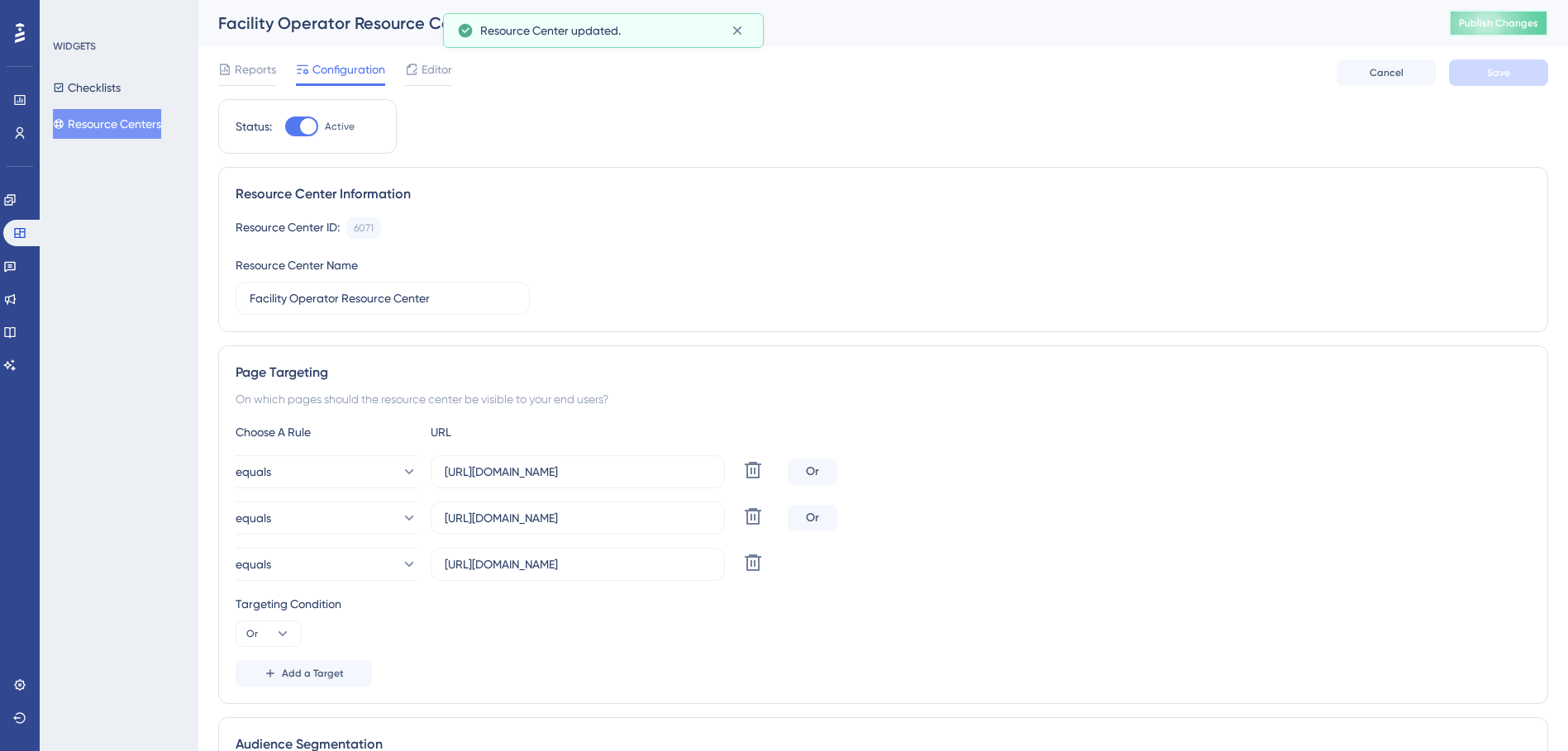
click at [1508, 21] on span "Publish Changes" at bounding box center [1498, 22] width 80 height 13
click at [105, 118] on button "Resource Centers" at bounding box center [106, 123] width 108 height 30
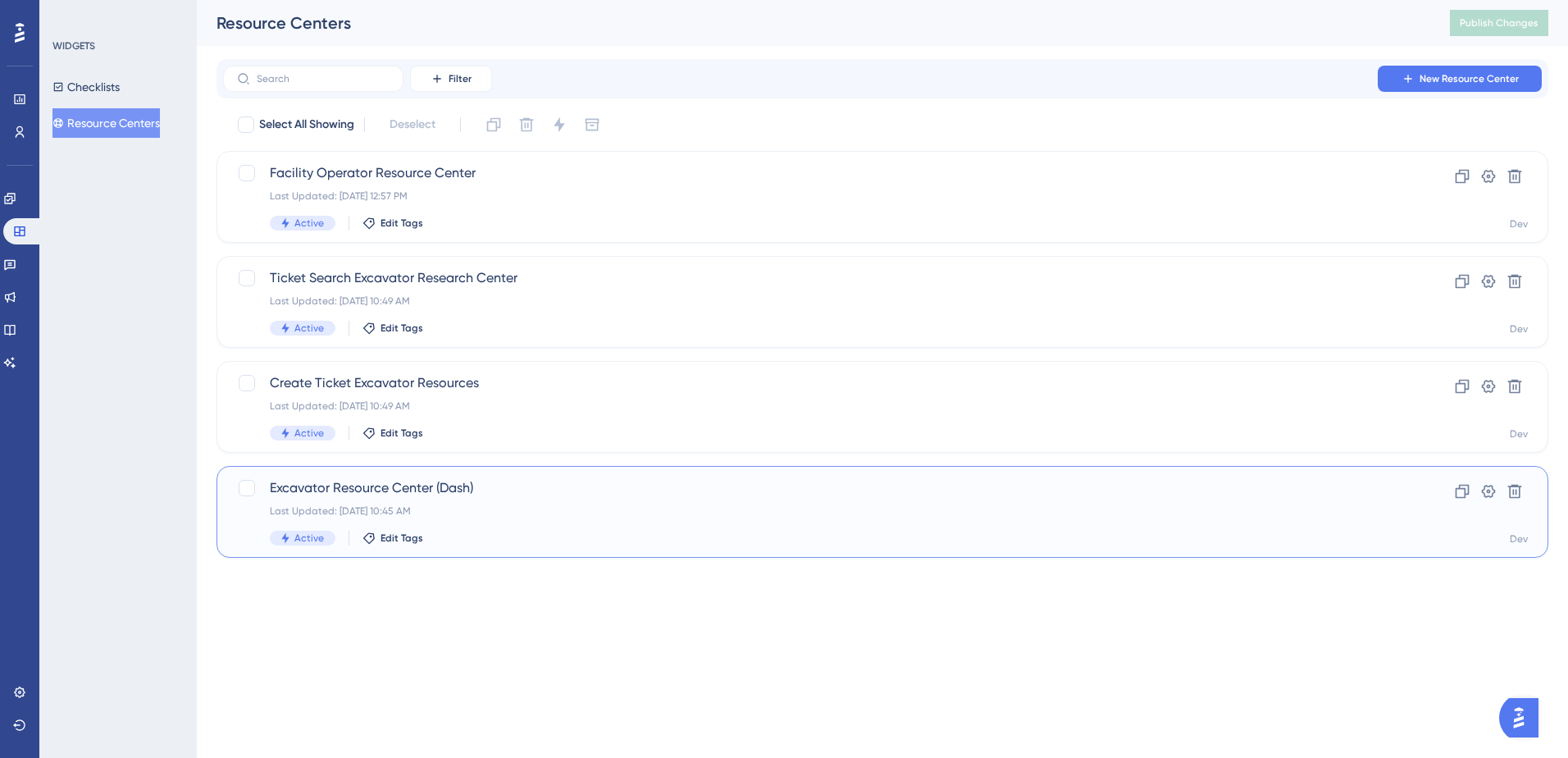
click at [577, 490] on span "Excavator Resource Center (Dash)" at bounding box center [817, 488] width 1094 height 20
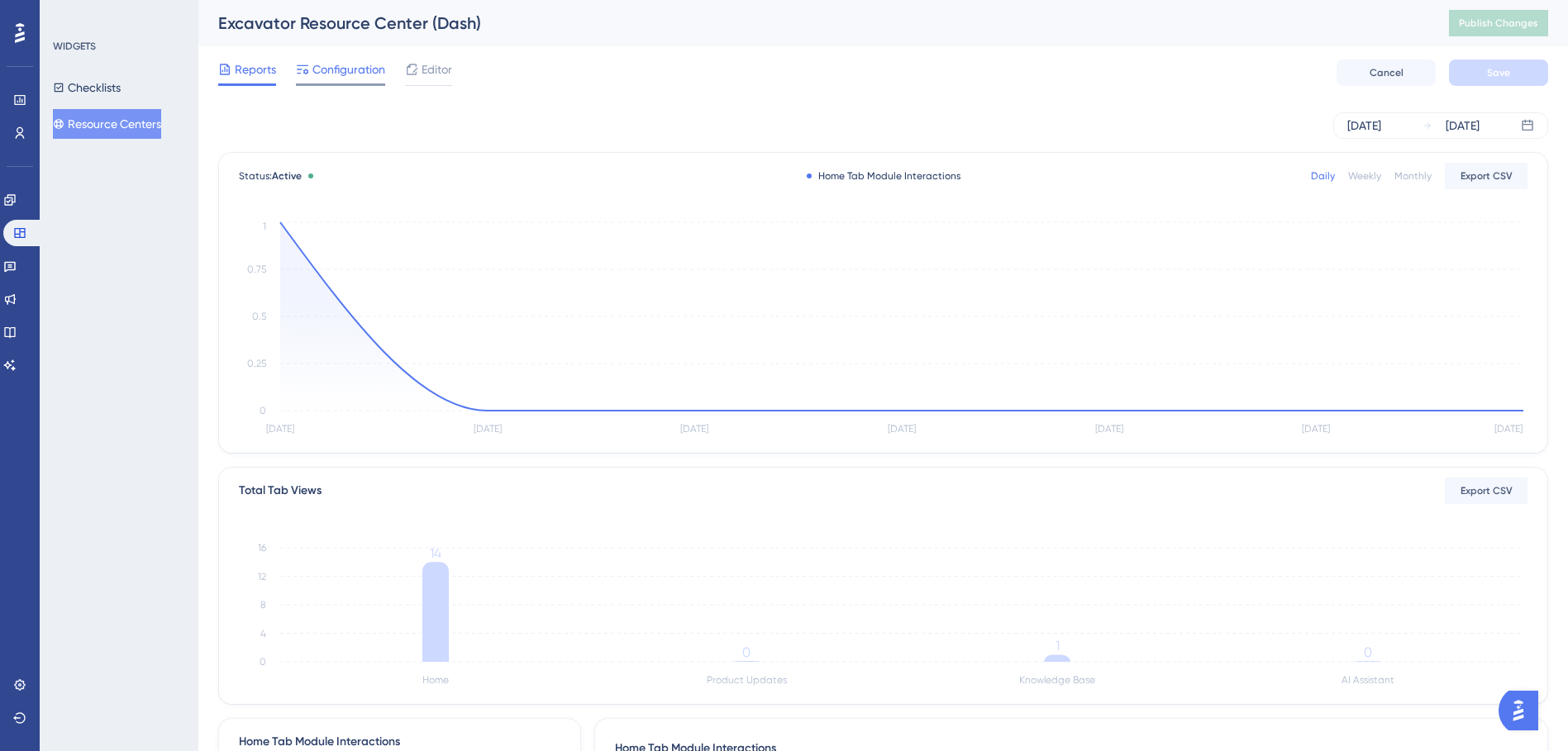
click at [347, 80] on div "Configuration" at bounding box center [341, 73] width 89 height 27
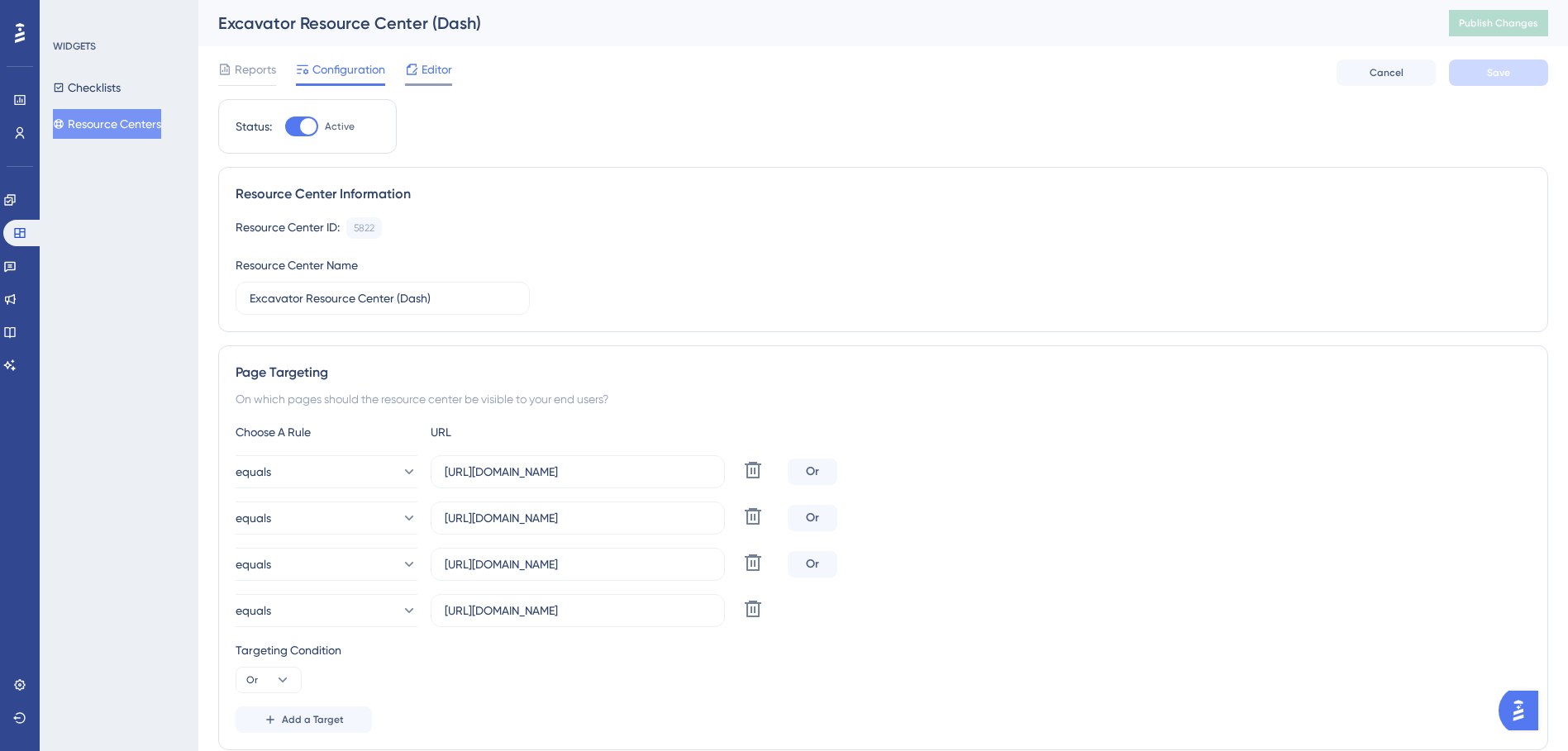
click at [436, 80] on div "Editor" at bounding box center [428, 73] width 47 height 27
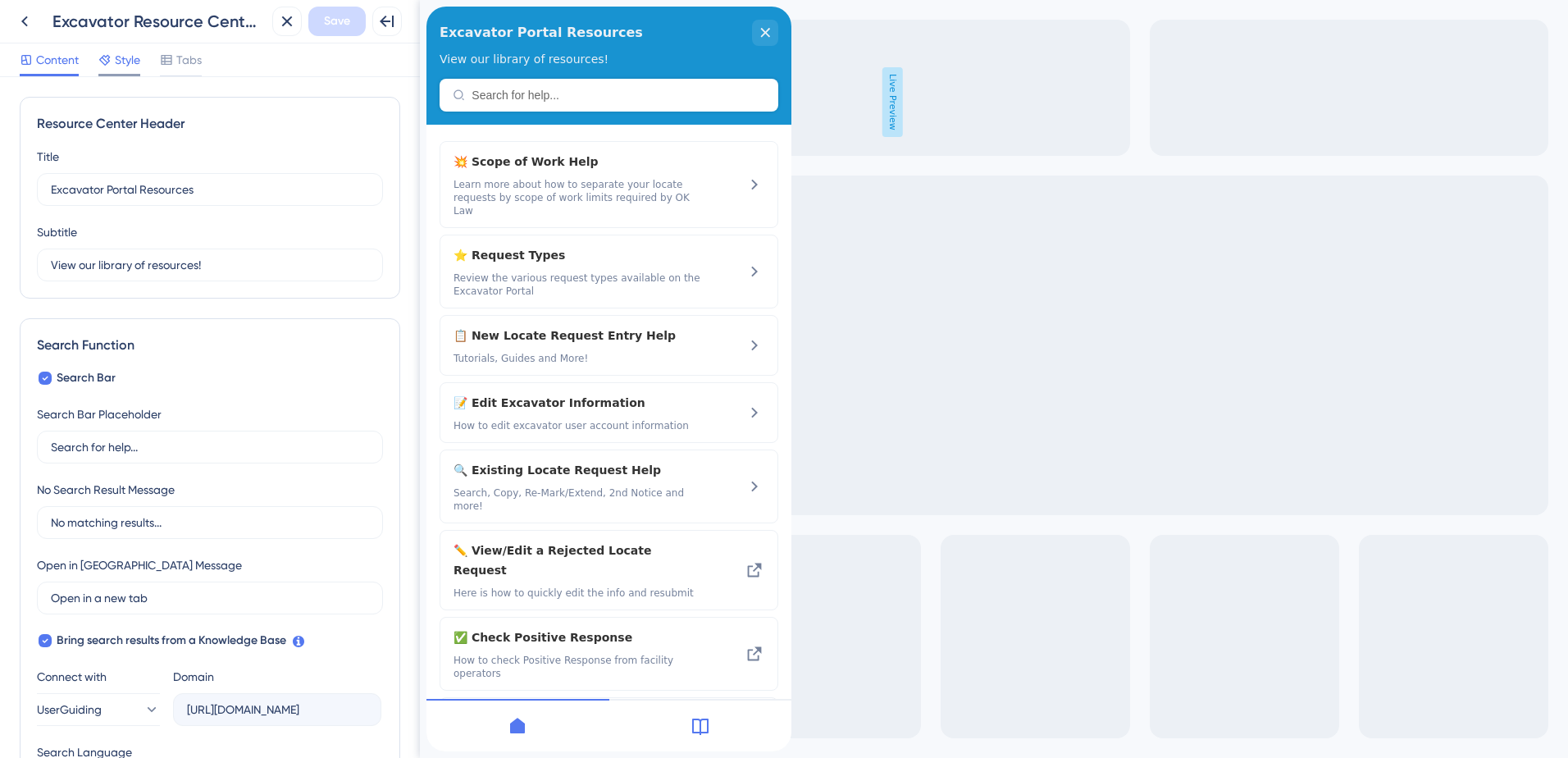
click at [135, 64] on span "Style" at bounding box center [127, 59] width 26 height 20
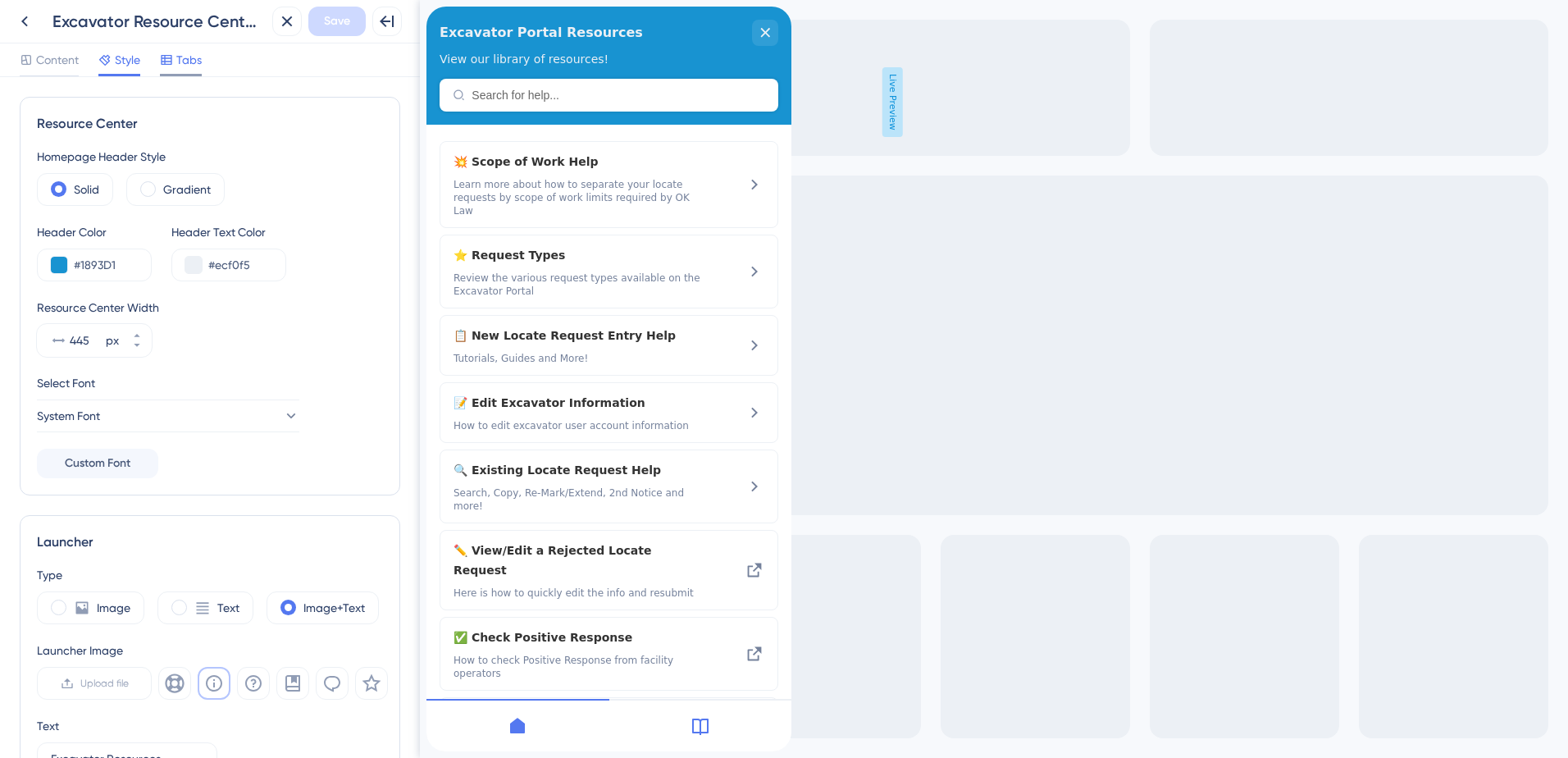
click at [184, 62] on span "Tabs" at bounding box center [189, 59] width 26 height 20
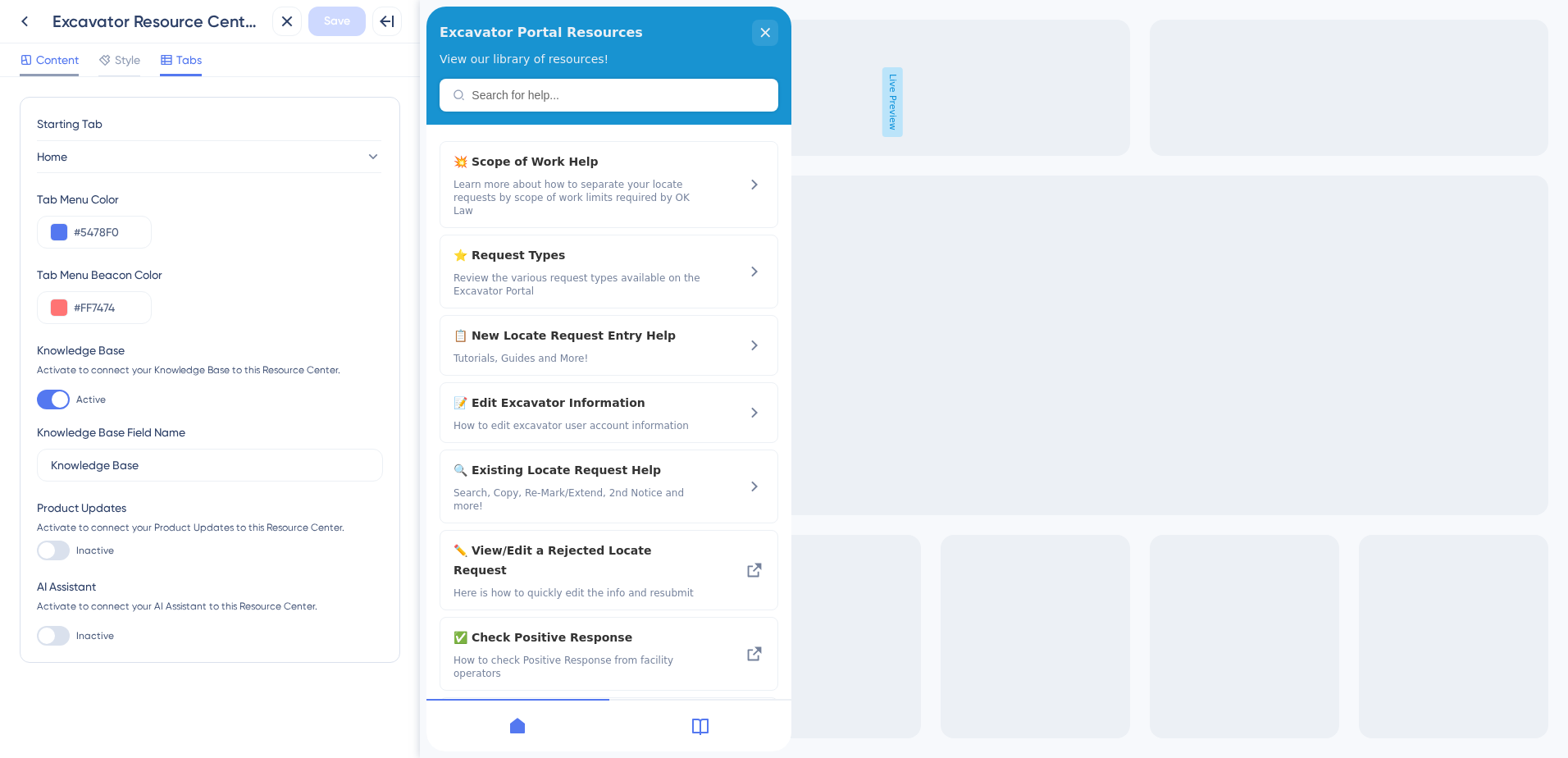
click at [73, 65] on span "Content" at bounding box center [58, 59] width 43 height 20
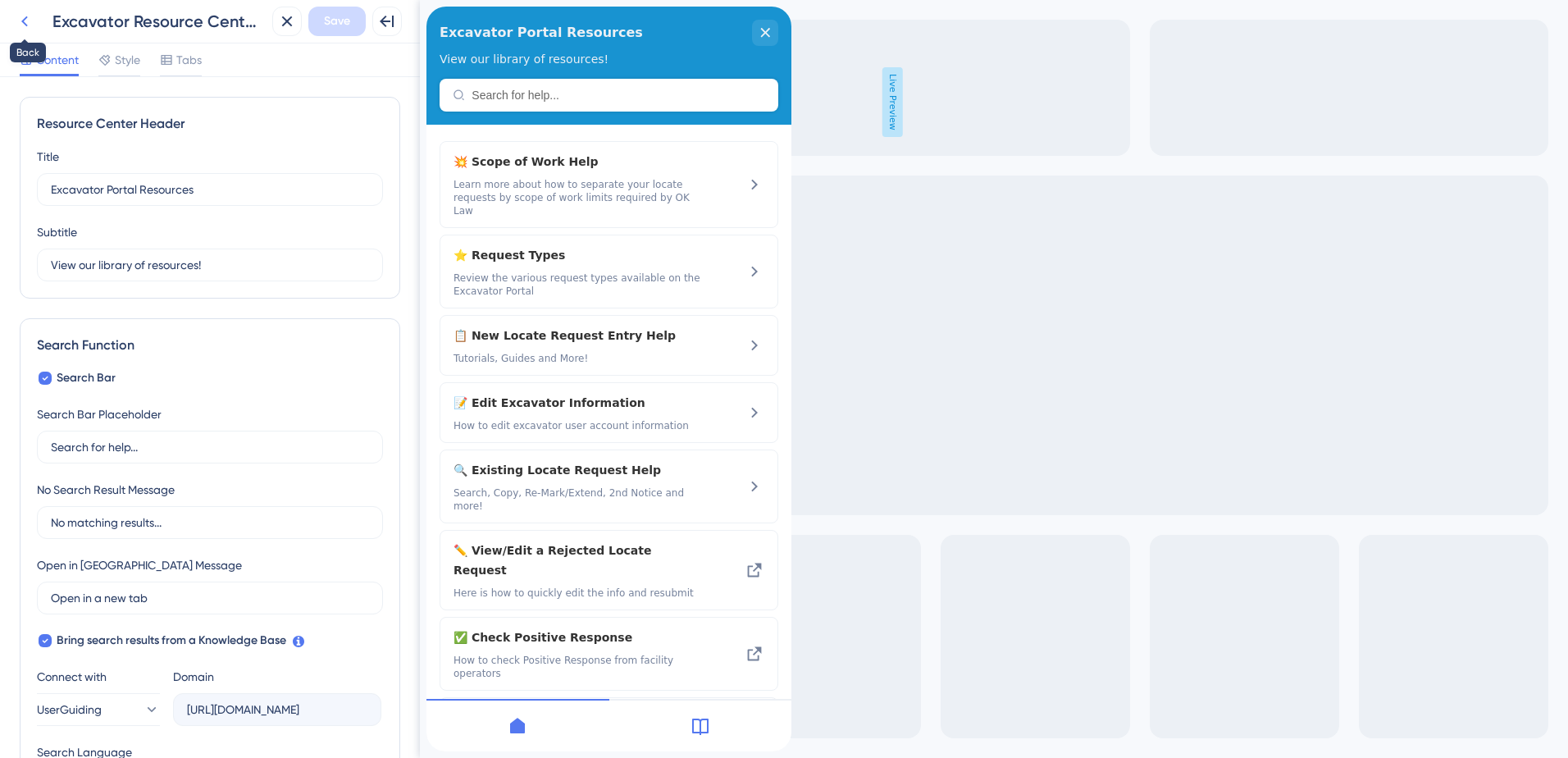
click at [24, 20] on icon at bounding box center [24, 21] width 6 height 11
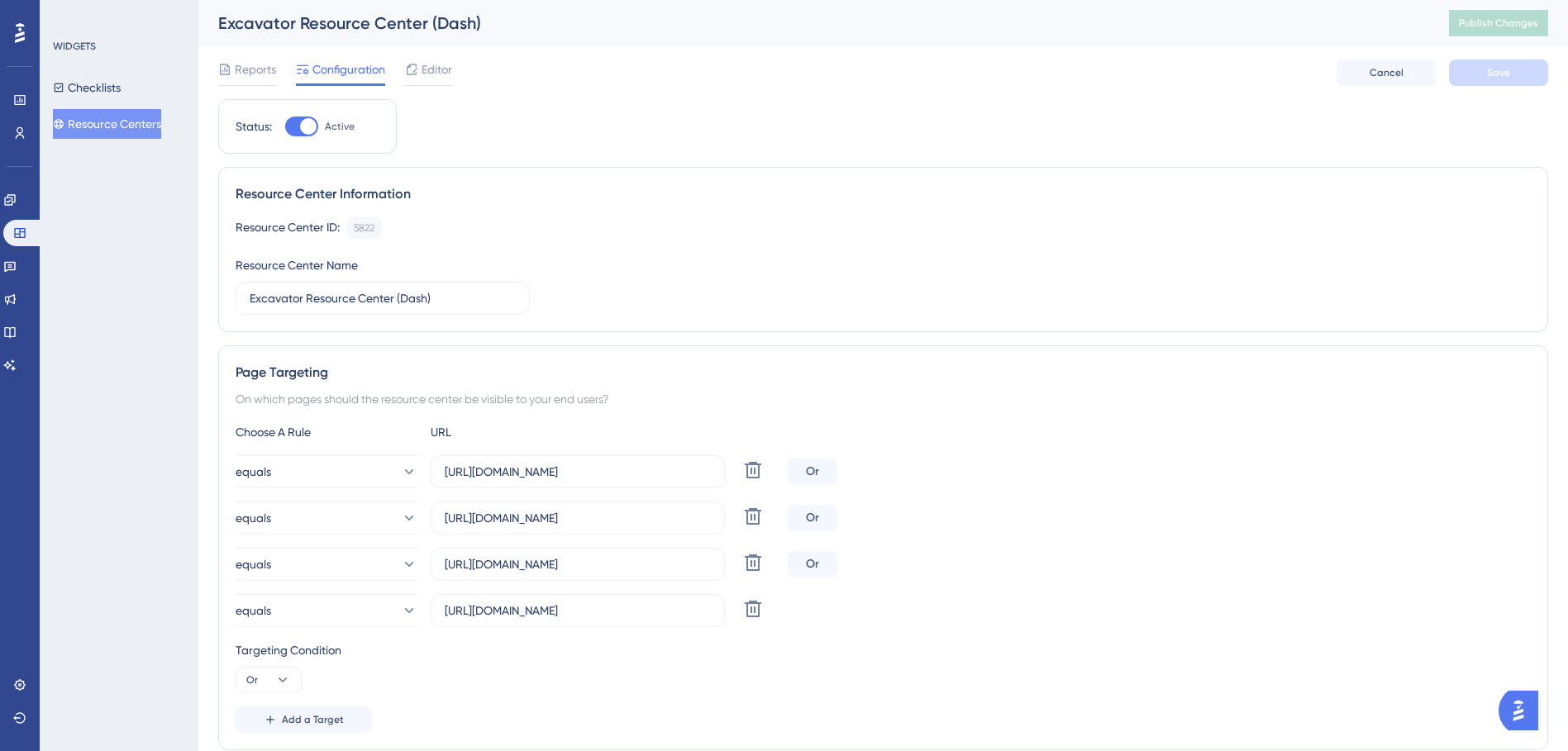
click at [98, 129] on button "Resource Centers" at bounding box center [106, 123] width 108 height 30
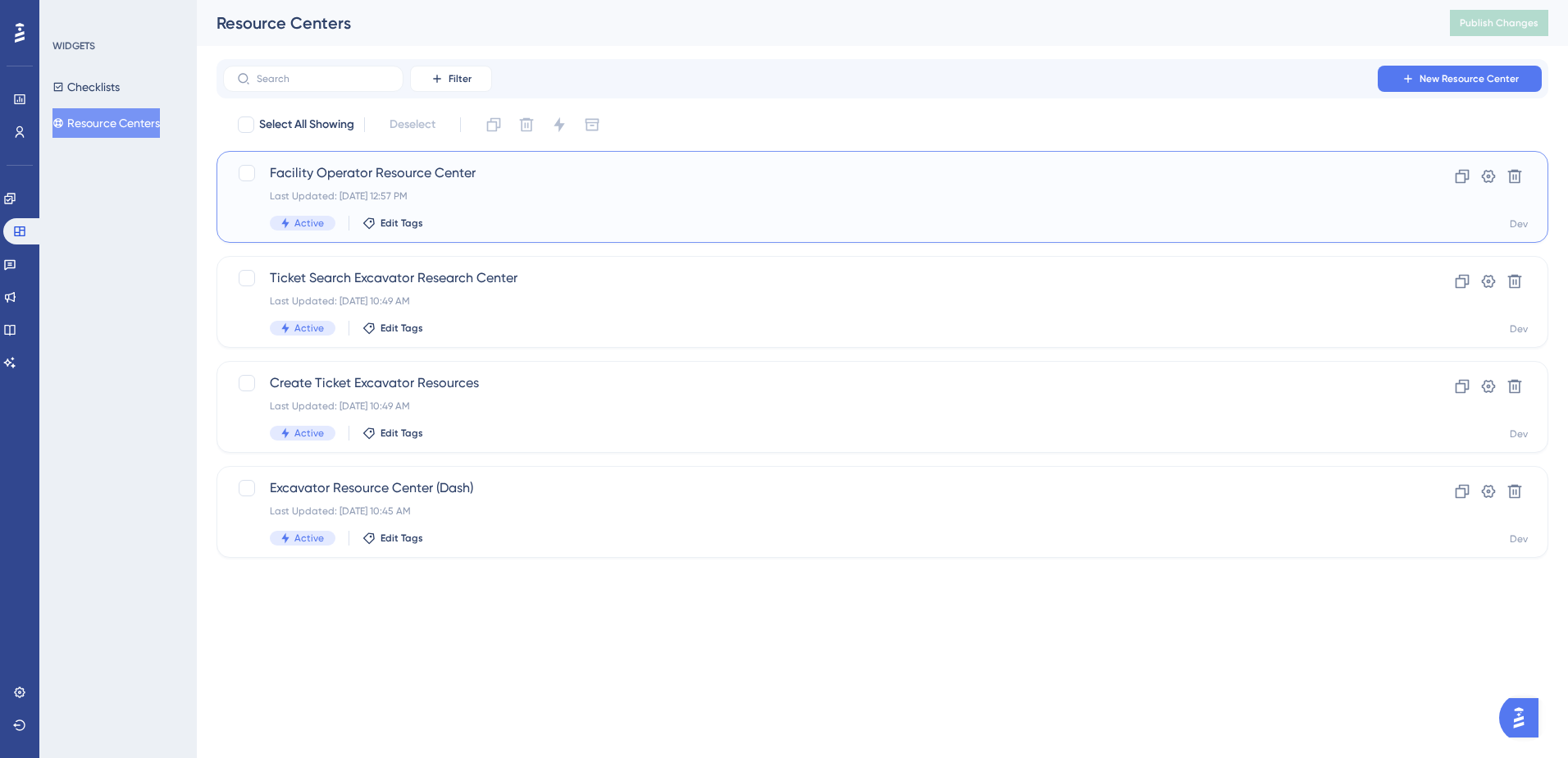
click at [616, 179] on span "Facility Operator Resource Center" at bounding box center [817, 173] width 1094 height 20
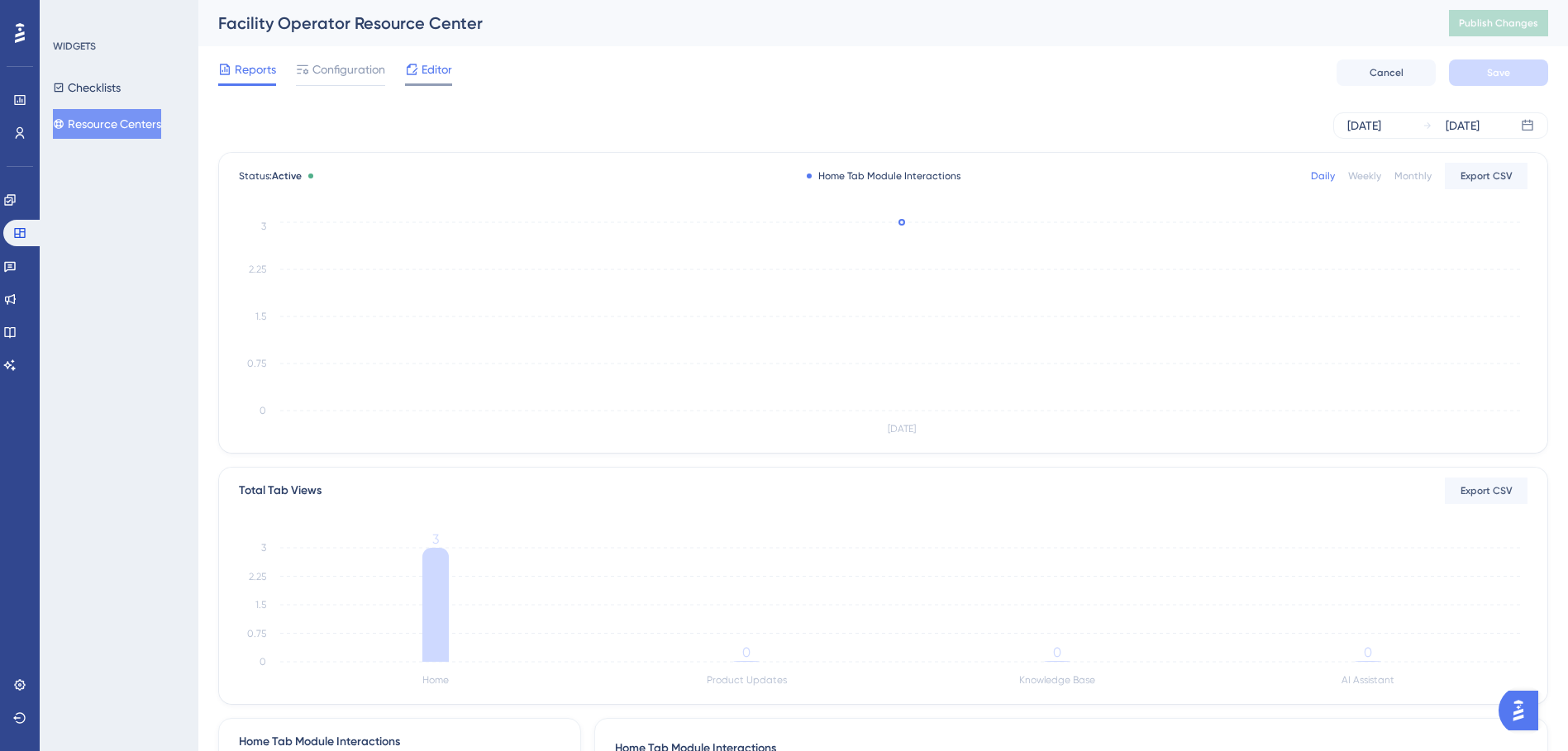
click at [428, 70] on span "Editor" at bounding box center [436, 70] width 30 height 20
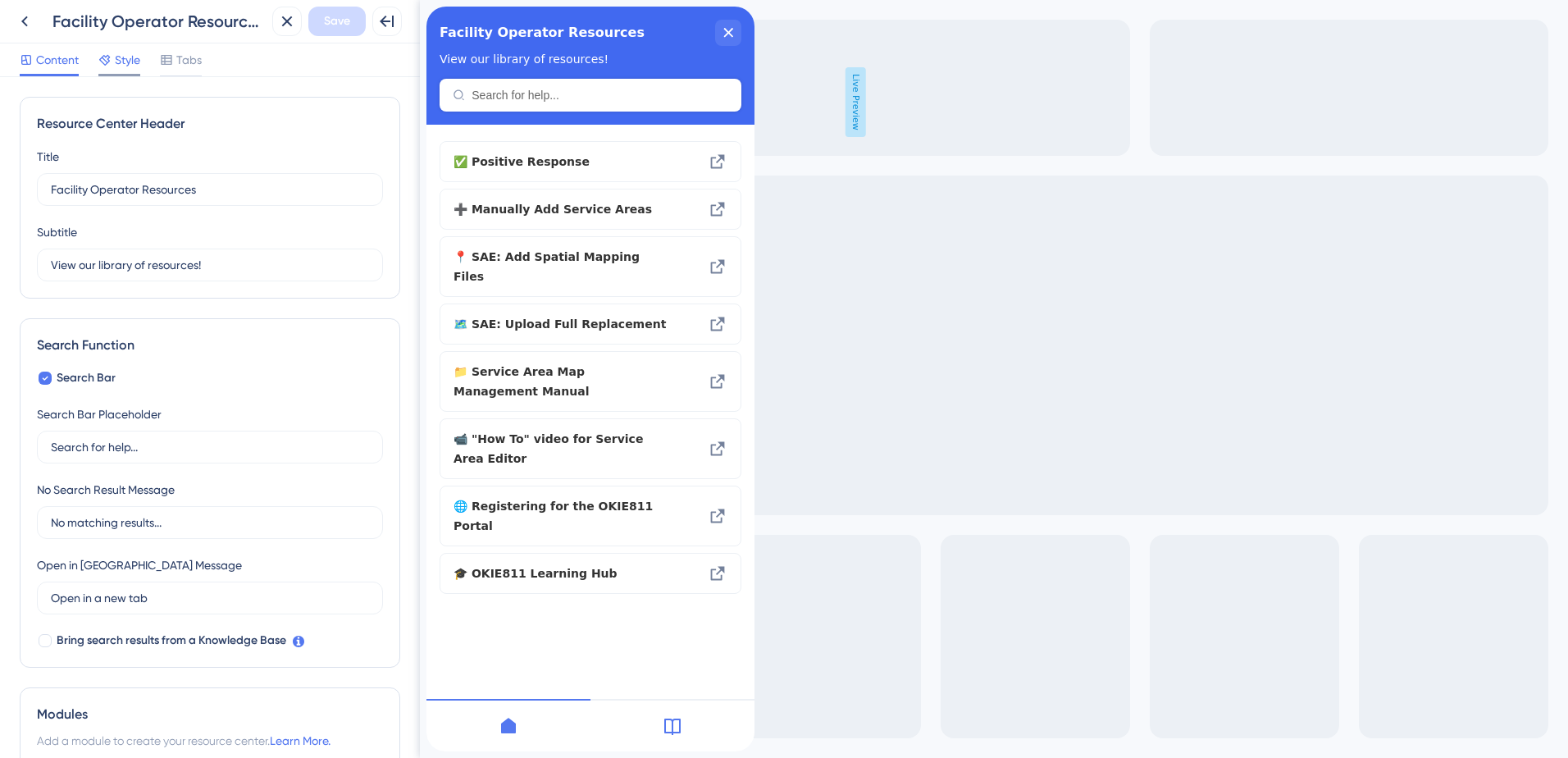
click at [119, 59] on span "Style" at bounding box center [127, 59] width 26 height 20
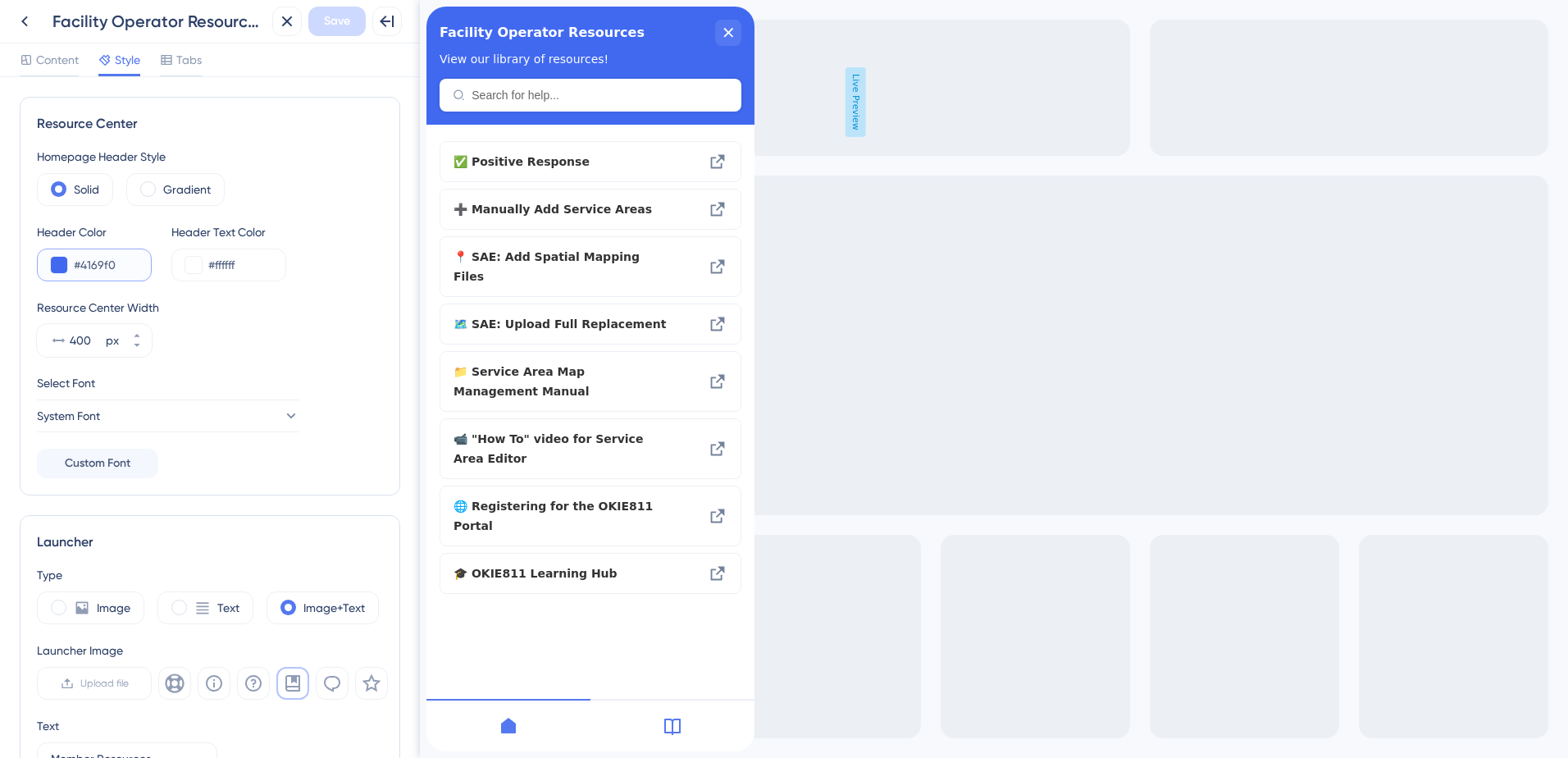
click at [128, 263] on input "#4169f0" at bounding box center [106, 265] width 64 height 20
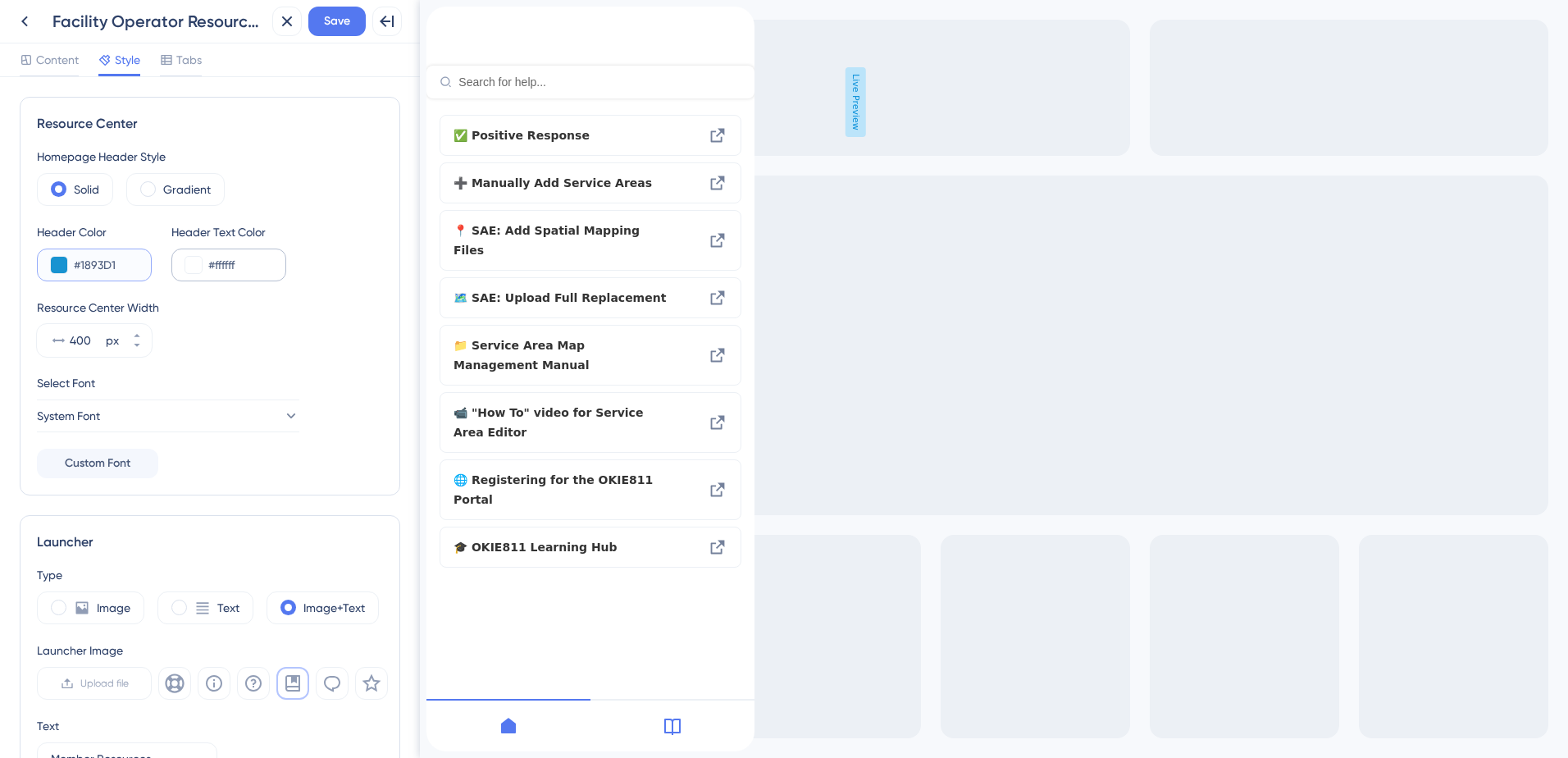
type input "#1893D1"
click at [247, 270] on input "#ffffff" at bounding box center [241, 265] width 64 height 20
type input "#ECF0F5"
click at [242, 342] on div "Resource Center Width 400 px" at bounding box center [210, 327] width 346 height 59
click at [138, 331] on icon at bounding box center [137, 335] width 10 height 10
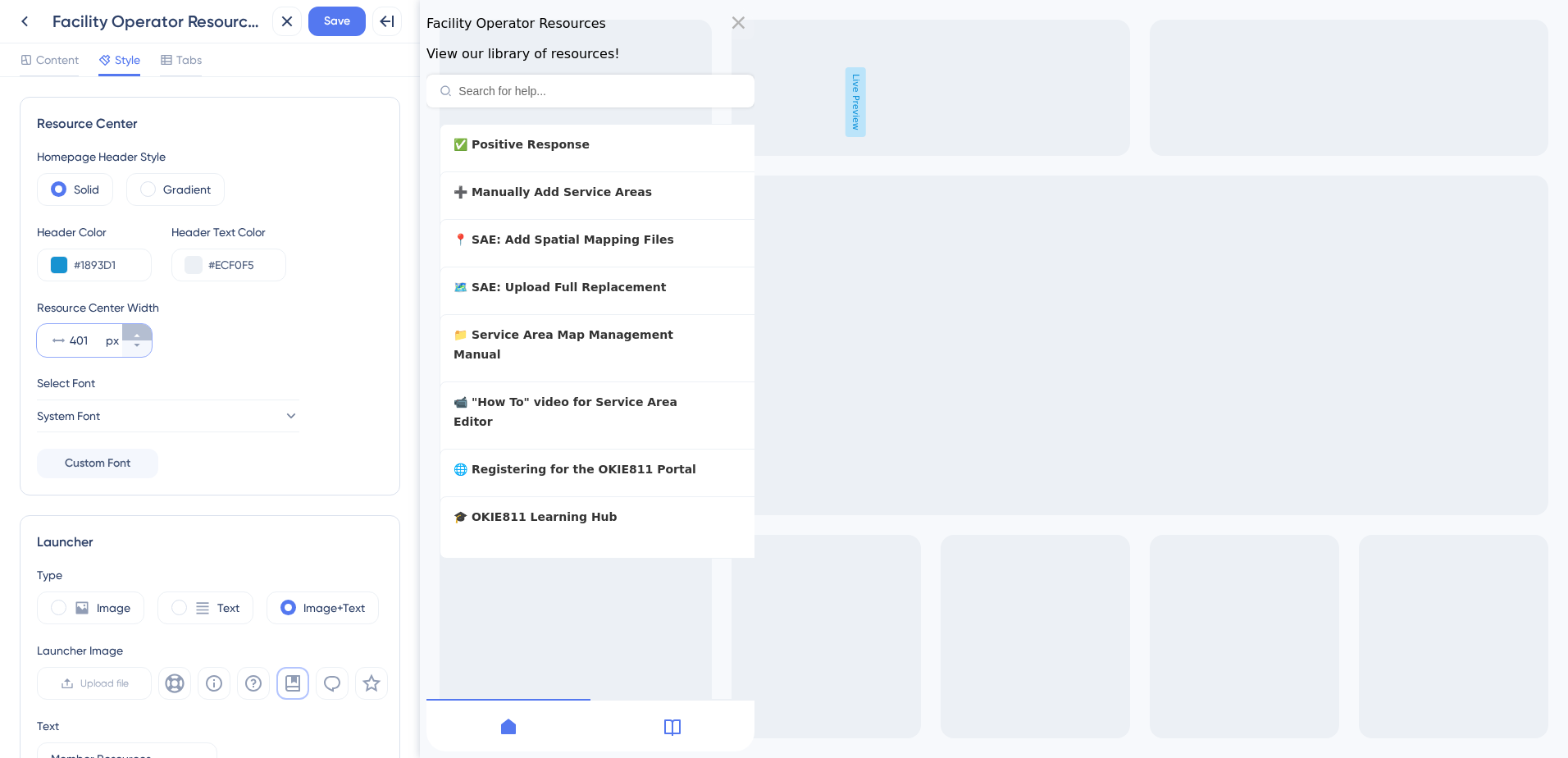
click at [138, 331] on icon at bounding box center [137, 335] width 10 height 10
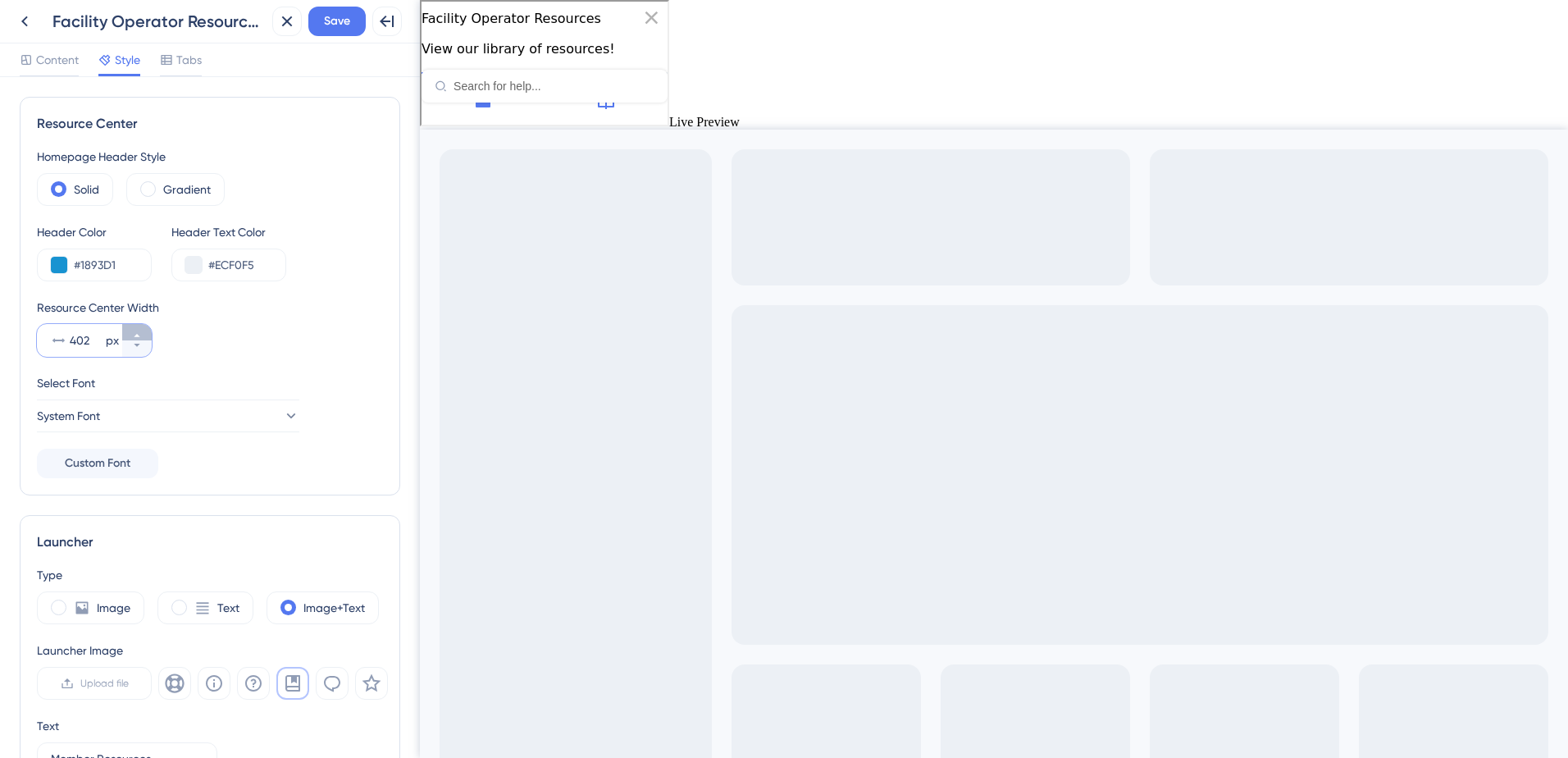
click at [138, 331] on icon at bounding box center [137, 335] width 10 height 10
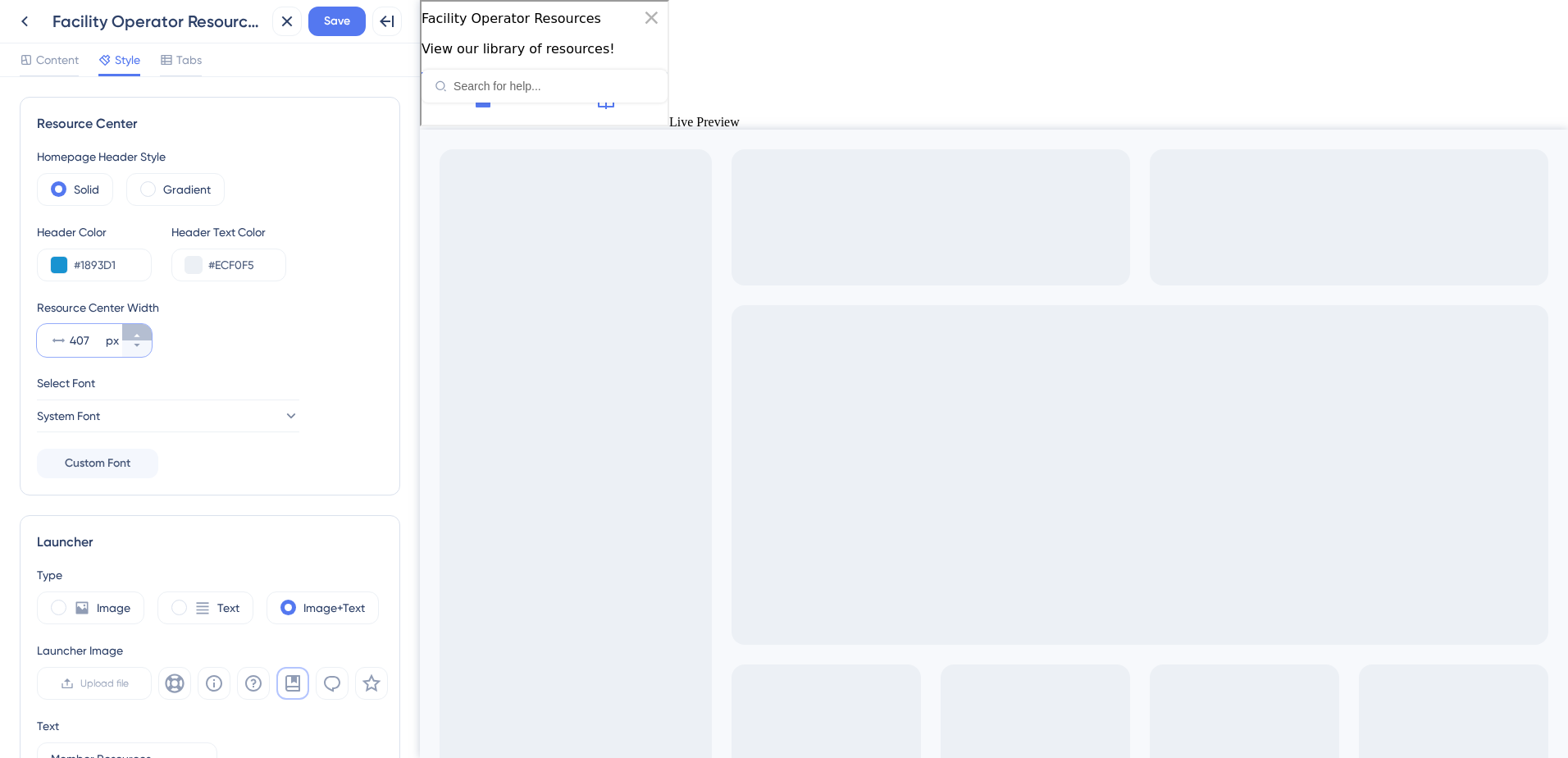
click at [138, 331] on icon at bounding box center [137, 335] width 10 height 10
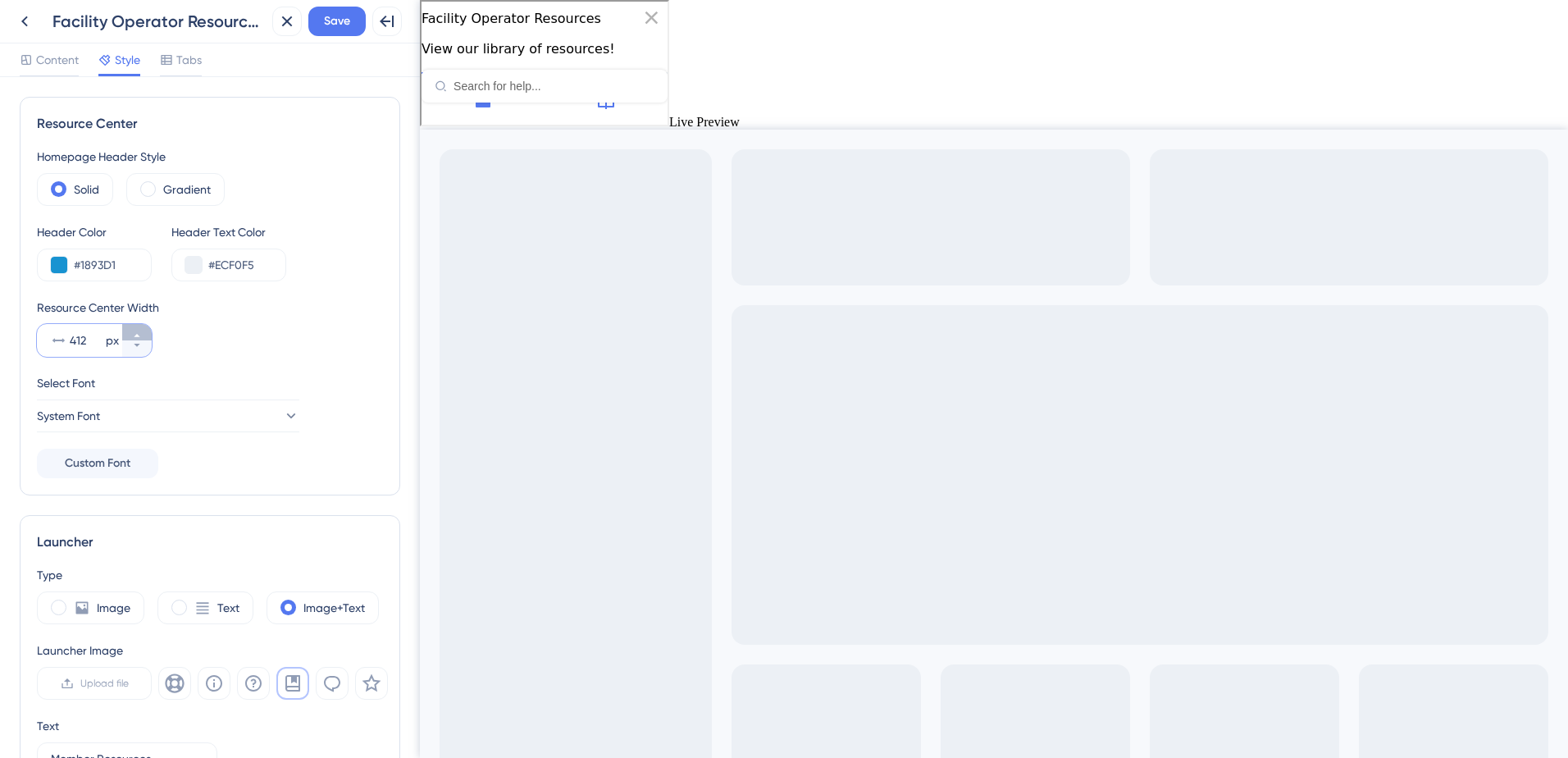
click at [138, 331] on icon at bounding box center [137, 335] width 10 height 10
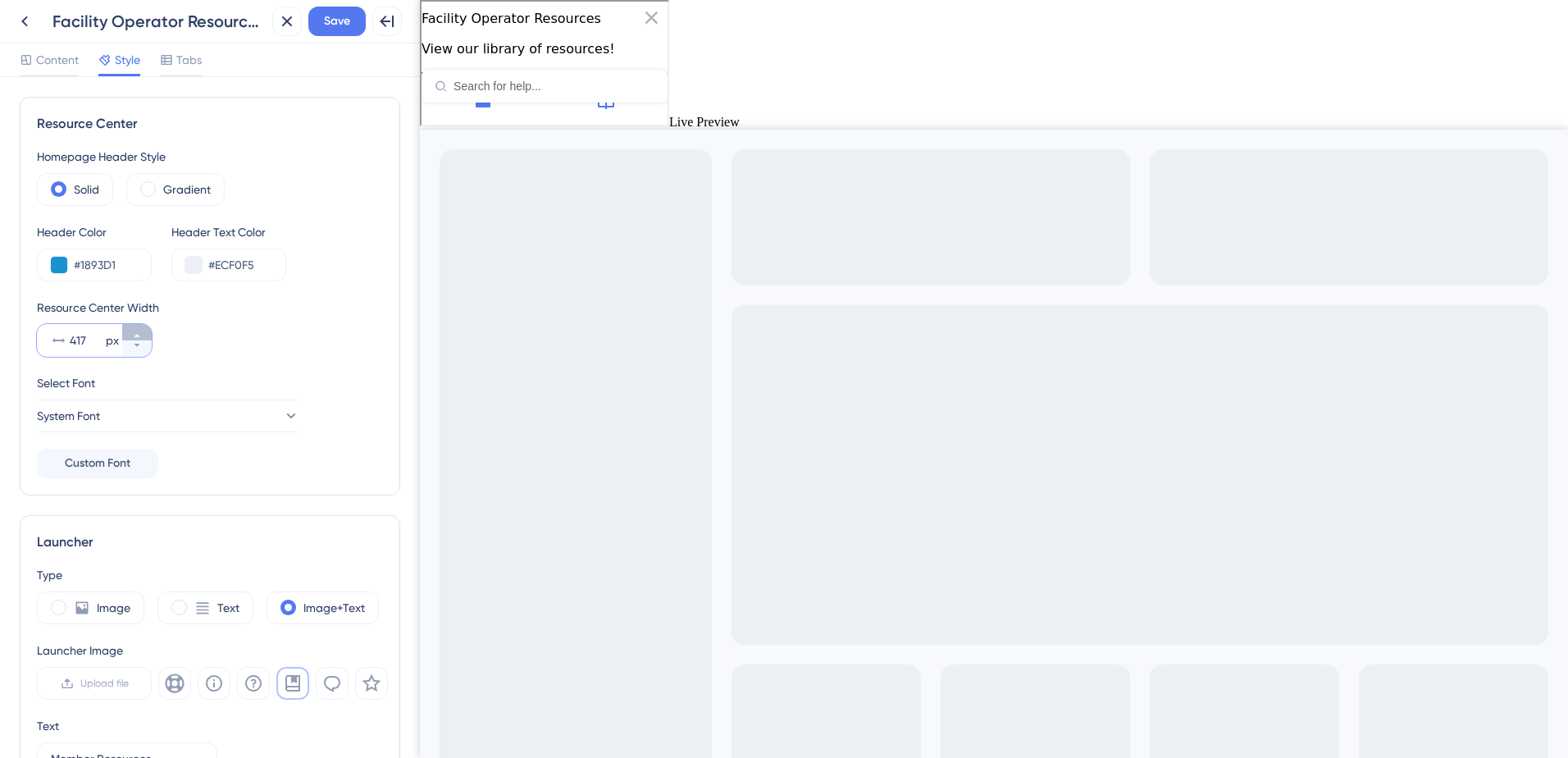
click at [138, 331] on icon at bounding box center [137, 335] width 10 height 10
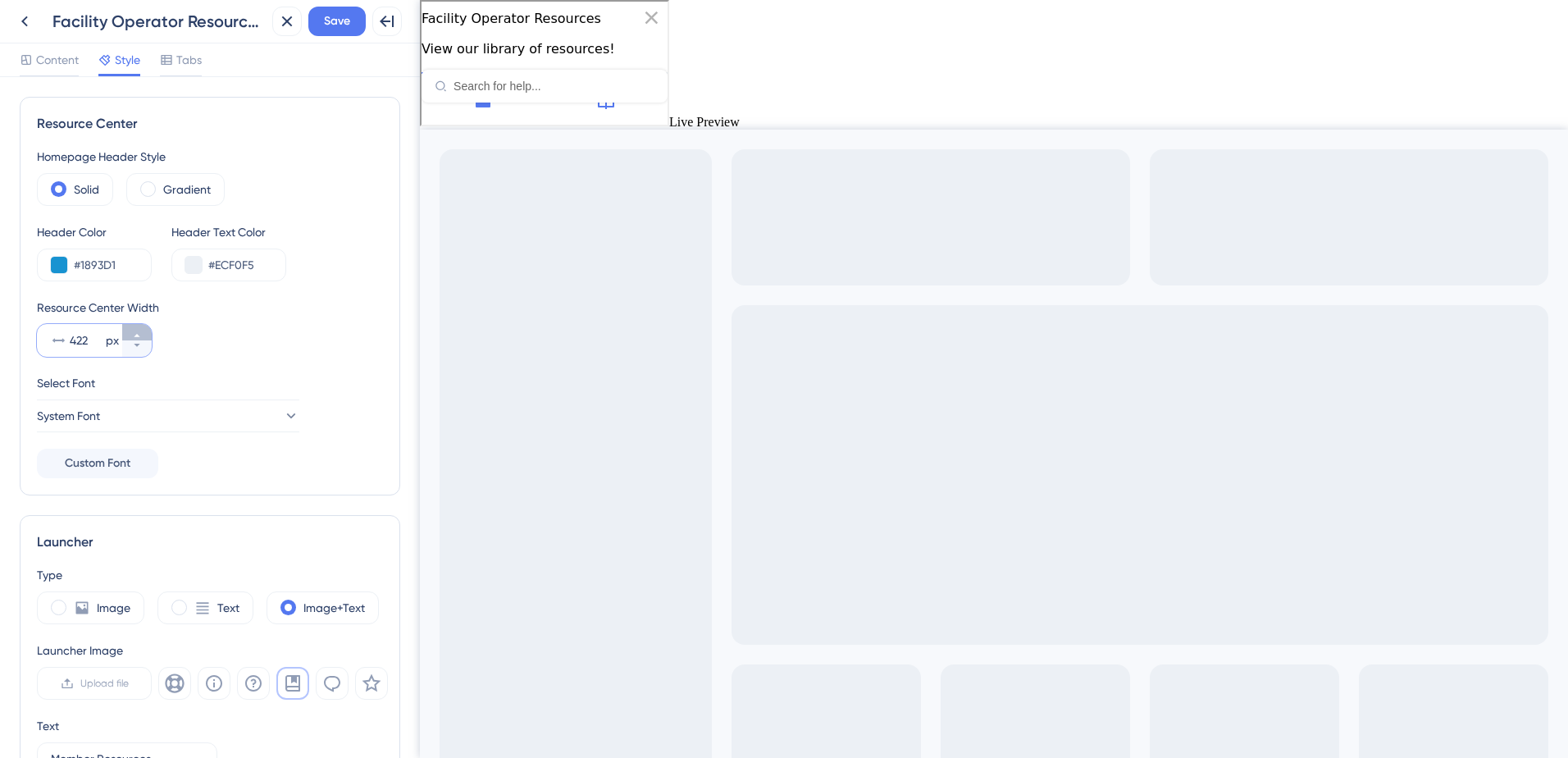
click at [138, 331] on icon at bounding box center [137, 335] width 10 height 10
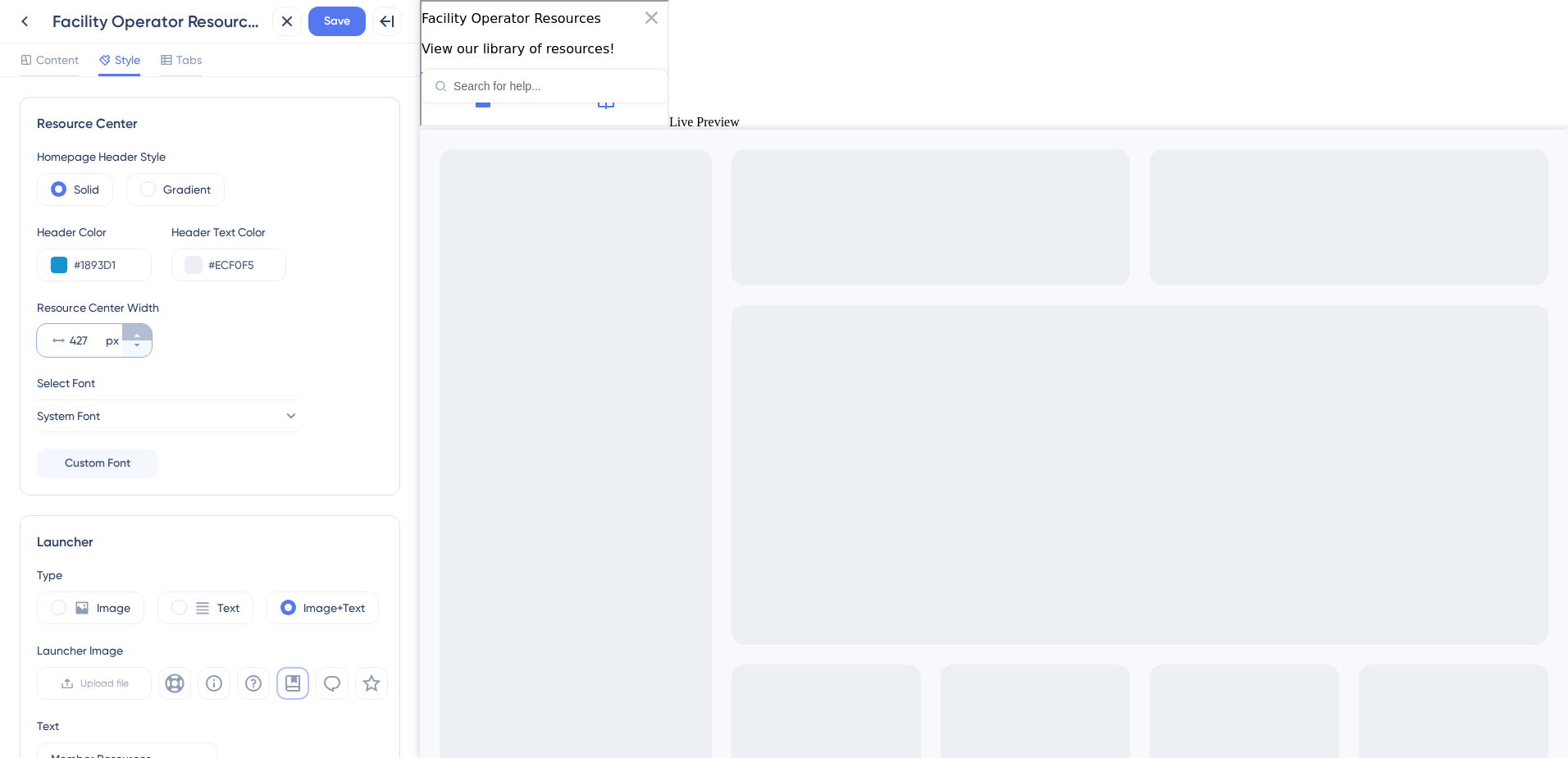
click at [138, 331] on icon at bounding box center [137, 335] width 10 height 10
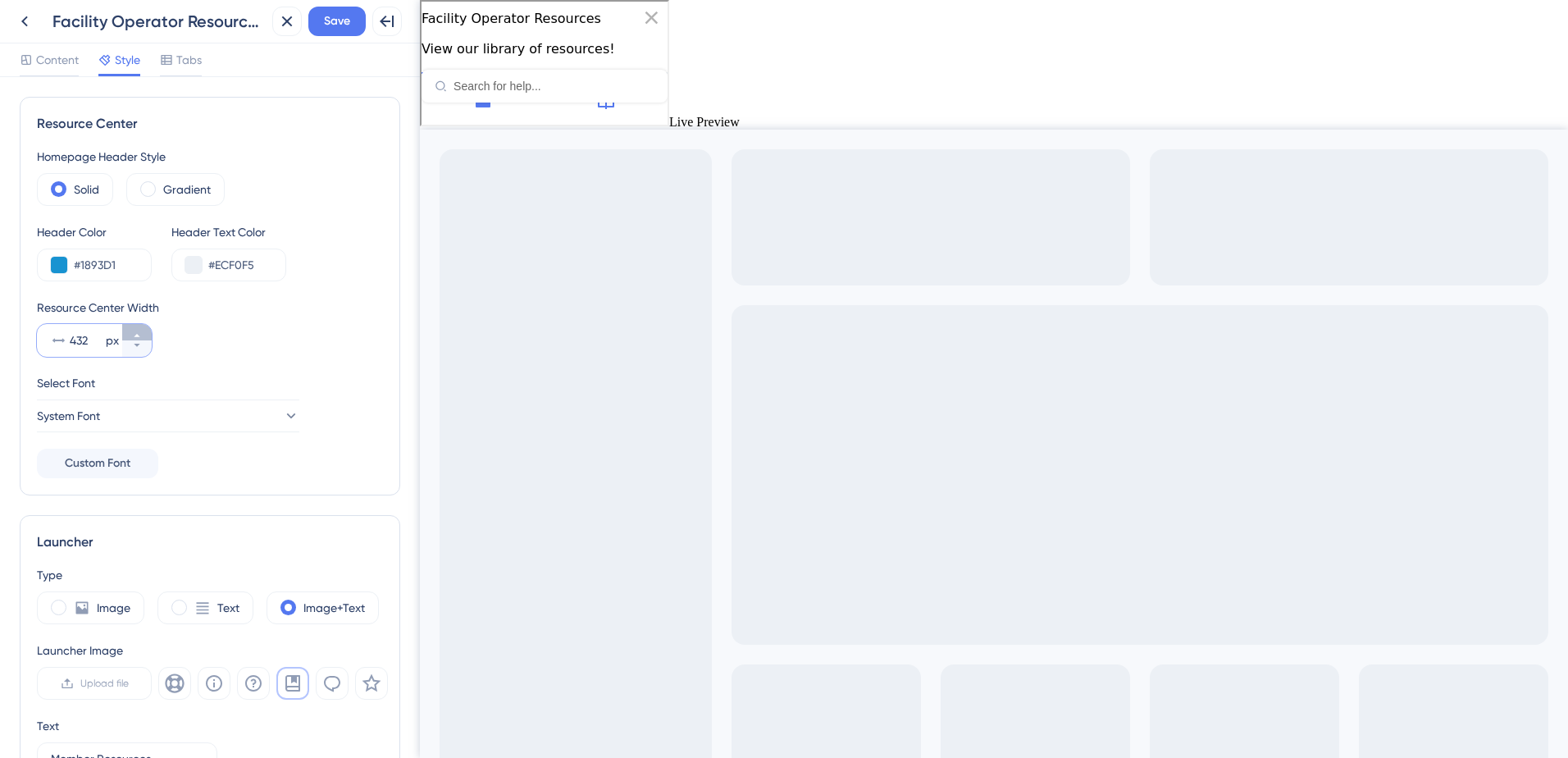
click at [138, 331] on icon at bounding box center [137, 335] width 10 height 10
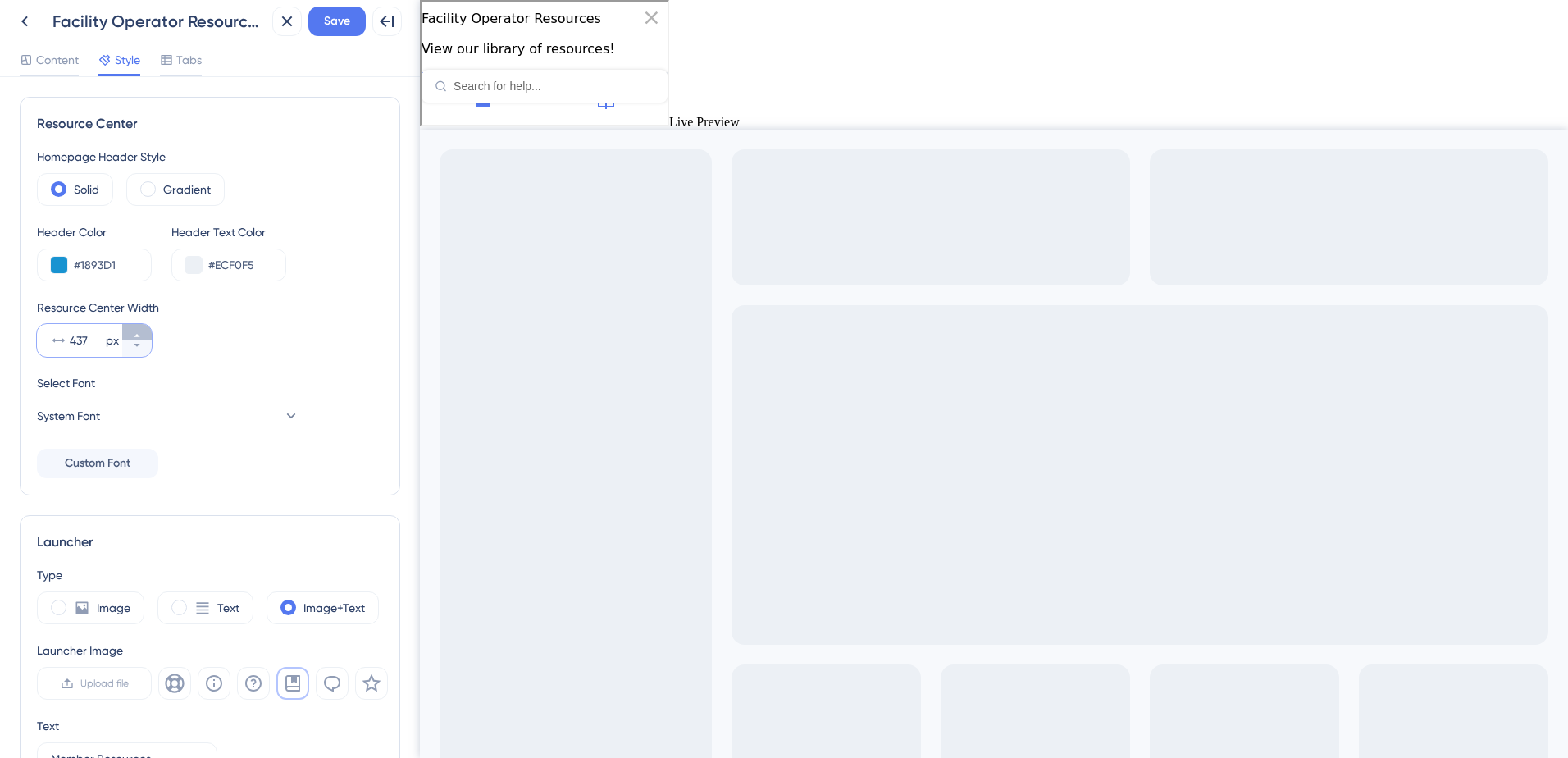
click at [138, 331] on icon at bounding box center [137, 335] width 10 height 10
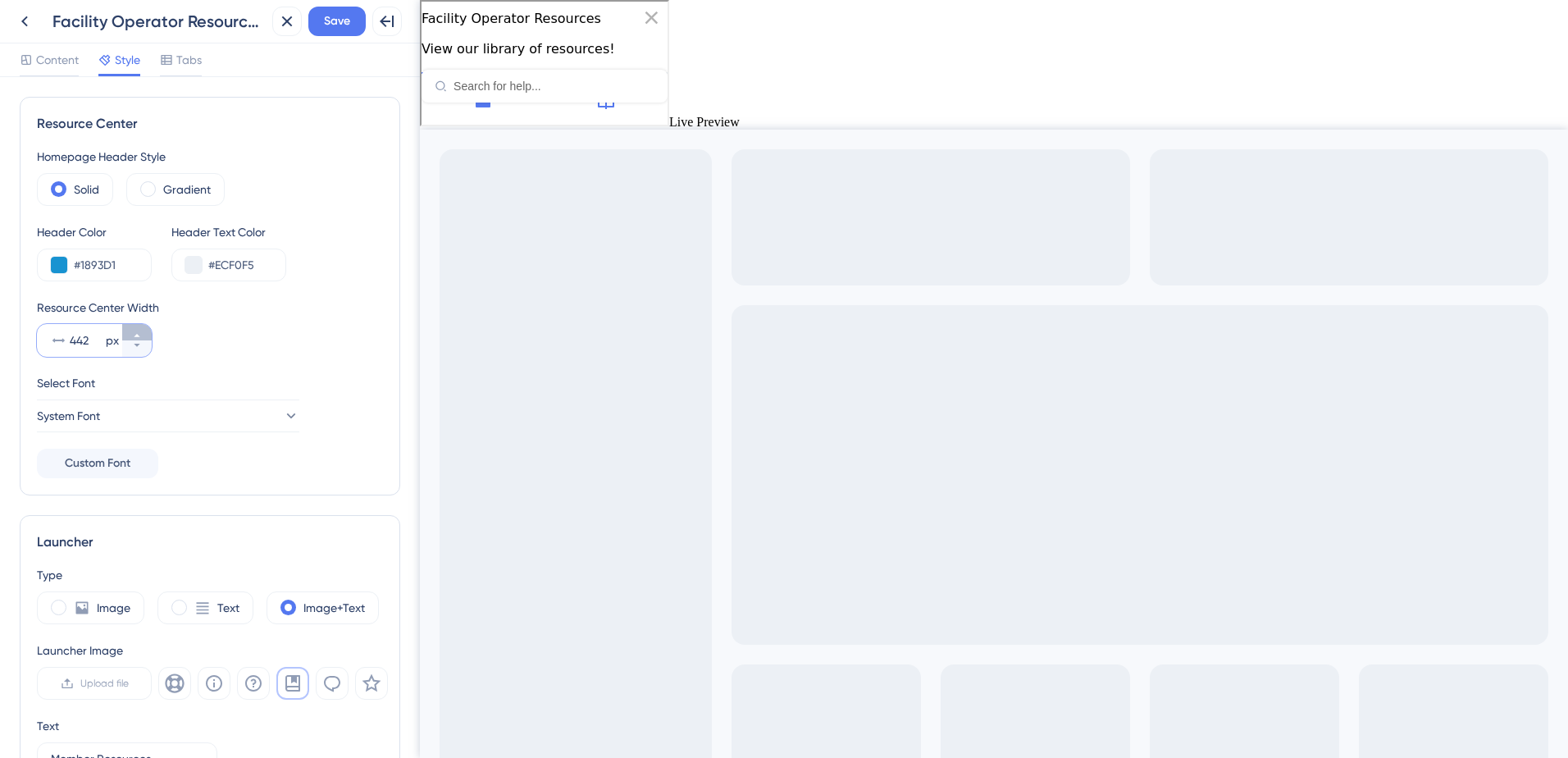
click at [138, 331] on icon at bounding box center [137, 335] width 10 height 10
type input "445"
click at [318, 356] on div "Resource Center Width 445 px" at bounding box center [210, 327] width 346 height 59
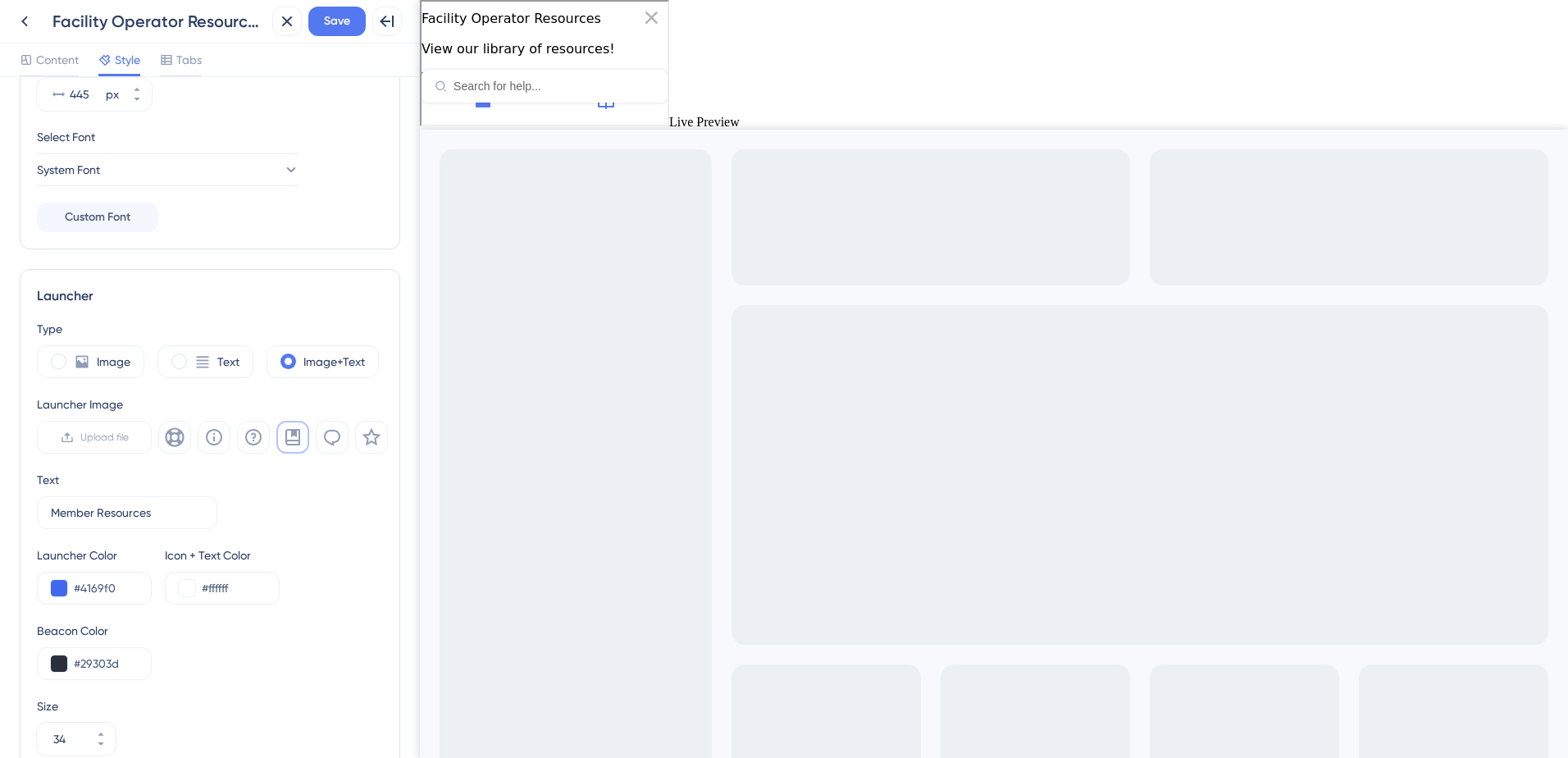
scroll to position [410, 0]
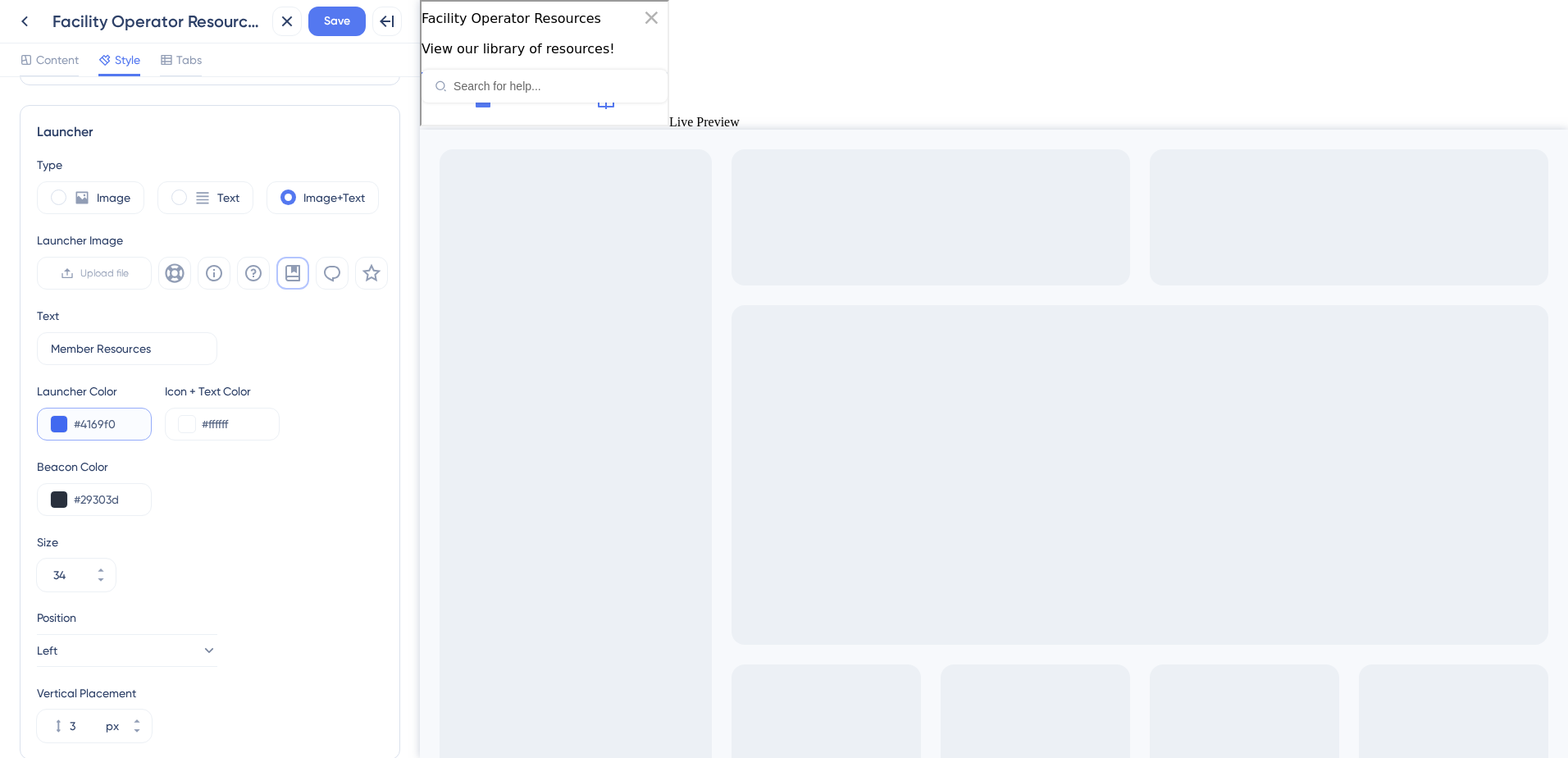
click at [117, 422] on input "#4169f0" at bounding box center [106, 424] width 64 height 20
type input "#1893D1"
click at [214, 504] on div "Beacon Color #29303d" at bounding box center [210, 486] width 346 height 59
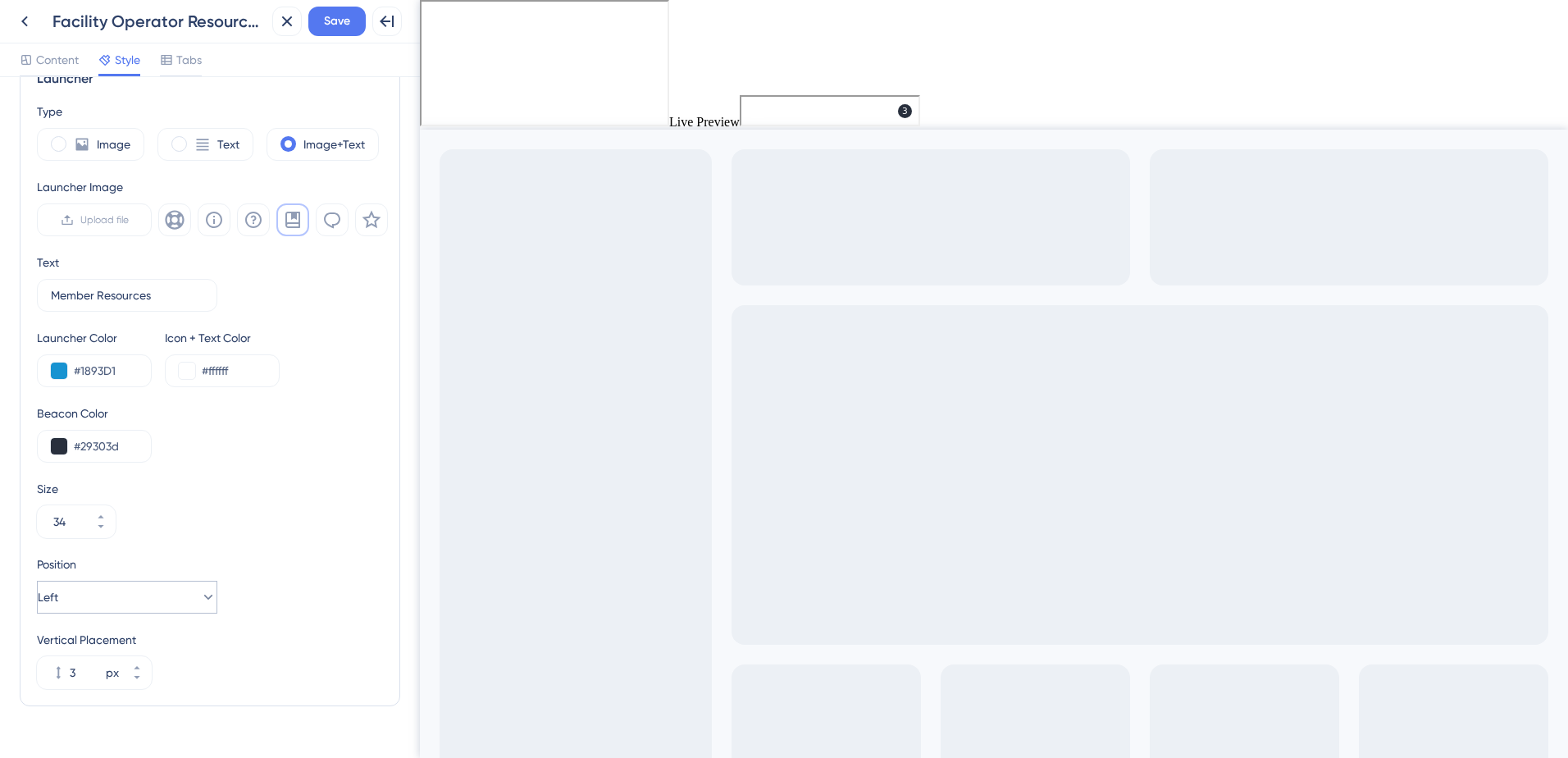
scroll to position [492, 0]
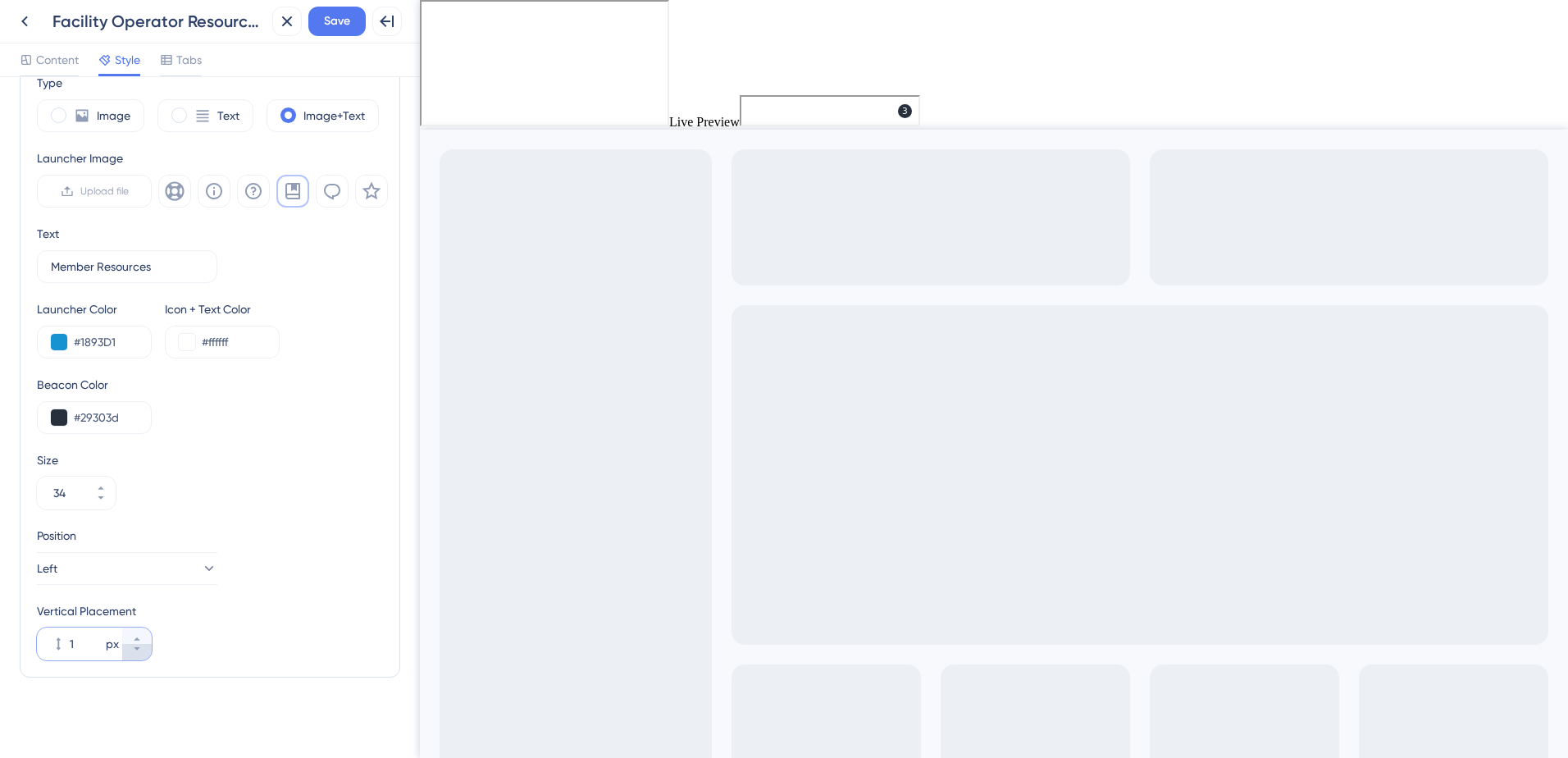
click at [129, 651] on button "1 px" at bounding box center [137, 651] width 29 height 16
click at [129, 651] on button "0 px" at bounding box center [137, 651] width 29 height 16
click at [129, 651] on button "-1 px" at bounding box center [137, 651] width 29 height 16
click at [129, 651] on button "-2 px" at bounding box center [137, 651] width 29 height 16
click at [129, 651] on button "-126 px" at bounding box center [137, 651] width 29 height 16
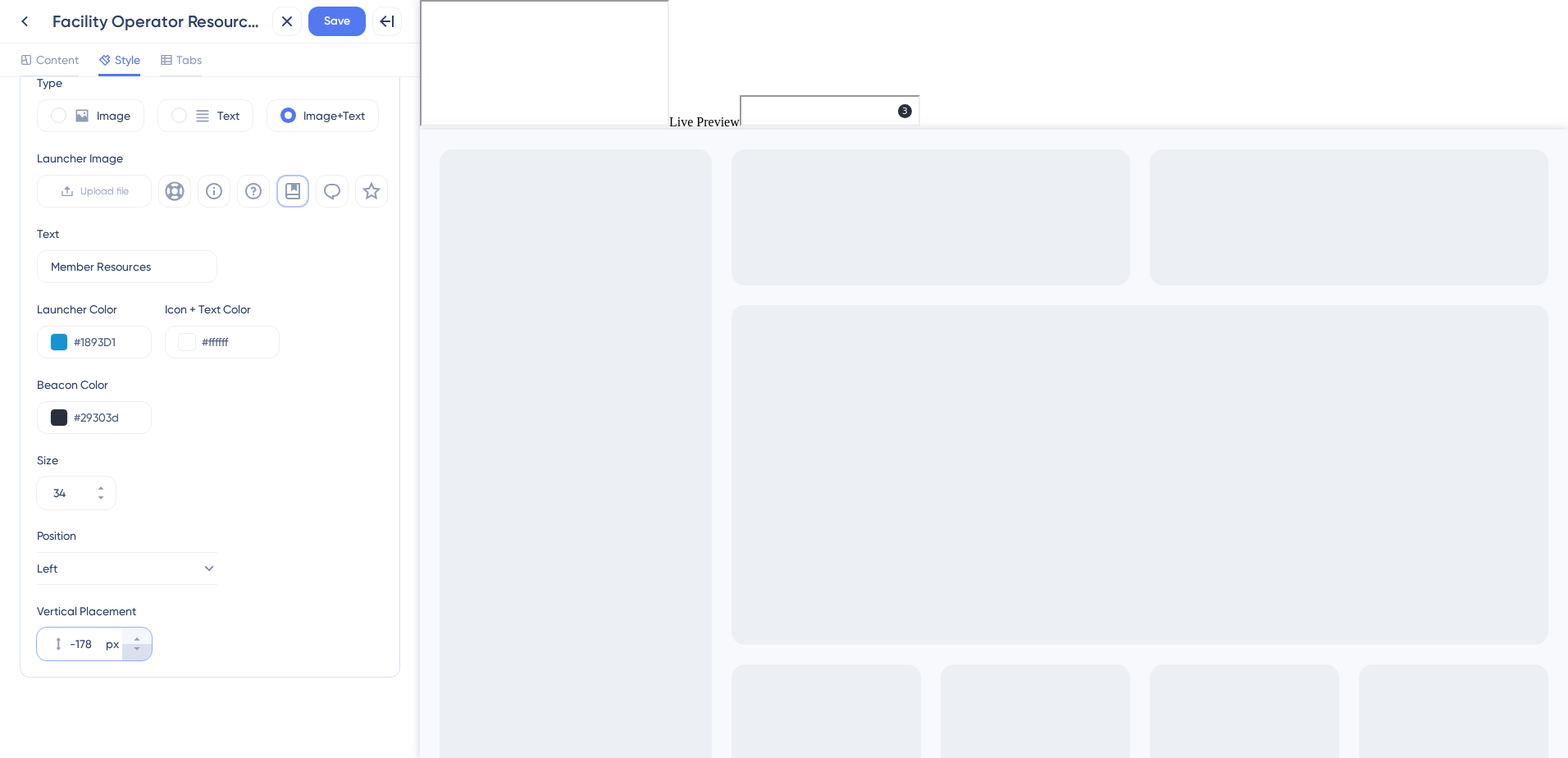
click at [129, 651] on button "-178 px" at bounding box center [137, 651] width 29 height 16
click at [129, 651] on button "-186 px" at bounding box center [137, 651] width 29 height 16
click at [129, 651] on button "-187 px" at bounding box center [137, 651] width 29 height 16
click at [129, 651] on button "-188 px" at bounding box center [137, 651] width 29 height 16
click at [129, 651] on button "-189 px" at bounding box center [137, 651] width 29 height 16
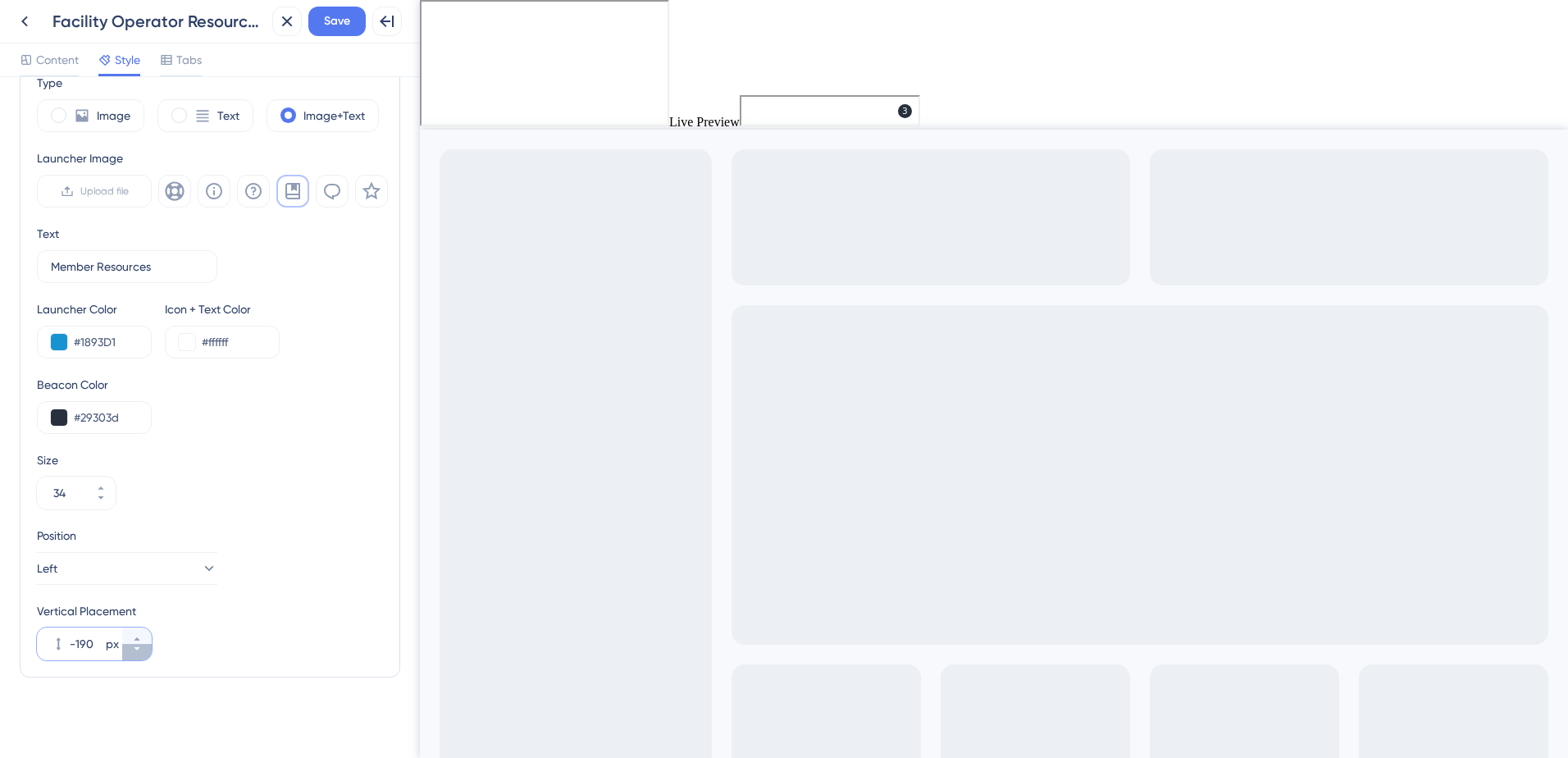
click at [129, 651] on button "-190 px" at bounding box center [137, 651] width 29 height 16
click at [129, 651] on button "-191 px" at bounding box center [137, 651] width 29 height 16
click at [129, 651] on button "-192 px" at bounding box center [137, 651] width 29 height 16
click at [129, 651] on button "-193 px" at bounding box center [137, 651] width 29 height 16
click at [129, 651] on button "-194 px" at bounding box center [137, 651] width 29 height 16
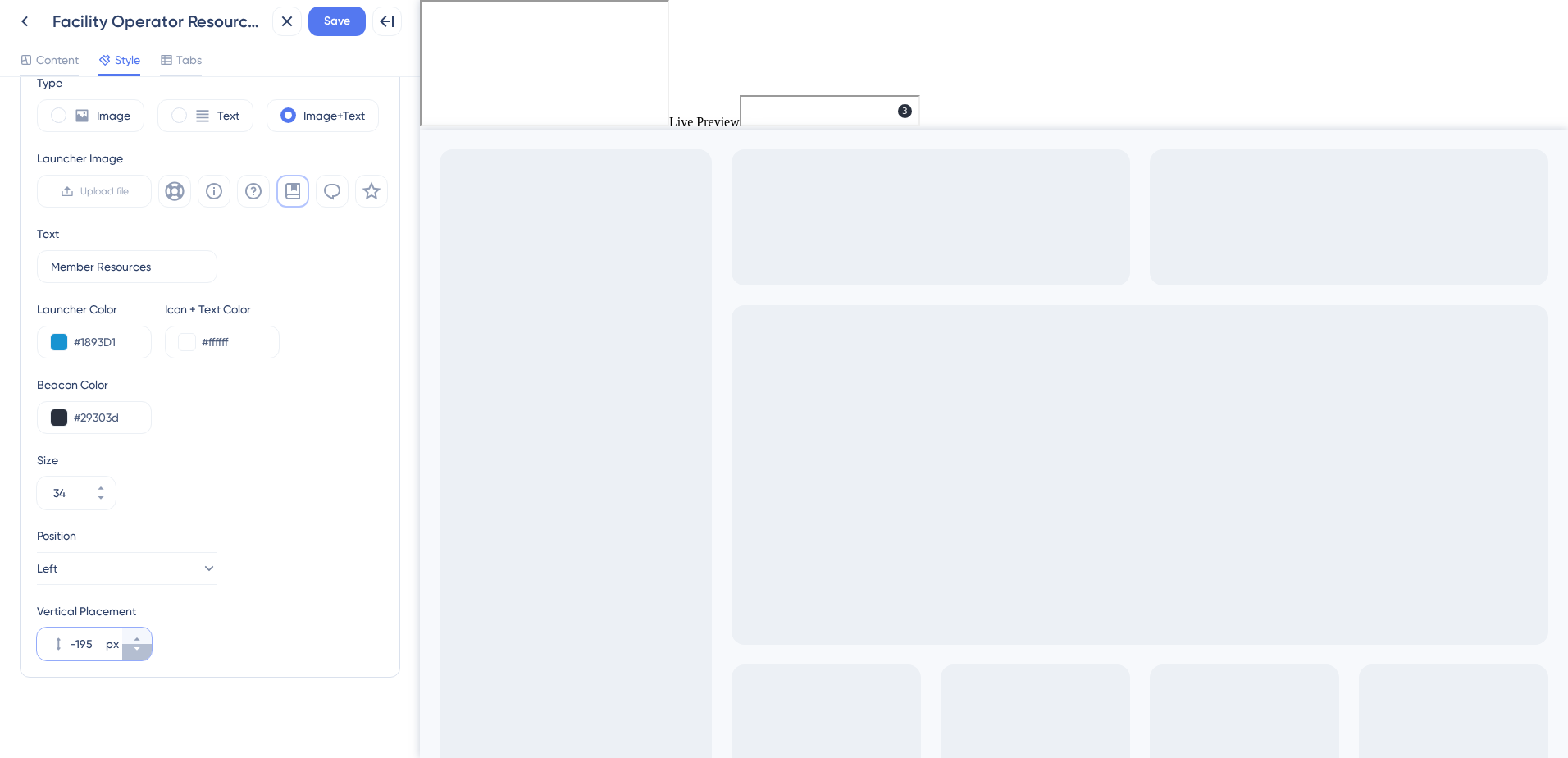
click at [129, 651] on button "-195 px" at bounding box center [137, 651] width 29 height 16
click at [129, 651] on button "-196 px" at bounding box center [137, 651] width 29 height 16
click at [129, 651] on button "-197 px" at bounding box center [137, 651] width 29 height 16
click at [129, 651] on button "-198 px" at bounding box center [137, 651] width 29 height 16
click at [129, 651] on button "-199 px" at bounding box center [137, 651] width 29 height 16
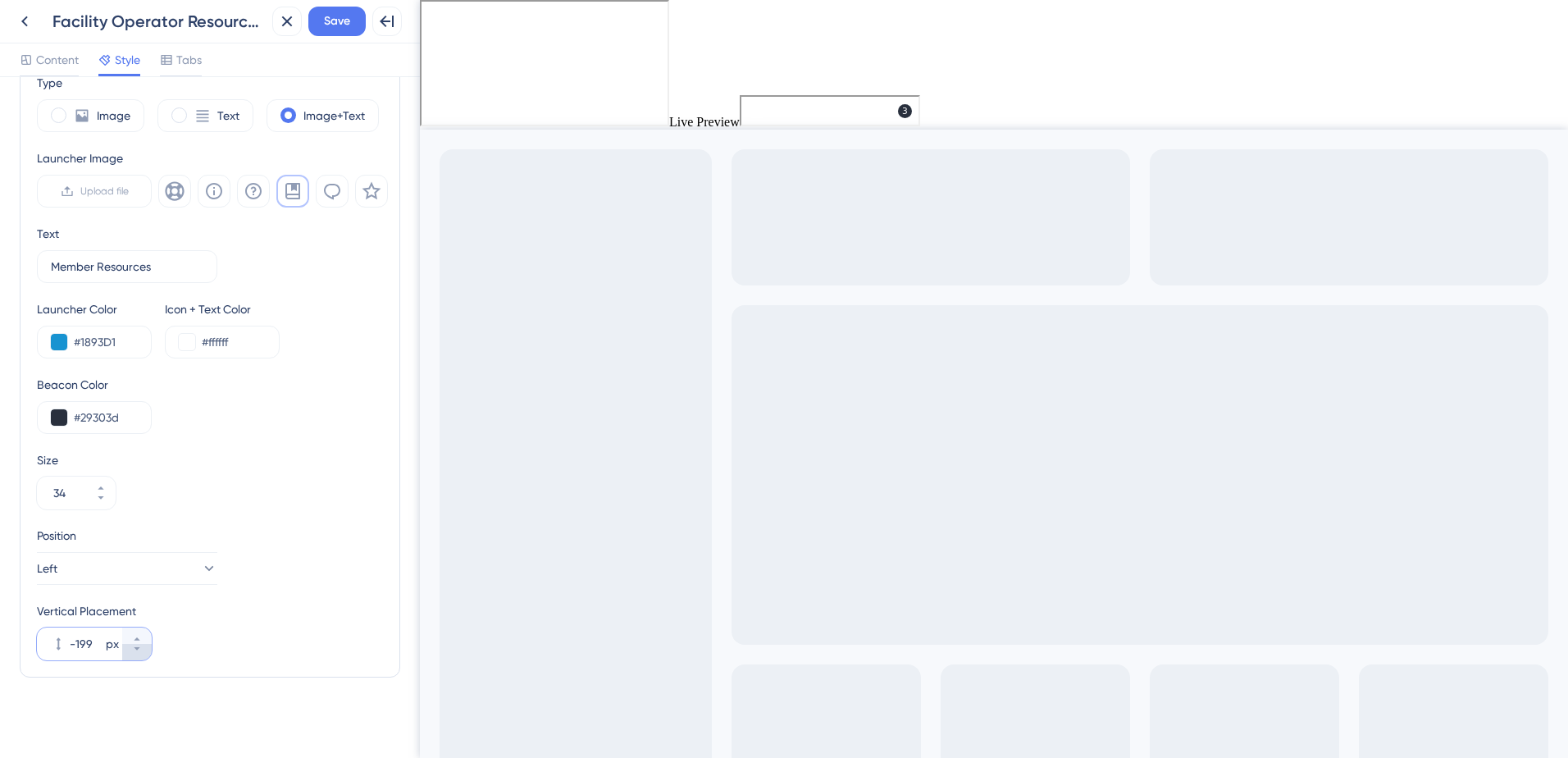
type input "-200"
click at [212, 198] on icon at bounding box center [214, 191] width 16 height 16
click at [352, 22] on button "Save" at bounding box center [337, 20] width 58 height 29
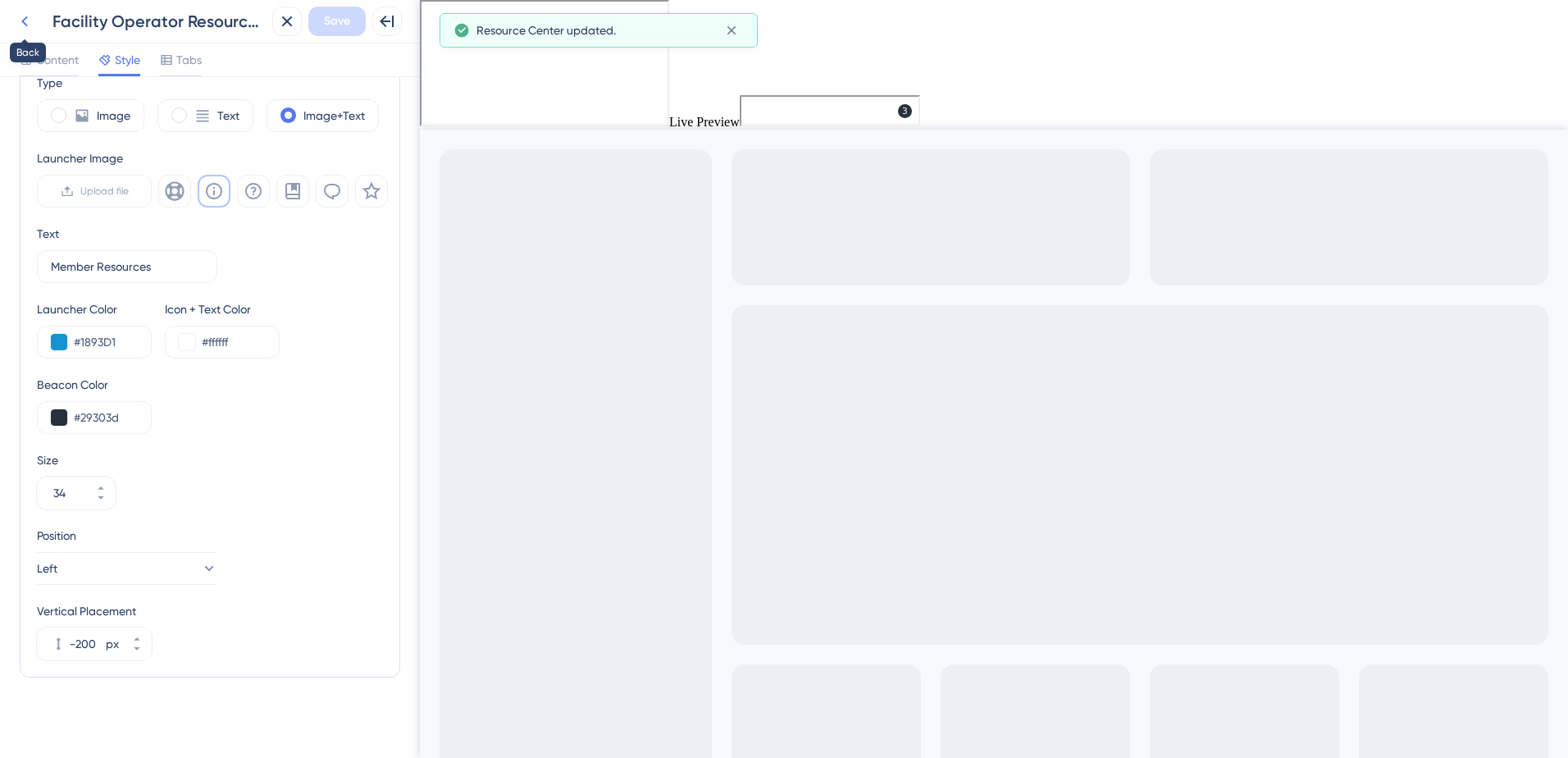
click at [25, 24] on icon at bounding box center [24, 21] width 6 height 11
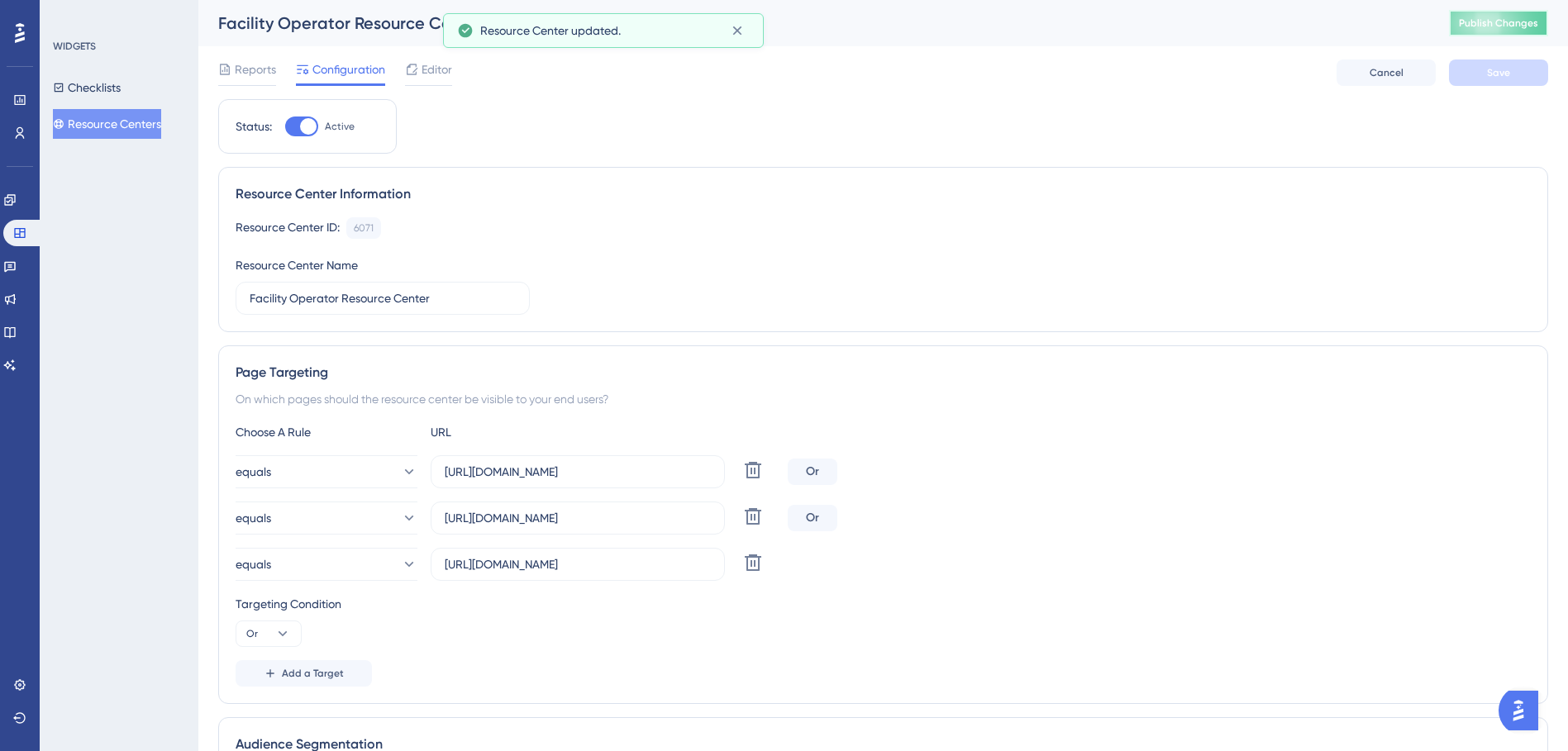
click at [1513, 30] on button "Publish Changes" at bounding box center [1497, 23] width 99 height 27
click at [308, 670] on span "Add a Target" at bounding box center [312, 673] width 62 height 13
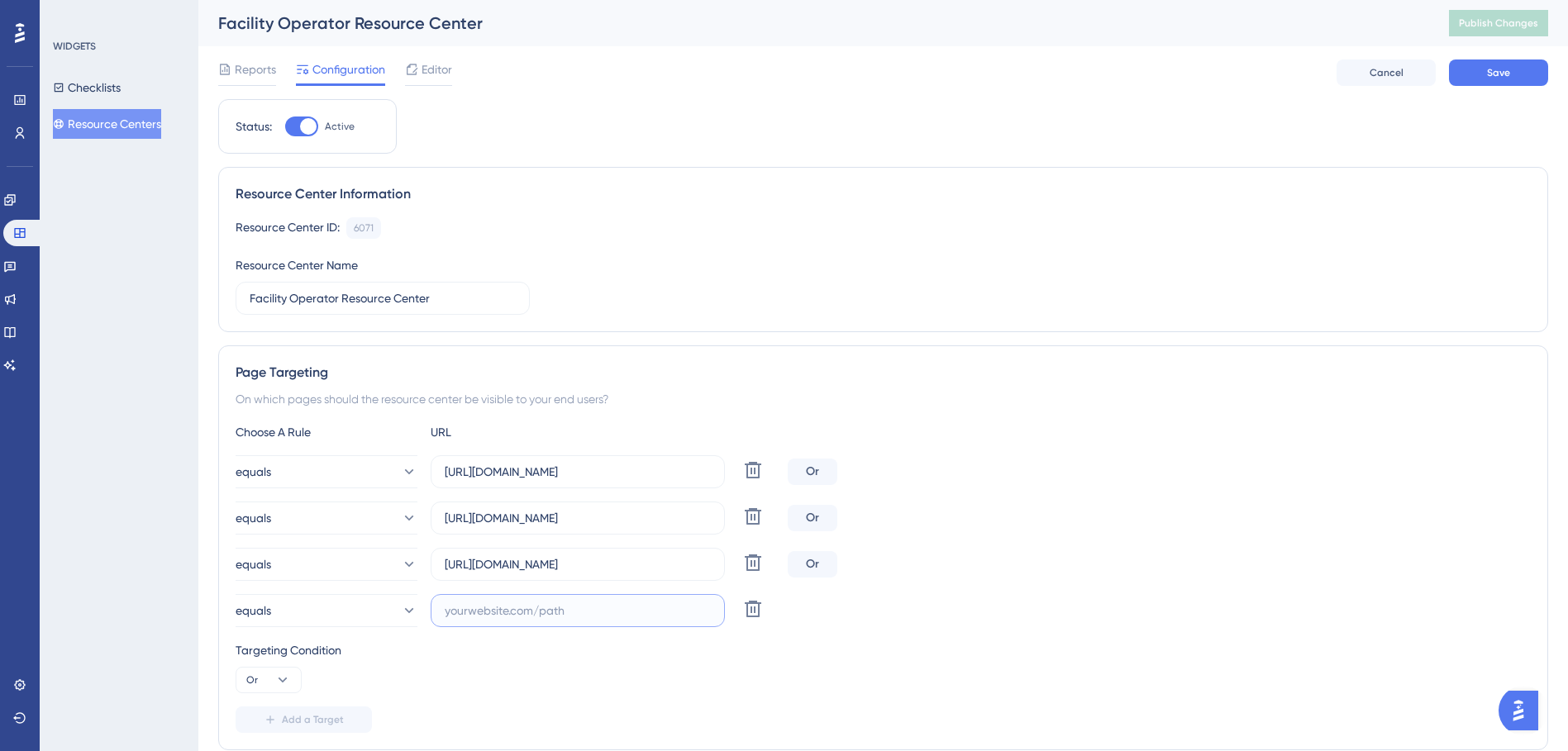
click at [614, 614] on input "text" at bounding box center [577, 611] width 266 height 18
click at [588, 604] on input "text" at bounding box center [577, 611] width 266 height 18
paste input "[URL][DOMAIN_NAME]"
type input "[URL][DOMAIN_NAME]"
click at [1491, 70] on span "Save" at bounding box center [1498, 72] width 23 height 13
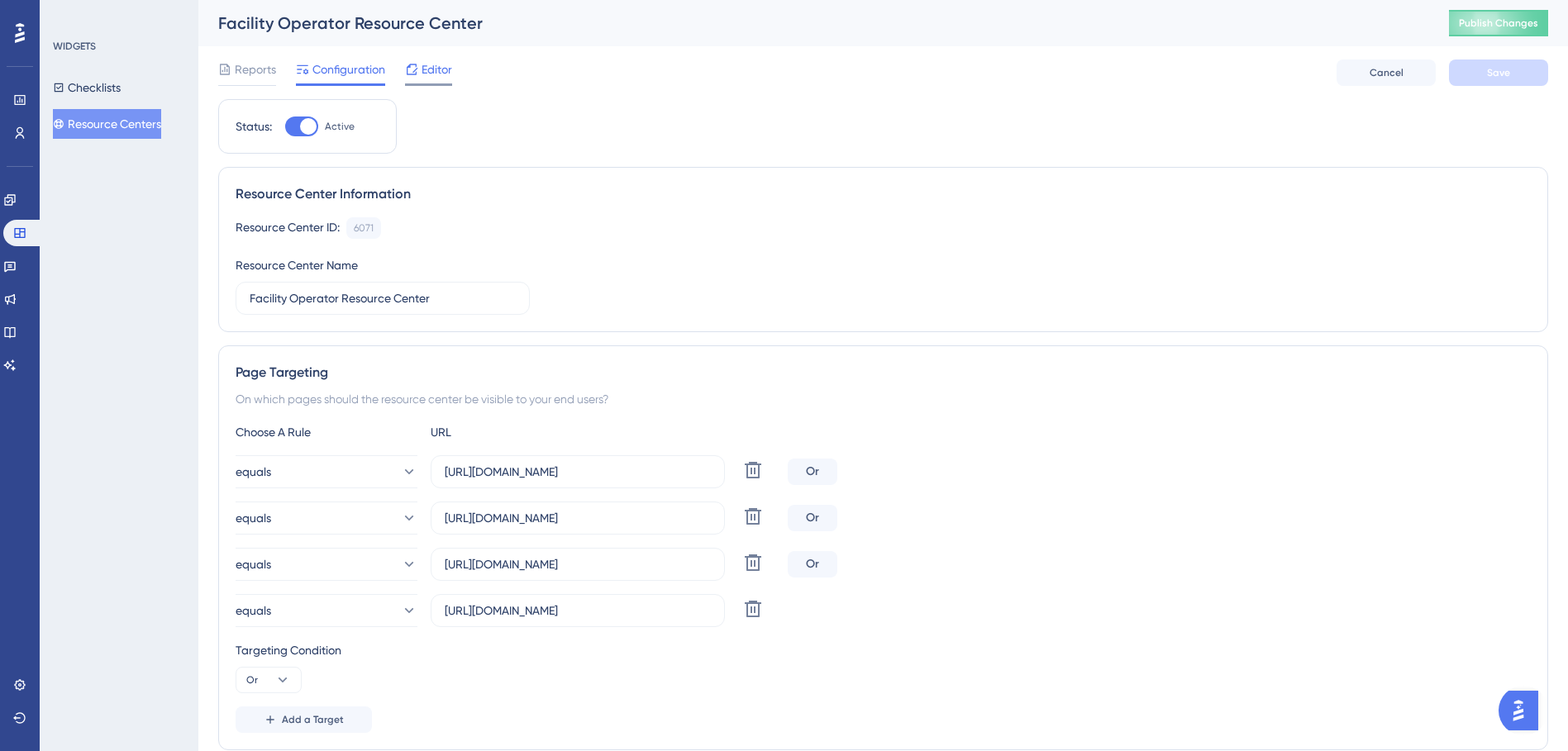
click at [428, 74] on span "Editor" at bounding box center [436, 70] width 30 height 20
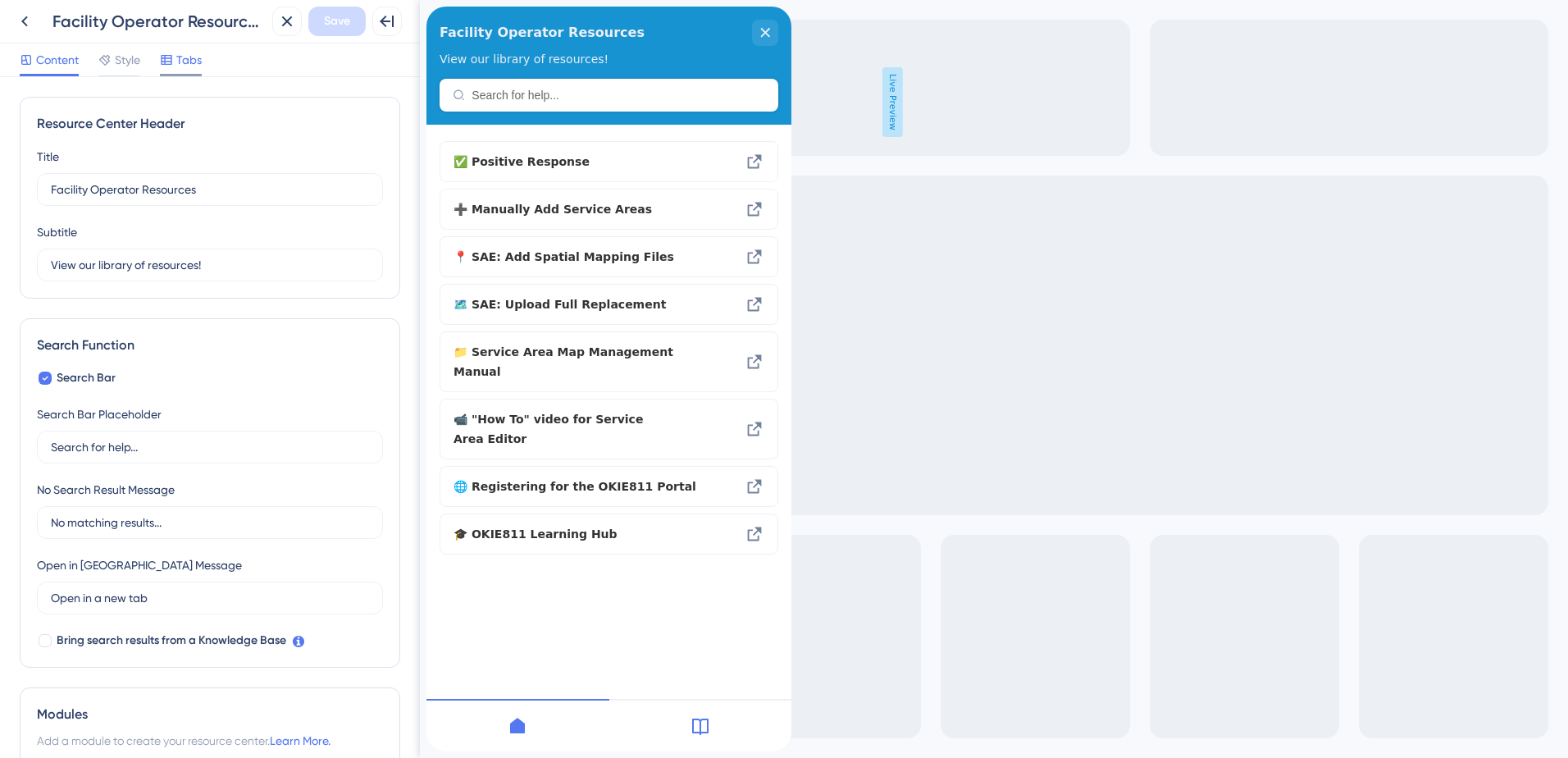
click at [186, 61] on span "Tabs" at bounding box center [189, 59] width 26 height 20
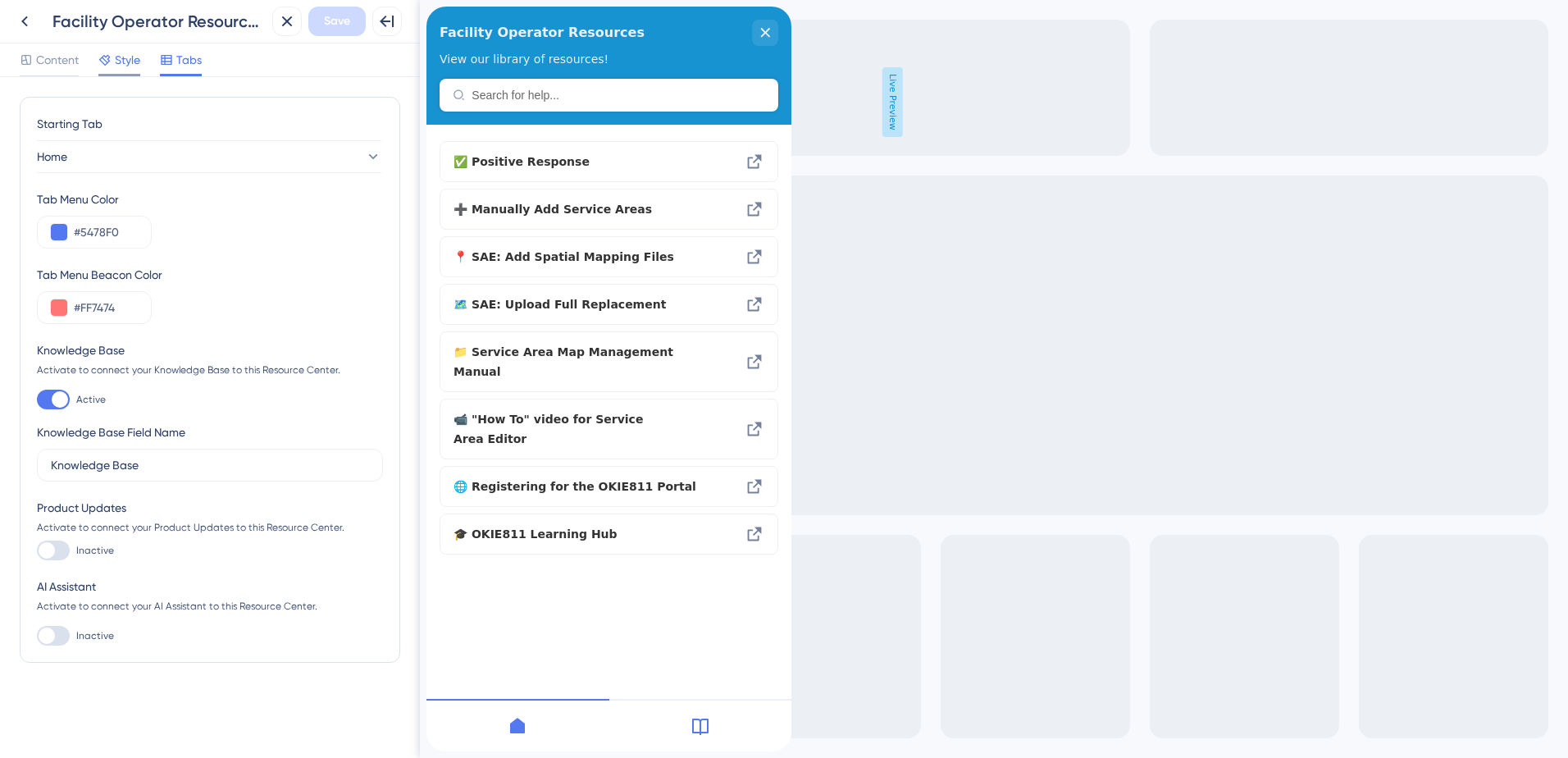
click at [113, 71] on div "Style" at bounding box center [119, 63] width 42 height 27
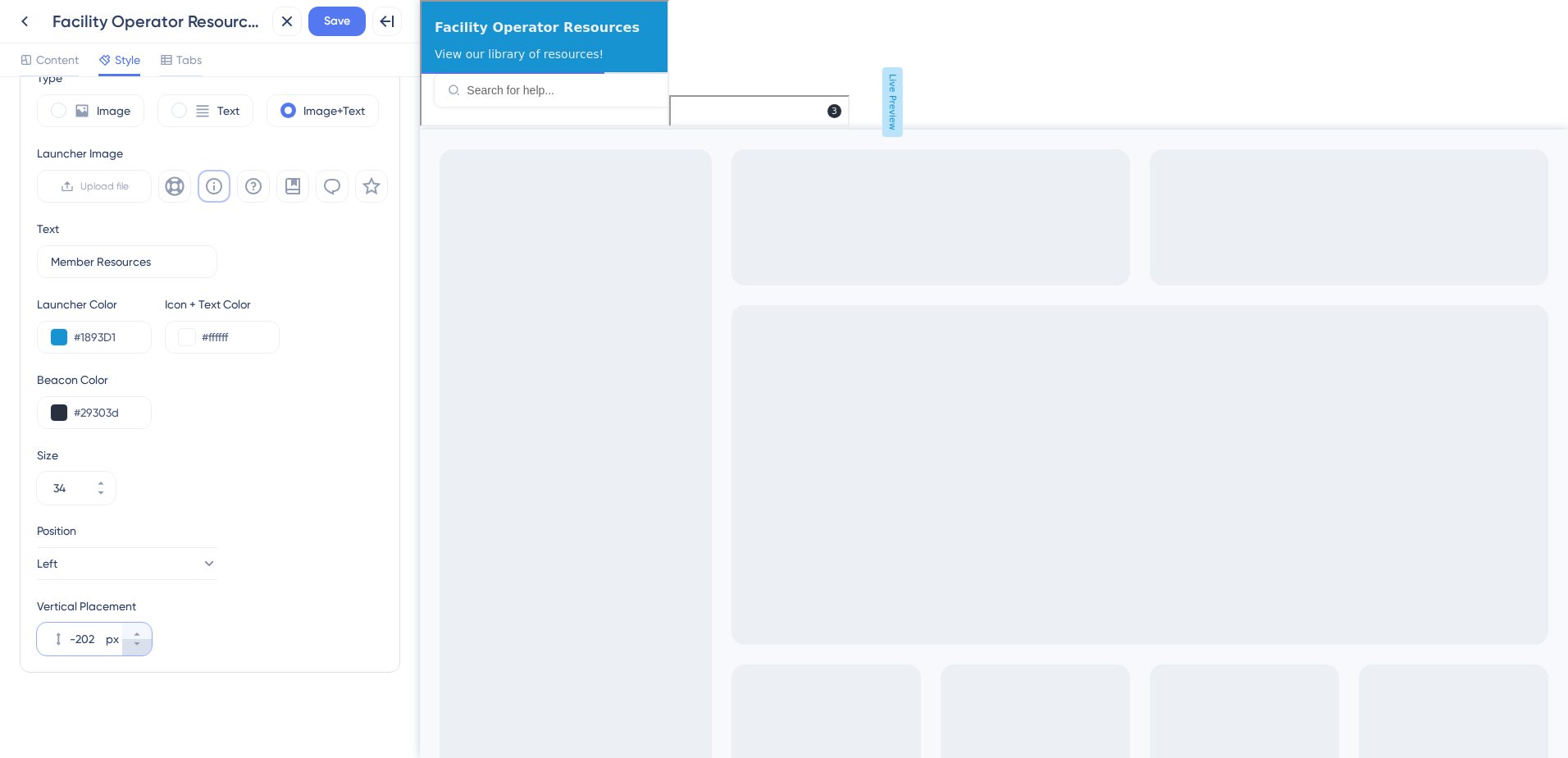
click at [131, 644] on button "-202 px" at bounding box center [137, 647] width 29 height 16
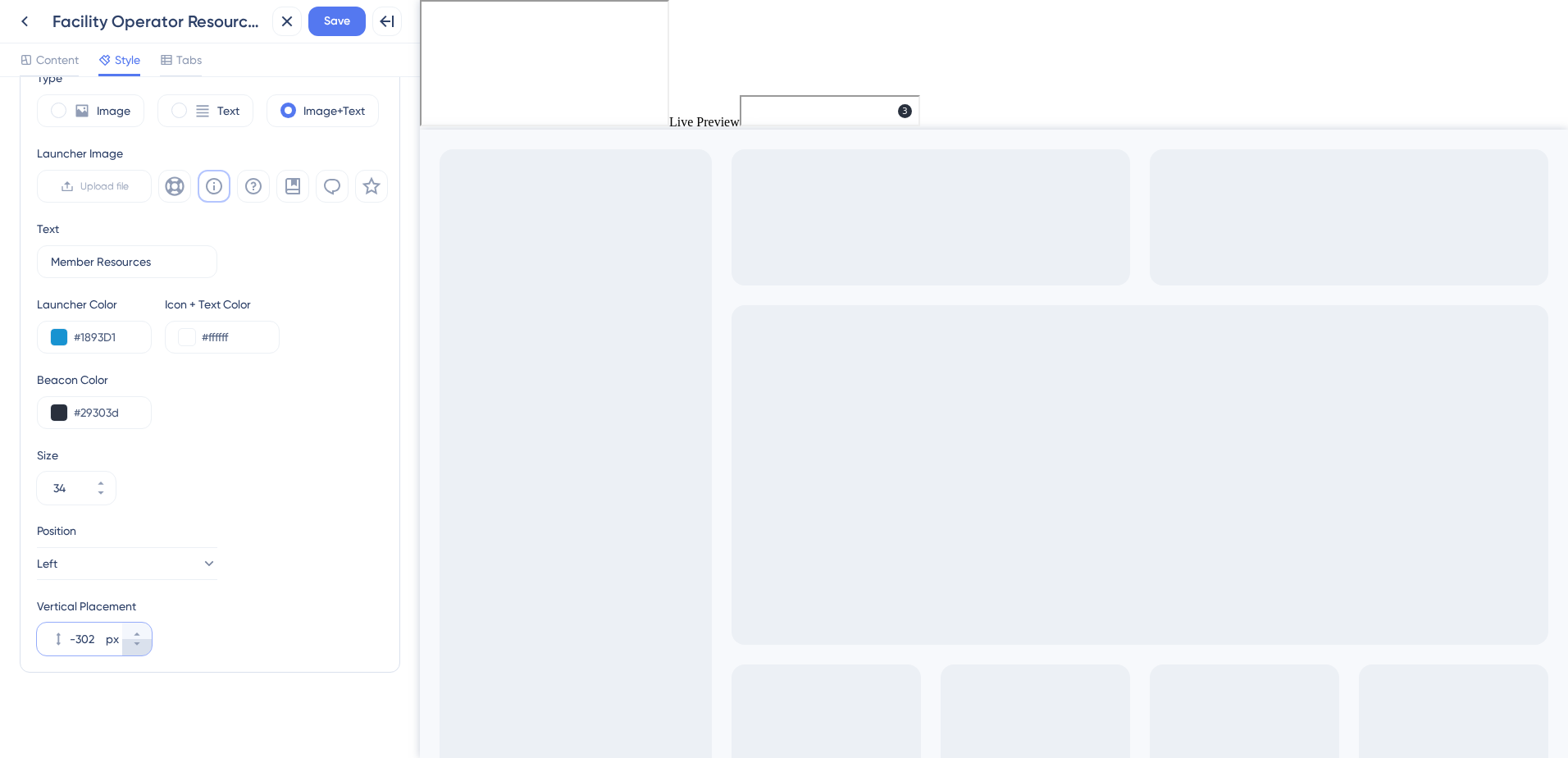
drag, startPoint x: 131, startPoint y: 644, endPoint x: 139, endPoint y: 639, distance: 9.4
click at [135, 641] on button "-302 px" at bounding box center [137, 647] width 29 height 16
click at [139, 636] on icon at bounding box center [137, 634] width 10 height 10
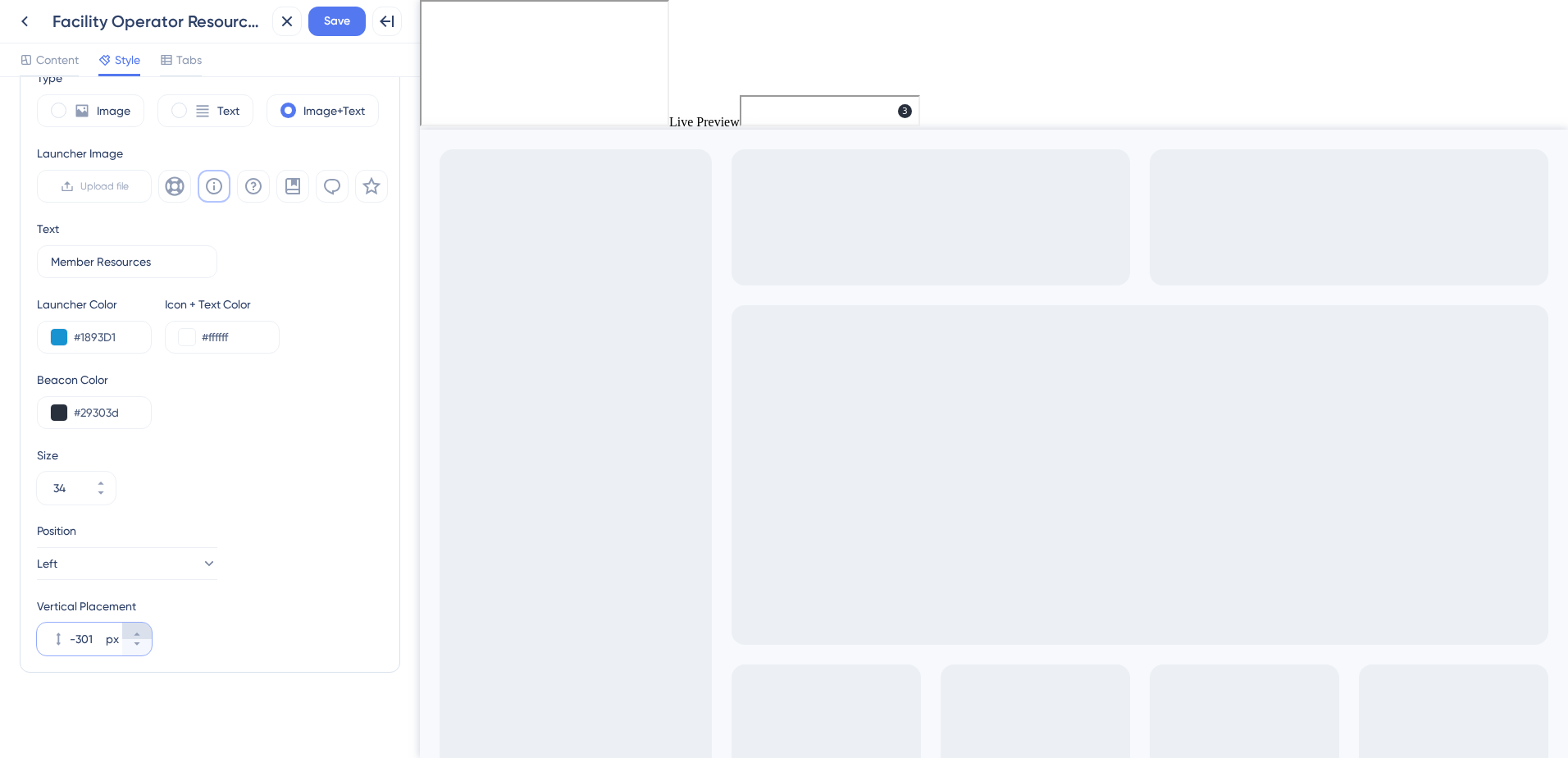
type input "-300"
click at [337, 31] on button "Save" at bounding box center [337, 20] width 58 height 29
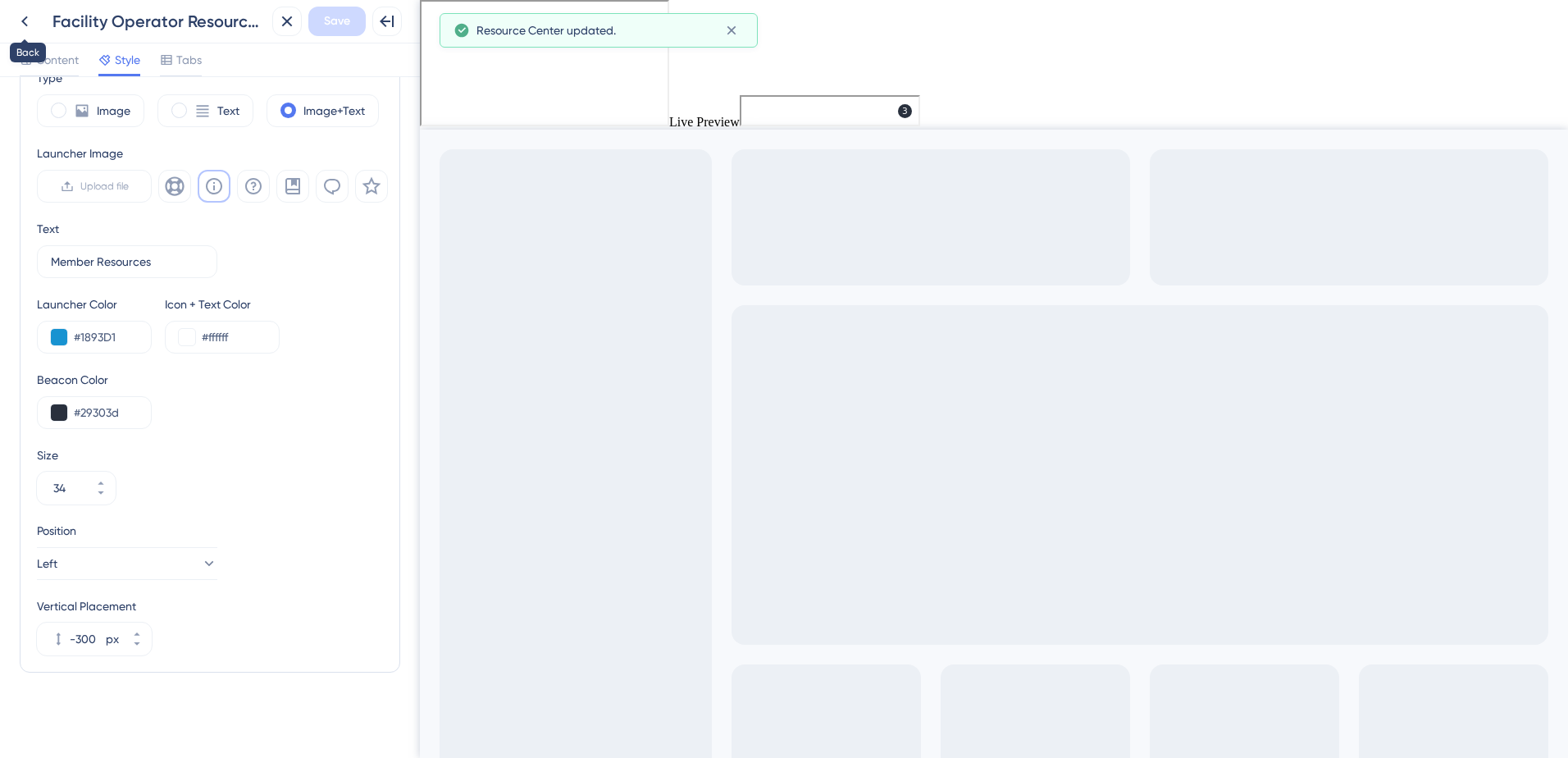
click at [30, 20] on icon at bounding box center [25, 21] width 20 height 20
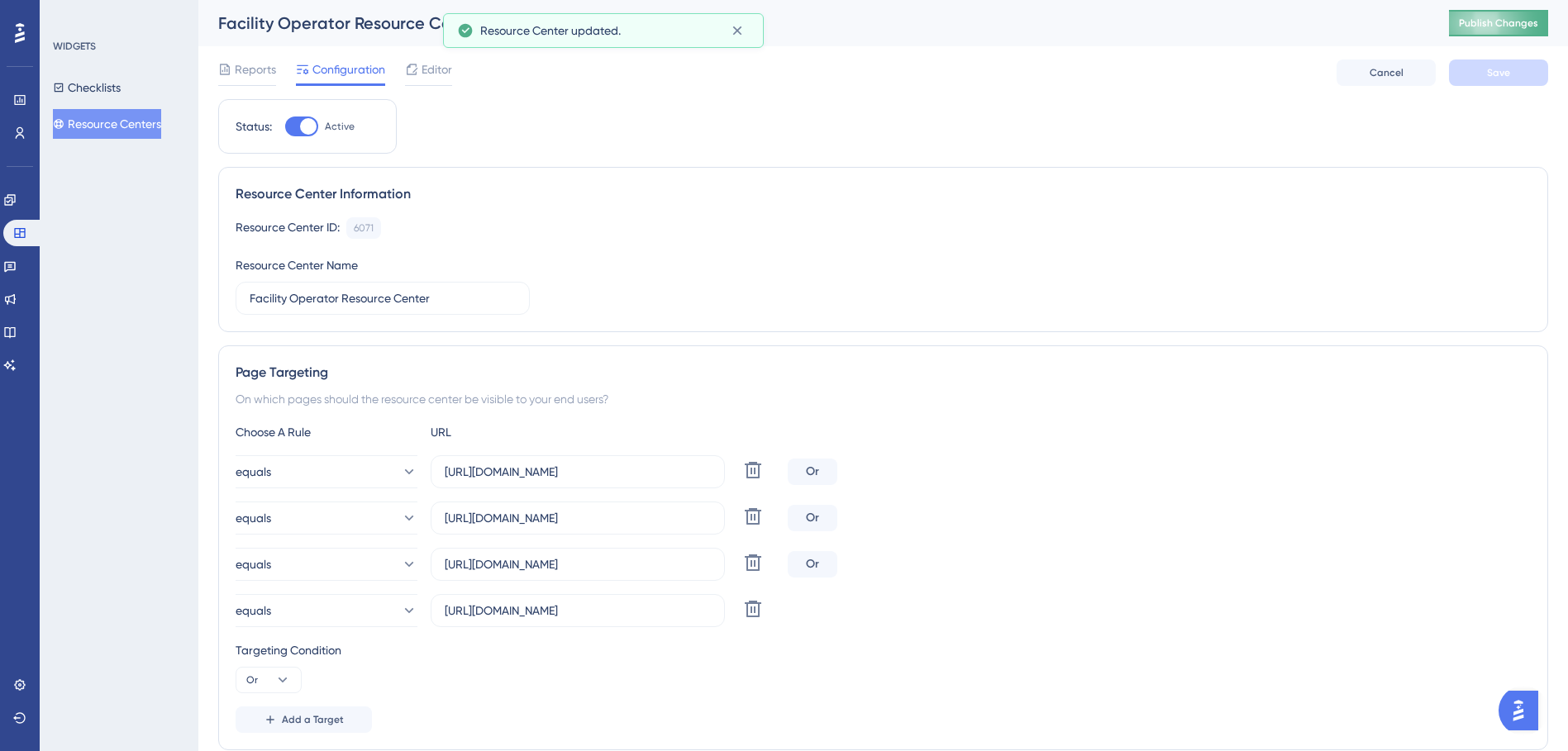
click at [1481, 27] on span "Publish Changes" at bounding box center [1498, 22] width 80 height 13
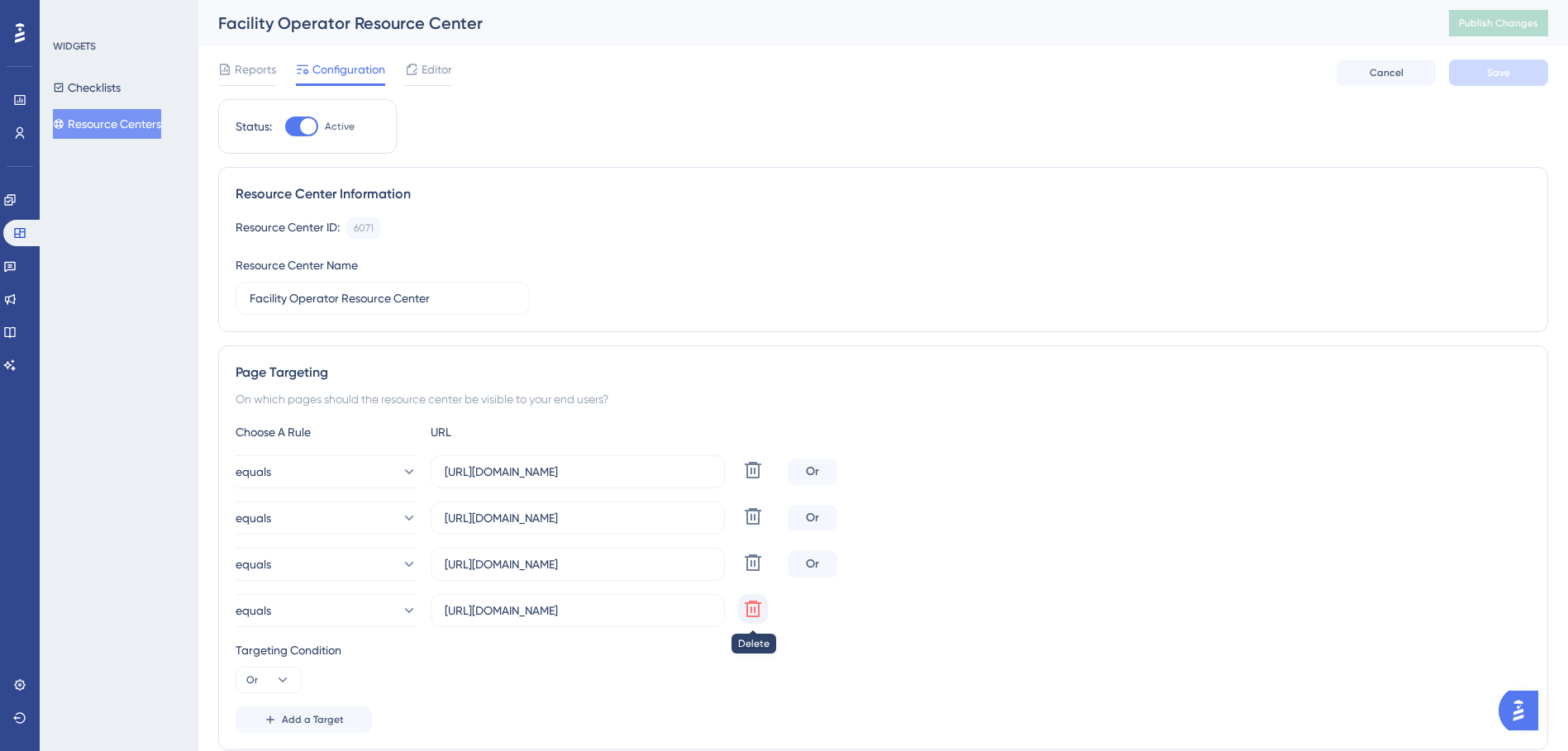
click at [759, 613] on icon at bounding box center [752, 609] width 16 height 16
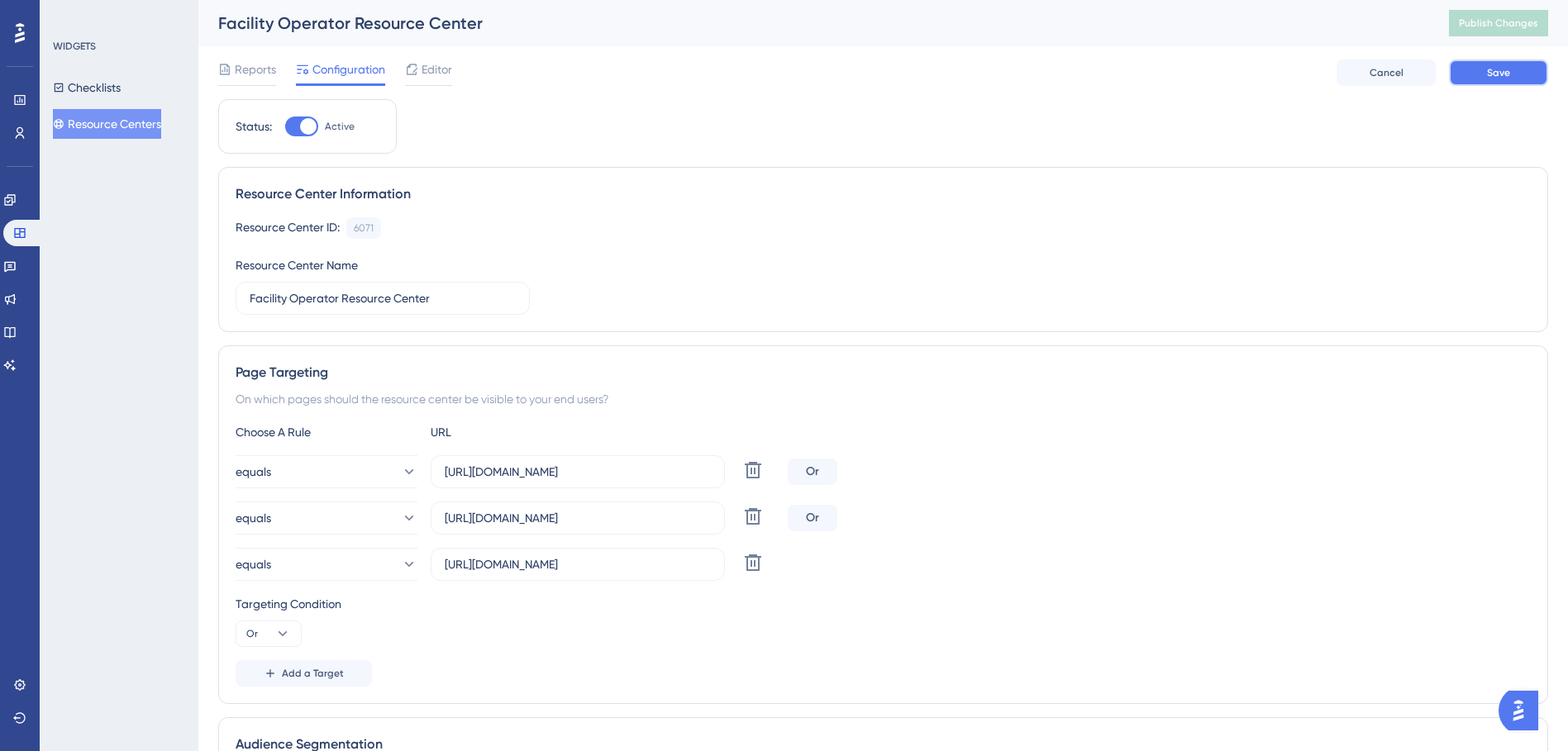
click at [1474, 77] on button "Save" at bounding box center [1497, 73] width 99 height 27
click at [1514, 22] on span "Publish Changes" at bounding box center [1498, 22] width 80 height 13
click at [428, 80] on div "Editor" at bounding box center [428, 73] width 47 height 27
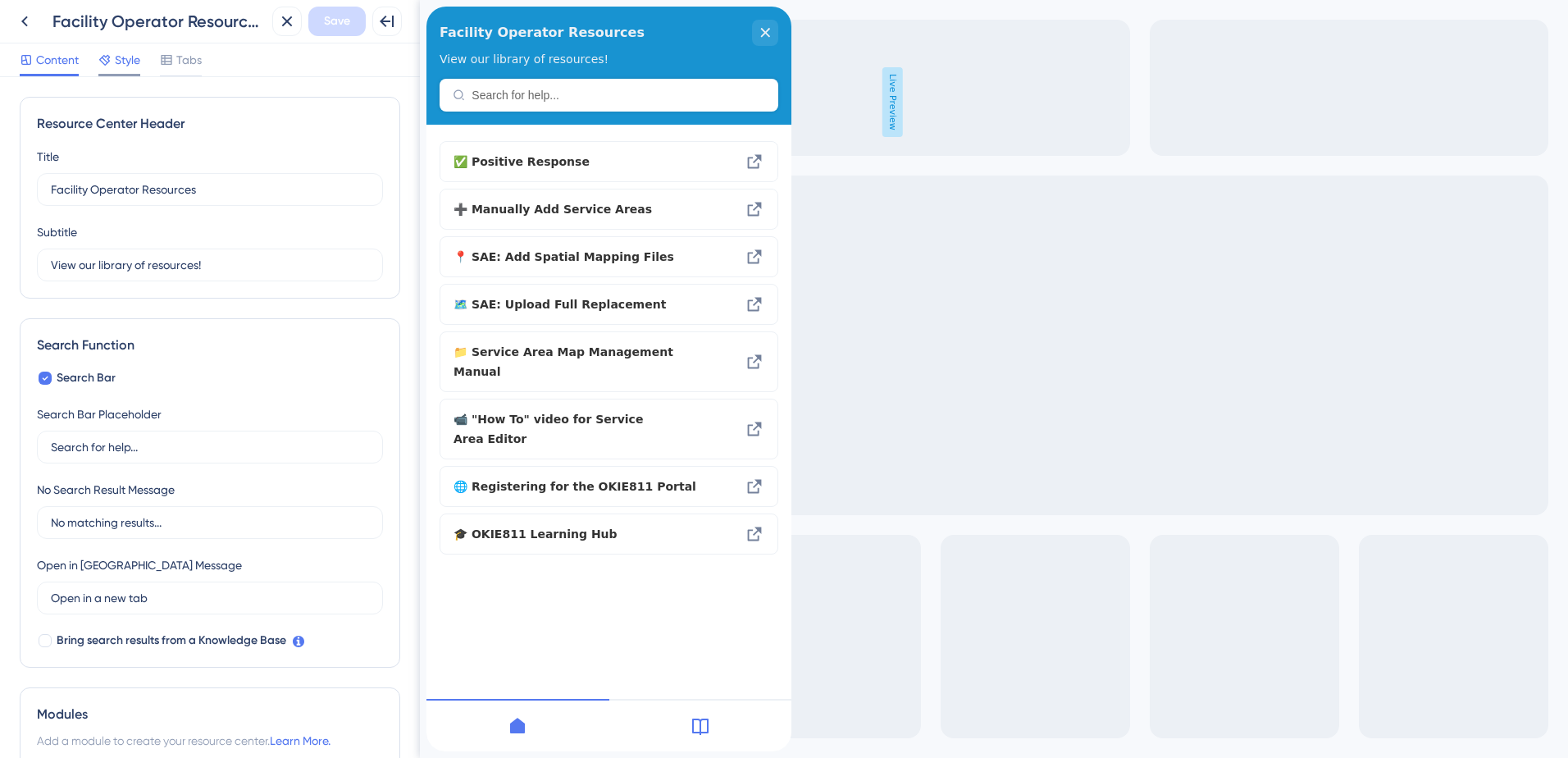
click at [121, 60] on span "Style" at bounding box center [127, 59] width 26 height 20
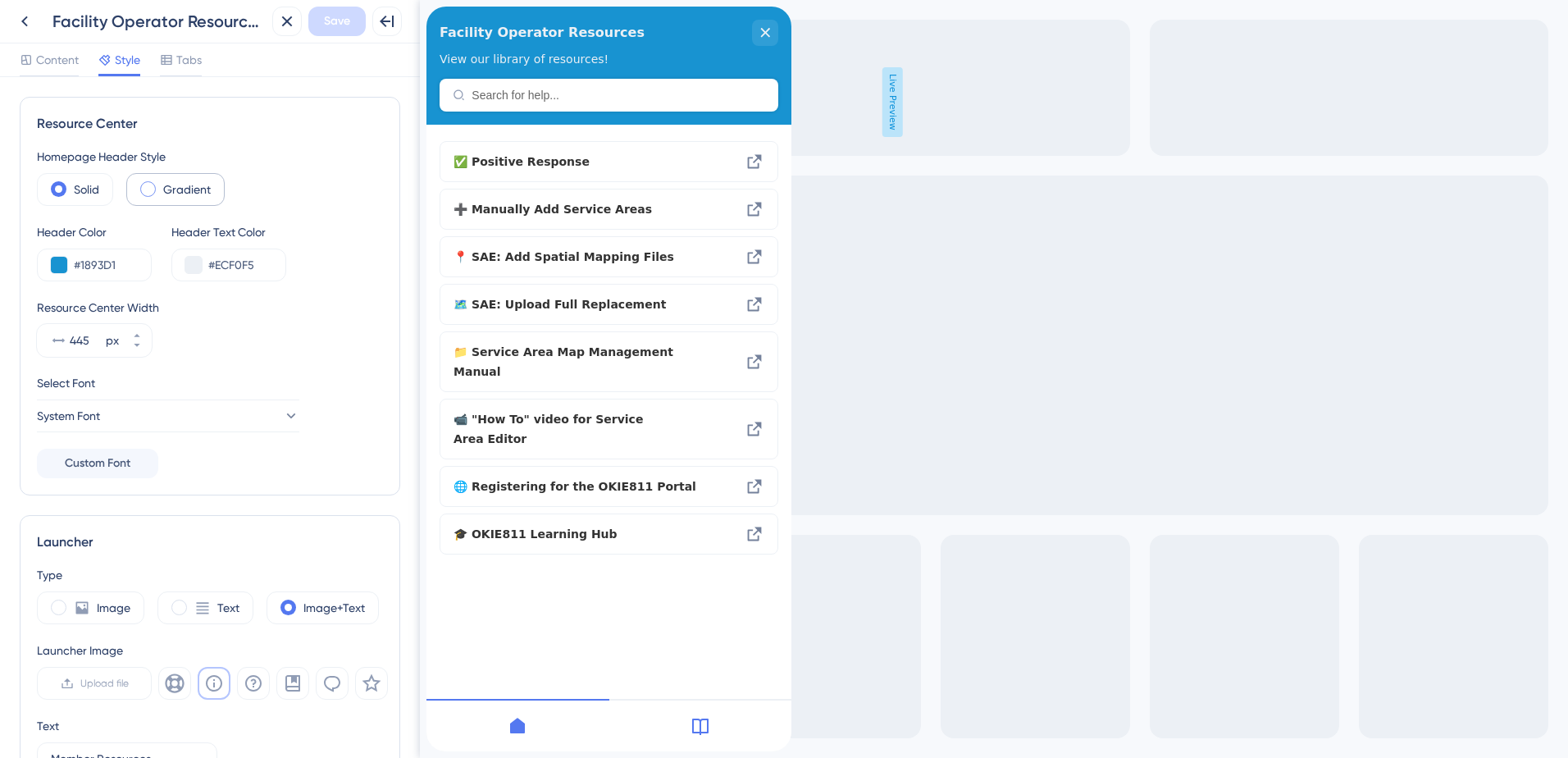
click at [149, 195] on span at bounding box center [148, 189] width 16 height 16
click at [161, 184] on input "radio" at bounding box center [161, 184] width 0 height 0
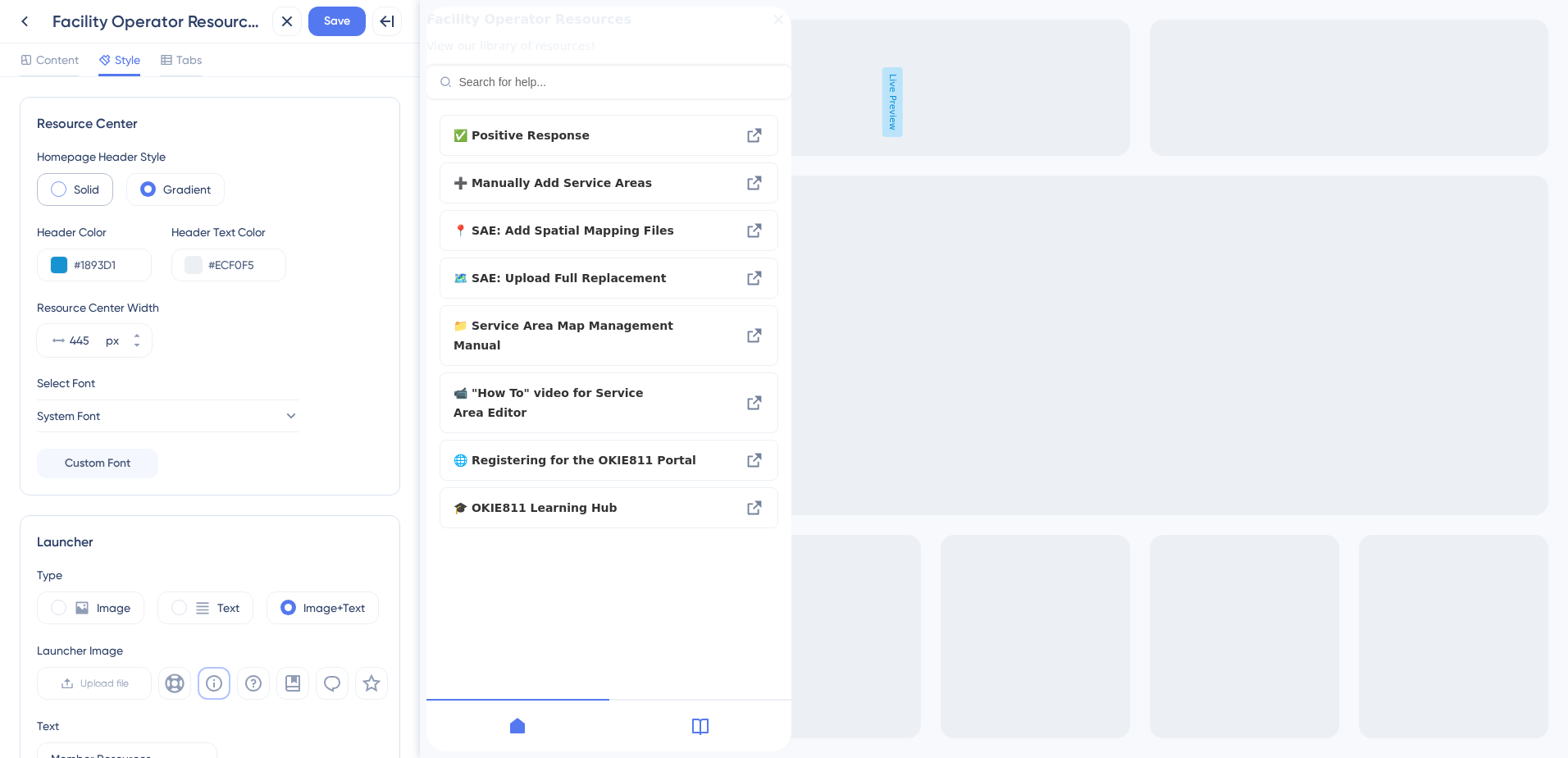
click at [57, 186] on span at bounding box center [59, 189] width 16 height 16
click at [71, 184] on input "radio" at bounding box center [71, 184] width 0 height 0
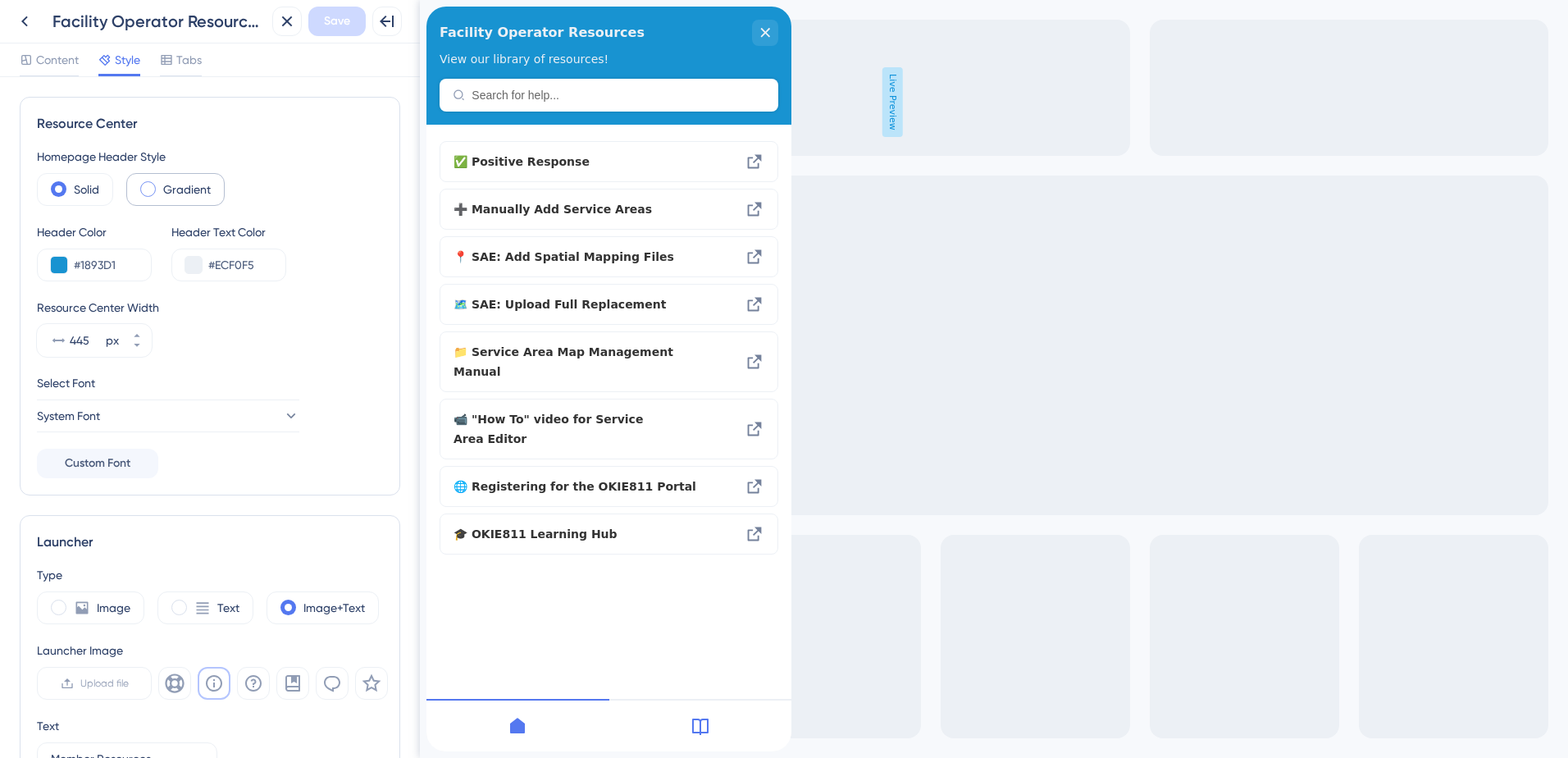
click at [154, 186] on span at bounding box center [148, 189] width 16 height 16
click at [161, 184] on input "radio" at bounding box center [161, 184] width 0 height 0
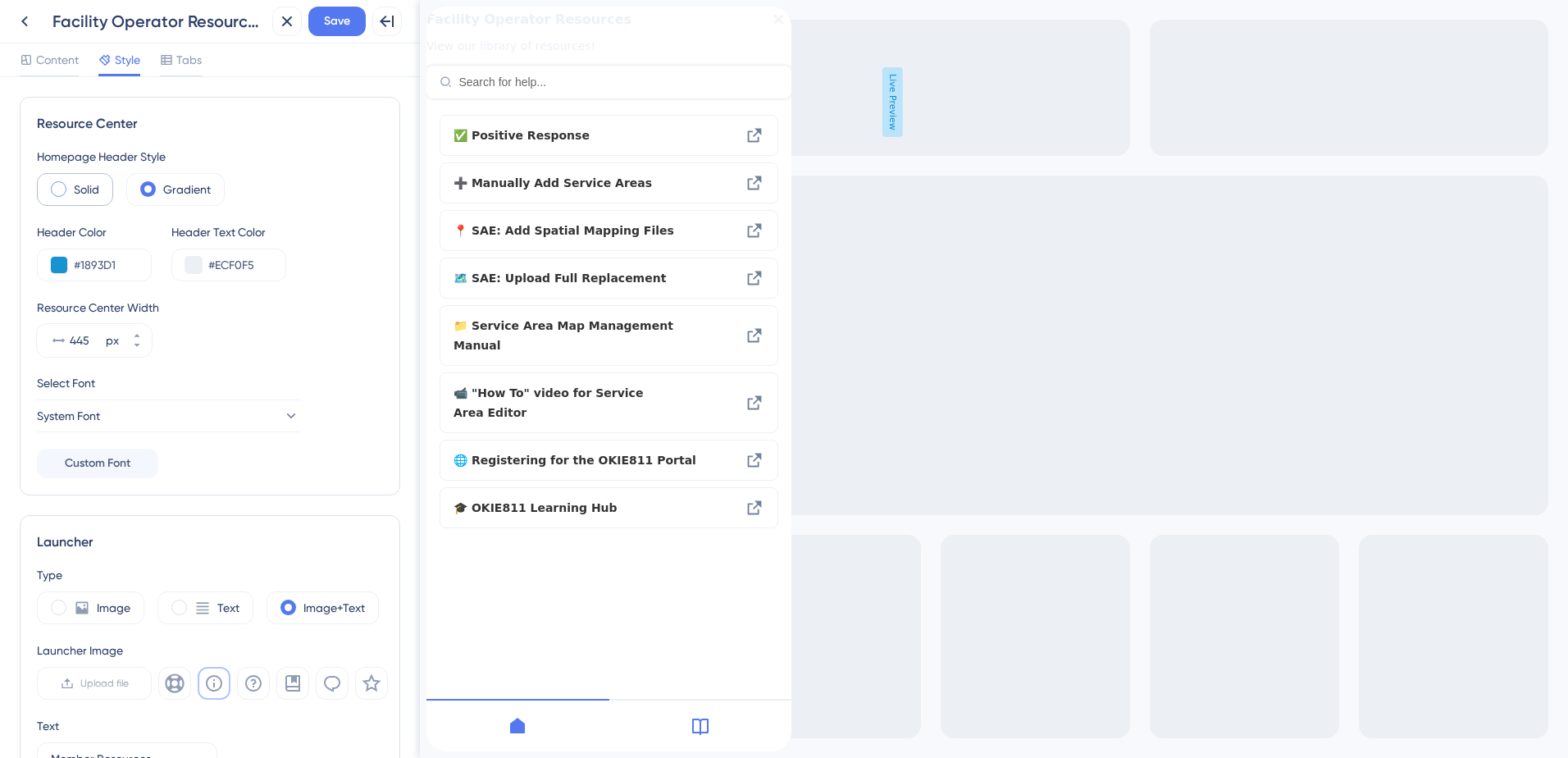
click at [62, 187] on span at bounding box center [59, 189] width 16 height 16
click at [71, 184] on input "radio" at bounding box center [71, 184] width 0 height 0
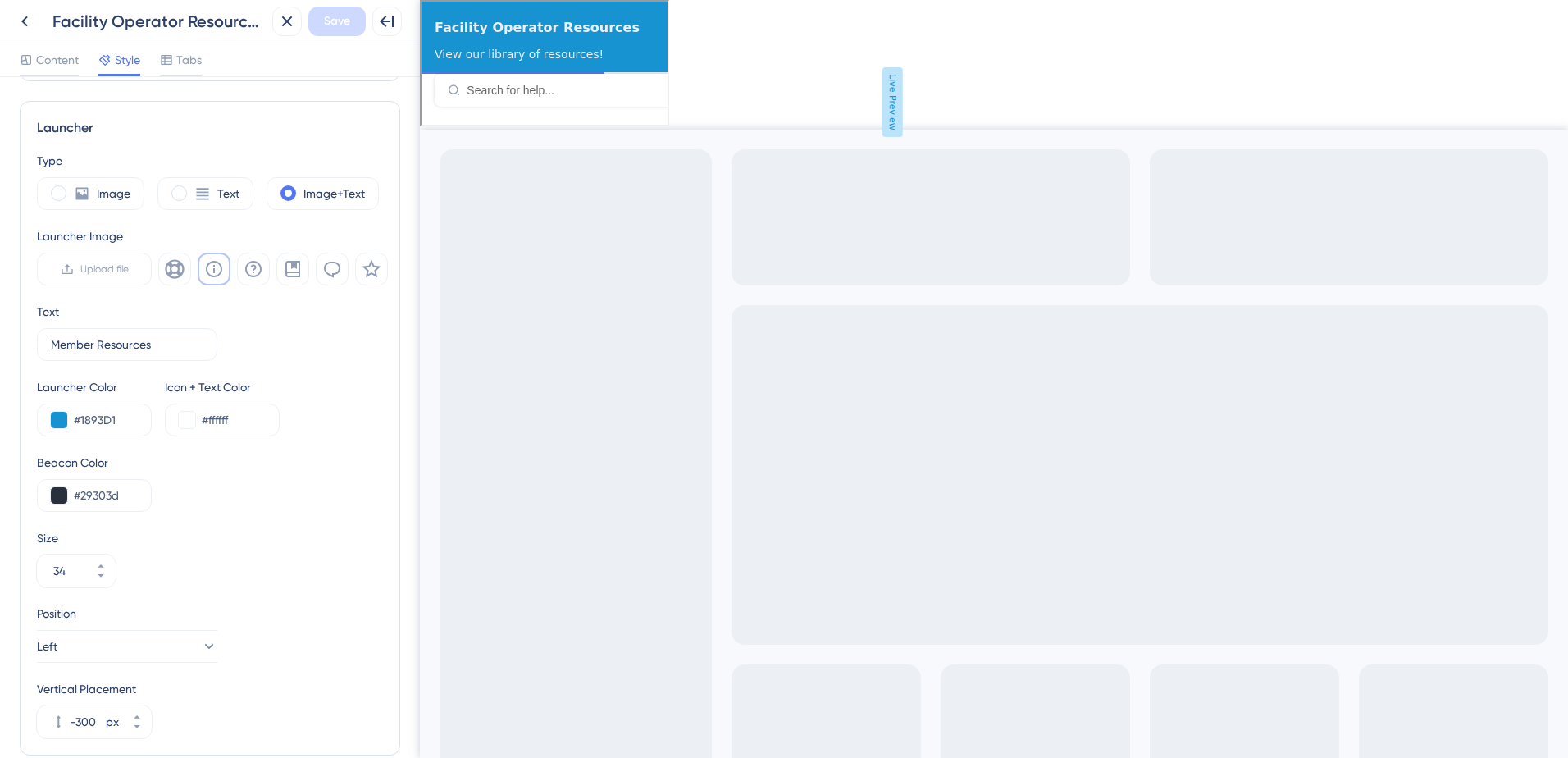
scroll to position [497, 0]
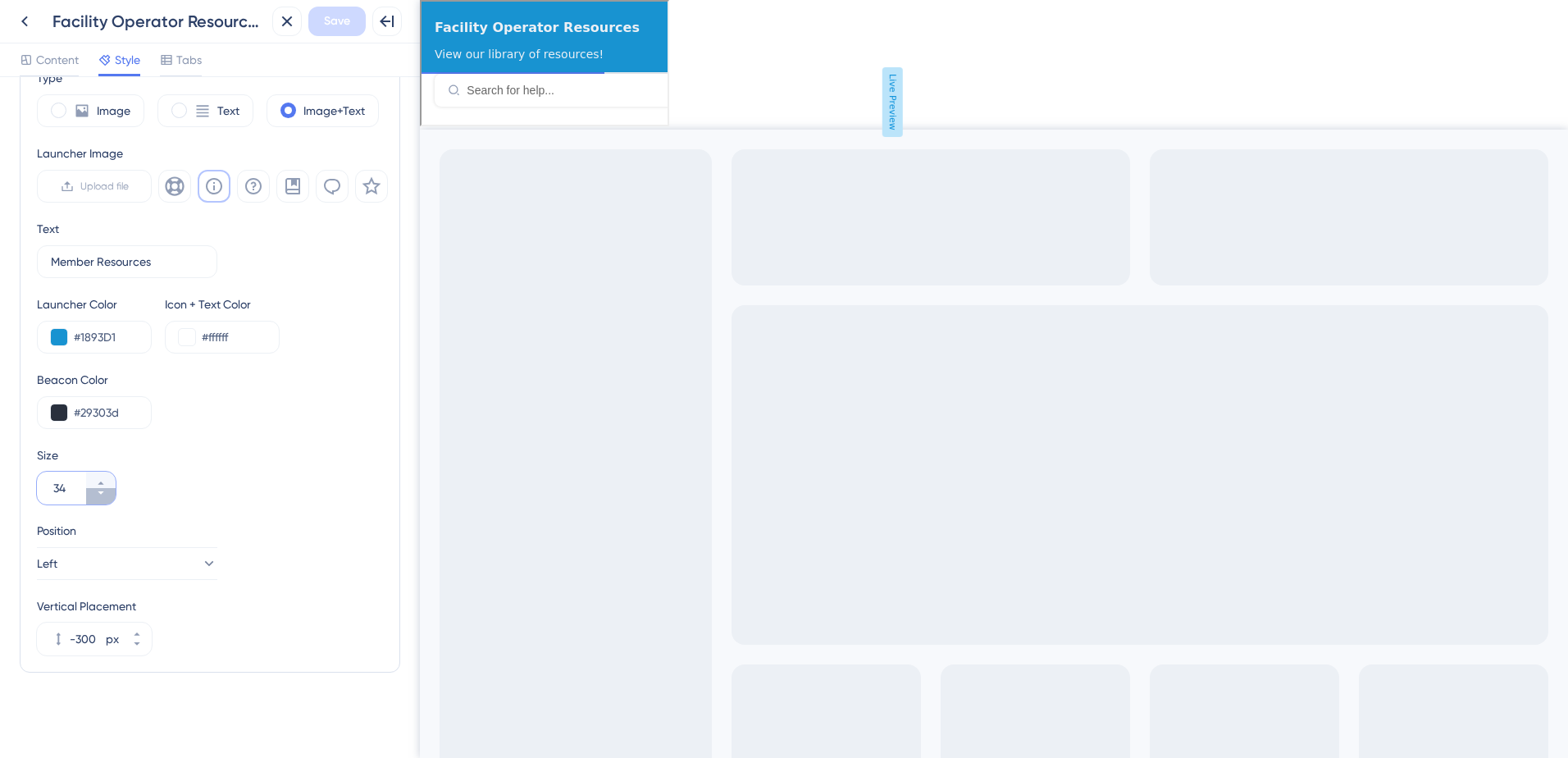
click at [99, 494] on icon at bounding box center [100, 493] width 10 height 10
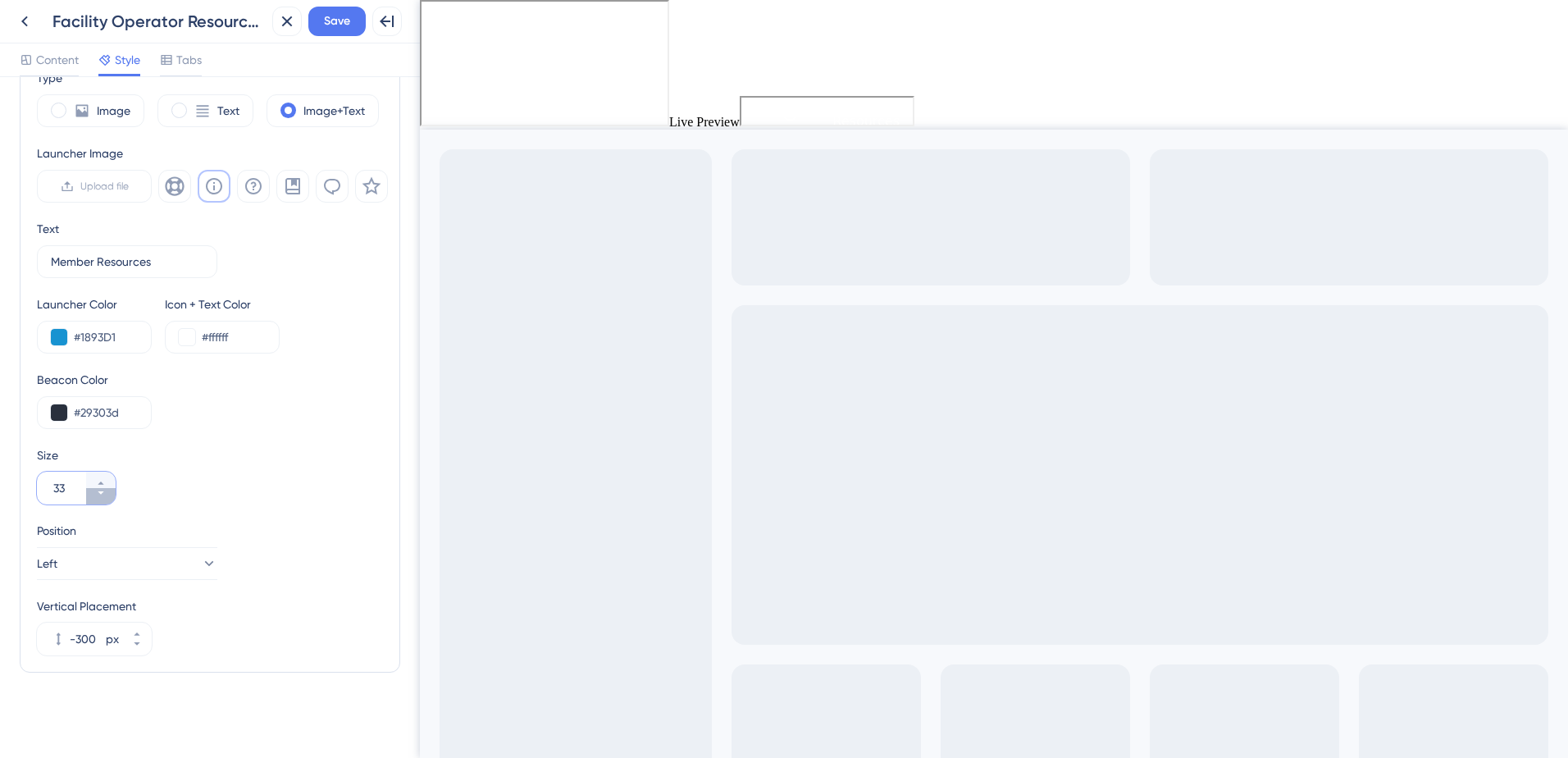
click at [99, 494] on icon at bounding box center [100, 493] width 10 height 10
click at [99, 483] on icon at bounding box center [100, 483] width 10 height 10
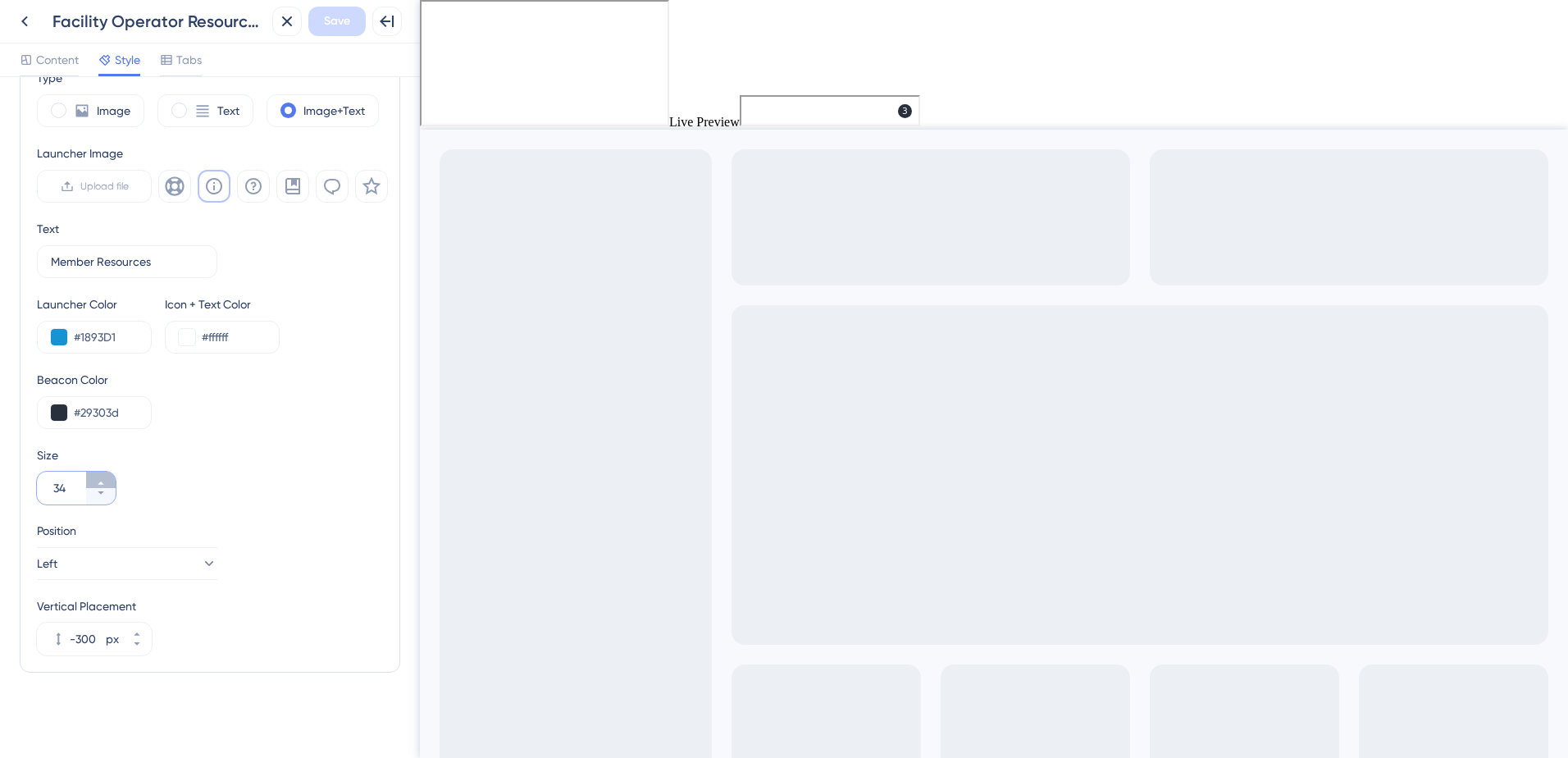
click at [99, 483] on icon at bounding box center [100, 483] width 10 height 10
type input "38"
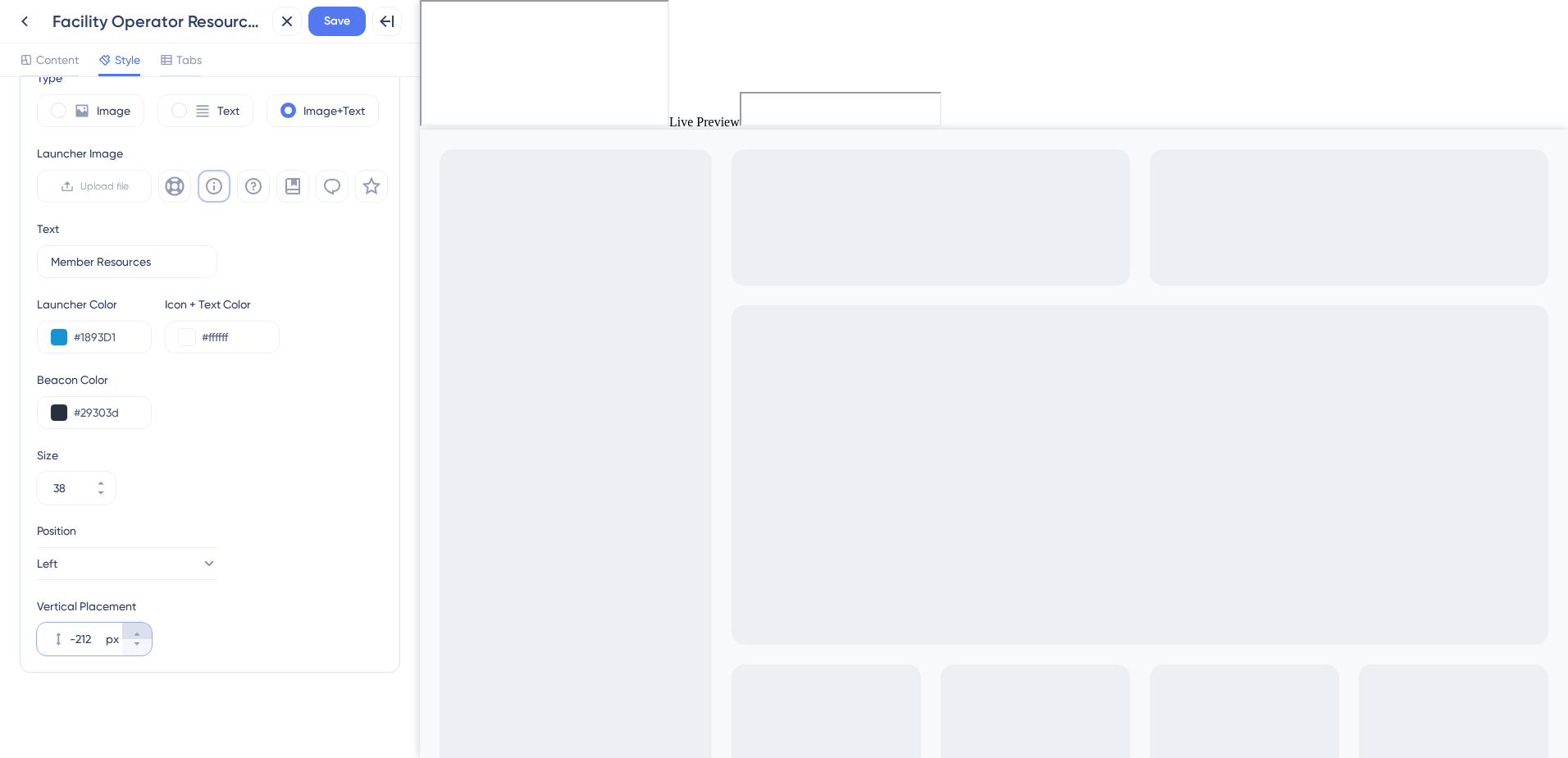
click at [140, 628] on button "-212 px" at bounding box center [137, 630] width 29 height 16
click at [140, 628] on button "-211 px" at bounding box center [137, 630] width 29 height 16
click at [140, 628] on button "-210 px" at bounding box center [137, 630] width 29 height 16
click at [140, 628] on button "-209 px" at bounding box center [137, 630] width 29 height 16
click at [140, 628] on button "-208 px" at bounding box center [137, 630] width 29 height 16
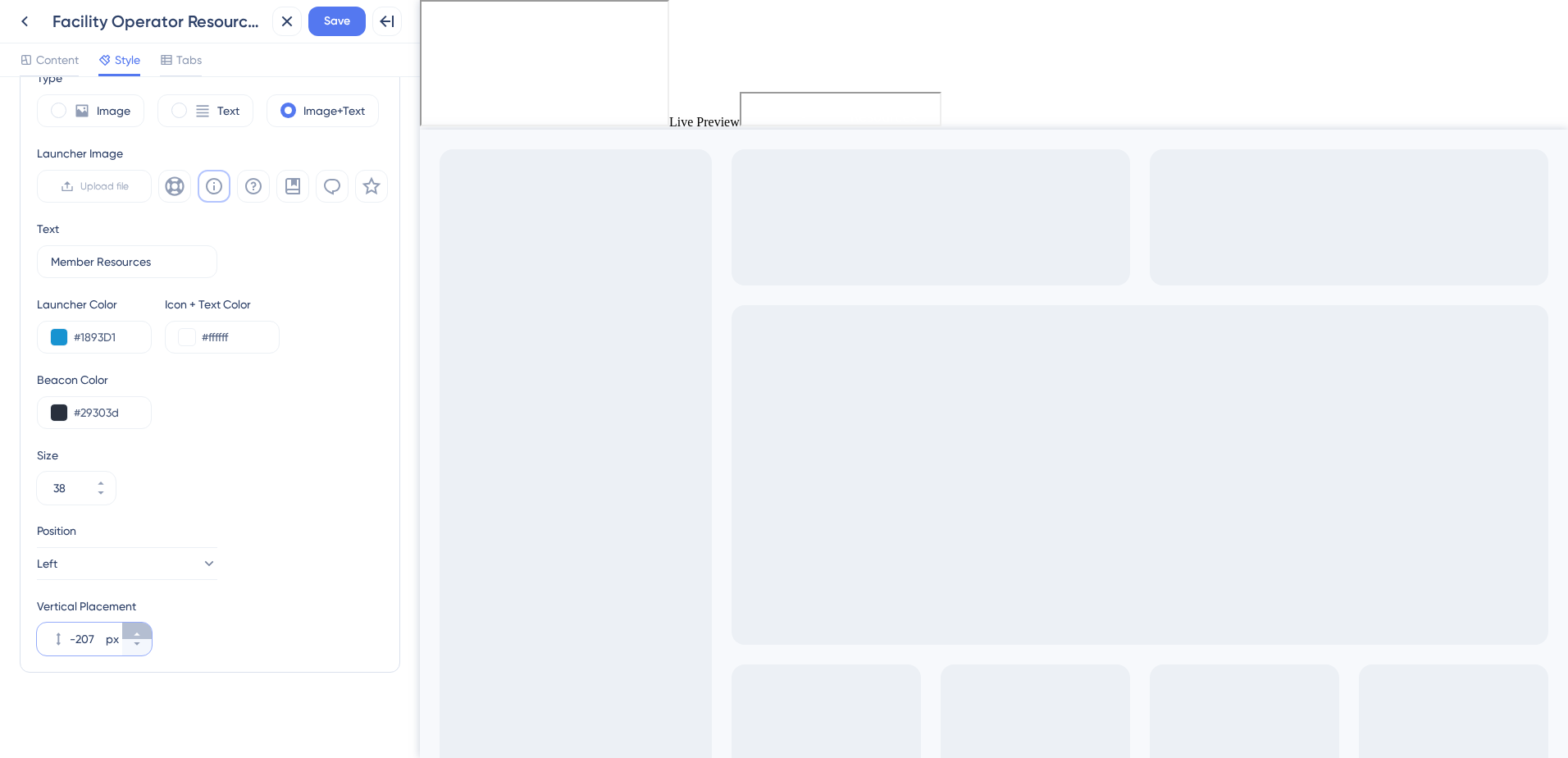
click at [140, 628] on button "-207 px" at bounding box center [137, 630] width 29 height 16
click at [140, 628] on button "-206 px" at bounding box center [137, 630] width 29 height 16
click at [140, 628] on button "-205 px" at bounding box center [137, 630] width 29 height 16
click at [140, 628] on button "-204 px" at bounding box center [137, 630] width 29 height 16
click at [140, 628] on button "-203 px" at bounding box center [137, 630] width 29 height 16
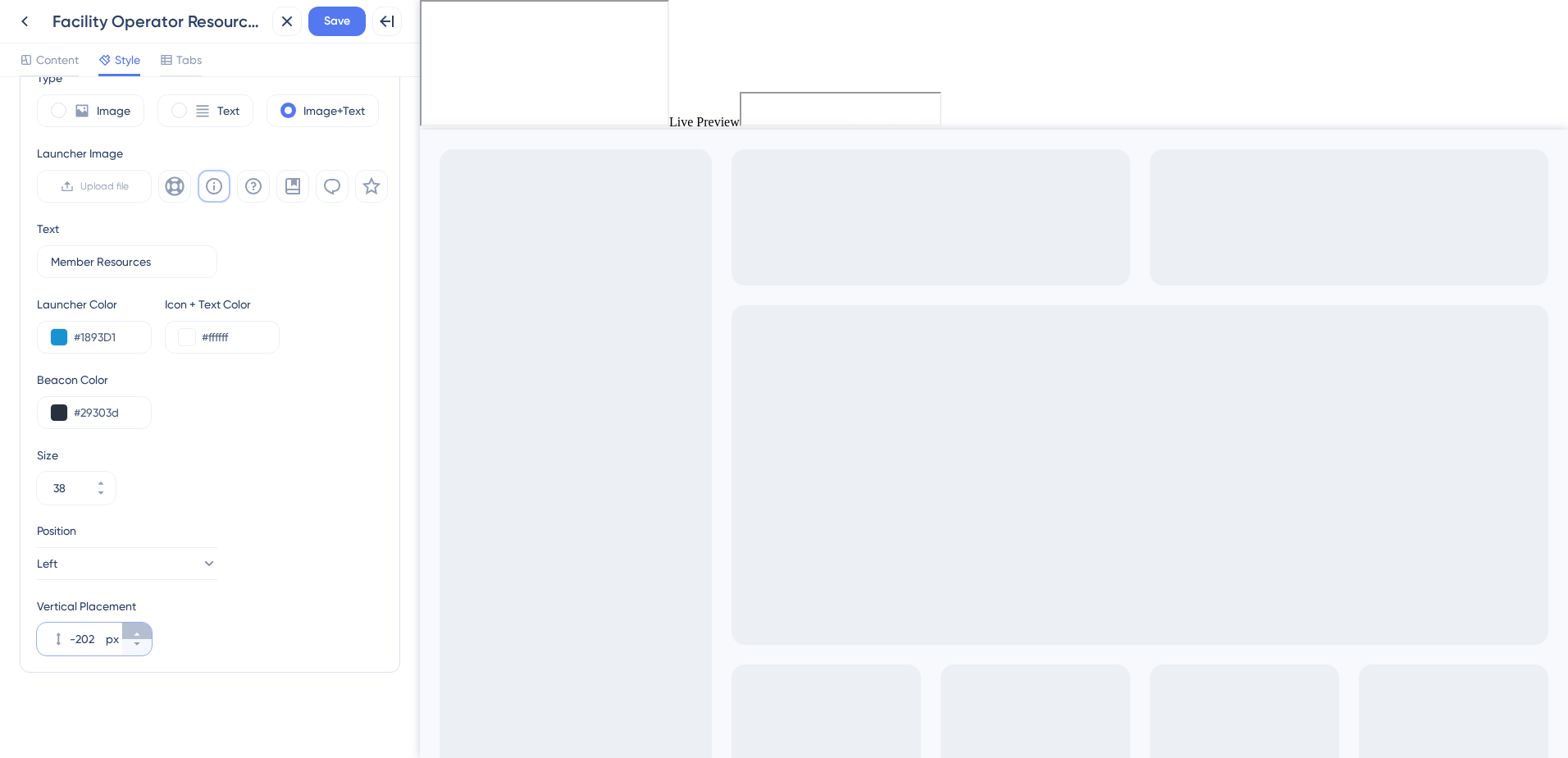
click at [140, 628] on button "-202 px" at bounding box center [137, 630] width 29 height 16
click at [140, 628] on button "-201 px" at bounding box center [137, 630] width 29 height 16
type input "-200"
click at [327, 22] on span "Save" at bounding box center [337, 21] width 27 height 20
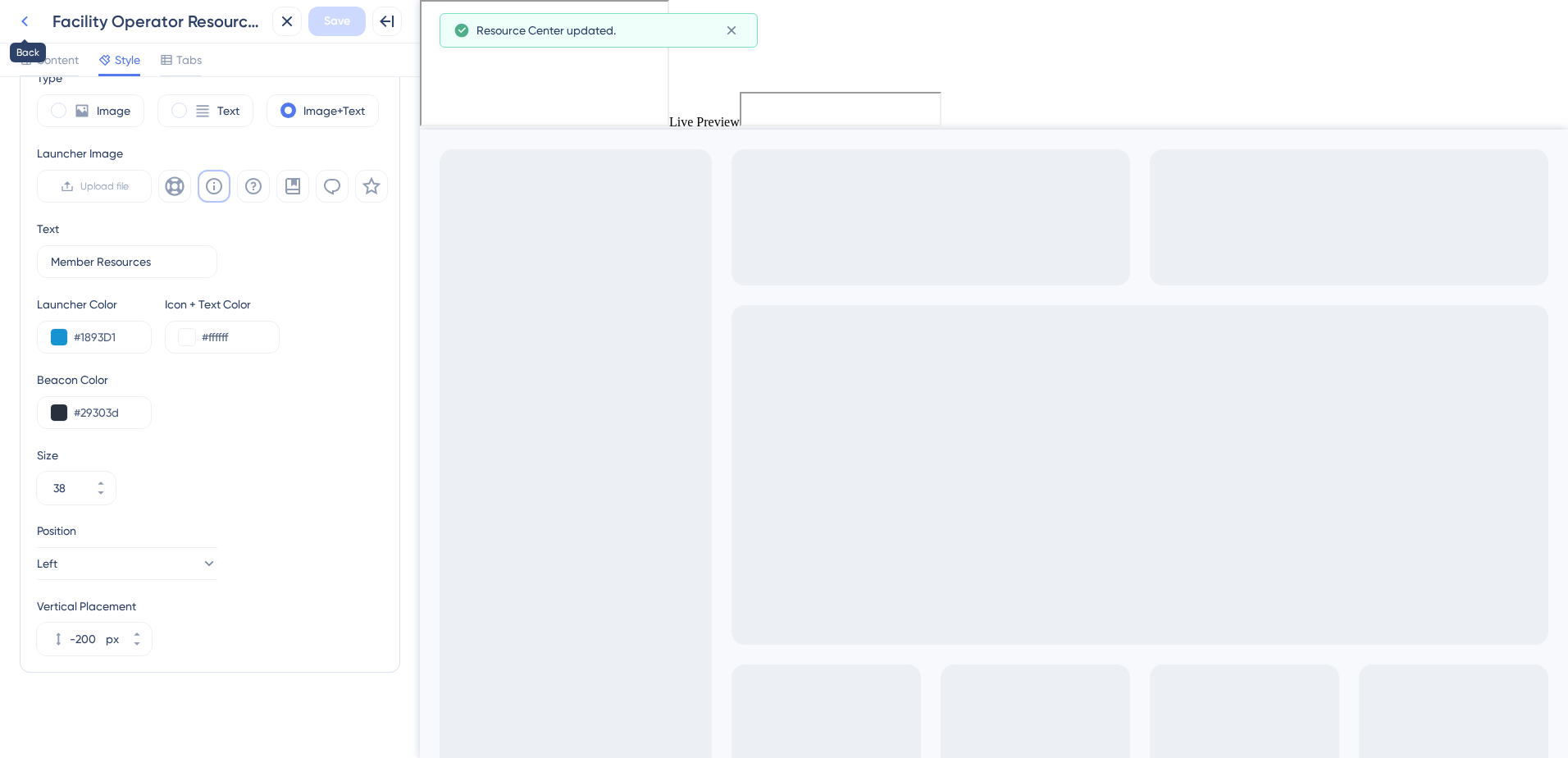
click at [28, 13] on icon at bounding box center [25, 21] width 20 height 20
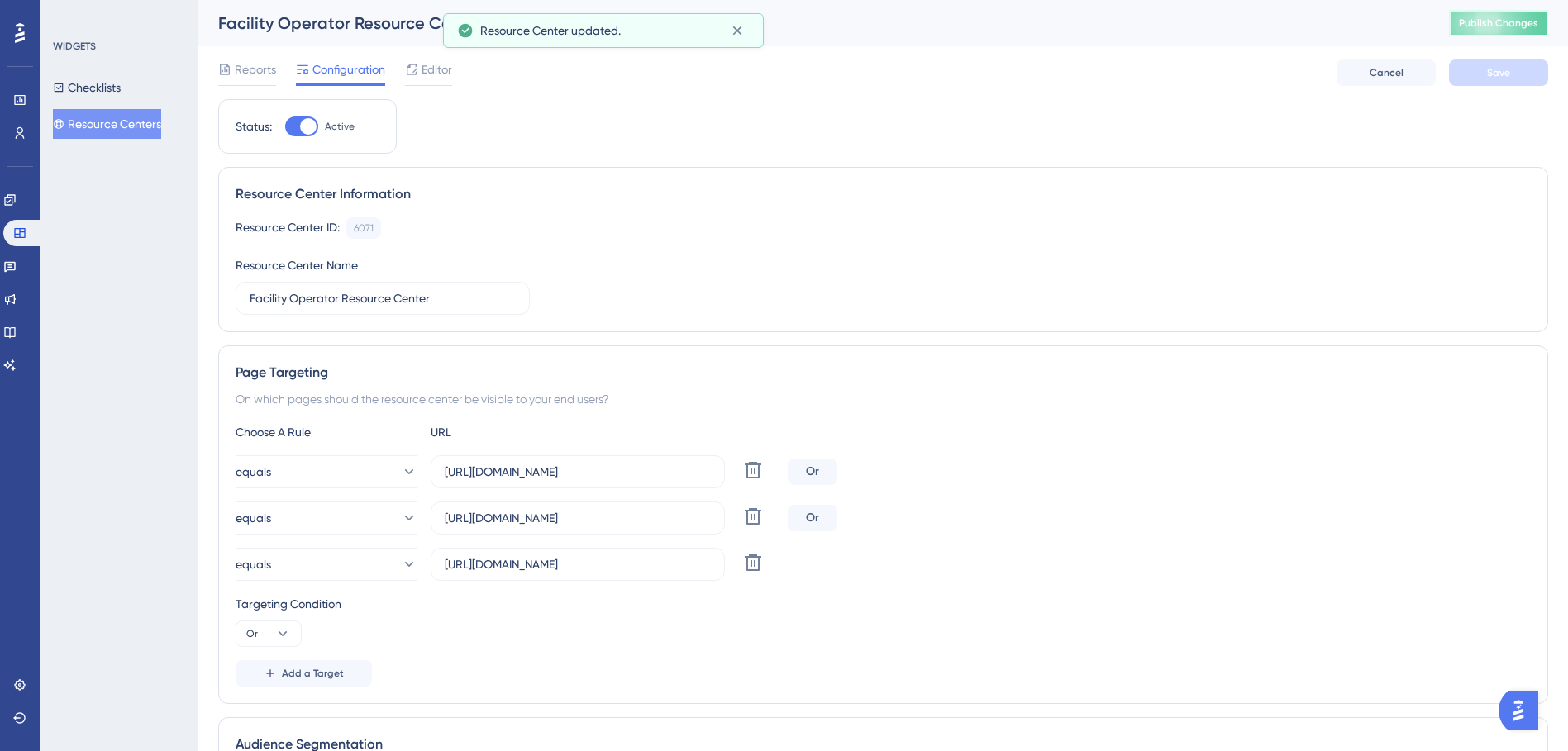
click at [1504, 21] on span "Publish Changes" at bounding box center [1498, 22] width 80 height 13
click at [420, 68] on div "Editor" at bounding box center [428, 70] width 47 height 20
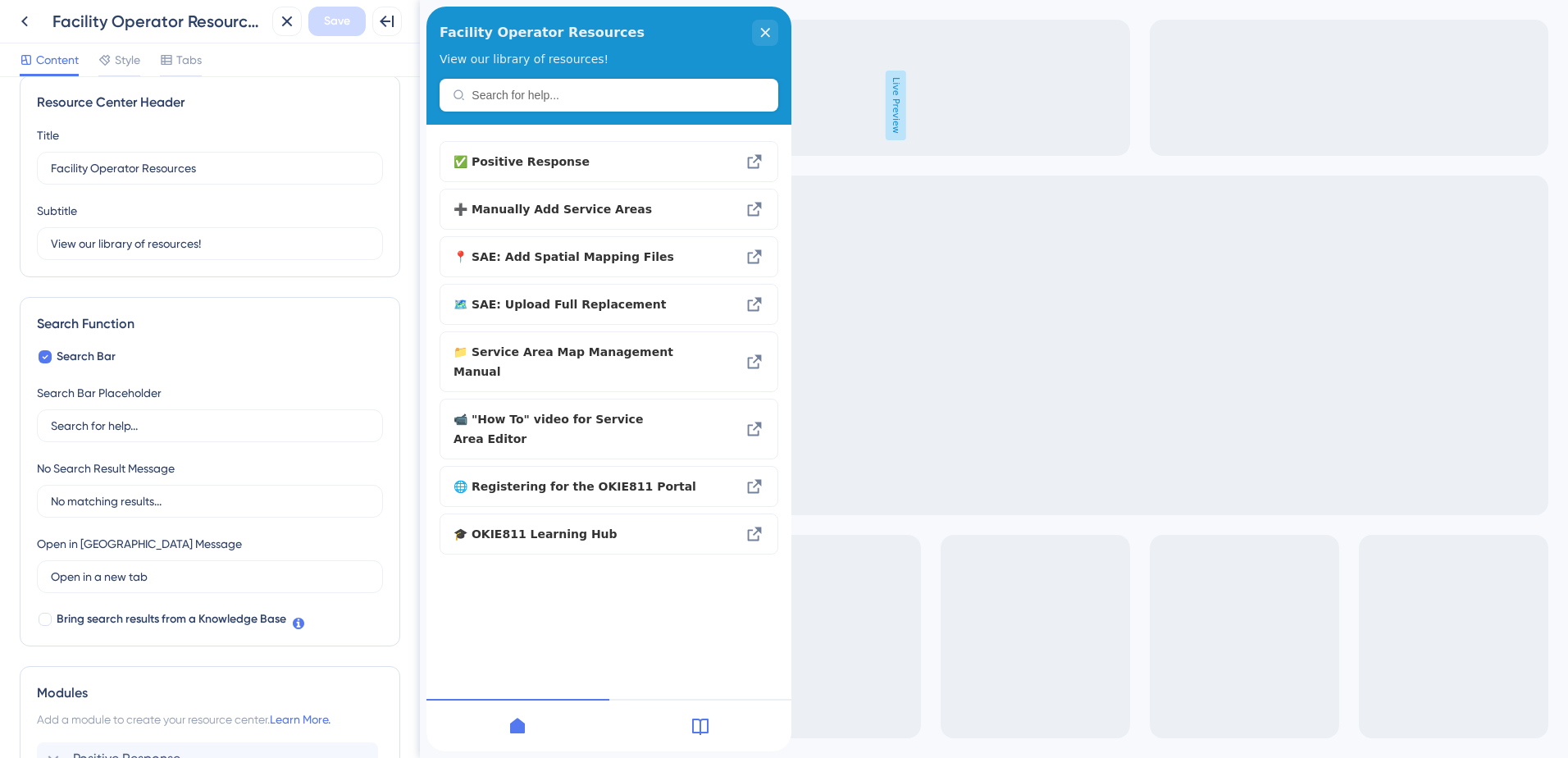
scroll to position [16, 0]
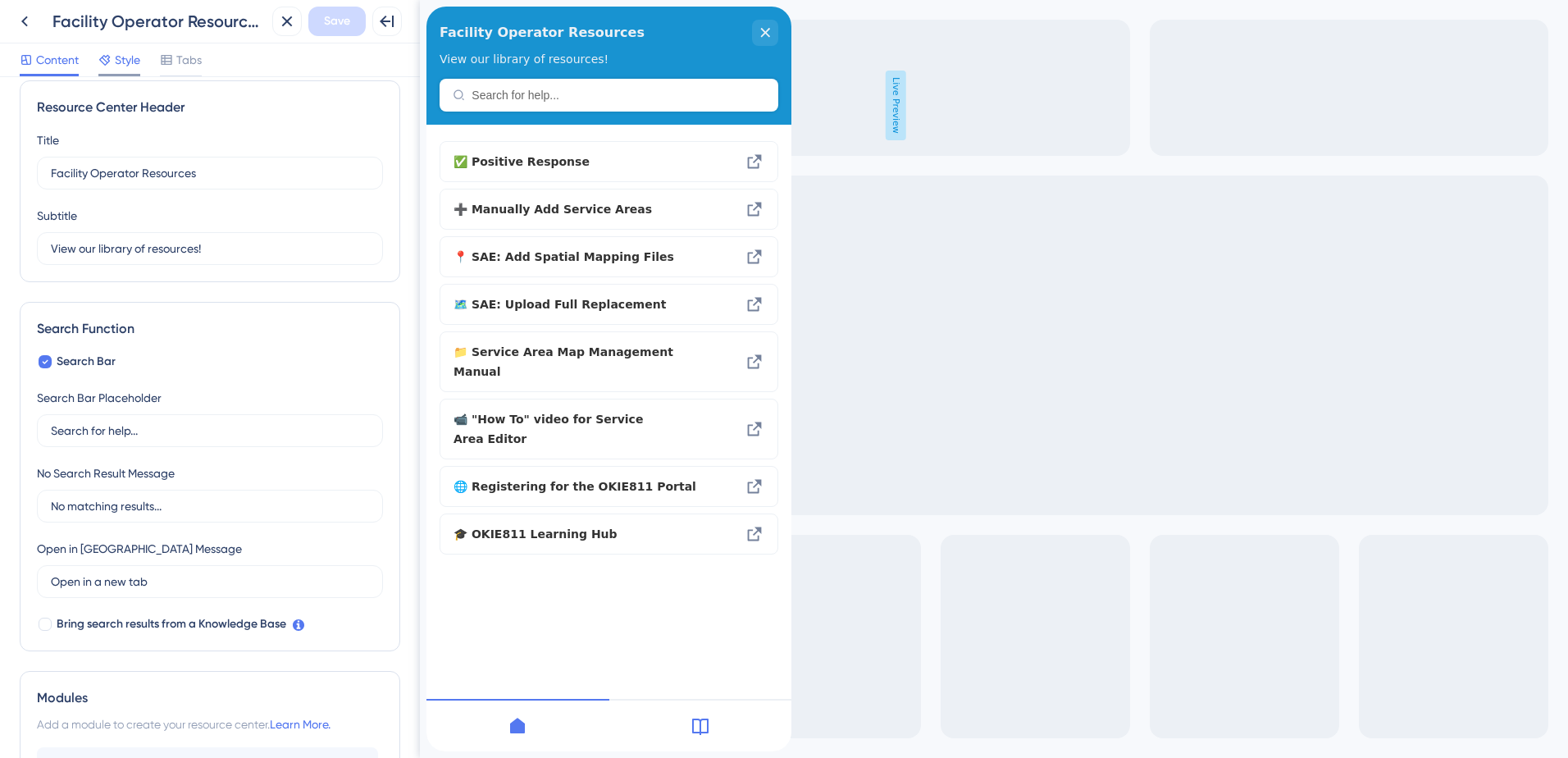
click at [113, 56] on div "Style" at bounding box center [119, 59] width 42 height 20
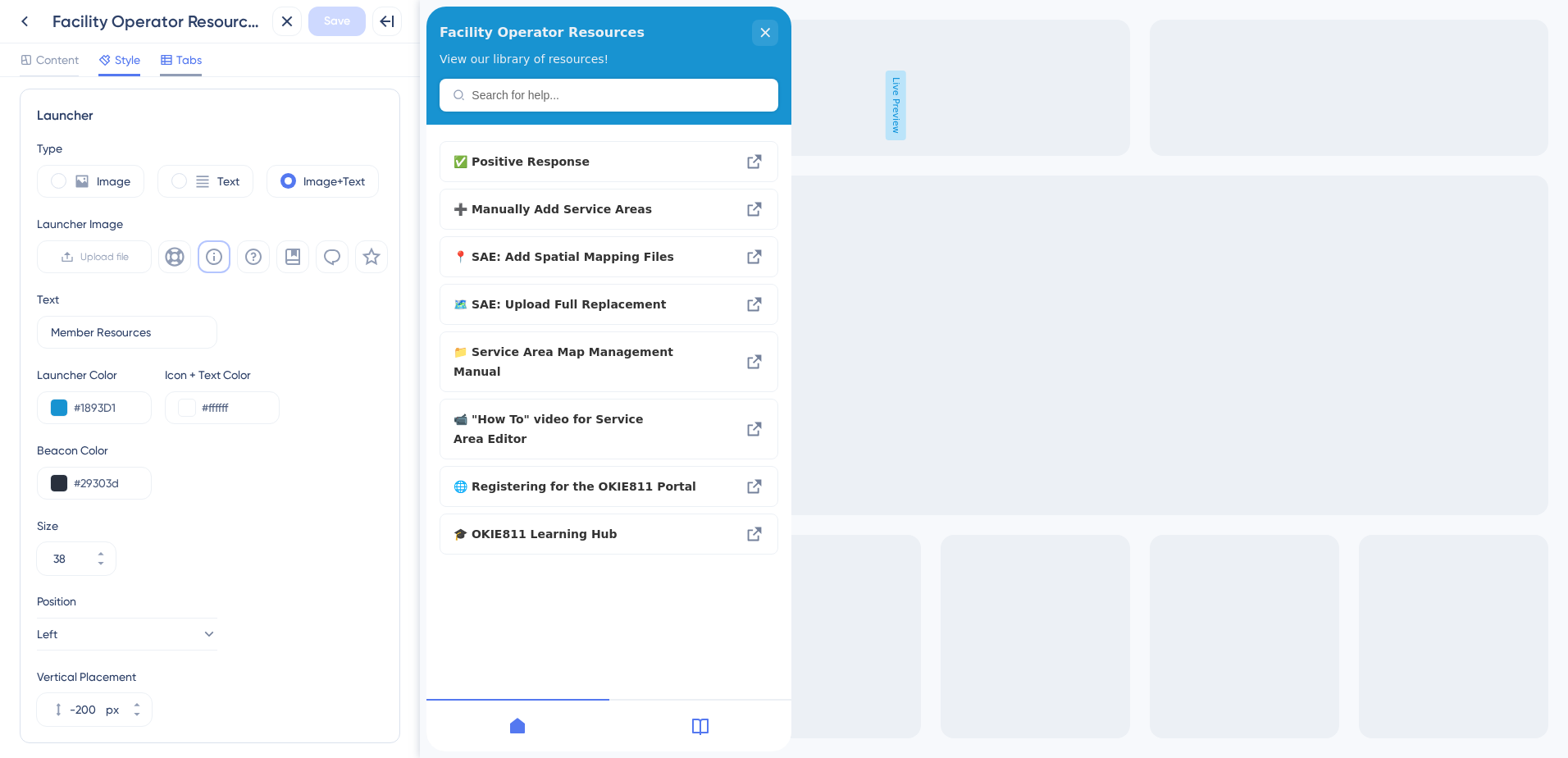
click at [191, 57] on span "Tabs" at bounding box center [189, 59] width 26 height 20
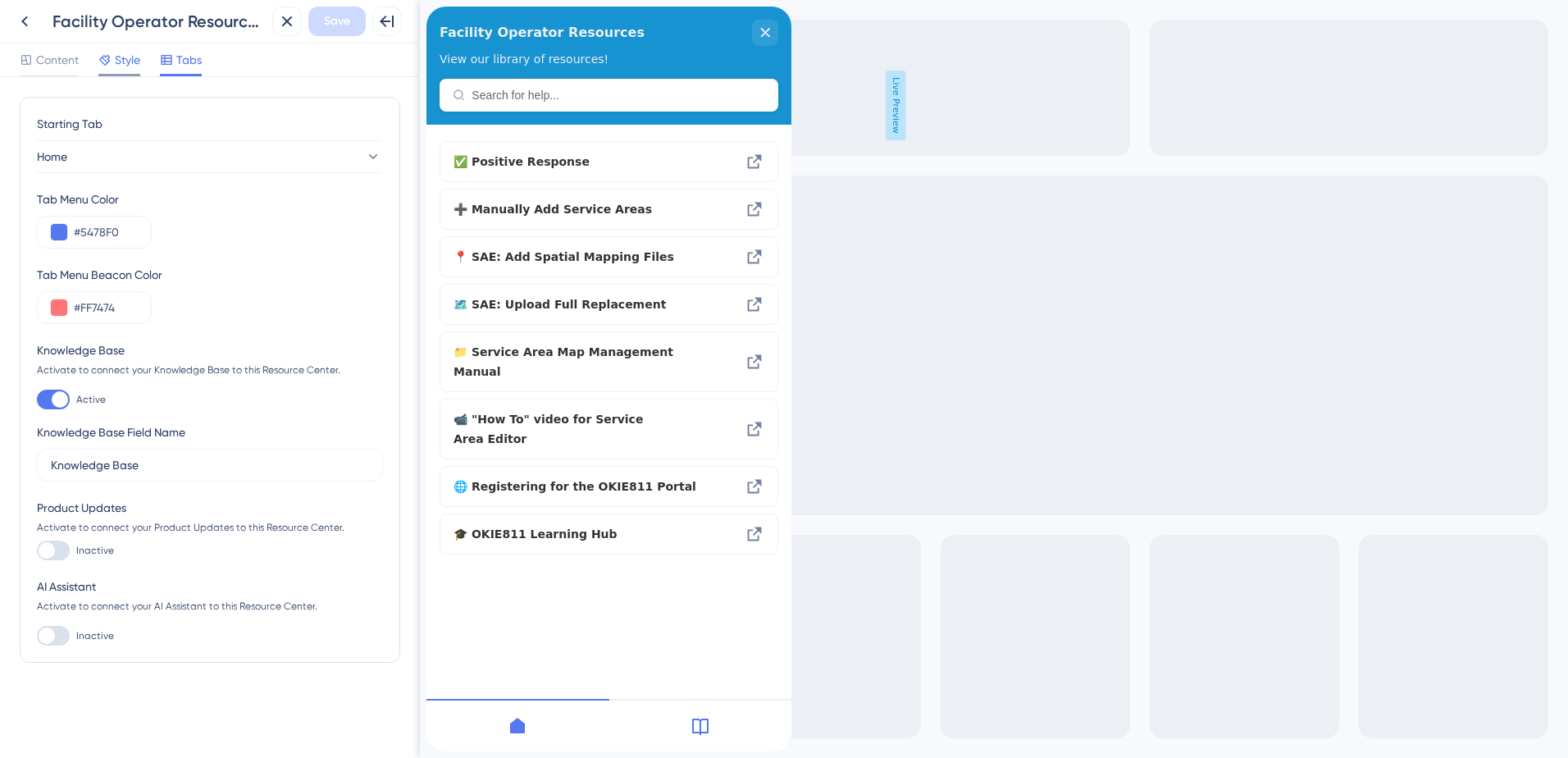
click at [108, 64] on icon at bounding box center [105, 59] width 13 height 13
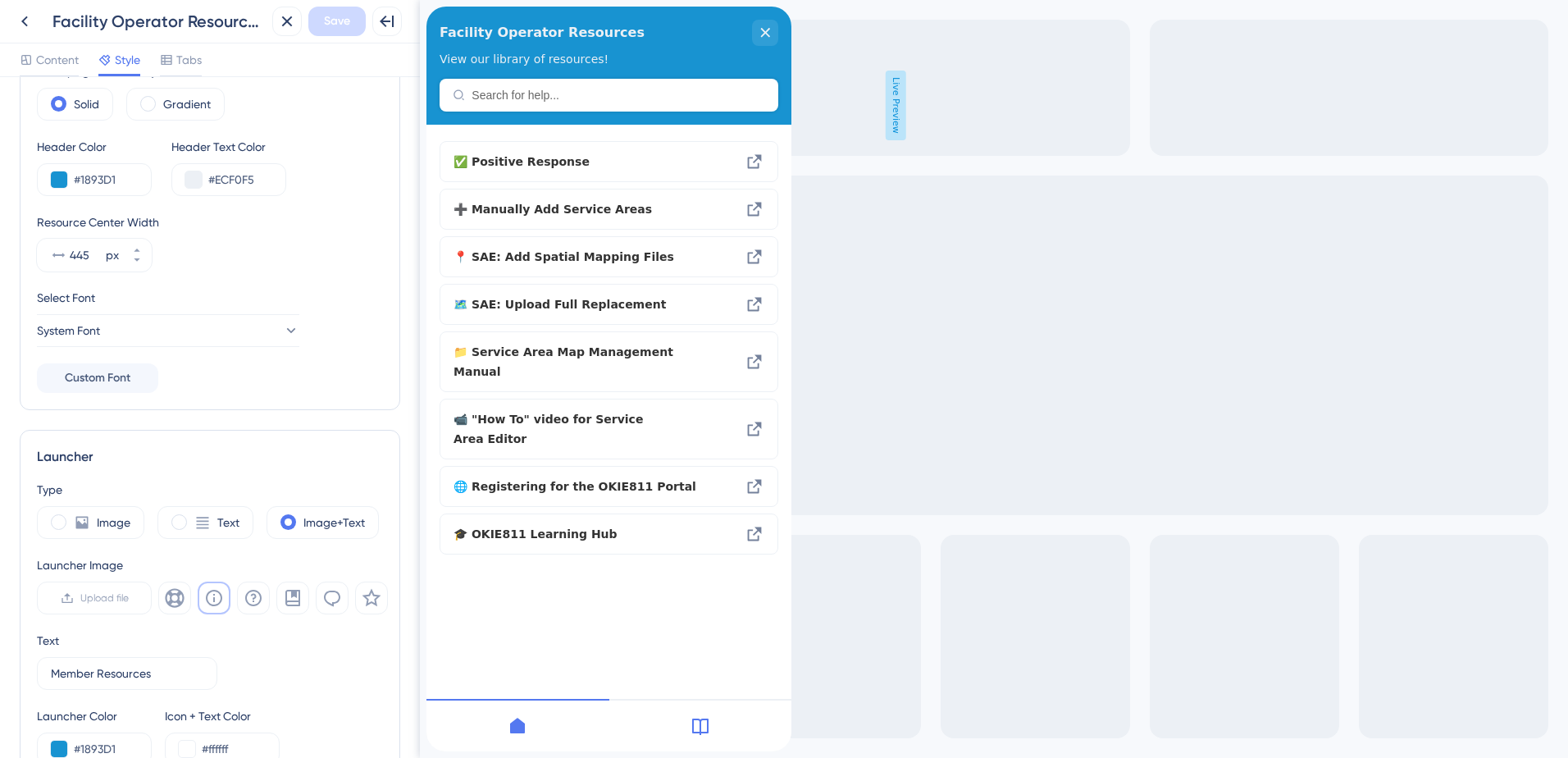
scroll to position [5, 0]
